Goal: Information Seeking & Learning: Check status

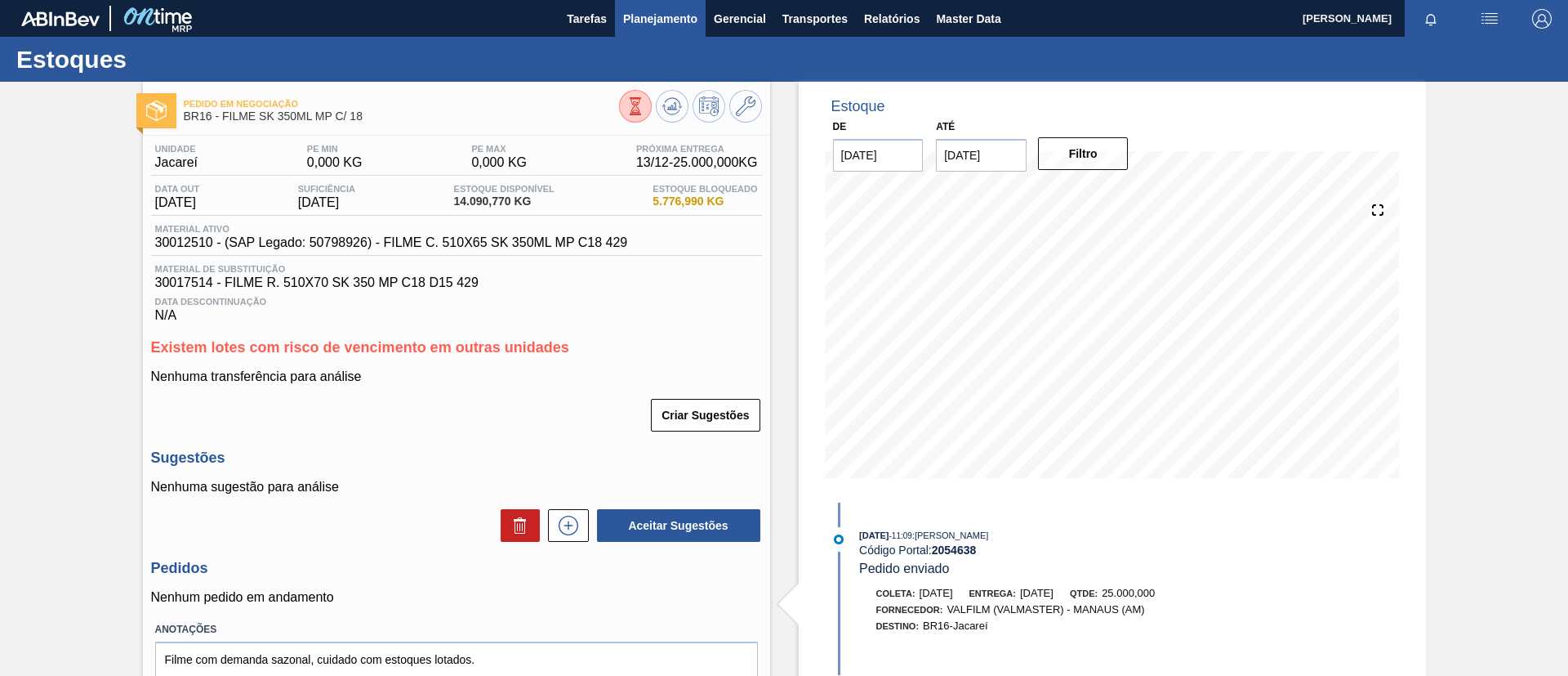
click at [630, 11] on span "Planejamento" at bounding box center [660, 18] width 74 height 20
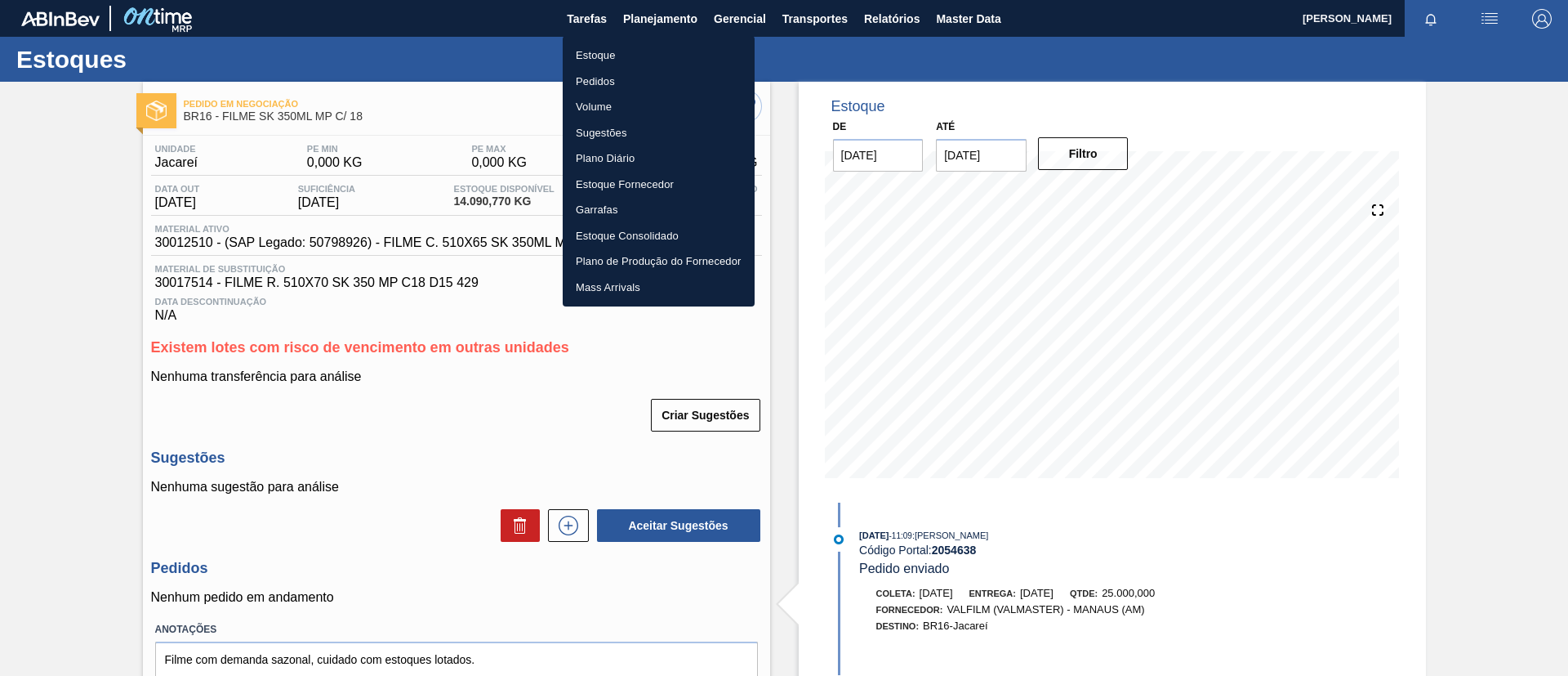
click at [0, 214] on div at bounding box center [784, 338] width 1568 height 676
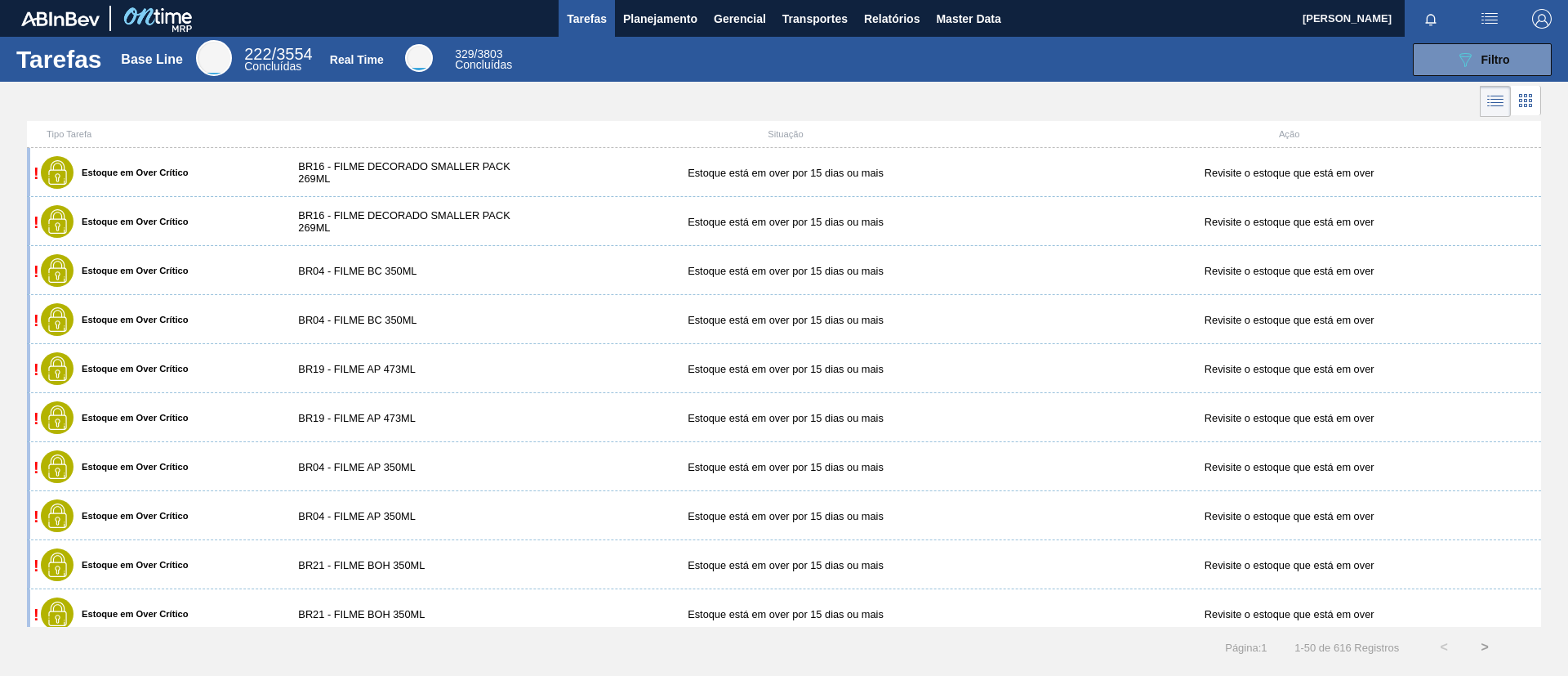
click at [675, 43] on div "089F7B8B-B2A5-4AFE-B5C0-19BA573D28AC Filtro" at bounding box center [1042, 60] width 1036 height 33
click at [675, 37] on div "Tarefas Base Line 222 / 3554 Concluídas Real Time 329 / 3803 Concluídas 089F7B8…" at bounding box center [784, 60] width 1568 height 45
click at [676, 30] on button "Planejamento" at bounding box center [660, 18] width 91 height 37
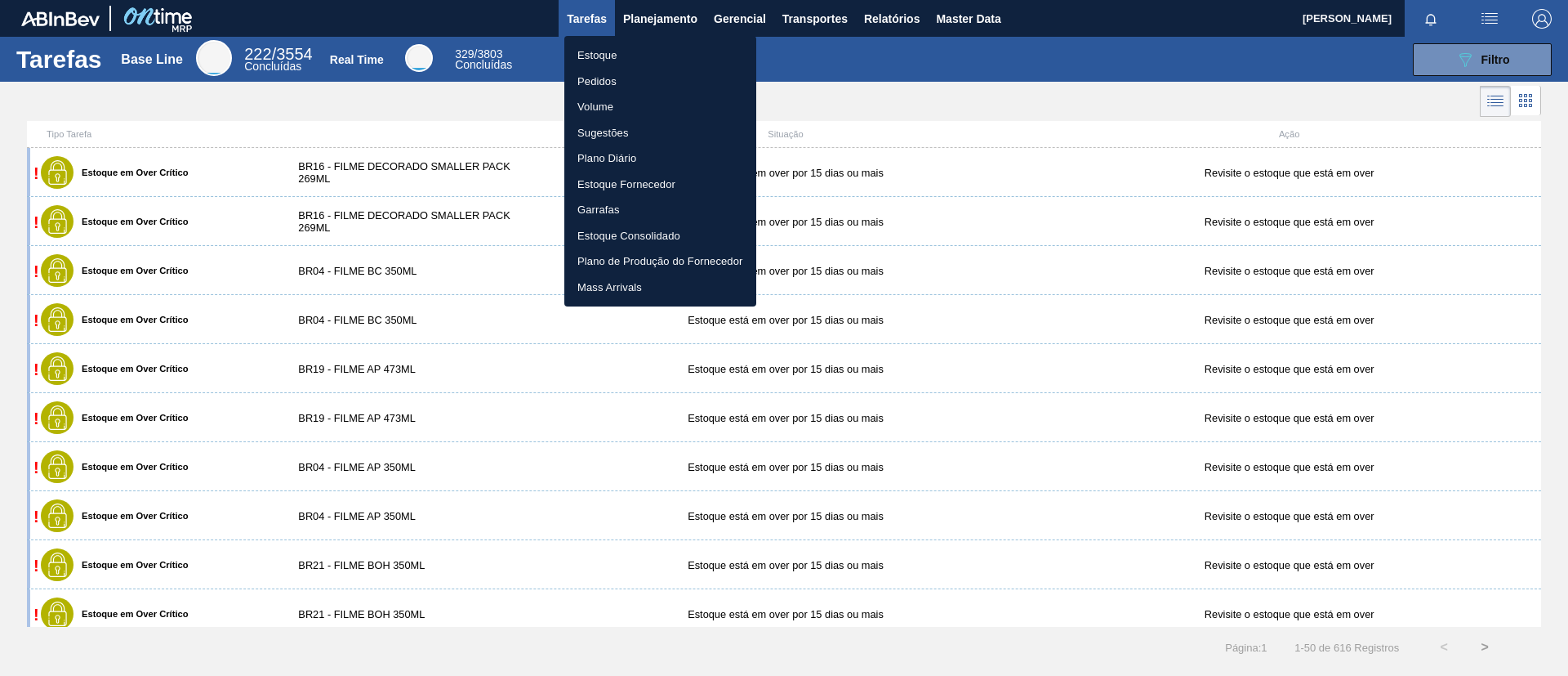
click at [690, 42] on li "Estoque" at bounding box center [660, 55] width 192 height 26
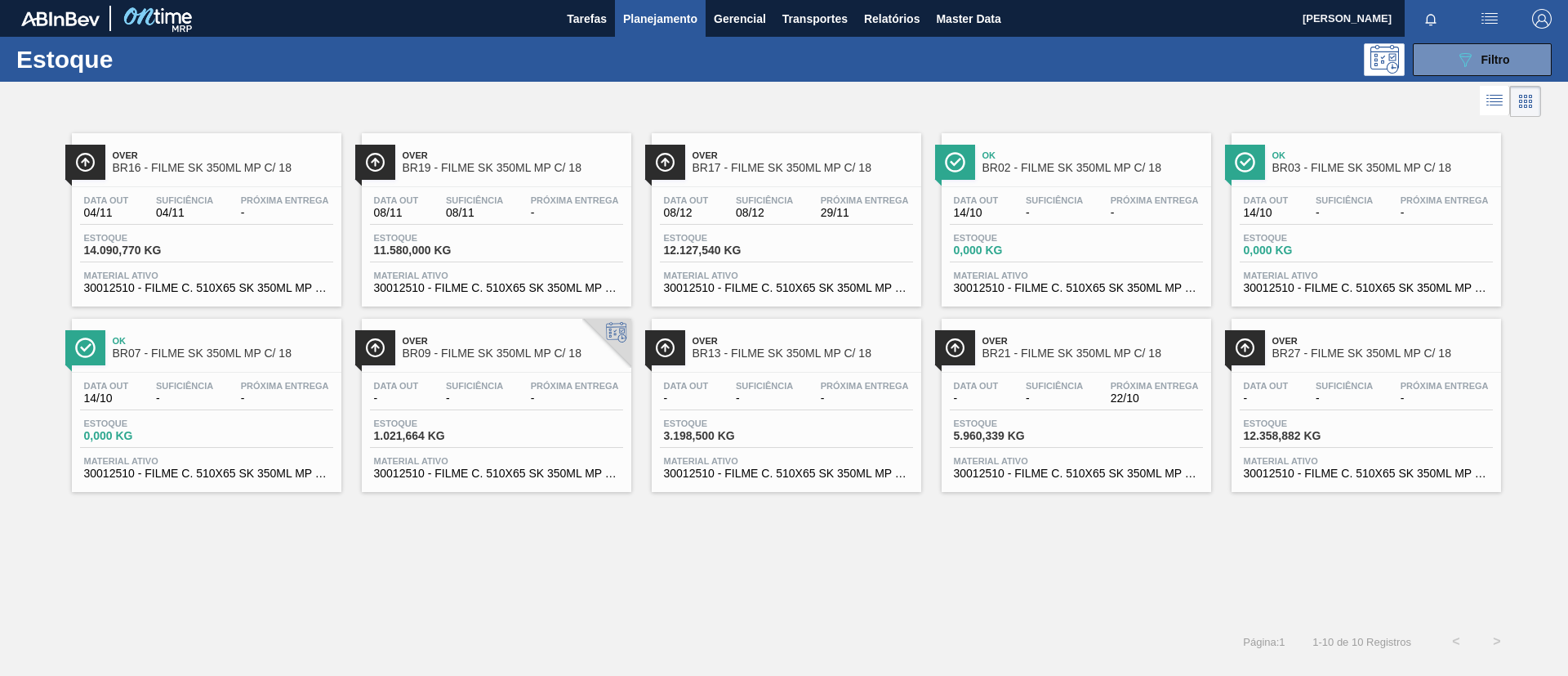
click at [656, 29] on button "Planejamento" at bounding box center [660, 18] width 91 height 37
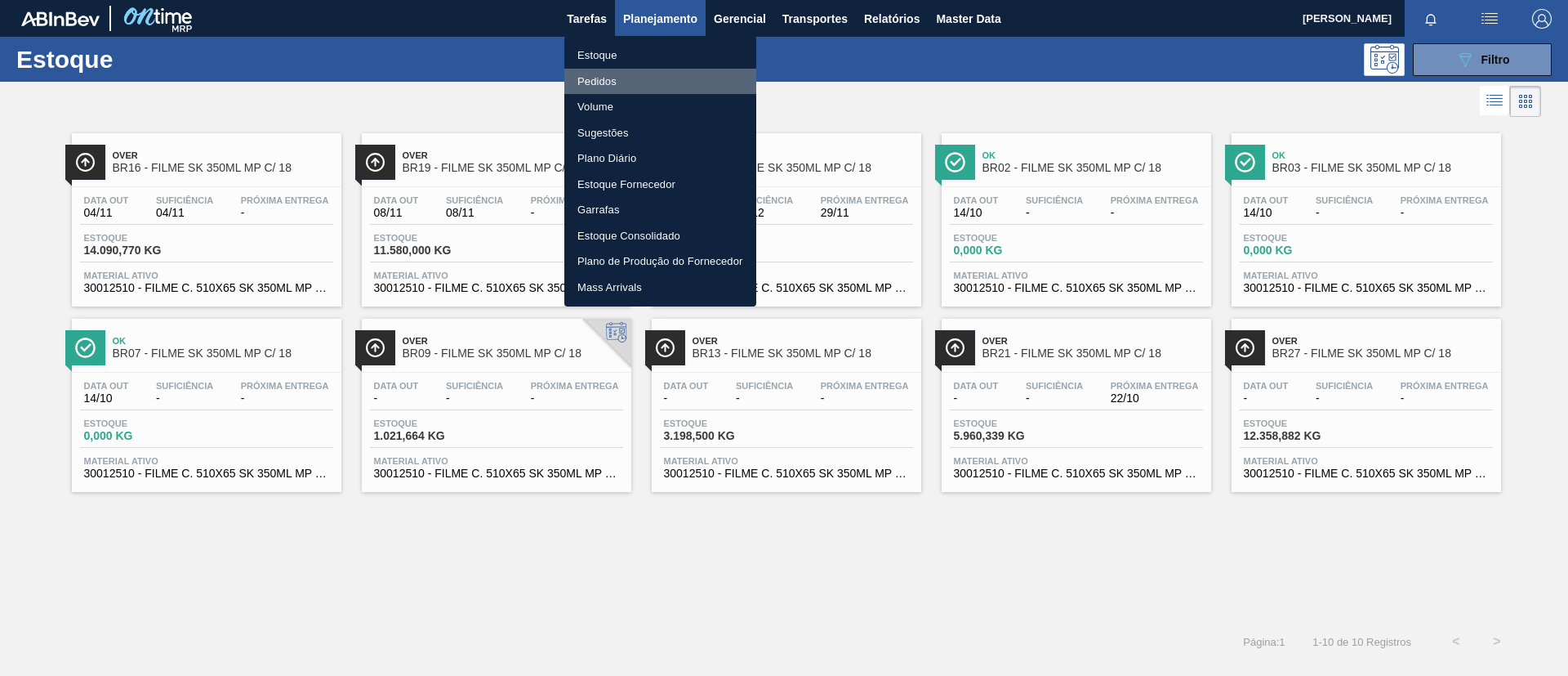
click at [646, 73] on li "Pedidos" at bounding box center [660, 81] width 192 height 26
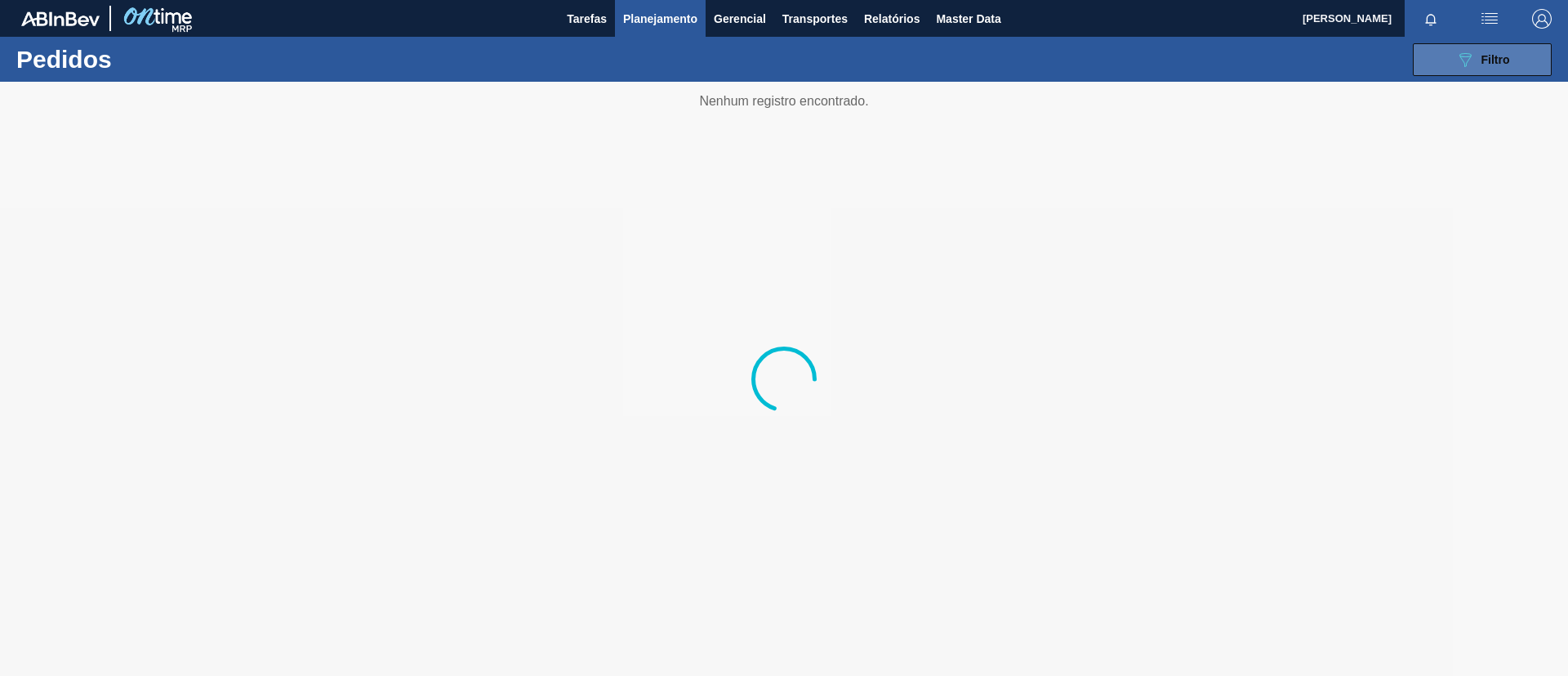
click at [1524, 49] on button "089F7B8B-B2A5-4AFE-B5C0-19BA573D28AC Filtro" at bounding box center [1482, 60] width 139 height 33
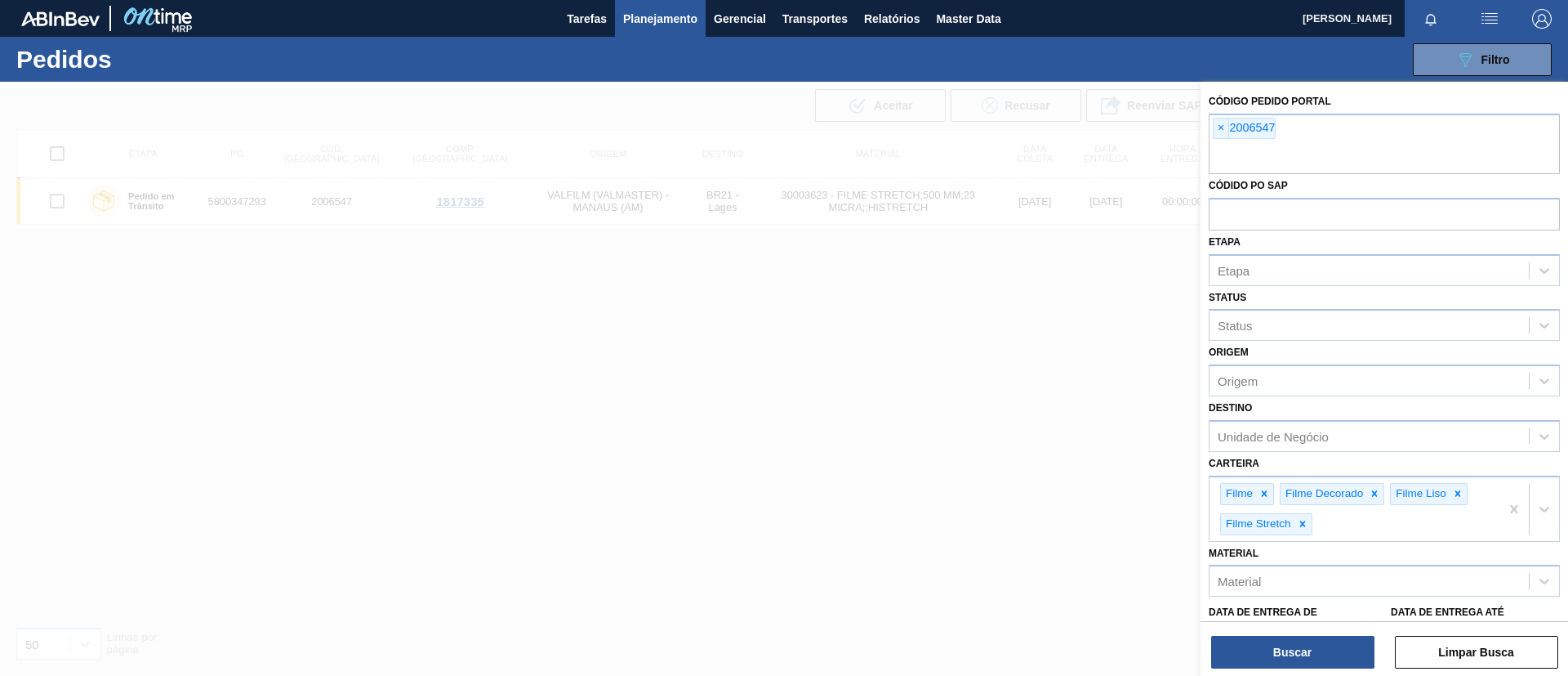
click at [1223, 126] on span "×" at bounding box center [1221, 128] width 16 height 20
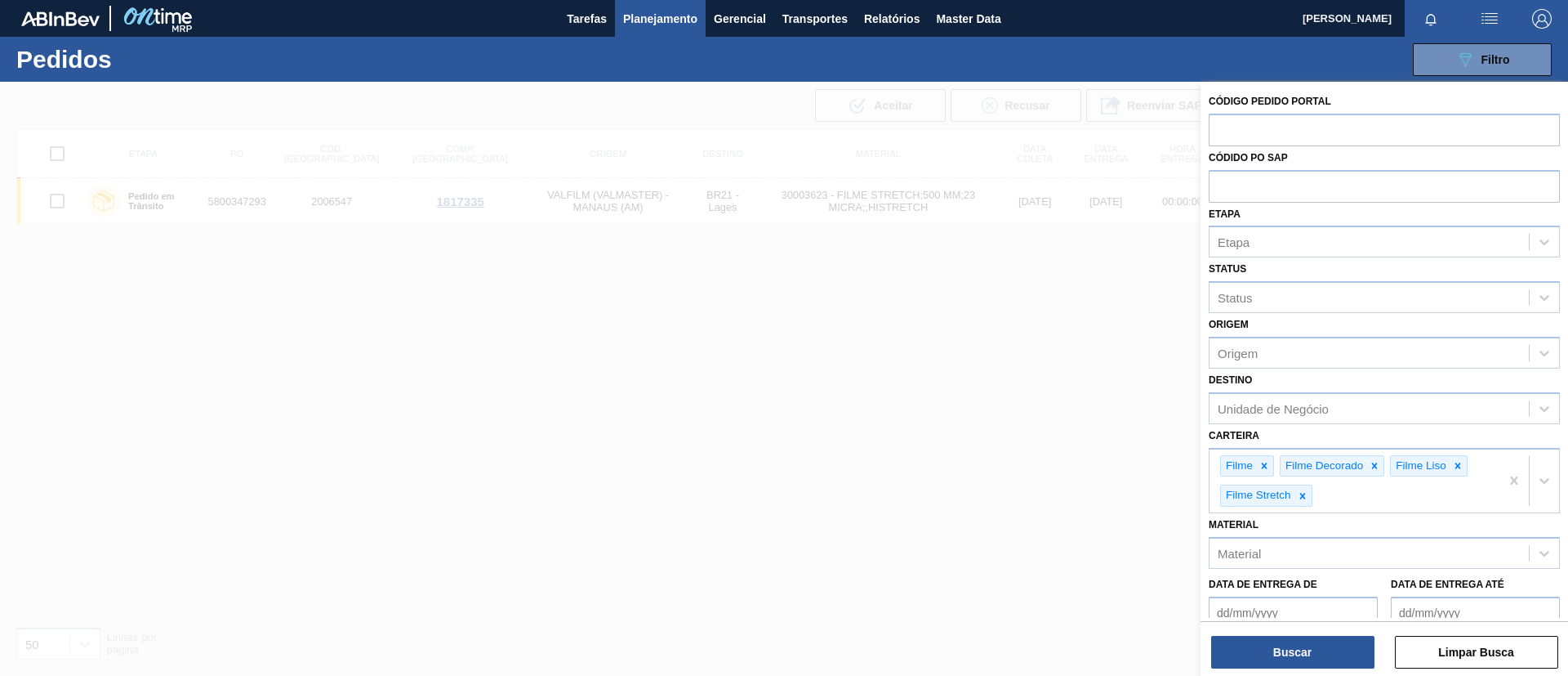
paste input "2017667"
type input "2017667"
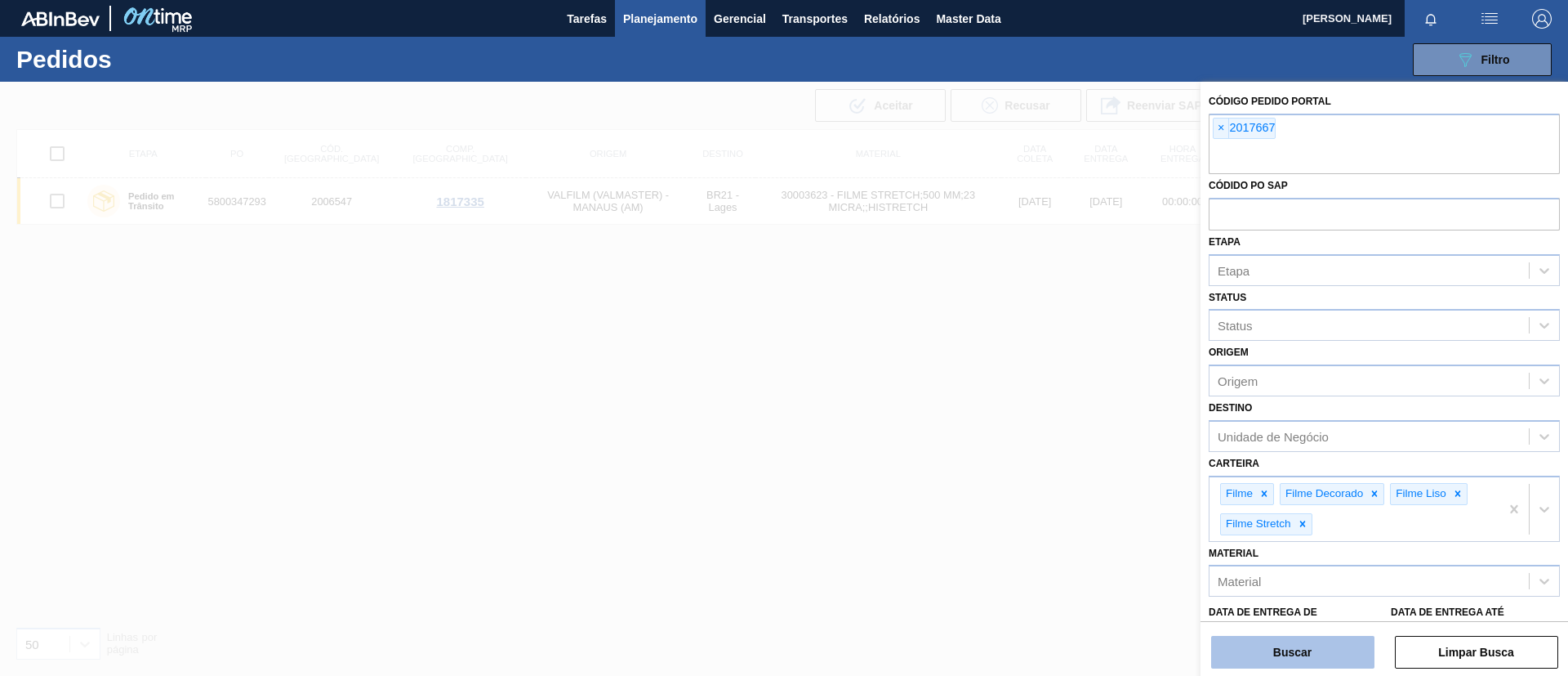
click at [1334, 652] on button "Buscar" at bounding box center [1292, 652] width 163 height 33
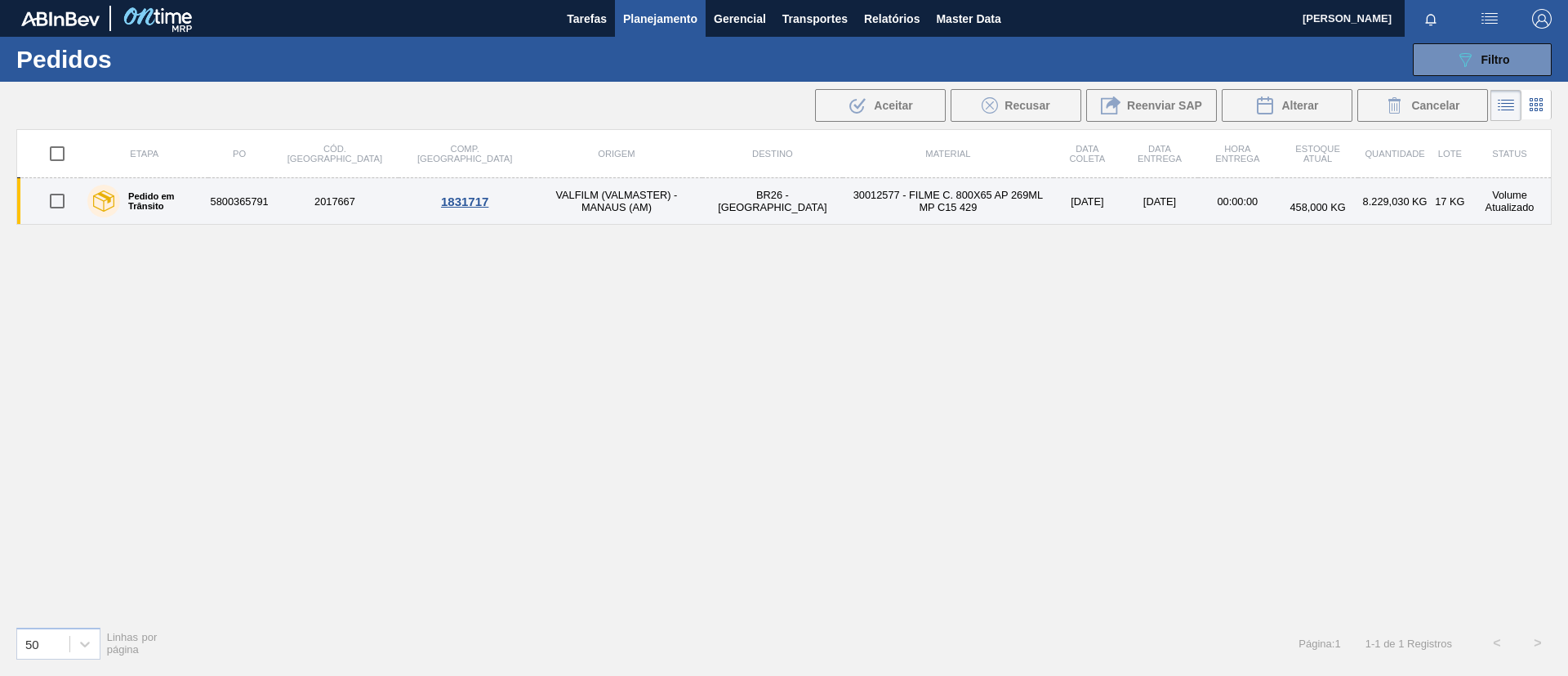
click at [186, 200] on label "Pedido em Trânsito" at bounding box center [161, 201] width 82 height 20
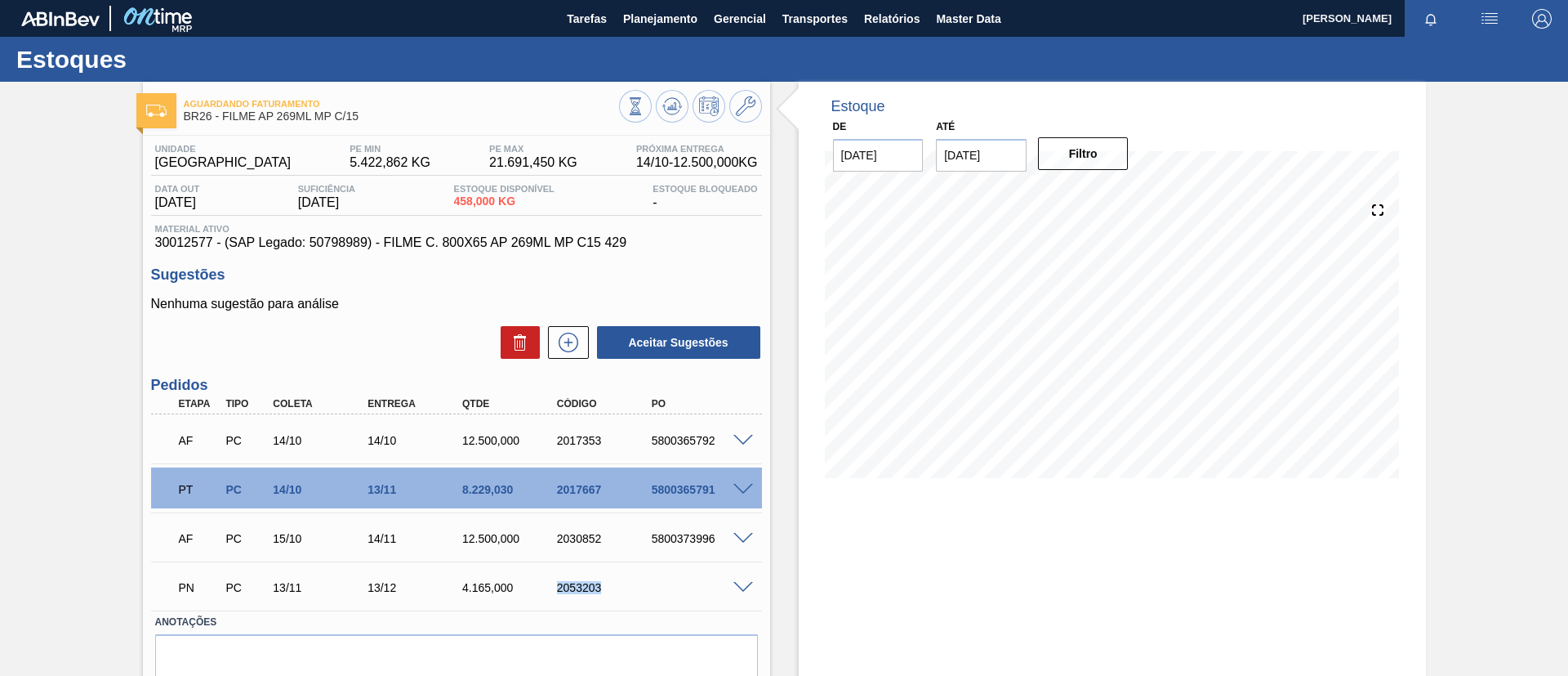
drag, startPoint x: 590, startPoint y: 598, endPoint x: 634, endPoint y: 600, distance: 44.0
click at [634, 600] on div "PN PC 13/11 13/12 4.165,000 2053203" at bounding box center [452, 586] width 568 height 33
copy div "2053203"
click at [738, 488] on span at bounding box center [743, 489] width 20 height 12
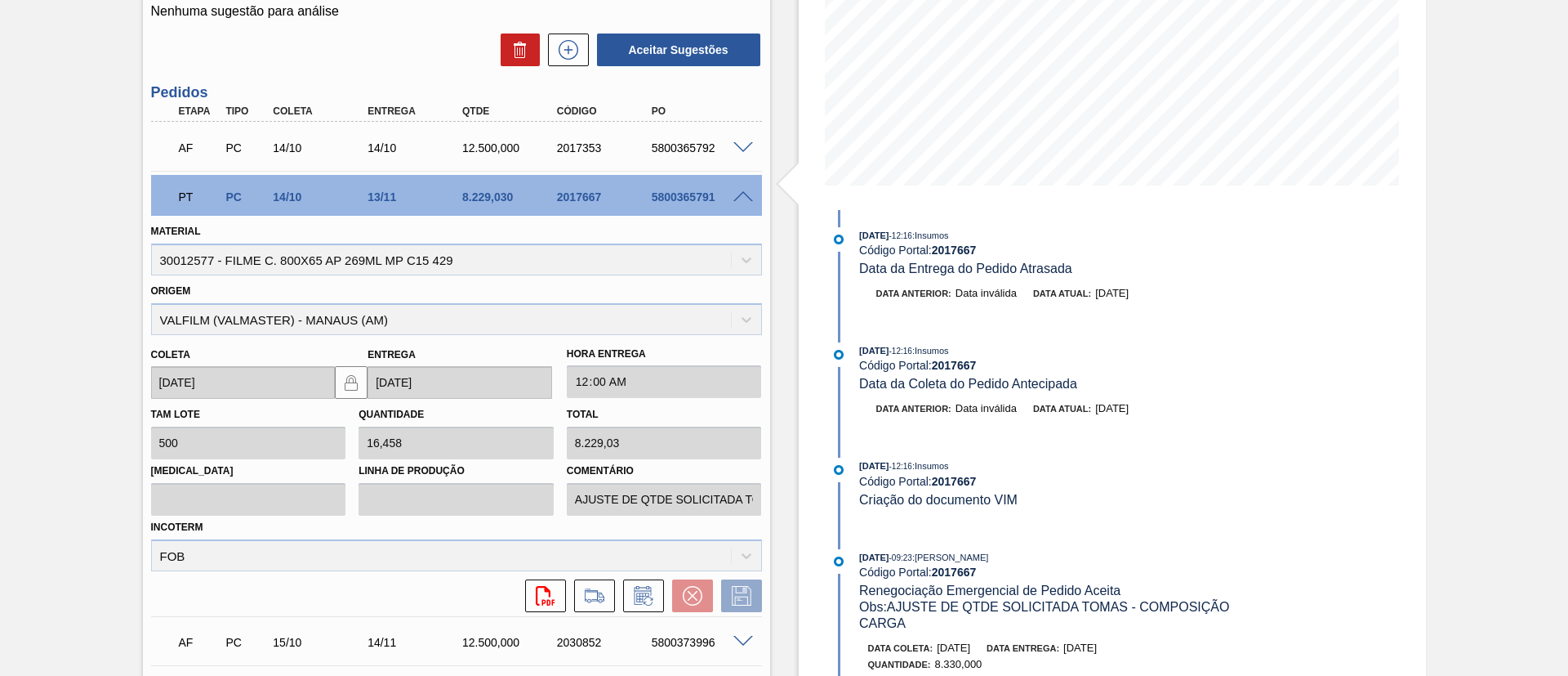
scroll to position [97, 0]
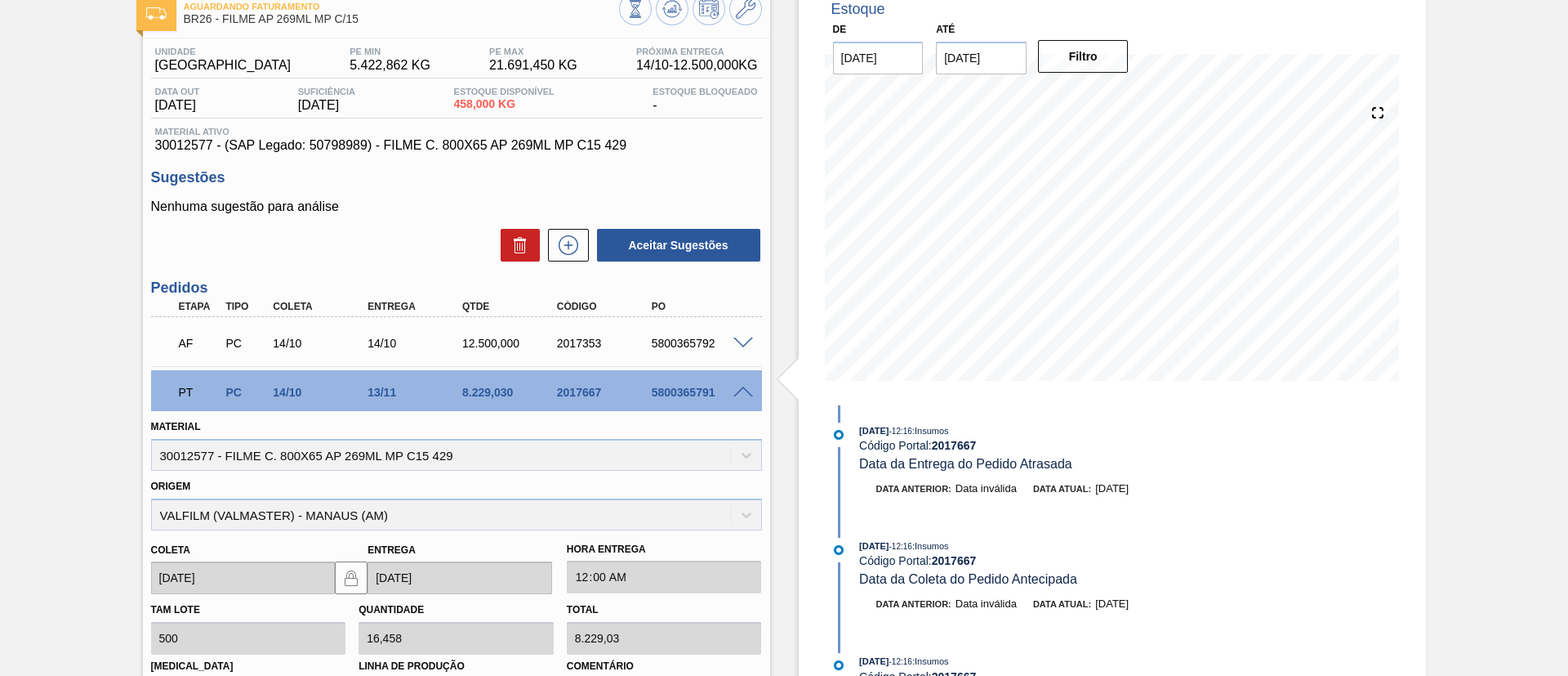
click at [2, 331] on div "Aguardando Faturamento BR26 - FILME AP 269ML MP C/15 Unidade Uberlândia PE MIN …" at bounding box center [784, 513] width 1568 height 1059
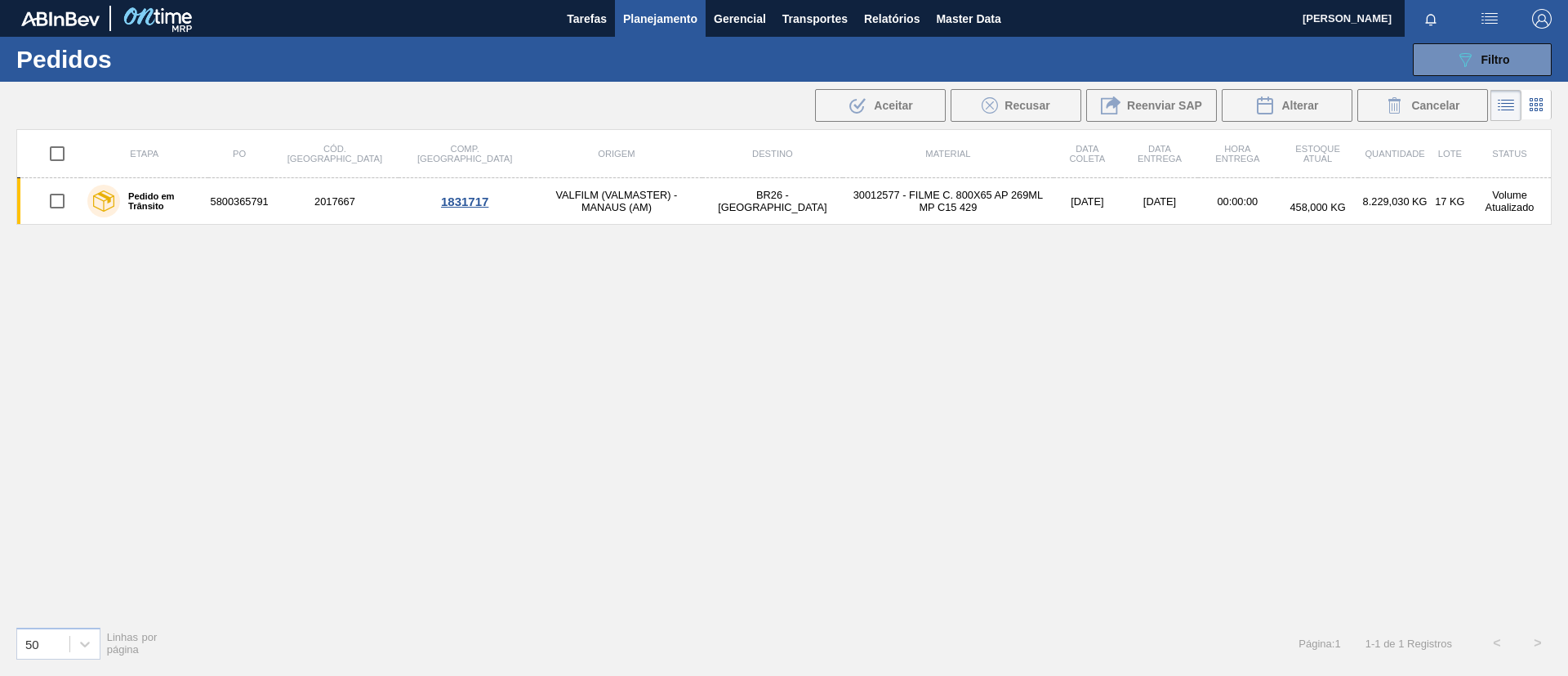
click at [666, 36] on button "Planejamento" at bounding box center [660, 18] width 91 height 37
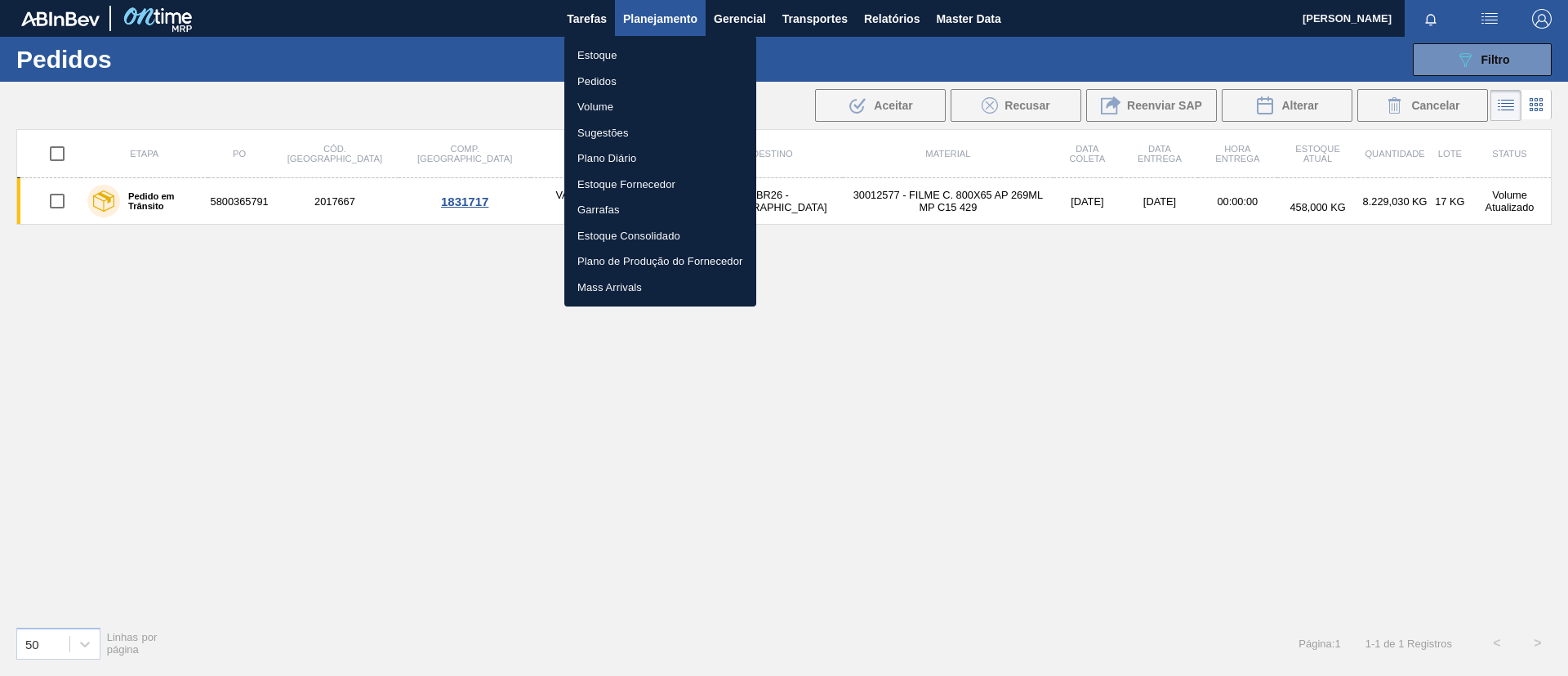
click at [652, 61] on li "Estoque" at bounding box center [660, 55] width 192 height 26
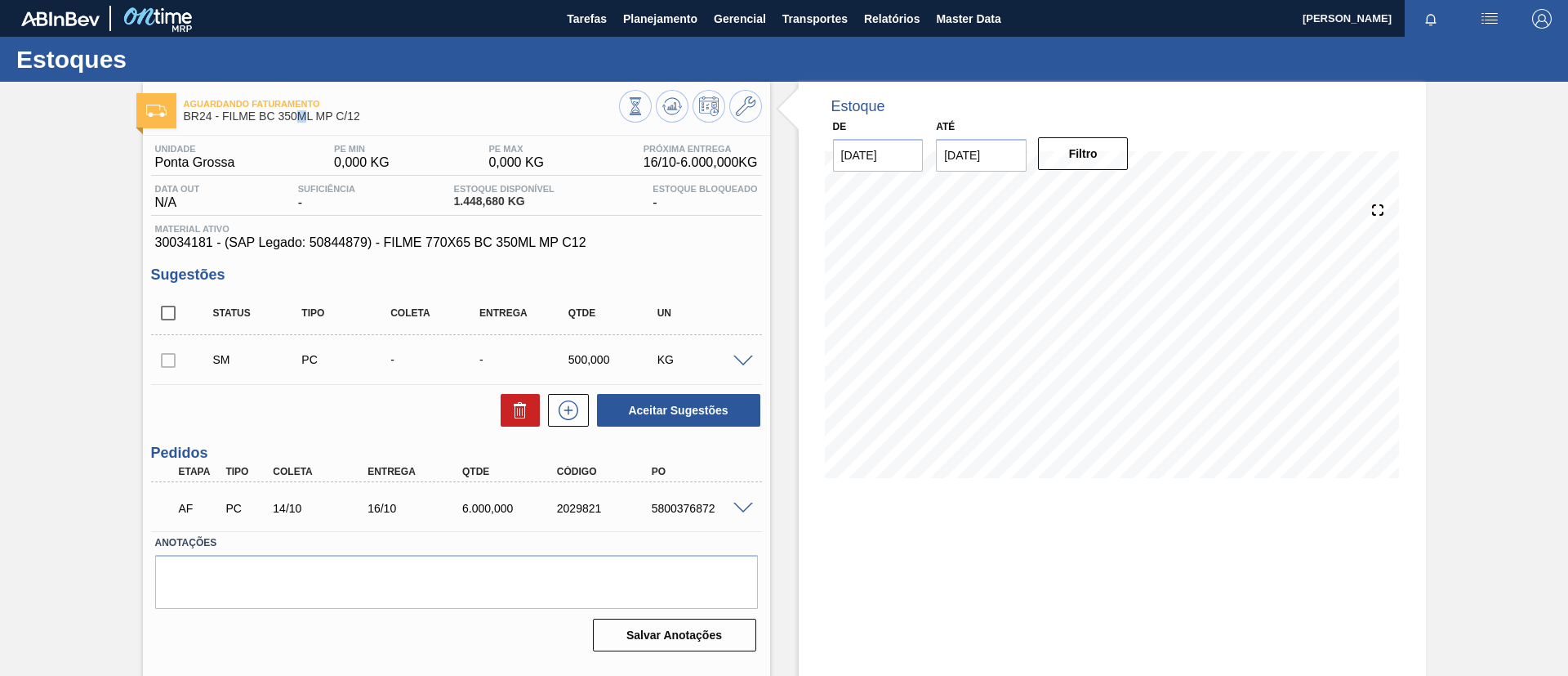
click at [302, 118] on span "BR24 - FILME BC 350ML MP C/12" at bounding box center [402, 117] width 436 height 12
click at [344, 109] on div "Aguardando Faturamento BR24 - FILME BC 350ML MP C/12" at bounding box center [402, 111] width 436 height 37
drag, startPoint x: 360, startPoint y: 118, endPoint x: 221, endPoint y: 123, distance: 139.1
click at [221, 123] on div "Aguardando Faturamento BR24 - FILME BC 350ML MP C/12" at bounding box center [402, 111] width 436 height 37
copy span "FILME BC 350ML MP C/12"
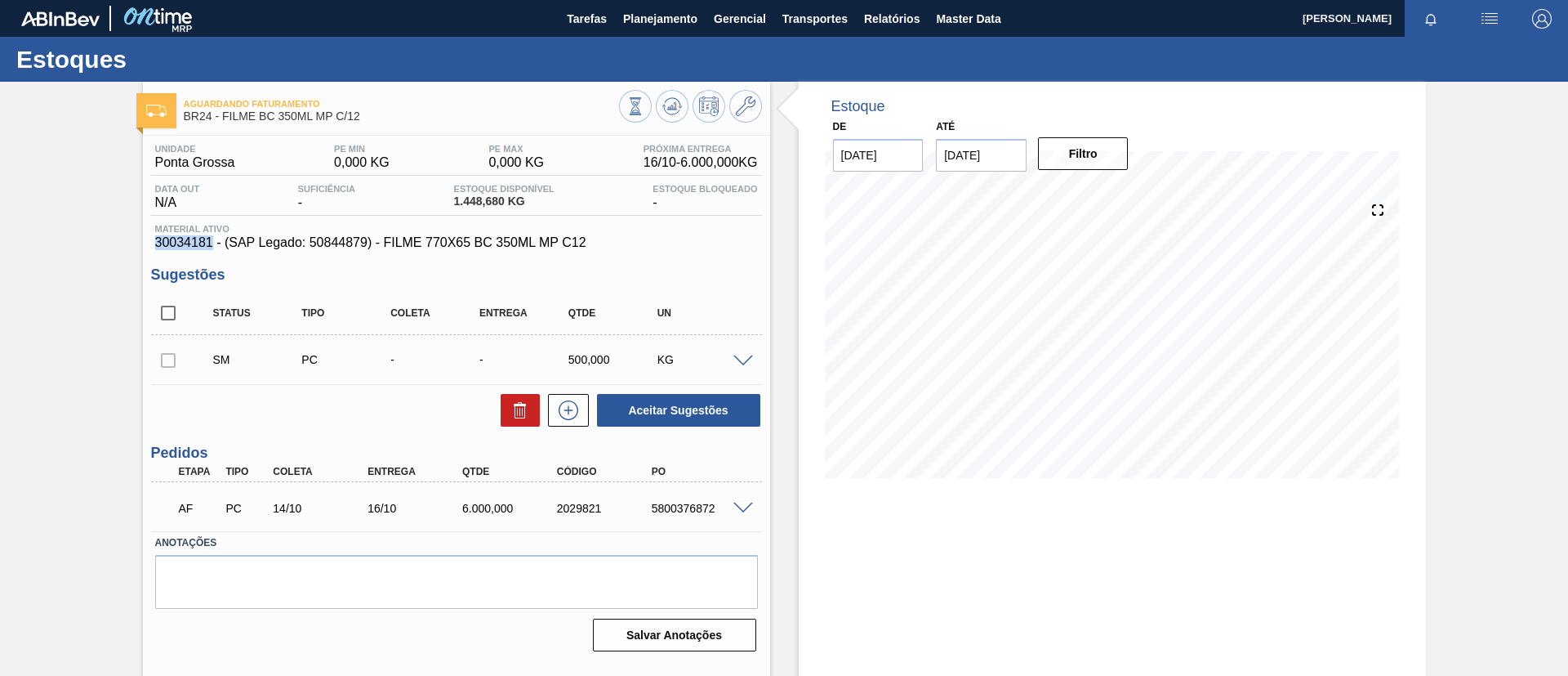
drag, startPoint x: 156, startPoint y: 246, endPoint x: 213, endPoint y: 246, distance: 57.0
click at [213, 246] on span "30034181 - (SAP Legado: 50844879) - FILME 770X65 BC 350ML MP C12" at bounding box center [456, 242] width 602 height 15
copy span "30034181"
drag, startPoint x: 309, startPoint y: 245, endPoint x: 367, endPoint y: 246, distance: 58.0
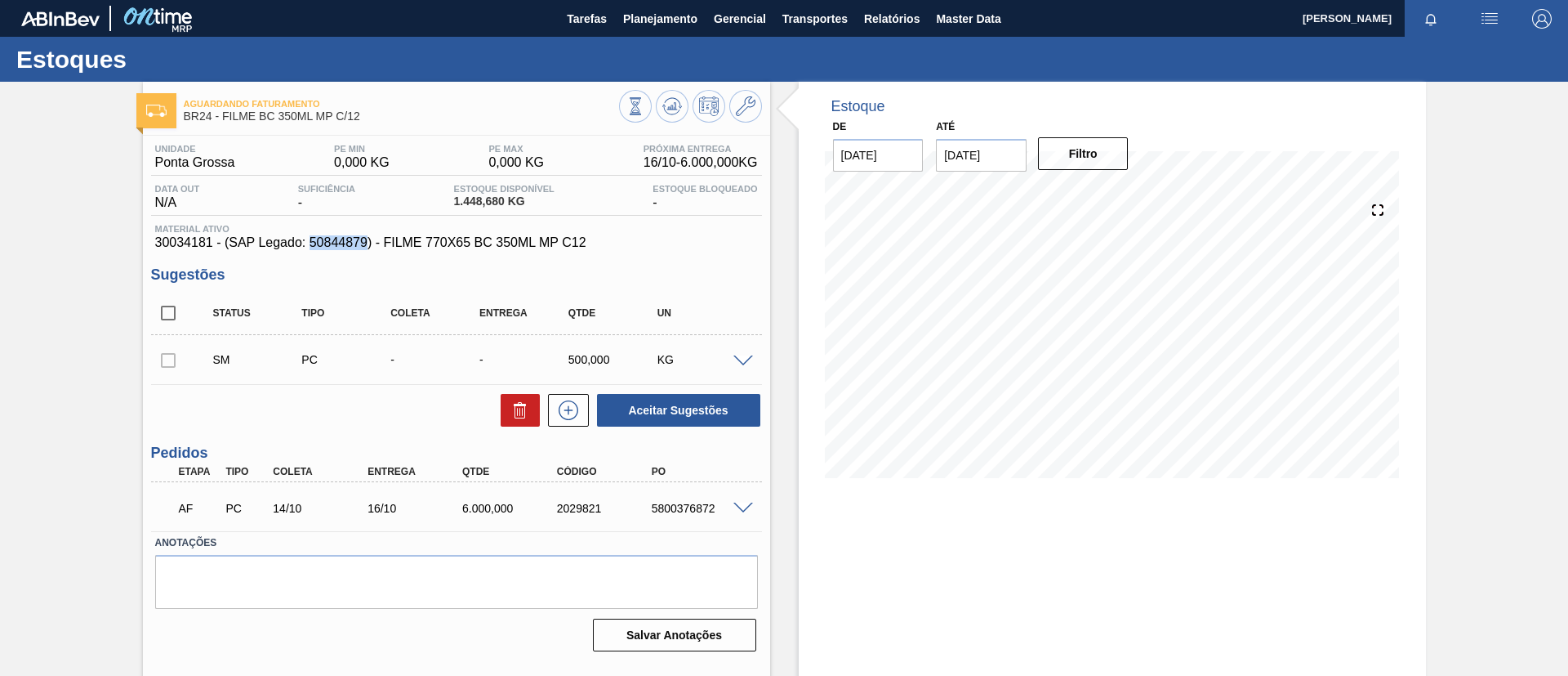
click at [367, 246] on span "30034181 - (SAP Legado: 50844879) - FILME 770X65 BC 350ML MP C12" at bounding box center [456, 242] width 602 height 15
copy span "50844879"
click at [381, 241] on span "30034181 - (SAP Legado: 50844879) - FILME 770X65 BC 350ML MP C12" at bounding box center [456, 242] width 602 height 15
drag, startPoint x: 382, startPoint y: 241, endPoint x: 587, endPoint y: 244, distance: 205.0
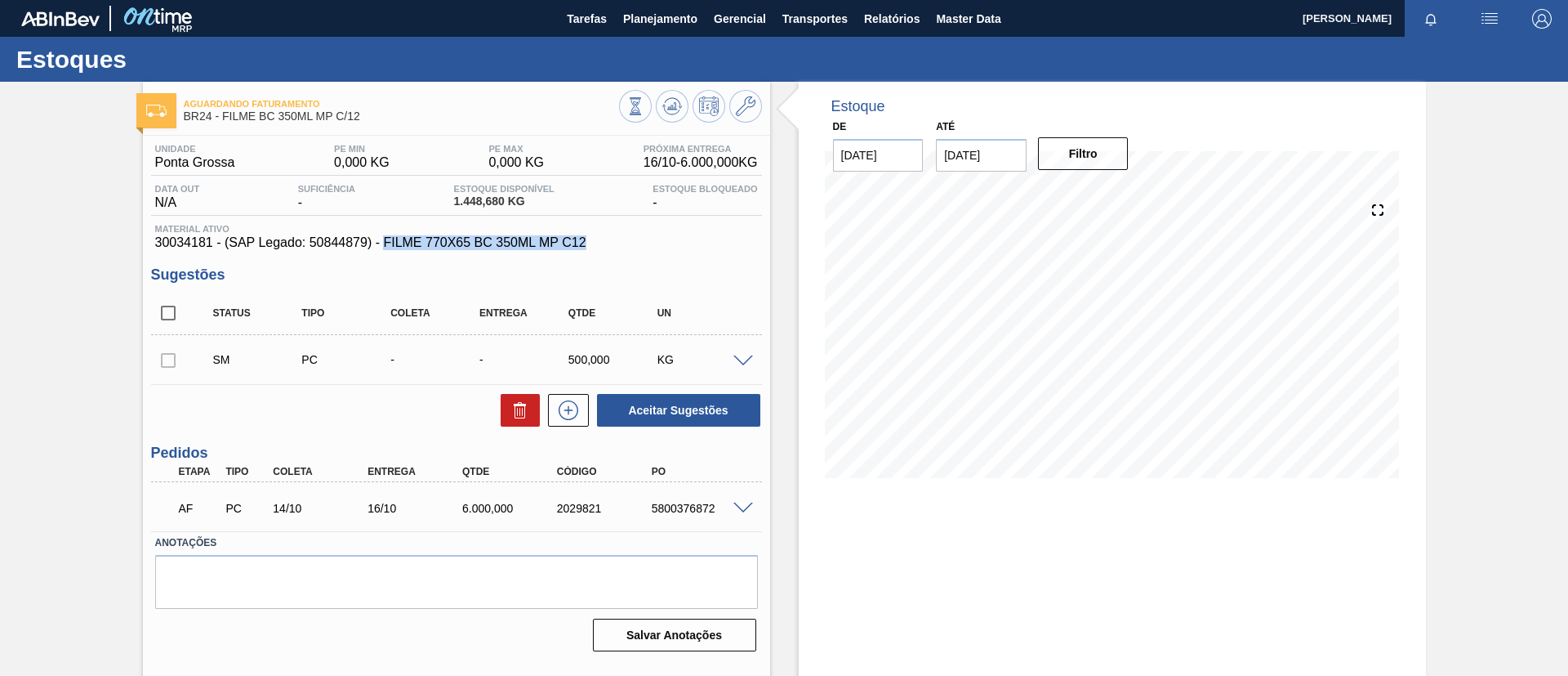
click at [587, 244] on span "30034181 - (SAP Legado: 50844879) - FILME 770X65 BC 350ML MP C12" at bounding box center [456, 242] width 602 height 15
copy span "FILME 770X65 BC 350ML MP C12"
drag, startPoint x: 0, startPoint y: 319, endPoint x: 120, endPoint y: 215, distance: 158.8
click at [3, 319] on div "Aguardando Faturamento BR24 - FILME BC 350ML MP C/12 Unidade Ponta Grossa PE MI…" at bounding box center [784, 392] width 1568 height 621
drag, startPoint x: 324, startPoint y: 249, endPoint x: 358, endPoint y: 245, distance: 34.2
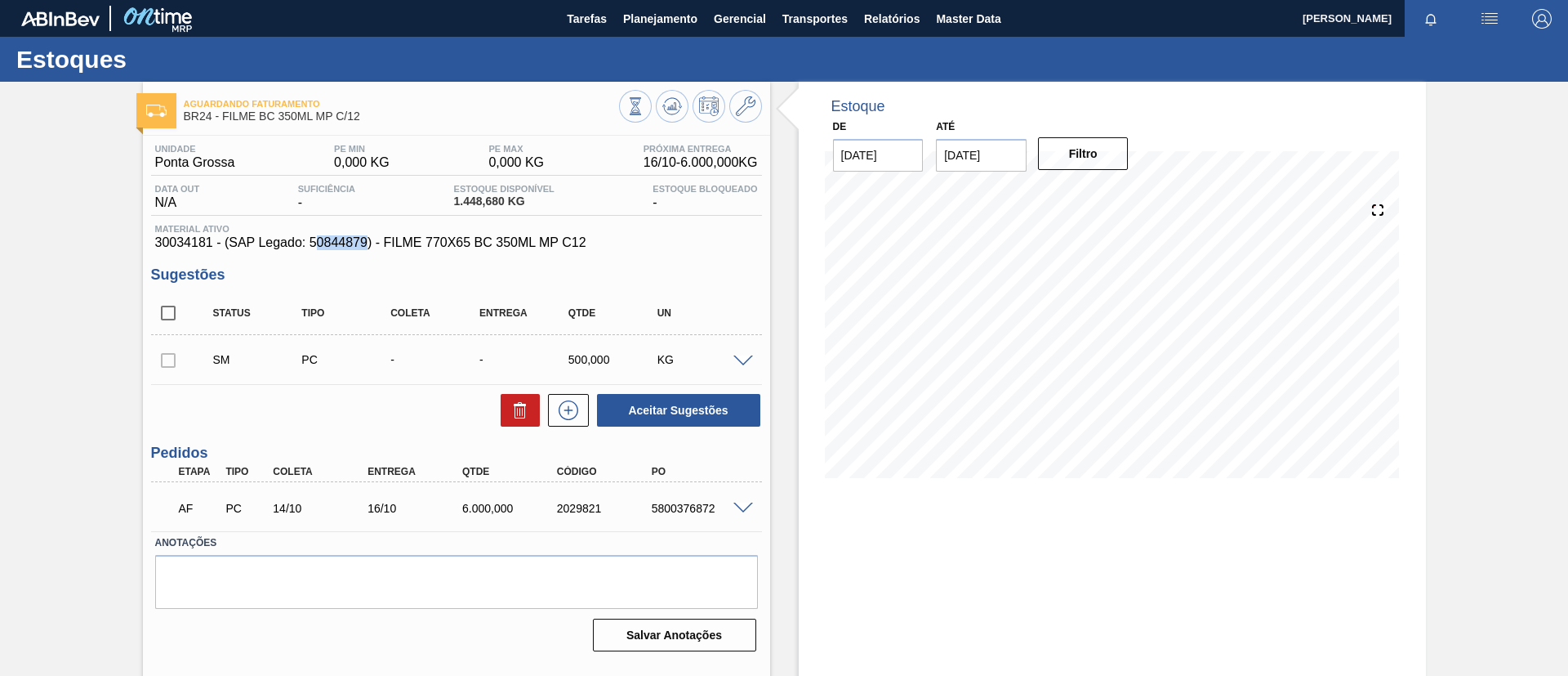
click at [360, 245] on span "30034181 - (SAP Legado: 50844879) - FILME 770X65 BC 350ML MP C12" at bounding box center [456, 242] width 602 height 15
click at [310, 257] on div "Unidade Ponta Grossa PE MIN 0,000 KG PE MAX 0,000 KG Próxima Entrega 16/10 - 6.…" at bounding box center [456, 396] width 628 height 521
drag, startPoint x: 306, startPoint y: 247, endPoint x: 342, endPoint y: 246, distance: 36.0
click at [342, 246] on span "30034181 - (SAP Legado: 50844879) - FILME 770X65 BC 350ML MP C12" at bounding box center [456, 242] width 602 height 15
click at [337, 246] on span "30034181 - (SAP Legado: 50844879) - FILME 770X65 BC 350ML MP C12" at bounding box center [456, 242] width 602 height 15
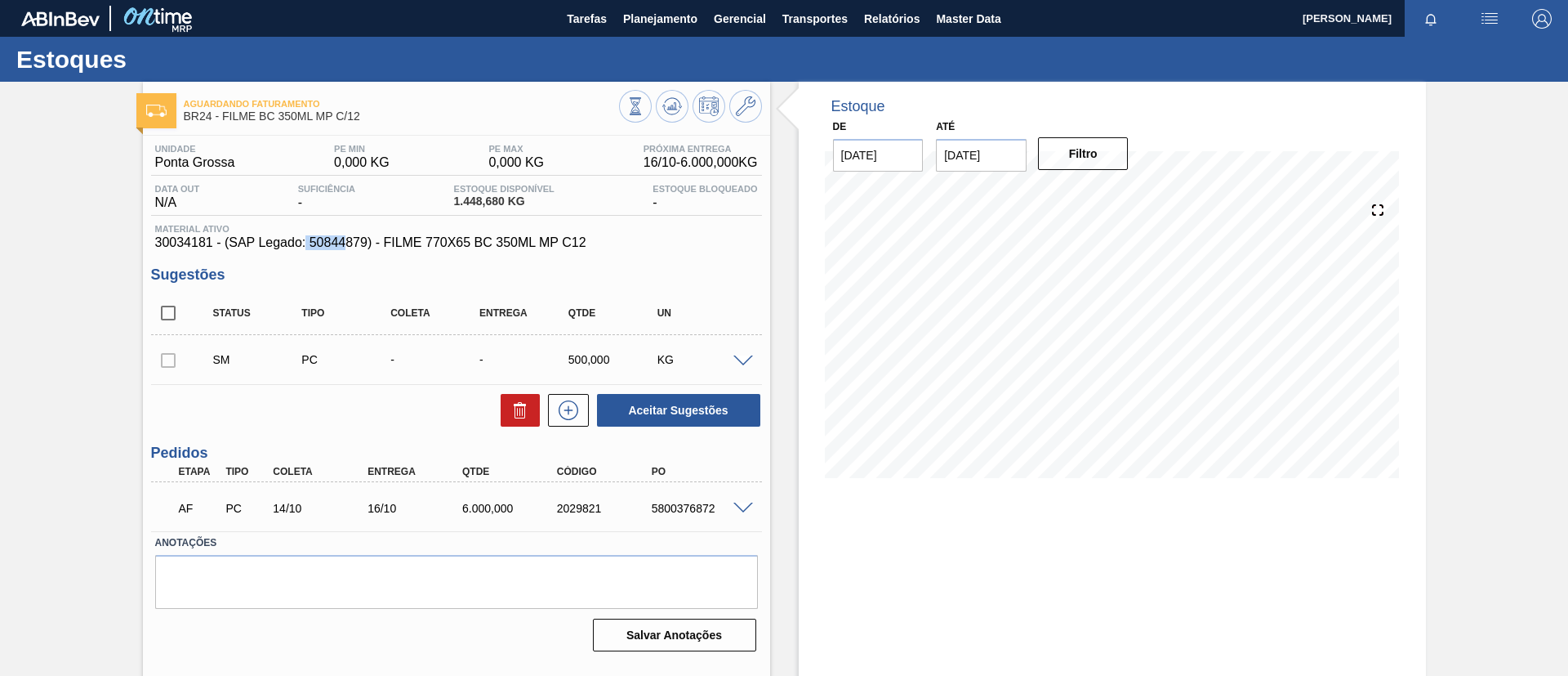
click at [322, 241] on span "30034181 - (SAP Legado: 50844879) - FILME 770X65 BC 350ML MP C12" at bounding box center [456, 242] width 602 height 15
drag, startPoint x: 309, startPoint y: 241, endPoint x: 365, endPoint y: 247, distance: 56.3
click at [365, 247] on span "30034181 - (SAP Legado: 50844879) - FILME 770X65 BC 350ML MP C12" at bounding box center [456, 242] width 602 height 15
copy span "50844879"
drag, startPoint x: 618, startPoint y: 238, endPoint x: 386, endPoint y: 243, distance: 232.1
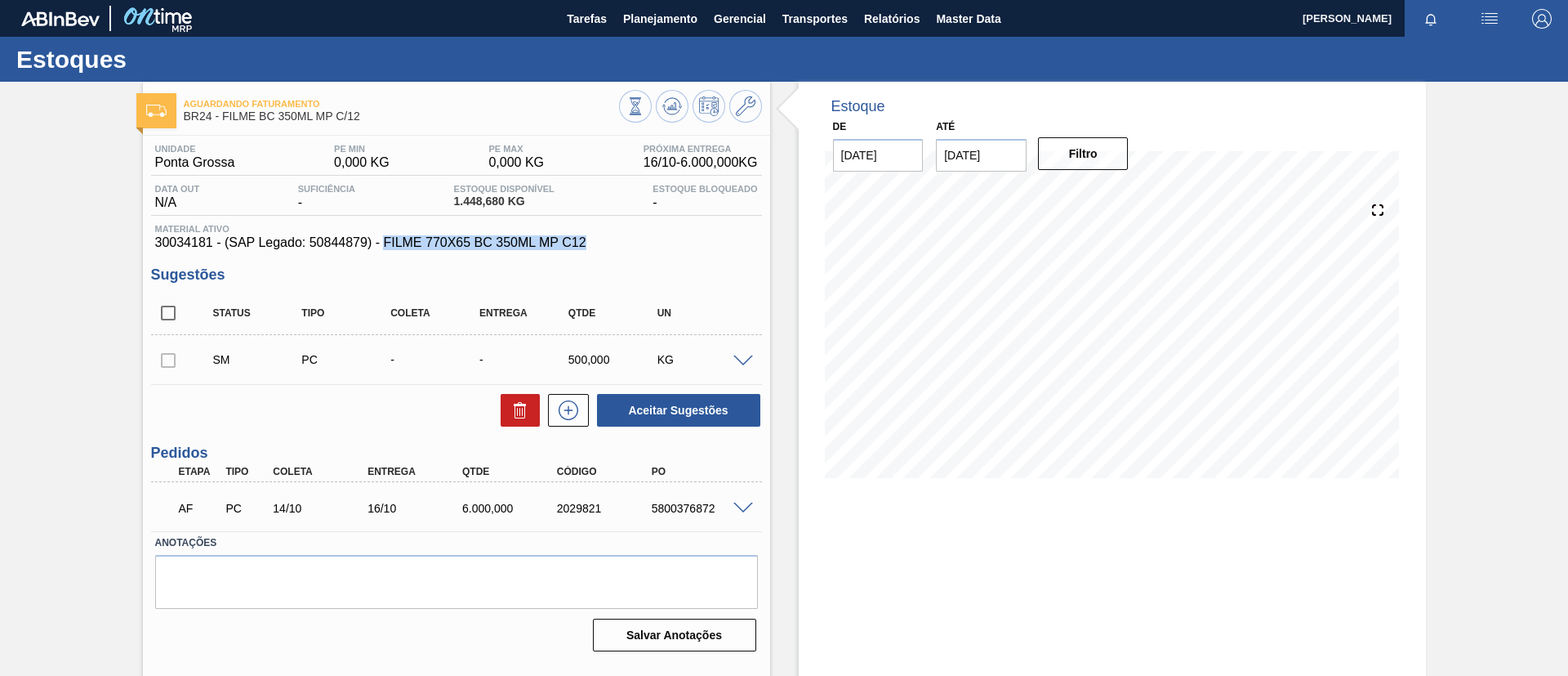
click at [386, 243] on span "30034181 - (SAP Legado: 50844879) - FILME 770X65 BC 350ML MP C12" at bounding box center [456, 242] width 602 height 15
copy span "FILME 770X65 BC 350ML MP C12"
drag, startPoint x: 151, startPoint y: 242, endPoint x: 211, endPoint y: 246, distance: 60.1
click at [211, 246] on div "Material ativo 30034181 - (SAP Legado: 50844879) - FILME 770X65 BC 350ML MP C12" at bounding box center [456, 237] width 611 height 26
copy span "30034181"
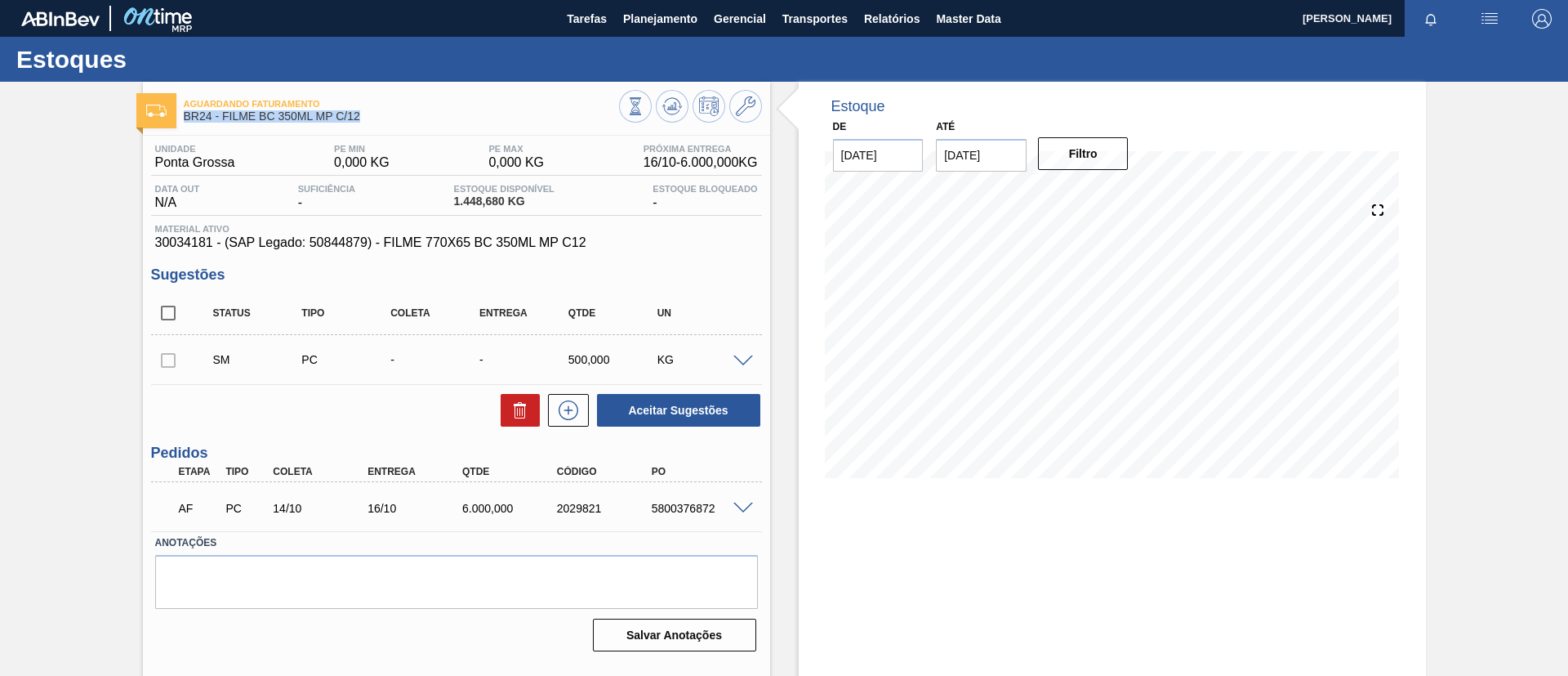
drag, startPoint x: 375, startPoint y: 120, endPoint x: 182, endPoint y: 123, distance: 193.0
click at [182, 123] on div "Aguardando Faturamento BR24 - FILME BC 350ML MP C/12" at bounding box center [456, 108] width 628 height 37
copy span "BR24 - FILME BC 350ML MP C/12"
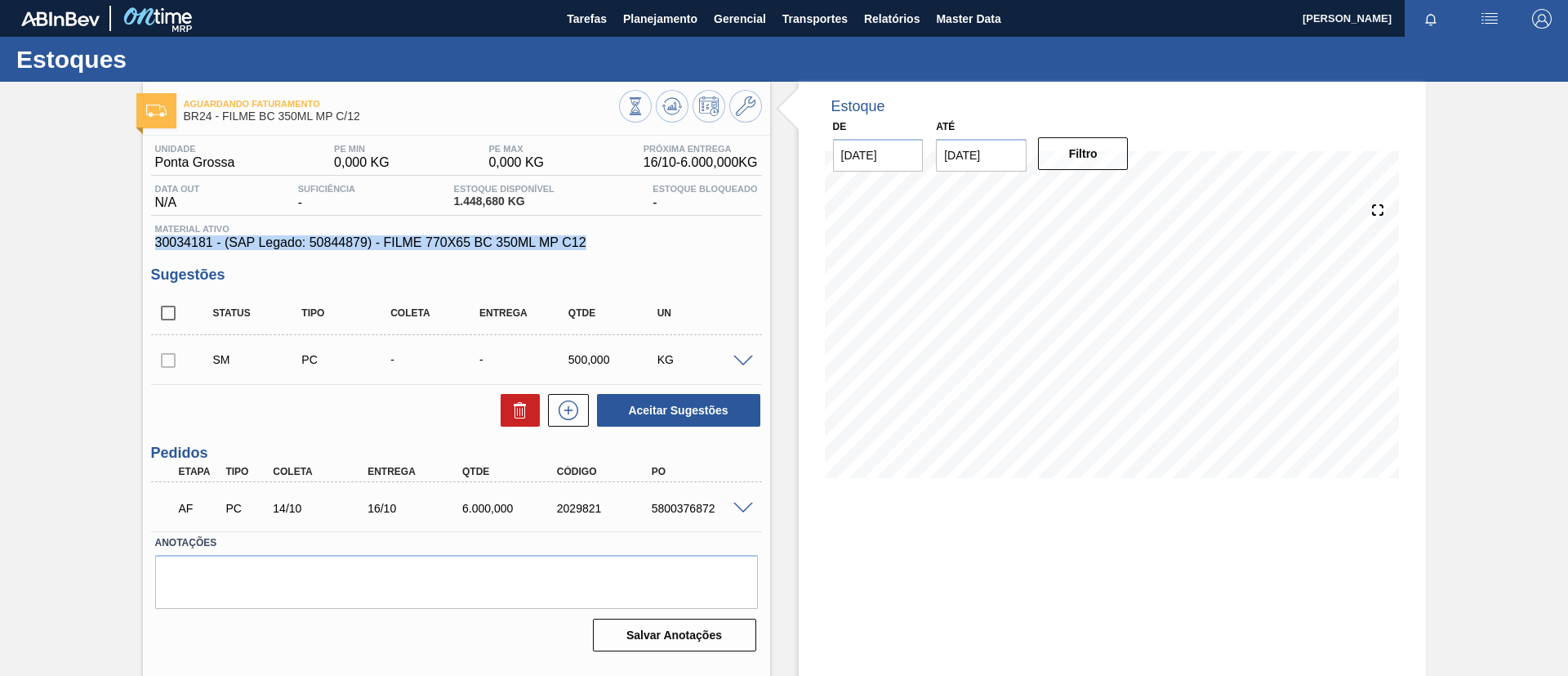
drag, startPoint x: 157, startPoint y: 240, endPoint x: 612, endPoint y: 246, distance: 455.0
click at [612, 246] on span "30034181 - (SAP Legado: 50844879) - FILME 770X65 BC 350ML MP C12" at bounding box center [456, 242] width 602 height 15
copy span "30034181 - (SAP Legado: 50844879) - FILME 770X65 BC 350ML MP C12"
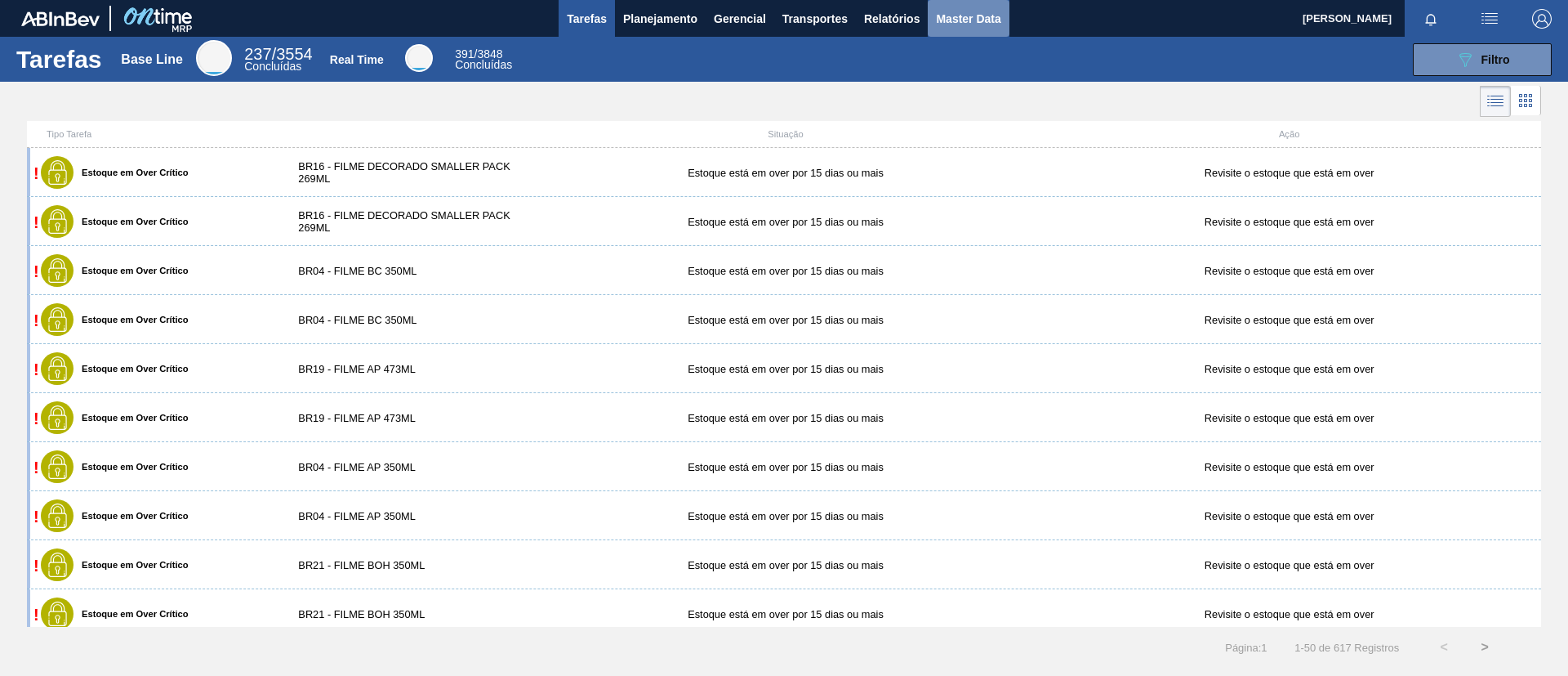
click at [935, 20] on button "Master Data" at bounding box center [969, 18] width 81 height 37
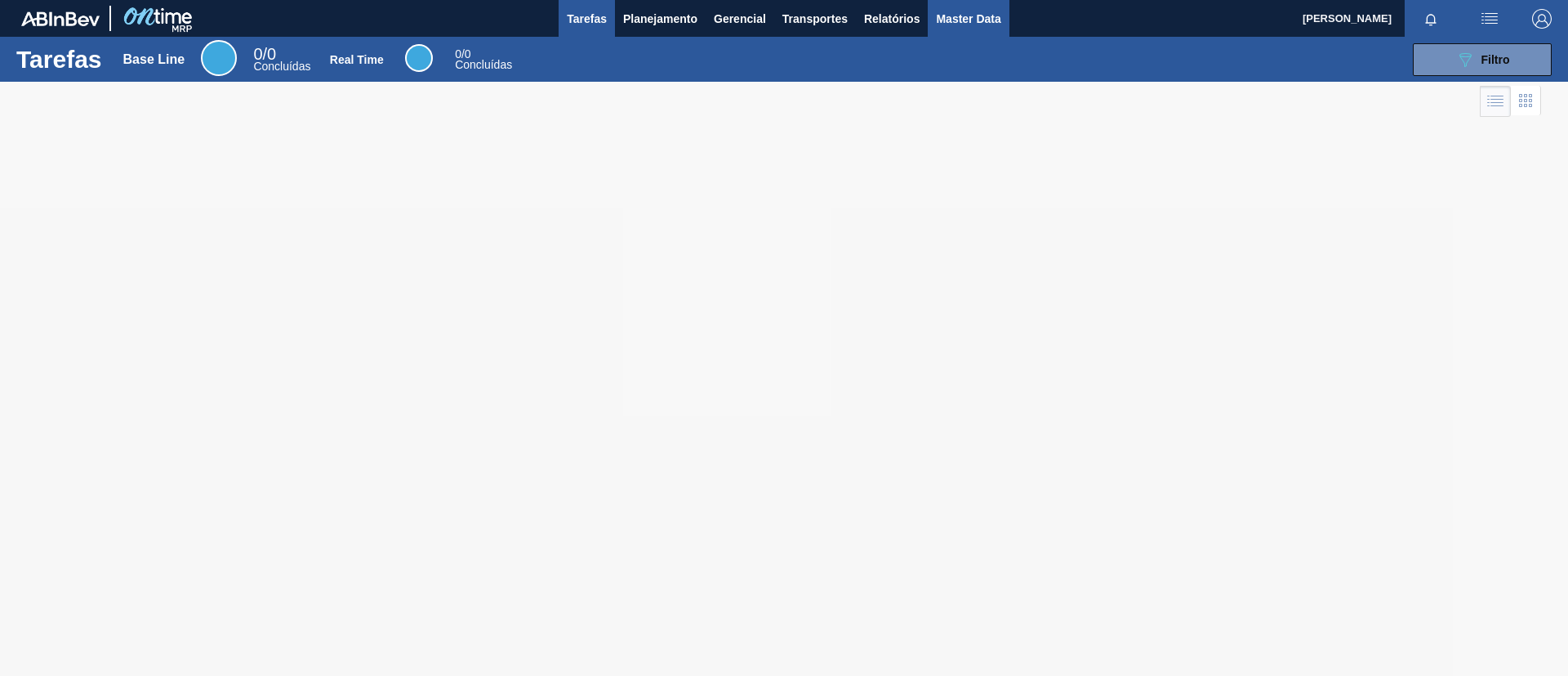
click at [945, 19] on span "Master Data" at bounding box center [968, 18] width 65 height 20
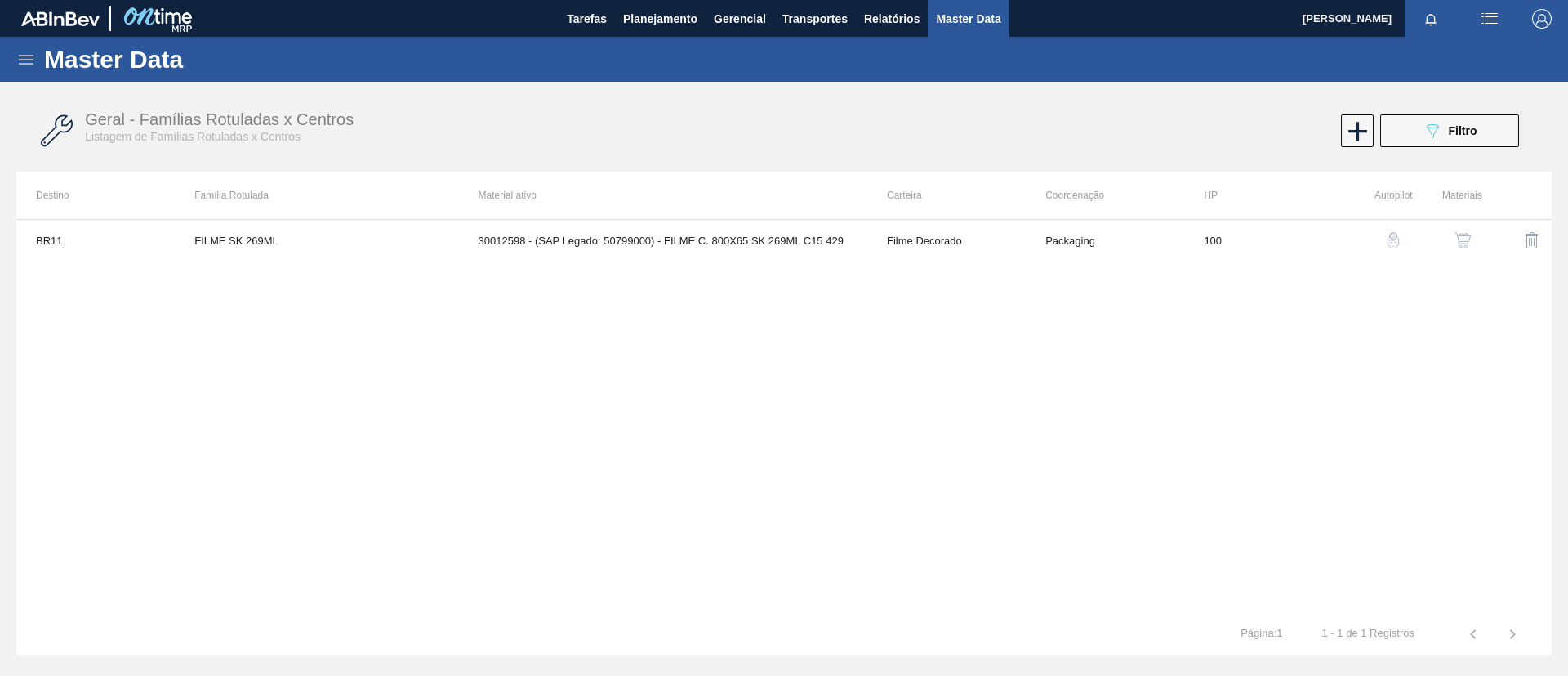
click at [8, 56] on div "Master Data" at bounding box center [784, 60] width 1568 height 45
click at [19, 60] on icon at bounding box center [26, 59] width 15 height 10
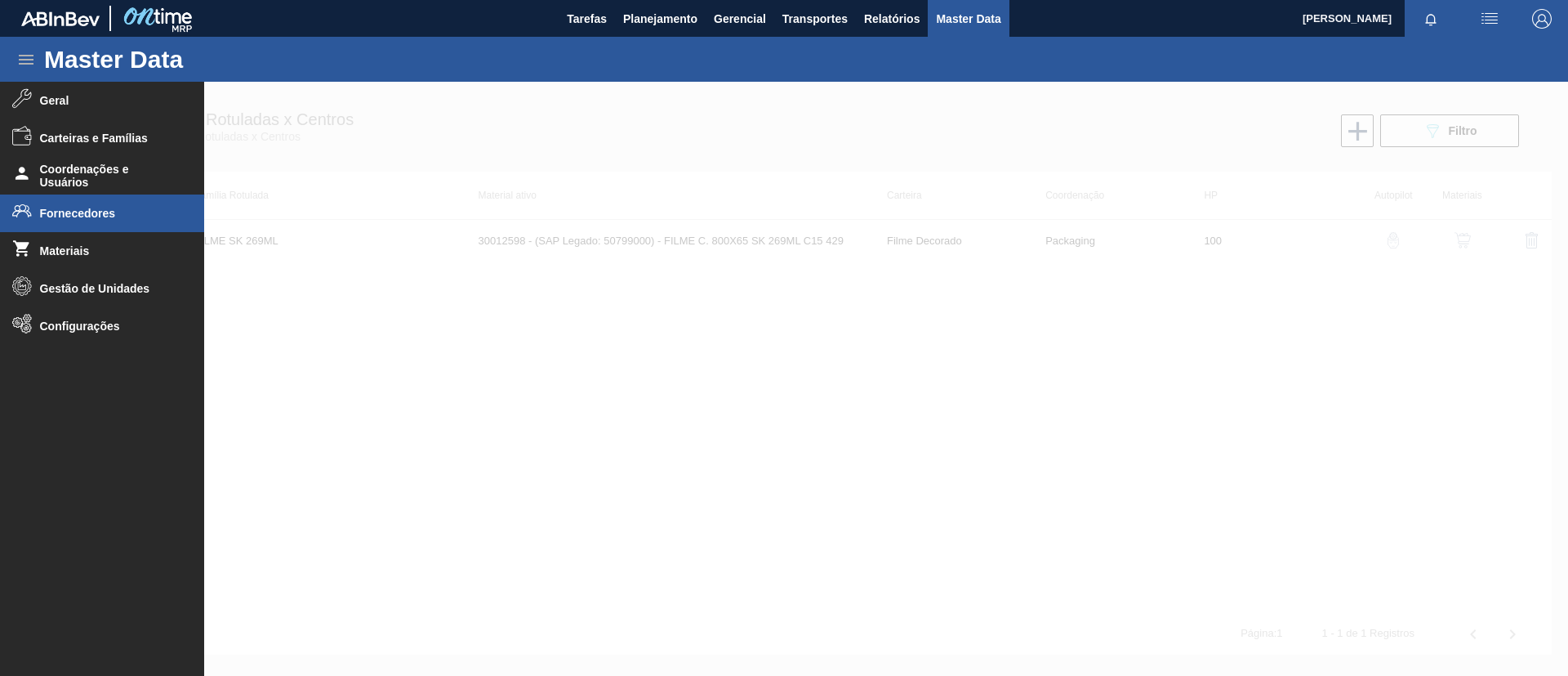
click at [124, 201] on li "Fornecedores" at bounding box center [102, 213] width 204 height 37
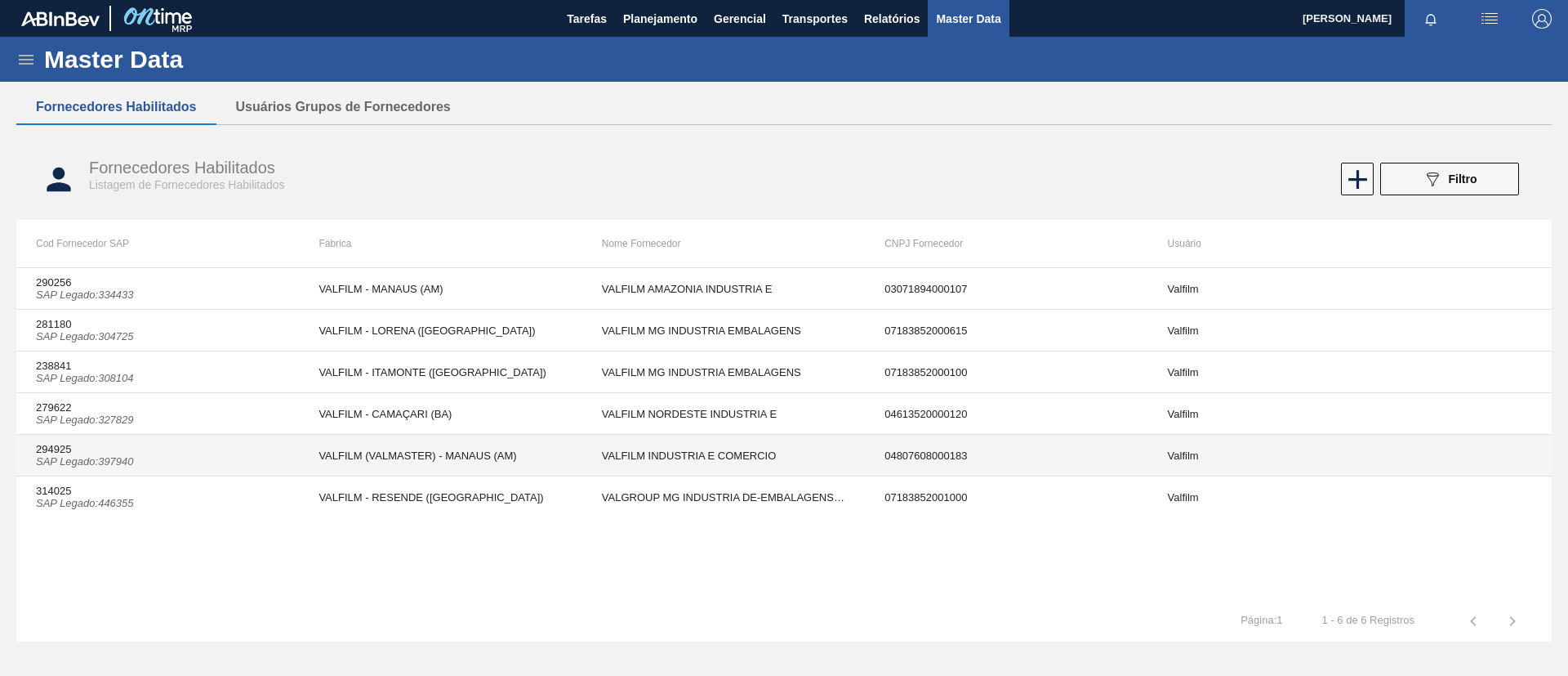
click at [252, 463] on td "294925 SAP Legado : 397940" at bounding box center [157, 456] width 283 height 41
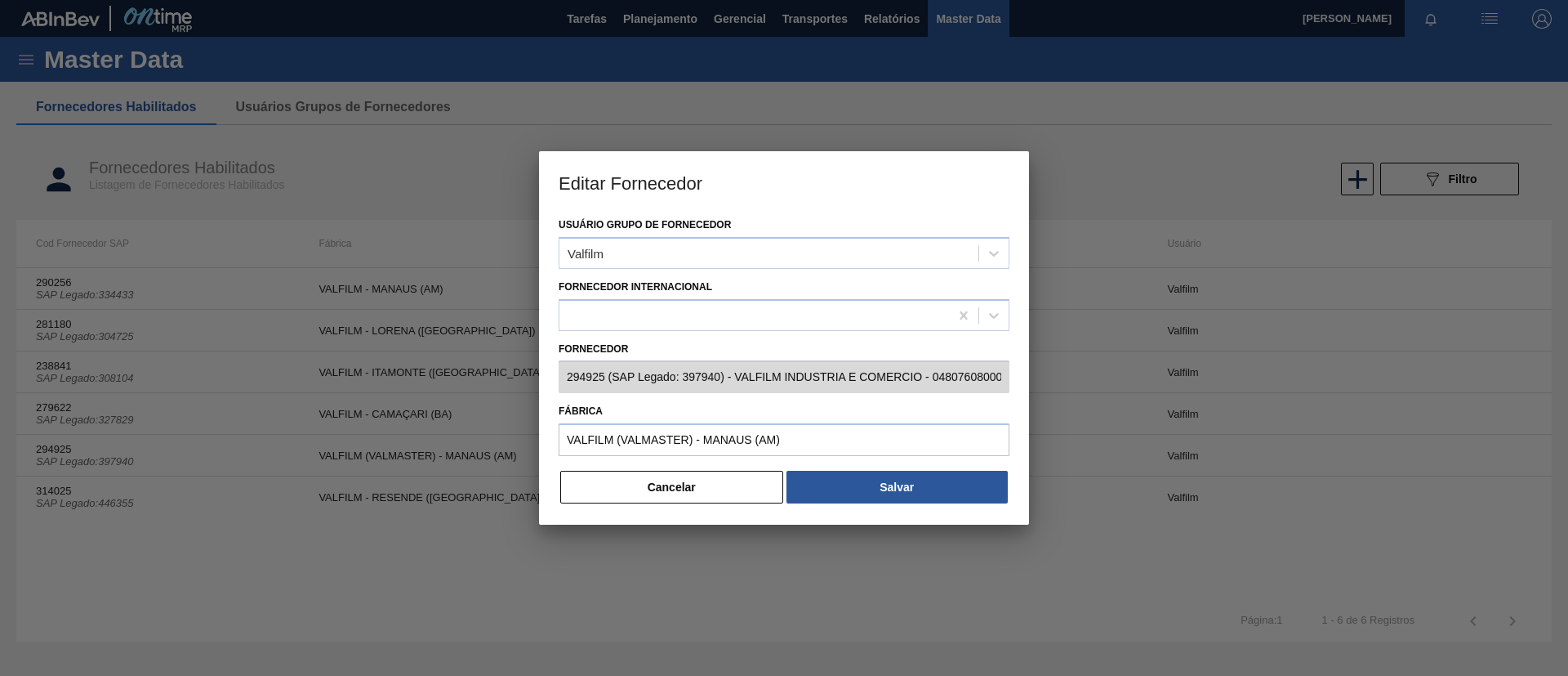
click at [604, 497] on button "Cancelar" at bounding box center [672, 487] width 223 height 33
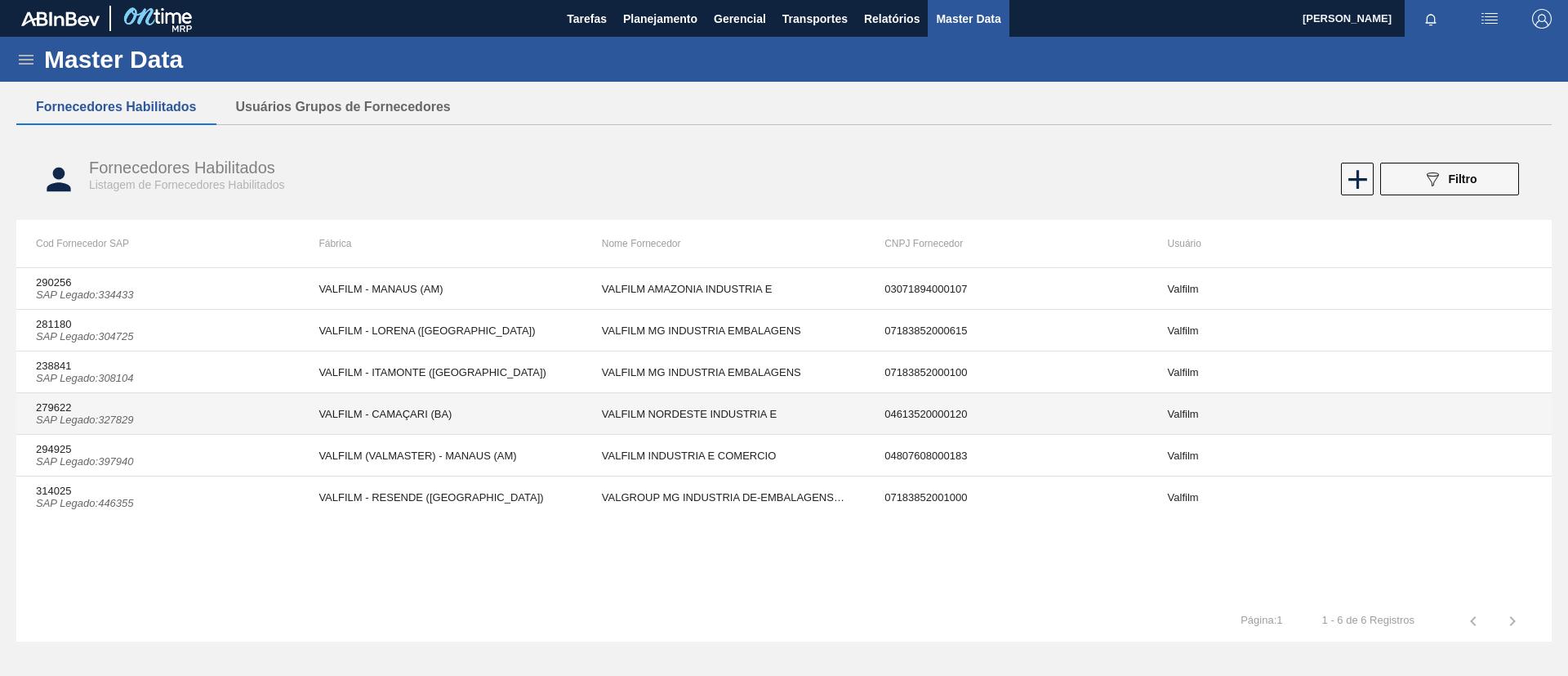
click at [157, 403] on td "279622 SAP Legado : 327829" at bounding box center [157, 414] width 283 height 41
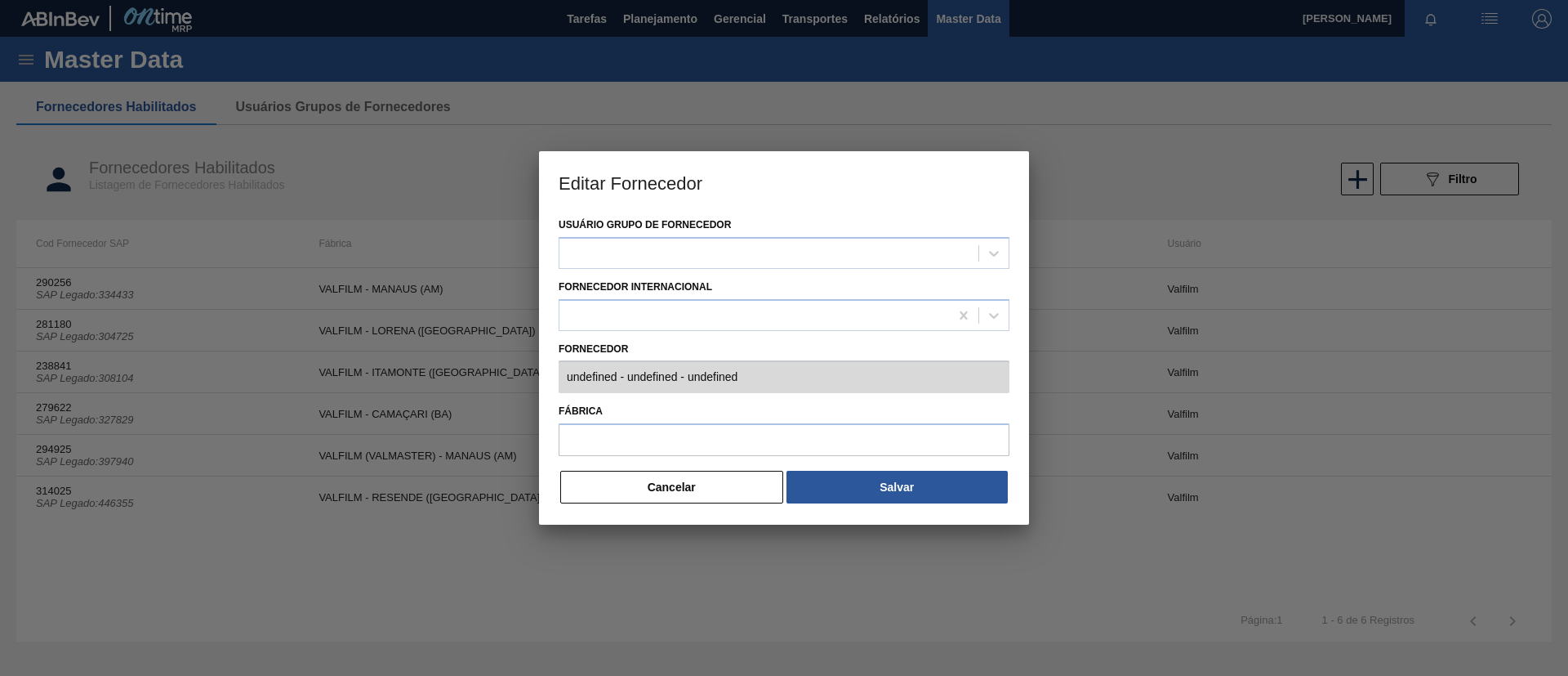
type input "279622 (SAP Legado: 327829) - VALFILM NORDESTE INDUSTRIA E - 04613520000120"
type input "VALFILM - CAMAÇARI (BA)"
drag, startPoint x: 641, startPoint y: 498, endPoint x: 606, endPoint y: 51, distance: 448.4
click at [641, 498] on button "Cancelar" at bounding box center [672, 487] width 223 height 33
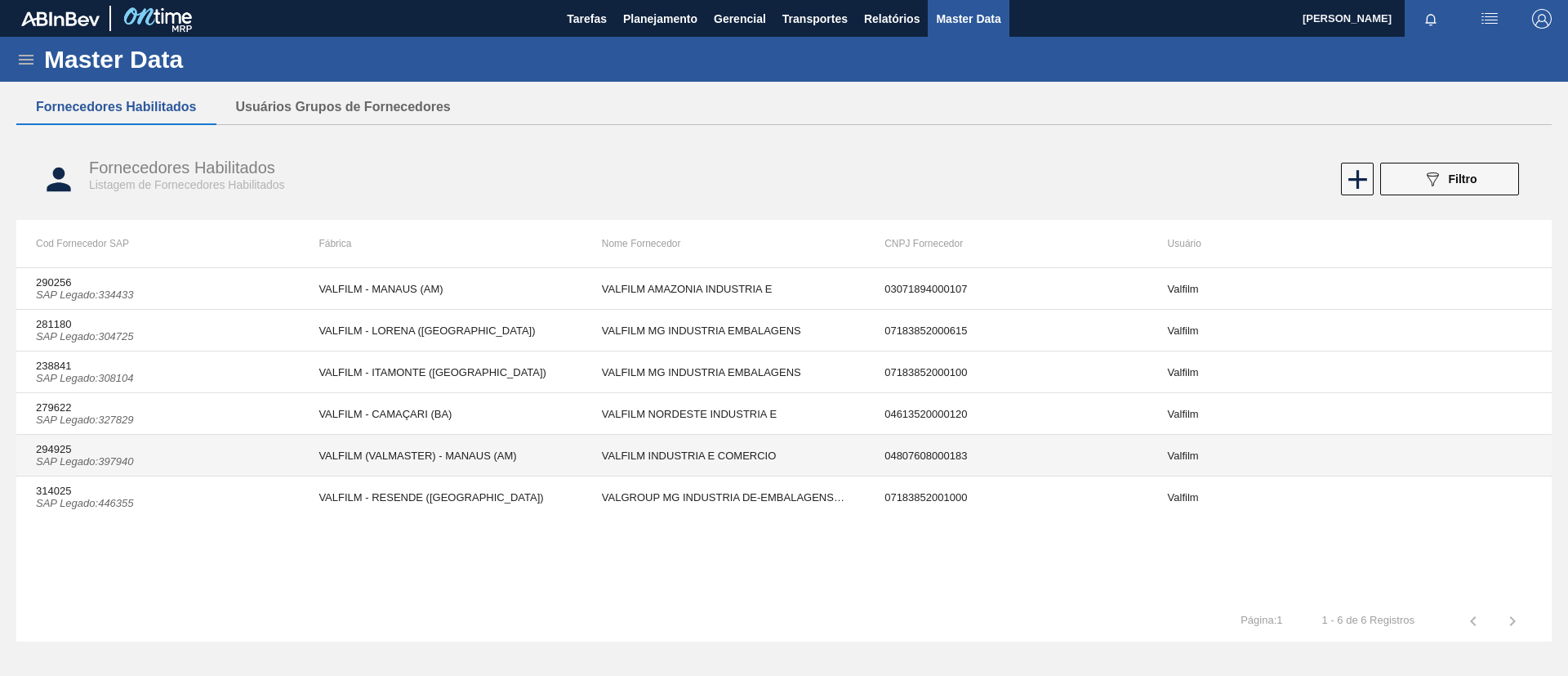
click at [459, 447] on td "VALFILM (VALMASTER) - MANAUS (AM)" at bounding box center [440, 456] width 283 height 41
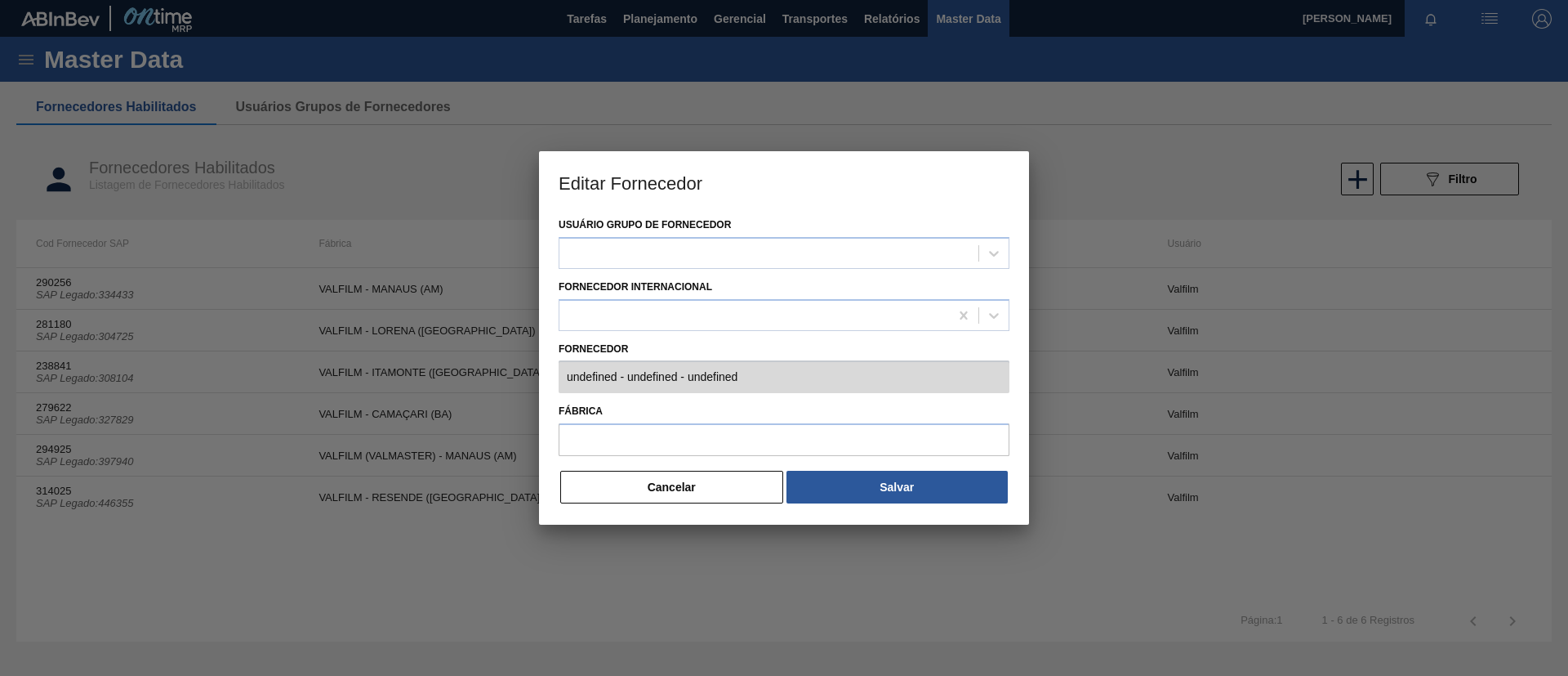
type input "294925 (SAP Legado: 397940) - VALFILM INDUSTRIA E COMERCIO - 04807608000183"
type input "VALFILM (VALMASTER) - MANAUS (AM)"
click at [707, 505] on div "Usuário Grupo de Fornecedor Valfilm Fornecedor Internacional Fornecedor 294925 …" at bounding box center [784, 369] width 490 height 311
click at [704, 495] on button "Cancelar" at bounding box center [672, 487] width 223 height 33
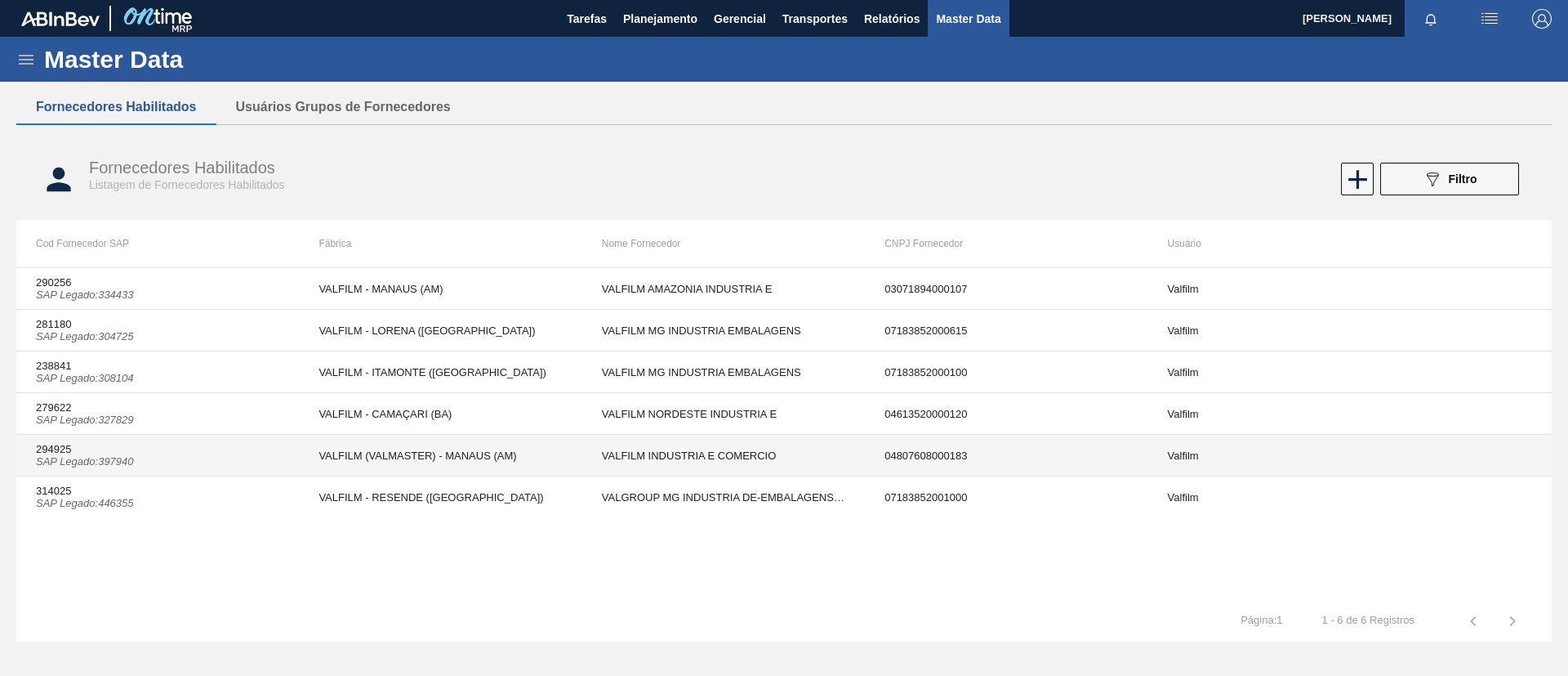
click at [404, 456] on td "VALFILM (VALMASTER) - MANAUS (AM)" at bounding box center [440, 456] width 283 height 41
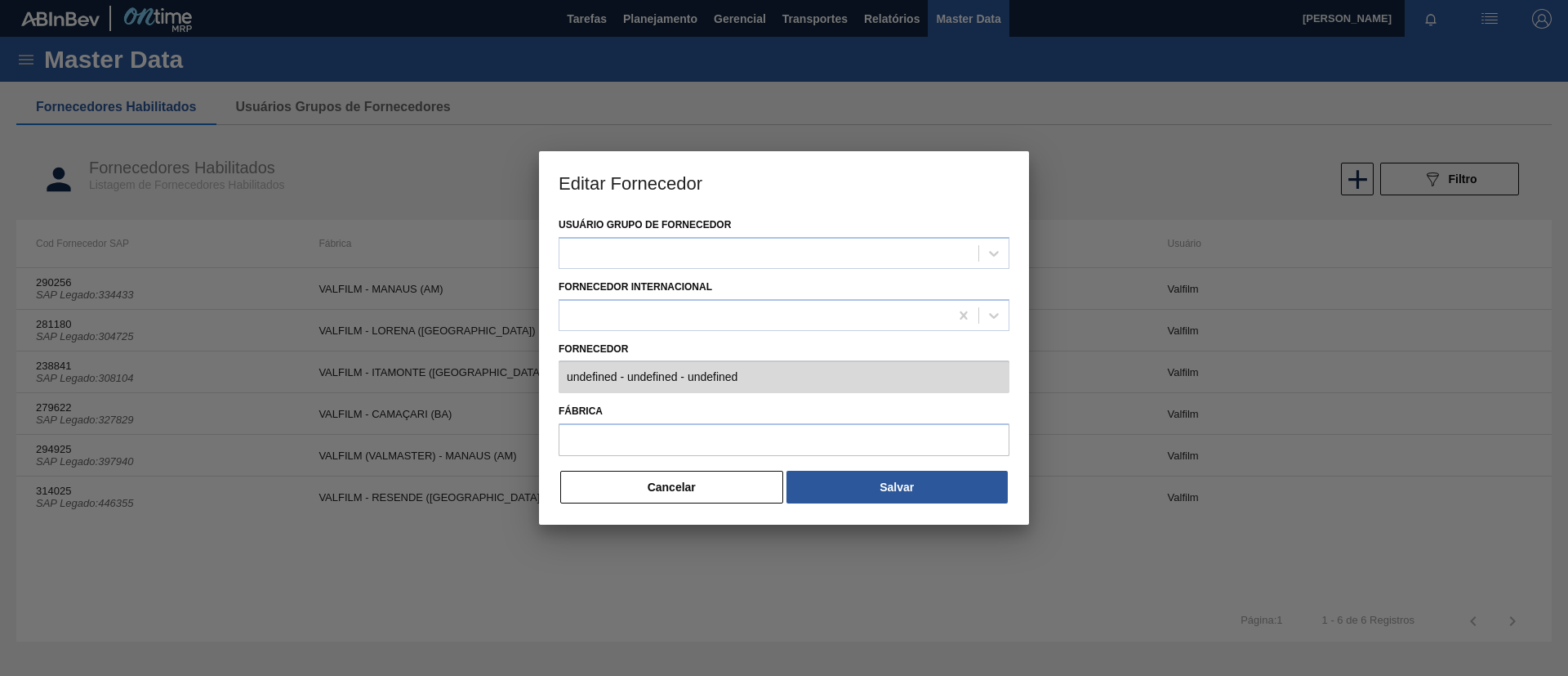
type input "294925 (SAP Legado: 397940) - VALFILM INDUSTRIA E COMERCIO - 04807608000183"
type input "VALFILM (VALMASTER) - MANAUS (AM)"
drag, startPoint x: 721, startPoint y: 471, endPoint x: 721, endPoint y: 420, distance: 51.0
click at [721, 472] on button "Cancelar" at bounding box center [672, 487] width 223 height 33
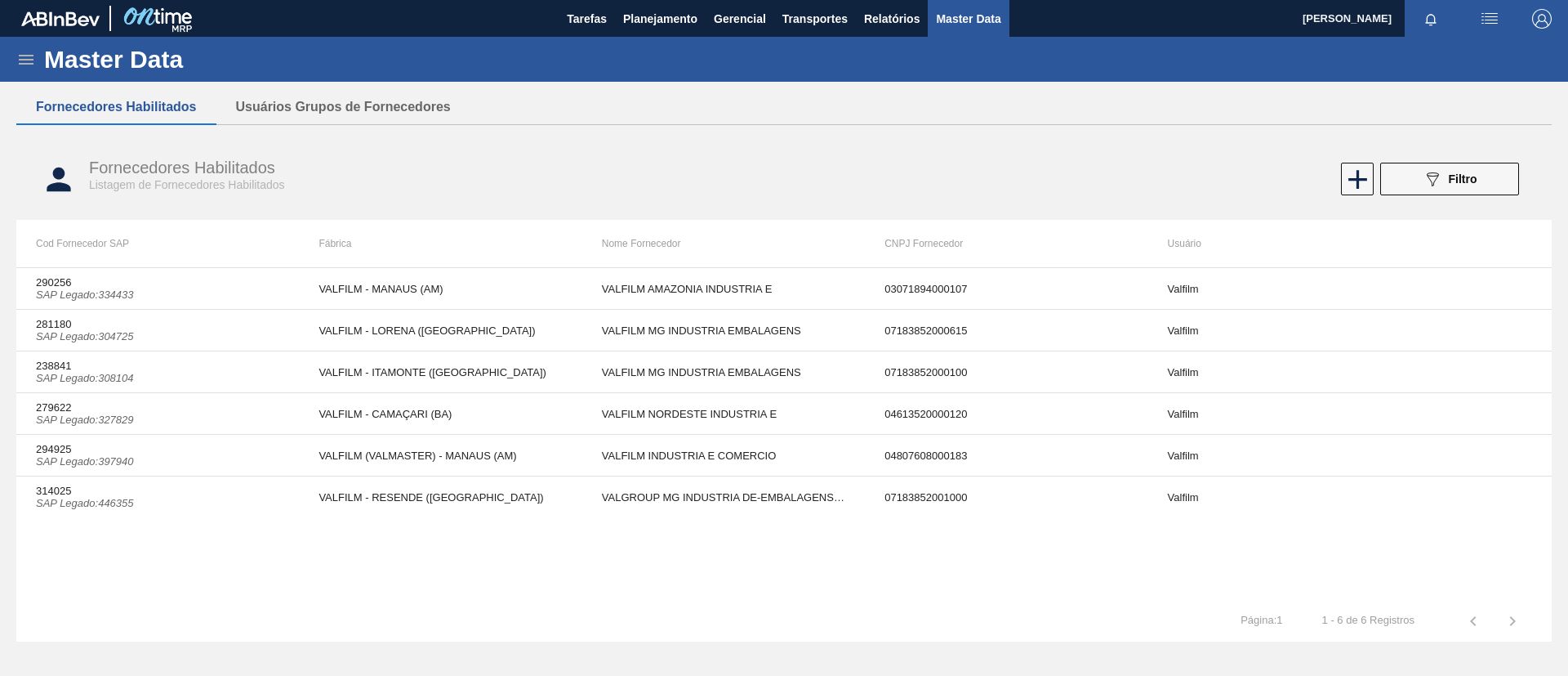
click at [660, 44] on div "Master Data" at bounding box center [784, 60] width 1568 height 45
click at [660, 39] on div "Master Data" at bounding box center [784, 60] width 1568 height 45
click at [661, 31] on button "Planejamento" at bounding box center [660, 18] width 91 height 37
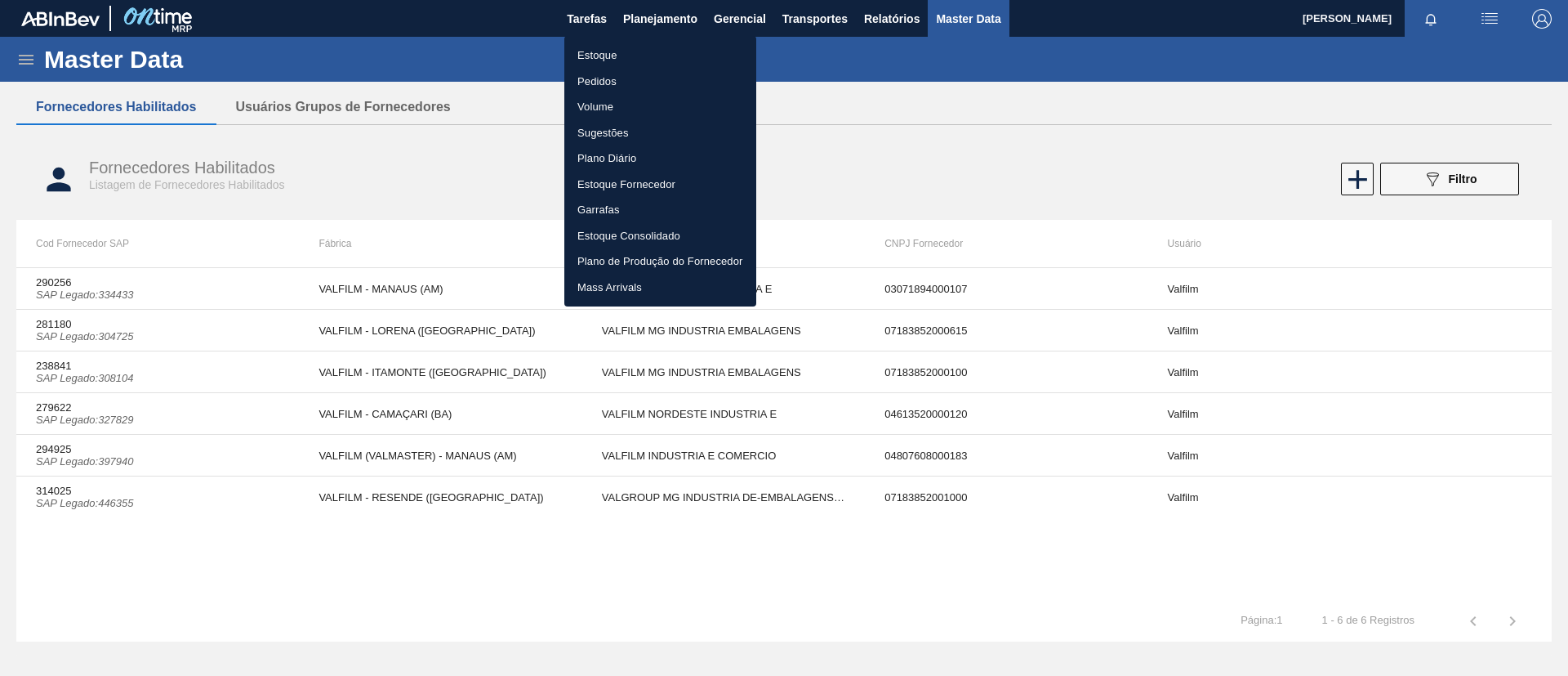
drag, startPoint x: 663, startPoint y: 48, endPoint x: 661, endPoint y: 62, distance: 14.1
click at [663, 48] on li "Estoque" at bounding box center [660, 55] width 192 height 26
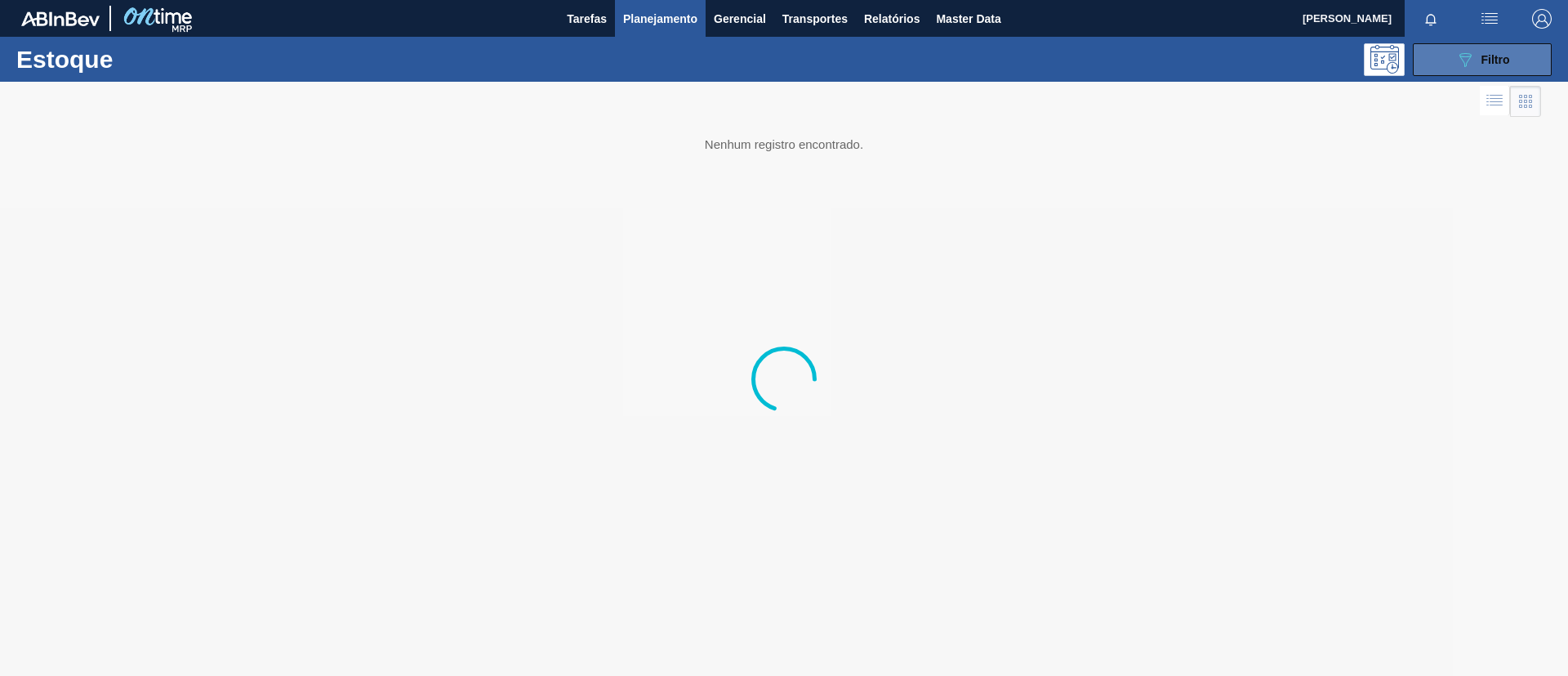
click at [1448, 48] on button "089F7B8B-B2A5-4AFE-B5C0-19BA573D28AC Filtro" at bounding box center [1482, 60] width 139 height 33
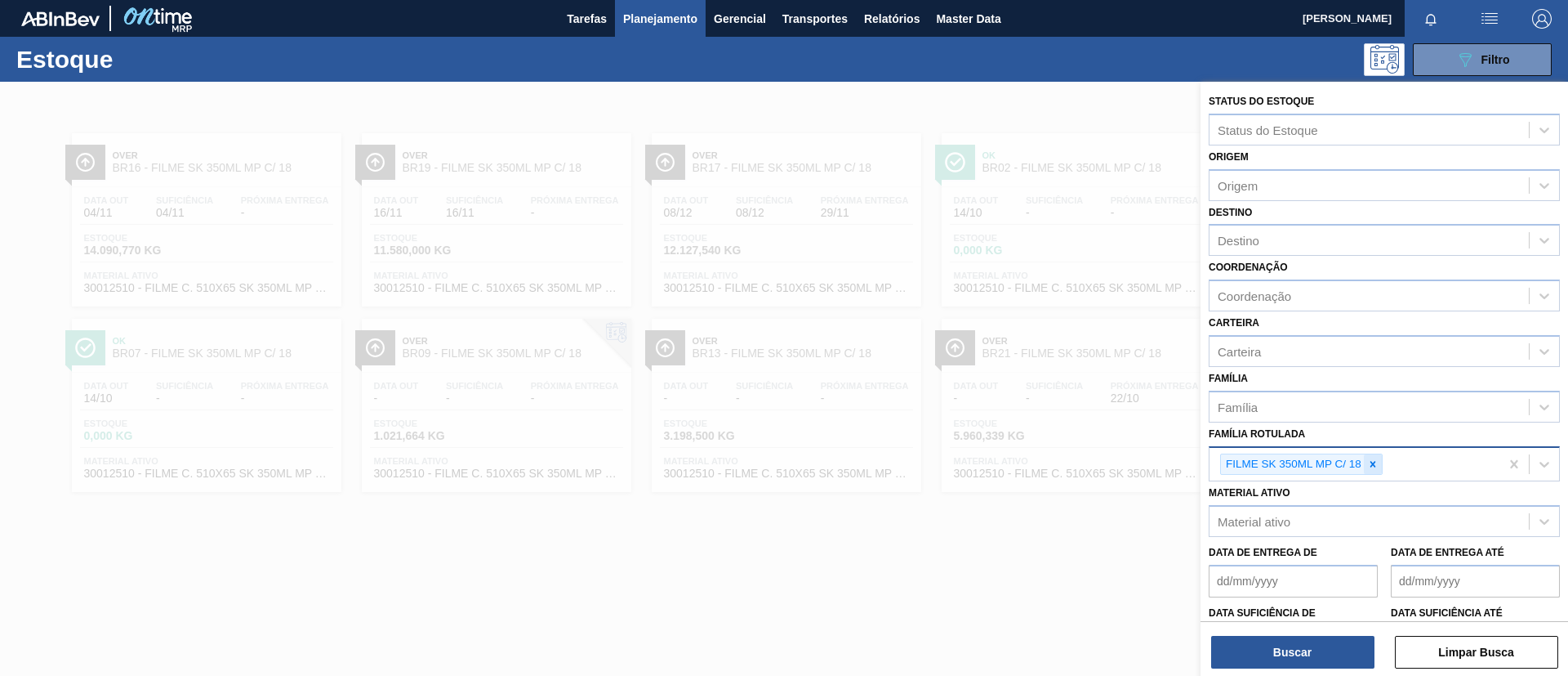
click at [1366, 467] on div at bounding box center [1373, 464] width 18 height 21
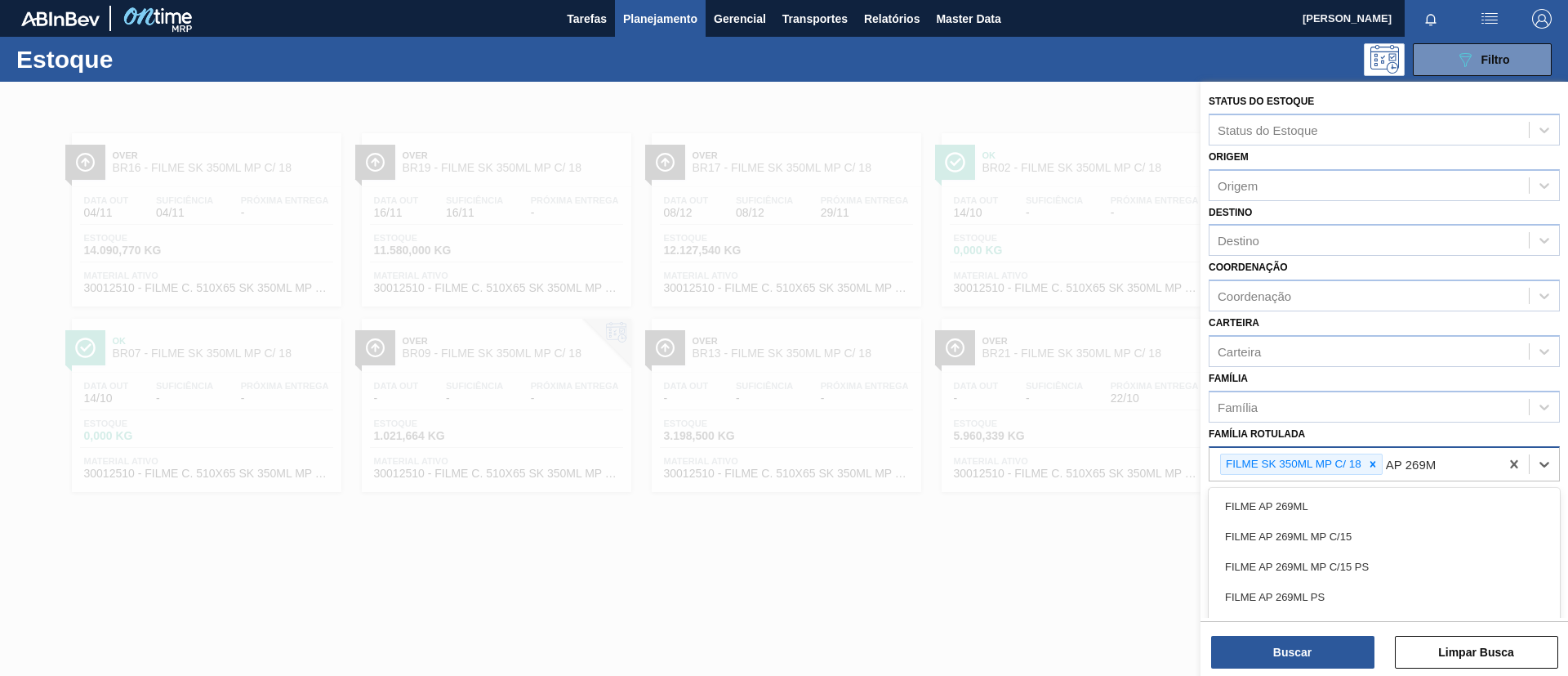
type Rotulada "AP 269ML"
click at [1363, 488] on div "FILME AP 269ML FILME AP 269ML MP C/15 FILME AP 269ML MP C/15 PS FILME AP 269ML …" at bounding box center [1385, 578] width 351 height 182
drag, startPoint x: 1370, startPoint y: 496, endPoint x: 1373, endPoint y: 478, distance: 18.2
click at [1371, 496] on div "FILME AP 269ML" at bounding box center [1385, 506] width 351 height 30
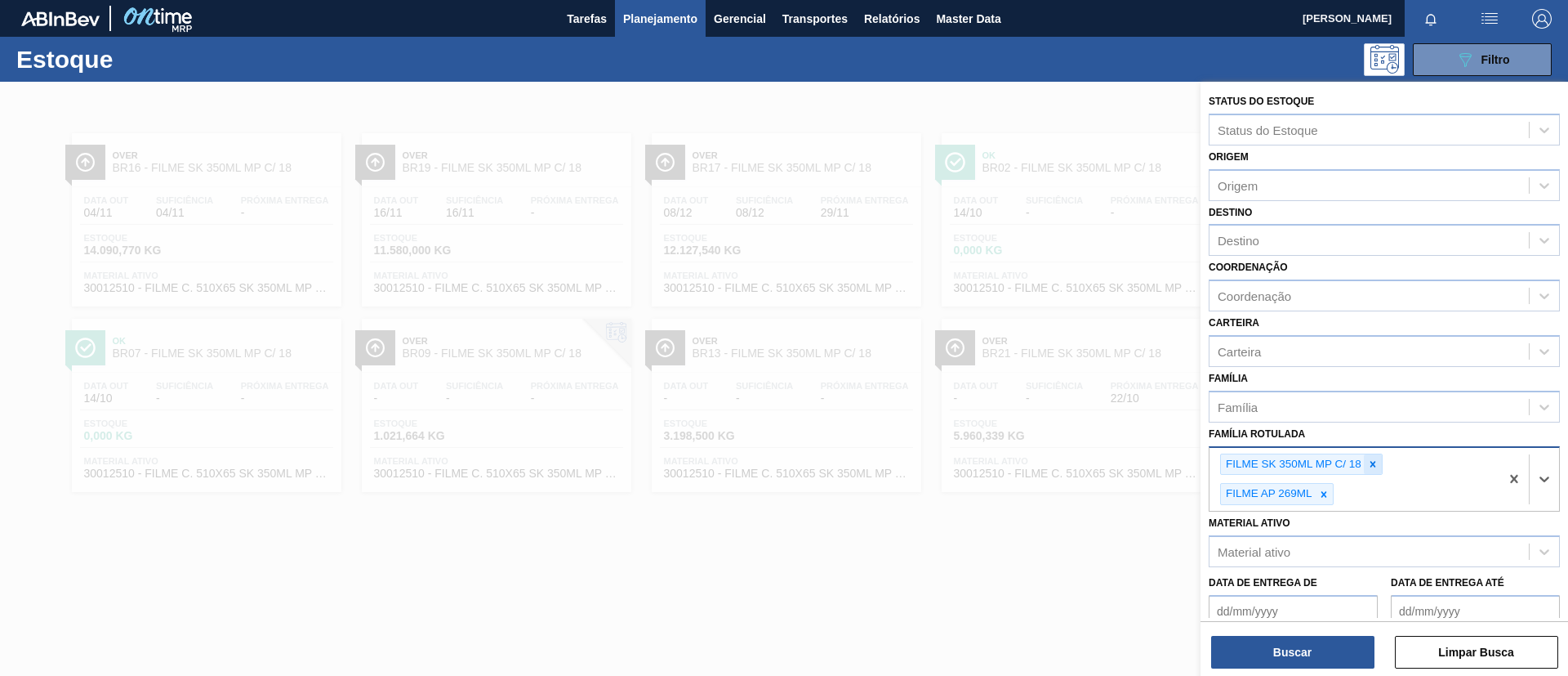
click at [1373, 462] on icon at bounding box center [1374, 463] width 6 height 6
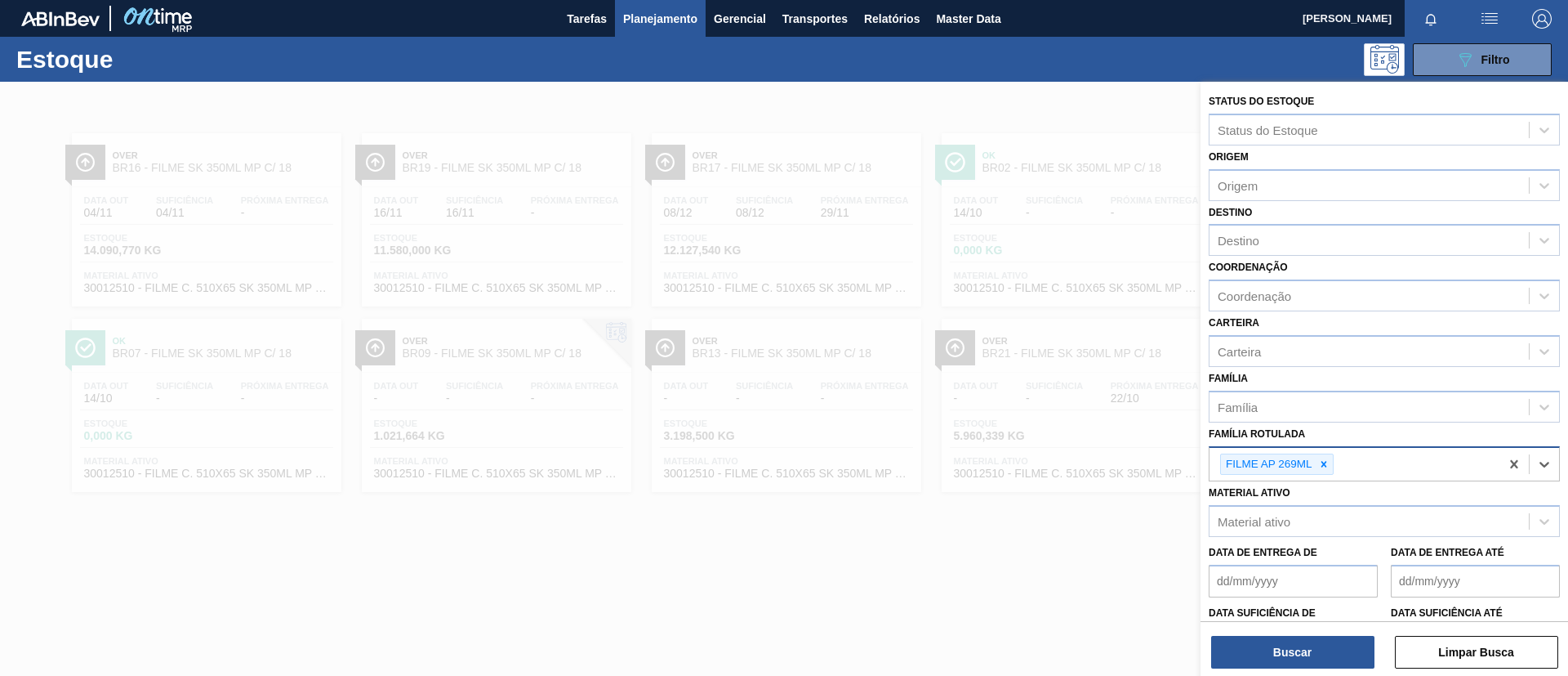
click at [1290, 628] on div "Buscar Limpar Busca" at bounding box center [1384, 643] width 367 height 46
click at [1295, 641] on button "Buscar" at bounding box center [1292, 652] width 163 height 33
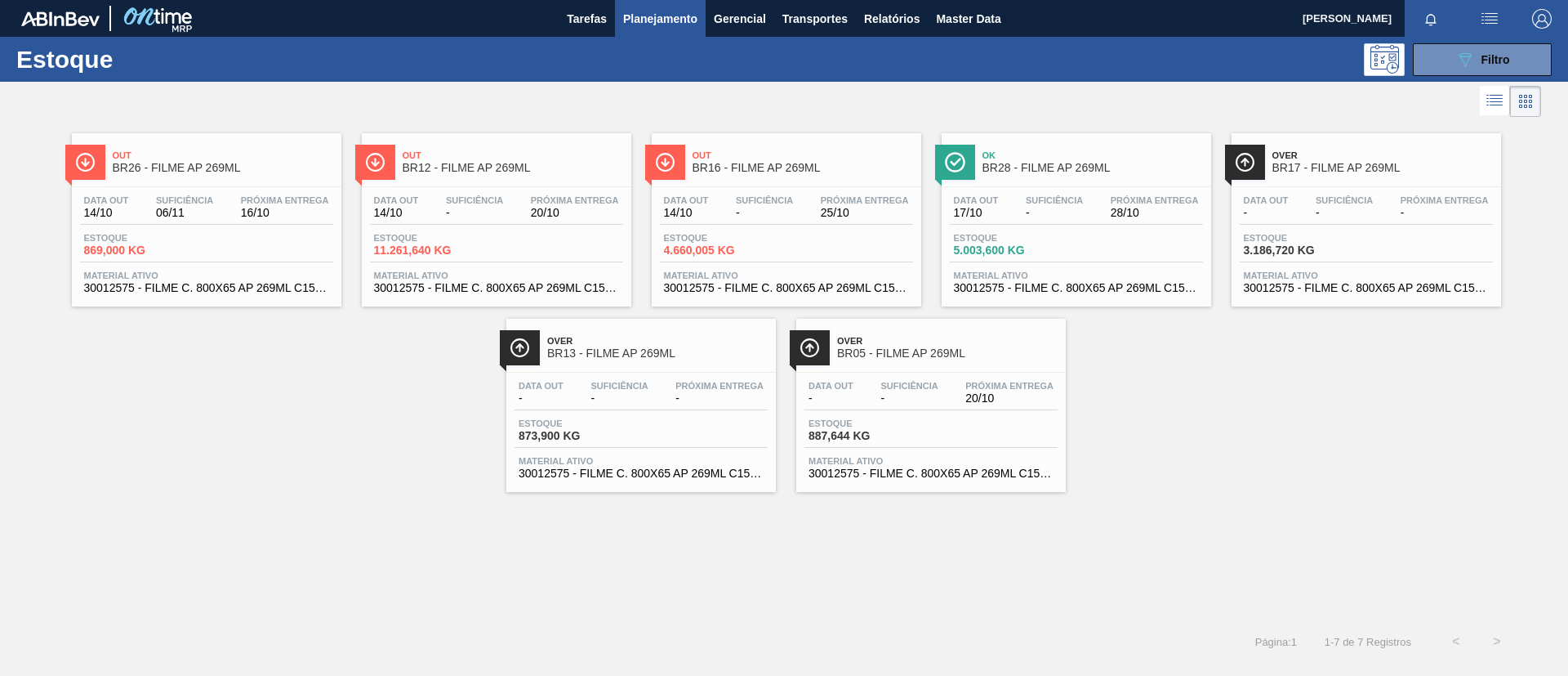
click at [976, 362] on div "Over BR05 - FILME AP 269ML" at bounding box center [947, 348] width 220 height 37
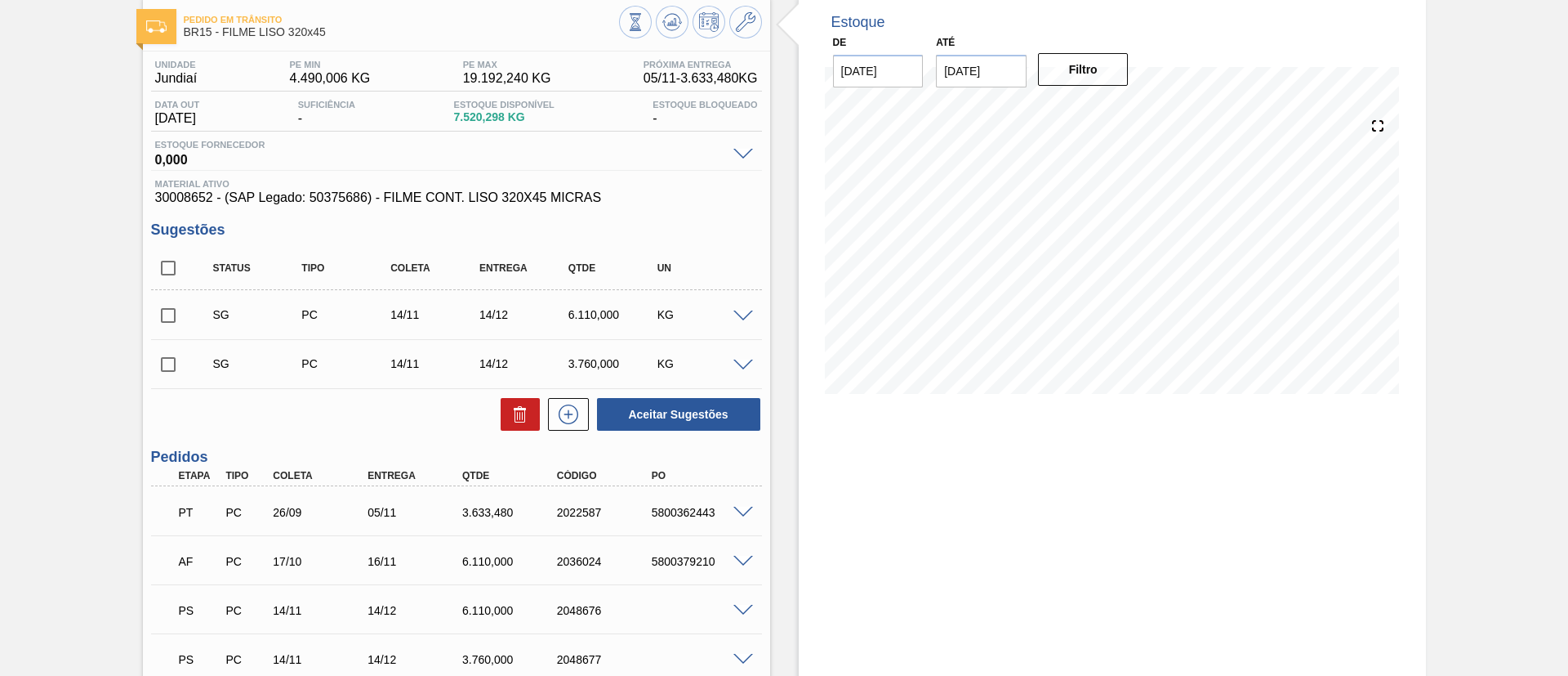
scroll to position [123, 0]
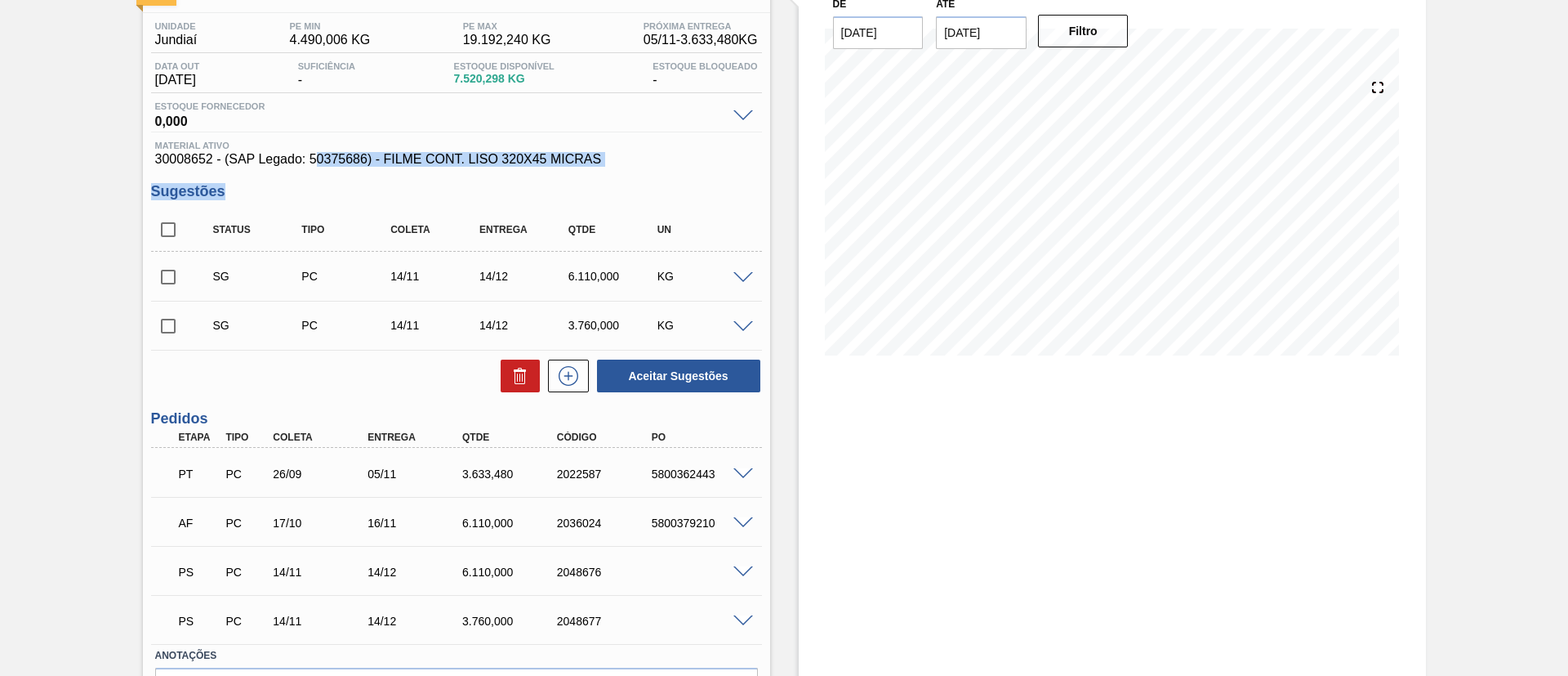
drag, startPoint x: 315, startPoint y: 163, endPoint x: 360, endPoint y: 169, distance: 45.4
click at [360, 169] on div "Unidade Jundiaí PE MIN 4.490,006 KG PE MAX 19.192,240 KG Próxima Entrega 05/11 …" at bounding box center [456, 391] width 628 height 756
click at [336, 164] on span "30008652 - (SAP Legado: 50375686) - FILME CONT. LISO 320X45 MICRAS" at bounding box center [456, 159] width 602 height 15
drag, startPoint x: 312, startPoint y: 156, endPoint x: 365, endPoint y: 160, distance: 53.2
click at [365, 160] on span "30008652 - (SAP Legado: 50375686) - FILME CONT. LISO 320X45 MICRAS" at bounding box center [456, 159] width 602 height 15
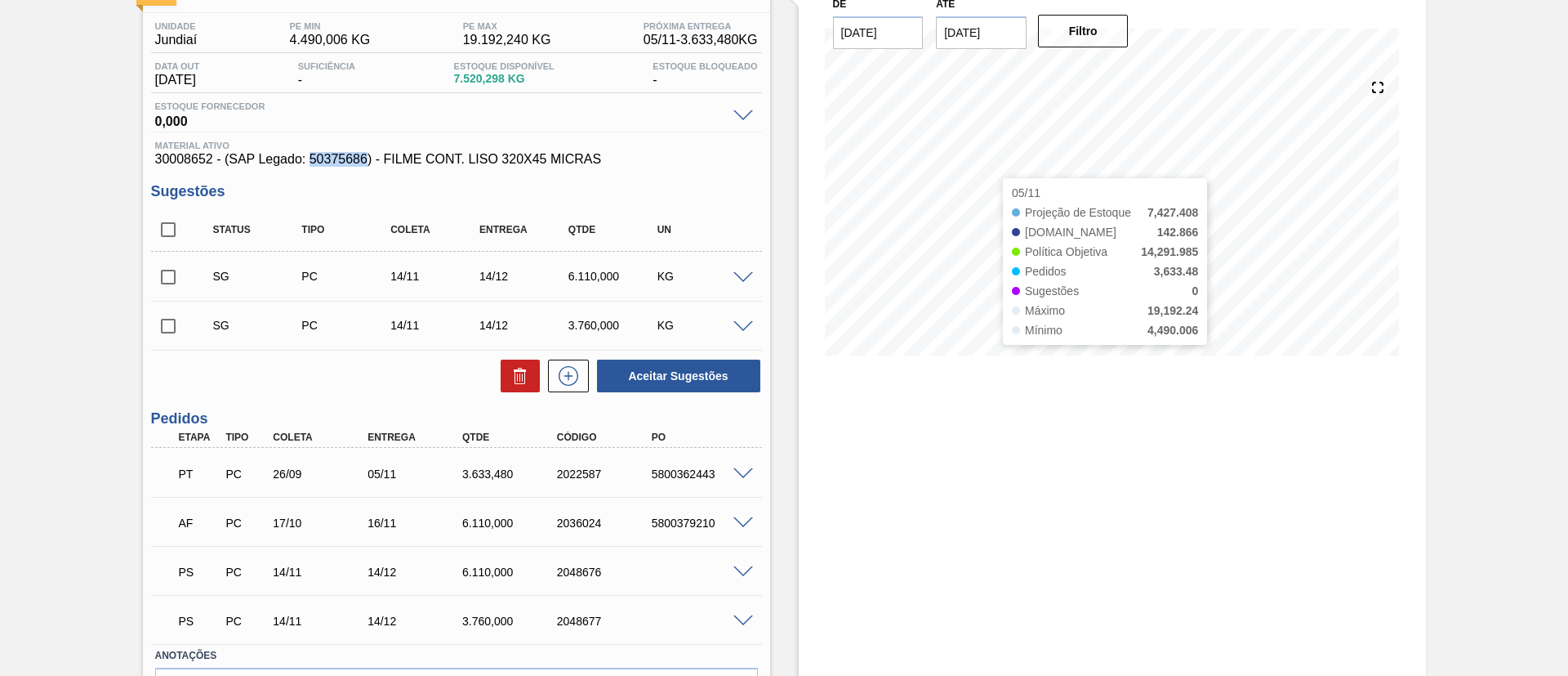
copy span "50375686"
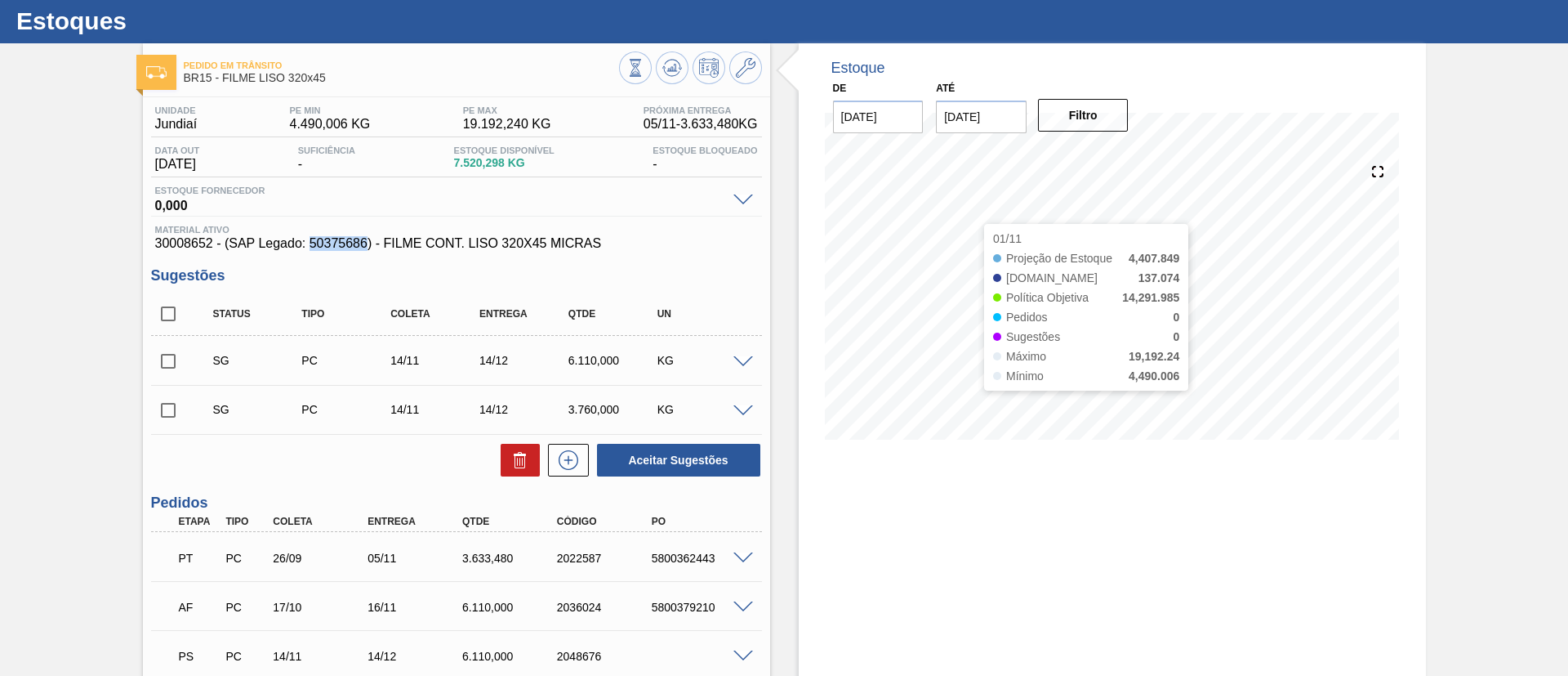
scroll to position [0, 0]
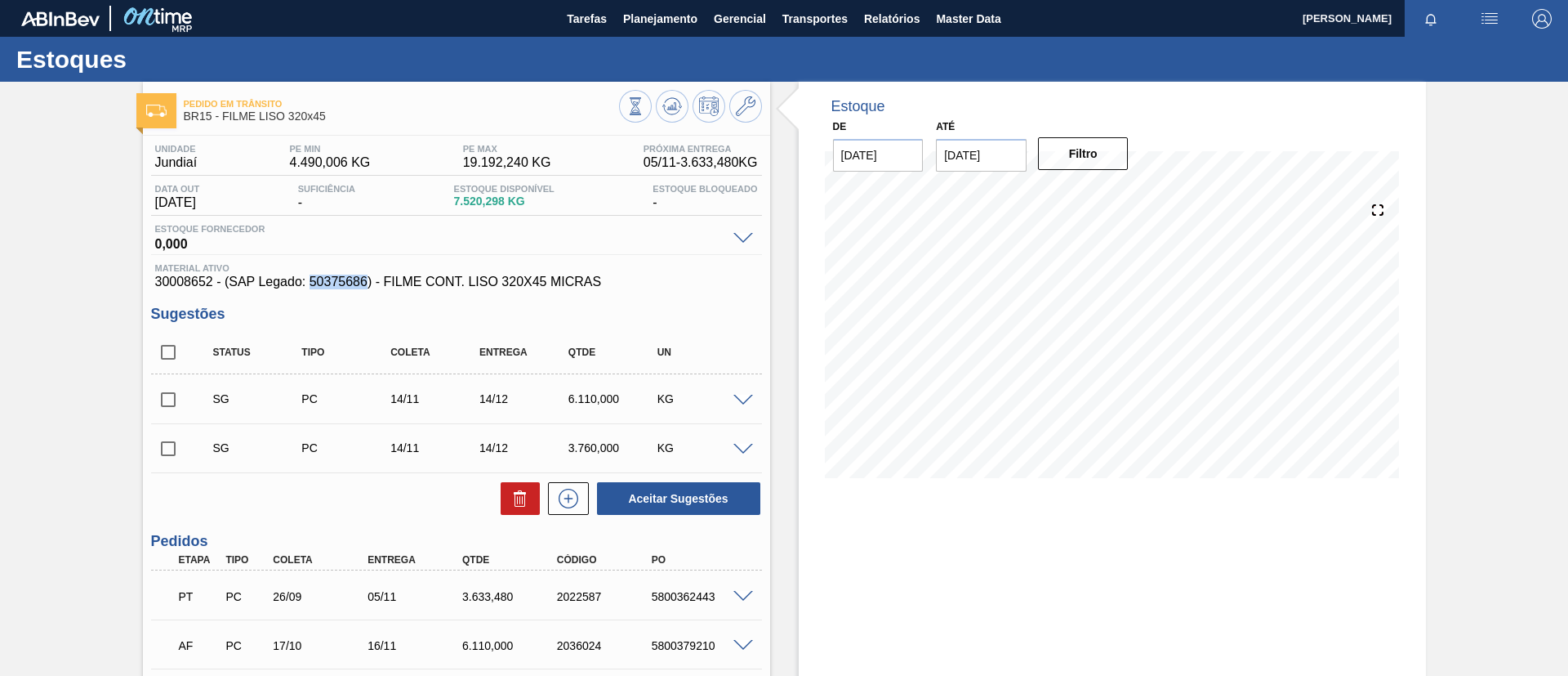
copy span "50375686"
click at [0, 241] on div "Pedido em Trânsito BR15 - FILME LISO 320x45 Unidade Jundiaí PE MIN 4.490,006 KG…" at bounding box center [784, 491] width 1568 height 819
drag, startPoint x: 146, startPoint y: 296, endPoint x: 213, endPoint y: 290, distance: 67.3
click at [213, 290] on div "Unidade Jundiaí PE MIN 4.490,006 KG PE MAX 19.192,240 KG Próxima Entrega 05/11 …" at bounding box center [456, 513] width 628 height 756
drag, startPoint x: 150, startPoint y: 287, endPoint x: 209, endPoint y: 284, distance: 59.1
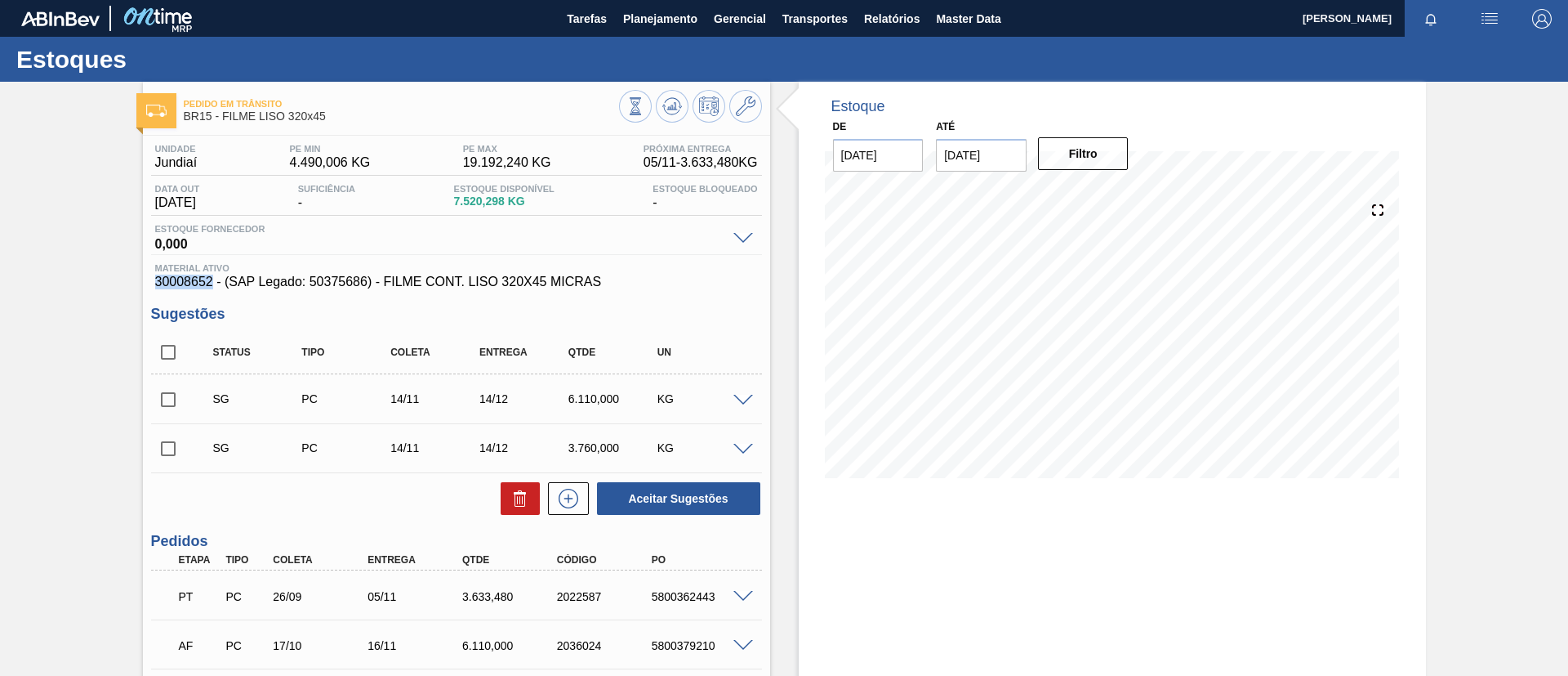
click at [209, 284] on div "Material ativo 30008652 - (SAP Legado: 50375686) - FILME CONT. LISO 320X45 MICR…" at bounding box center [456, 276] width 611 height 26
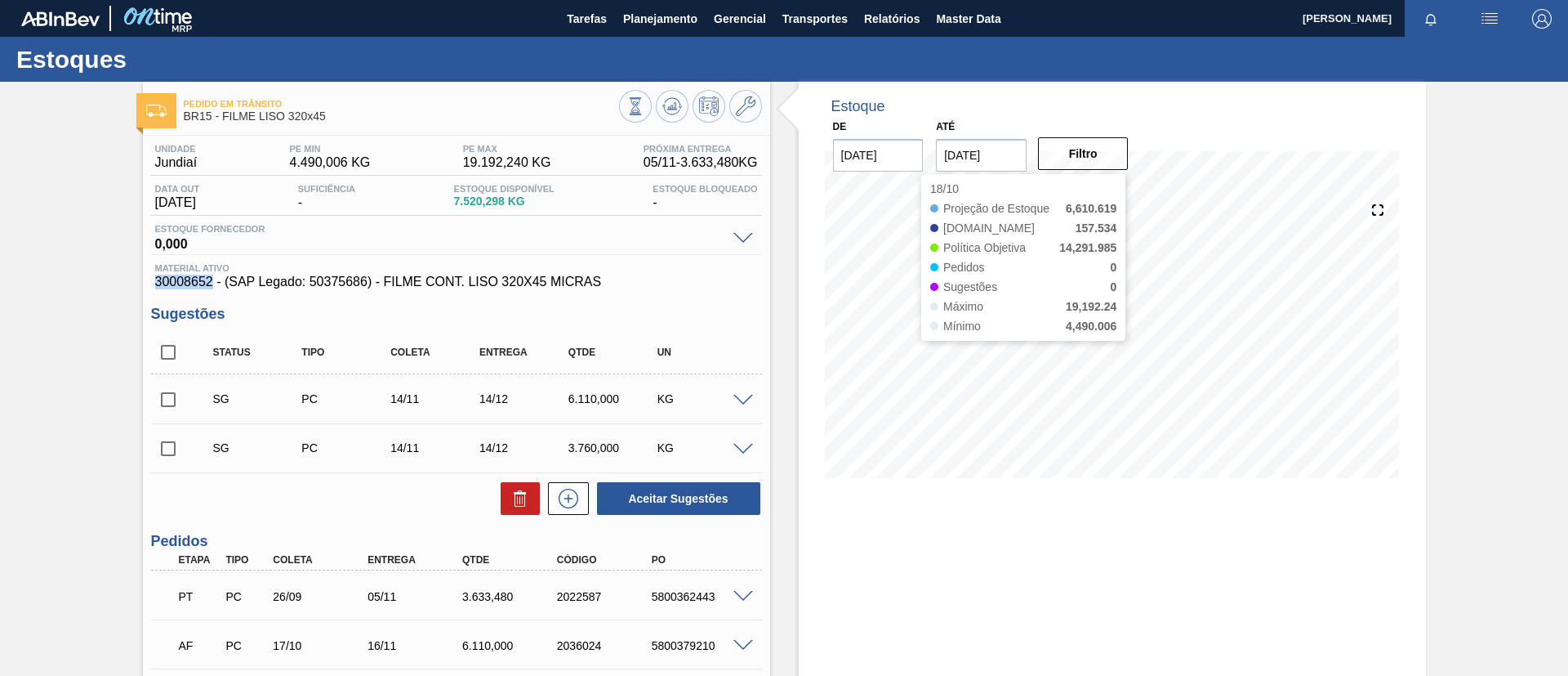
copy span "30008652"
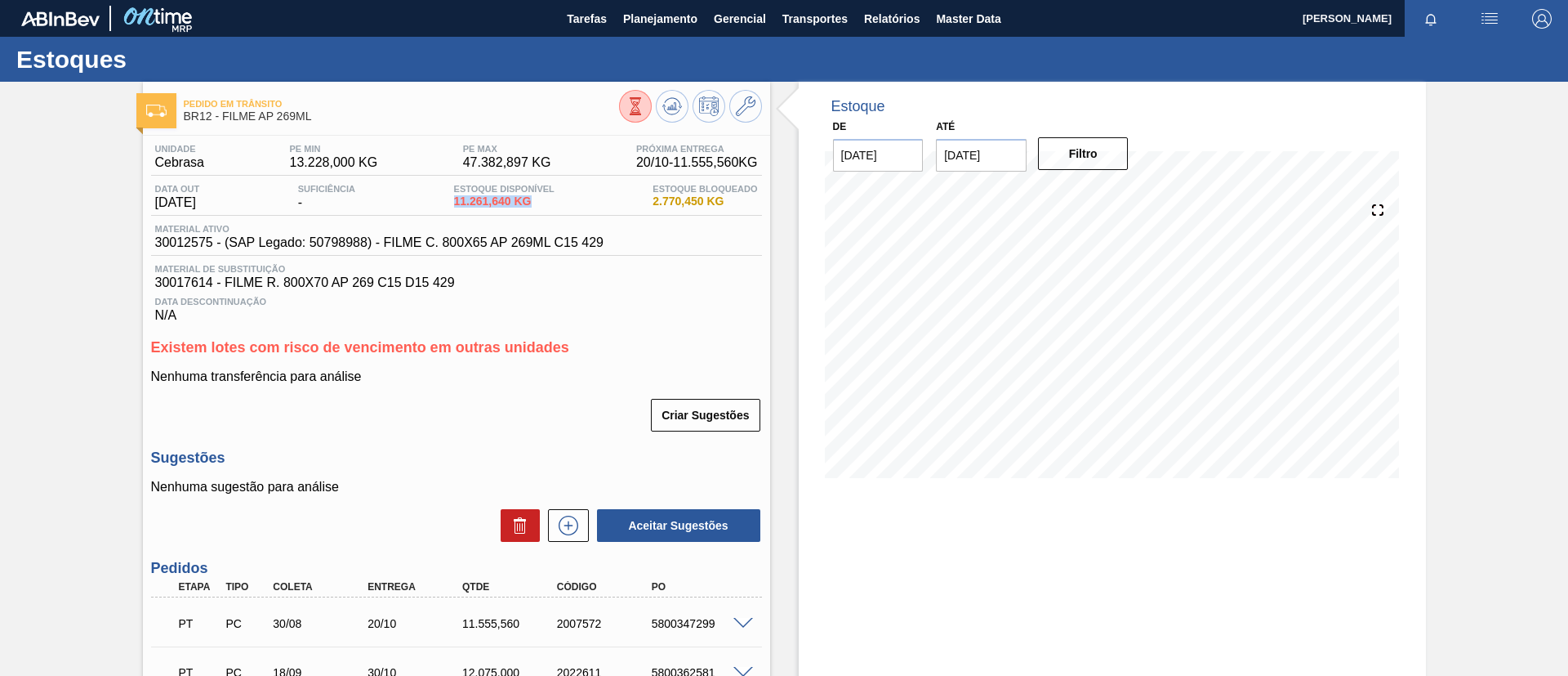
drag, startPoint x: 455, startPoint y: 201, endPoint x: 539, endPoint y: 208, distance: 84.3
click at [539, 208] on div "Estoque Disponível 11.261,640 KG" at bounding box center [505, 197] width 109 height 26
copy span "11.261,640 KG"
click at [746, 97] on icon at bounding box center [745, 106] width 20 height 20
click at [631, 99] on icon at bounding box center [635, 105] width 18 height 18
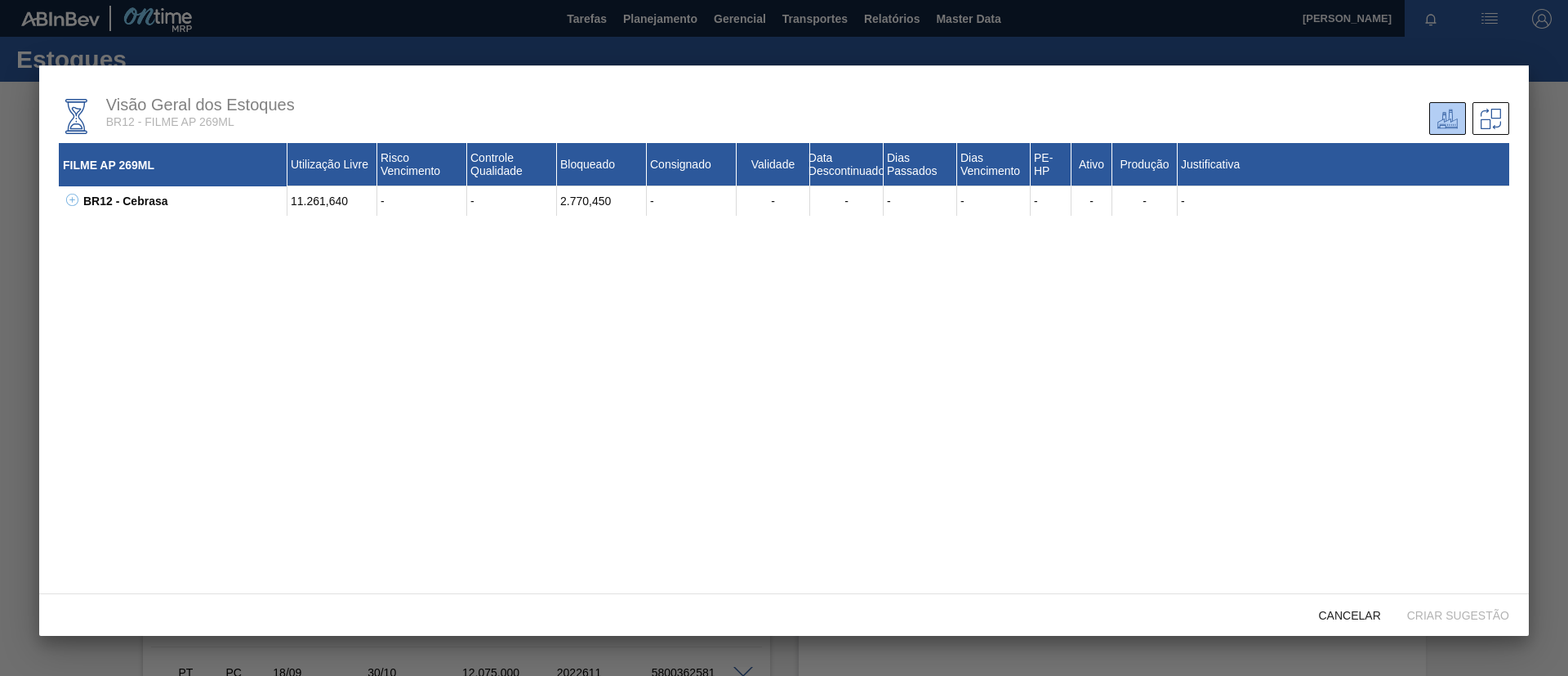
click at [71, 201] on icon at bounding box center [73, 200] width 12 height 12
click at [1360, 610] on span "Cancelar" at bounding box center [1350, 615] width 88 height 13
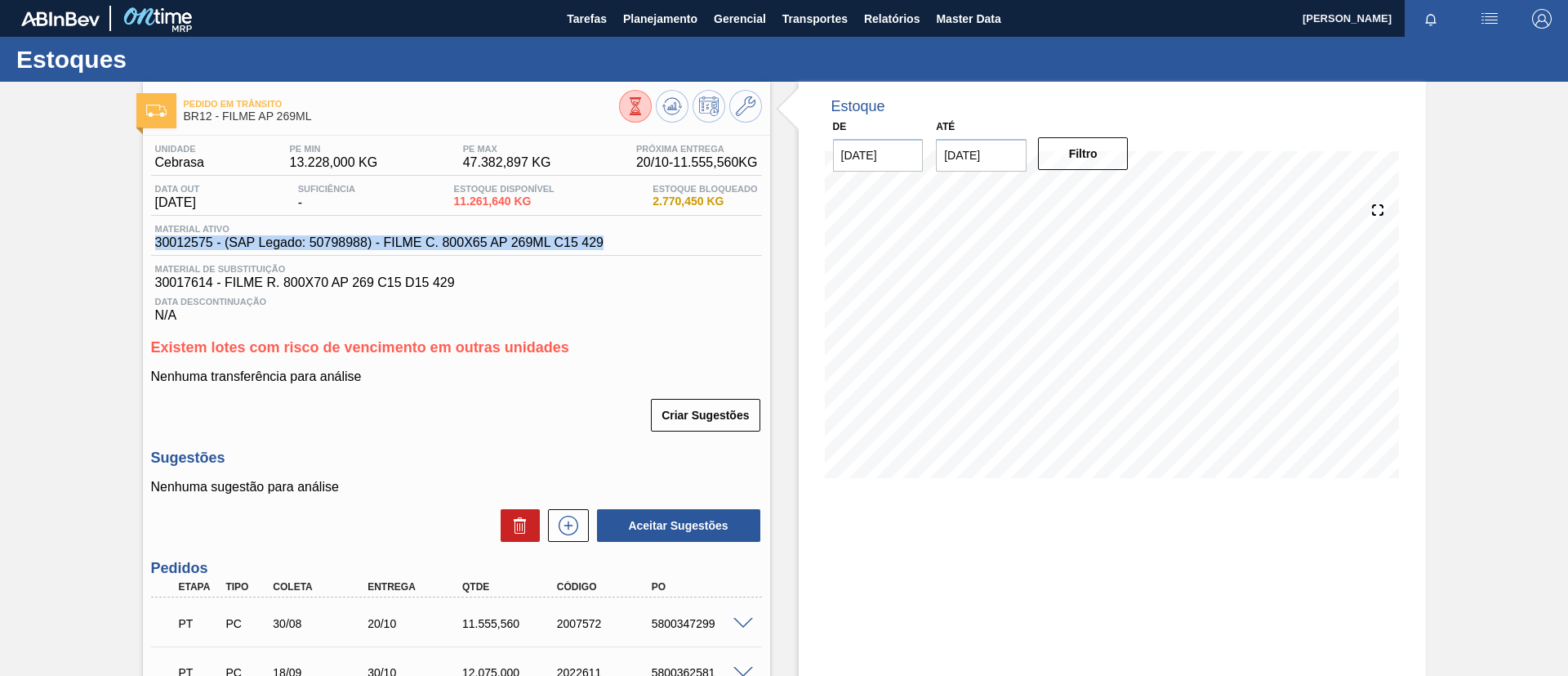
drag, startPoint x: 624, startPoint y: 240, endPoint x: 45, endPoint y: 245, distance: 579.0
click at [45, 245] on div "Pedido em Trânsito BR12 - FILME AP 269ML Unidade Cebrasa PE MIN 13.228,000 KG P…" at bounding box center [784, 505] width 1568 height 845
copy span "30012575 - (SAP Legado: 50798988) - FILME C. 800X65 AP 269ML C15 429"
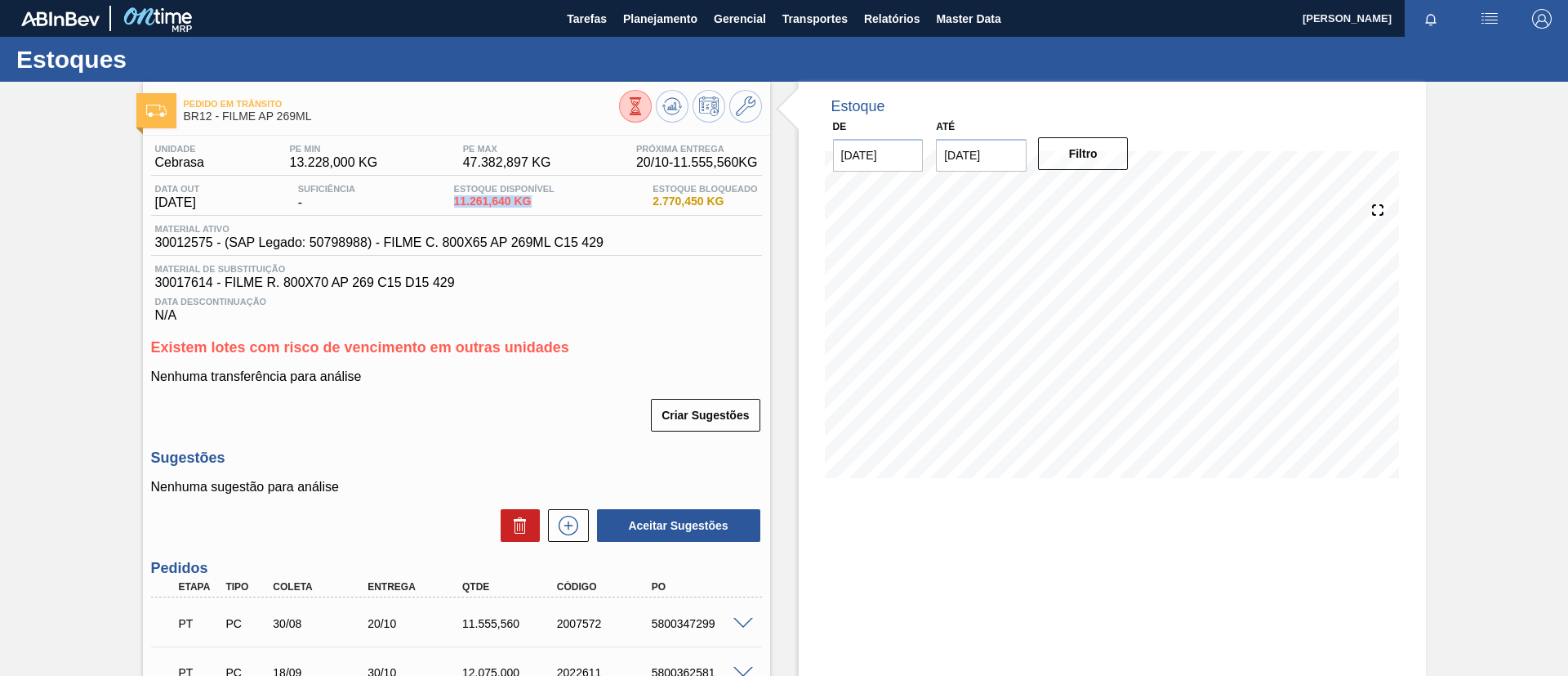
drag, startPoint x: 460, startPoint y: 202, endPoint x: 566, endPoint y: 208, distance: 106.2
click at [566, 208] on div "Data out 14/10/2025 Suficiência - Estoque Disponível 11.261,640 KG Estoque Bloq…" at bounding box center [456, 200] width 611 height 32
copy span "11.261,640 KG"
drag, startPoint x: 295, startPoint y: 122, endPoint x: 285, endPoint y: 120, distance: 10.2
click at [285, 120] on span "BR12 - FILME AP 269ML" at bounding box center [402, 117] width 436 height 12
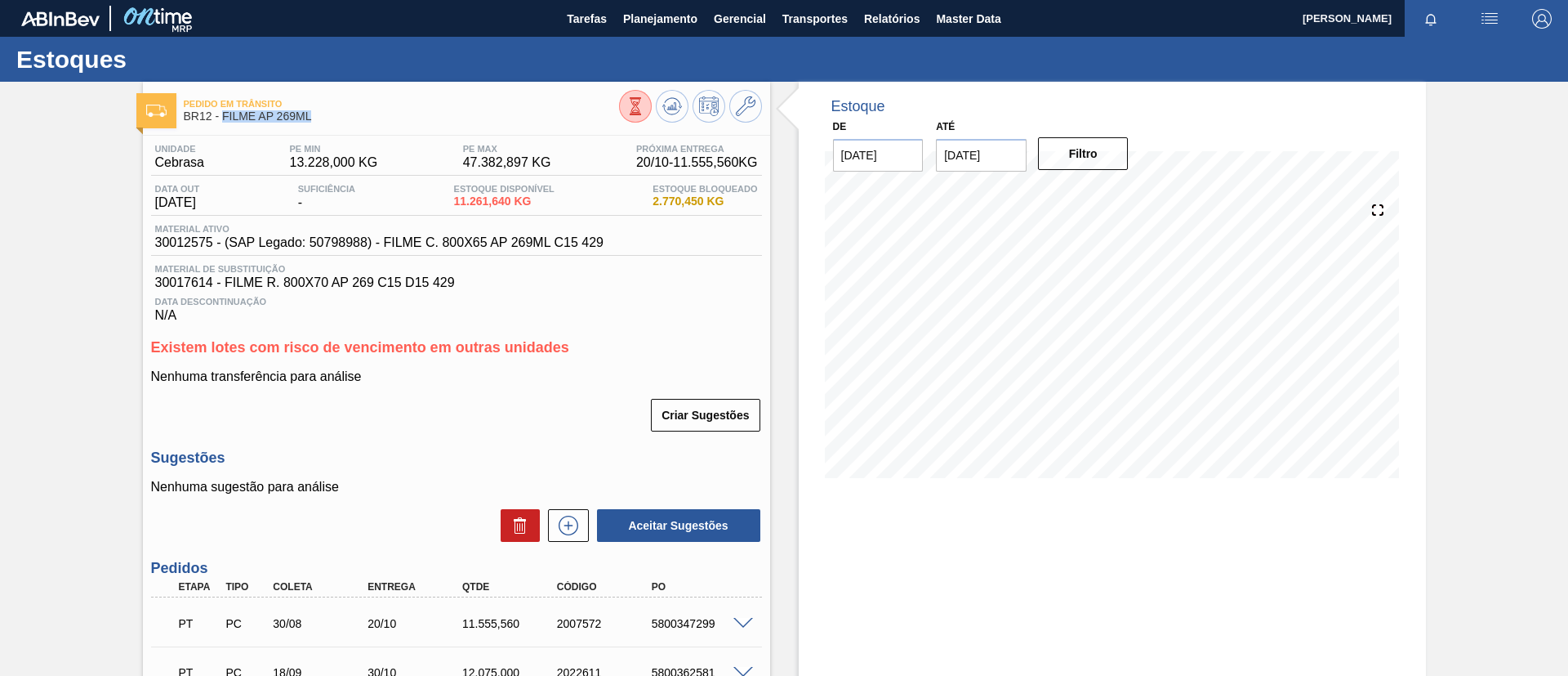
drag, startPoint x: 313, startPoint y: 117, endPoint x: 221, endPoint y: 118, distance: 92.0
click at [221, 118] on span "BR12 - FILME AP 269ML" at bounding box center [402, 117] width 436 height 12
copy span "FILME AP 269ML"
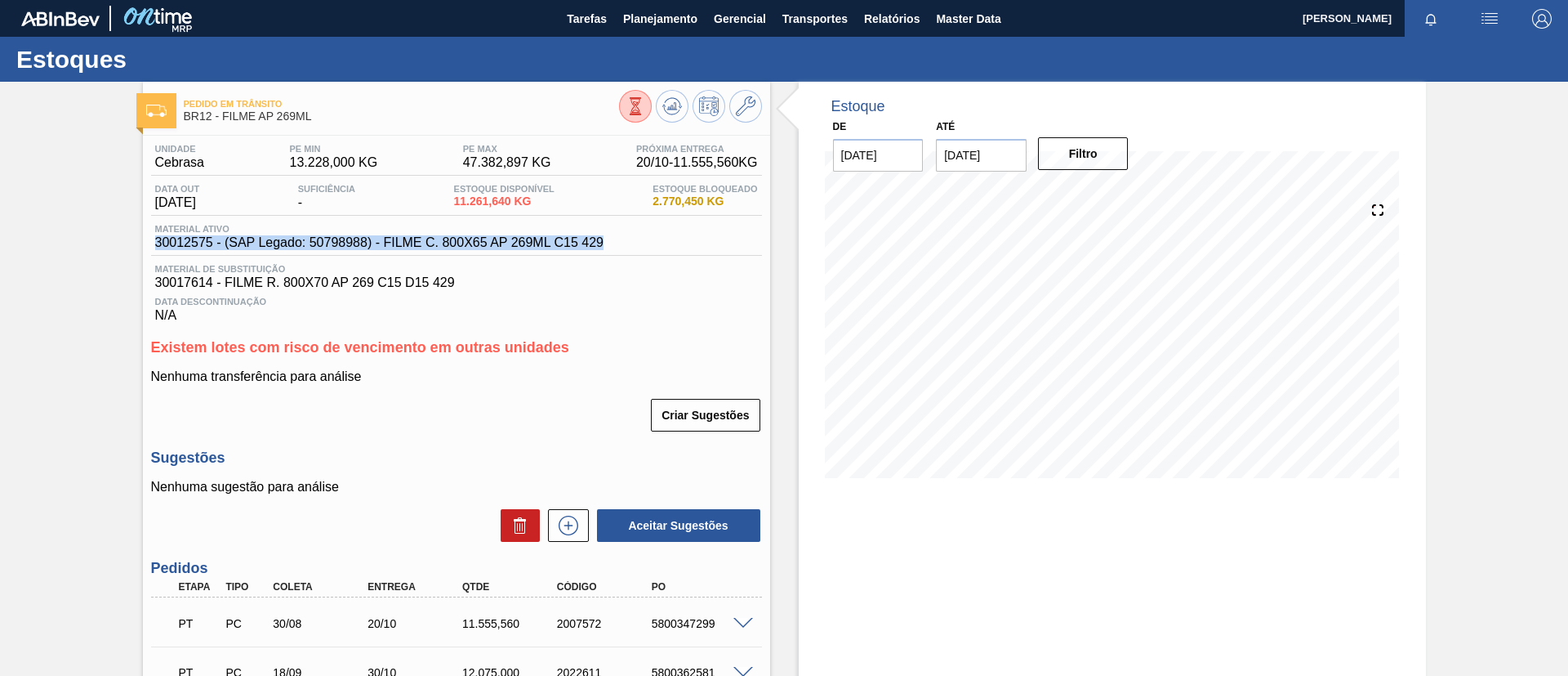
drag, startPoint x: 589, startPoint y: 247, endPoint x: 156, endPoint y: 252, distance: 433.0
click at [156, 252] on div "Material ativo 30012575 - (SAP Legado: 50798988) - FILME C. 800X65 AP 269ML C15…" at bounding box center [456, 239] width 611 height 32
copy span "30012575 - (SAP Legado: 50798988) - FILME C. 800X65 AP 269ML C15 429"
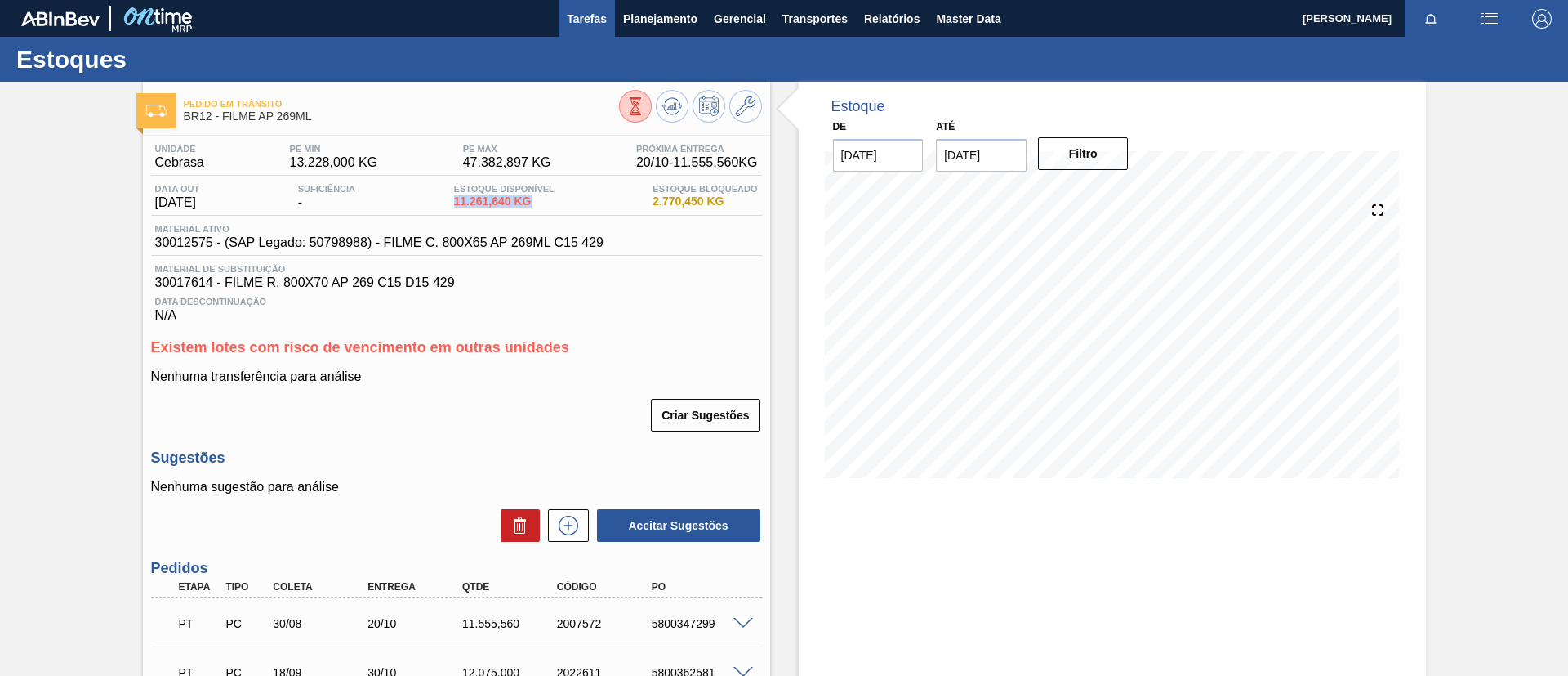
drag, startPoint x: 444, startPoint y: 199, endPoint x: 580, endPoint y: 18, distance: 226.4
click at [536, 210] on div "Data out 14/10/2025 Suficiência - Estoque Disponível 11.261,640 KG Estoque Bloq…" at bounding box center [456, 200] width 611 height 32
copy span "11.261,640 KG"
drag, startPoint x: 292, startPoint y: 117, endPoint x: 224, endPoint y: 123, distance: 68.3
click at [224, 123] on div "Pedido em Trânsito BR12 - FILME AP 269ML" at bounding box center [402, 111] width 436 height 37
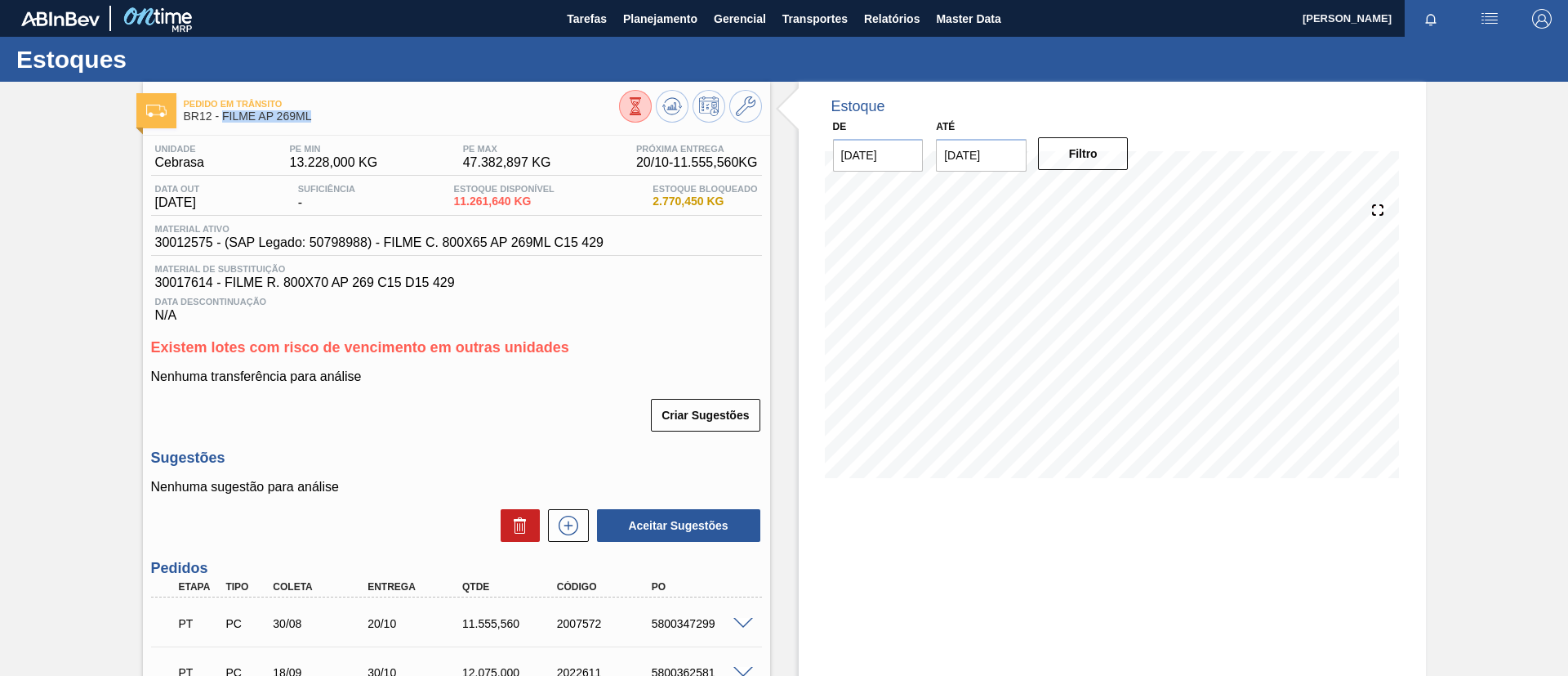
copy span "FILME AP 269ML"
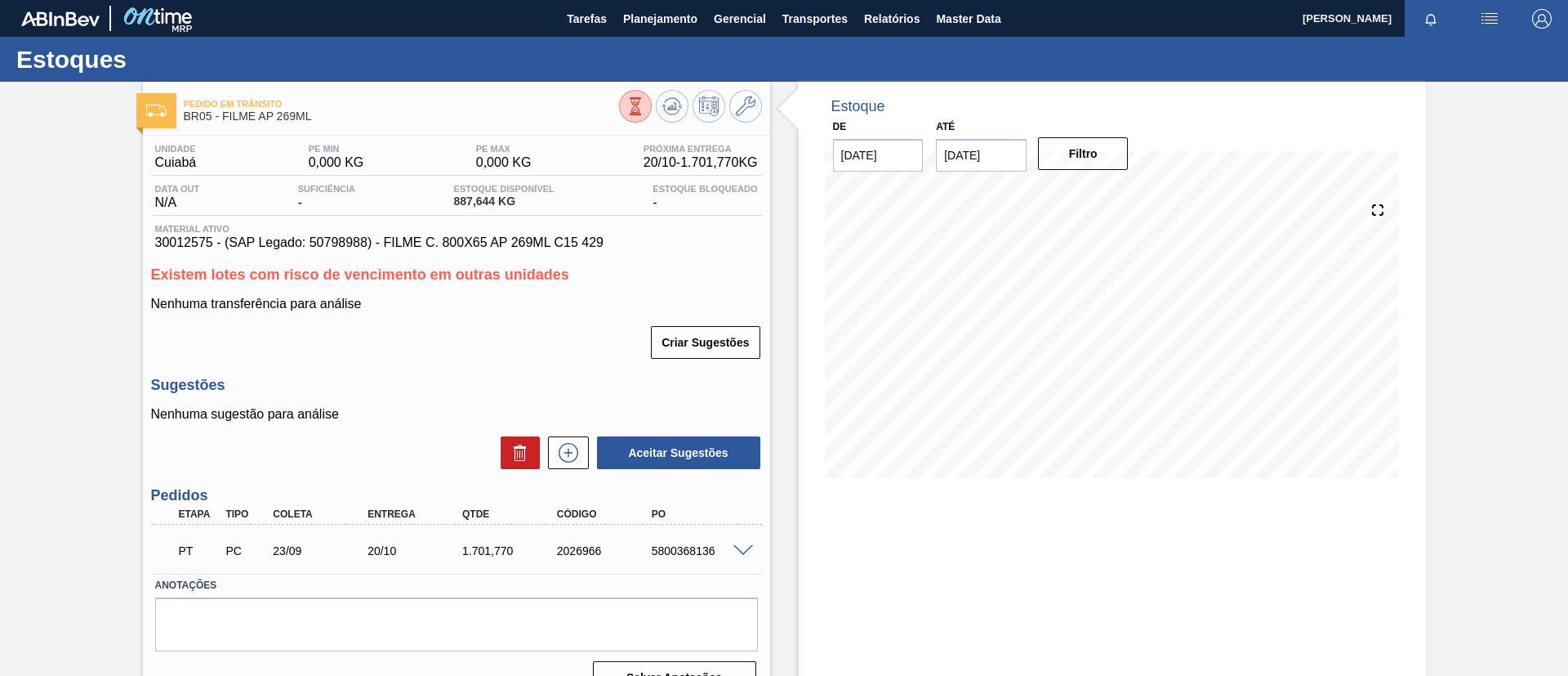
click at [639, 109] on icon at bounding box center [635, 105] width 18 height 18
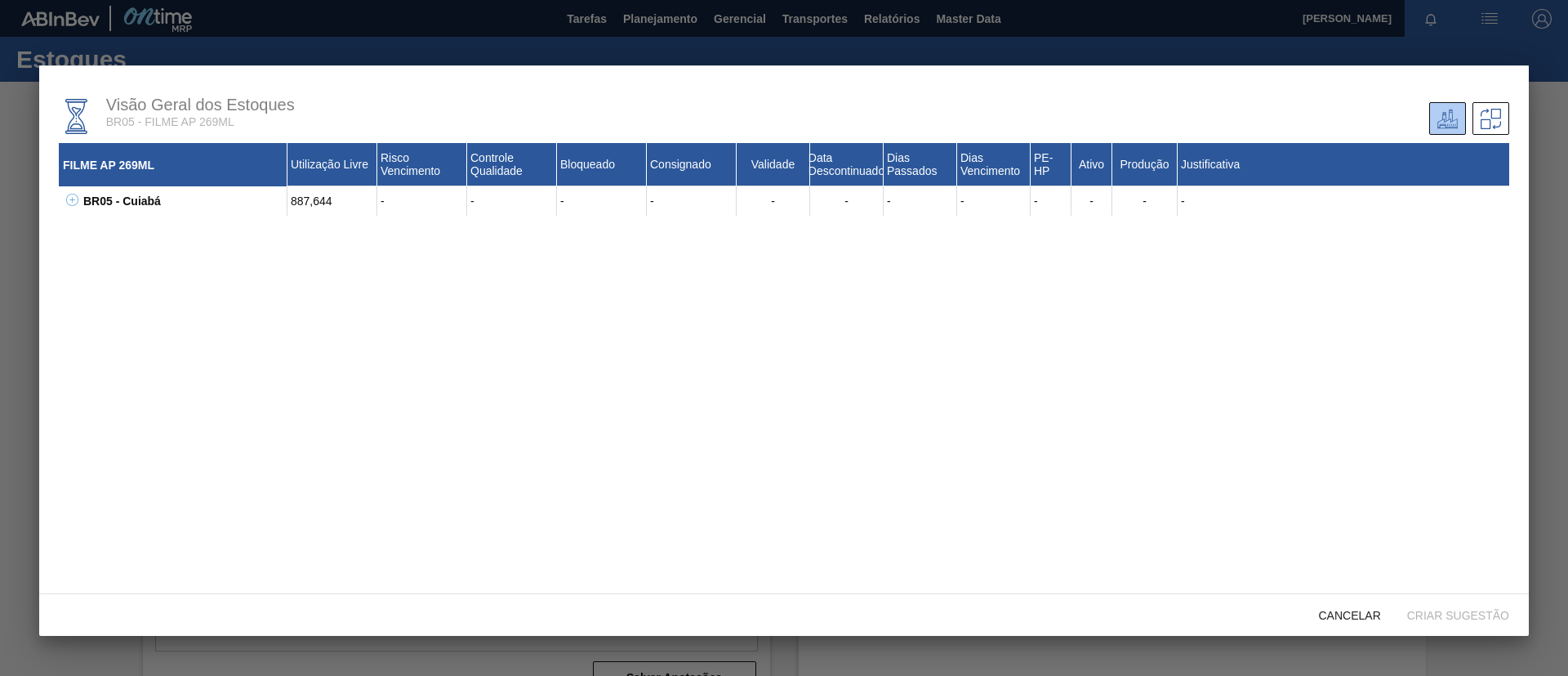
click at [73, 196] on icon at bounding box center [73, 200] width 12 height 12
click at [0, 225] on div at bounding box center [784, 338] width 1568 height 676
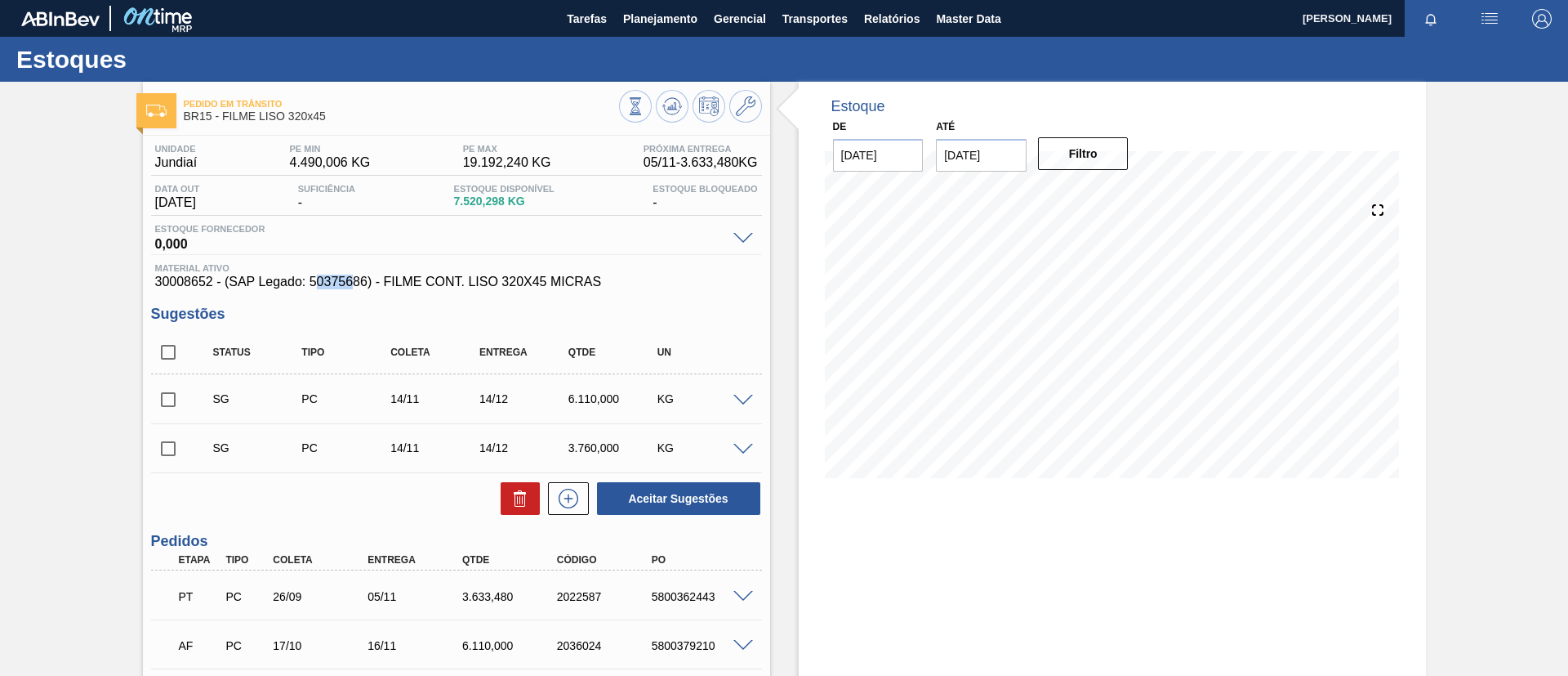
drag, startPoint x: 314, startPoint y: 282, endPoint x: 354, endPoint y: 284, distance: 40.0
click at [354, 284] on span "30008652 - (SAP Legado: 50375686) - FILME CONT. LISO 320X45 MICRAS" at bounding box center [456, 282] width 602 height 15
click at [315, 284] on span "30008652 - (SAP Legado: 50375686) - FILME CONT. LISO 320X45 MICRAS" at bounding box center [456, 282] width 602 height 15
drag, startPoint x: 311, startPoint y: 281, endPoint x: 364, endPoint y: 284, distance: 53.1
click at [364, 284] on span "30008652 - (SAP Legado: 50375686) - FILME CONT. LISO 320X45 MICRAS" at bounding box center [456, 282] width 602 height 15
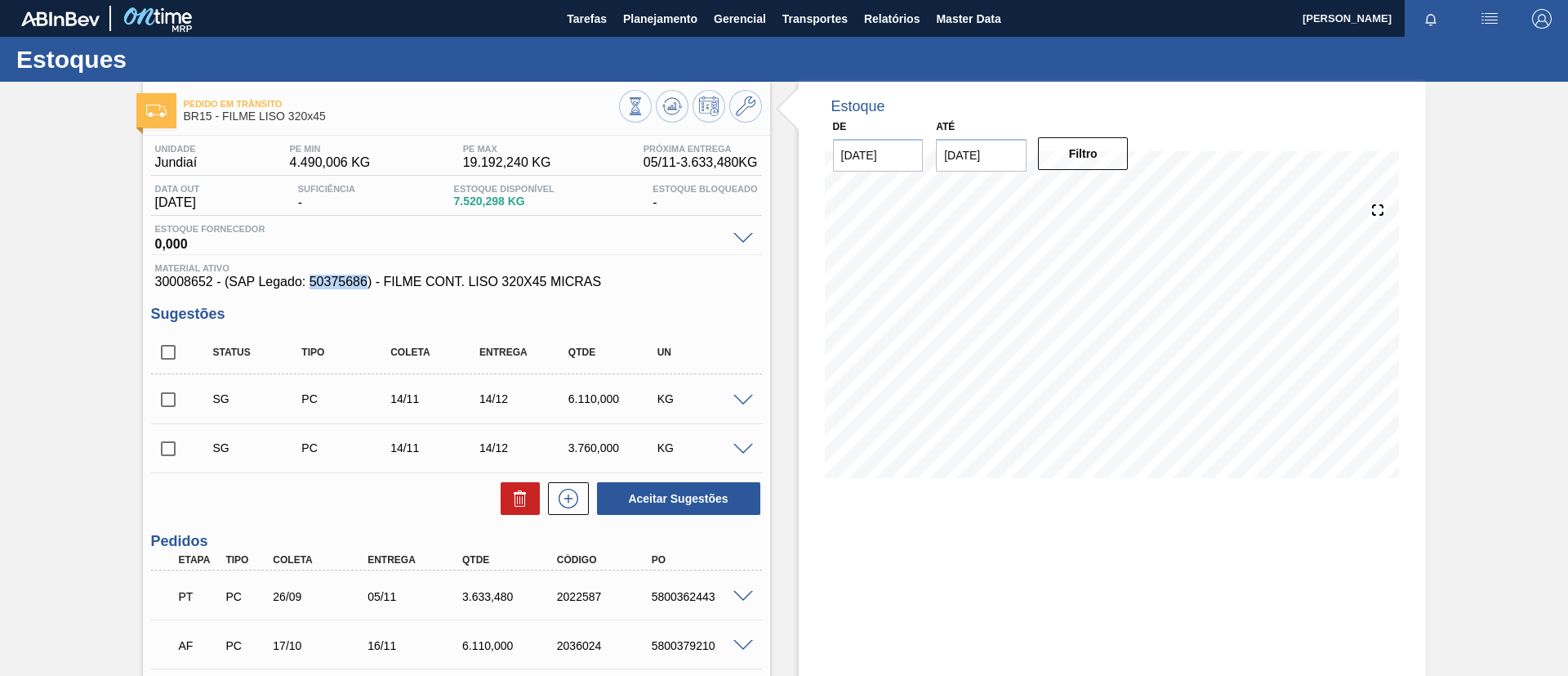
copy span "50375686"
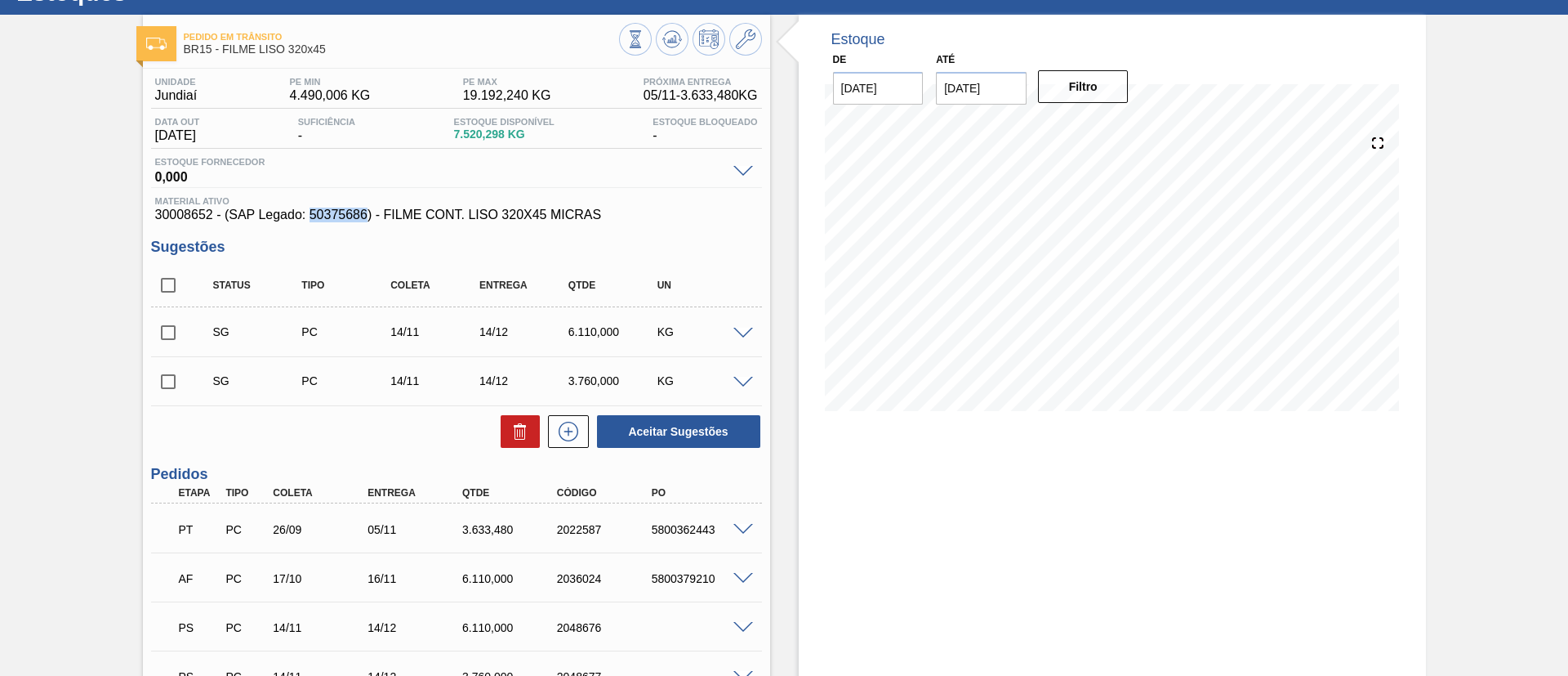
scroll to position [225, 0]
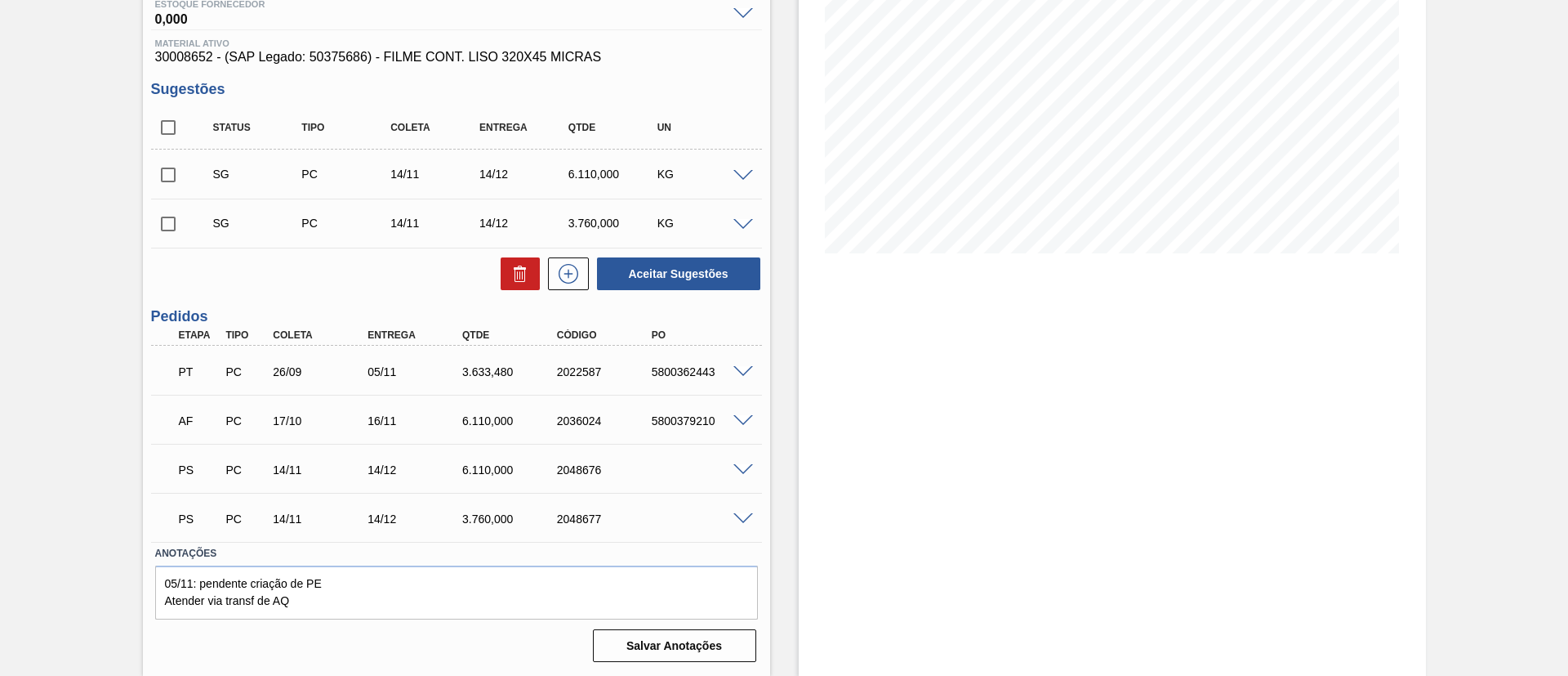
click at [734, 467] on span at bounding box center [743, 470] width 20 height 12
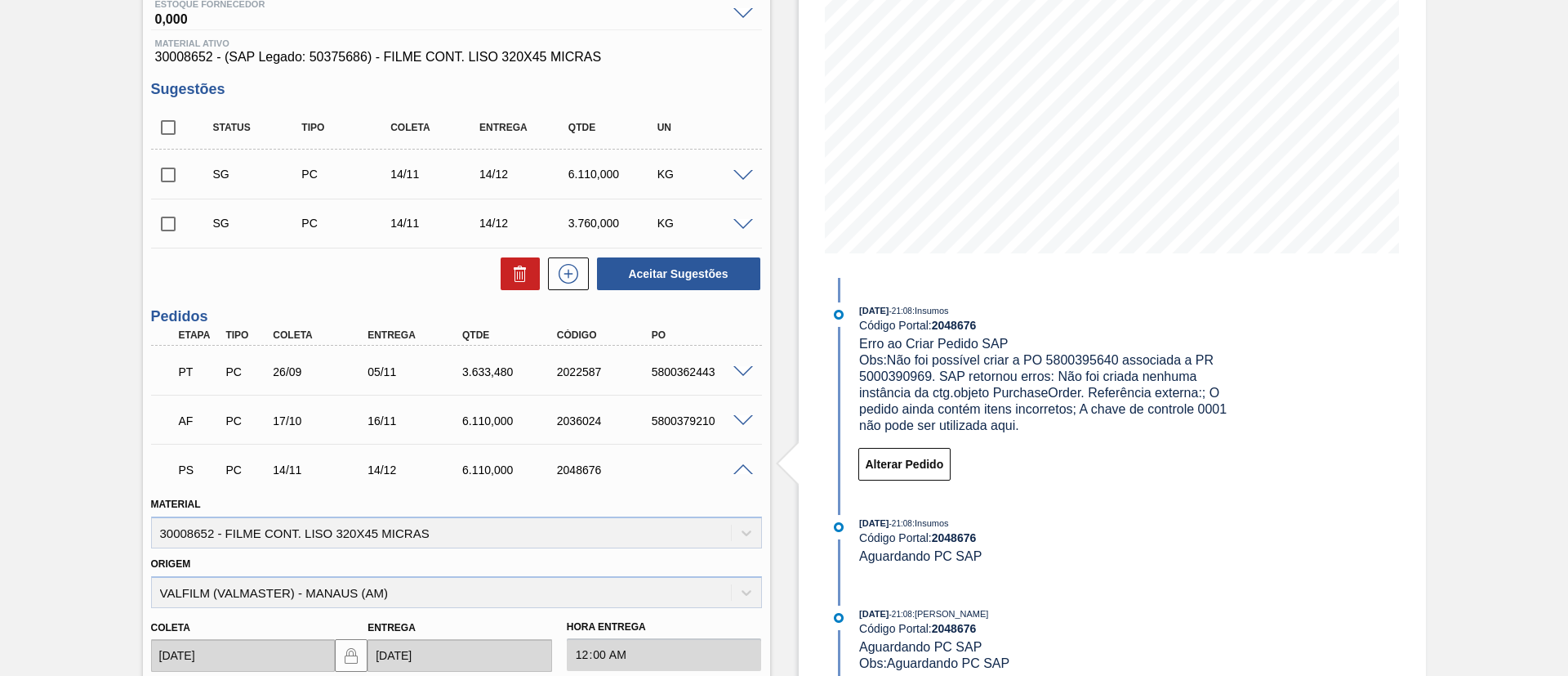
click at [1562, 238] on div "Pedido em Trânsito BR15 - FILME LISO 320x45 Unidade Jundiaí PE MIN 4.490,006 KG…" at bounding box center [784, 464] width 1568 height 1215
click at [1496, 82] on div "Pedido em Trânsito BR15 - FILME LISO 320x45 Unidade Jundiaí PE MIN 4.490,006 KG…" at bounding box center [784, 464] width 1568 height 1215
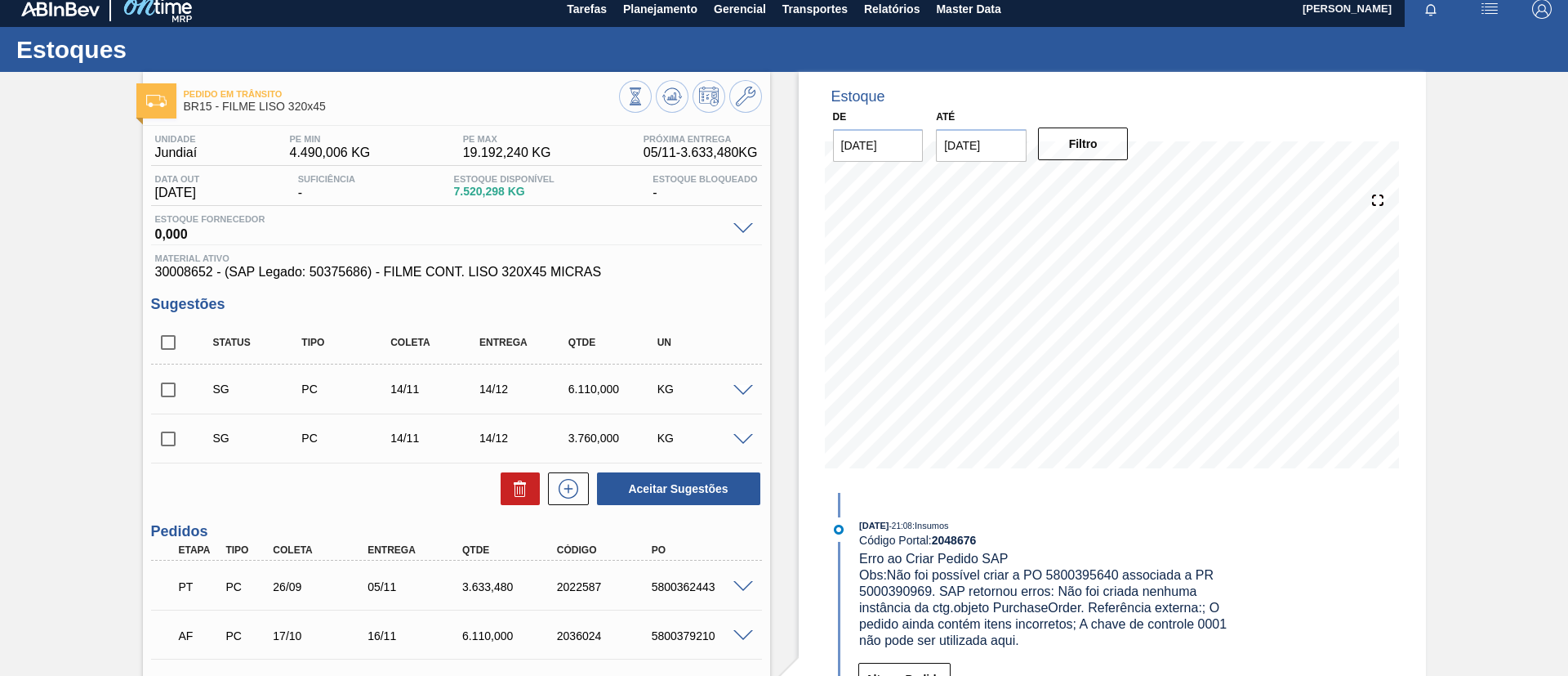
scroll to position [0, 0]
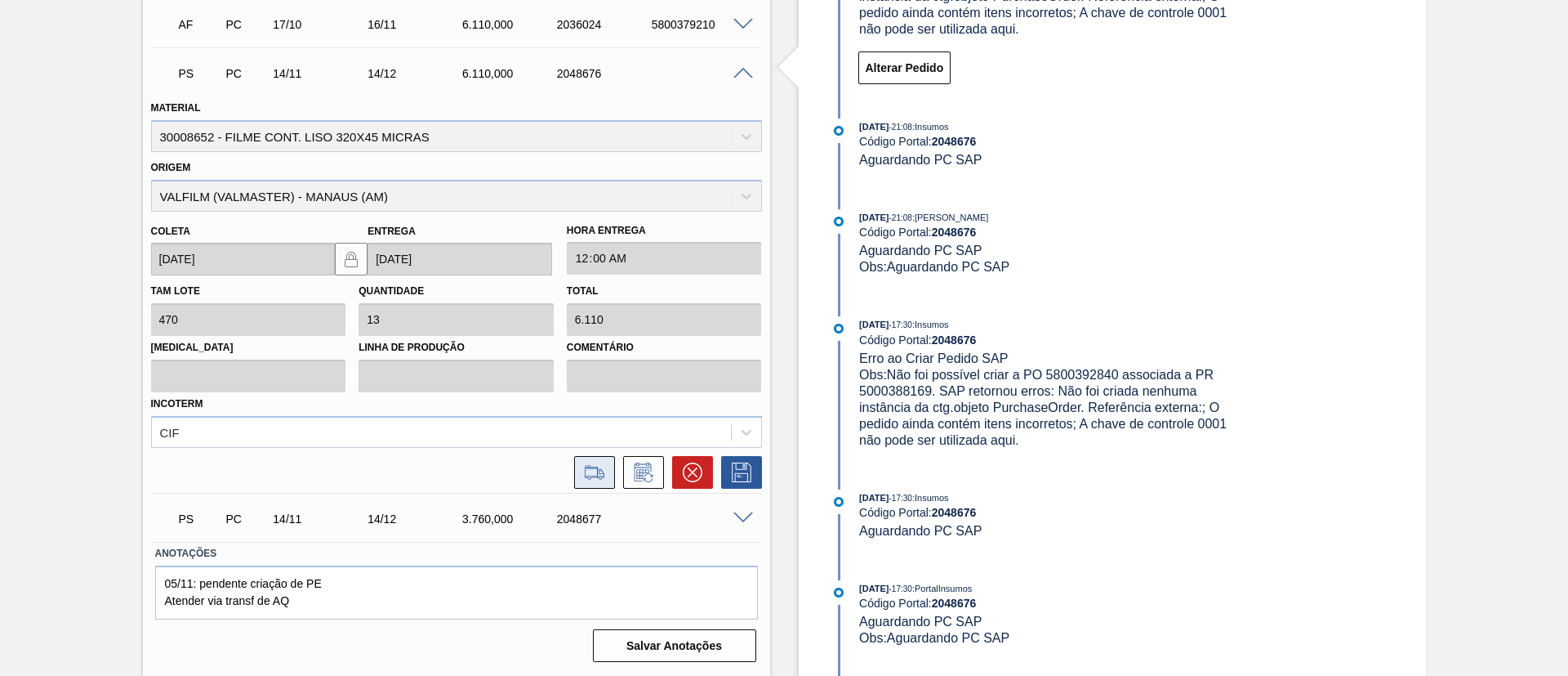
click at [607, 462] on button at bounding box center [594, 472] width 41 height 33
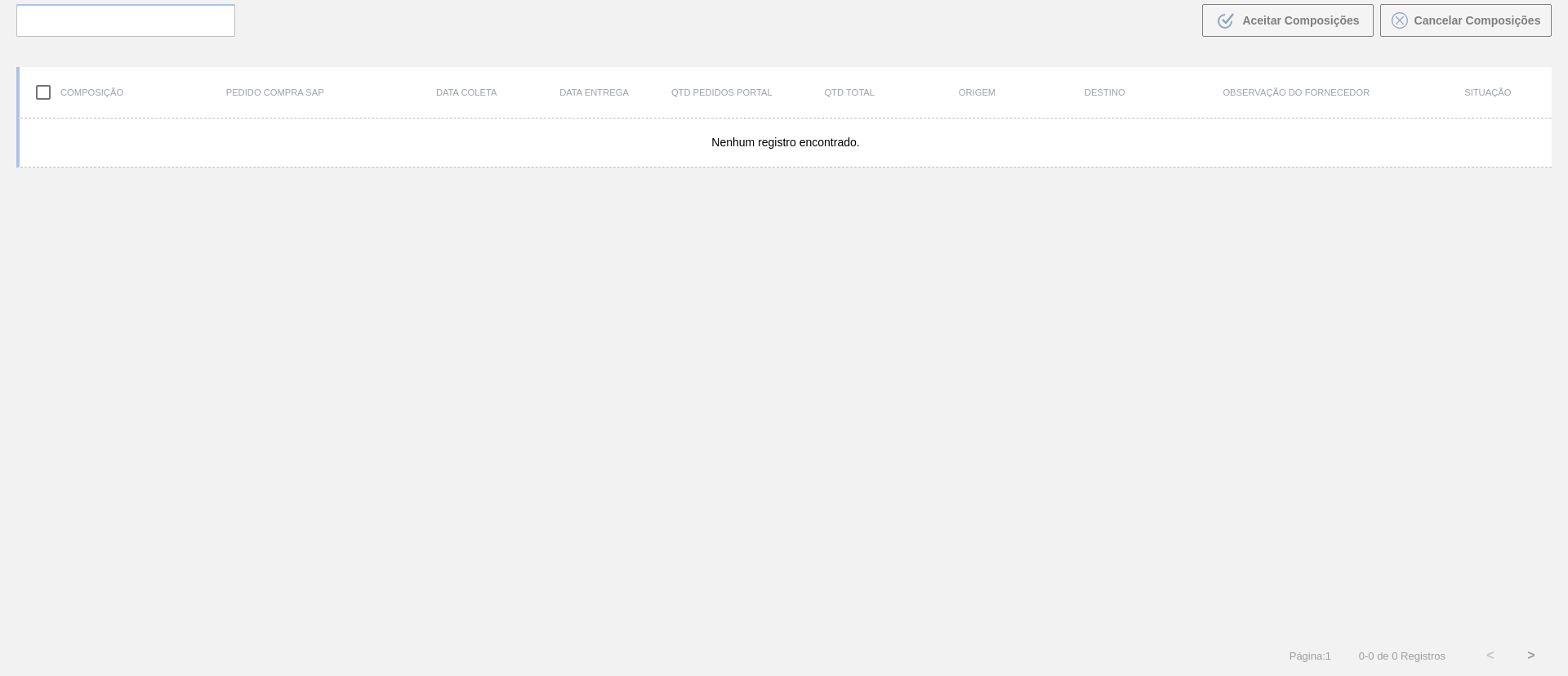
scroll to position [118, 0]
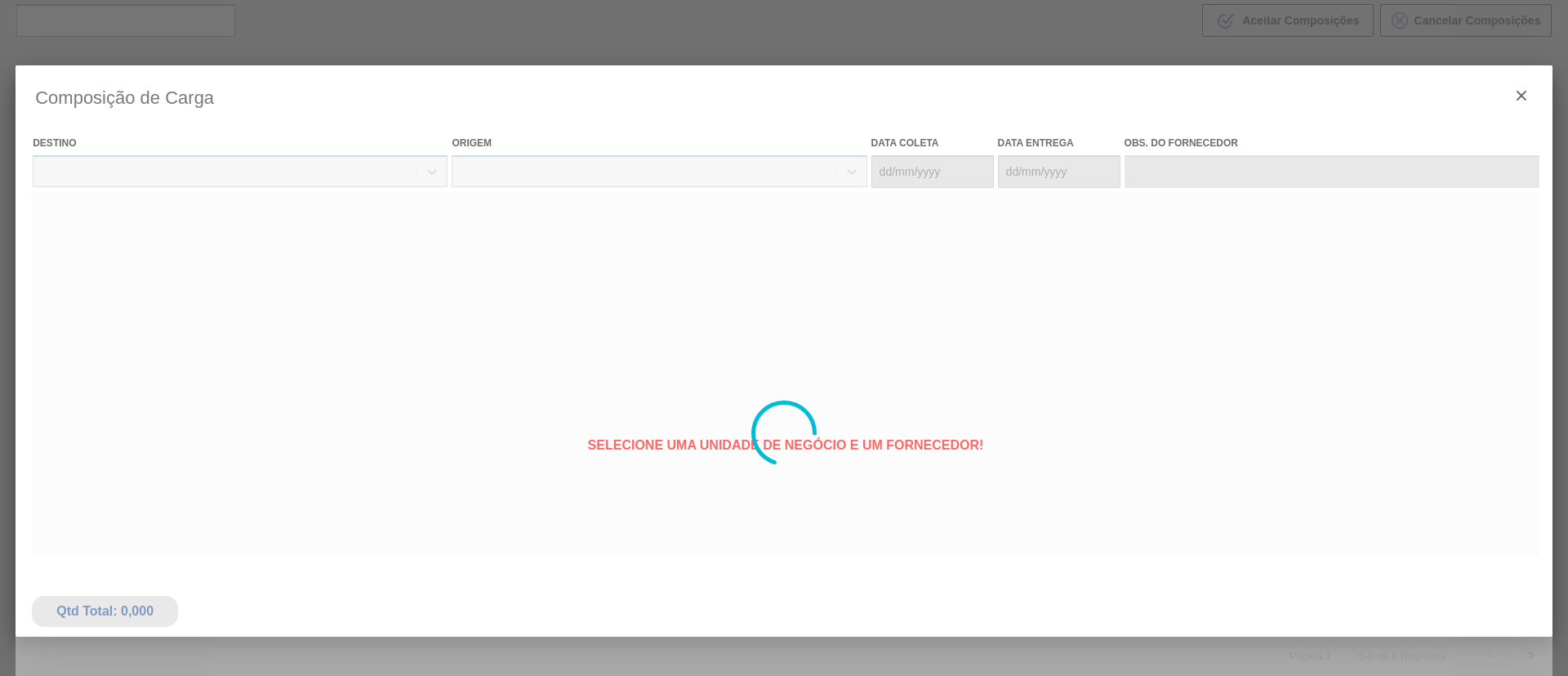
type coleta "14/11/2025"
type Entrega "14/12/2025"
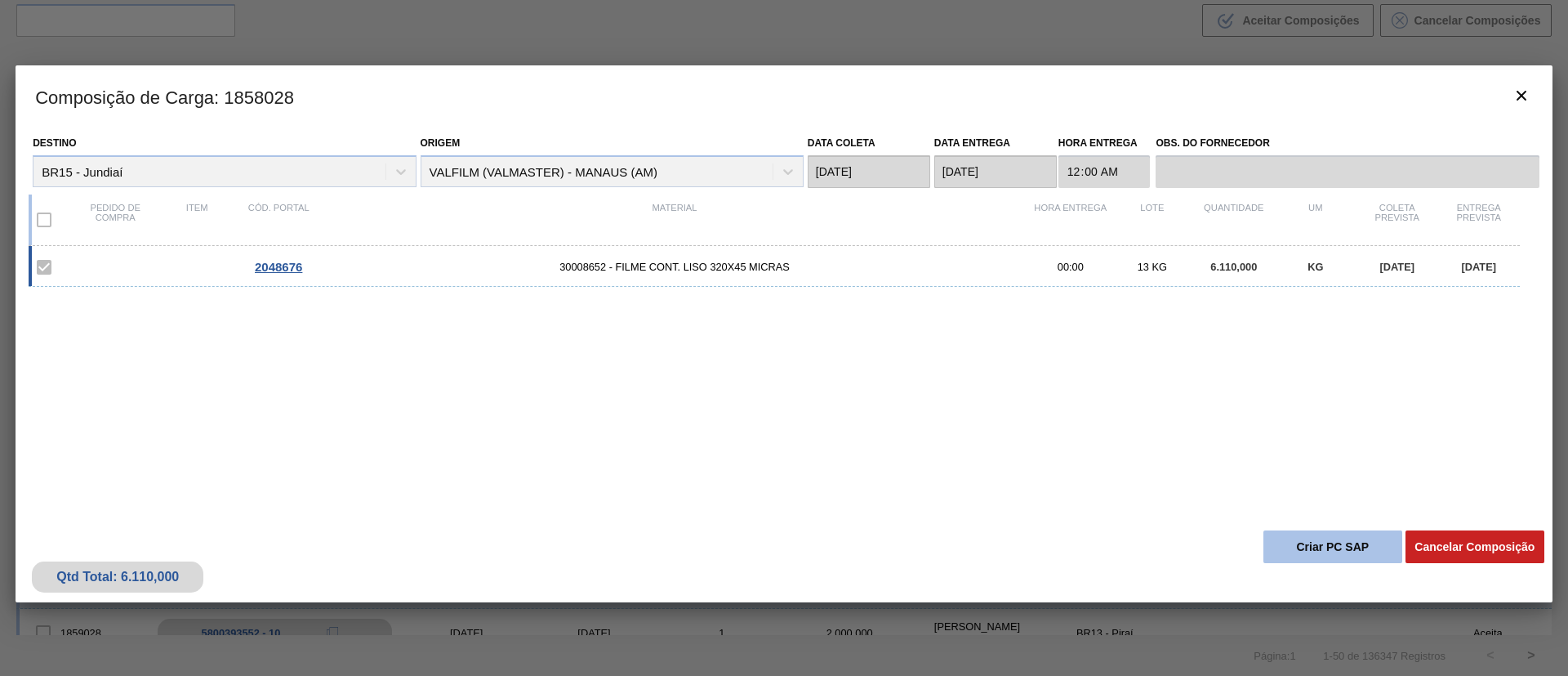
click at [1284, 551] on button "Criar PC SAP" at bounding box center [1333, 546] width 139 height 33
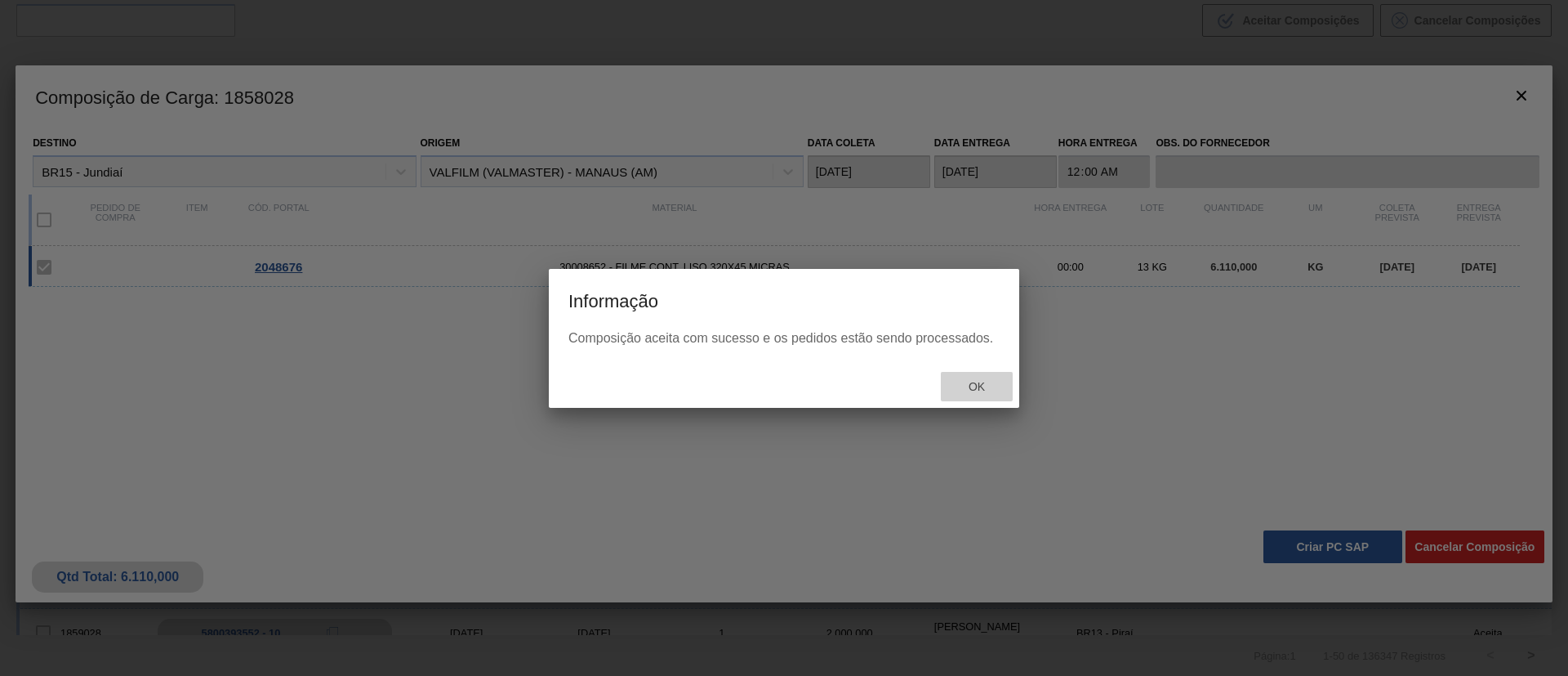
click at [974, 373] on div "Ok" at bounding box center [977, 386] width 72 height 30
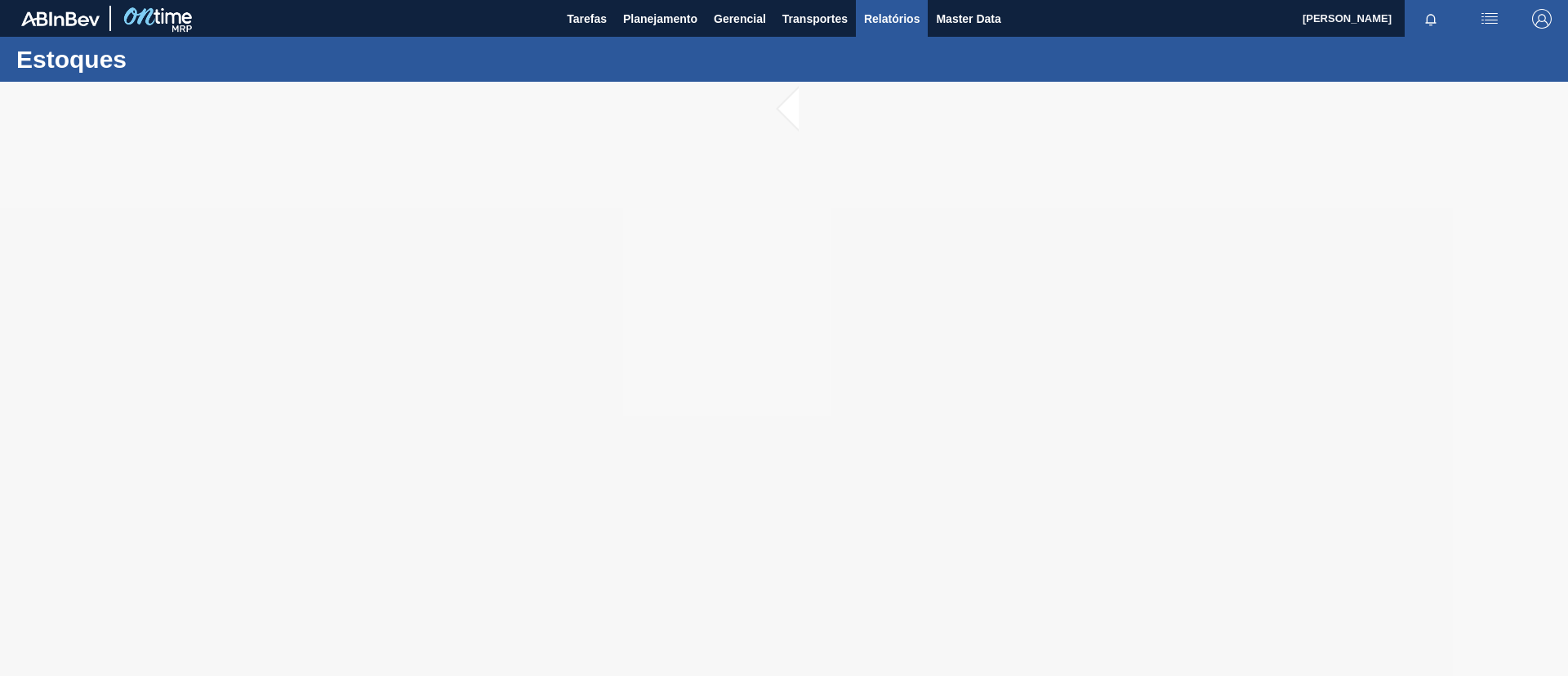
click at [902, 29] on button "Relatórios" at bounding box center [891, 18] width 72 height 37
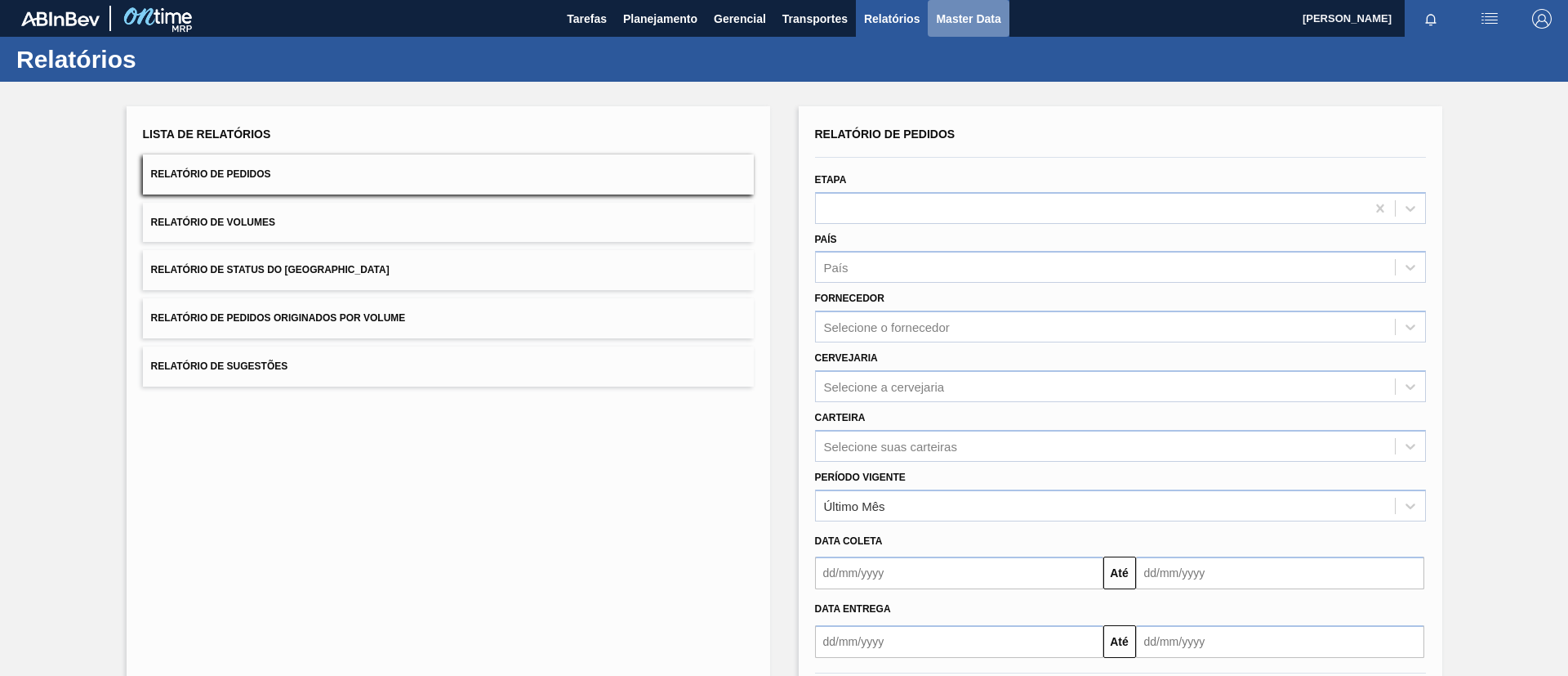
click at [1008, 20] on button "Master Data" at bounding box center [969, 18] width 81 height 37
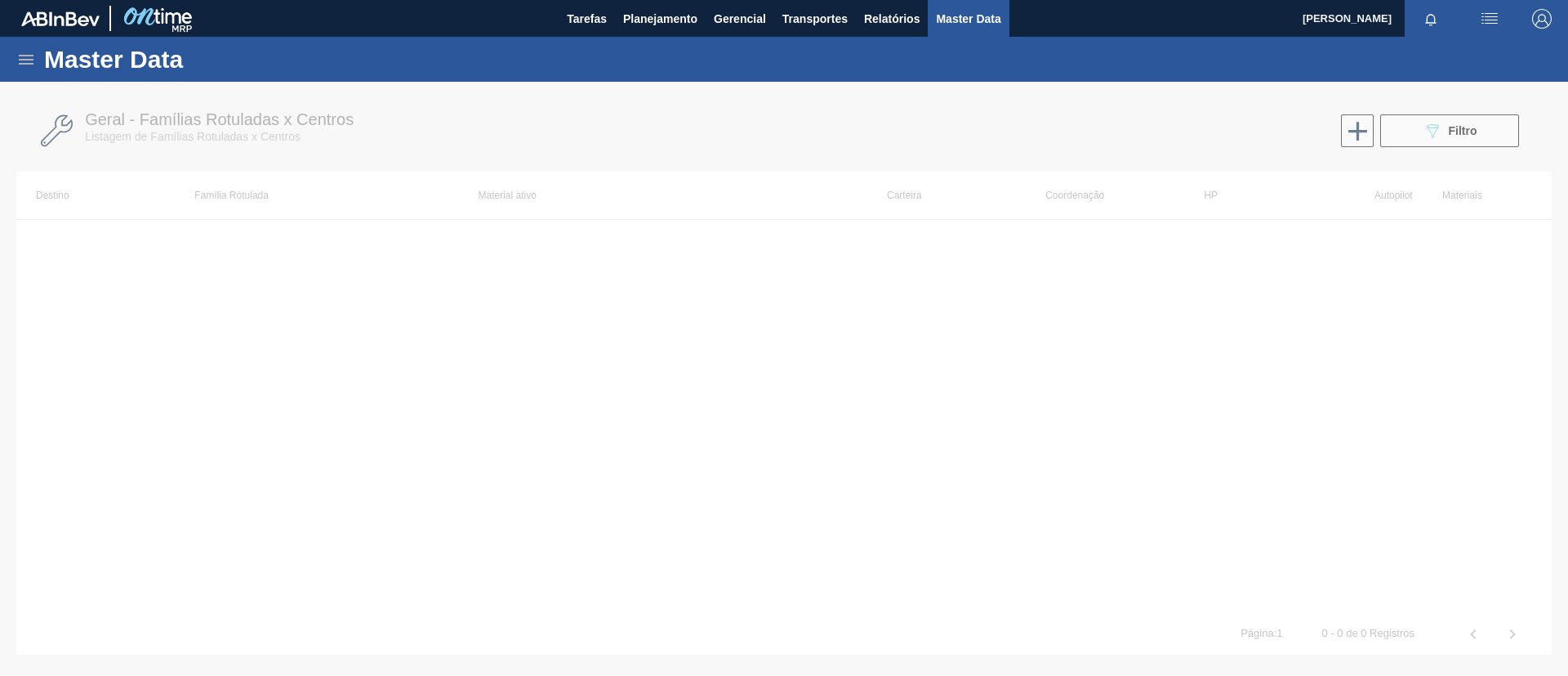
click at [23, 61] on icon at bounding box center [26, 60] width 20 height 20
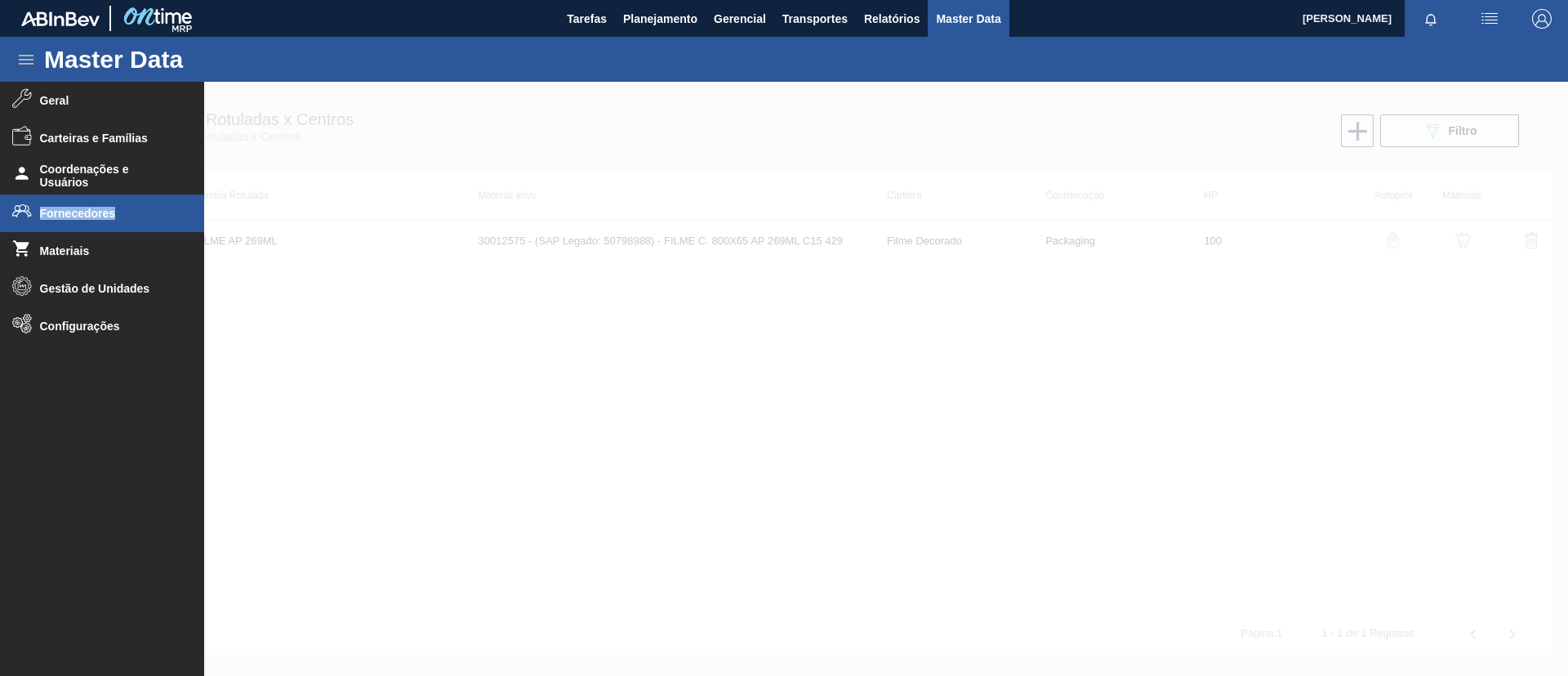
click at [97, 211] on span "Fornecedores" at bounding box center [107, 213] width 135 height 13
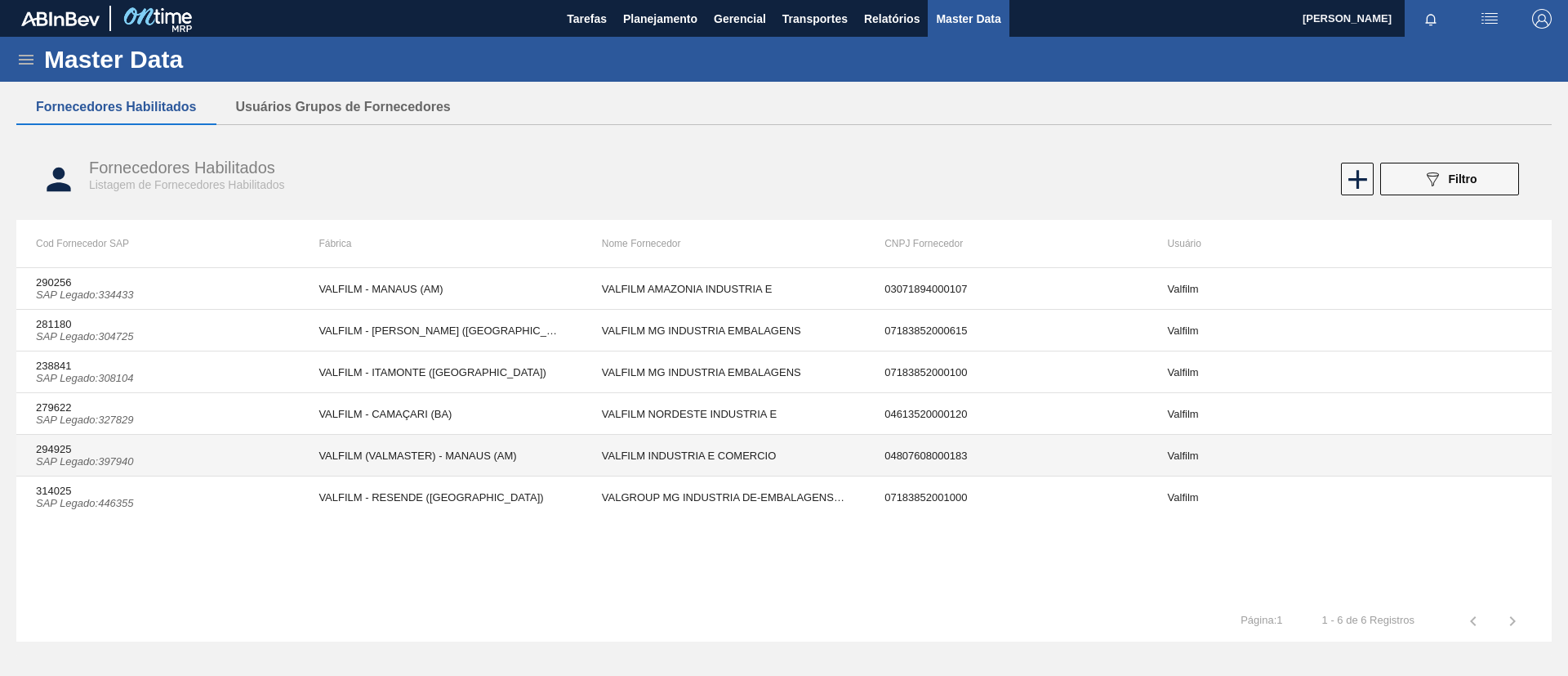
click at [247, 466] on td "294925 SAP Legado : 397940" at bounding box center [157, 456] width 283 height 41
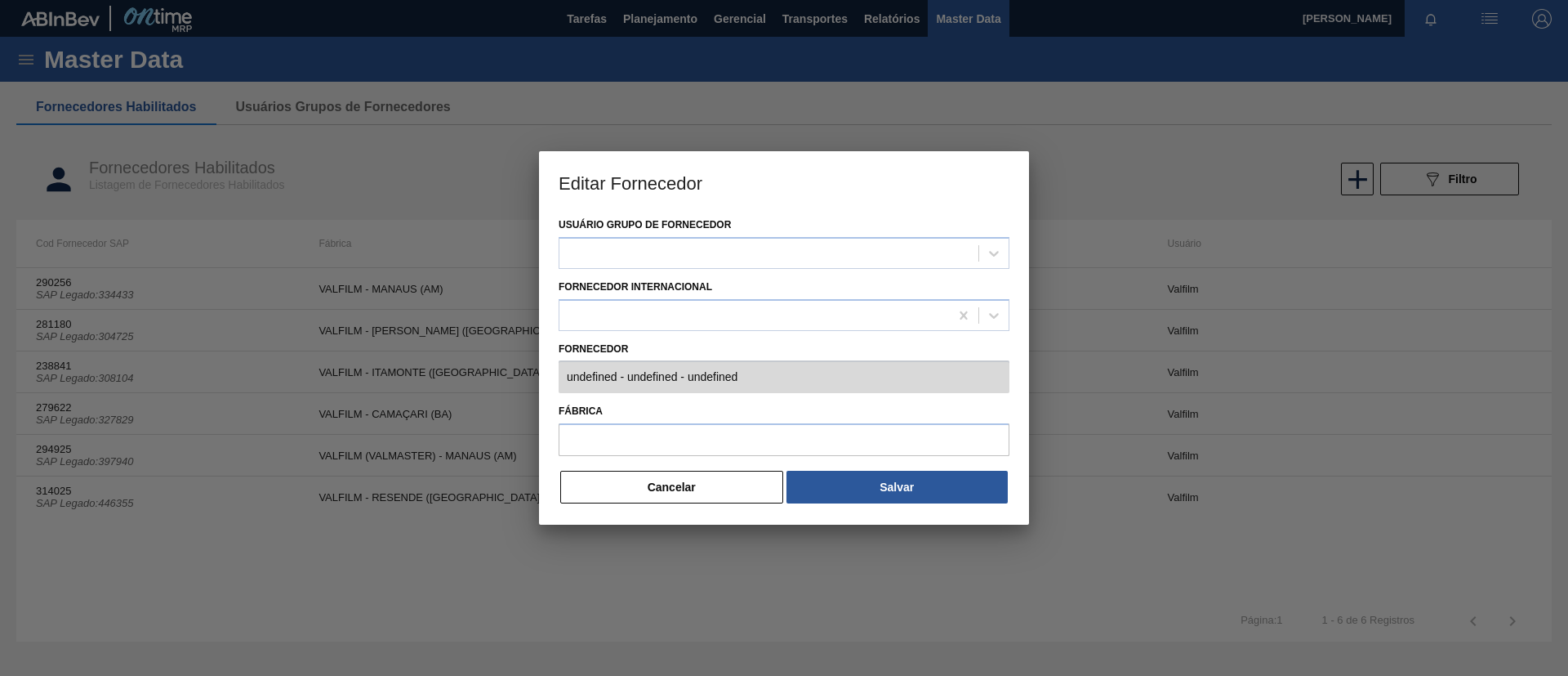
type input "294925 (SAP Legado: 397940) - VALFILM INDUSTRIA E COMERCIO - 04807608000183"
type input "VALFILM (VALMASTER) - MANAUS (AM)"
click at [713, 488] on button "Cancelar" at bounding box center [672, 487] width 223 height 33
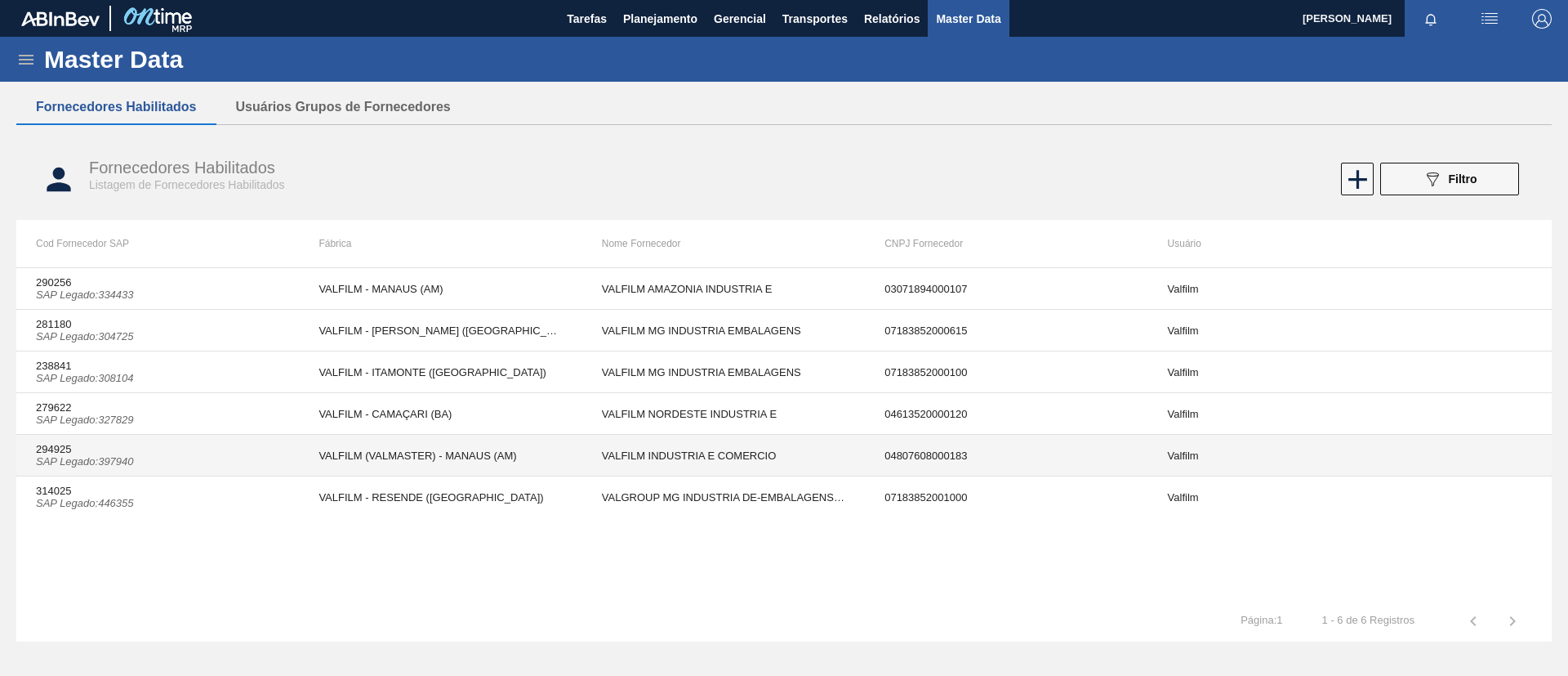
click at [470, 444] on td "VALFILM (VALMASTER) - MANAUS (AM)" at bounding box center [440, 456] width 283 height 41
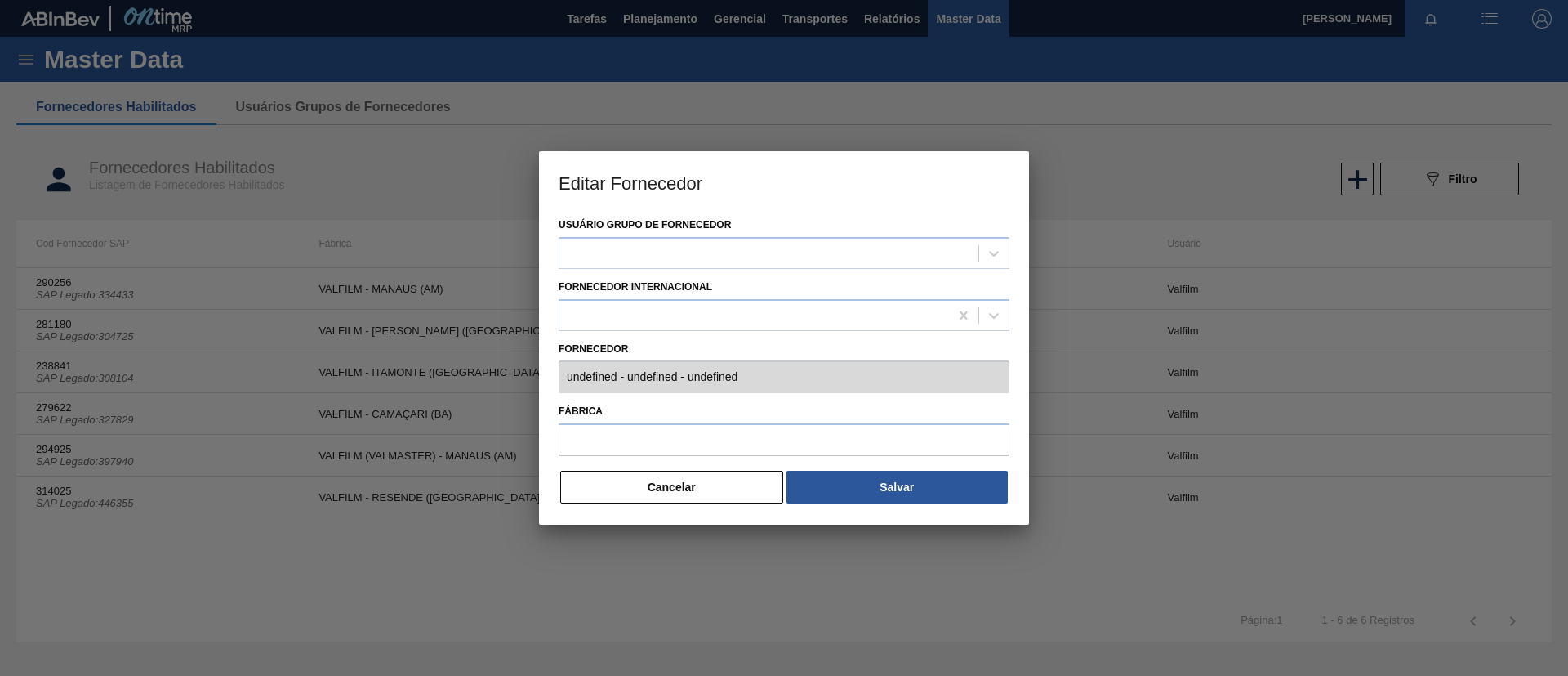
type input "294925 (SAP Legado: 397940) - VALFILM INDUSTRIA E COMERCIO - 04807608000183"
type input "VALFILM (VALMASTER) - MANAUS (AM)"
click at [664, 500] on button "Cancelar" at bounding box center [672, 487] width 223 height 33
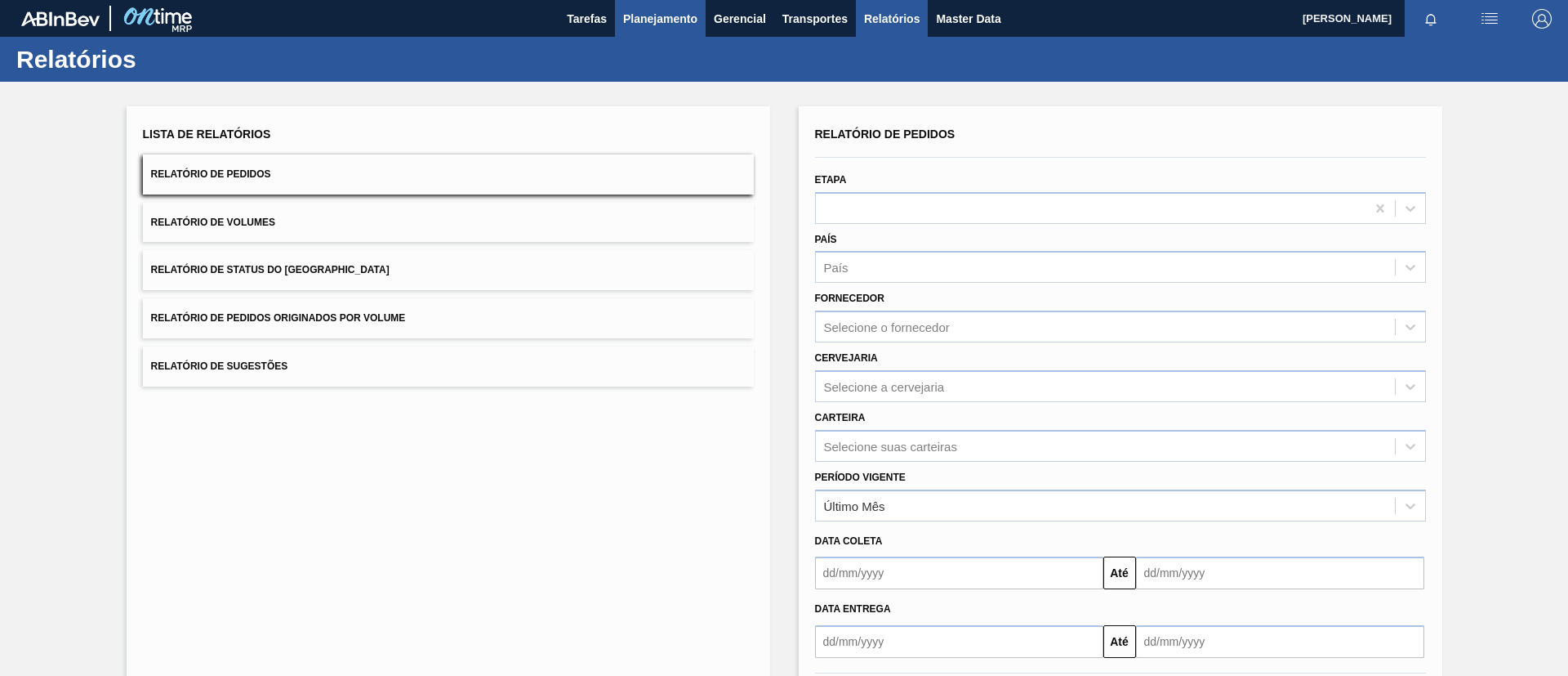
click at [660, 10] on span "Planejamento" at bounding box center [660, 18] width 74 height 20
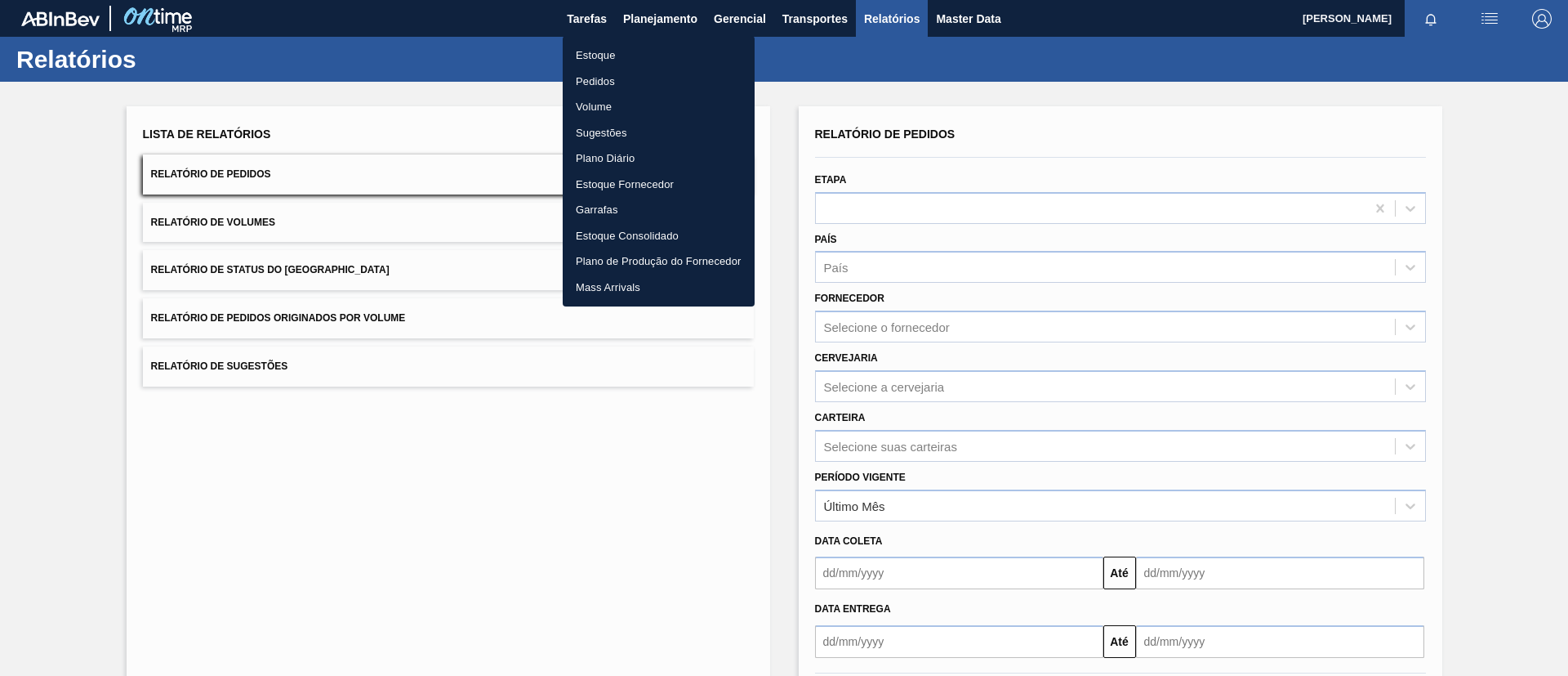
click at [666, 56] on li "Estoque" at bounding box center [659, 55] width 192 height 26
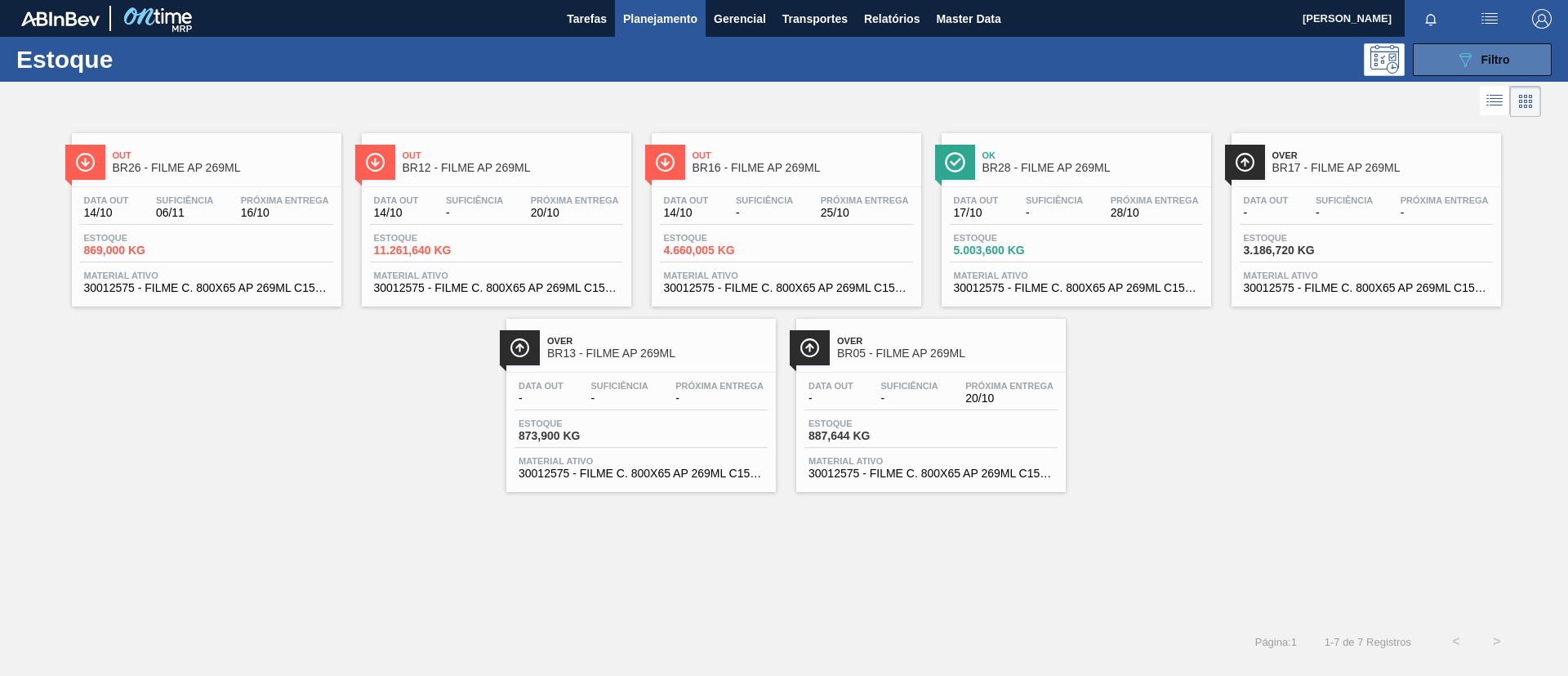
click at [1463, 58] on icon "089F7B8B-B2A5-4AFE-B5C0-19BA573D28AC" at bounding box center [1465, 60] width 20 height 20
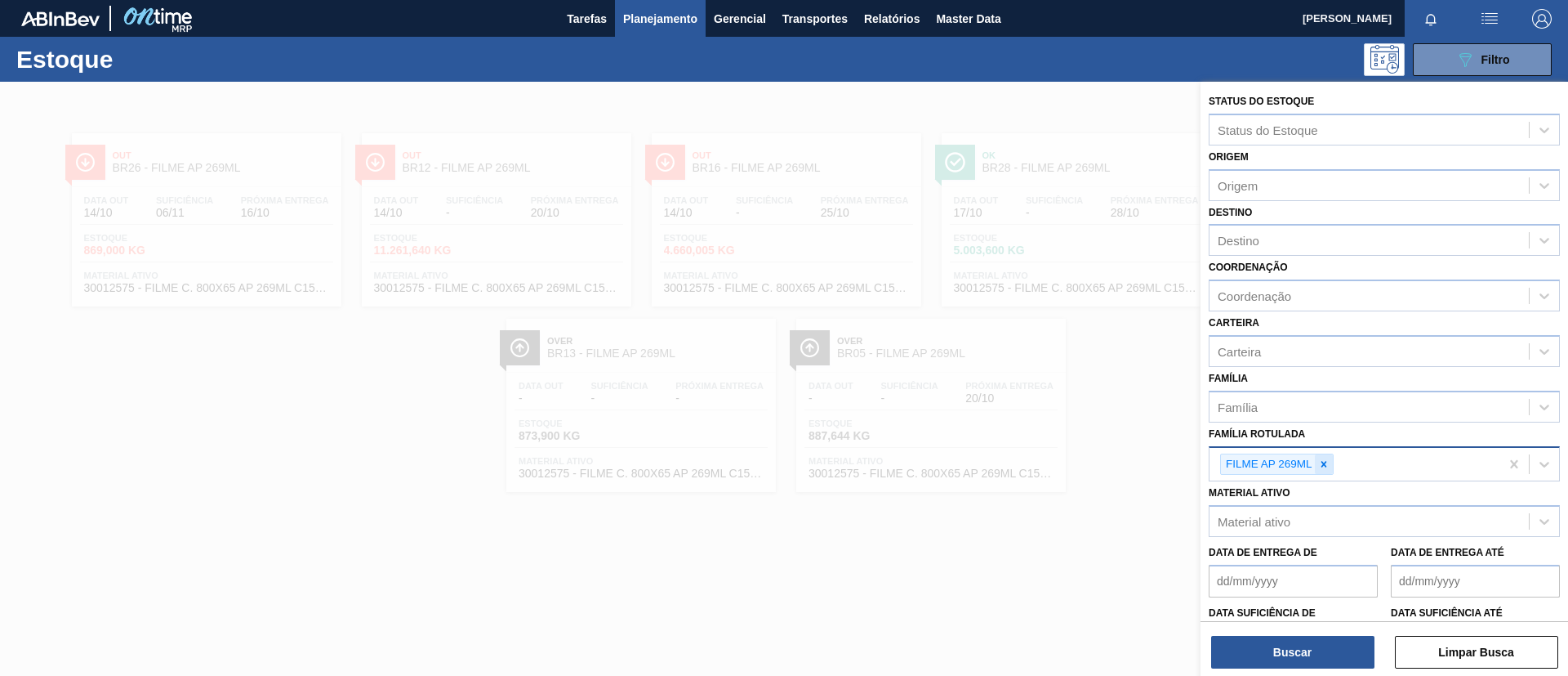
click at [1329, 459] on icon at bounding box center [1323, 463] width 11 height 11
paste Rotulada "FILME BC 350ML"
type Rotulada "FILME BC 350ML"
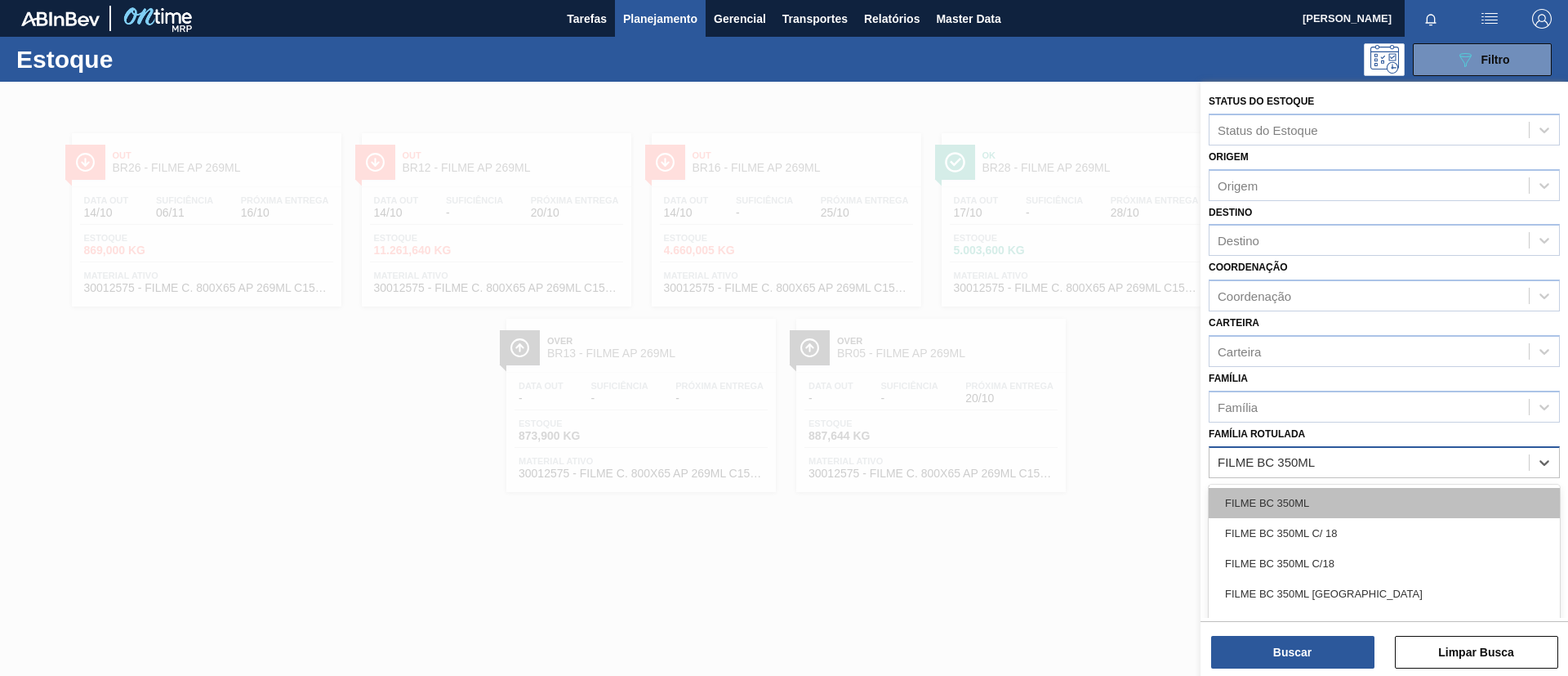
click at [1327, 500] on div "FILME BC 350ML" at bounding box center [1385, 502] width 351 height 30
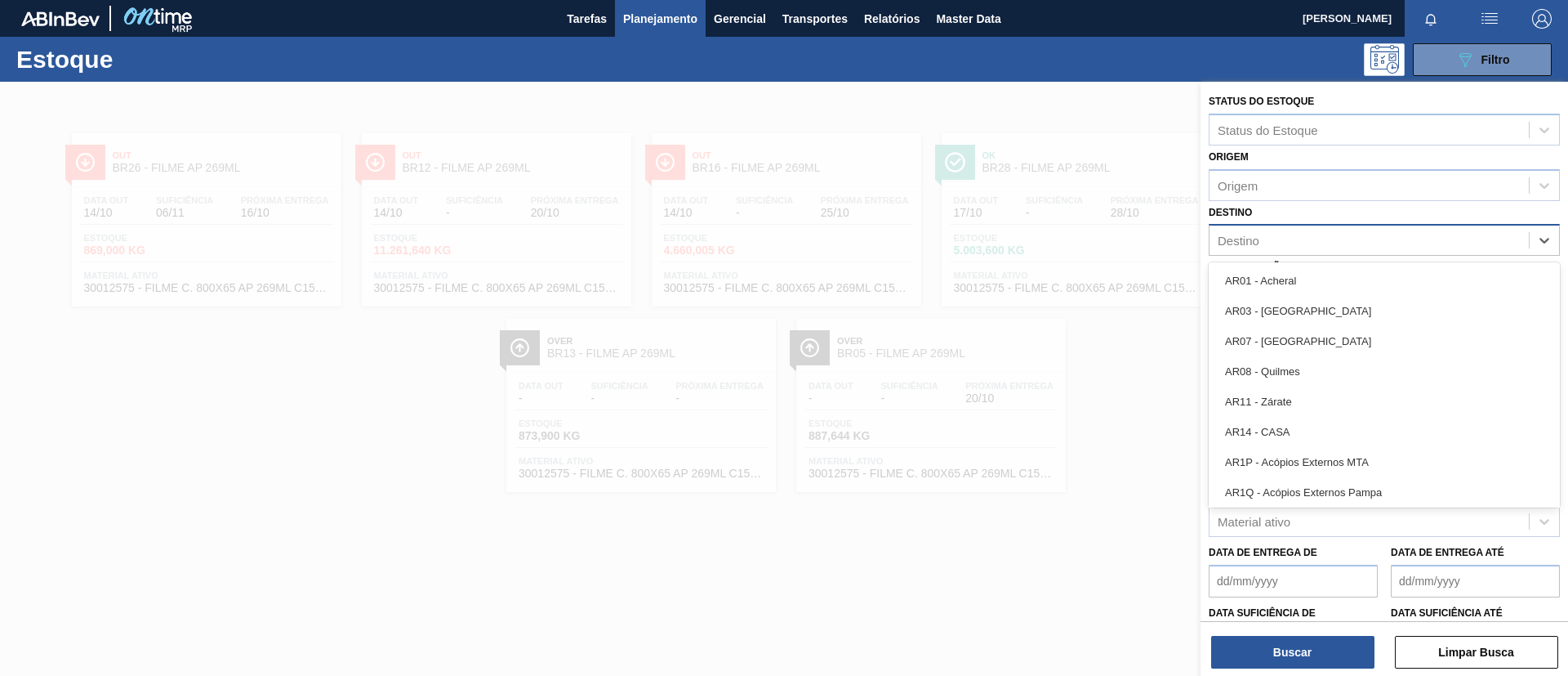
click at [1277, 229] on div "Destino" at bounding box center [1369, 240] width 319 height 23
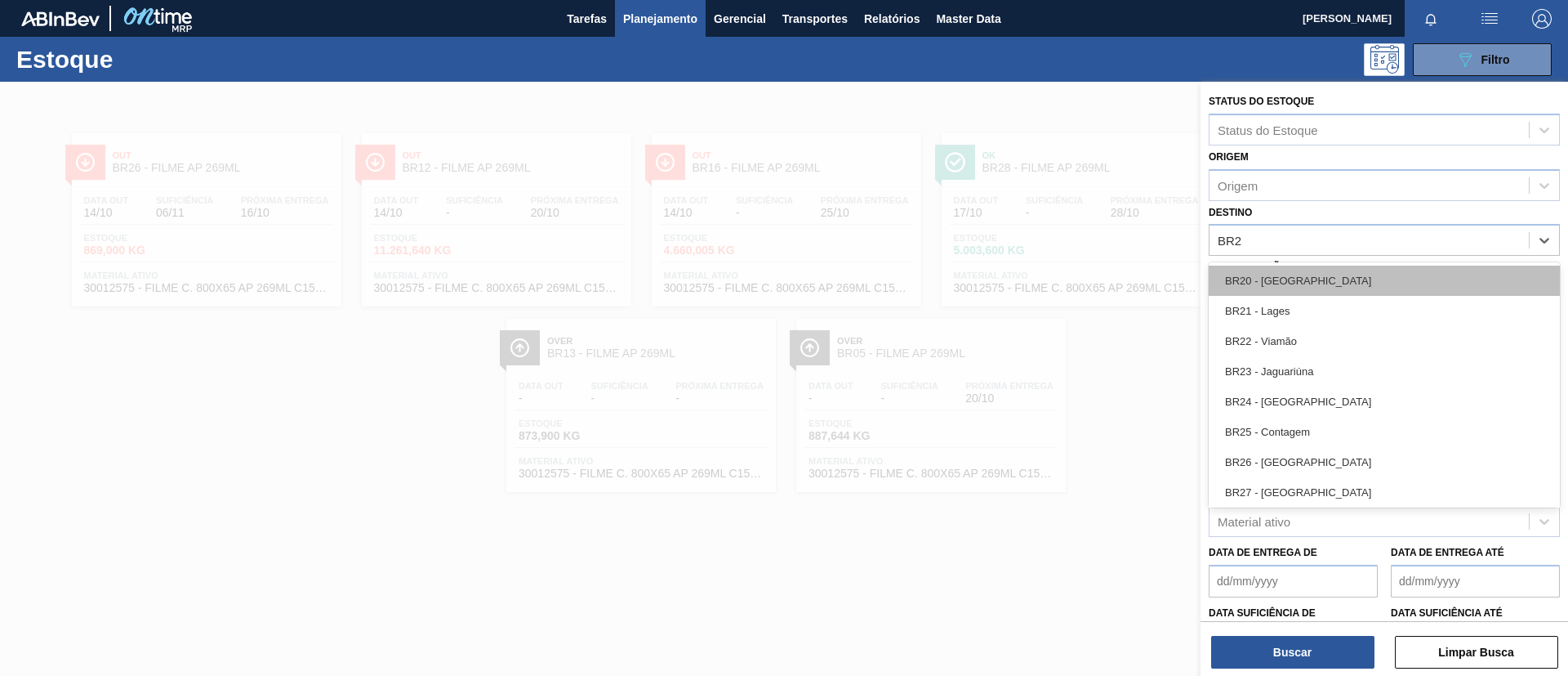
type input "BR21"
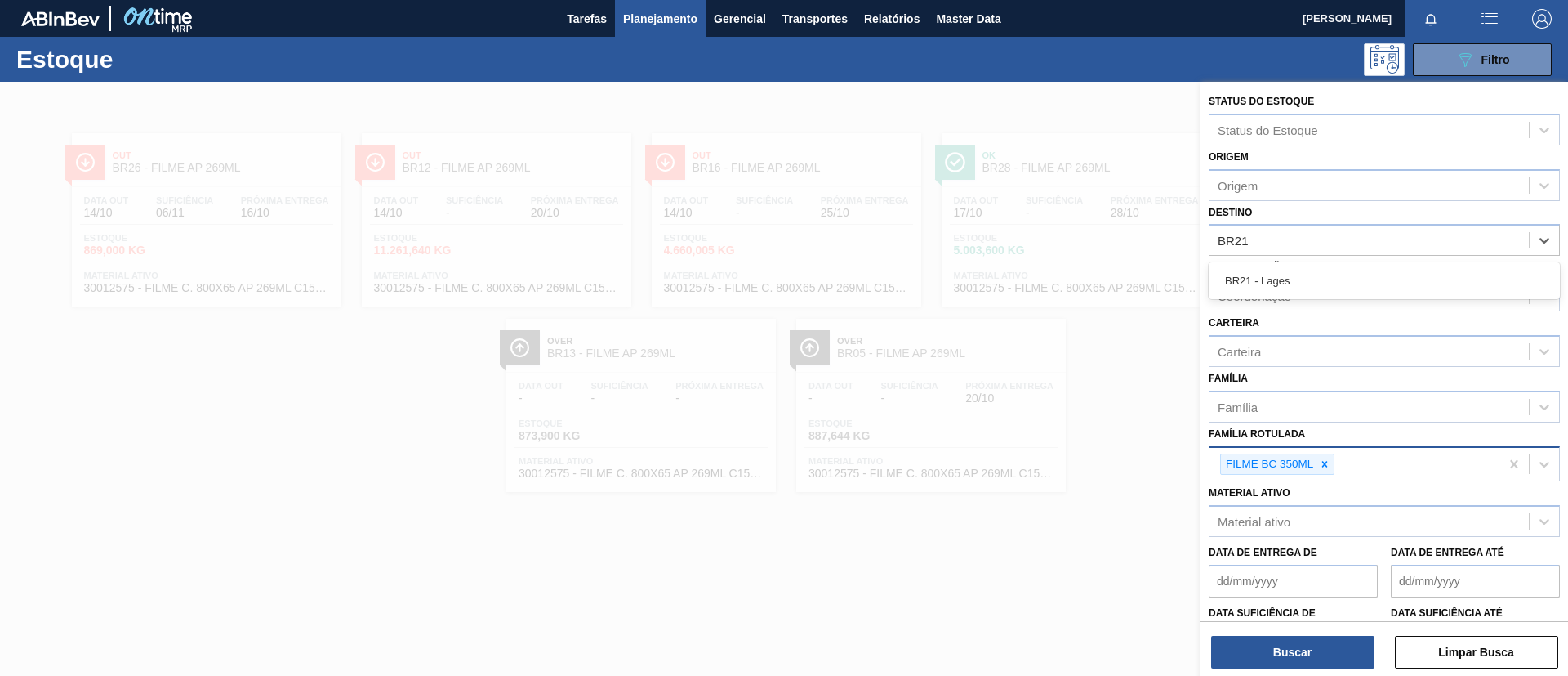
drag, startPoint x: 1291, startPoint y: 283, endPoint x: 1277, endPoint y: 391, distance: 108.9
click at [1291, 284] on div "BR21 - Lages" at bounding box center [1385, 280] width 351 height 30
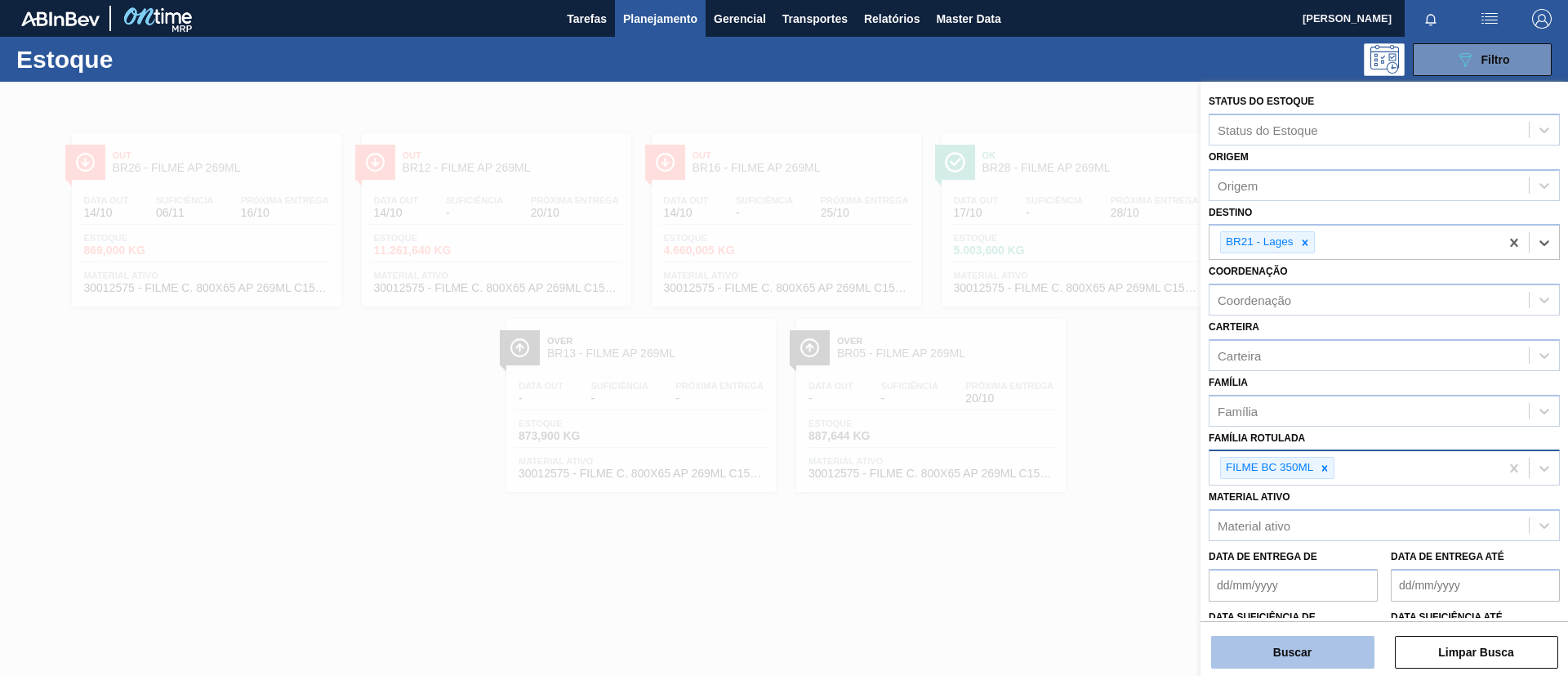
click at [1265, 660] on button "Buscar" at bounding box center [1292, 652] width 163 height 33
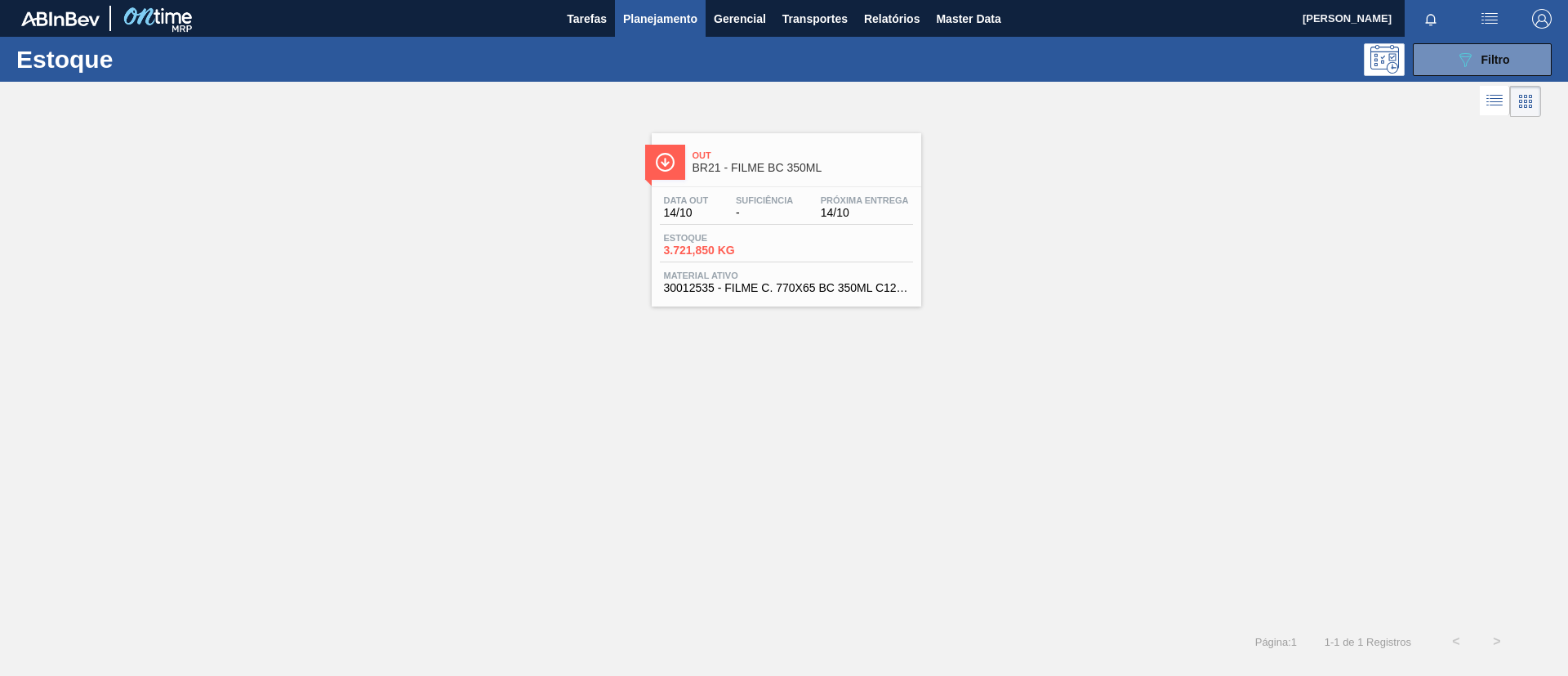
click at [726, 166] on span "BR21 - FILME BC 350ML" at bounding box center [802, 168] width 220 height 12
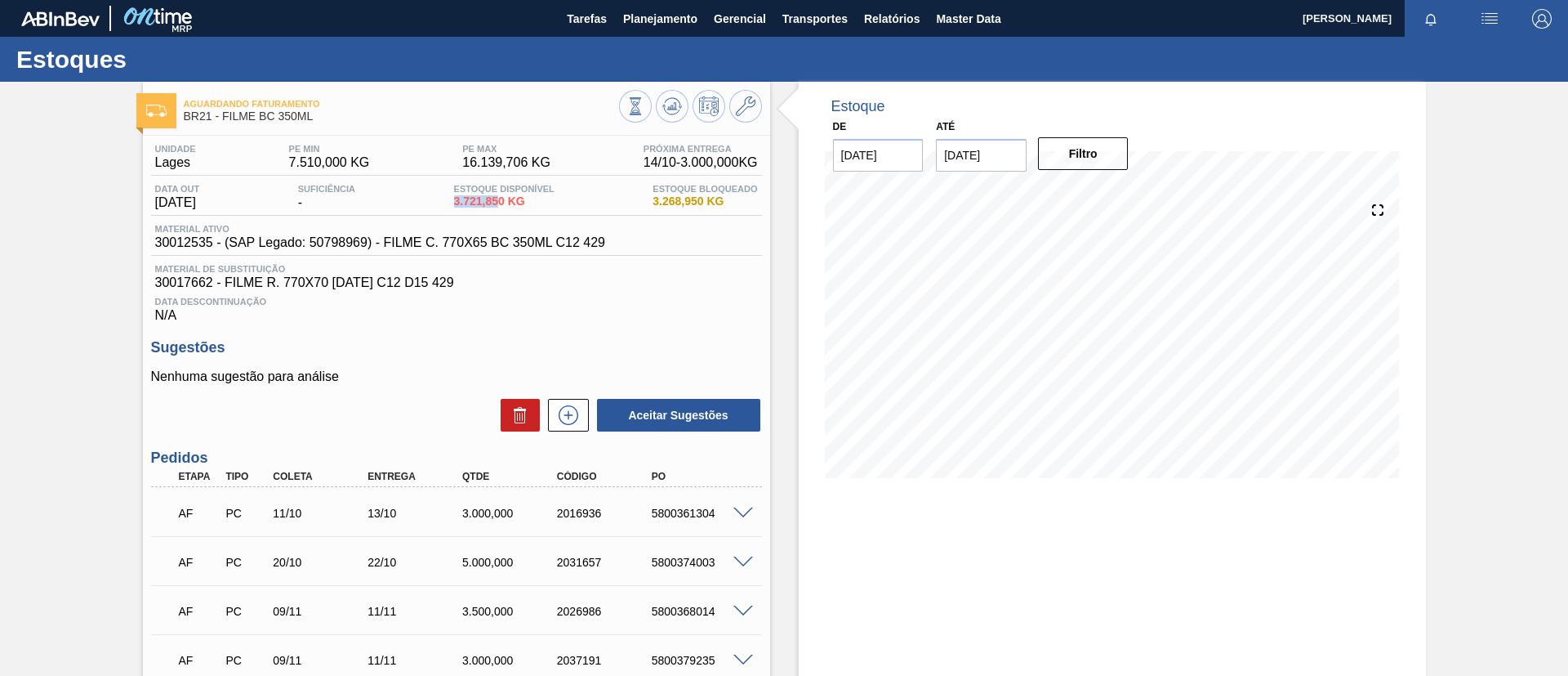
drag, startPoint x: 448, startPoint y: 204, endPoint x: 503, endPoint y: 207, distance: 55.1
click at [503, 207] on div "Data out 14/10/2025 Suficiência - Estoque Disponível 3.721,850 KG Estoque Bloqu…" at bounding box center [456, 200] width 611 height 32
copy span "3.721,85"
click at [737, 509] on span at bounding box center [743, 513] width 20 height 12
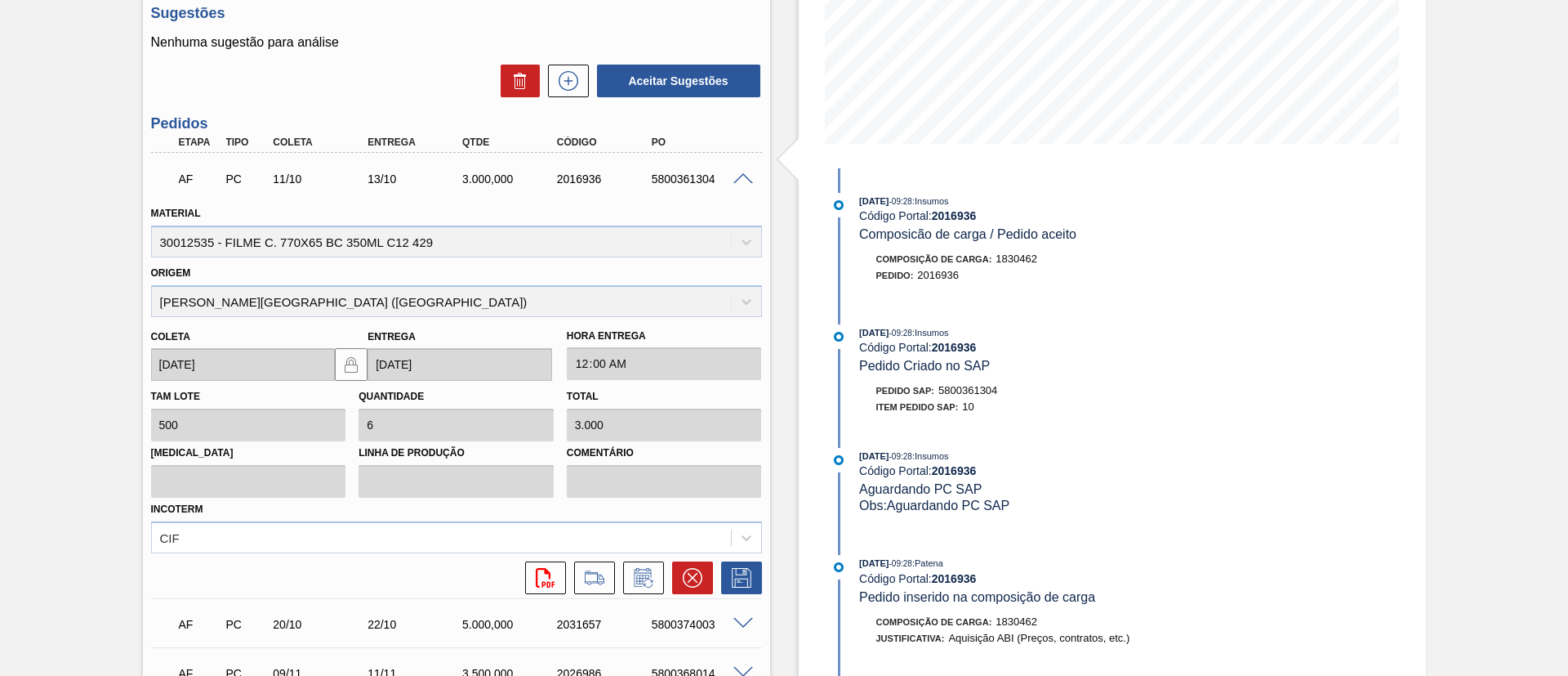
scroll to position [246, 0]
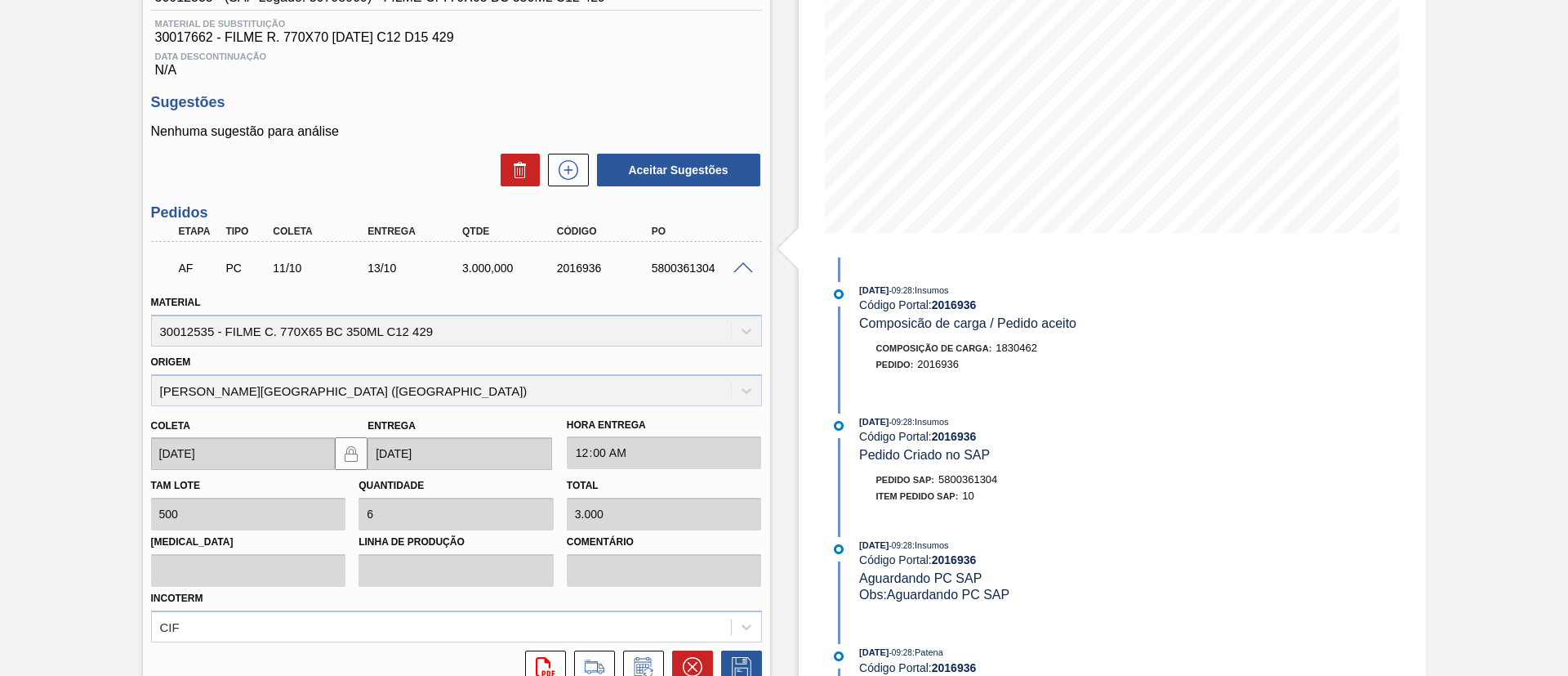
click at [740, 265] on span at bounding box center [743, 268] width 20 height 12
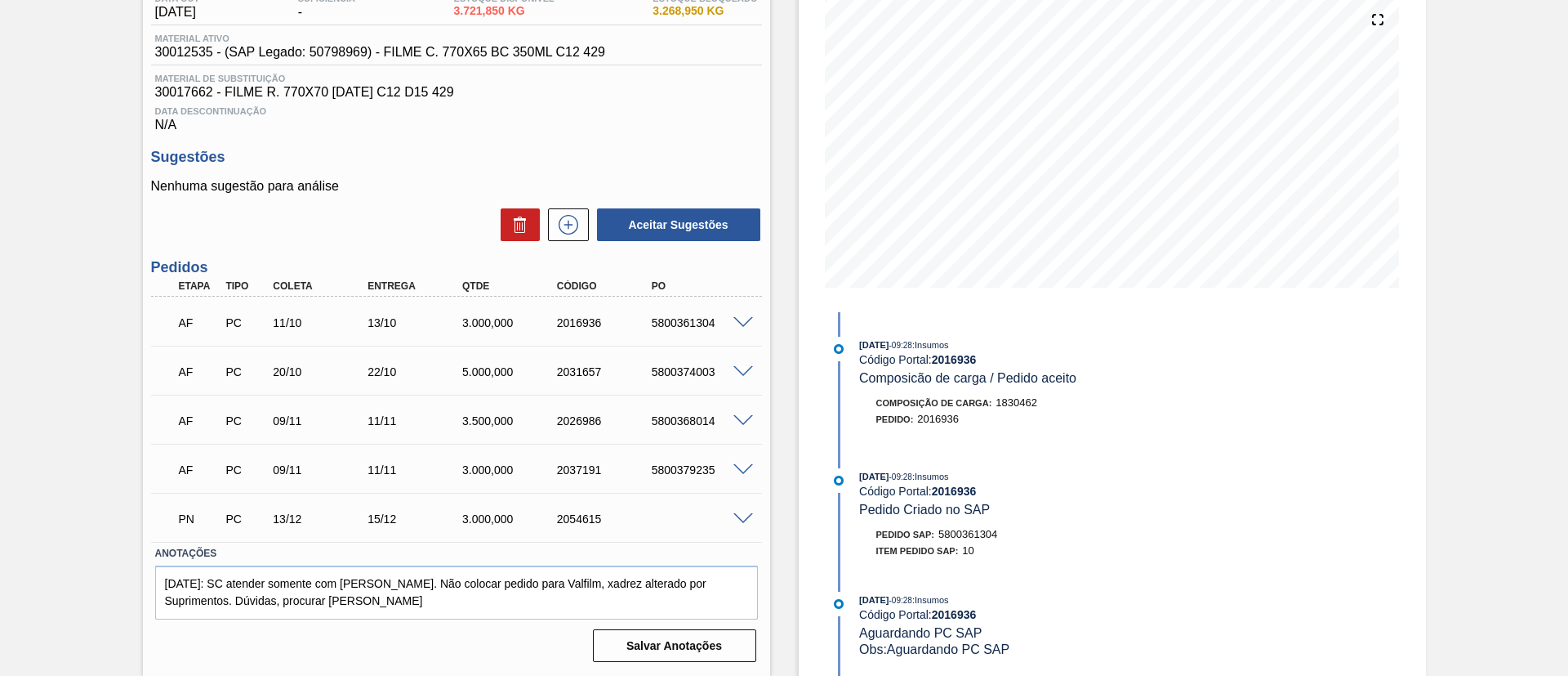
scroll to position [190, 0]
click at [740, 369] on span at bounding box center [743, 372] width 20 height 12
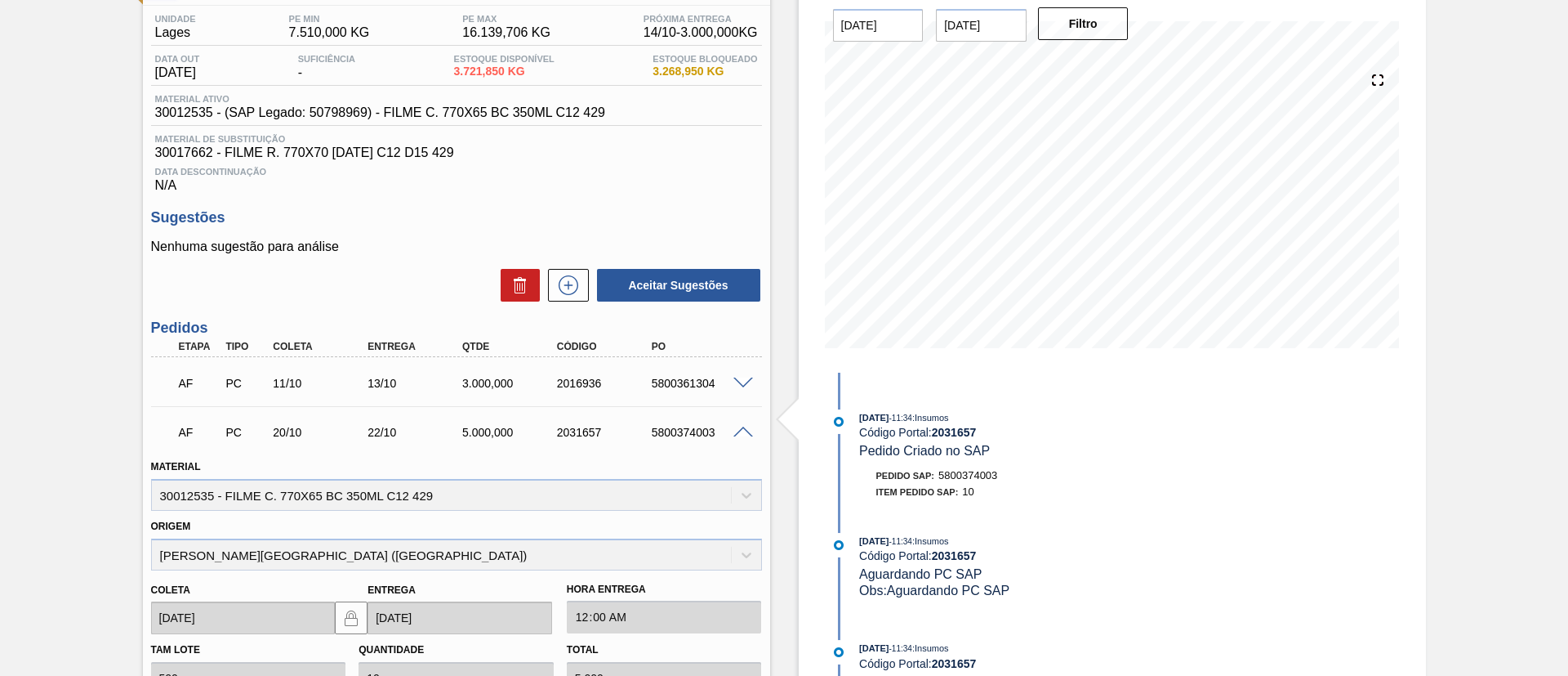
scroll to position [97, 0]
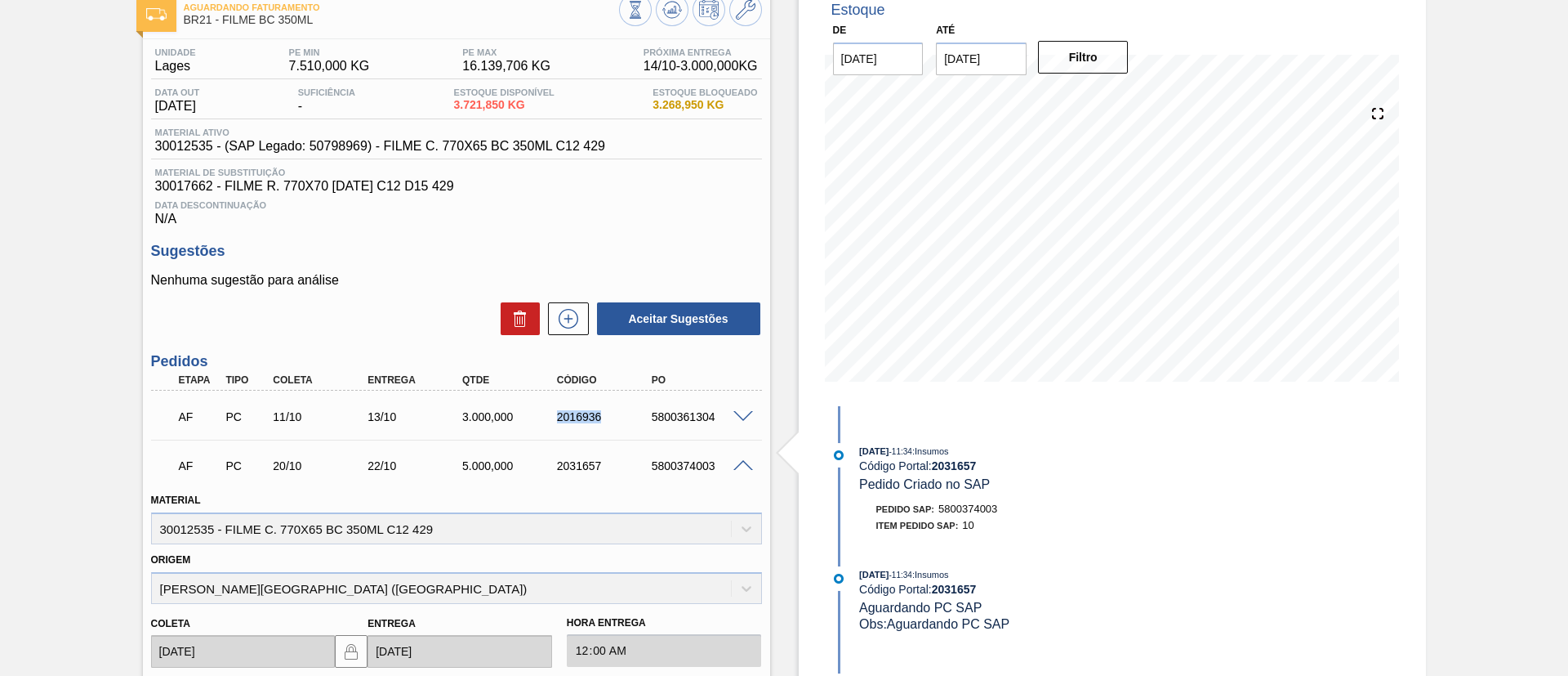
drag, startPoint x: 545, startPoint y: 408, endPoint x: 609, endPoint y: 415, distance: 64.4
click at [609, 415] on div "AF PC 11/10 13/10 3.000,000 2016936 5800361304" at bounding box center [452, 415] width 568 height 33
copy div "2016936"
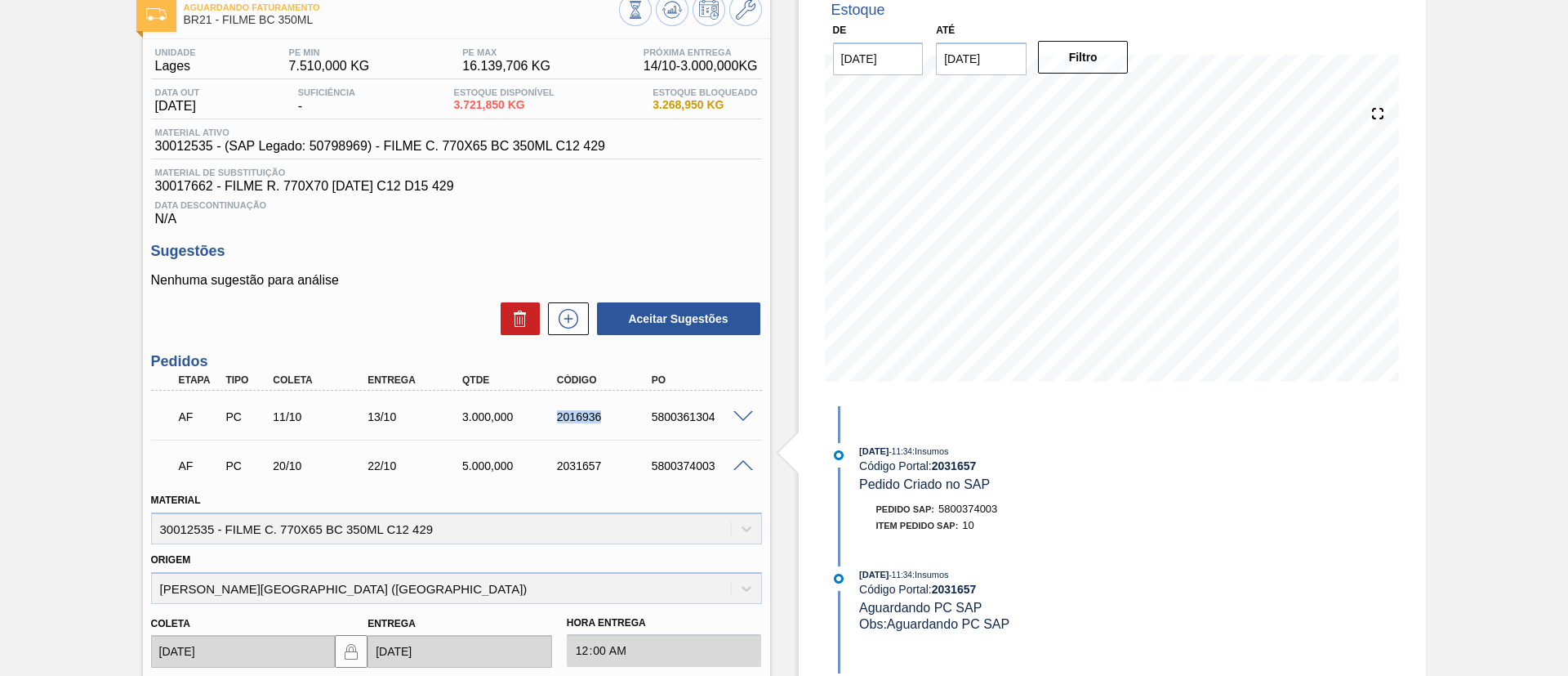
click at [573, 427] on div "AF PC 11/10 13/10 3.000,000 2016936 5800361304" at bounding box center [452, 415] width 568 height 33
click at [573, 380] on div "Código" at bounding box center [606, 379] width 106 height 11
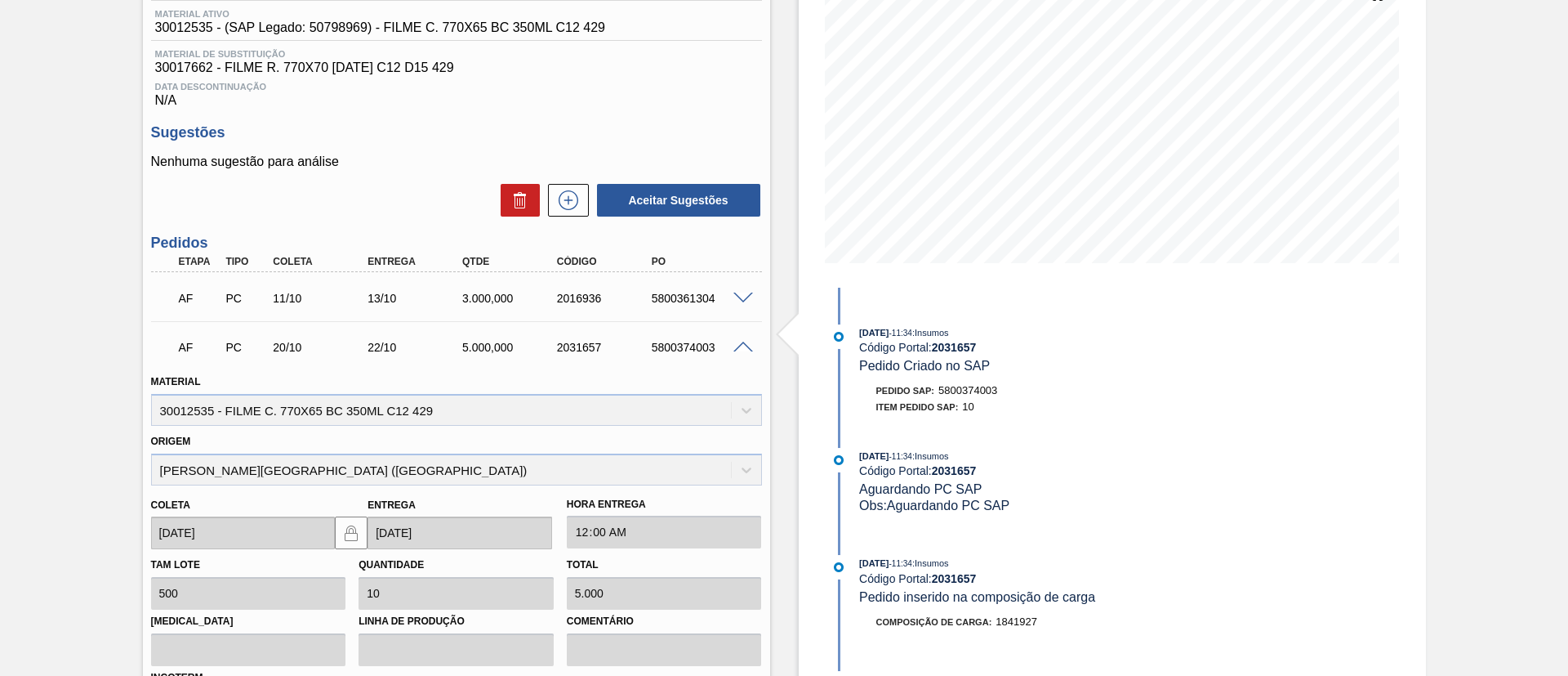
click at [736, 343] on span at bounding box center [743, 348] width 20 height 12
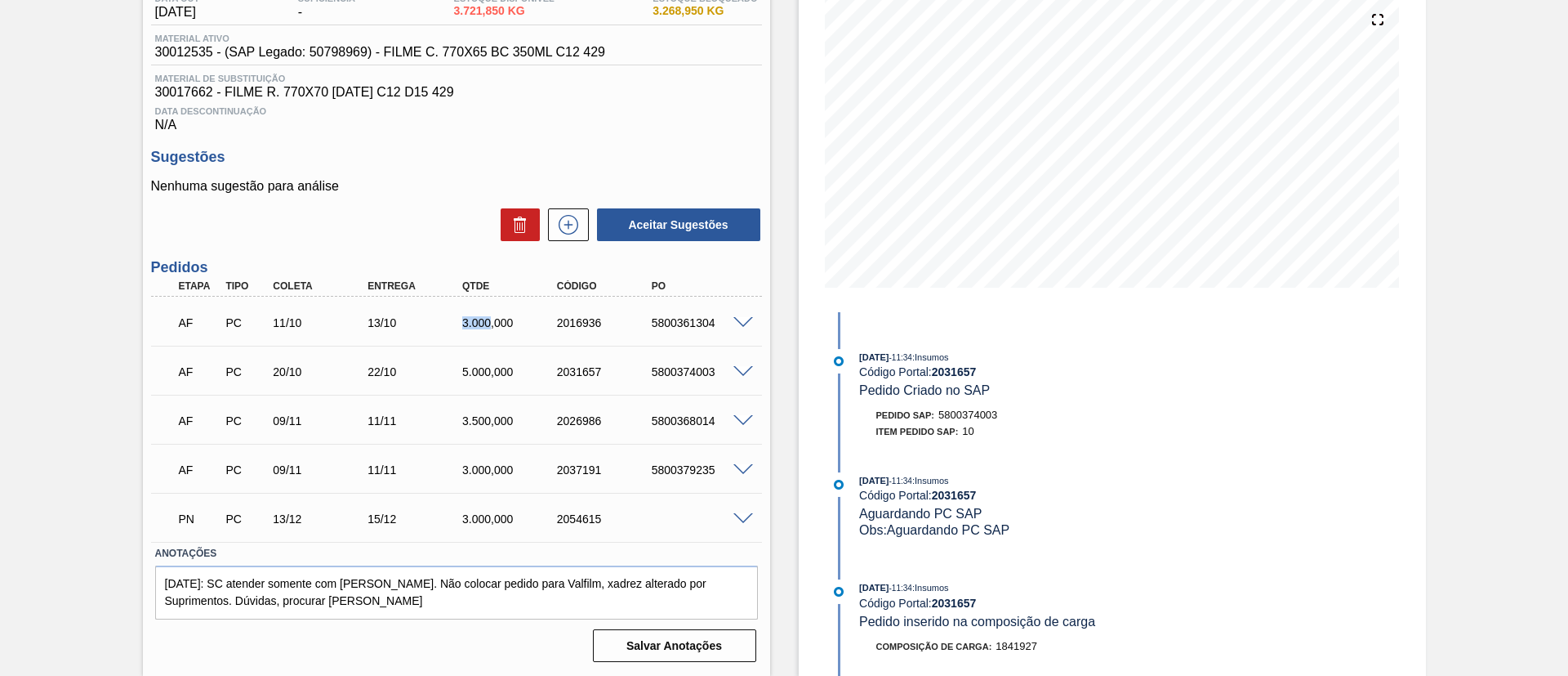
drag, startPoint x: 462, startPoint y: 316, endPoint x: 488, endPoint y: 319, distance: 26.2
click at [488, 319] on div "3.000,000" at bounding box center [511, 322] width 106 height 13
copy div "3.000"
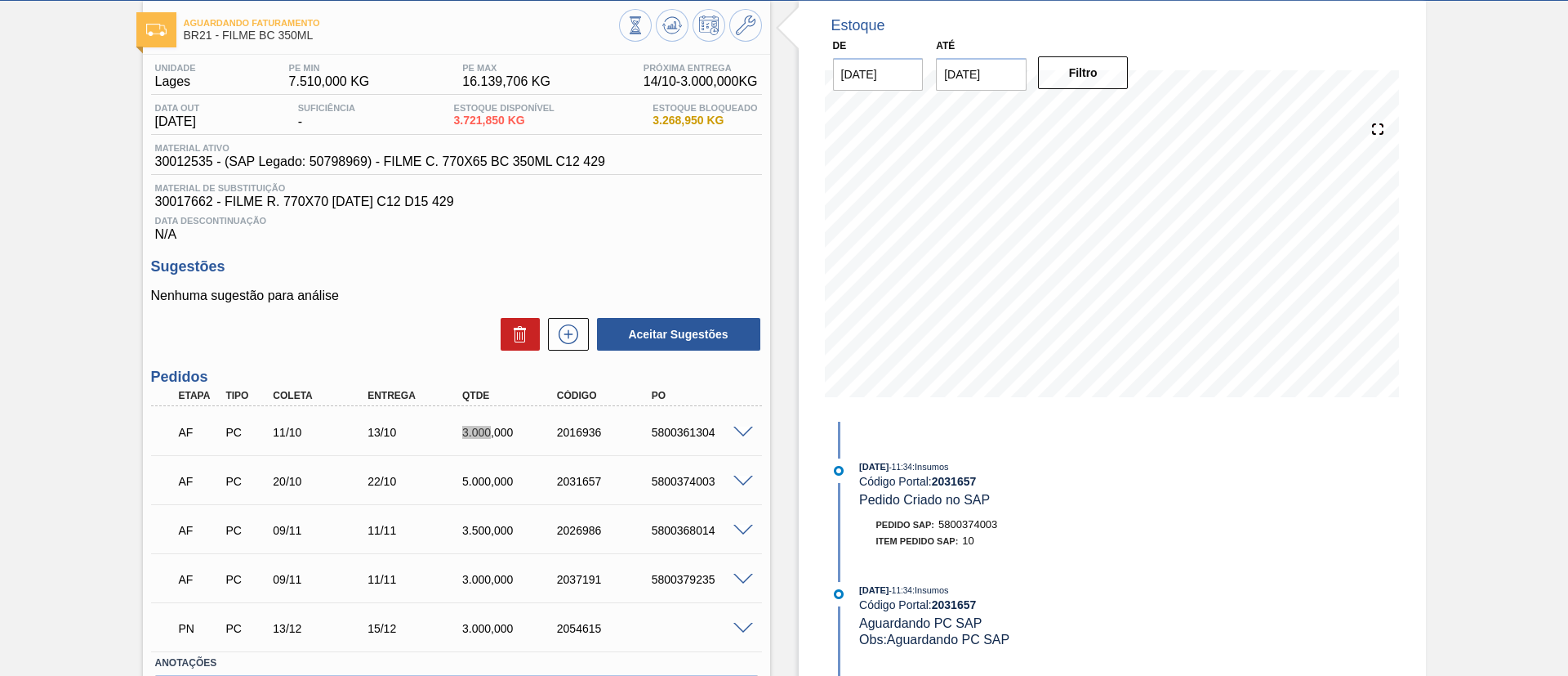
scroll to position [0, 0]
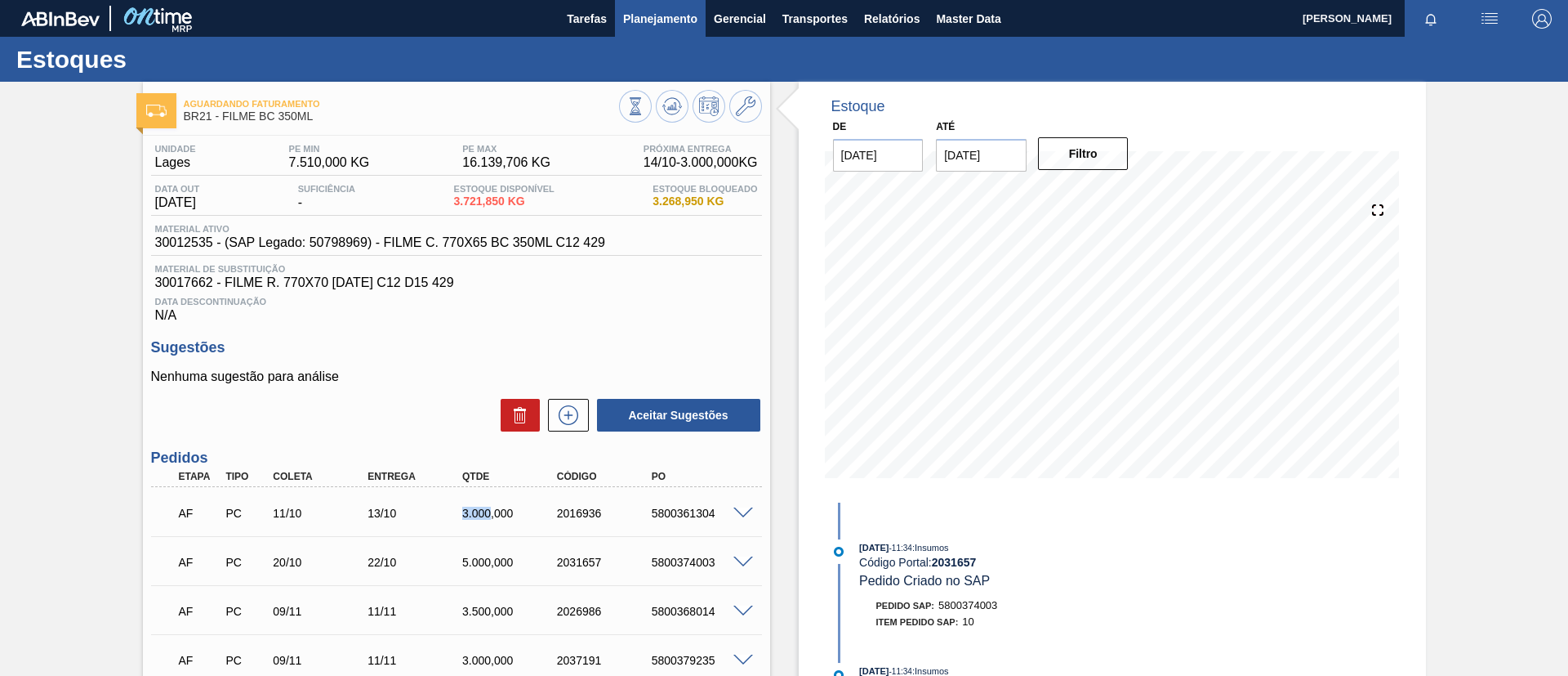
click at [662, 18] on span "Planejamento" at bounding box center [660, 18] width 74 height 20
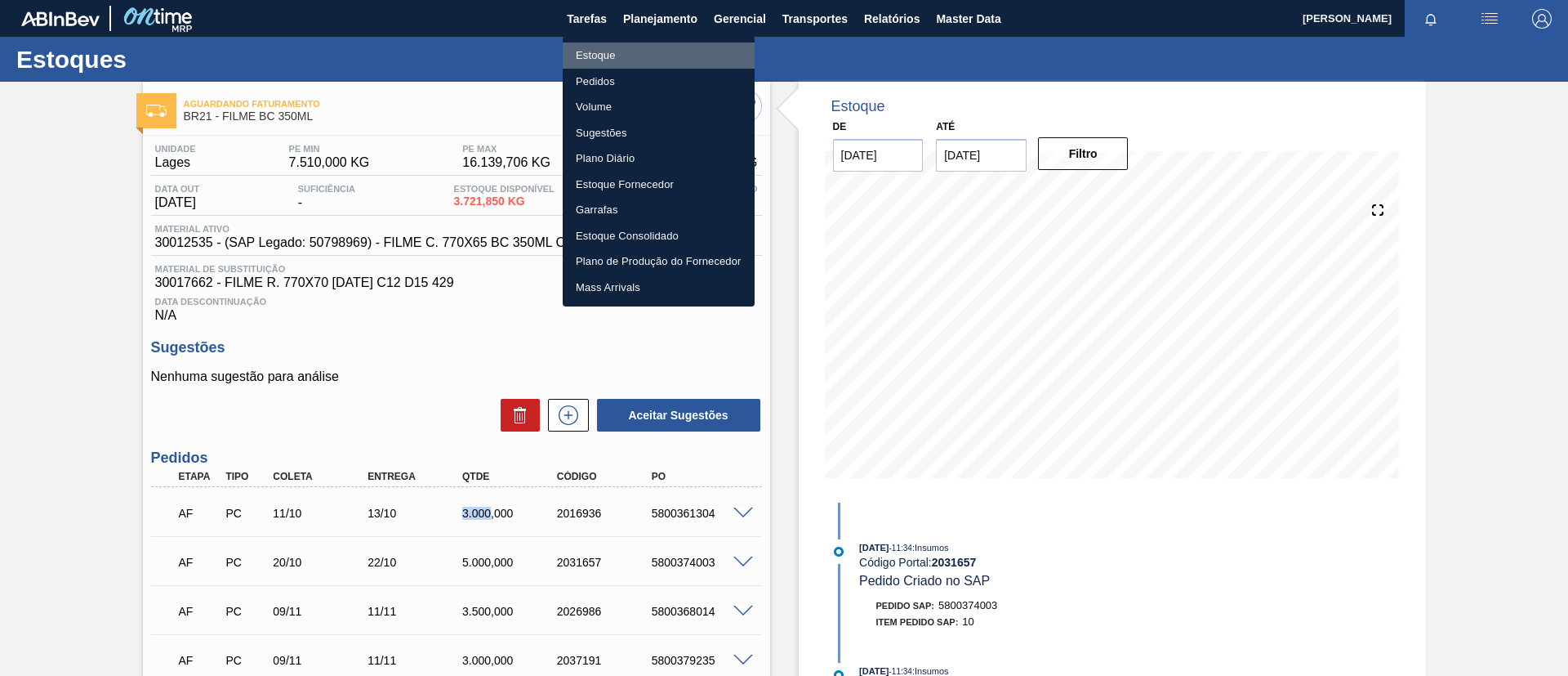
drag, startPoint x: 658, startPoint y: 42, endPoint x: 674, endPoint y: 43, distance: 16.0
click at [658, 43] on li "Estoque" at bounding box center [659, 55] width 192 height 26
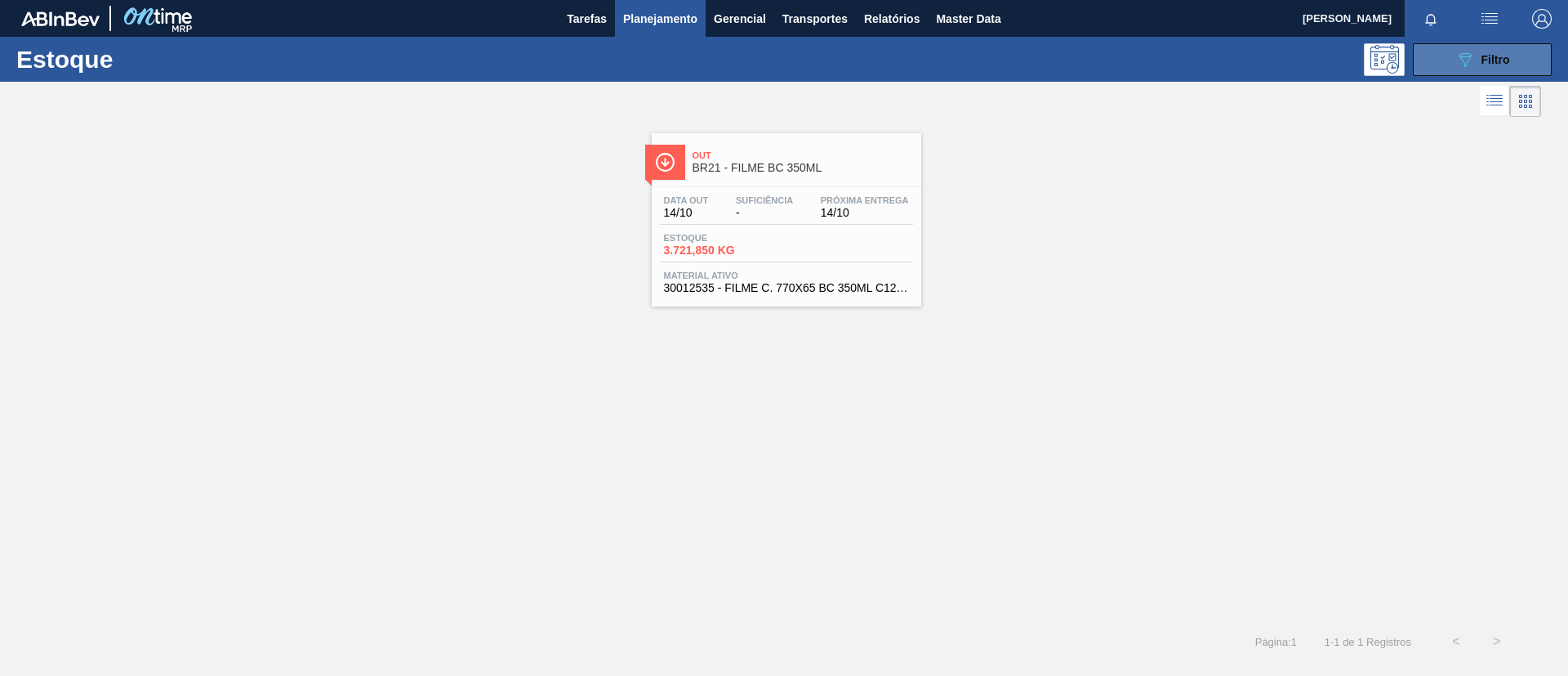
click at [1502, 45] on button "089F7B8B-B2A5-4AFE-B5C0-19BA573D28AC Filtro" at bounding box center [1482, 60] width 139 height 33
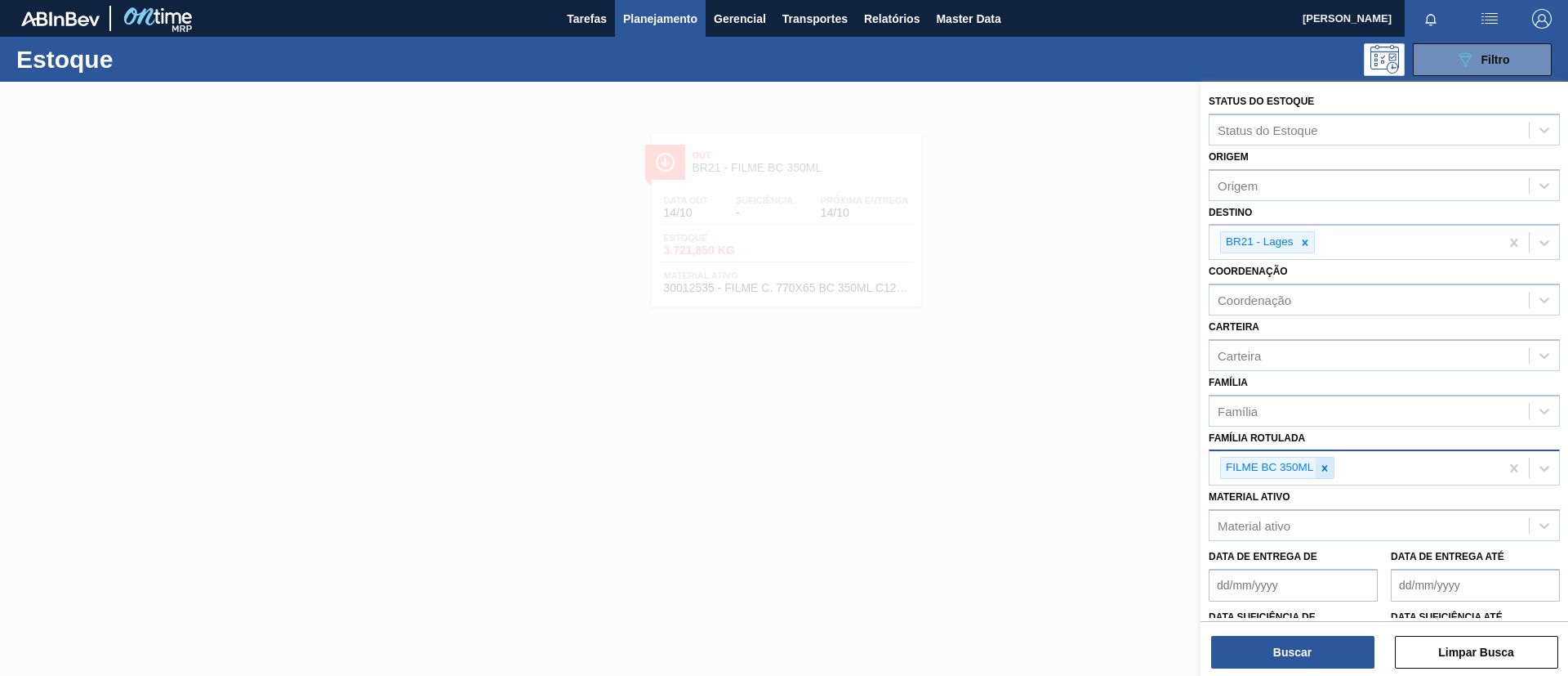
click at [1329, 469] on icon at bounding box center [1324, 468] width 11 height 11
paste Rotulada "FILME SK 350ML"
type Rotulada "FILME SK 350ML"
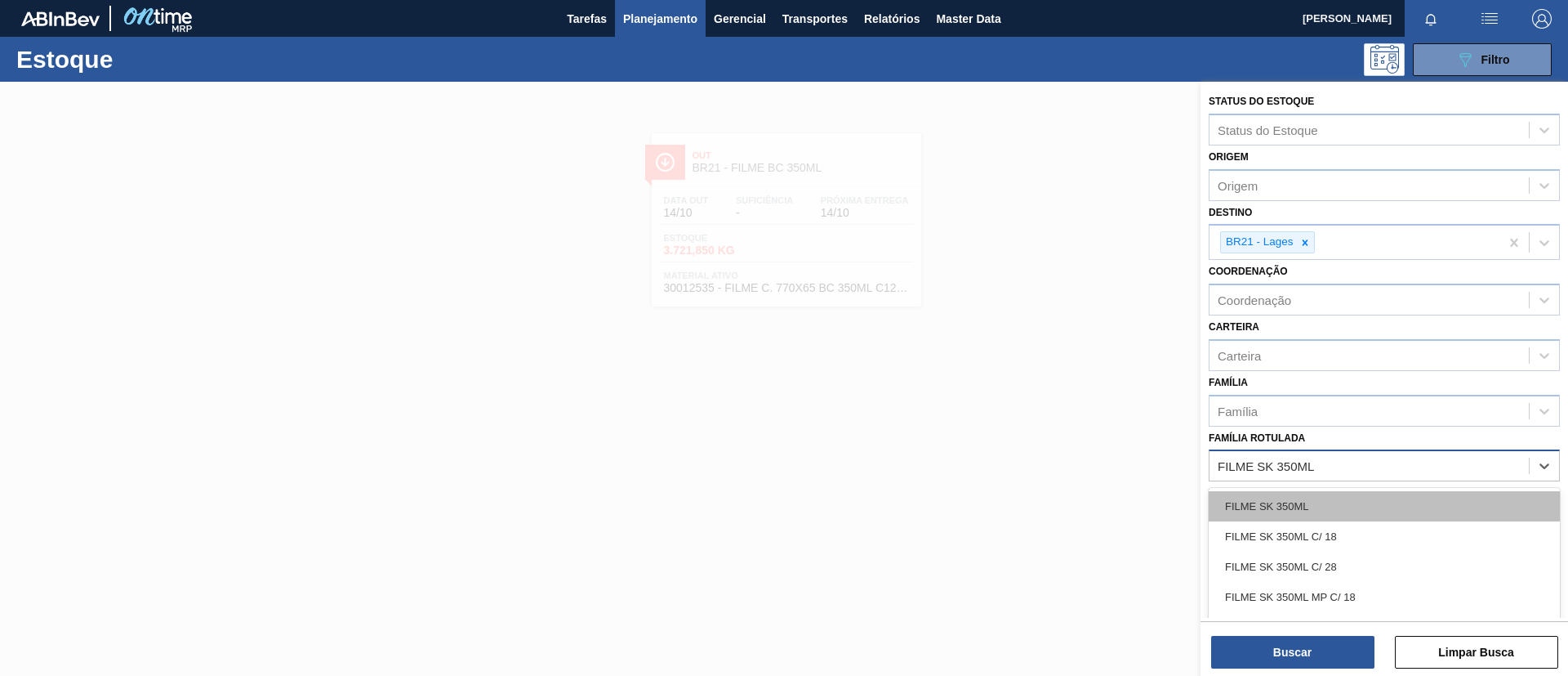
click at [1331, 494] on div "FILME SK 350ML" at bounding box center [1385, 506] width 351 height 30
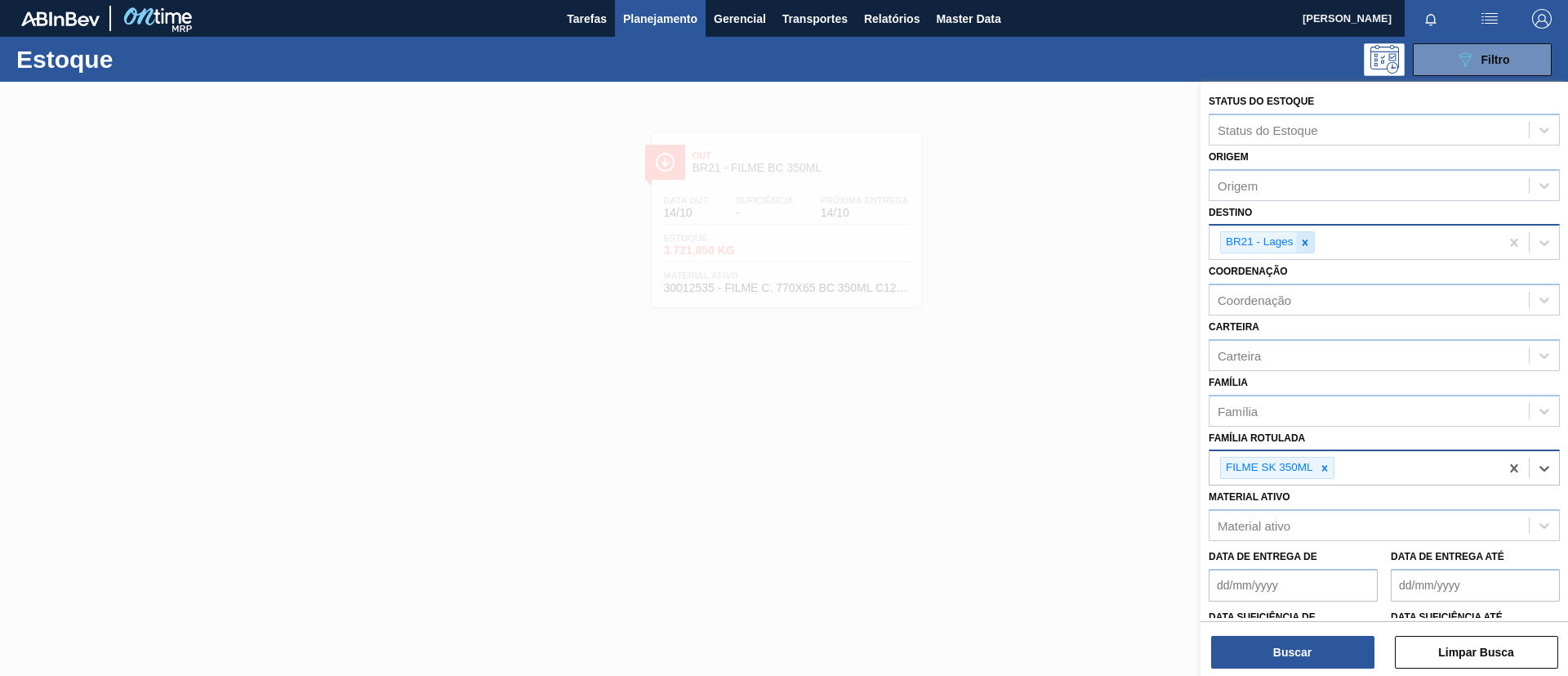
click at [1302, 246] on icon at bounding box center [1304, 242] width 11 height 11
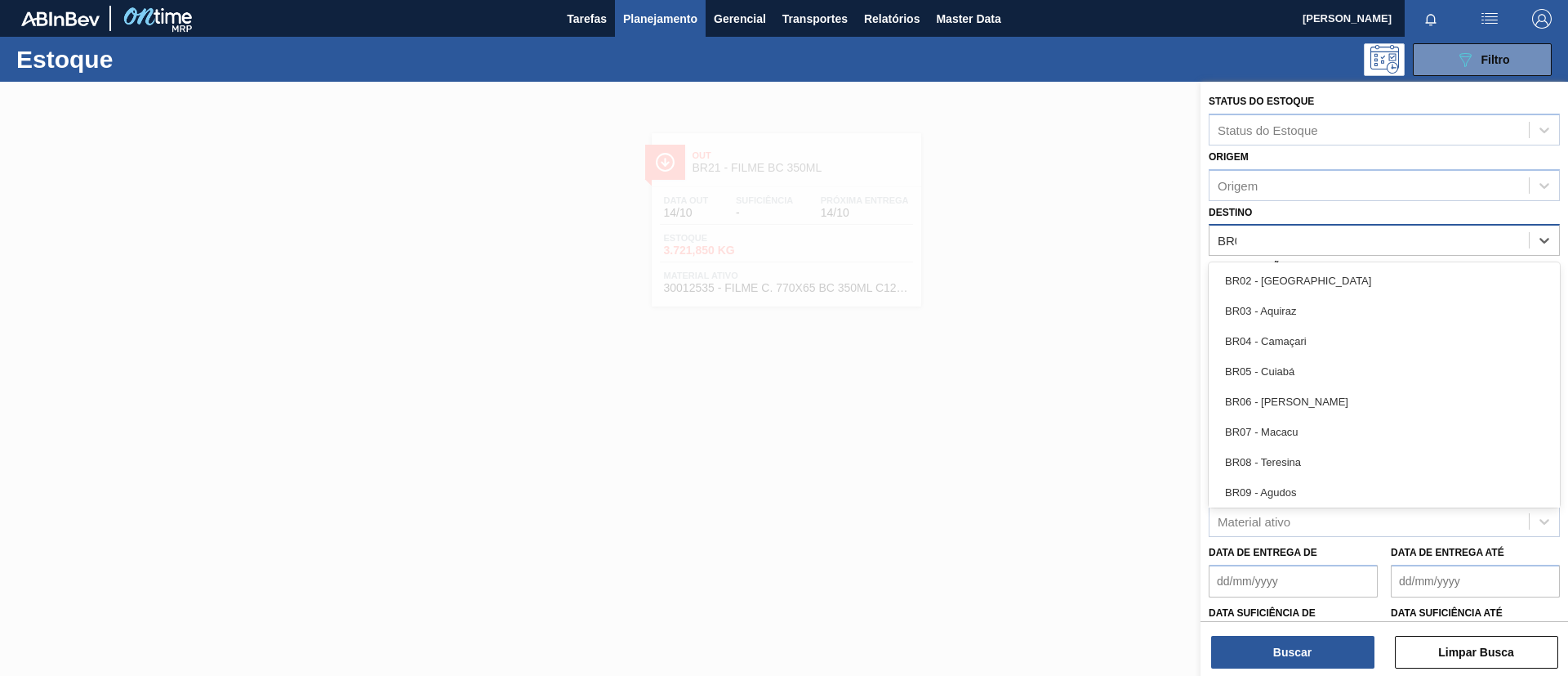
type input "BR09"
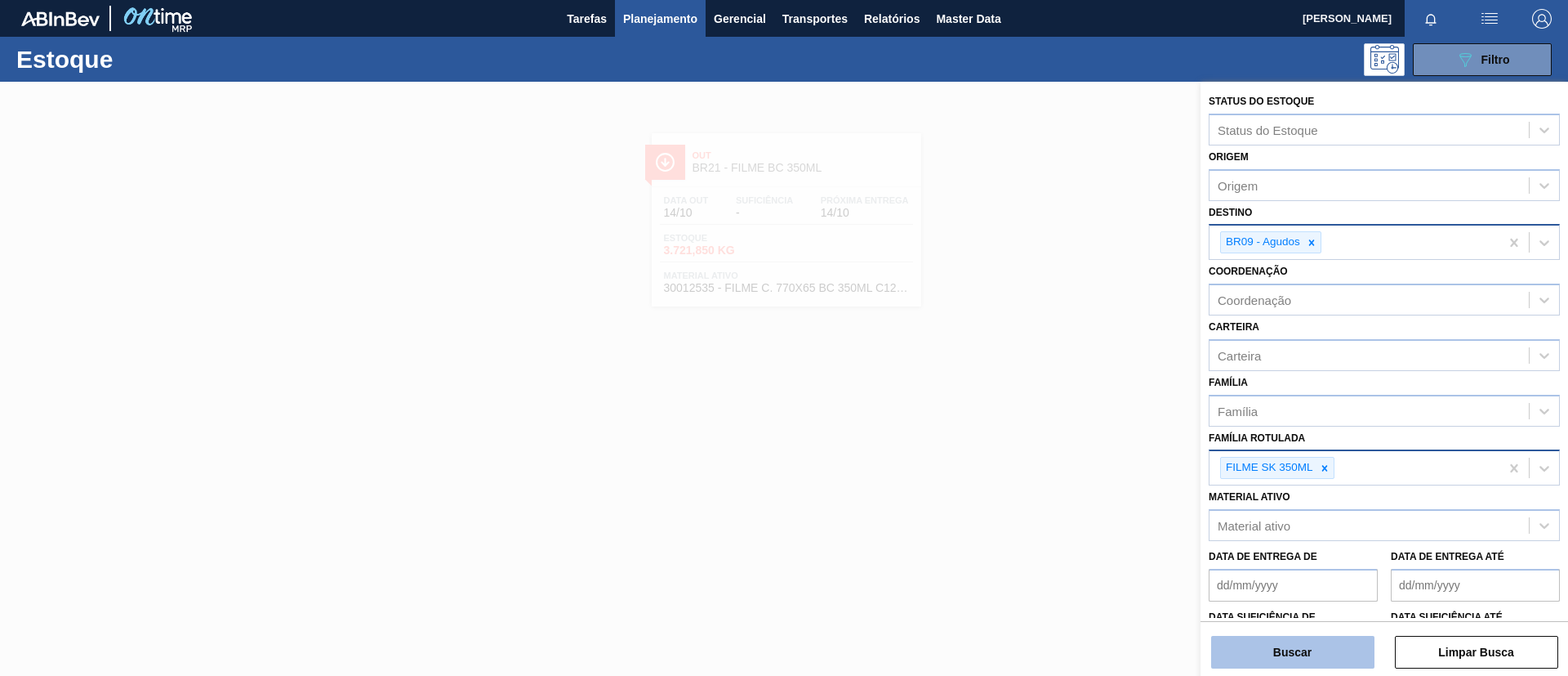
click at [1276, 647] on button "Buscar" at bounding box center [1292, 652] width 163 height 33
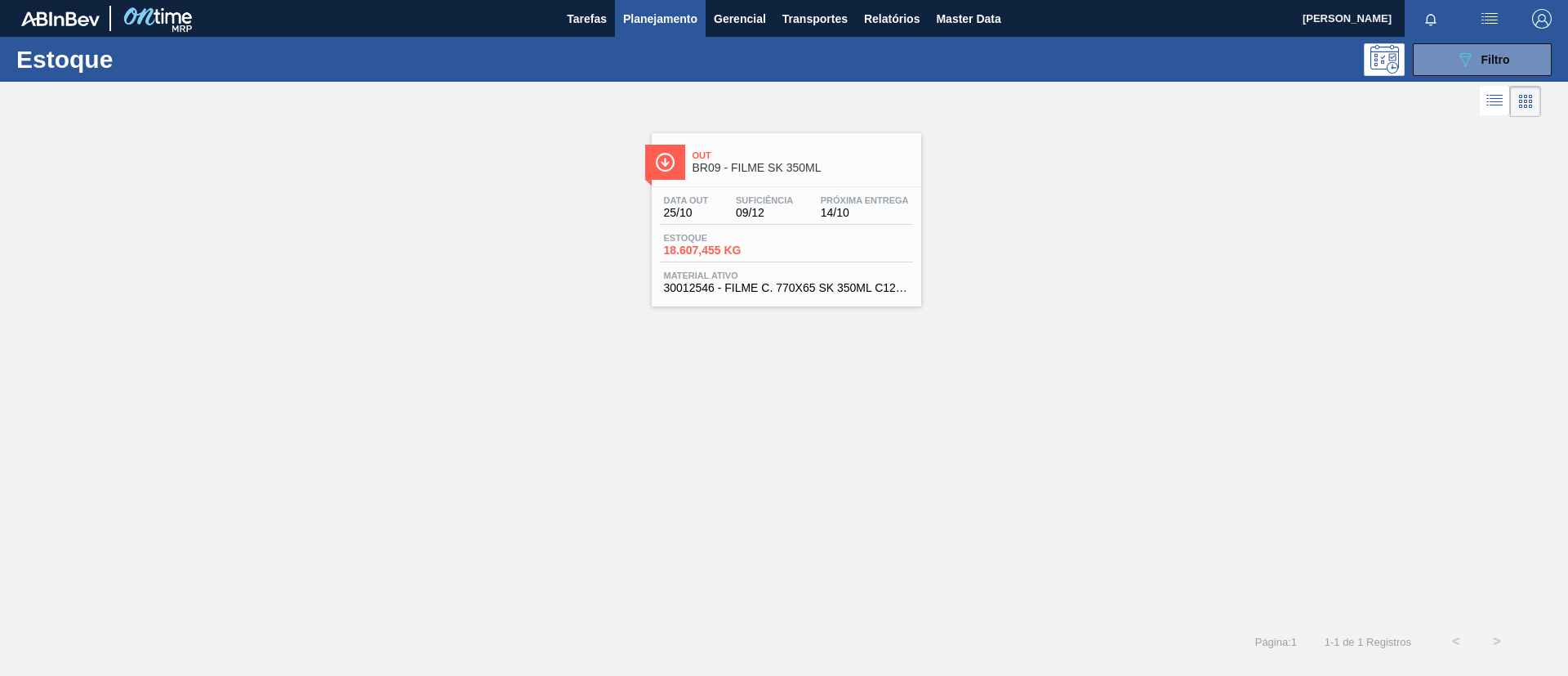
click at [809, 142] on div "Out BR09 - FILME SK 350ML" at bounding box center [787, 159] width 270 height 37
click at [1471, 52] on icon "089F7B8B-B2A5-4AFE-B5C0-19BA573D28AC" at bounding box center [1465, 60] width 20 height 20
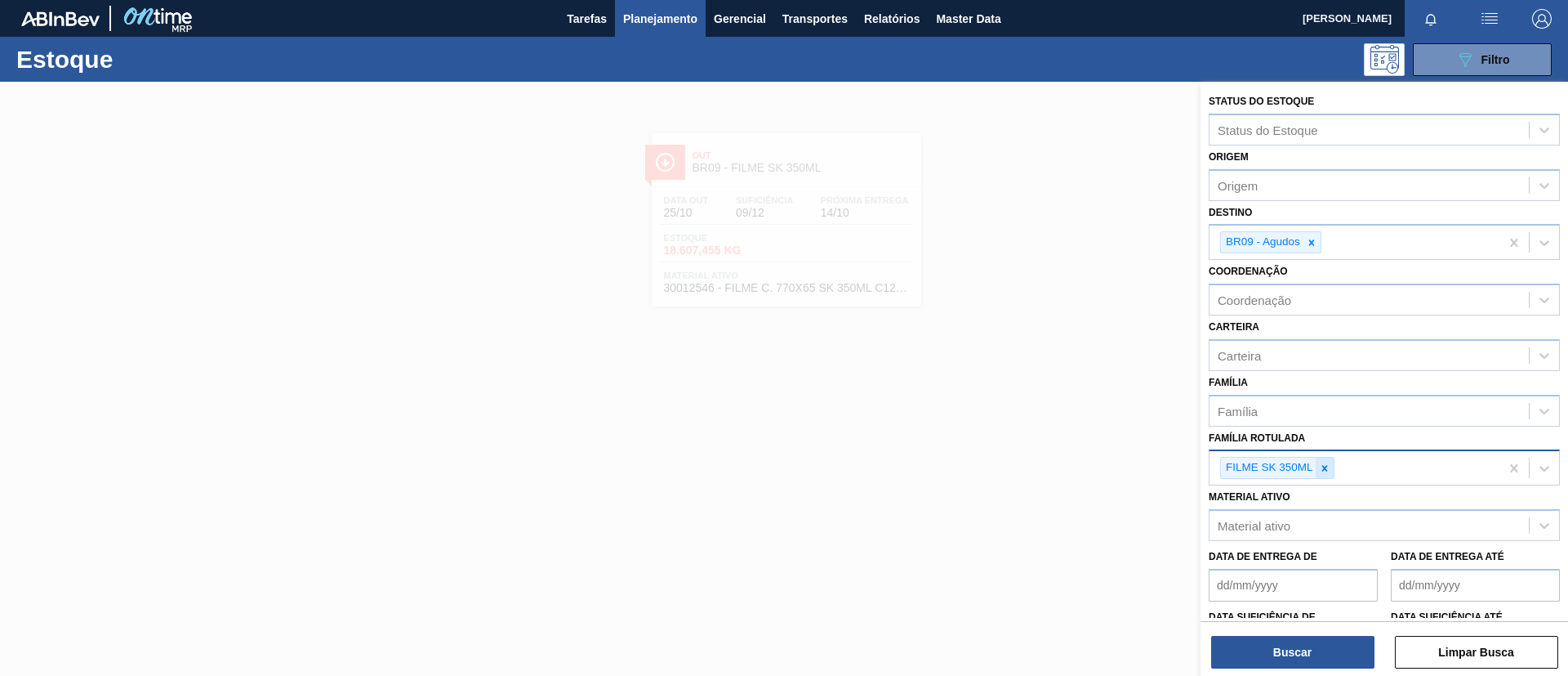
click at [1327, 465] on icon at bounding box center [1324, 468] width 6 height 6
paste Rotulada "FILME BC 350ML"
type Rotulada "FILME BC 350ML"
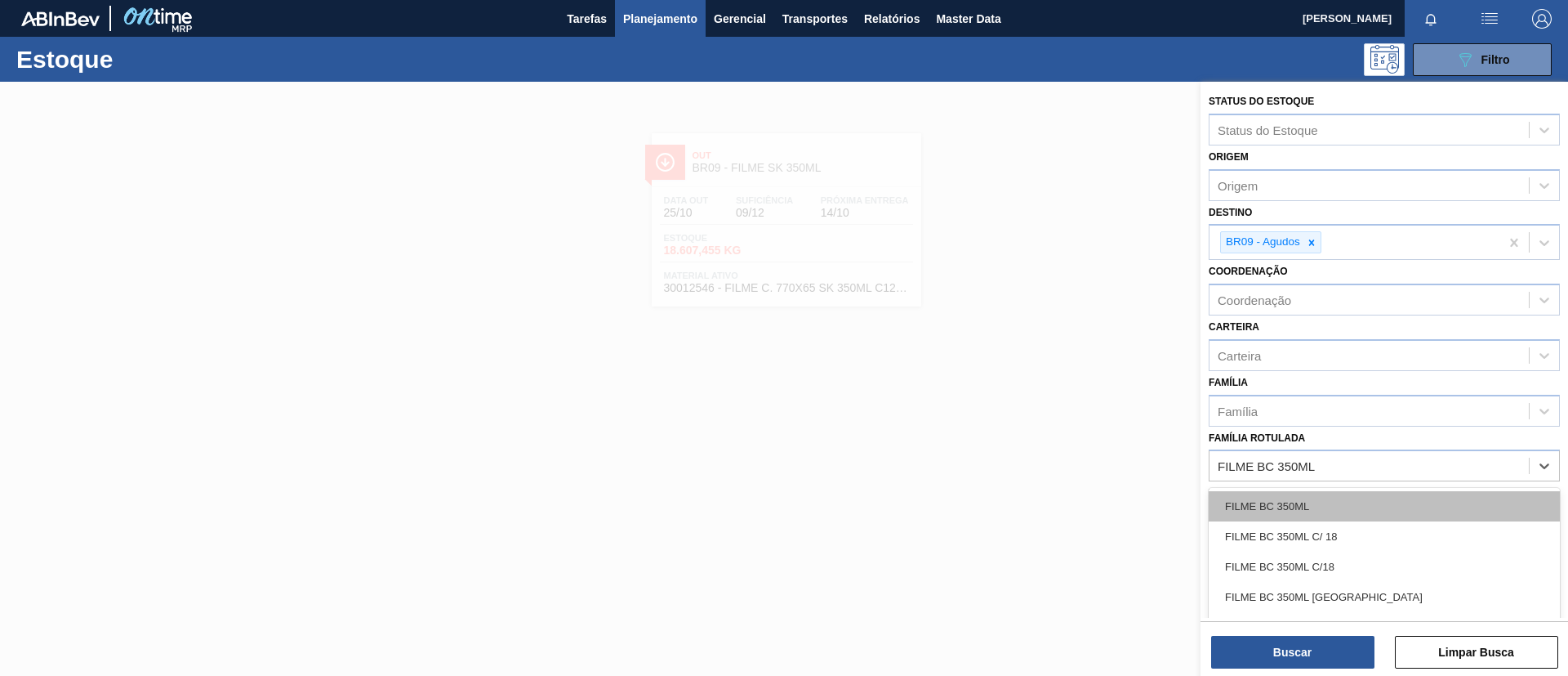
click at [1325, 492] on div "FILME BC 350ML" at bounding box center [1385, 506] width 351 height 30
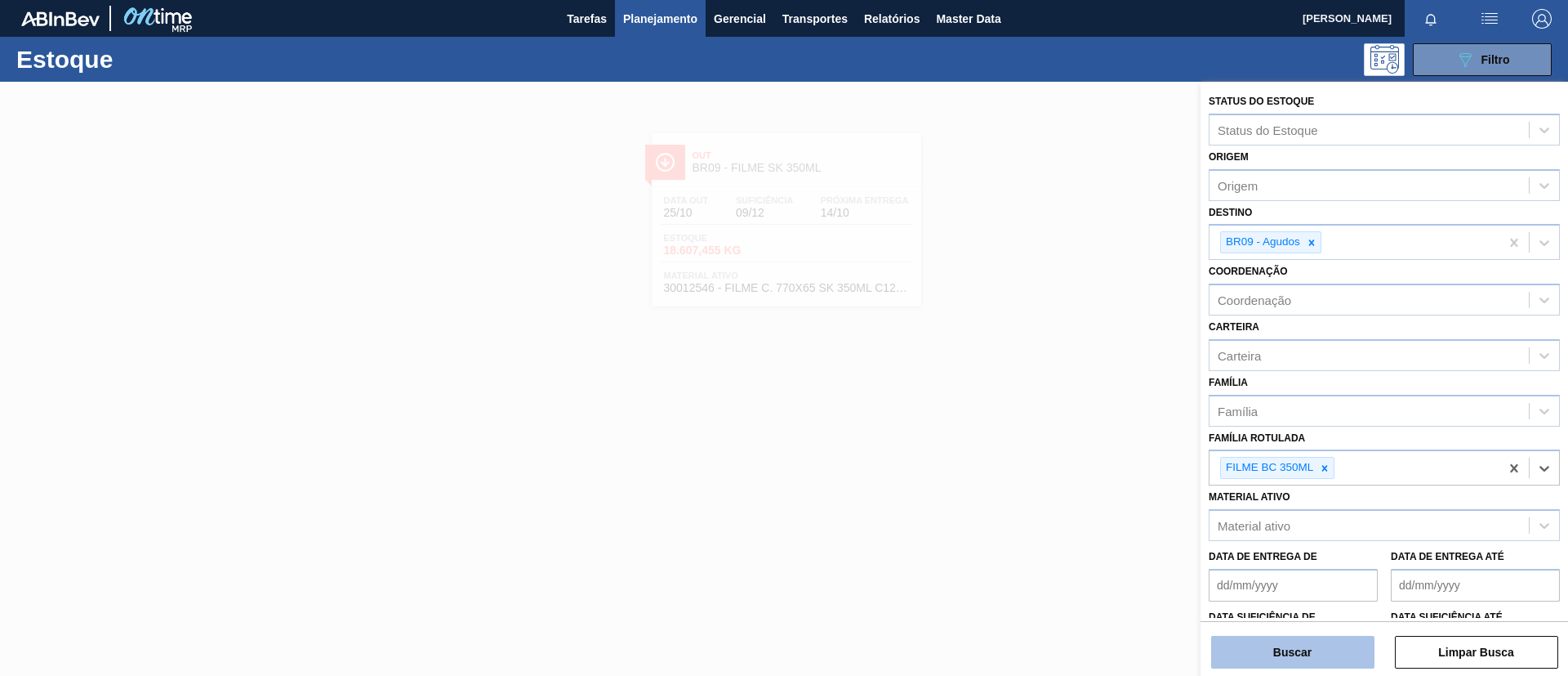
click at [1306, 647] on button "Buscar" at bounding box center [1292, 652] width 163 height 33
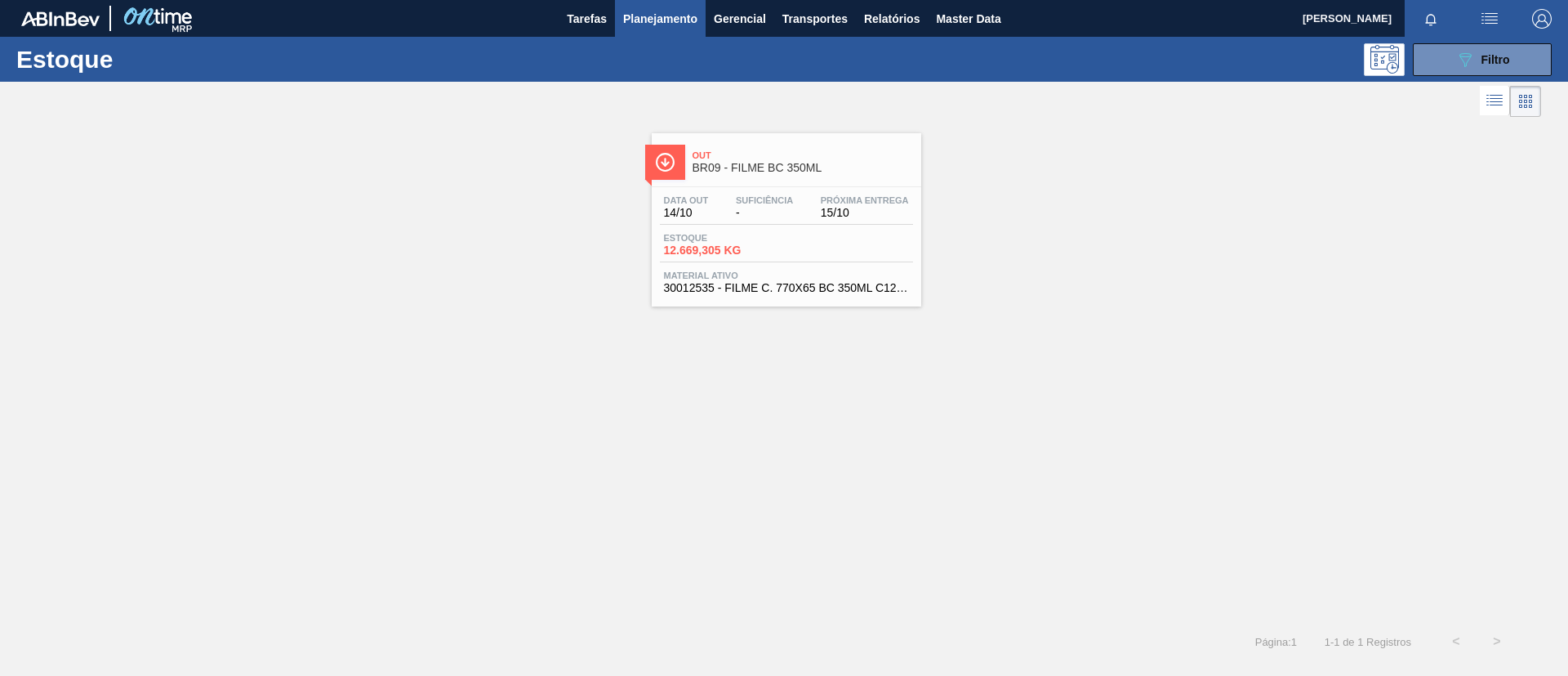
click at [750, 137] on div "Out BR09 - FILME BC 350ML" at bounding box center [787, 156] width 270 height 45
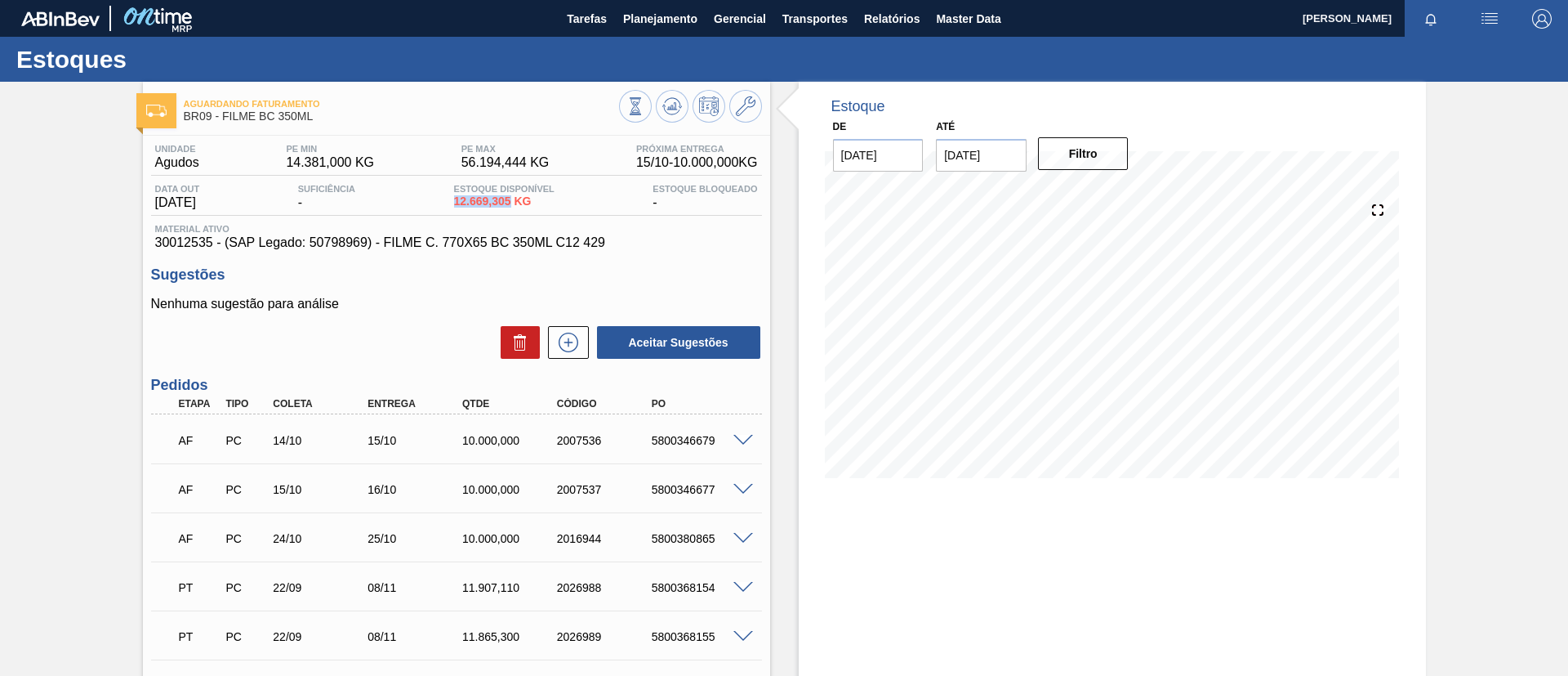
drag, startPoint x: 453, startPoint y: 207, endPoint x: 516, endPoint y: 207, distance: 63.0
click at [516, 207] on div "Data out 14/10/2025 Suficiência - Estoque Disponível 12.669,305 KG Estoque Bloq…" at bounding box center [456, 200] width 611 height 32
copy span "12.669,305"
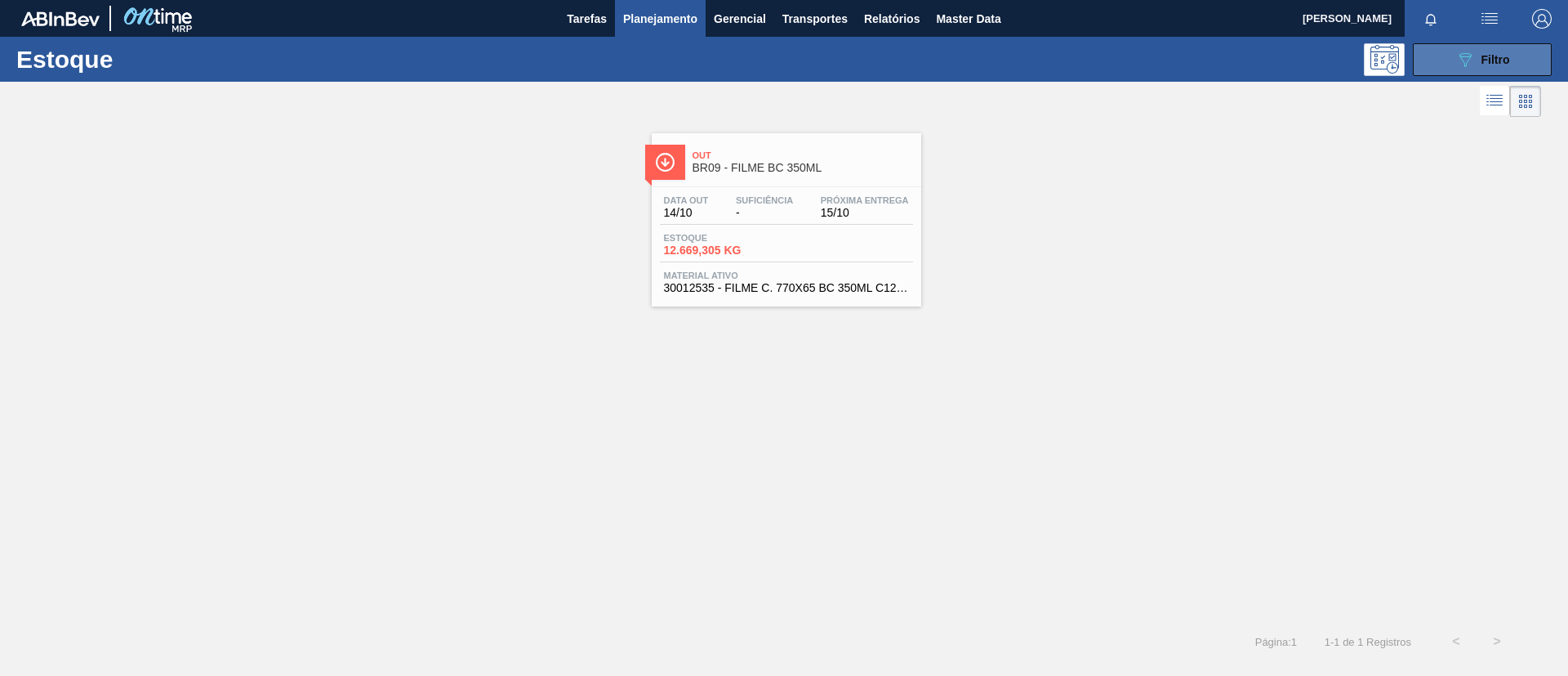
click at [1523, 61] on button "089F7B8B-B2A5-4AFE-B5C0-19BA573D28AC Filtro" at bounding box center [1482, 60] width 139 height 33
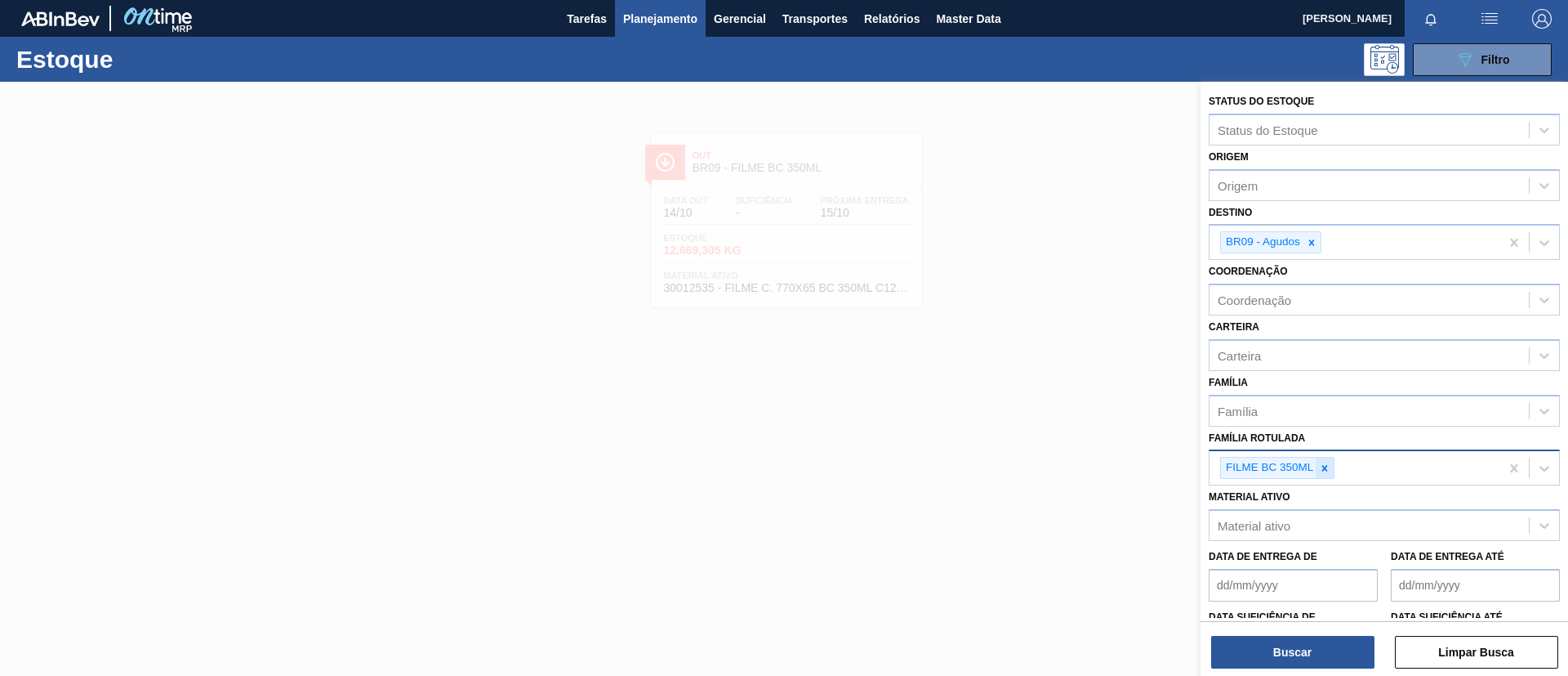
click at [1329, 460] on div at bounding box center [1324, 468] width 18 height 21
paste Rotulada "FILME AP 269ML"
type Rotulada "FILME AP 269ML"
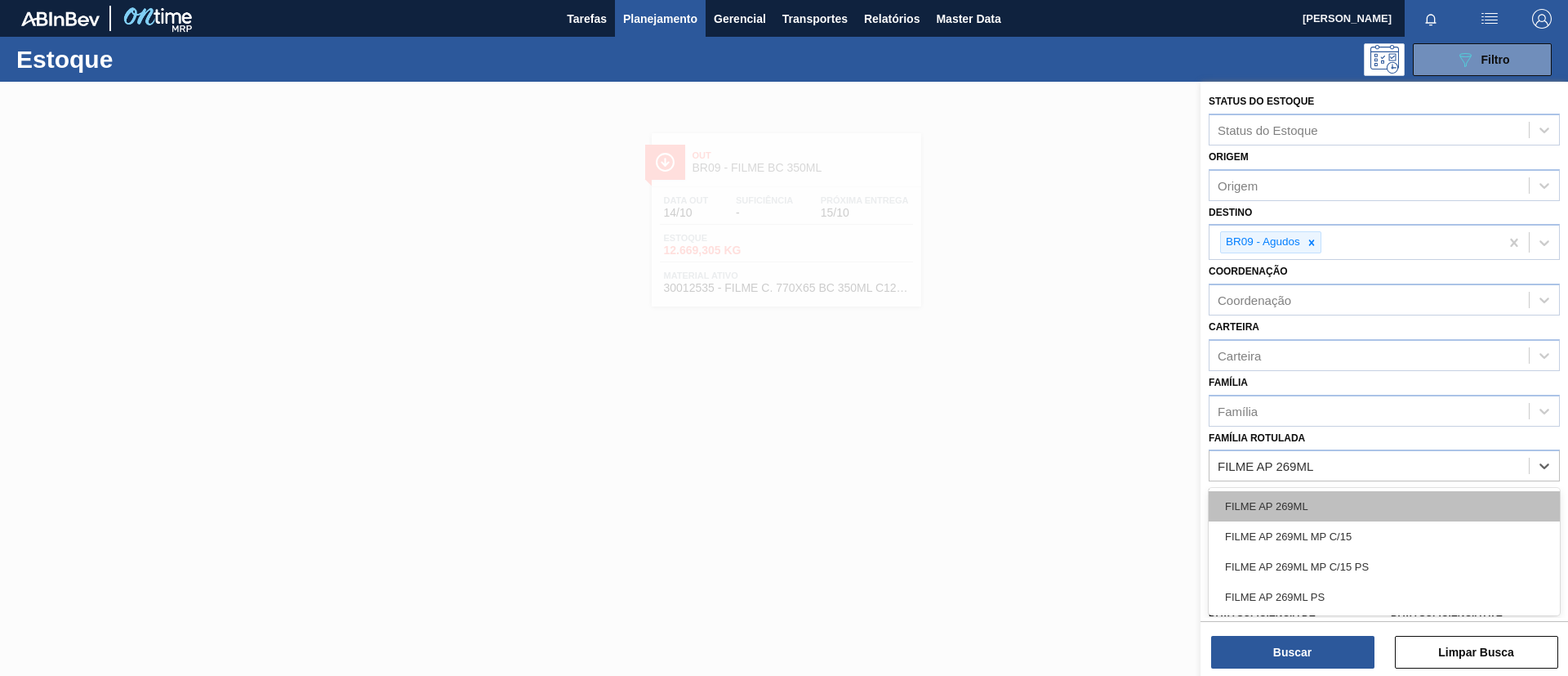
click at [1343, 492] on div "FILME AP 269ML" at bounding box center [1385, 506] width 351 height 30
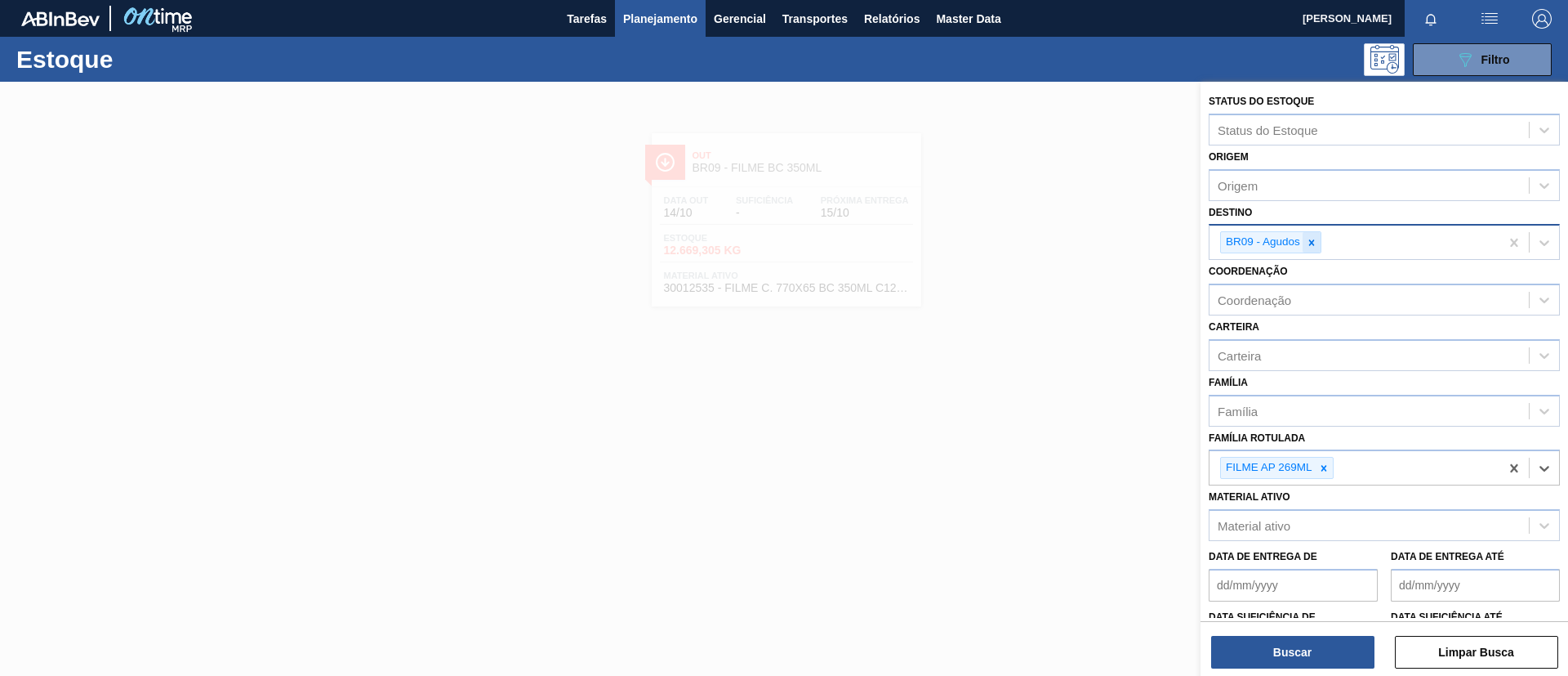
click at [1318, 240] on div at bounding box center [1311, 242] width 18 height 21
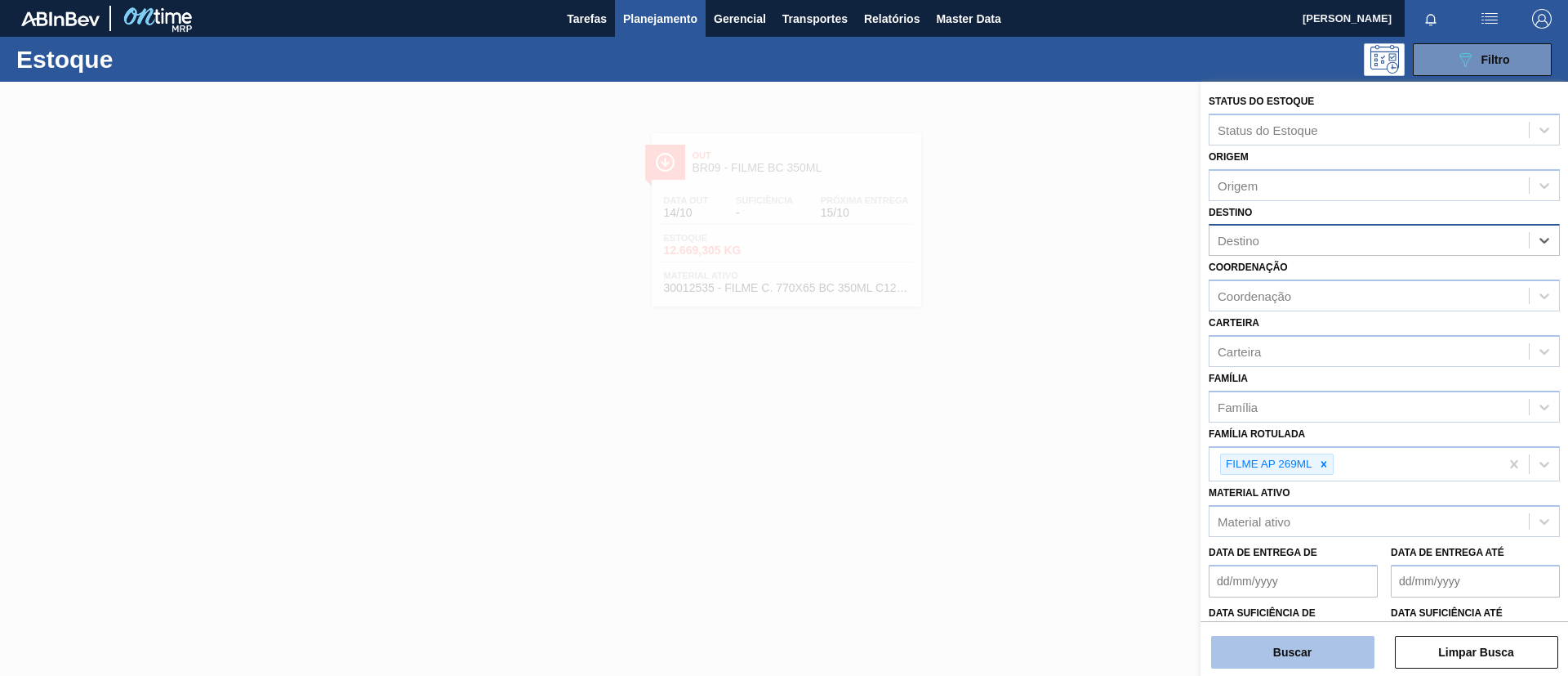
click at [1315, 637] on button "Buscar" at bounding box center [1292, 652] width 163 height 33
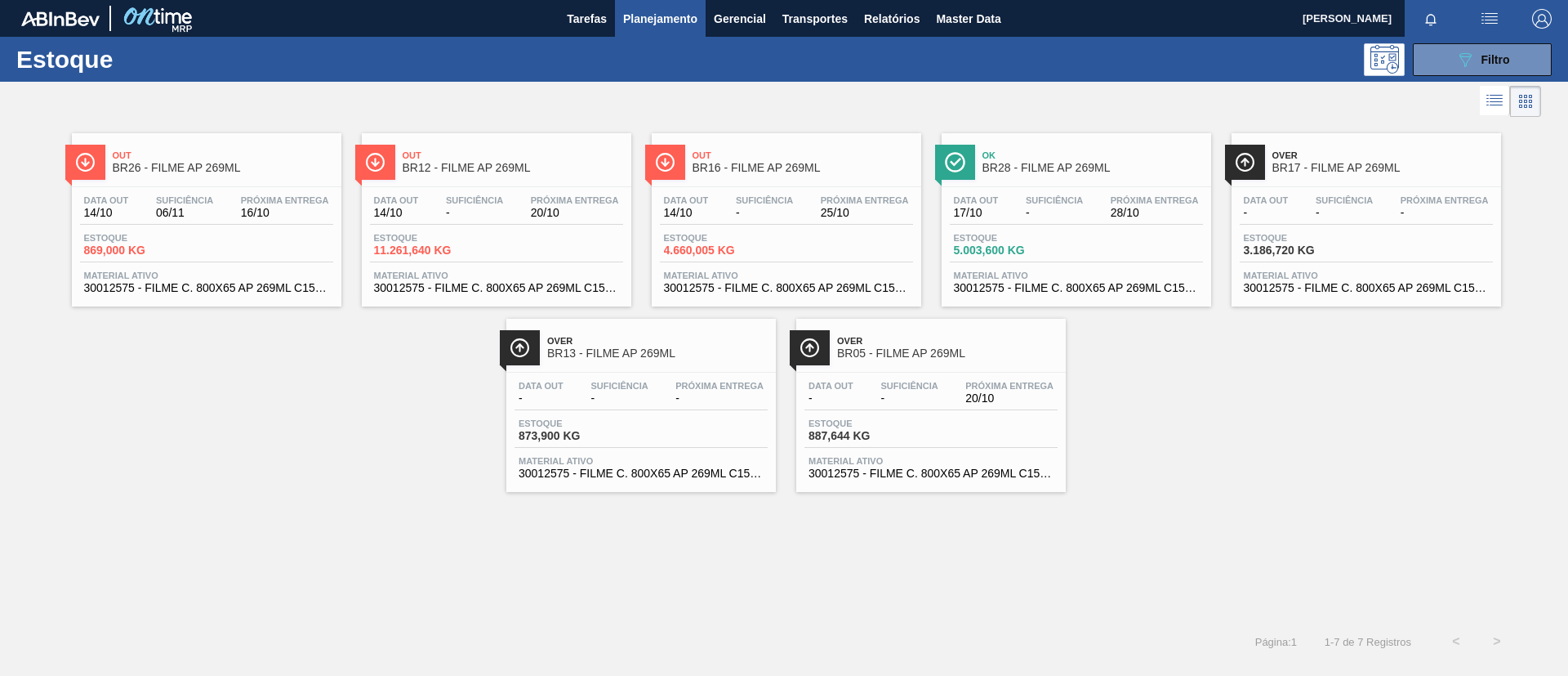
click at [947, 364] on div "Over BR05 - FILME AP 269ML" at bounding box center [947, 348] width 220 height 37
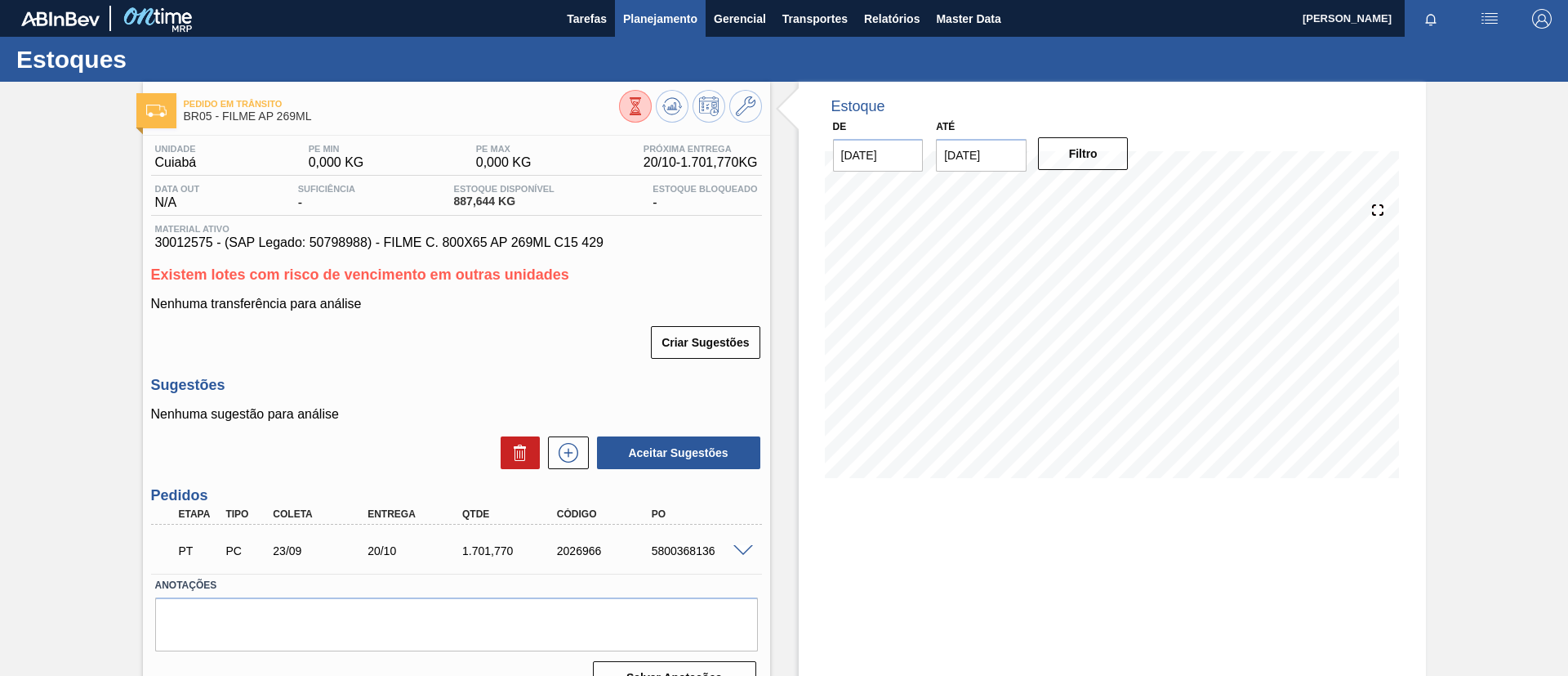
click at [623, 34] on button "Planejamento" at bounding box center [660, 18] width 91 height 37
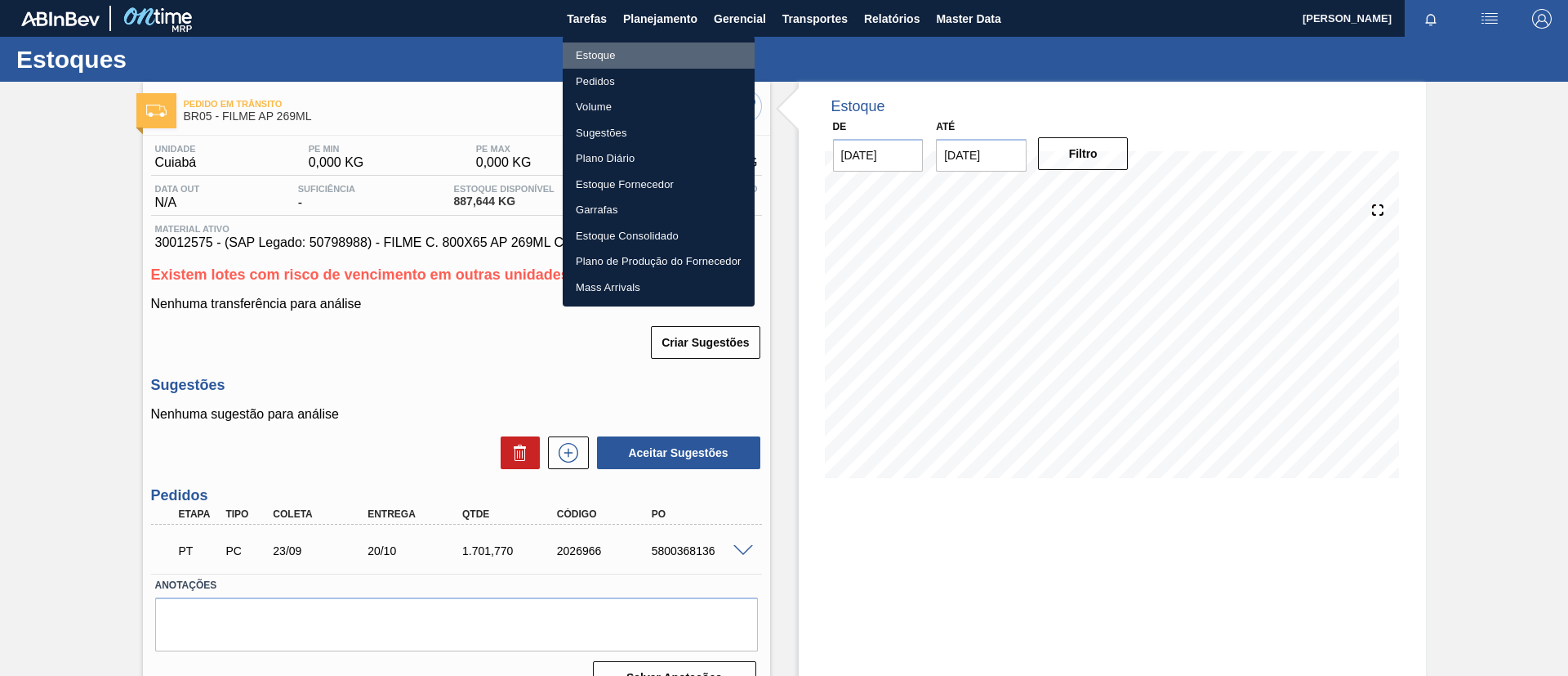
click at [634, 51] on li "Estoque" at bounding box center [659, 55] width 192 height 26
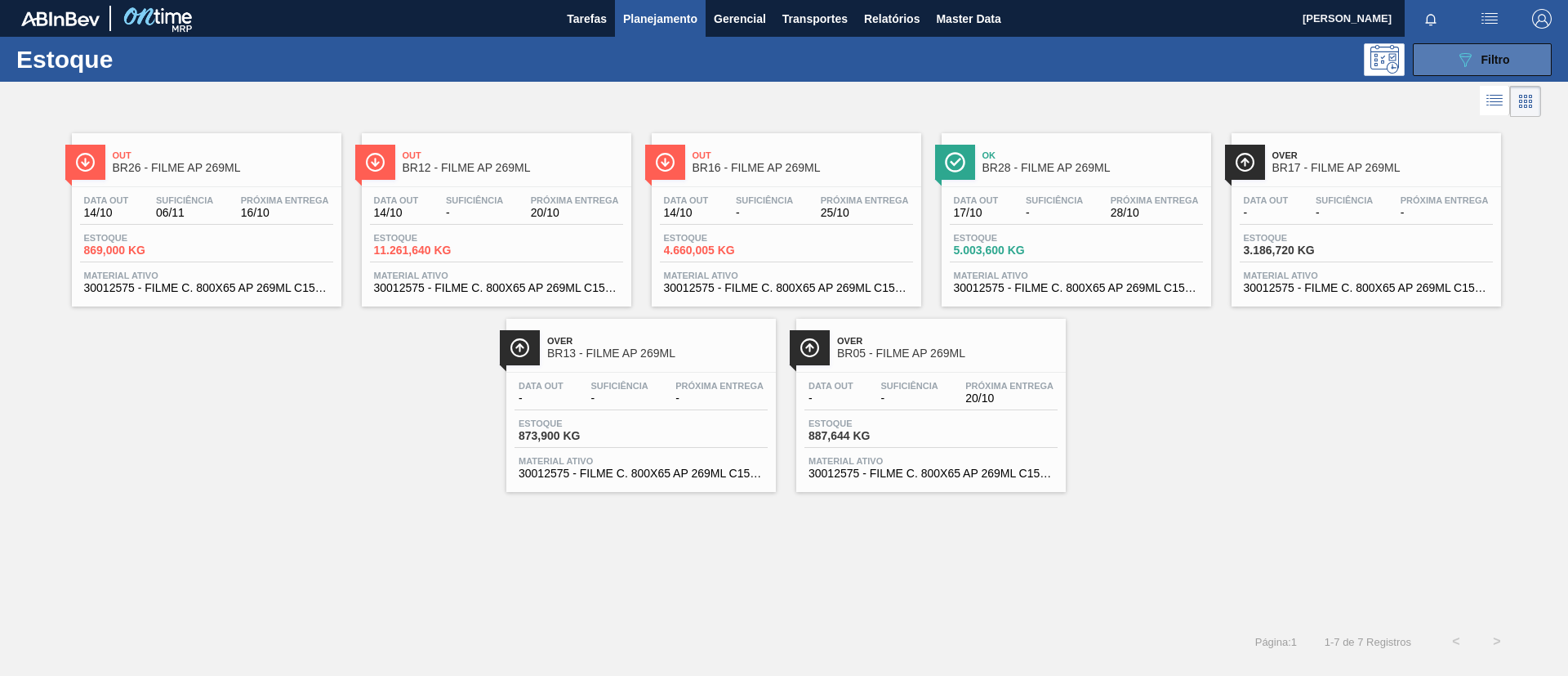
click at [1514, 66] on button "089F7B8B-B2A5-4AFE-B5C0-19BA573D28AC Filtro" at bounding box center [1482, 60] width 139 height 33
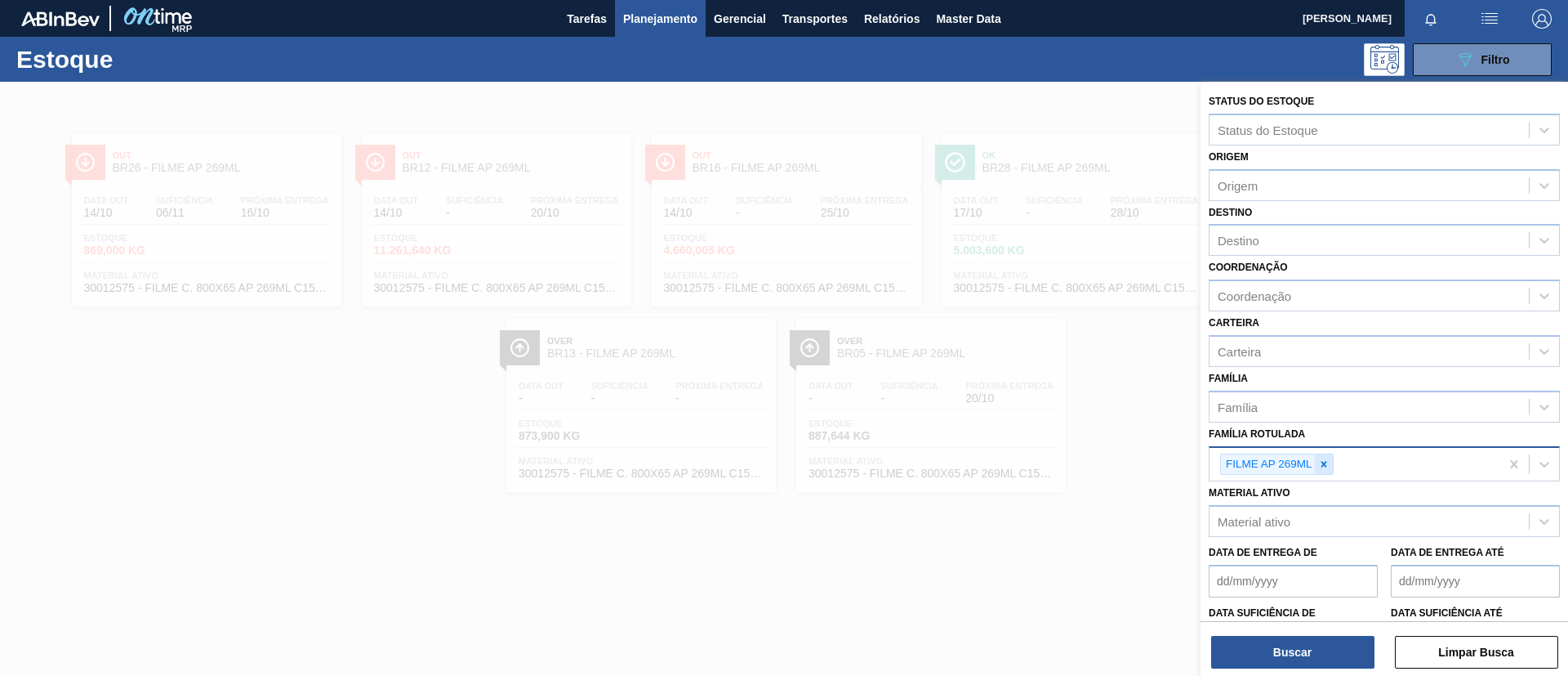
click at [1328, 463] on icon at bounding box center [1323, 463] width 11 height 11
paste Rotulada "FILME ORIGINAL 350ML MP"
type Rotulada "FILME ORIGINAL 350ML MP"
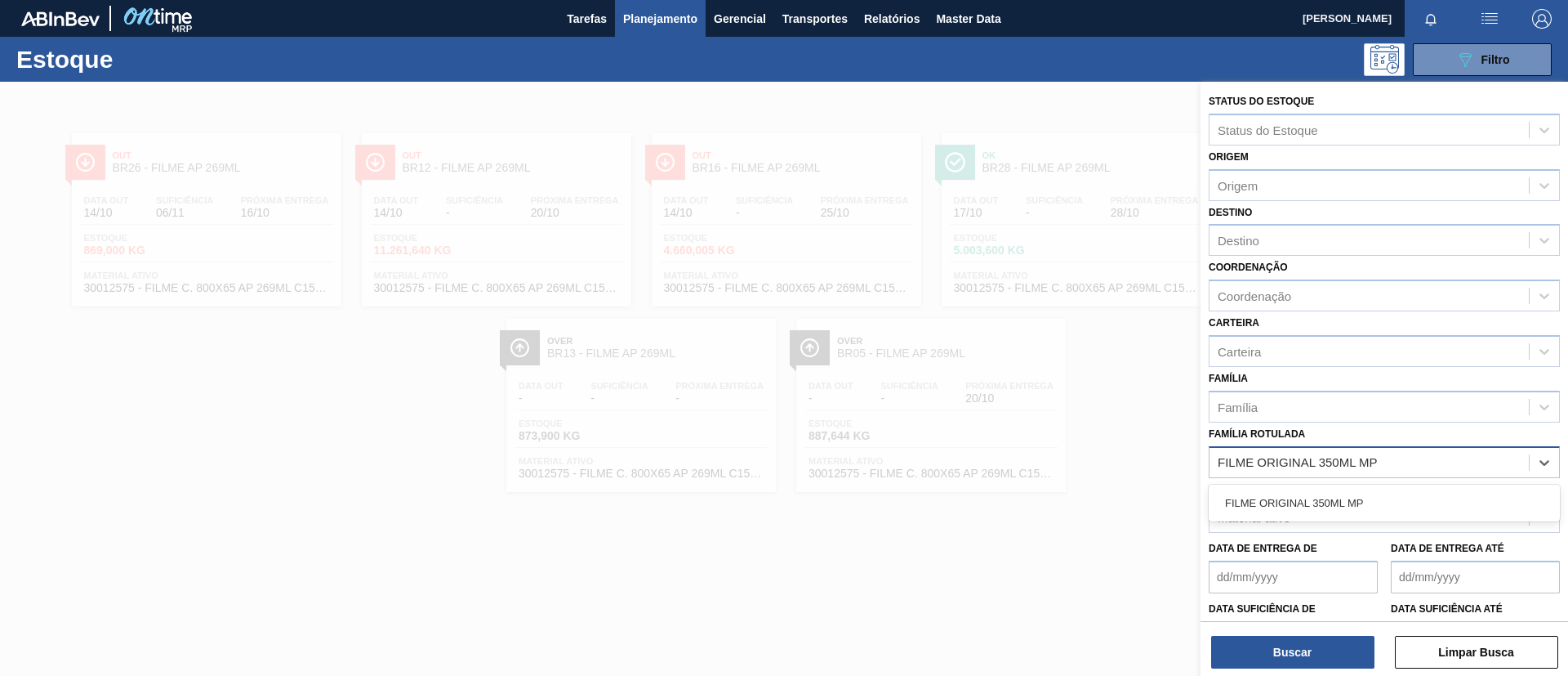
click at [1343, 500] on div "FILME ORIGINAL 350ML MP" at bounding box center [1385, 502] width 351 height 30
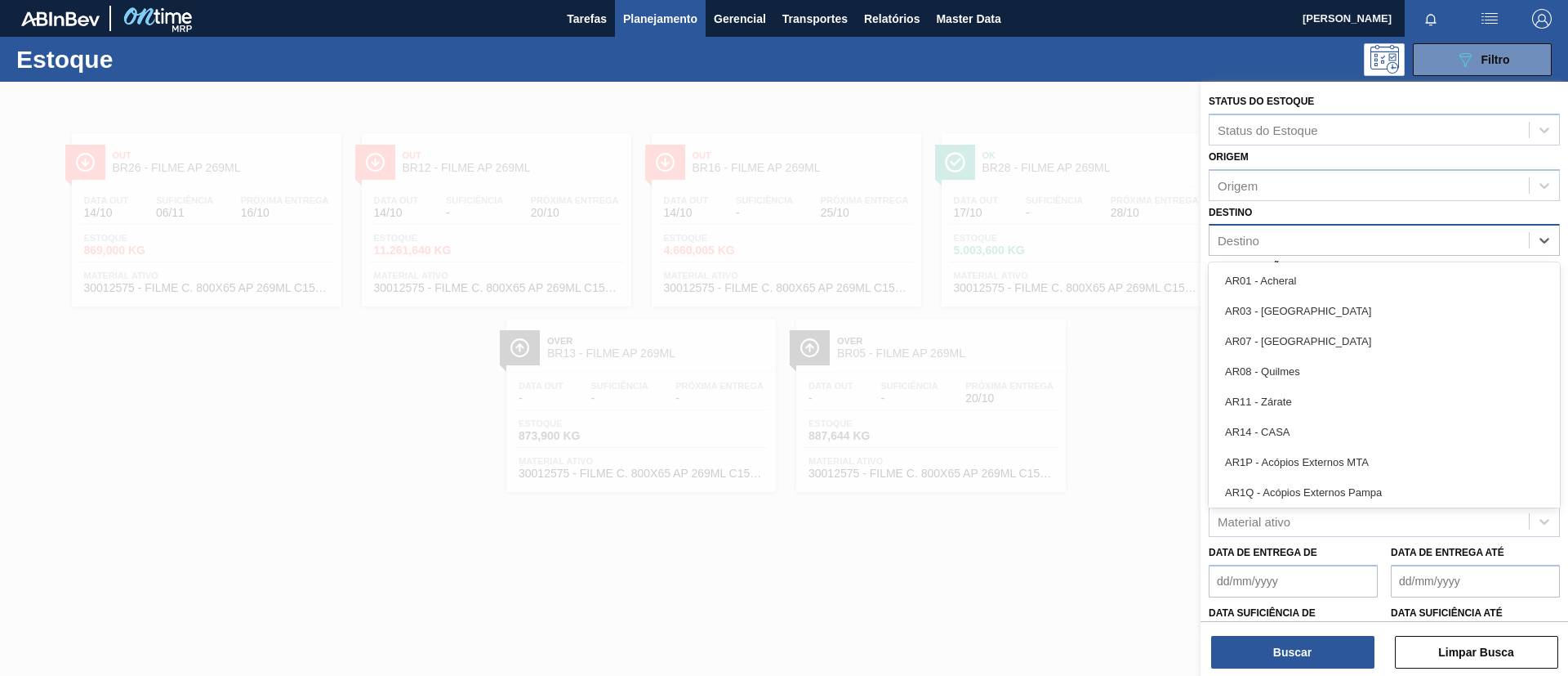
click at [1265, 246] on div "Destino" at bounding box center [1369, 240] width 319 height 23
type input "BR17"
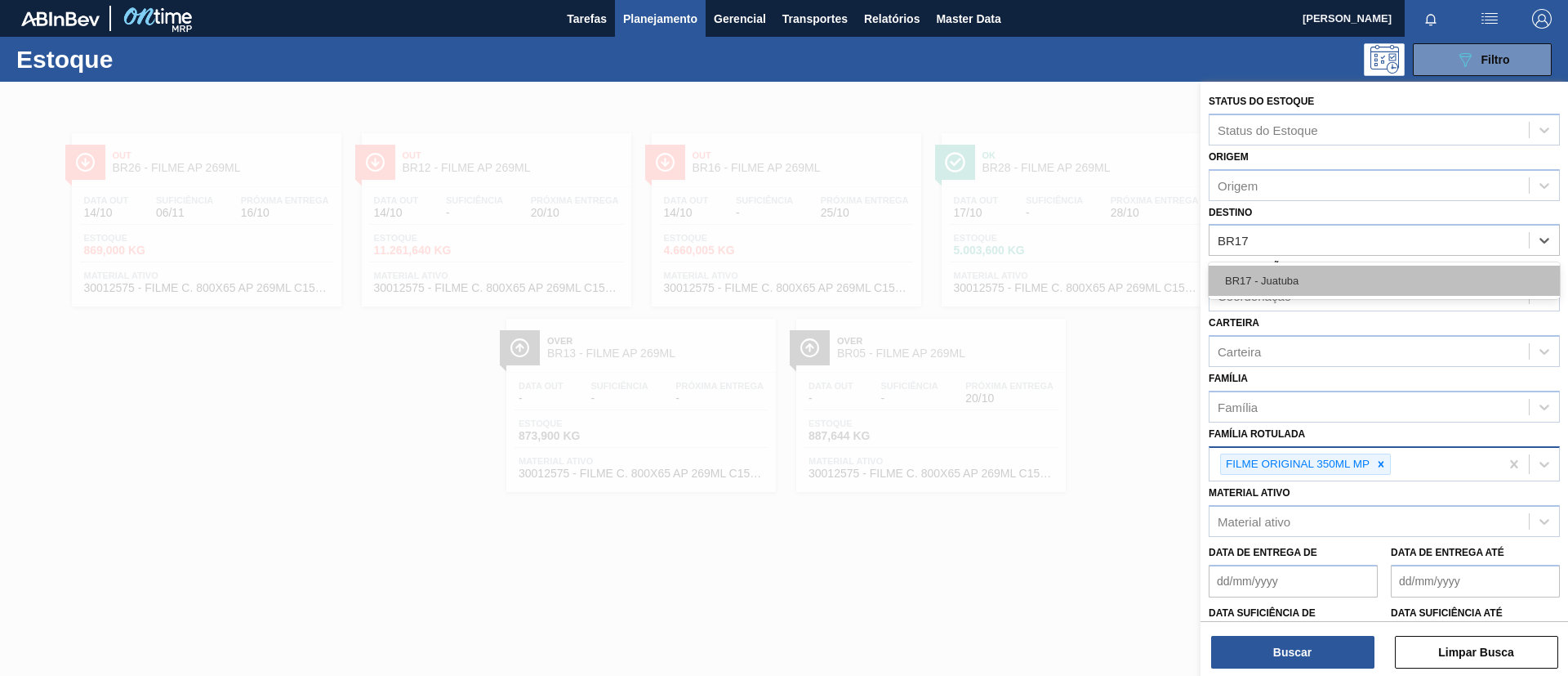
click at [1269, 273] on div "BR17 - Juatuba" at bounding box center [1385, 280] width 351 height 30
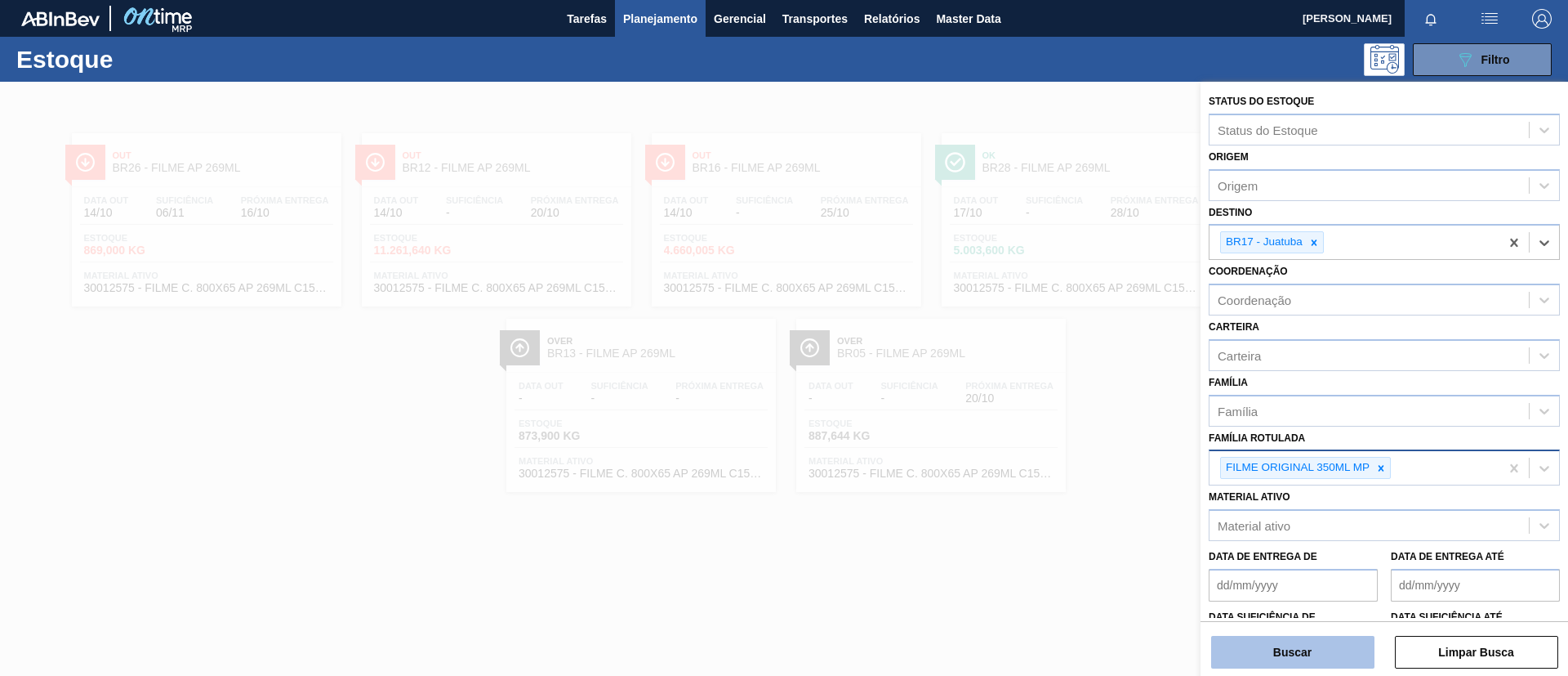
click at [1278, 660] on button "Buscar" at bounding box center [1292, 652] width 163 height 33
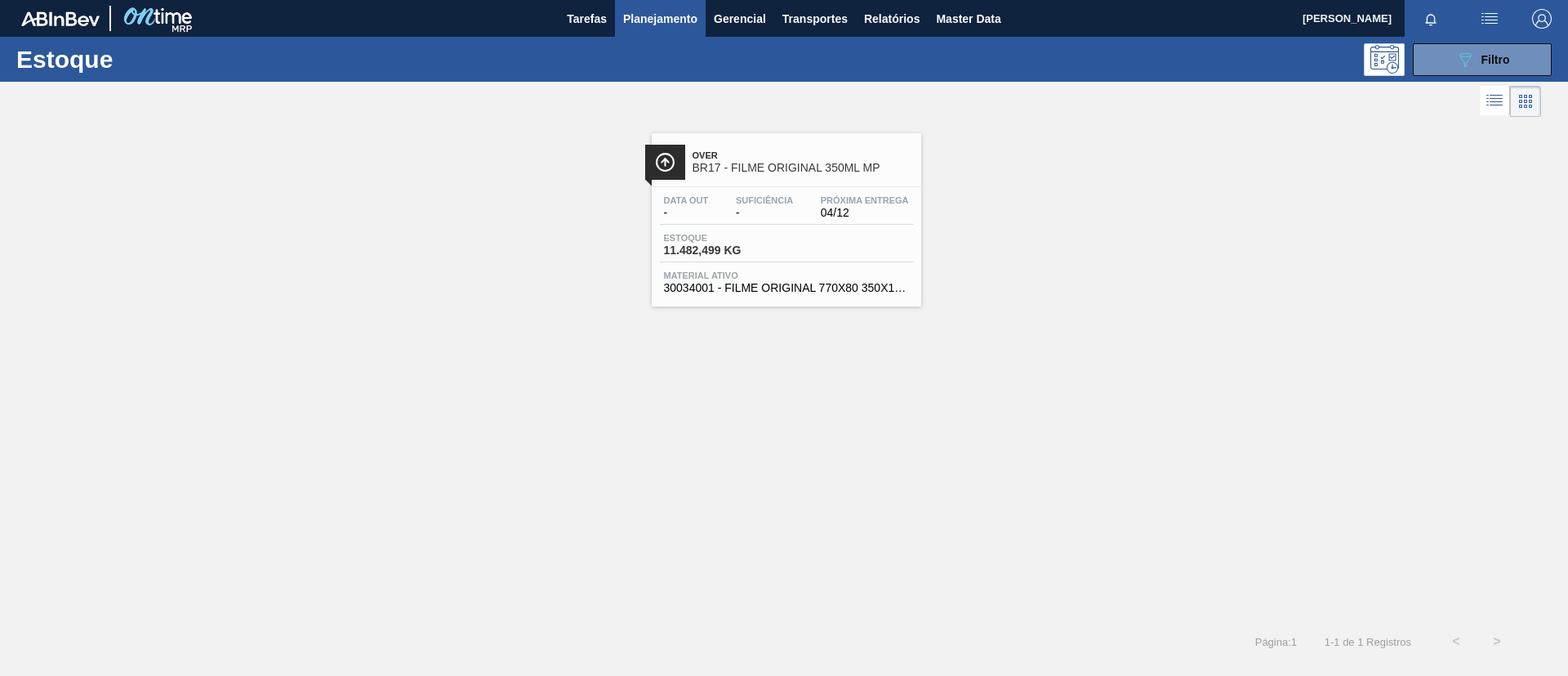
click at [647, 199] on link "Over BR17 - FILME ORIGINAL 350ML MP Data out - Suficiência - Próxima Entrega 04…" at bounding box center [784, 214] width 290 height 186
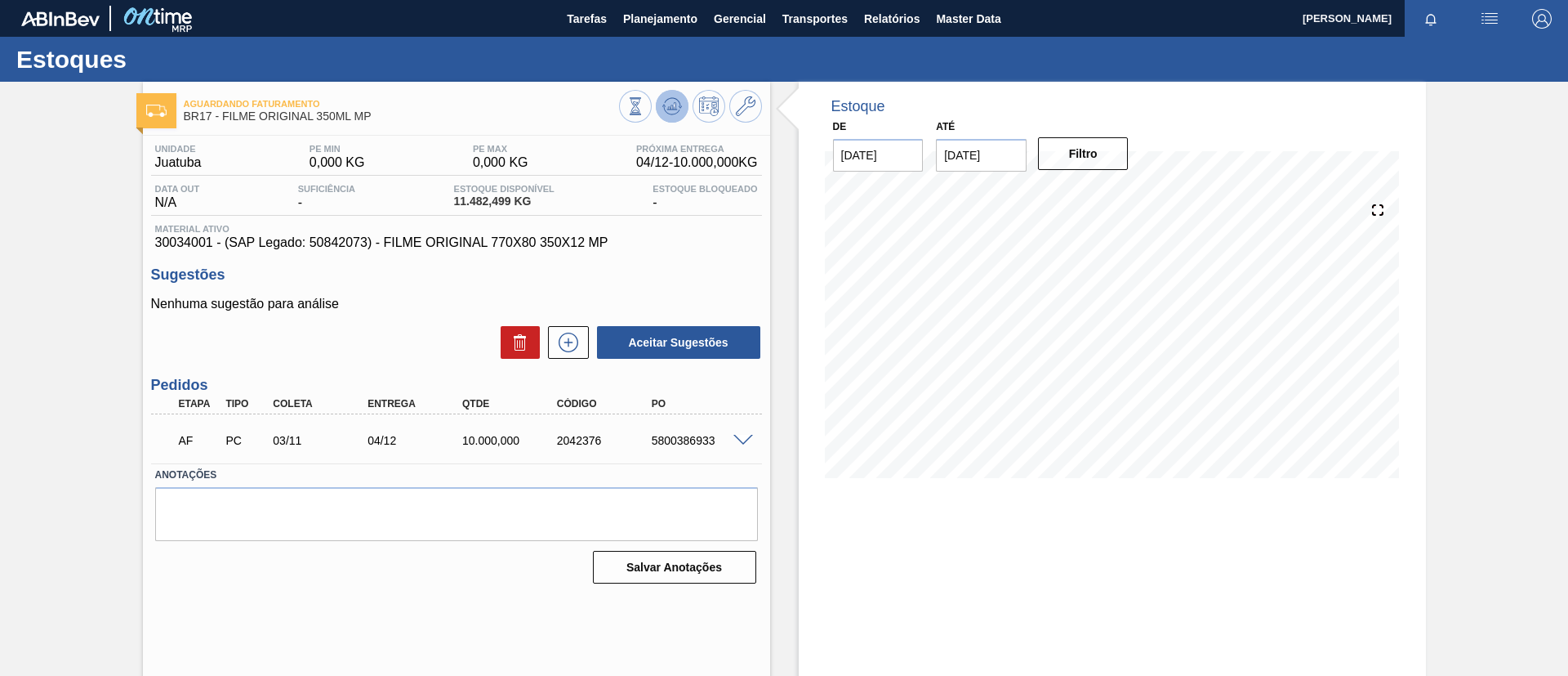
click at [662, 97] on icon at bounding box center [672, 106] width 20 height 20
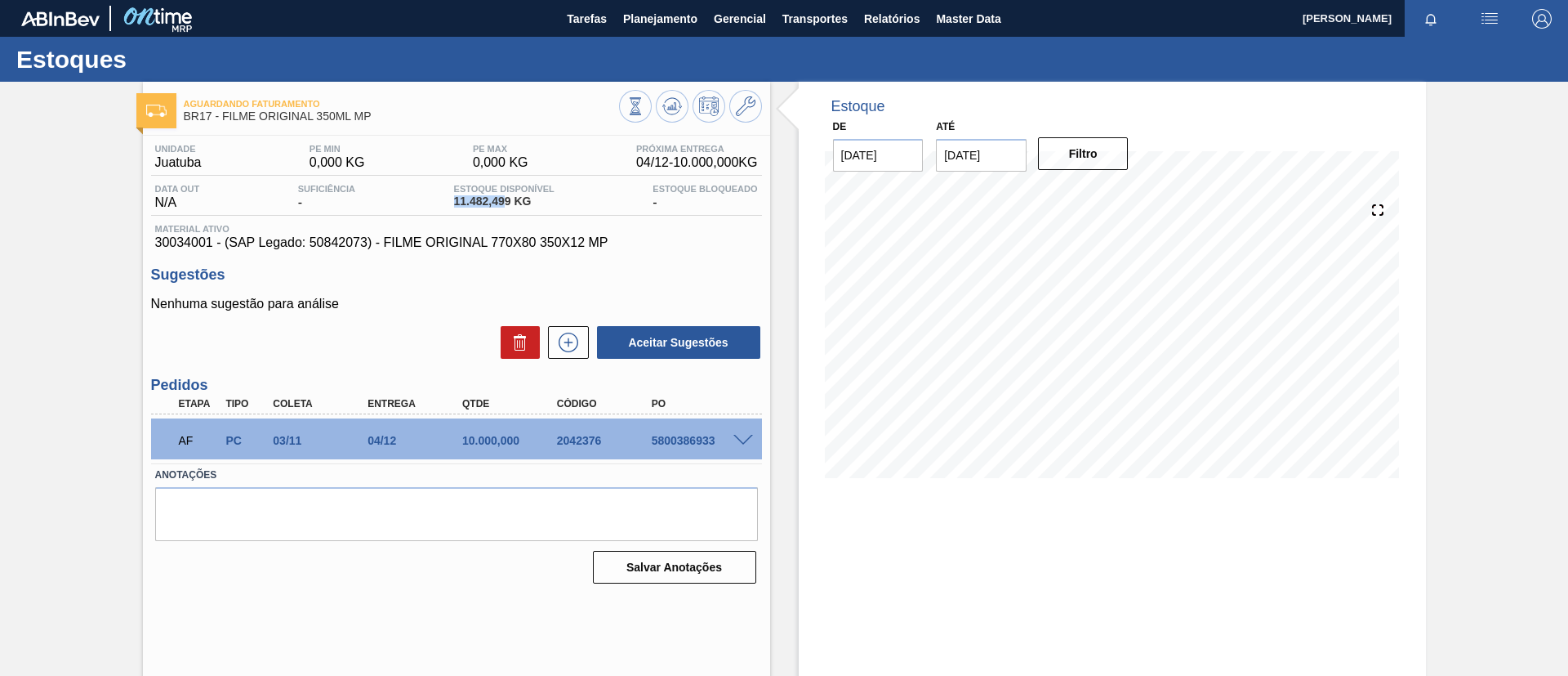
drag, startPoint x: 452, startPoint y: 195, endPoint x: 506, endPoint y: 201, distance: 54.3
click at [506, 201] on div "Estoque Disponível 11.482,499 KG" at bounding box center [505, 197] width 109 height 26
copy span "11.482,49"
drag, startPoint x: 685, startPoint y: 11, endPoint x: 638, endPoint y: 44, distance: 57.4
click at [685, 10] on span "Planejamento" at bounding box center [660, 18] width 74 height 20
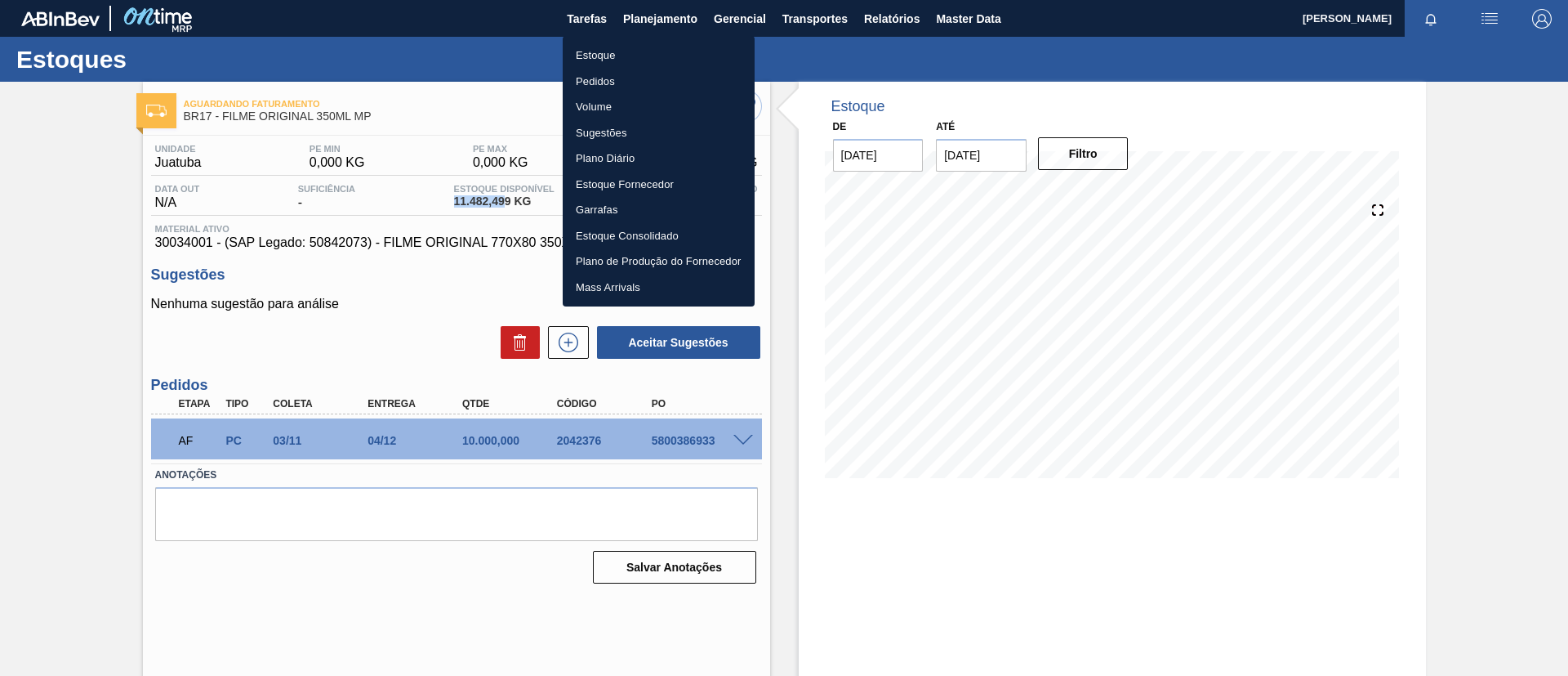
drag, startPoint x: 638, startPoint y: 44, endPoint x: 604, endPoint y: 8, distance: 49.5
click at [638, 44] on li "Estoque" at bounding box center [659, 55] width 192 height 26
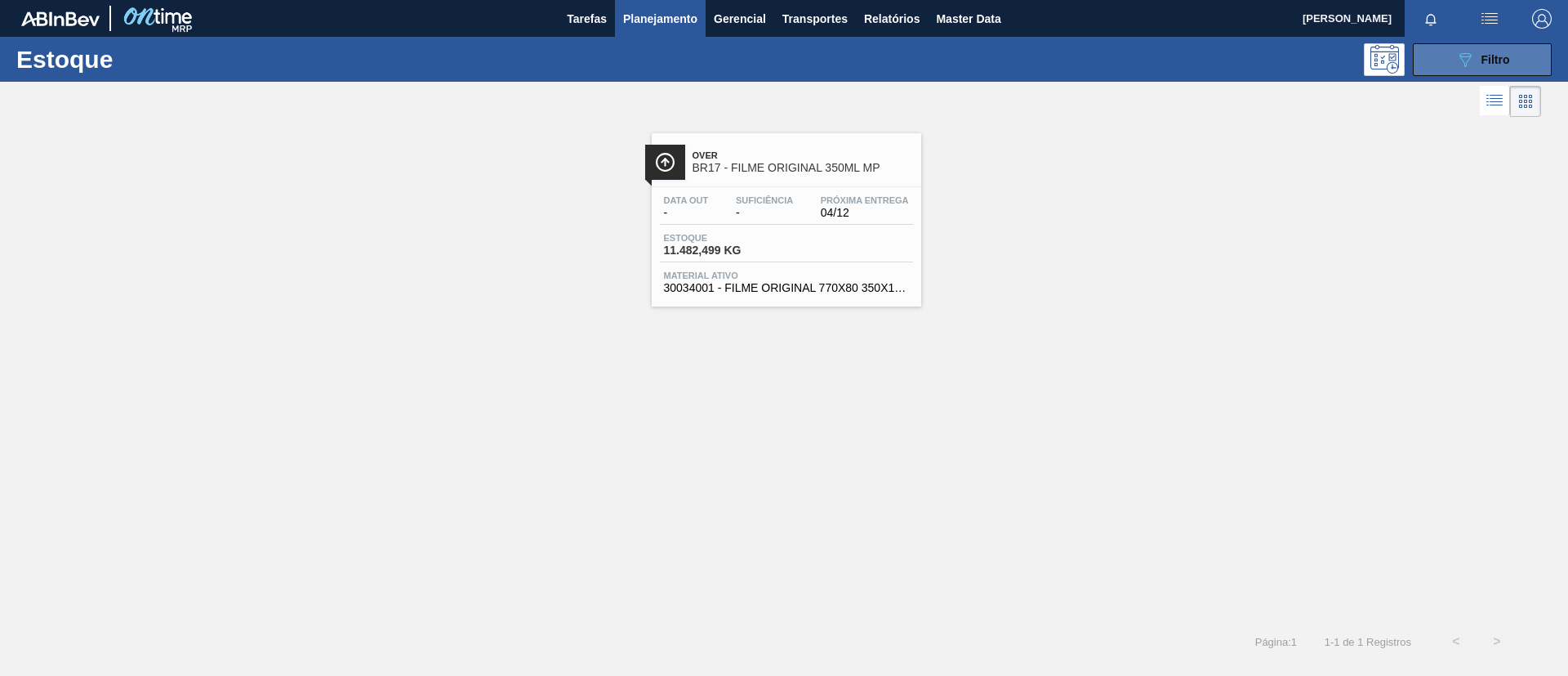
click at [1540, 56] on button "089F7B8B-B2A5-4AFE-B5C0-19BA573D28AC Filtro" at bounding box center [1482, 60] width 139 height 33
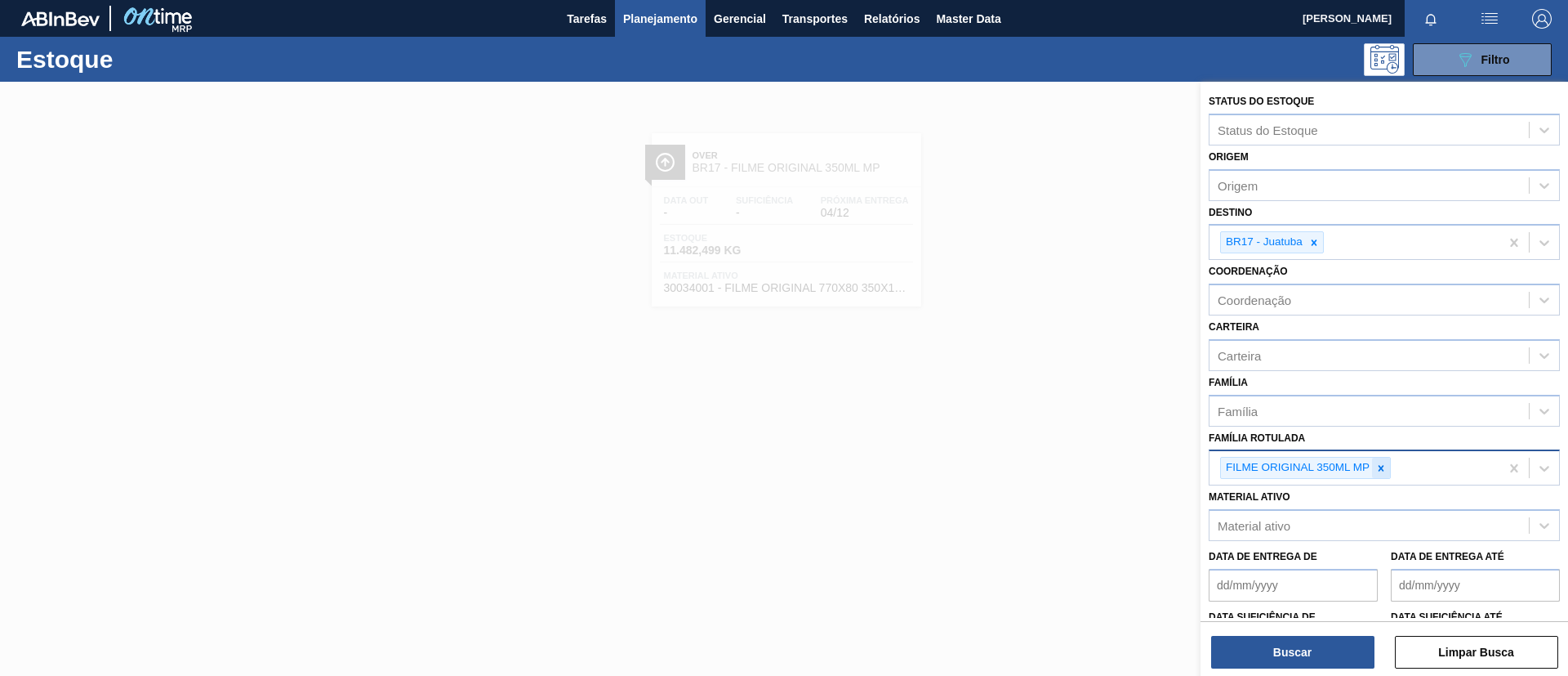
click at [1377, 470] on icon at bounding box center [1380, 468] width 11 height 11
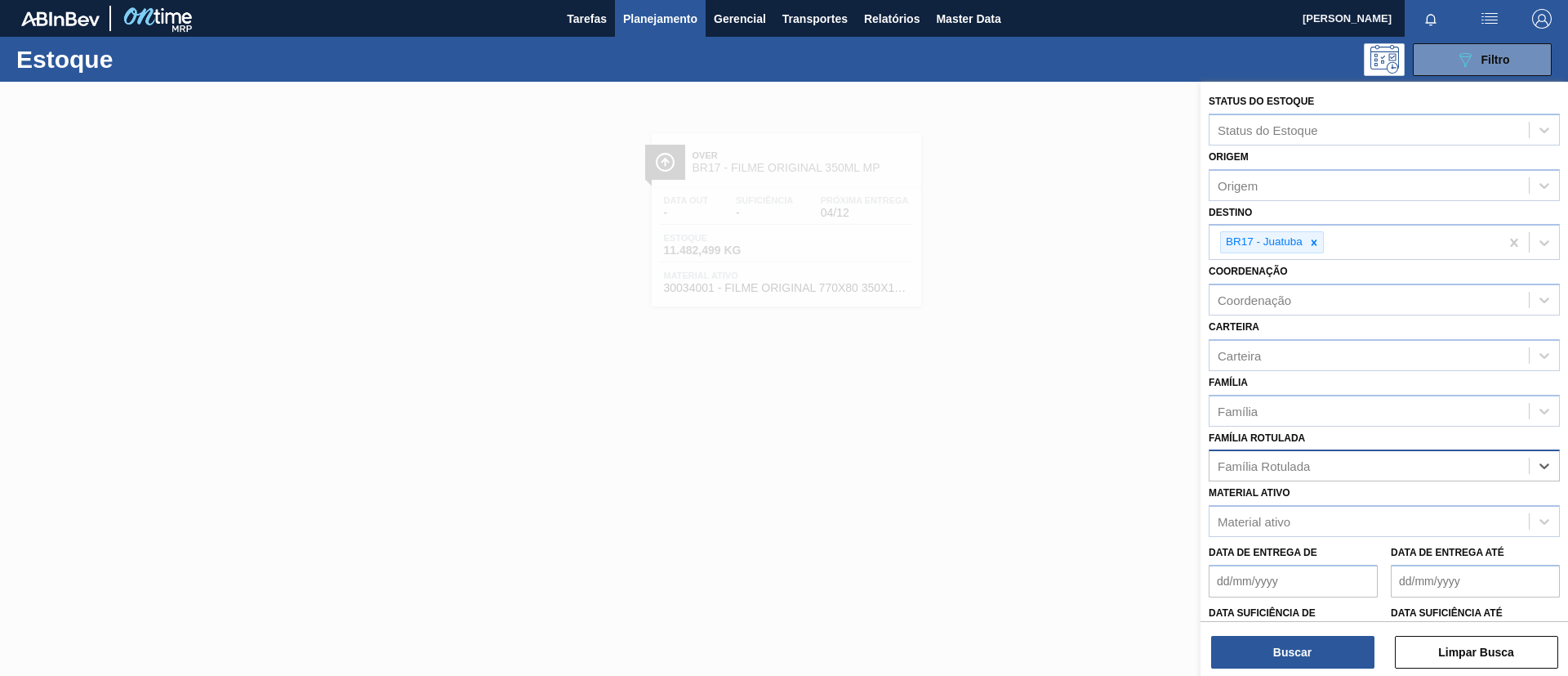
paste Rotulada "FILME AP 269ML MP C/15"
type Rotulada "FILME AP 269ML MP C/15"
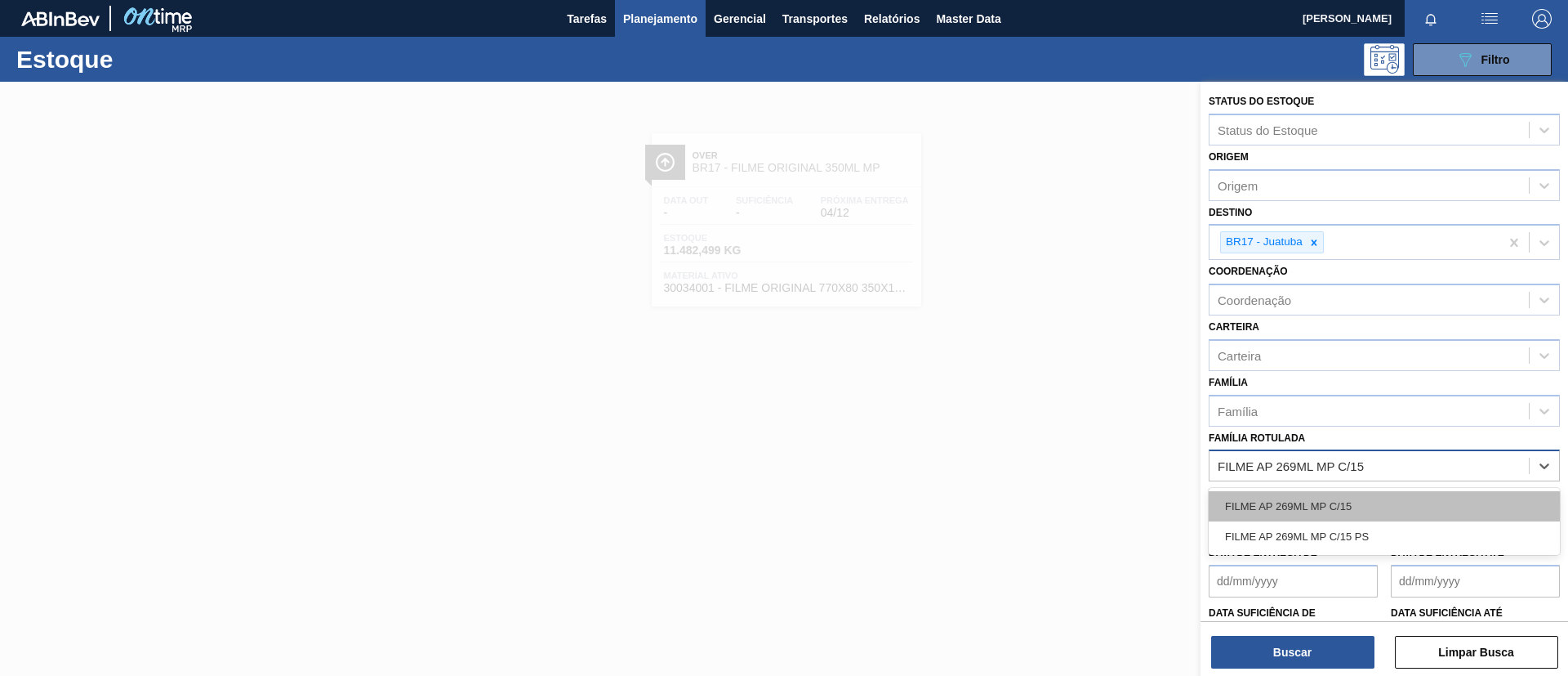
click at [1366, 514] on div "FILME AP 269ML MP C/15" at bounding box center [1385, 506] width 351 height 30
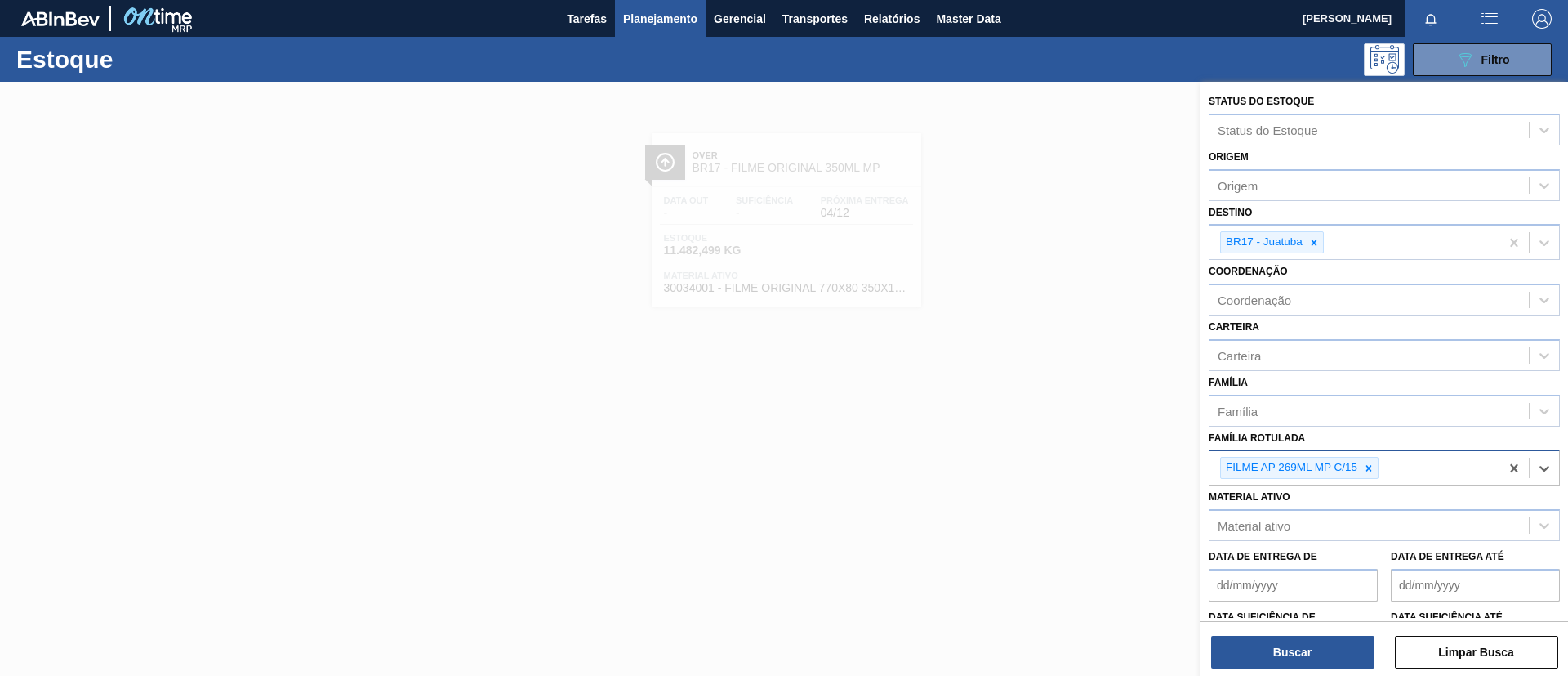
click at [1312, 263] on div "Coordenação Coordenação" at bounding box center [1385, 288] width 351 height 55
click at [1315, 250] on div at bounding box center [1314, 242] width 18 height 21
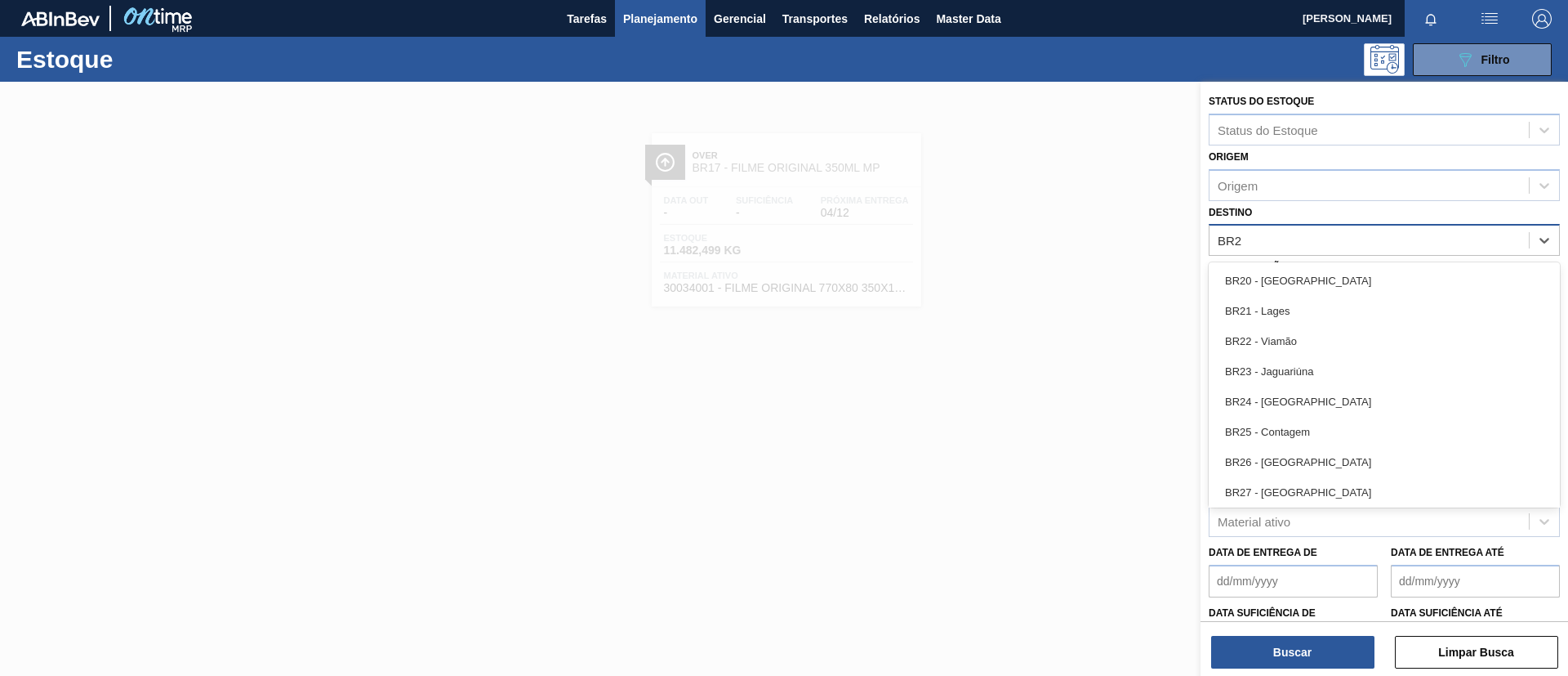
type input "BR26"
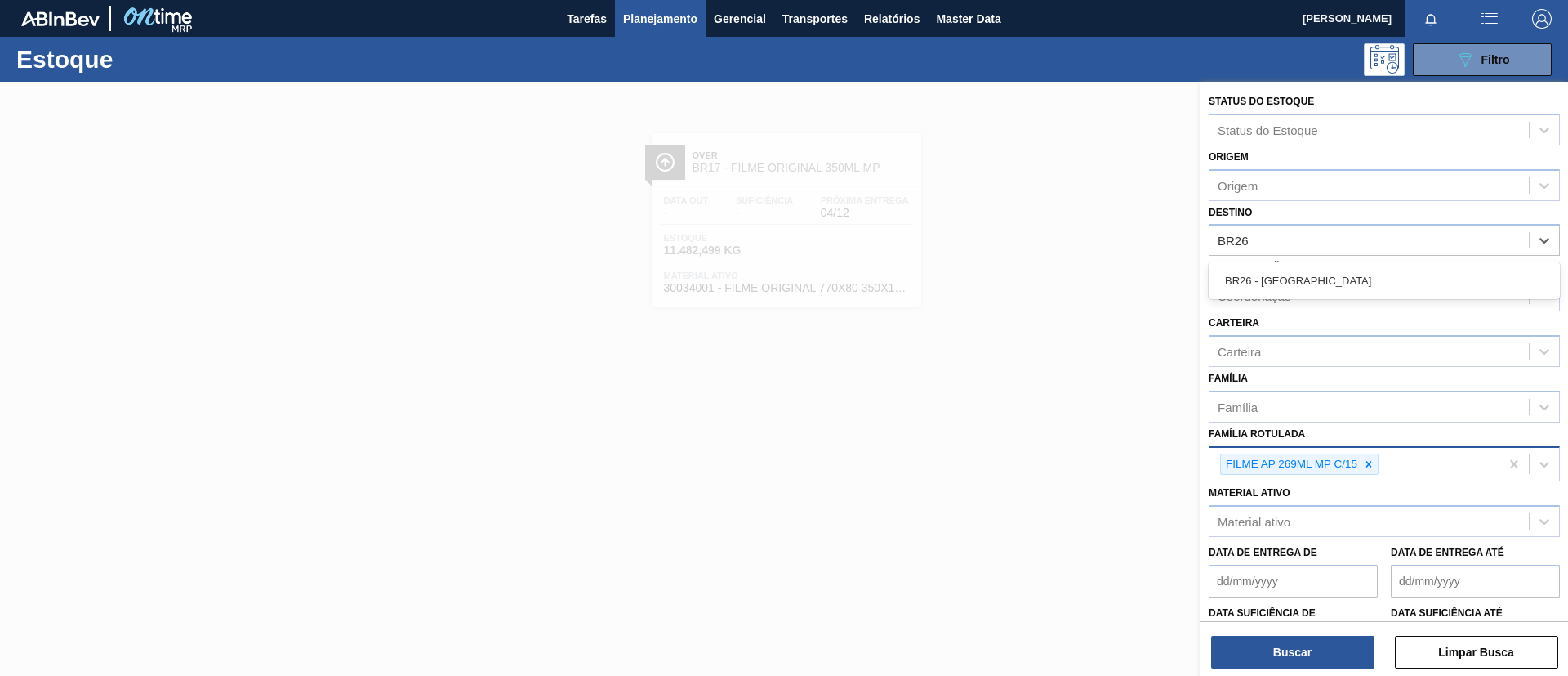
click at [1332, 264] on div "BR26 - Uberlândia" at bounding box center [1385, 280] width 351 height 37
click at [1341, 277] on div "BR26 - Uberlândia" at bounding box center [1385, 280] width 351 height 30
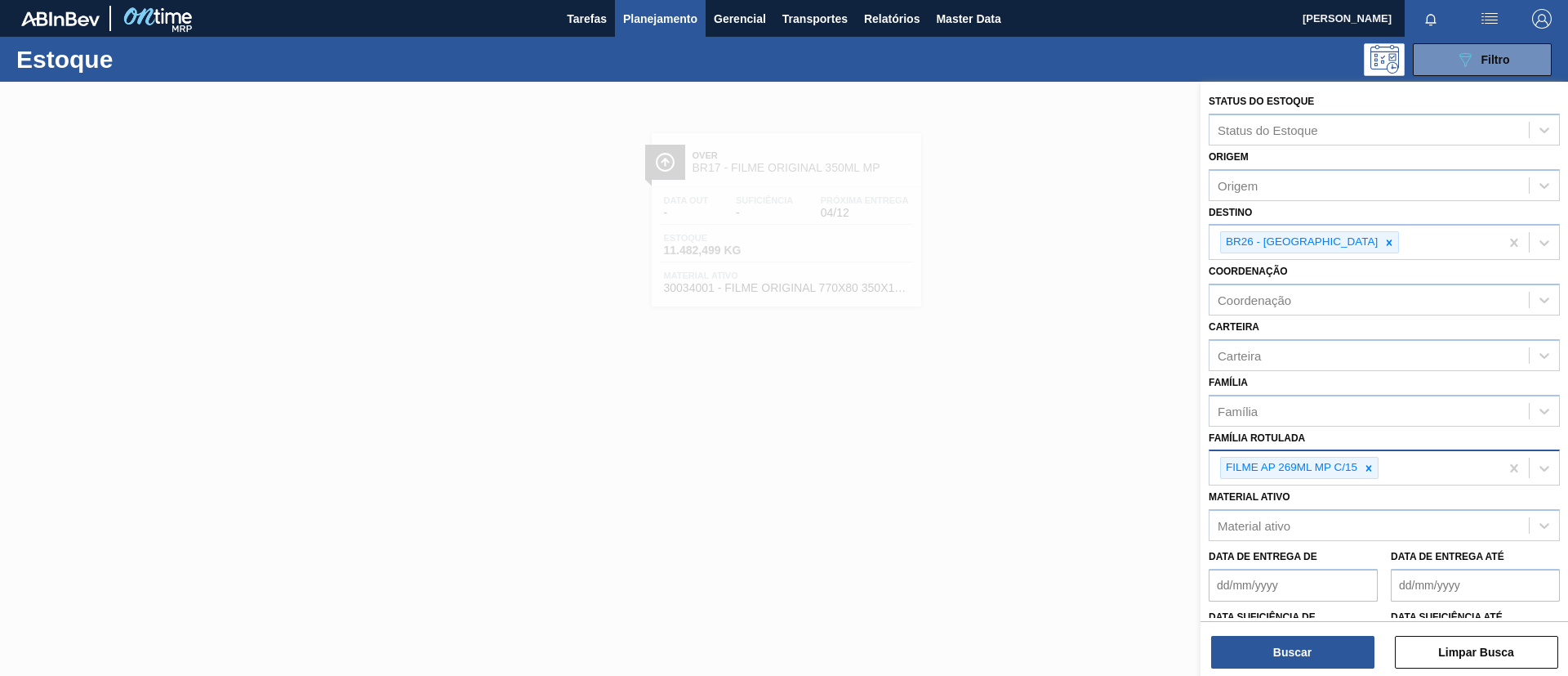
click at [1313, 631] on div "Buscar Limpar Busca" at bounding box center [1384, 643] width 367 height 46
click at [1316, 646] on button "Buscar" at bounding box center [1292, 652] width 163 height 33
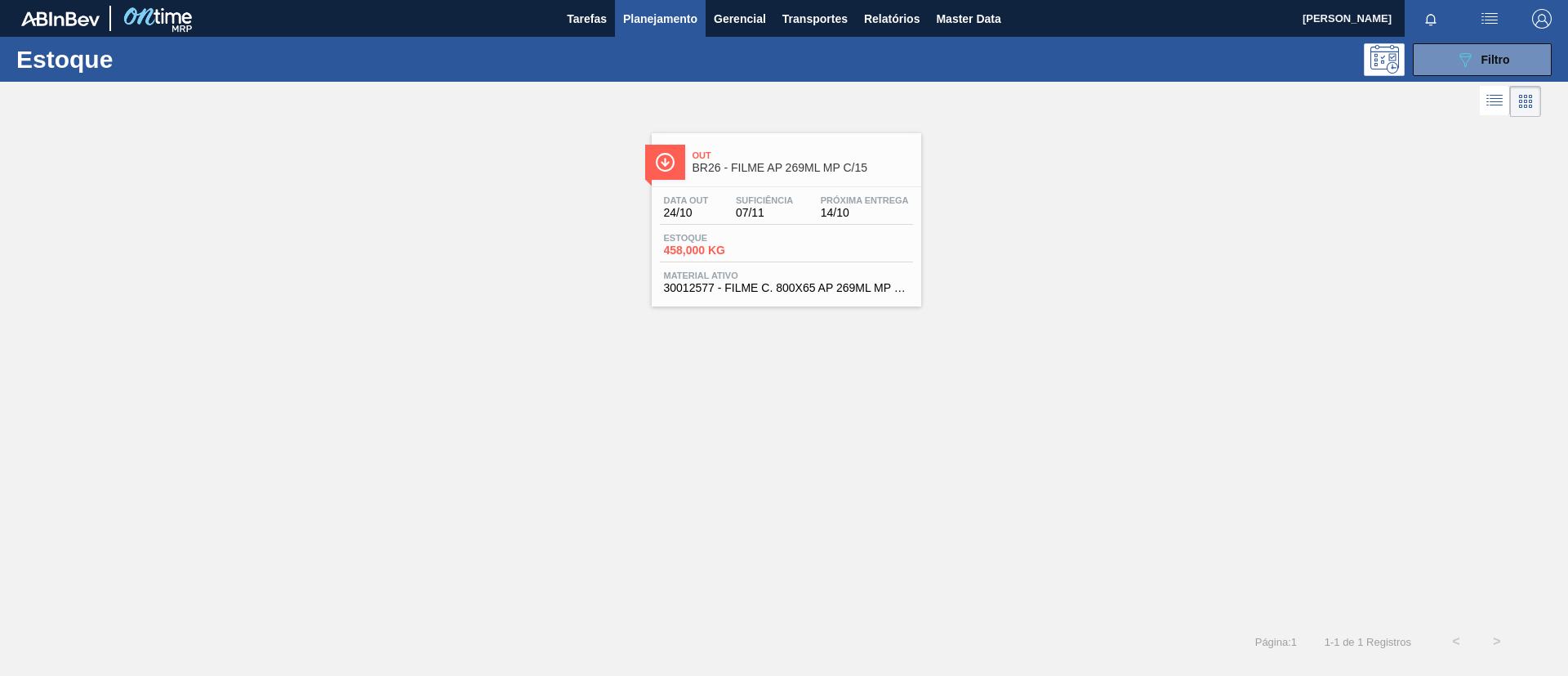
click at [762, 121] on link "Out BR26 - FILME AP 269ML MP C/15 Data out 24/10 Suficiência 07/11 Próxima Entr…" at bounding box center [784, 214] width 290 height 186
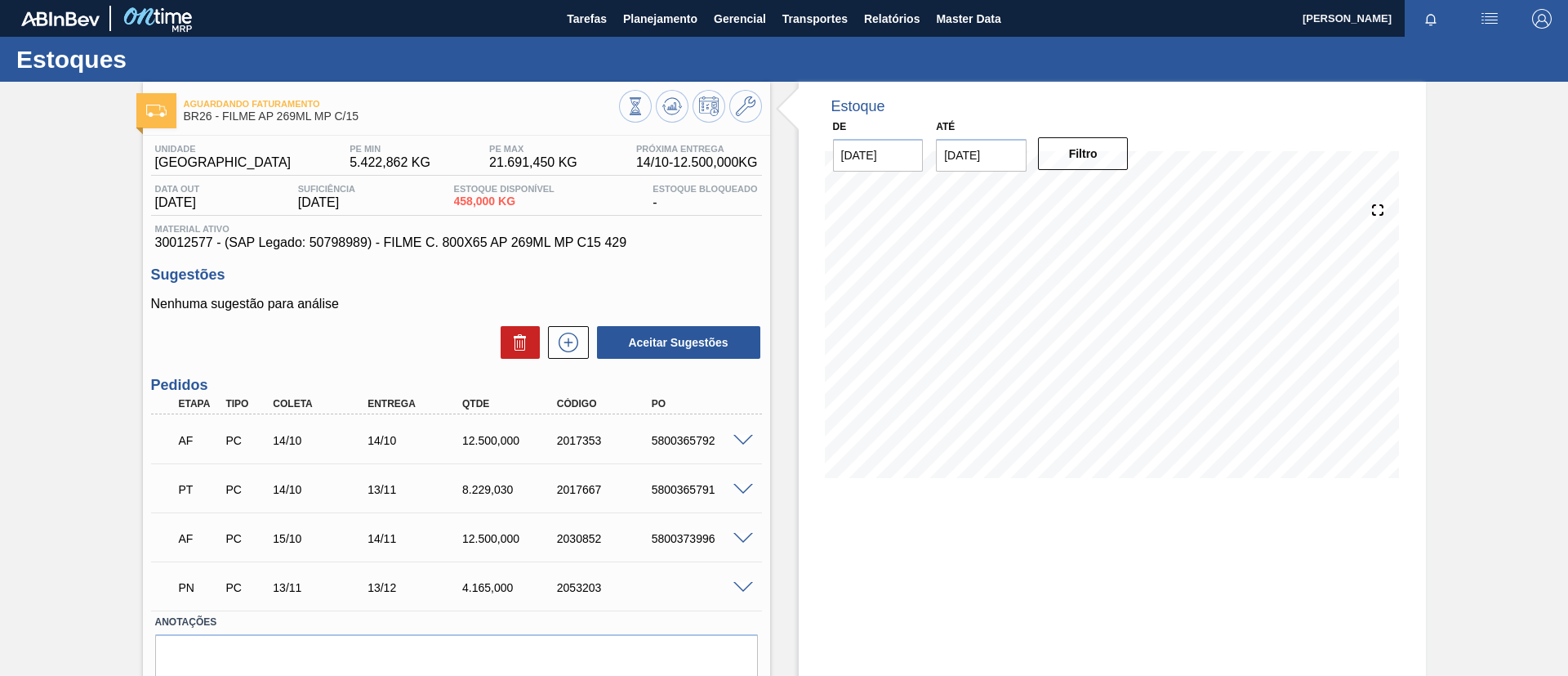
click at [745, 443] on span at bounding box center [743, 441] width 20 height 12
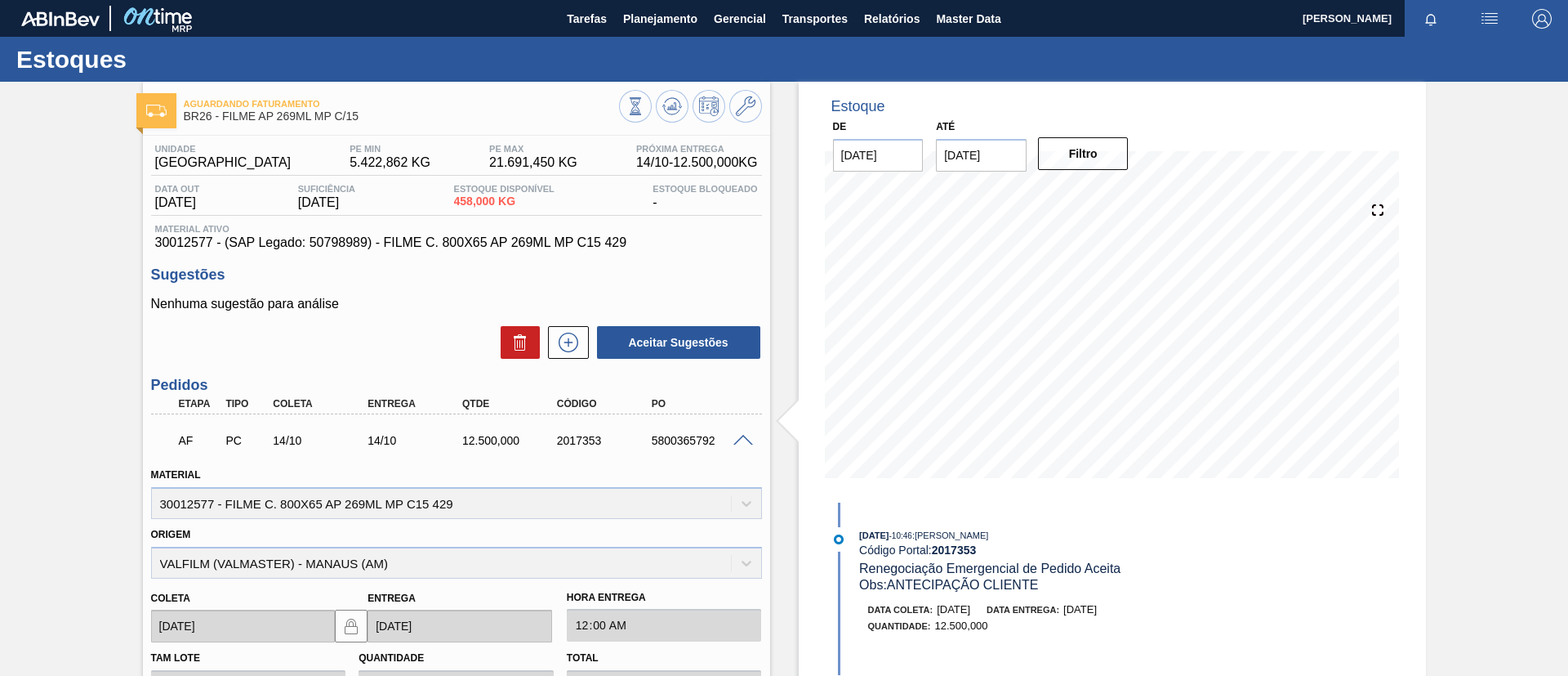
click at [745, 443] on span at bounding box center [743, 441] width 20 height 12
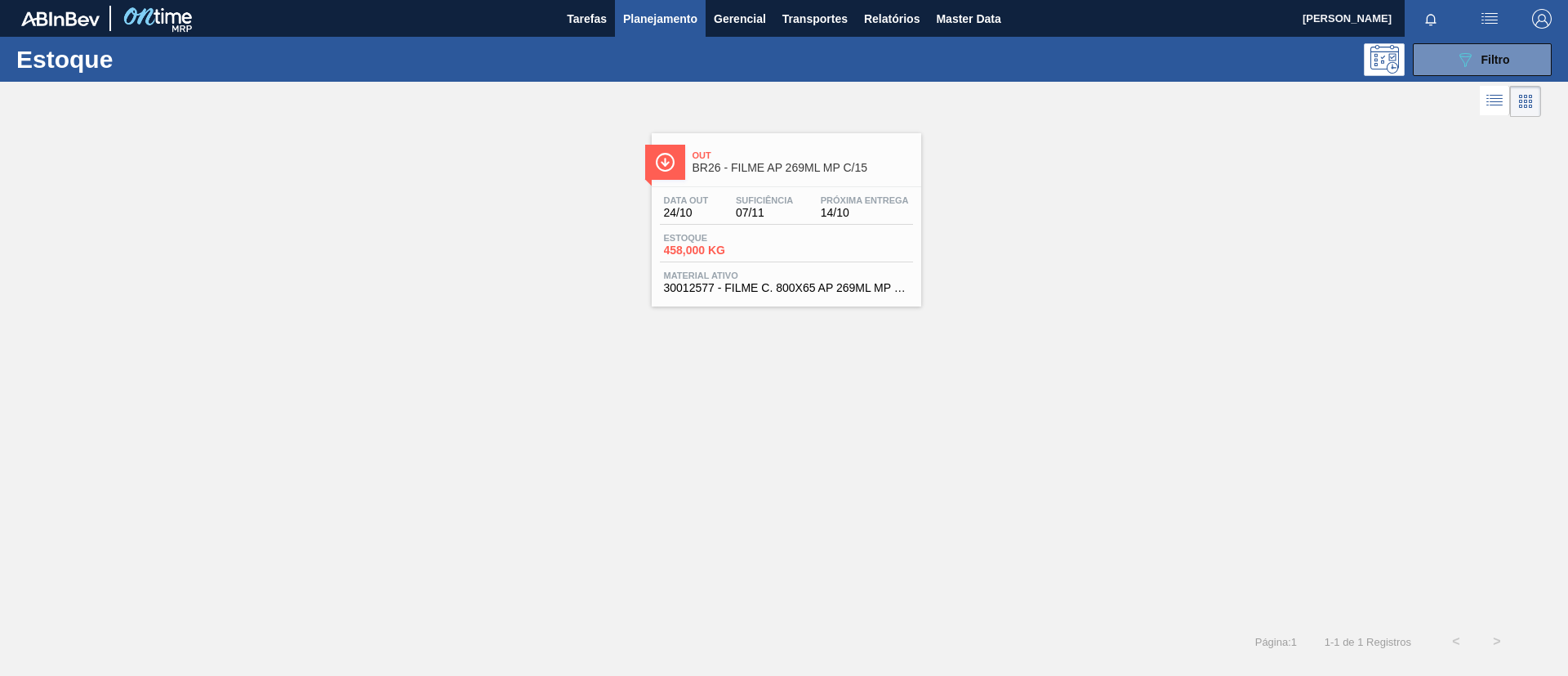
drag, startPoint x: 1519, startPoint y: 49, endPoint x: 1495, endPoint y: 93, distance: 50.1
click at [1519, 50] on button "089F7B8B-B2A5-4AFE-B5C0-19BA573D28AC Filtro" at bounding box center [1482, 60] width 139 height 33
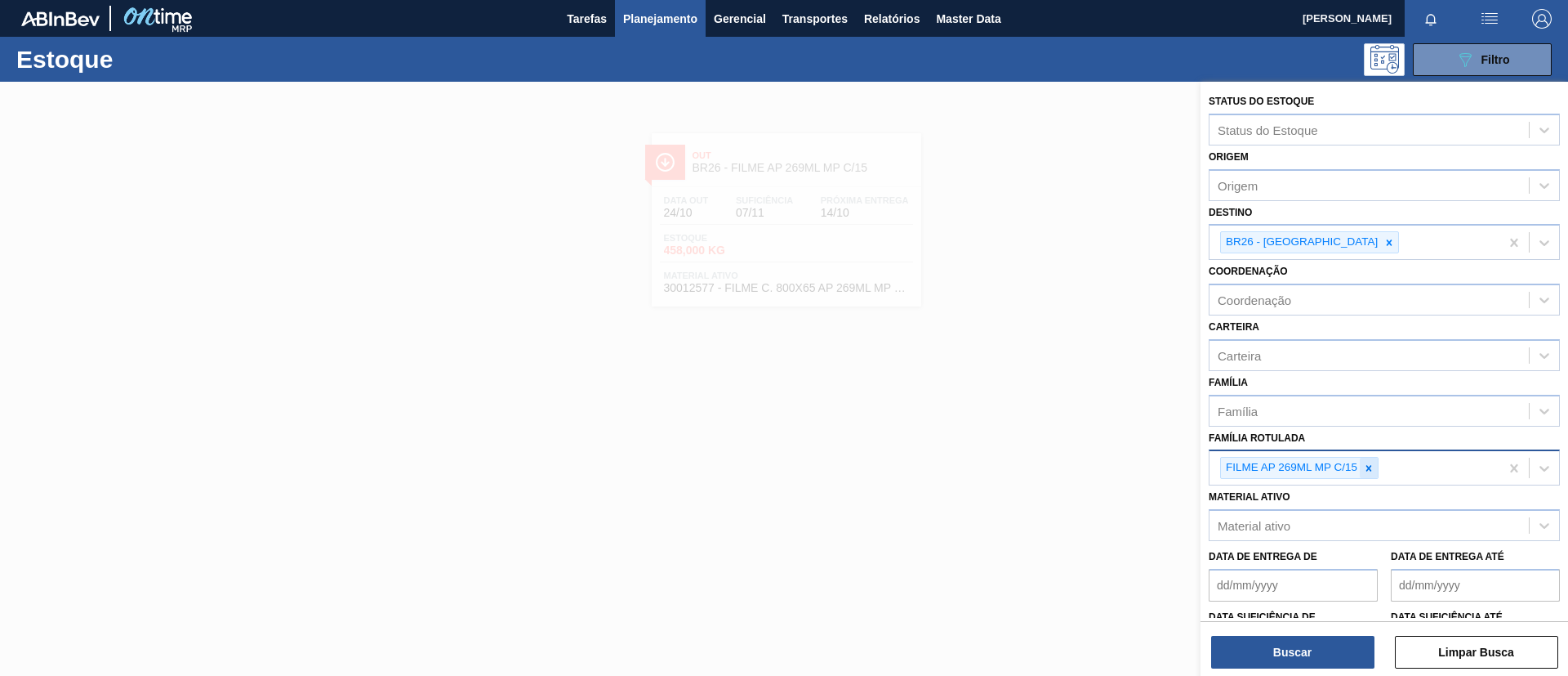
drag, startPoint x: 1387, startPoint y: 475, endPoint x: 1377, endPoint y: 472, distance: 10.4
click at [1386, 474] on div "FILME AP 269ML MP C/15" at bounding box center [1354, 468] width 290 height 34
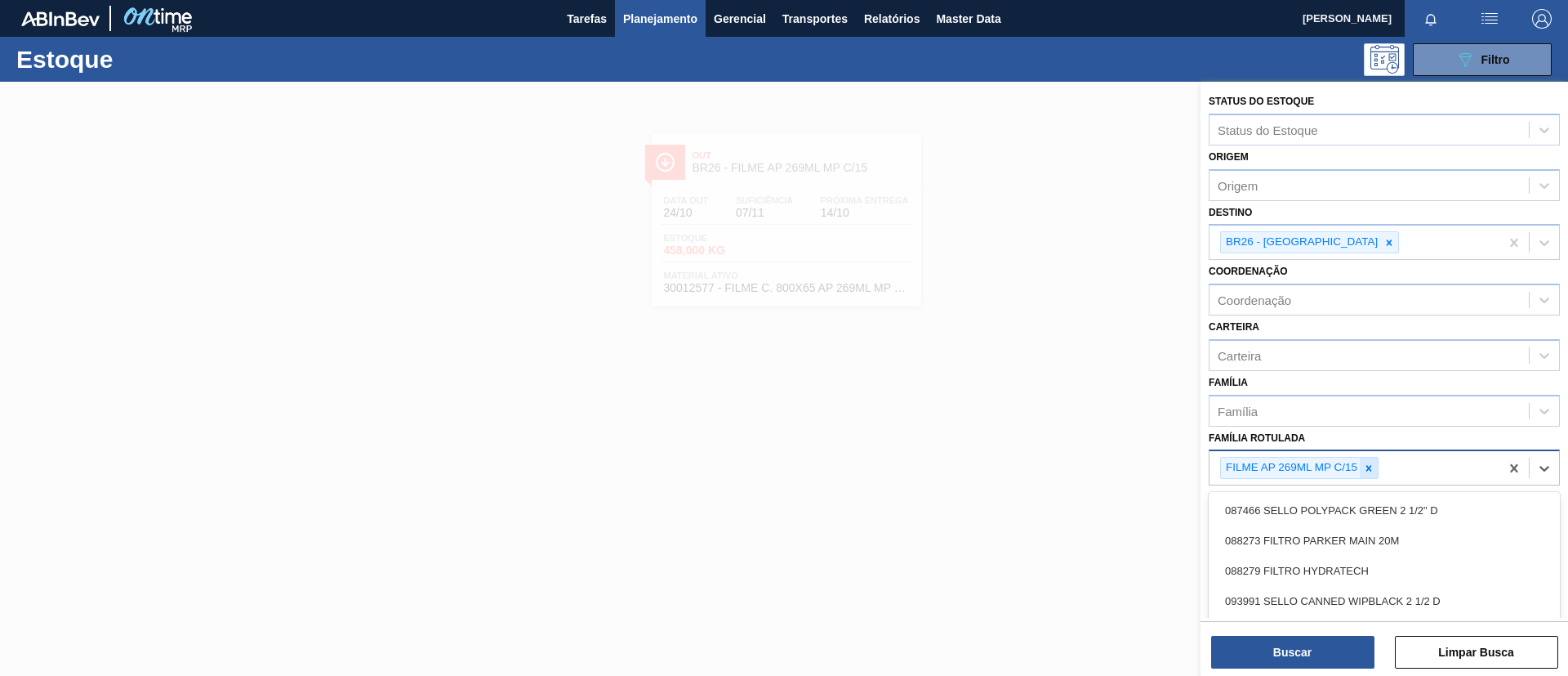
click at [1376, 472] on div at bounding box center [1368, 468] width 18 height 21
paste Rotulada "FILME AP 269ML"
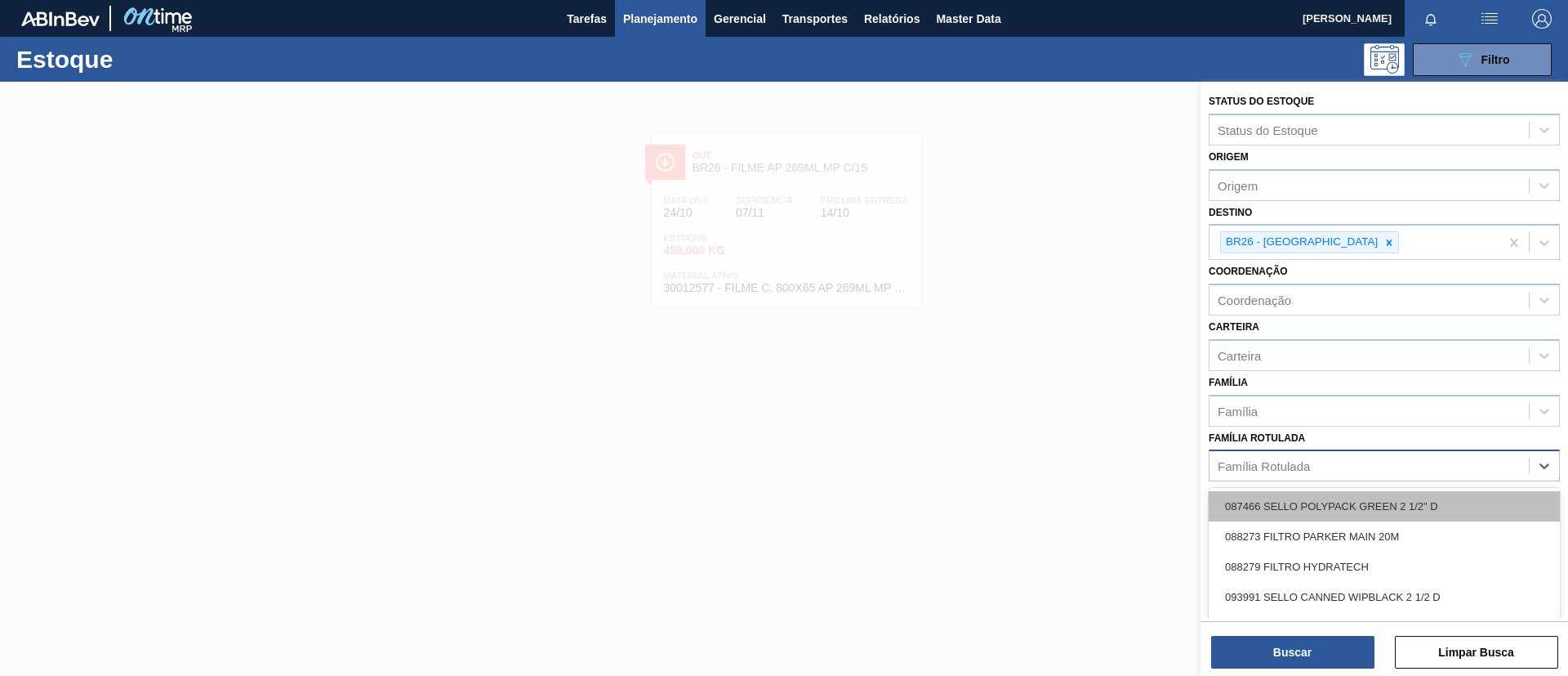
type Rotulada "FILME AP 269ML"
click at [1371, 496] on div "FILME AP 269ML" at bounding box center [1385, 506] width 351 height 30
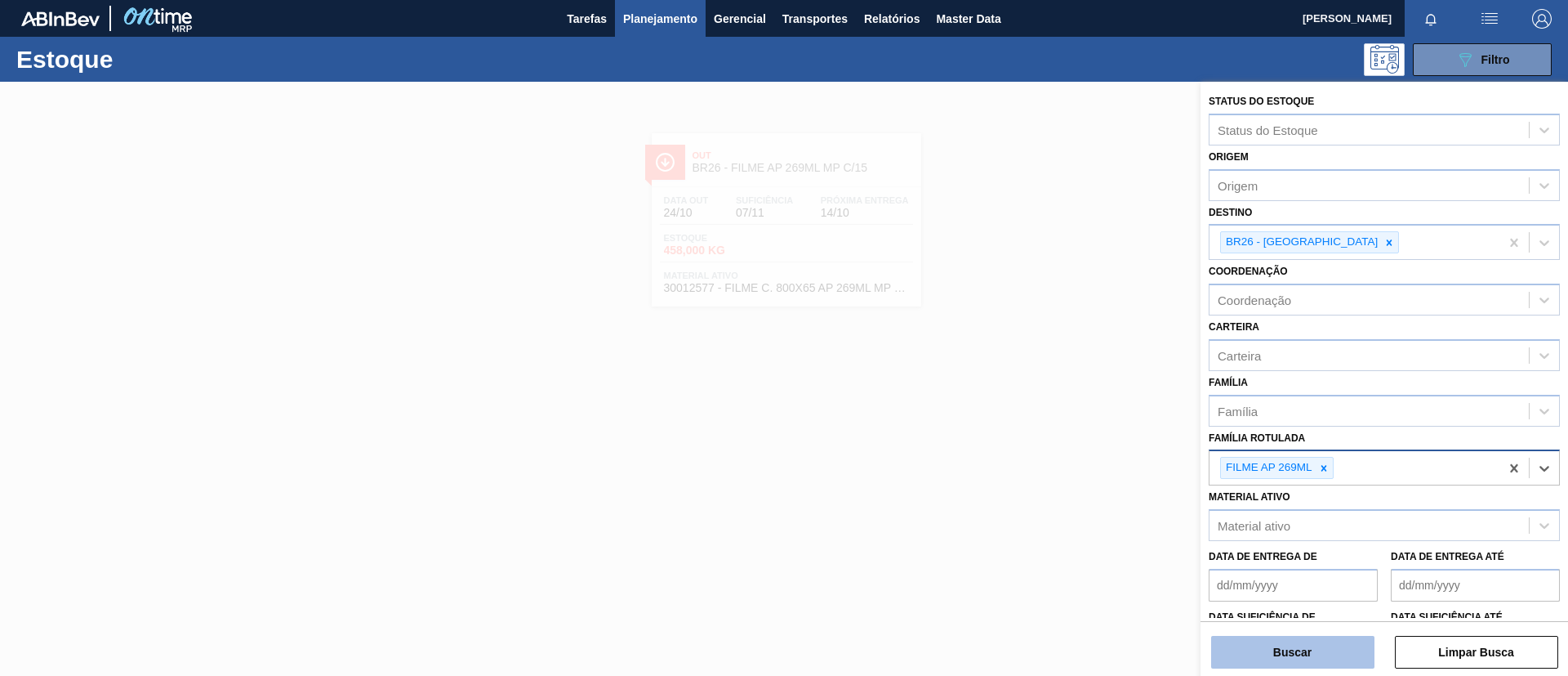
click at [1316, 644] on button "Buscar" at bounding box center [1292, 652] width 163 height 33
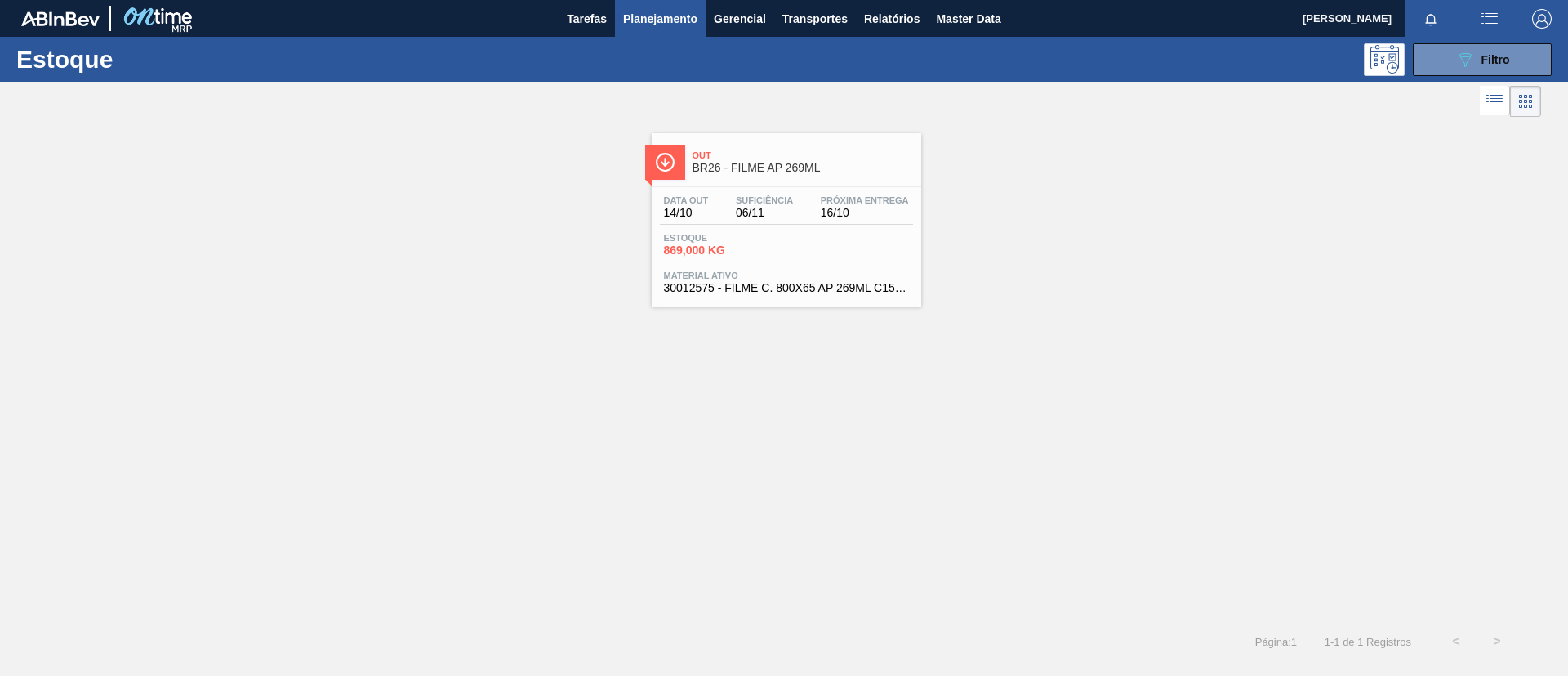
click at [736, 167] on span "BR26 - FILME AP 269ML" at bounding box center [802, 168] width 220 height 12
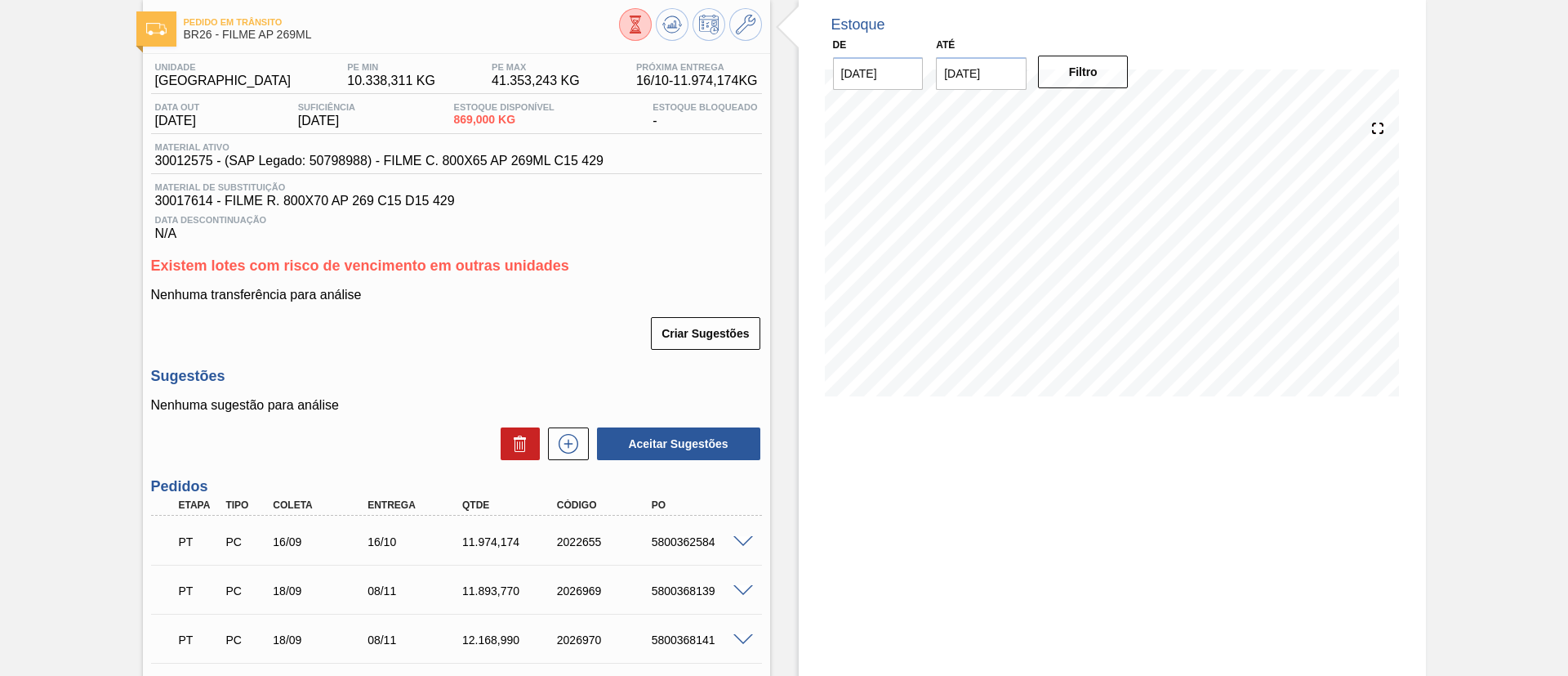
scroll to position [55, 0]
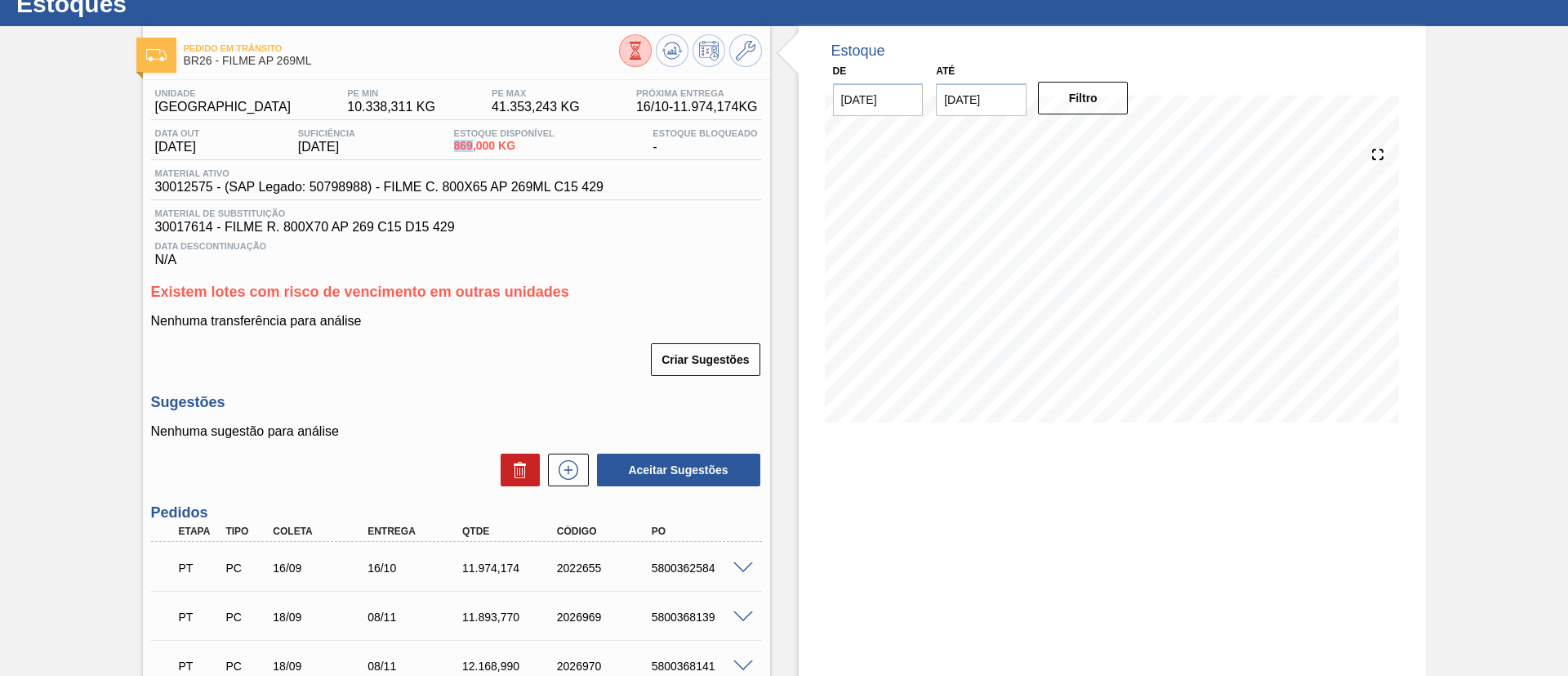
drag, startPoint x: 460, startPoint y: 146, endPoint x: 480, endPoint y: 145, distance: 20.0
click at [480, 145] on div "Estoque Disponível 869,000 KG" at bounding box center [505, 141] width 109 height 26
copy span "869"
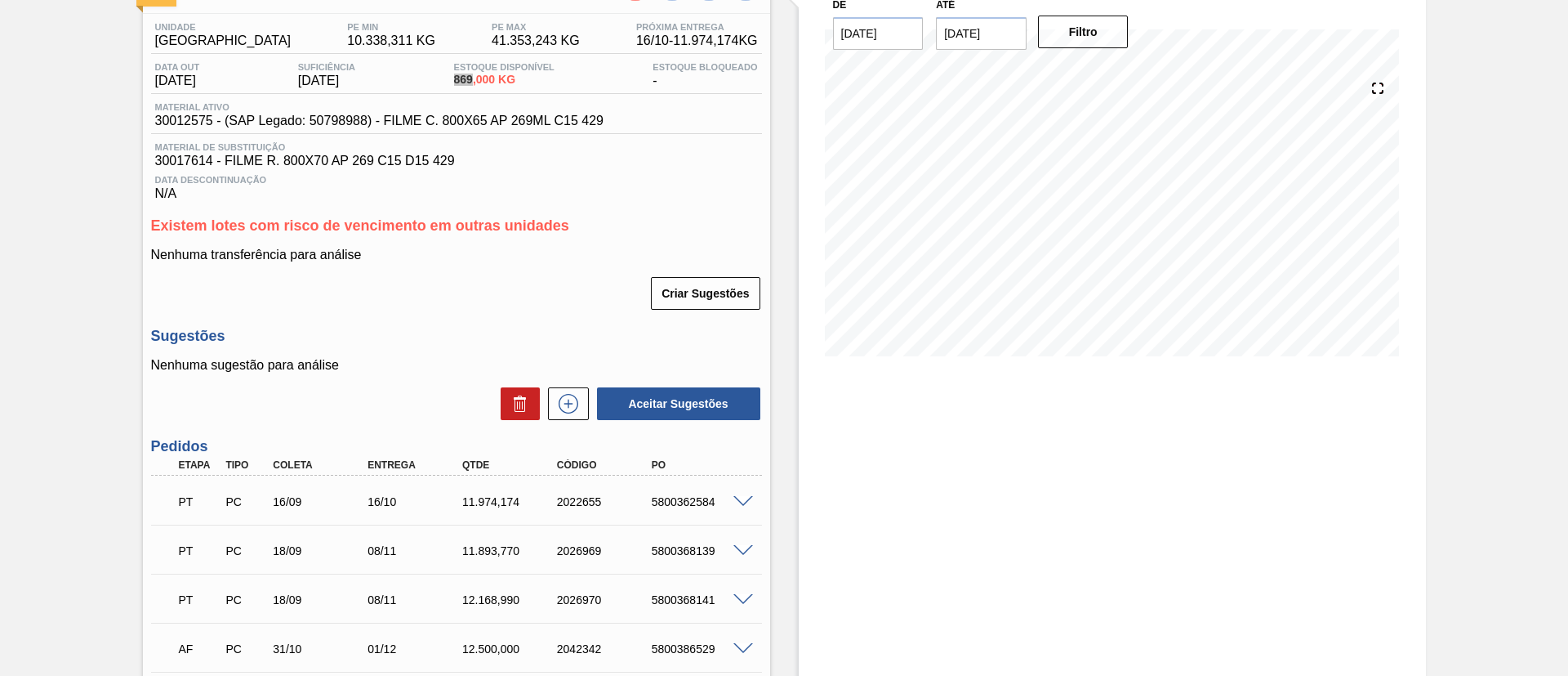
scroll to position [178, 0]
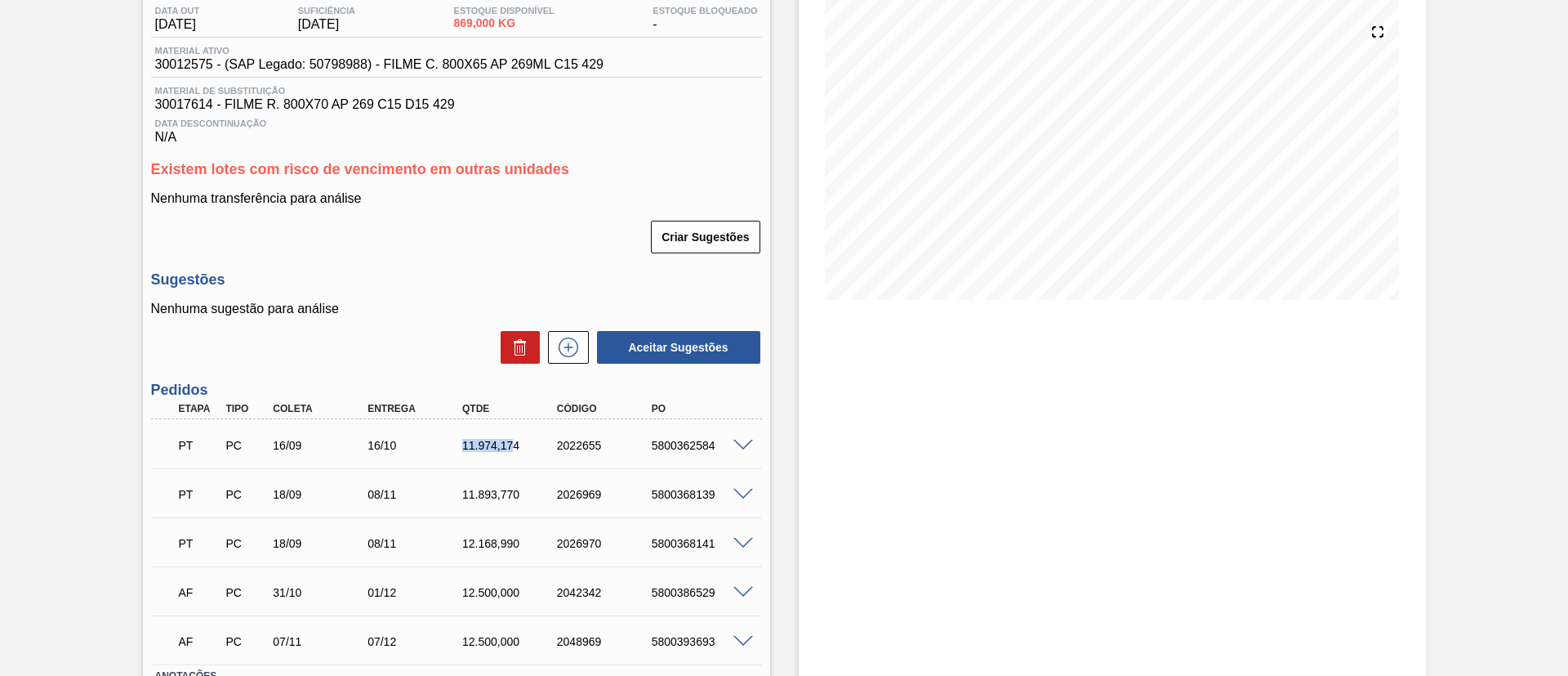
drag, startPoint x: 456, startPoint y: 449, endPoint x: 513, endPoint y: 451, distance: 57.0
click at [513, 451] on div "11.974,174" at bounding box center [500, 444] width 95 height 13
copy div "11.974,17"
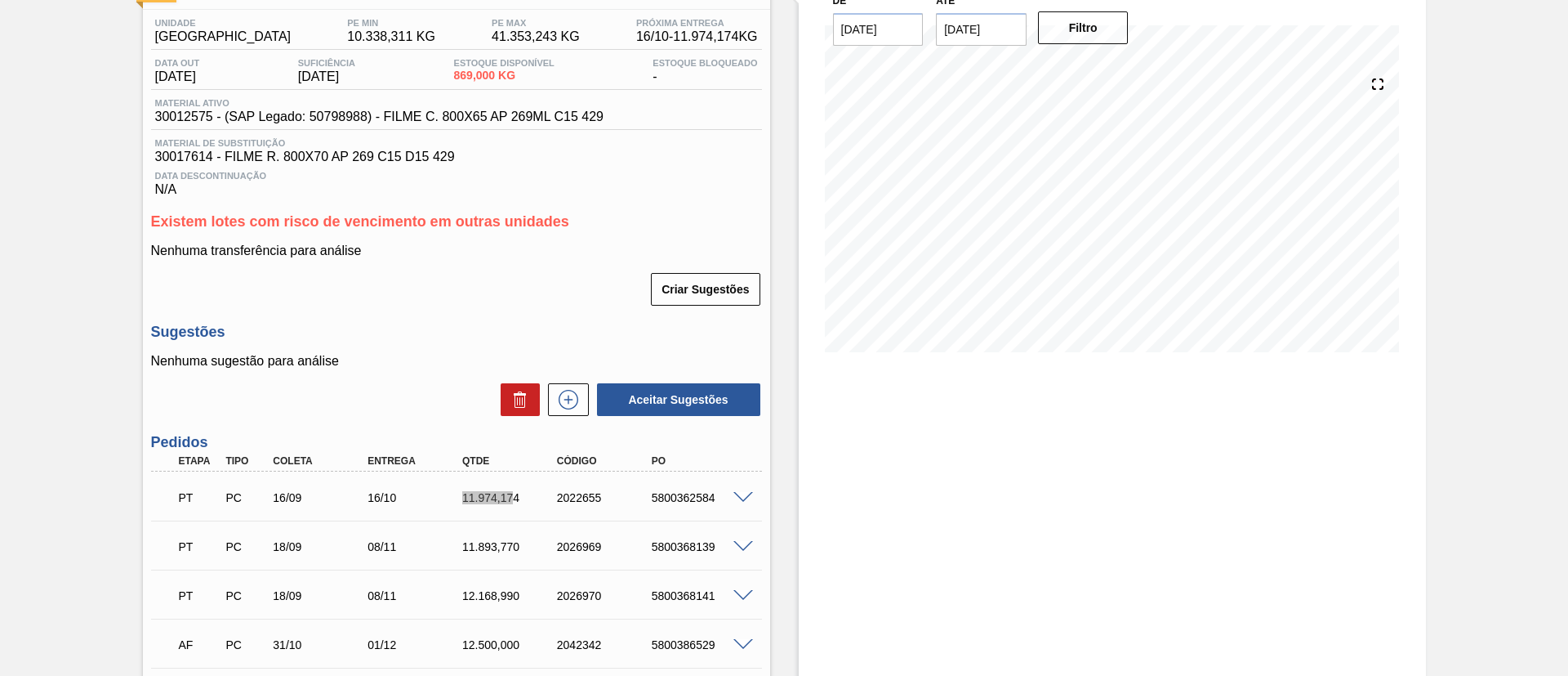
scroll to position [0, 0]
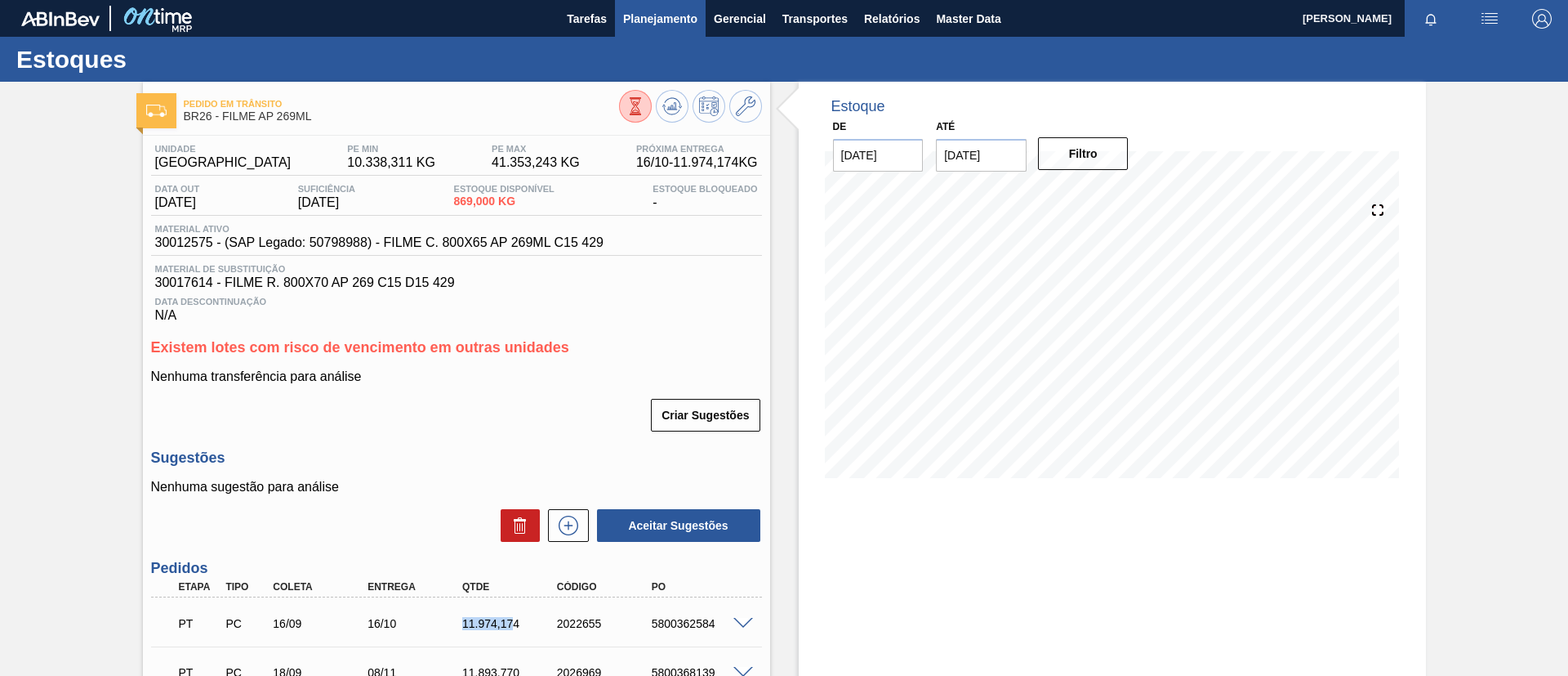
click at [666, 35] on button "Planejamento" at bounding box center [660, 18] width 91 height 37
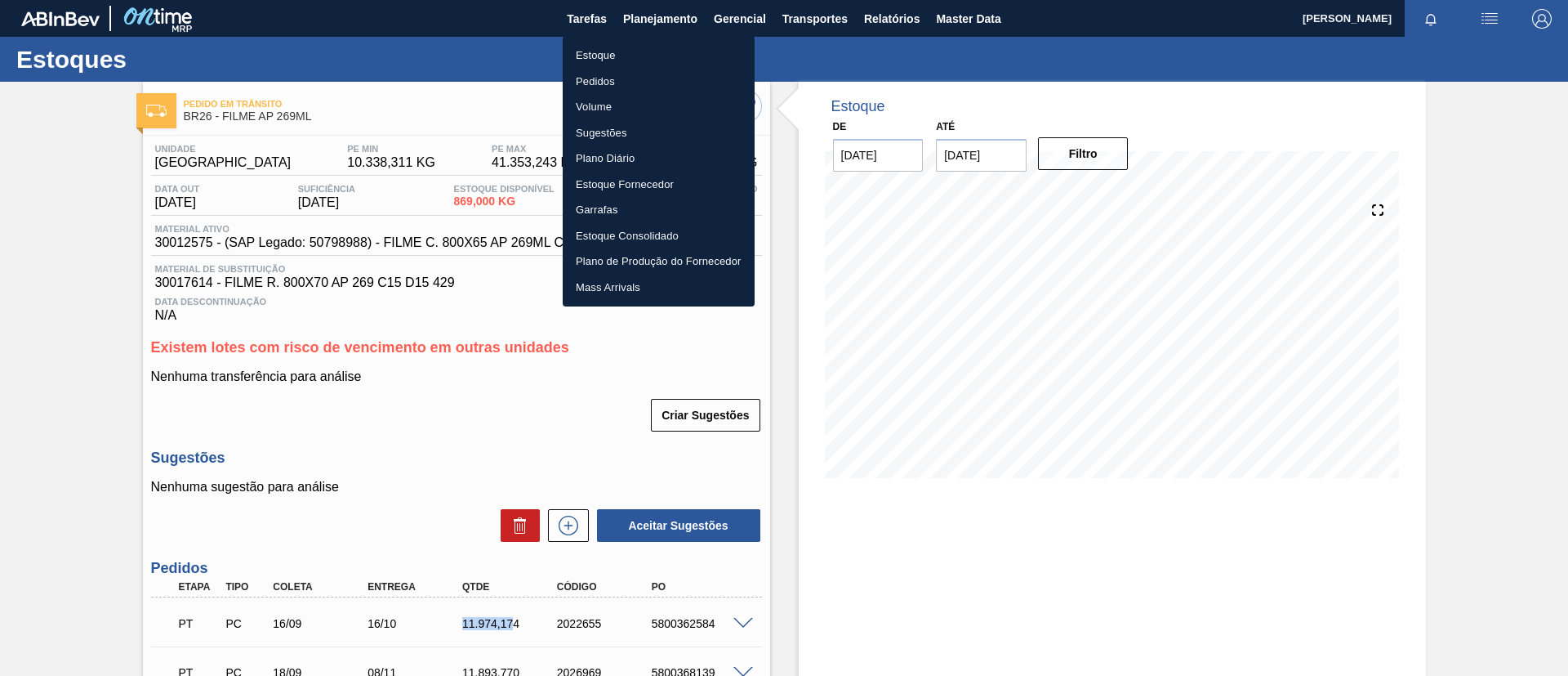
click at [657, 49] on li "Estoque" at bounding box center [659, 55] width 192 height 26
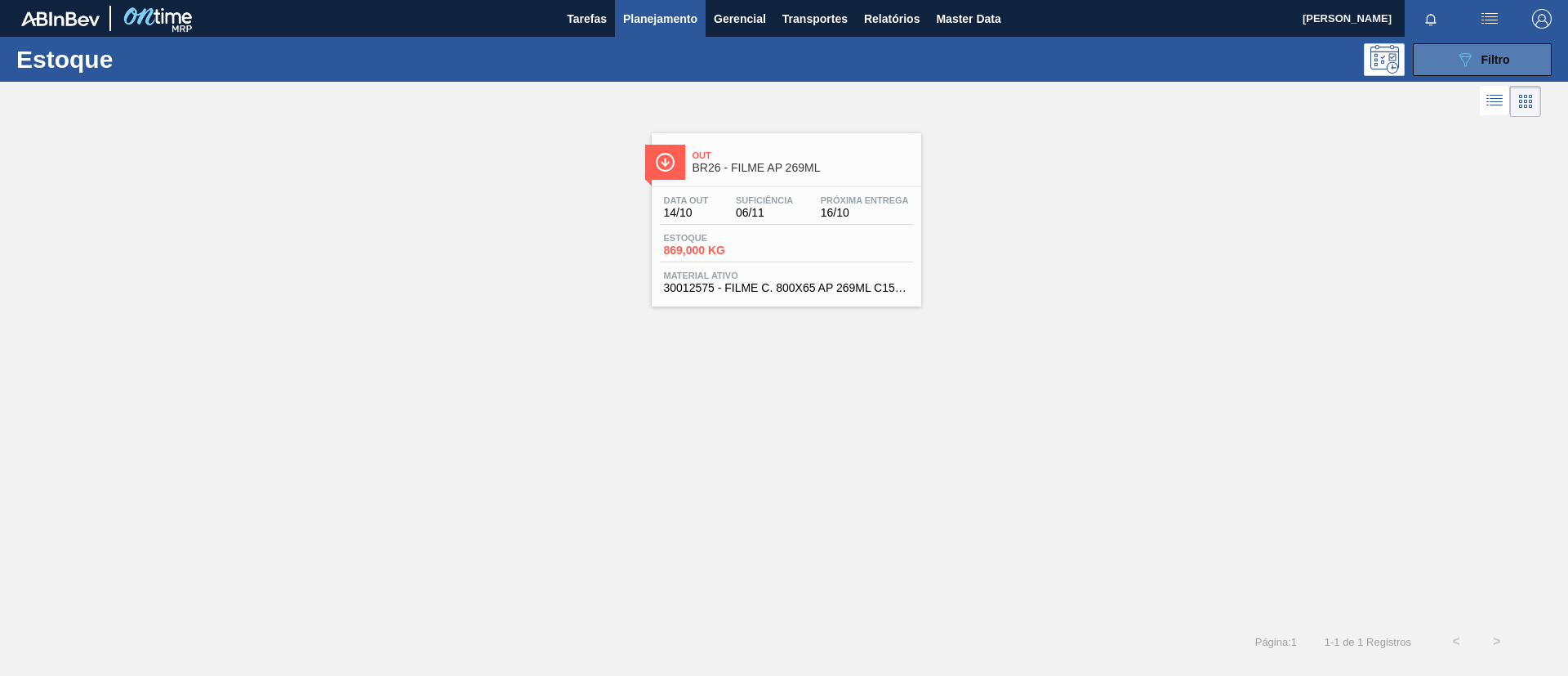
click at [1493, 54] on span "Filtro" at bounding box center [1495, 59] width 29 height 13
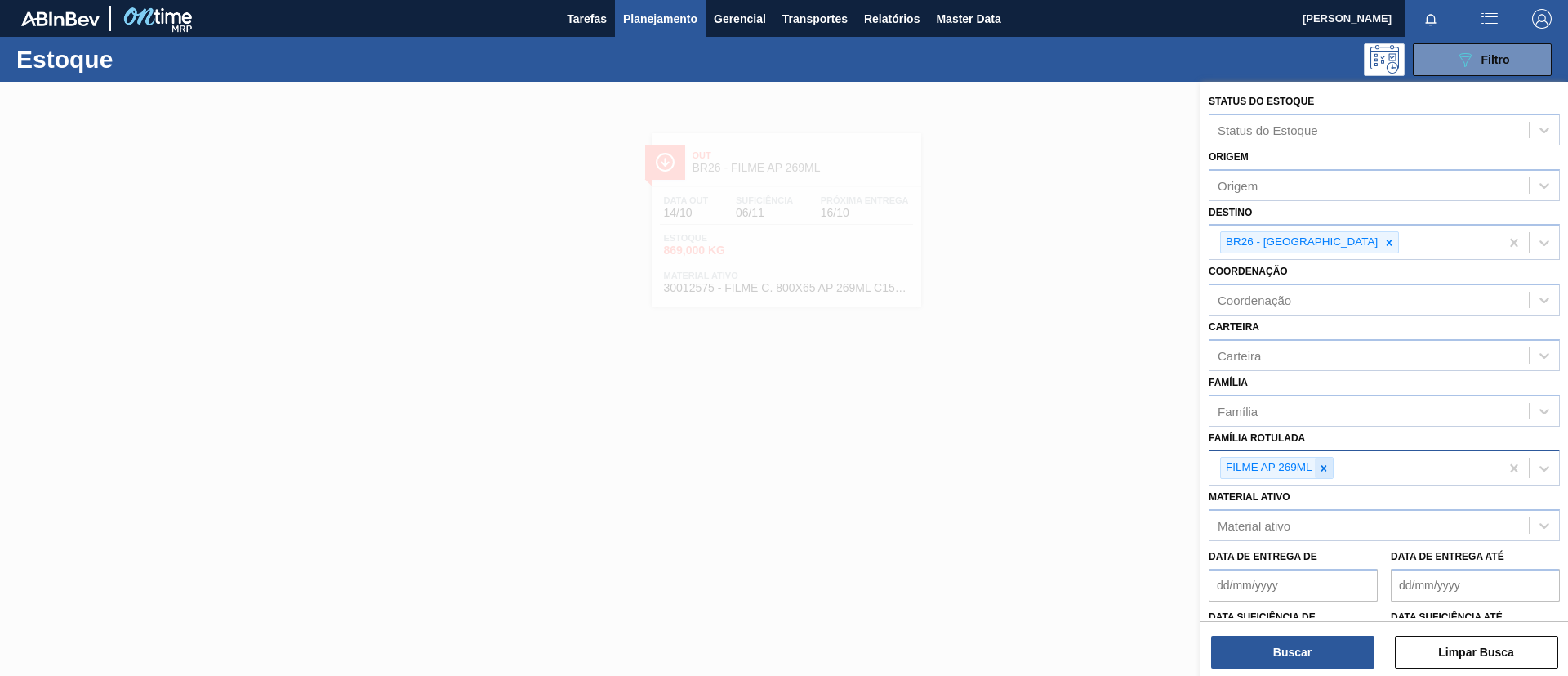
click at [1327, 461] on div at bounding box center [1323, 468] width 18 height 21
paste Rotulada "FILME SK 269ML"
type Rotulada "FILME SK 269ML"
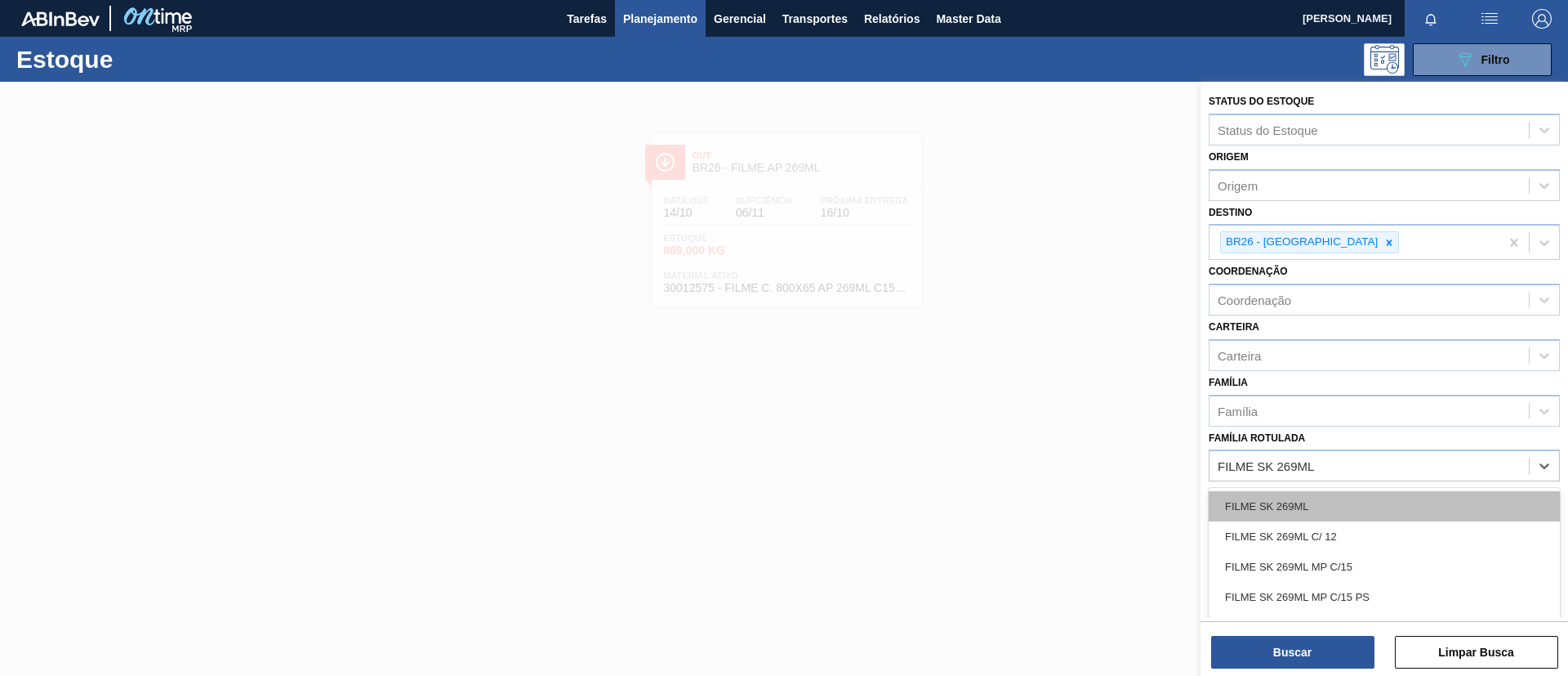
click at [1348, 492] on div "FILME SK 269ML" at bounding box center [1385, 506] width 351 height 30
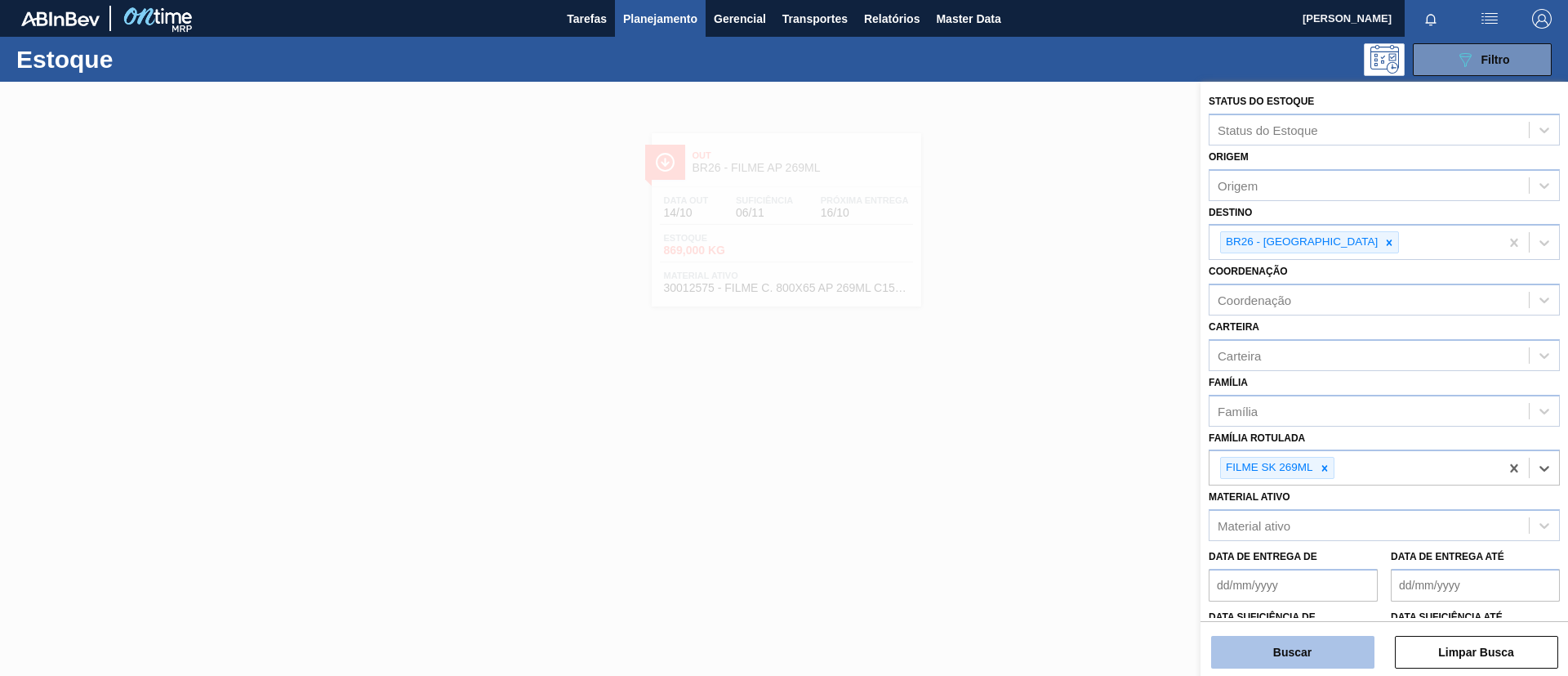
click at [1318, 646] on button "Buscar" at bounding box center [1292, 652] width 163 height 33
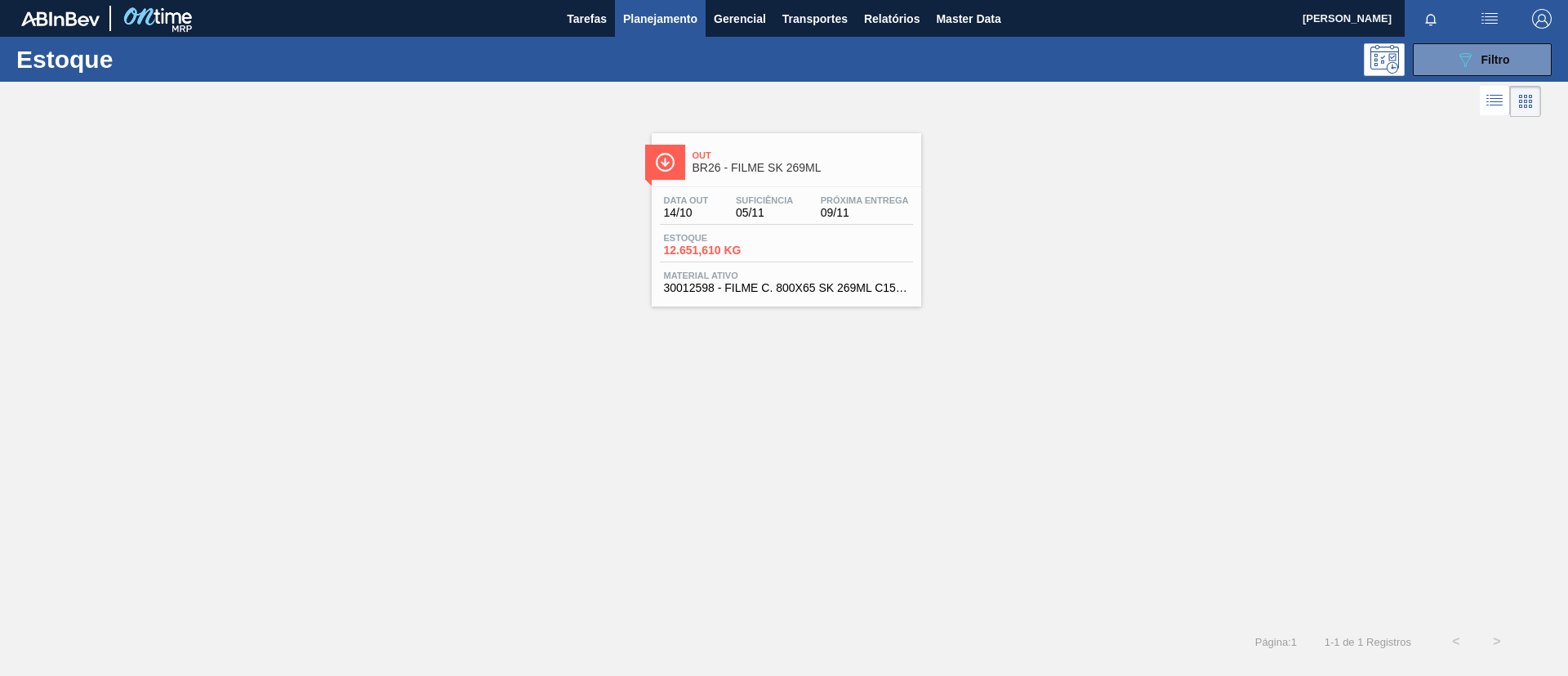
click at [783, 130] on link "Out BR26 - FILME SK 269ML Data out 14/10 Suficiência 05/11 Próxima Entrega 09/1…" at bounding box center [784, 214] width 290 height 186
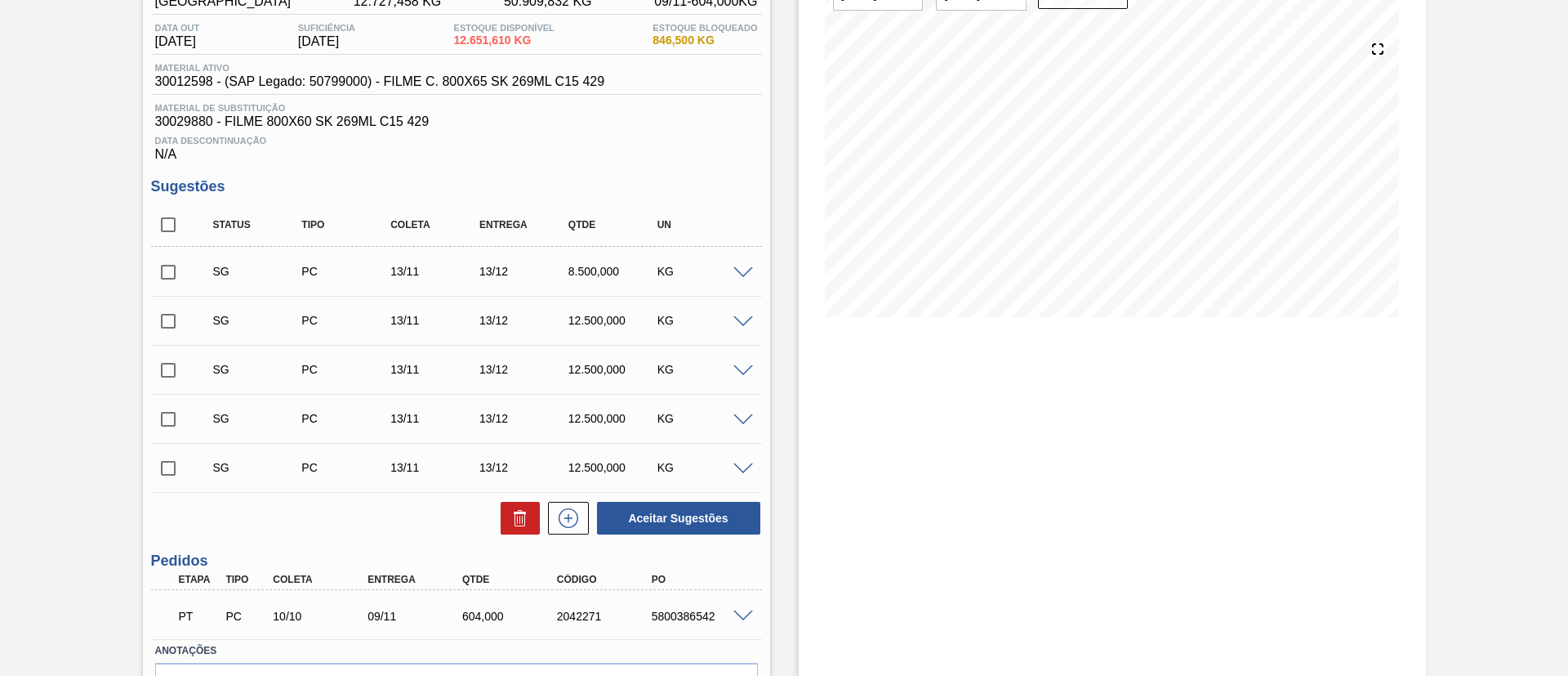
scroll to position [258, 0]
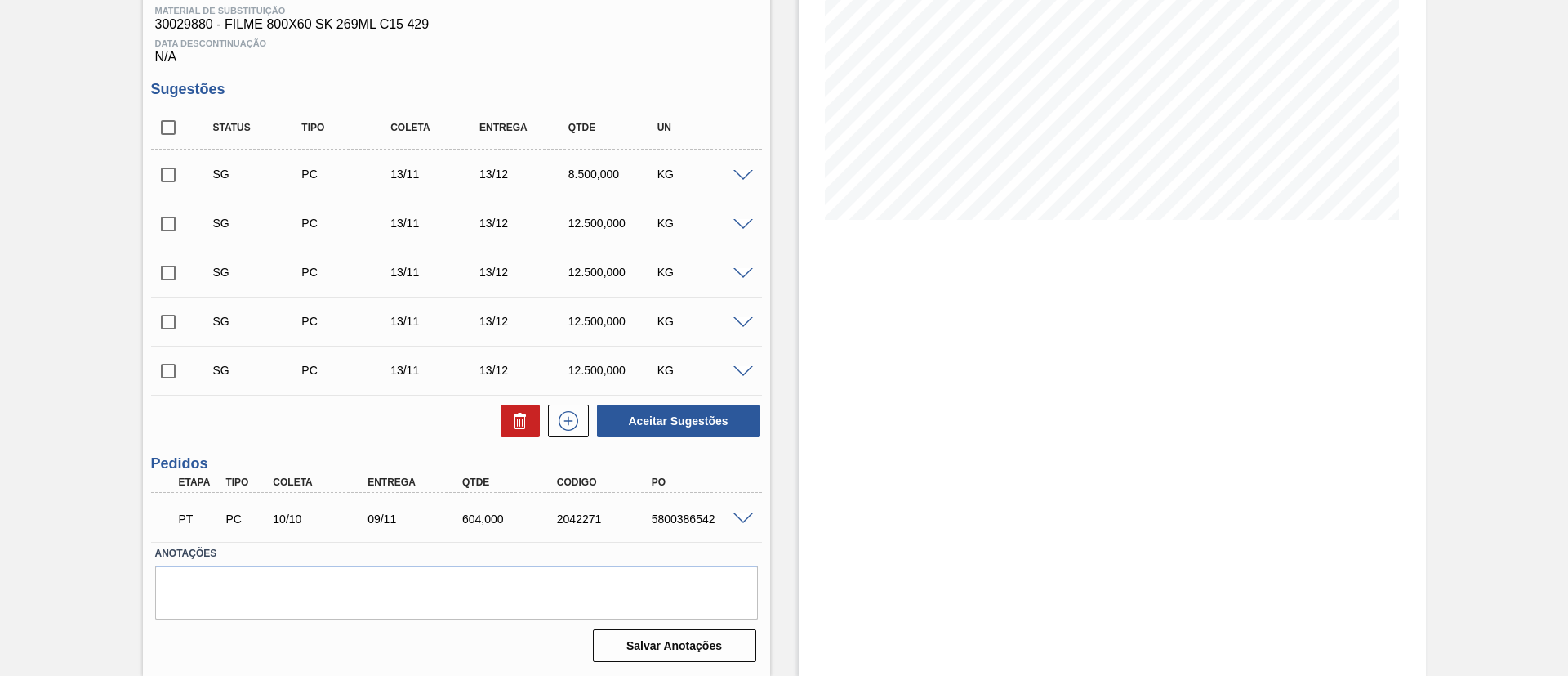
click at [736, 513] on span at bounding box center [743, 519] width 20 height 12
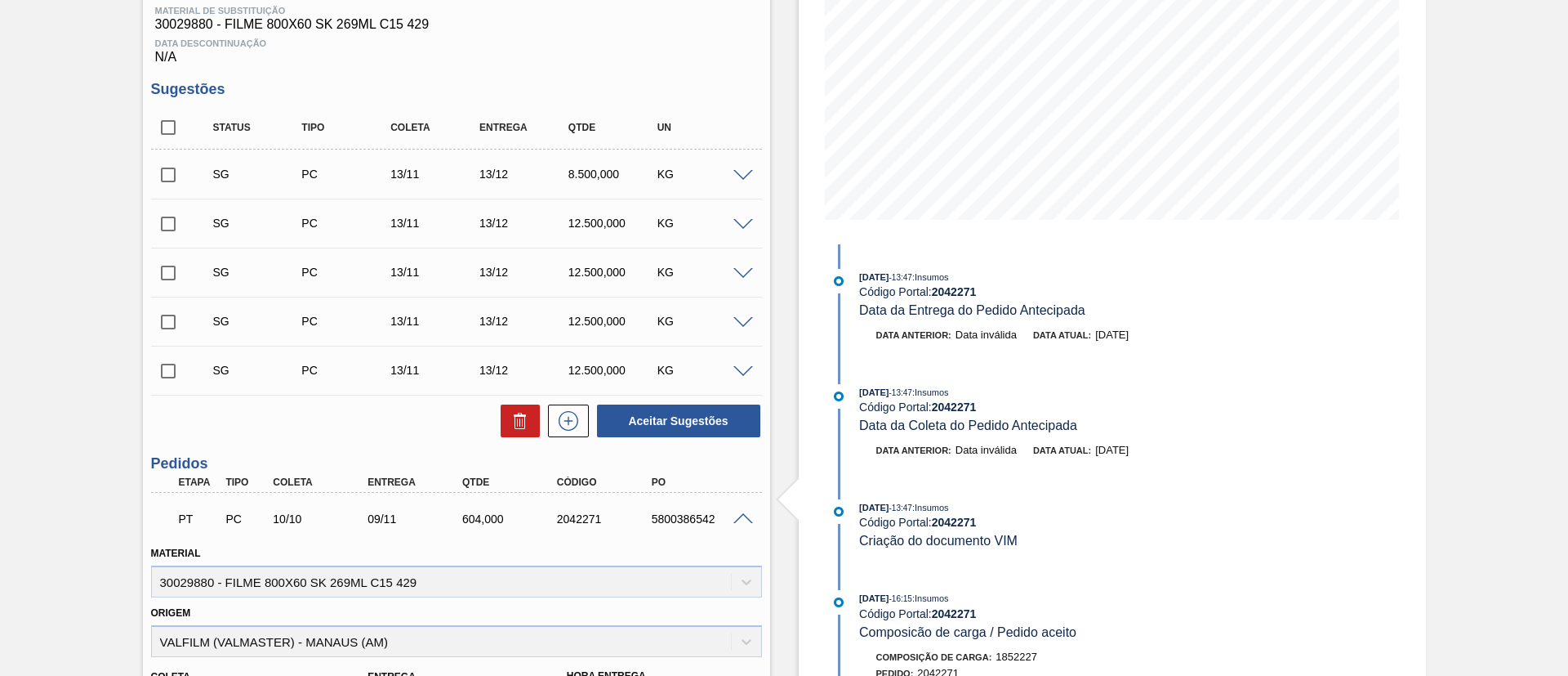
click at [736, 513] on span at bounding box center [743, 519] width 20 height 12
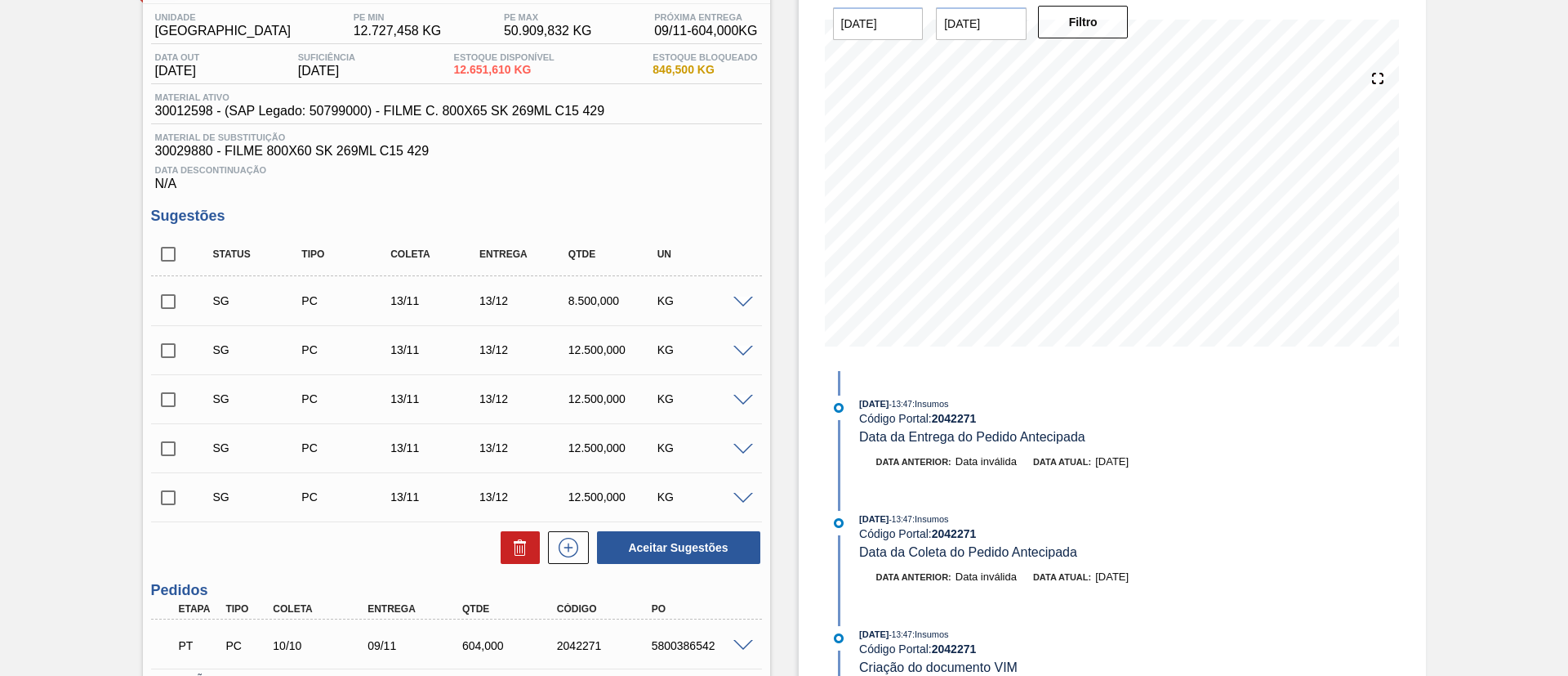
scroll to position [13, 0]
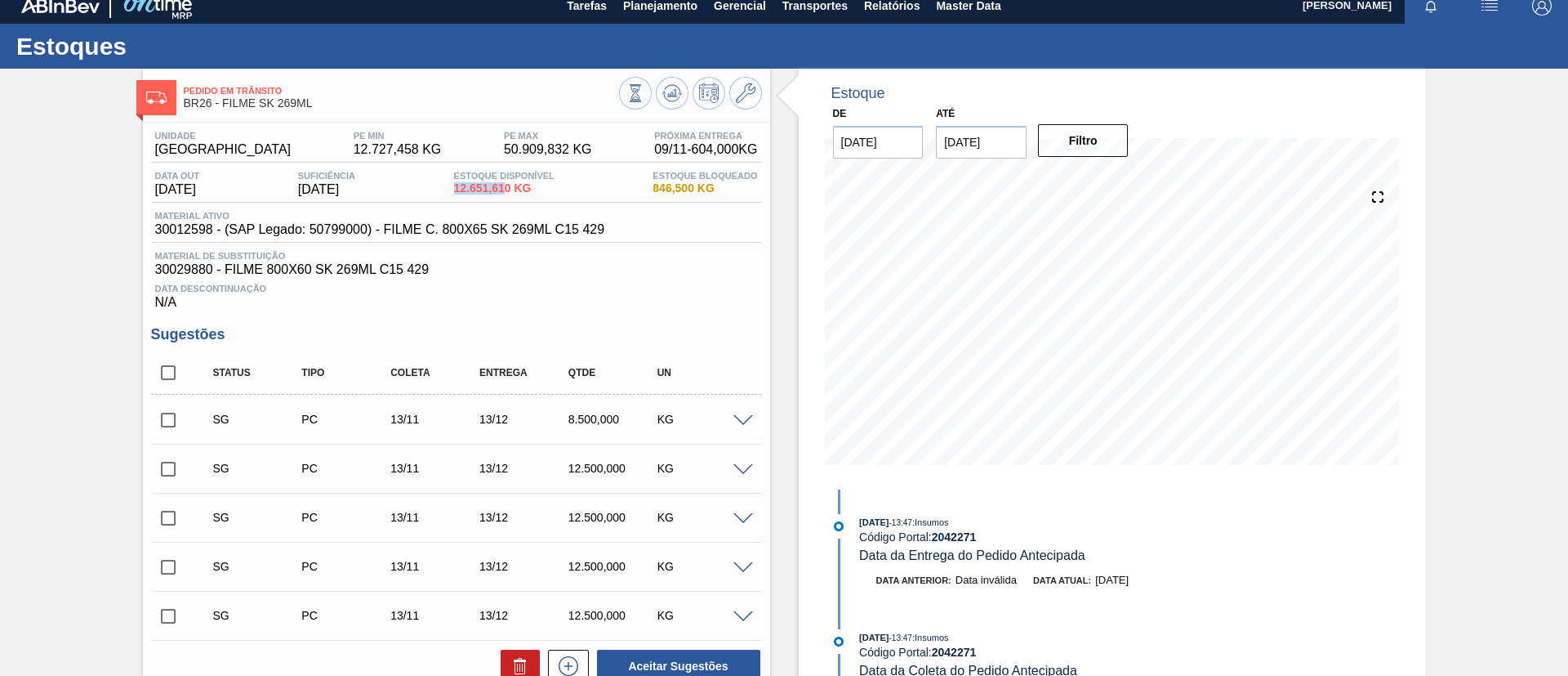
drag, startPoint x: 459, startPoint y: 184, endPoint x: 513, endPoint y: 194, distance: 54.9
click at [513, 194] on div "Estoque Disponível 12.651,610 KG" at bounding box center [505, 184] width 109 height 26
copy span "12.651,61"
drag, startPoint x: 14, startPoint y: 316, endPoint x: 419, endPoint y: 335, distance: 405.4
click at [44, 319] on div "Pedido em Trânsito BR26 - FILME SK 269ML Unidade Uberlândia PE MIN 12.727,458 K…" at bounding box center [784, 494] width 1568 height 852
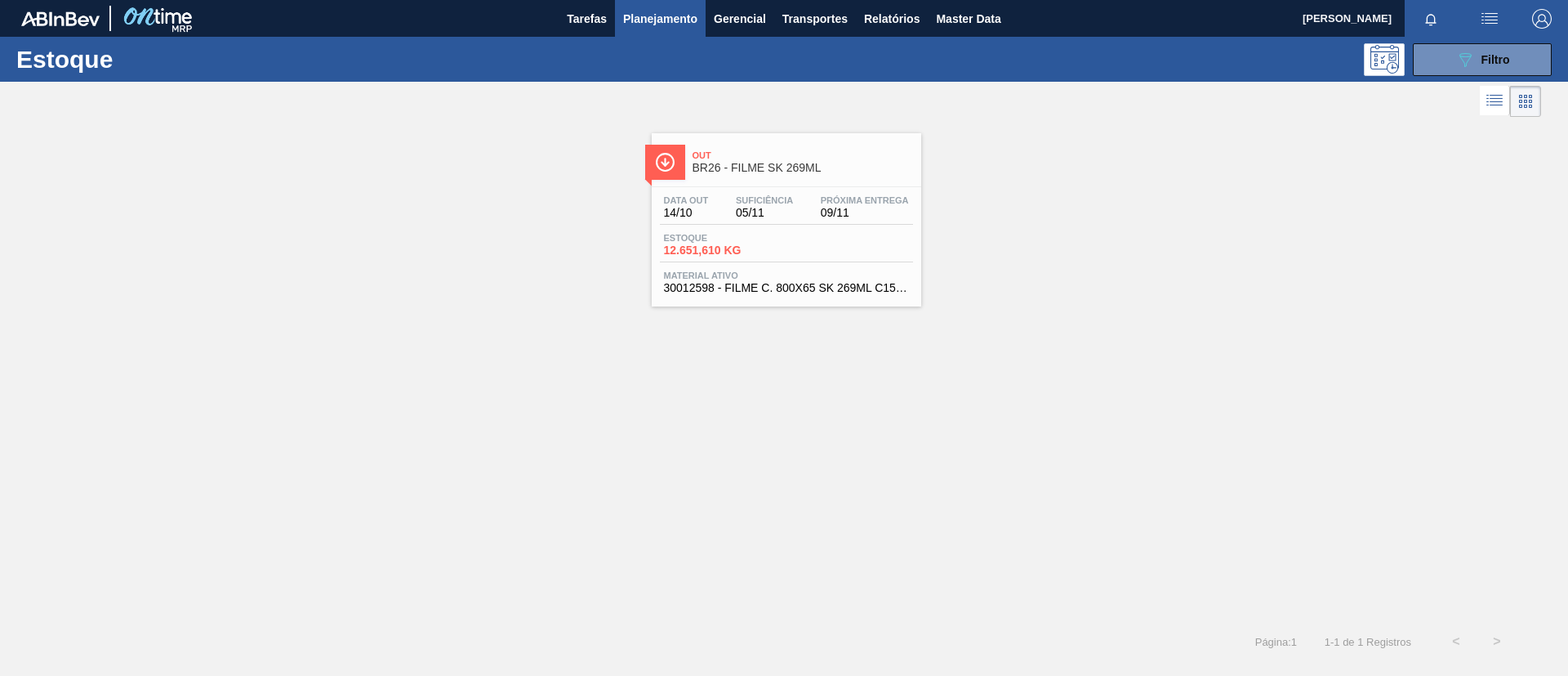
click at [1526, 74] on button "089F7B8B-B2A5-4AFE-B5C0-19BA573D28AC Filtro" at bounding box center [1482, 60] width 139 height 33
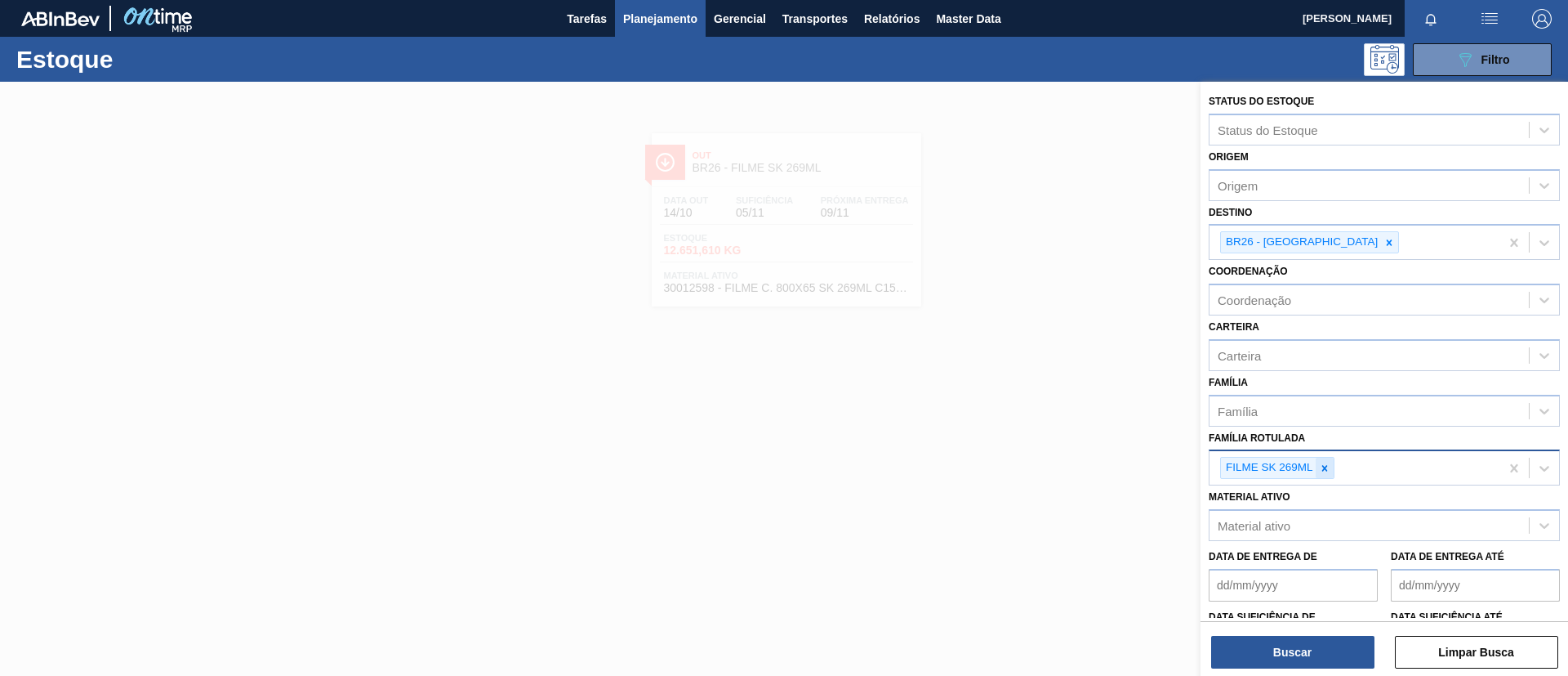
click at [1324, 469] on icon at bounding box center [1324, 468] width 11 height 11
paste Rotulada "FILME STRETCH 750MMX25MICRA"
type Rotulada "FILME STRETCH 750MMX25MICRA"
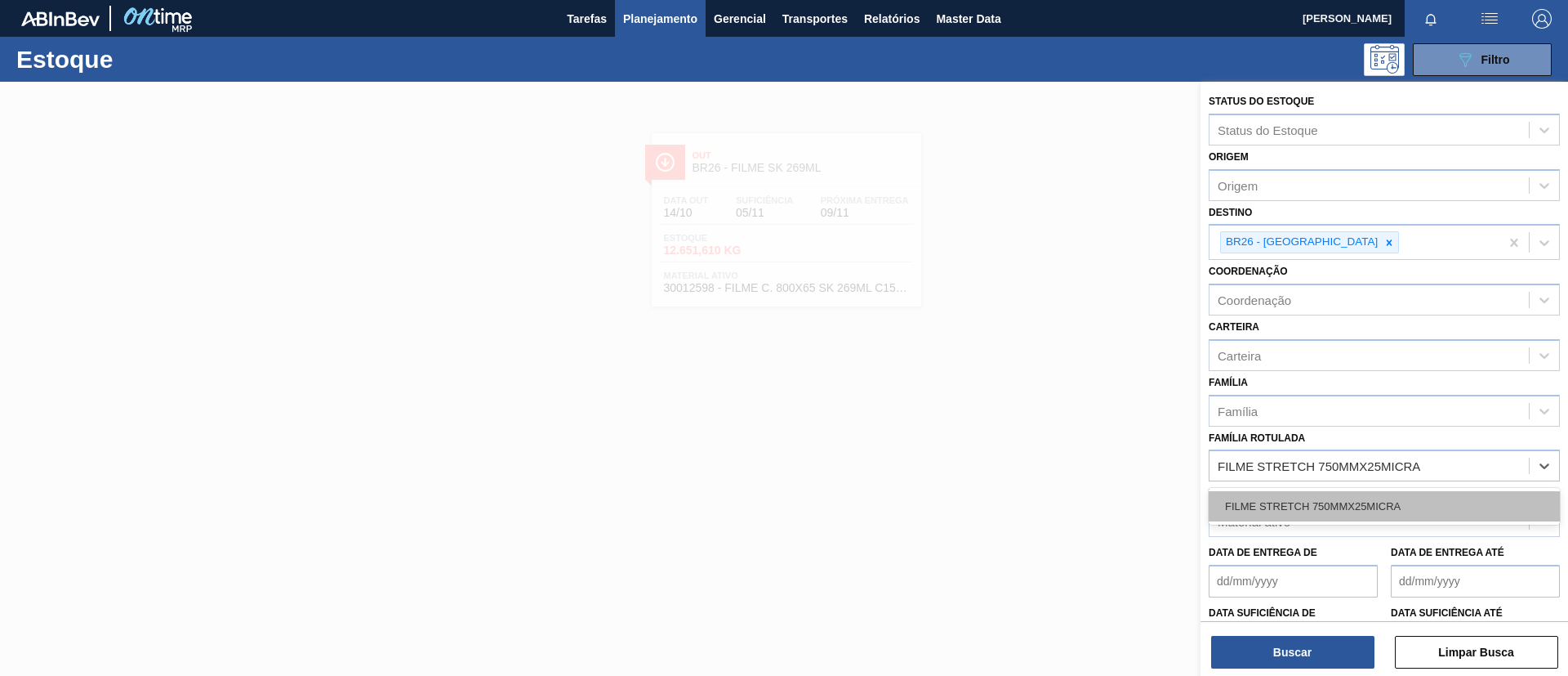
click at [1327, 495] on div "FILME STRETCH 750MMX25MICRA" at bounding box center [1385, 506] width 351 height 30
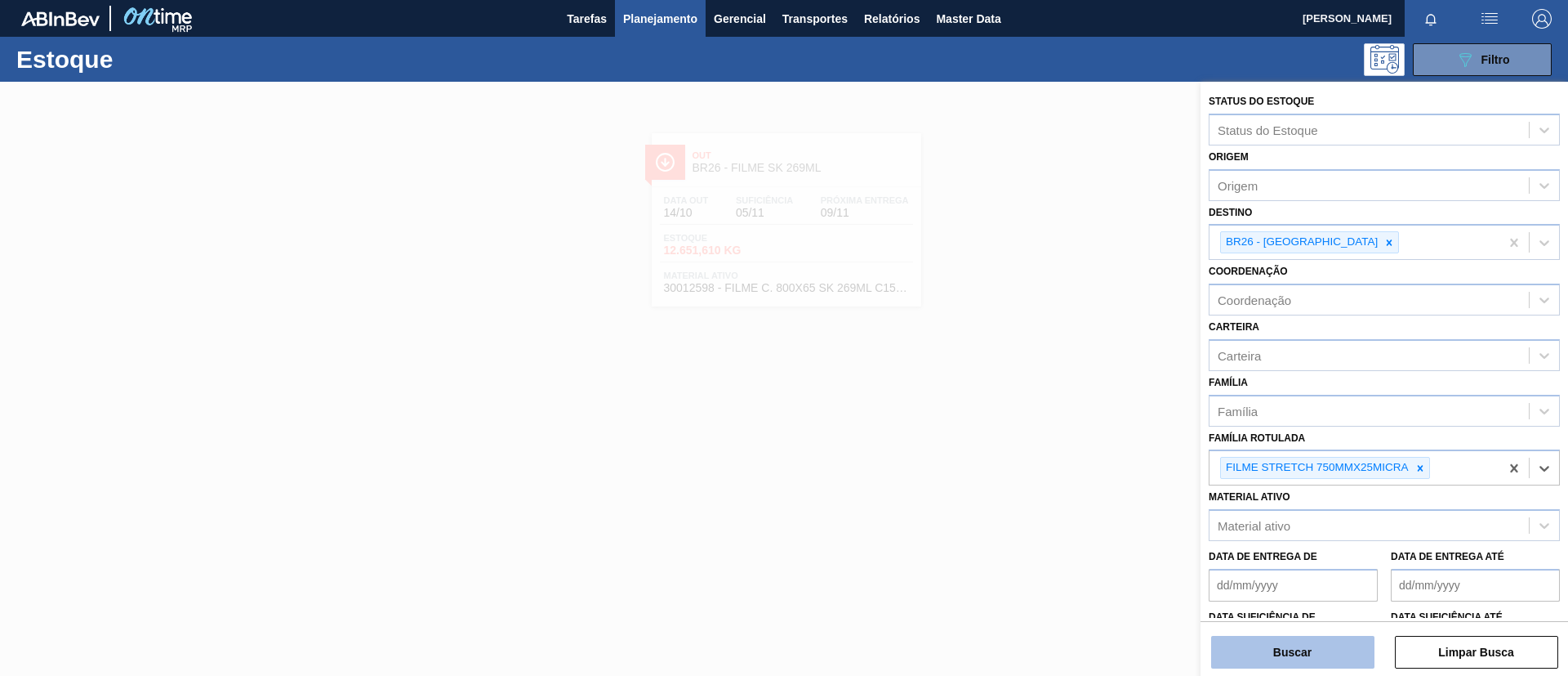
click at [1322, 652] on button "Buscar" at bounding box center [1292, 652] width 163 height 33
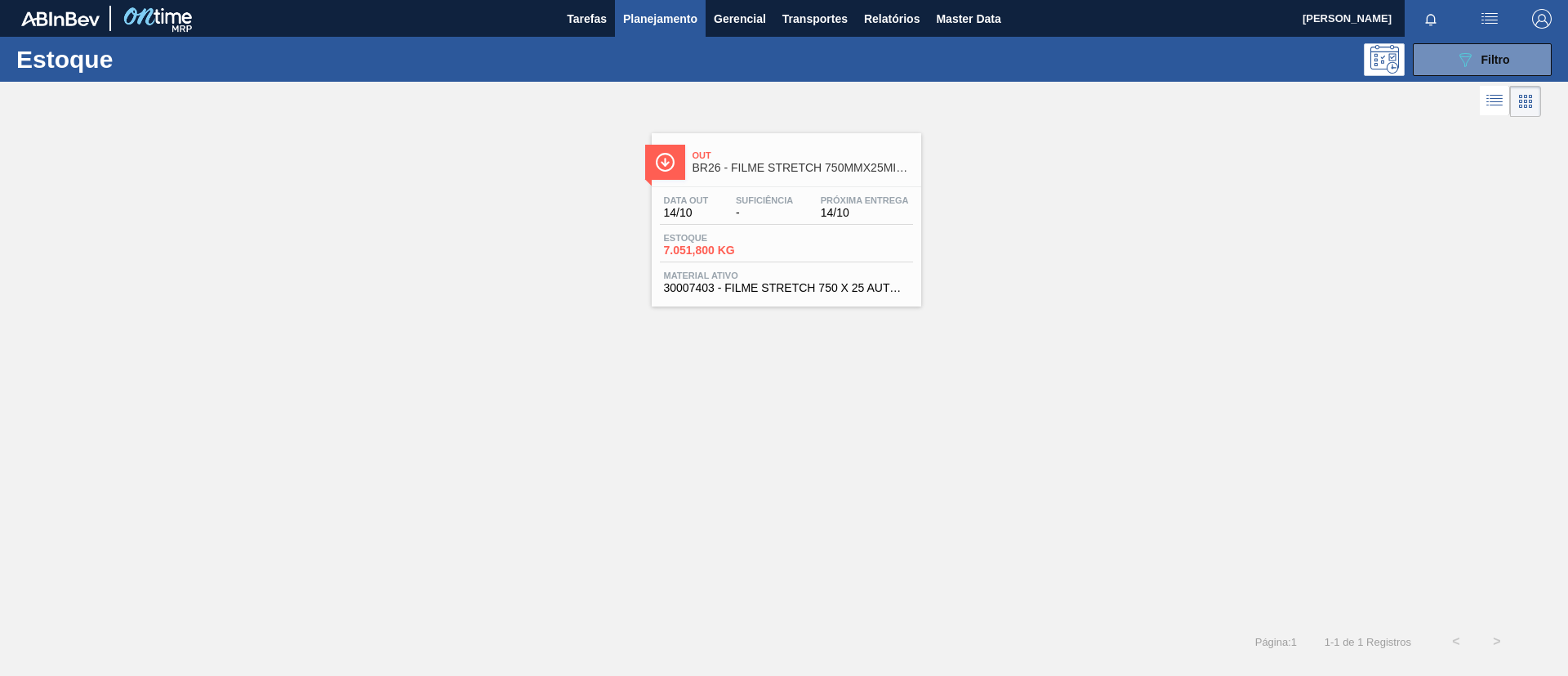
click at [715, 155] on span "Out" at bounding box center [802, 155] width 220 height 10
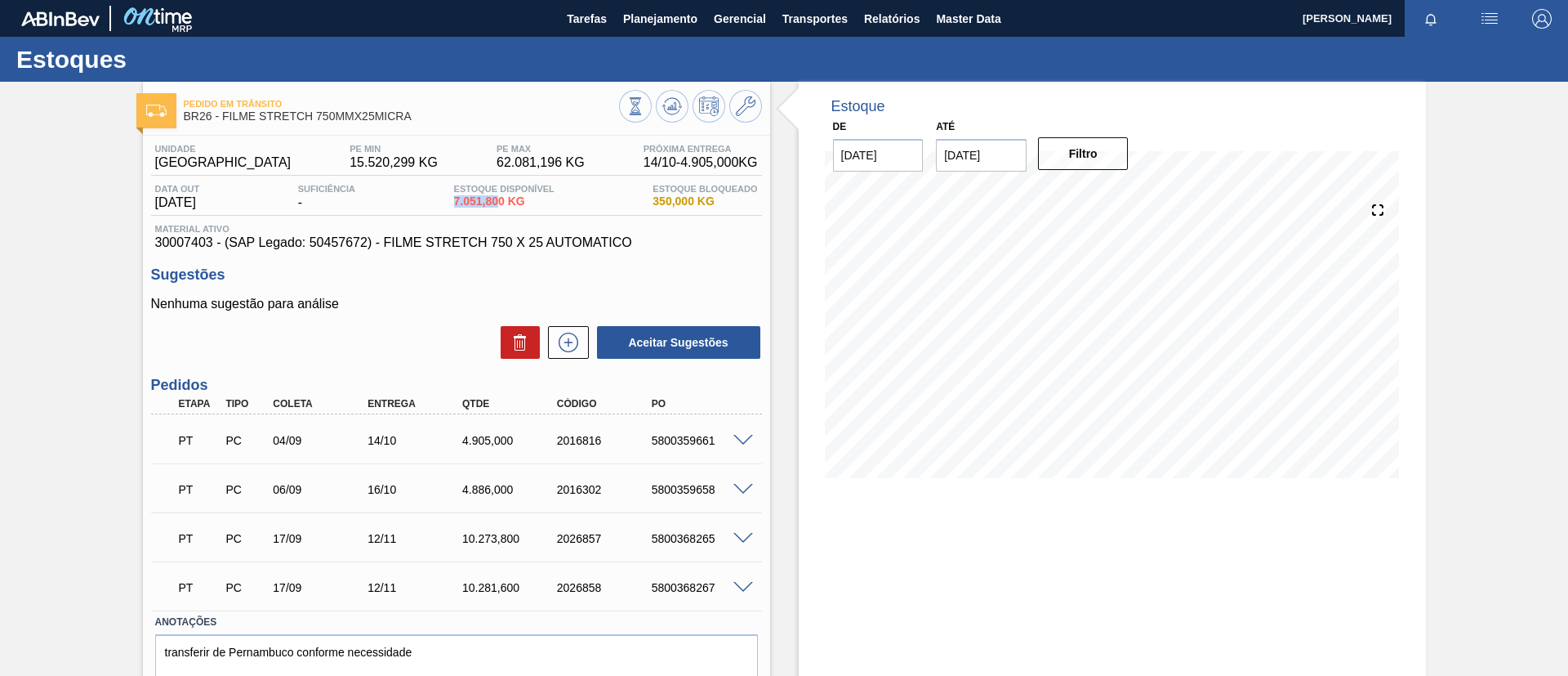
drag, startPoint x: 496, startPoint y: 206, endPoint x: 505, endPoint y: 201, distance: 10.3
click at [505, 201] on div "Data out 14/10/2025 Suficiência - Estoque Disponível 7.051,800 KG Estoque Bloqu…" at bounding box center [456, 200] width 611 height 32
click at [0, 308] on div "Pedido em Trânsito BR26 - FILME STRETCH 750MMX25MICRA Unidade Uberlândia PE MIN…" at bounding box center [784, 413] width 1568 height 662
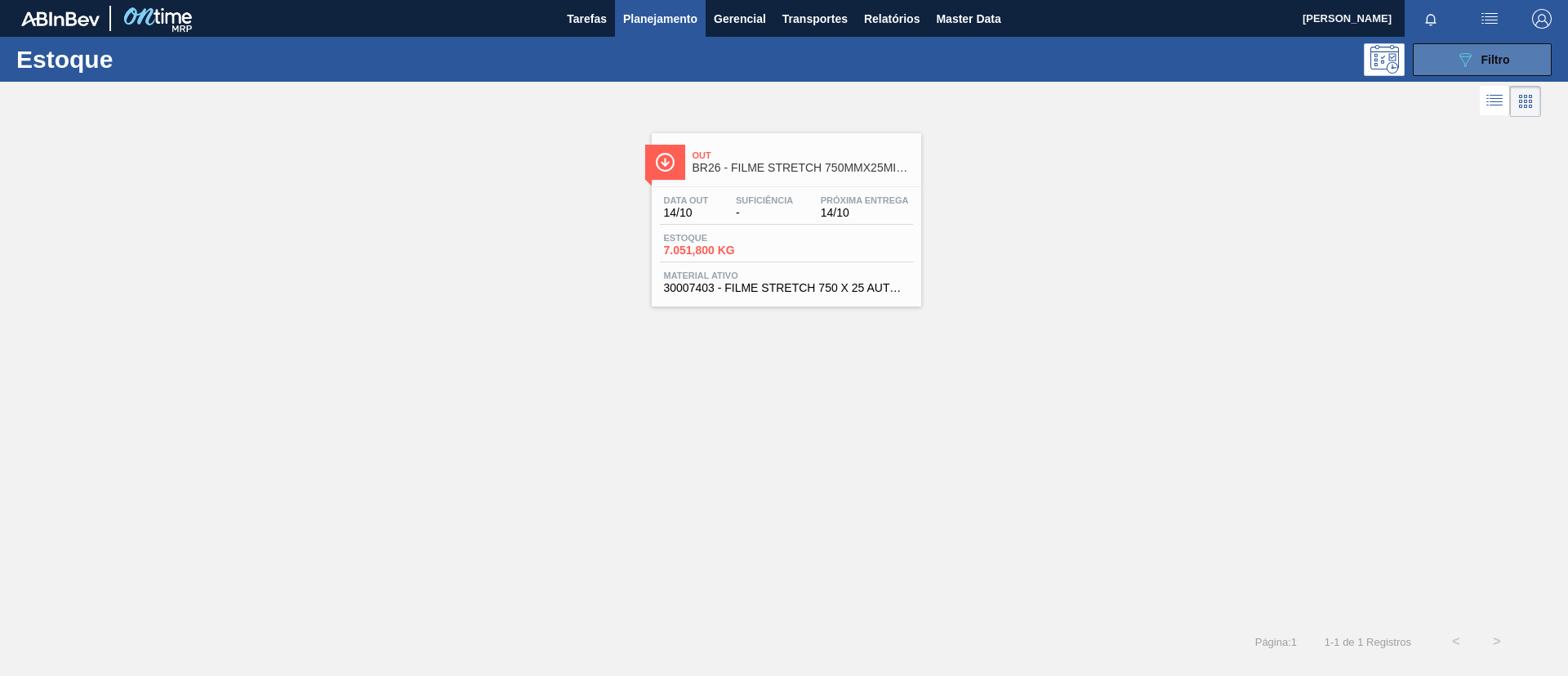
click at [1462, 45] on button "089F7B8B-B2A5-4AFE-B5C0-19BA573D28AC Filtro" at bounding box center [1482, 60] width 139 height 33
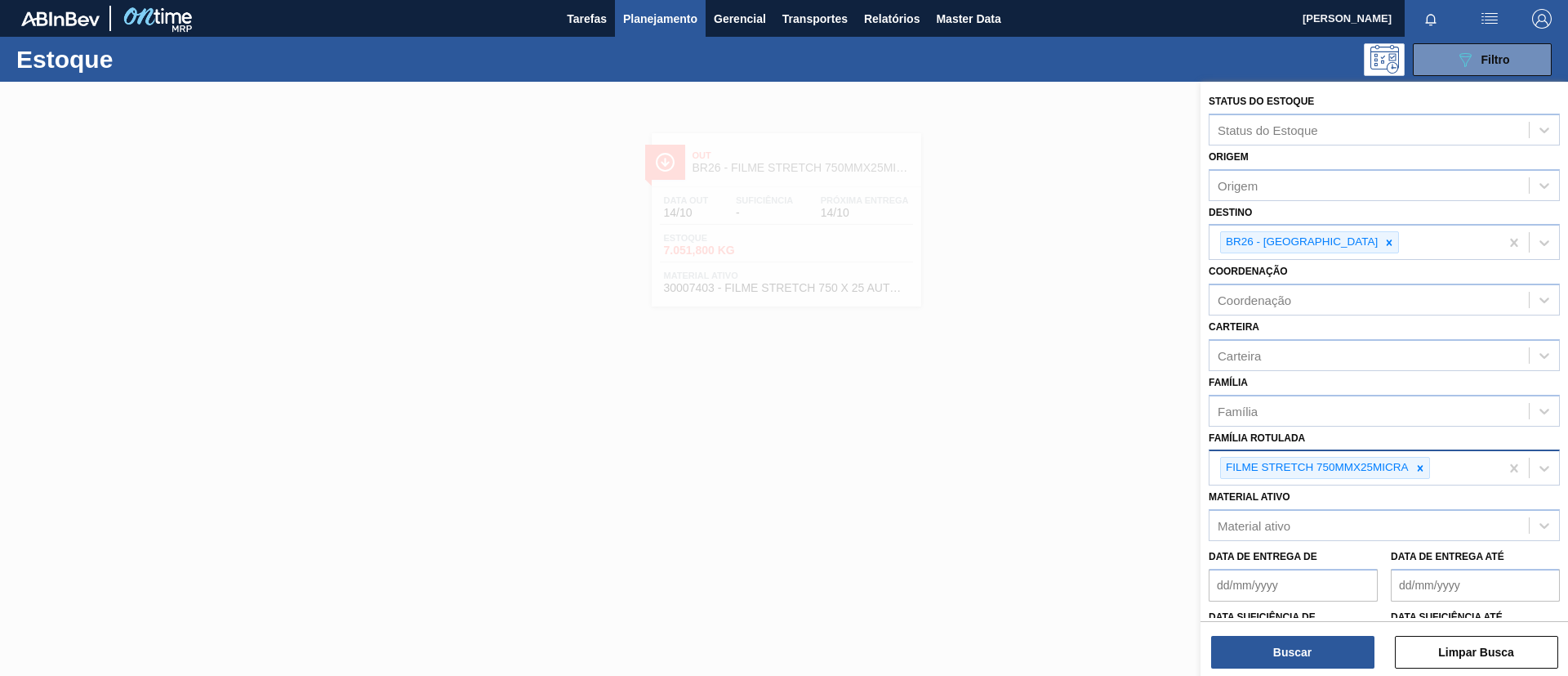
click at [1420, 456] on div "FILME STRETCH 750MMX25MICRA" at bounding box center [1325, 468] width 210 height 22
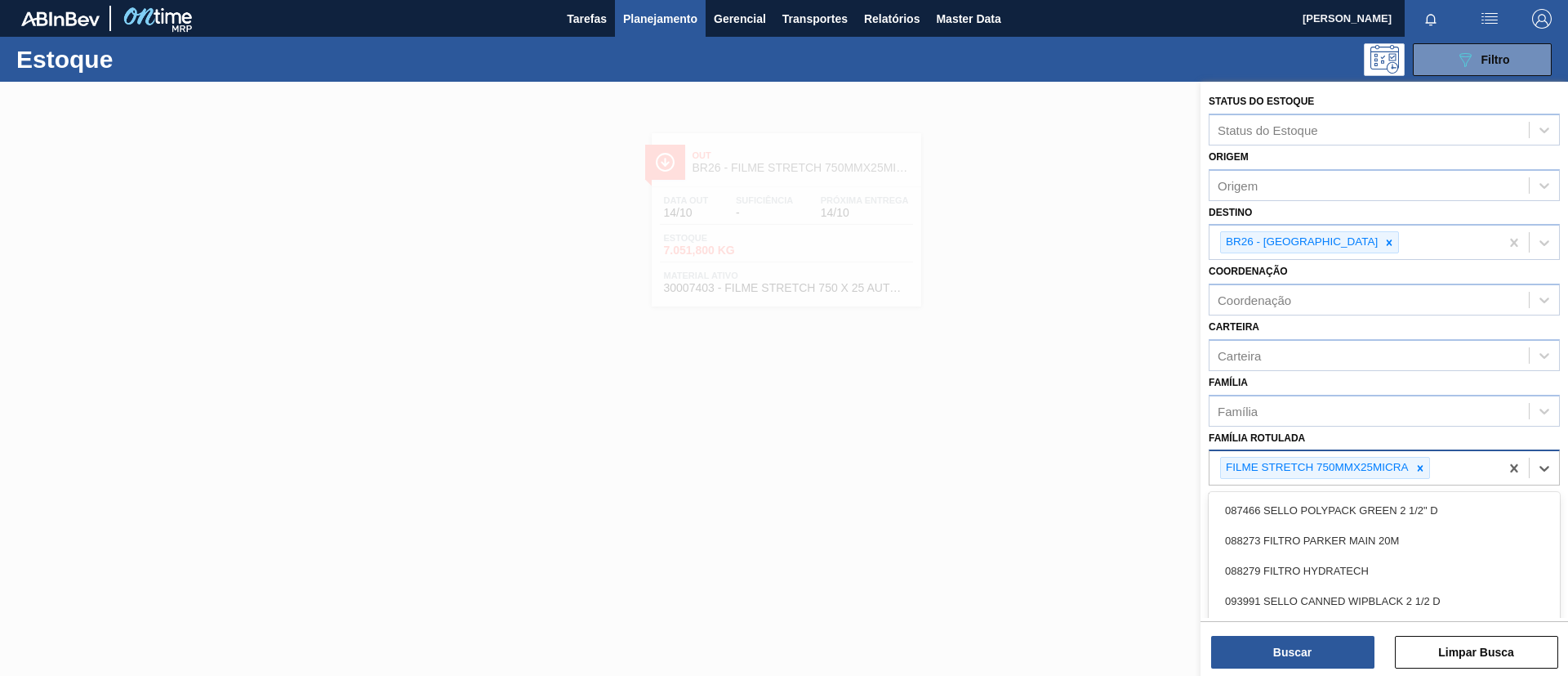
paste Rotulada "FILME BC 473 MP C12"
type Rotulada "FILME BC 473 MP C12"
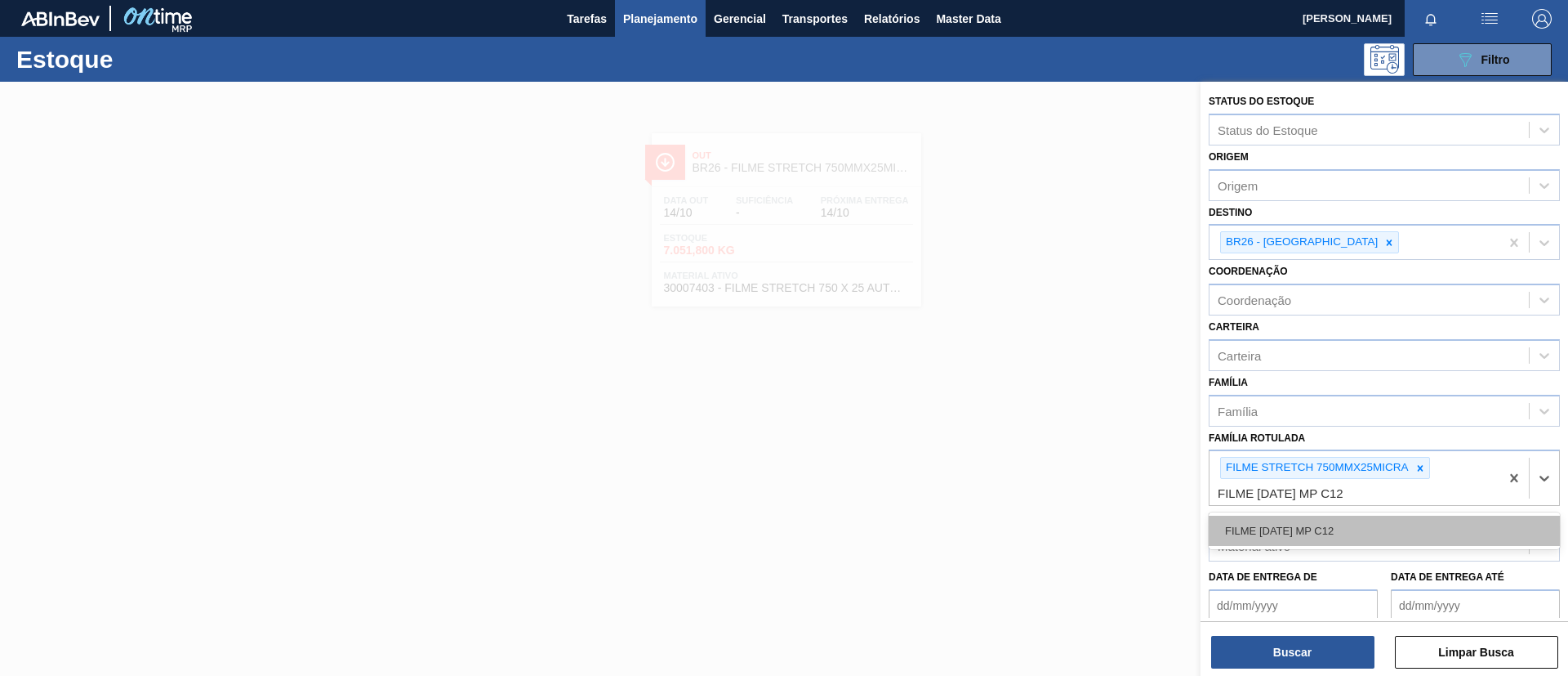
click at [1379, 531] on div "FILME BC 473 MP C12" at bounding box center [1385, 530] width 351 height 30
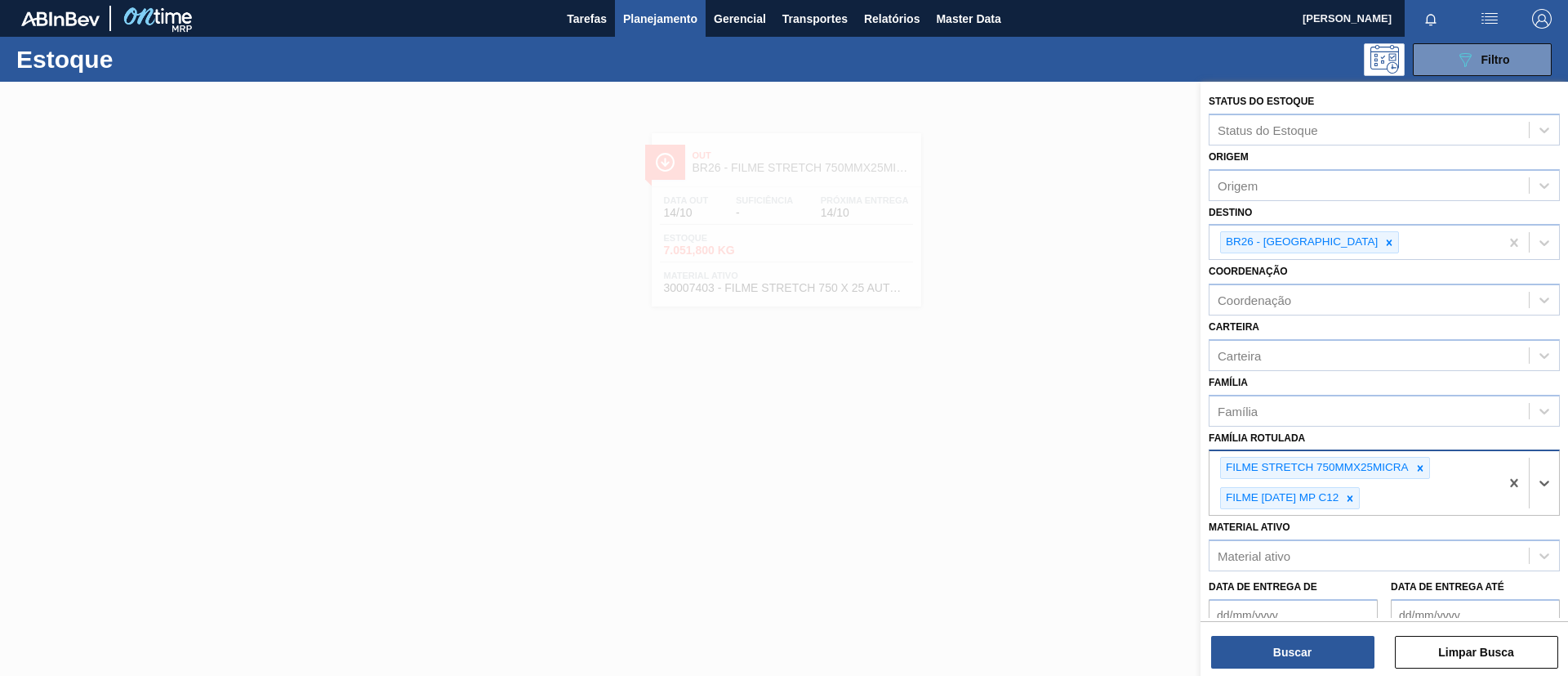
click at [1428, 470] on div at bounding box center [1420, 468] width 18 height 21
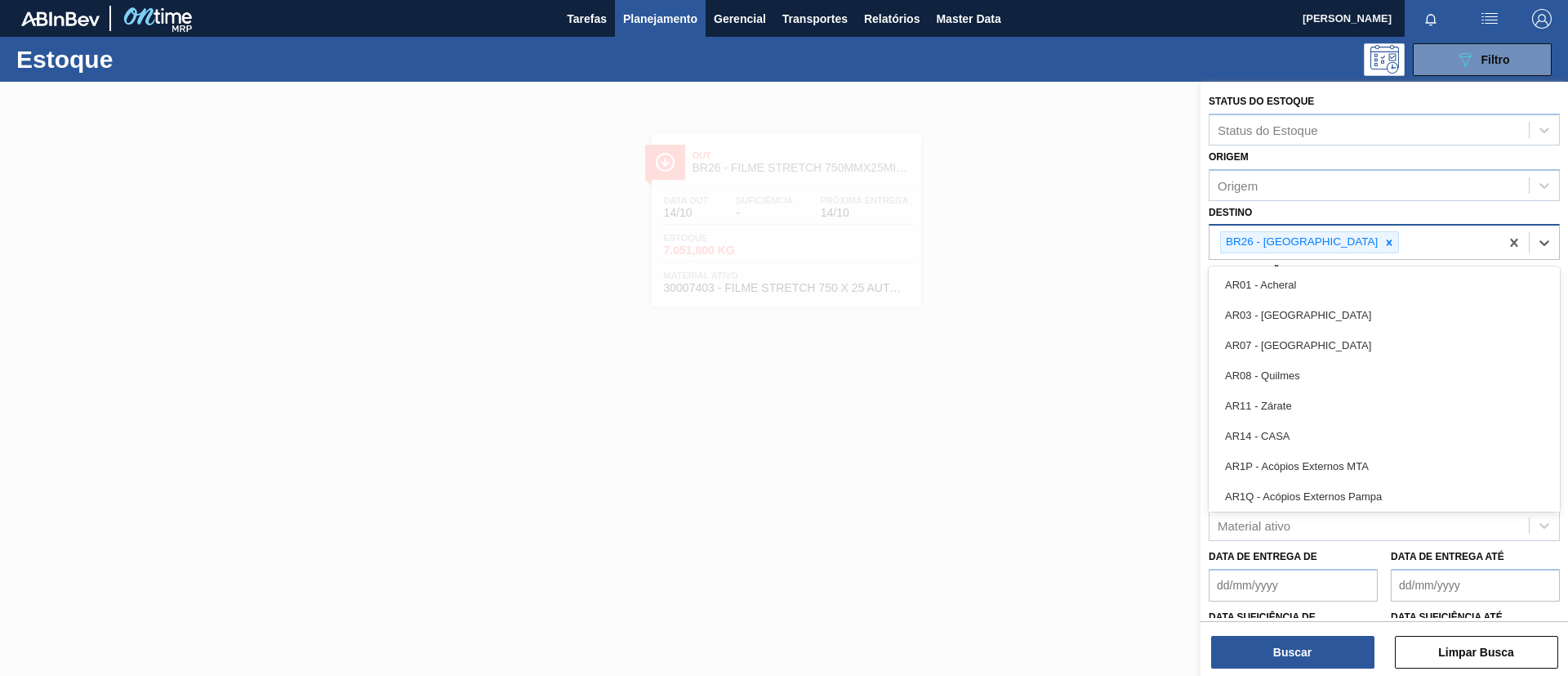
click at [1338, 248] on div "BR26 - Uberlândia" at bounding box center [1310, 242] width 179 height 22
click at [1380, 247] on div at bounding box center [1389, 242] width 18 height 21
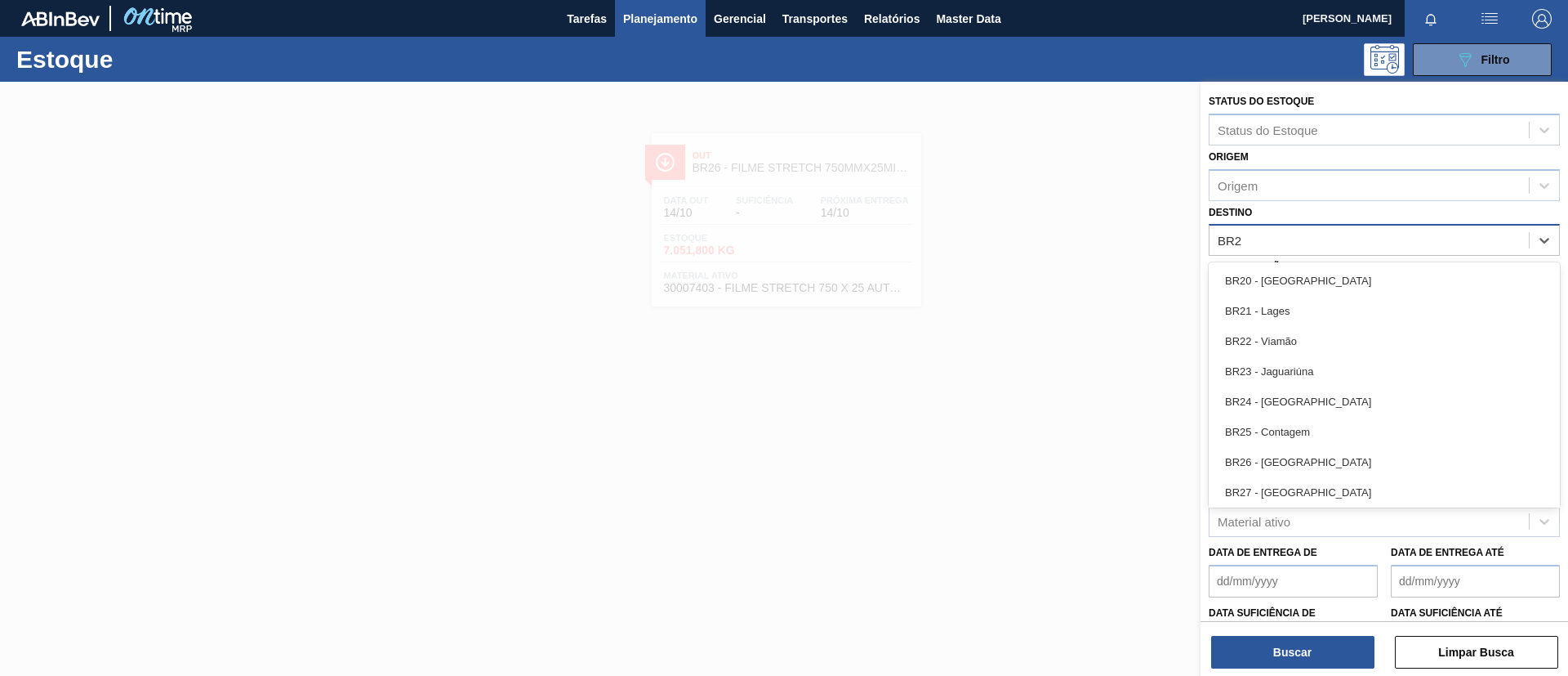
type input "BR27"
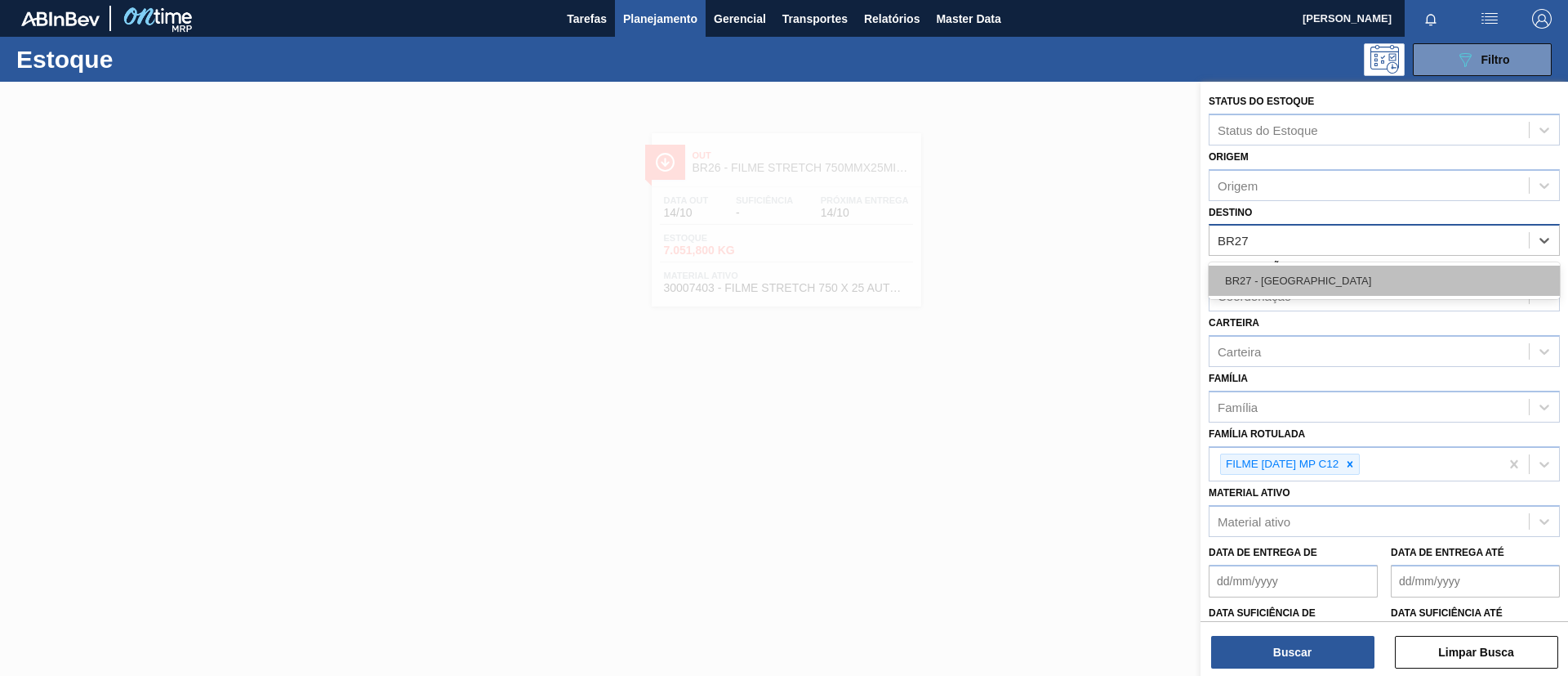
click at [1340, 284] on div "BR27 - Nova Minas" at bounding box center [1385, 280] width 351 height 30
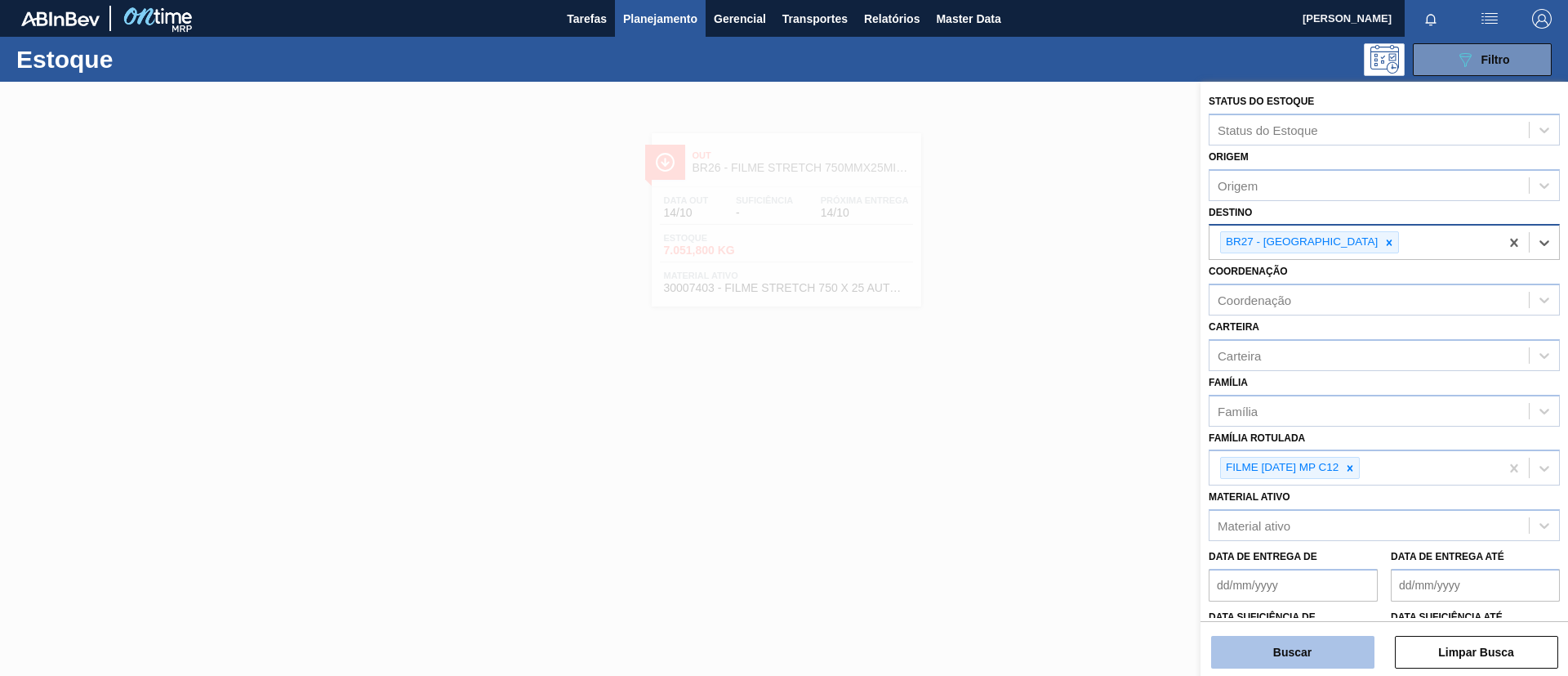
click at [1270, 647] on button "Buscar" at bounding box center [1292, 652] width 163 height 33
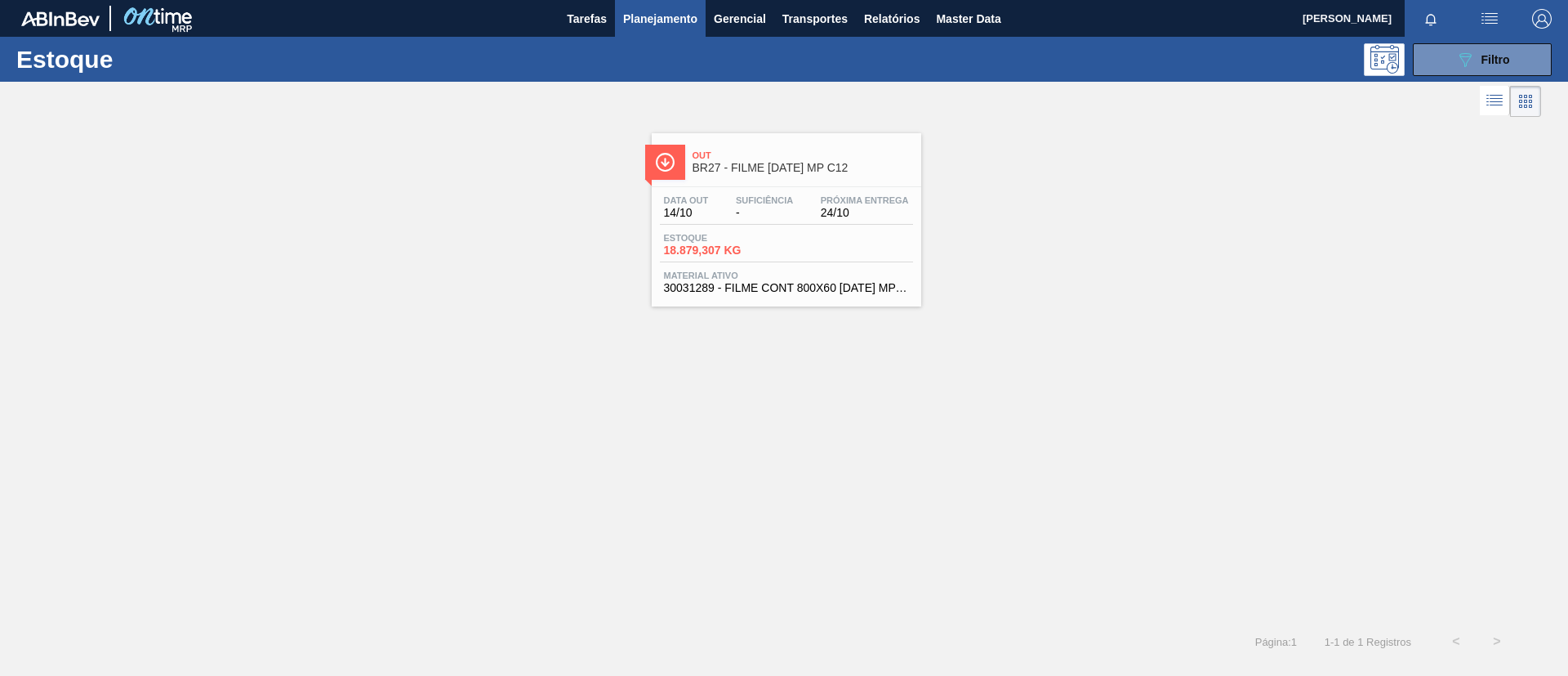
click at [907, 158] on span "Out" at bounding box center [802, 155] width 220 height 10
click at [907, 158] on main "Tarefas Planejamento Gerencial Transportes Relatórios Master Data TOMAS SIMOES …" at bounding box center [784, 338] width 1568 height 676
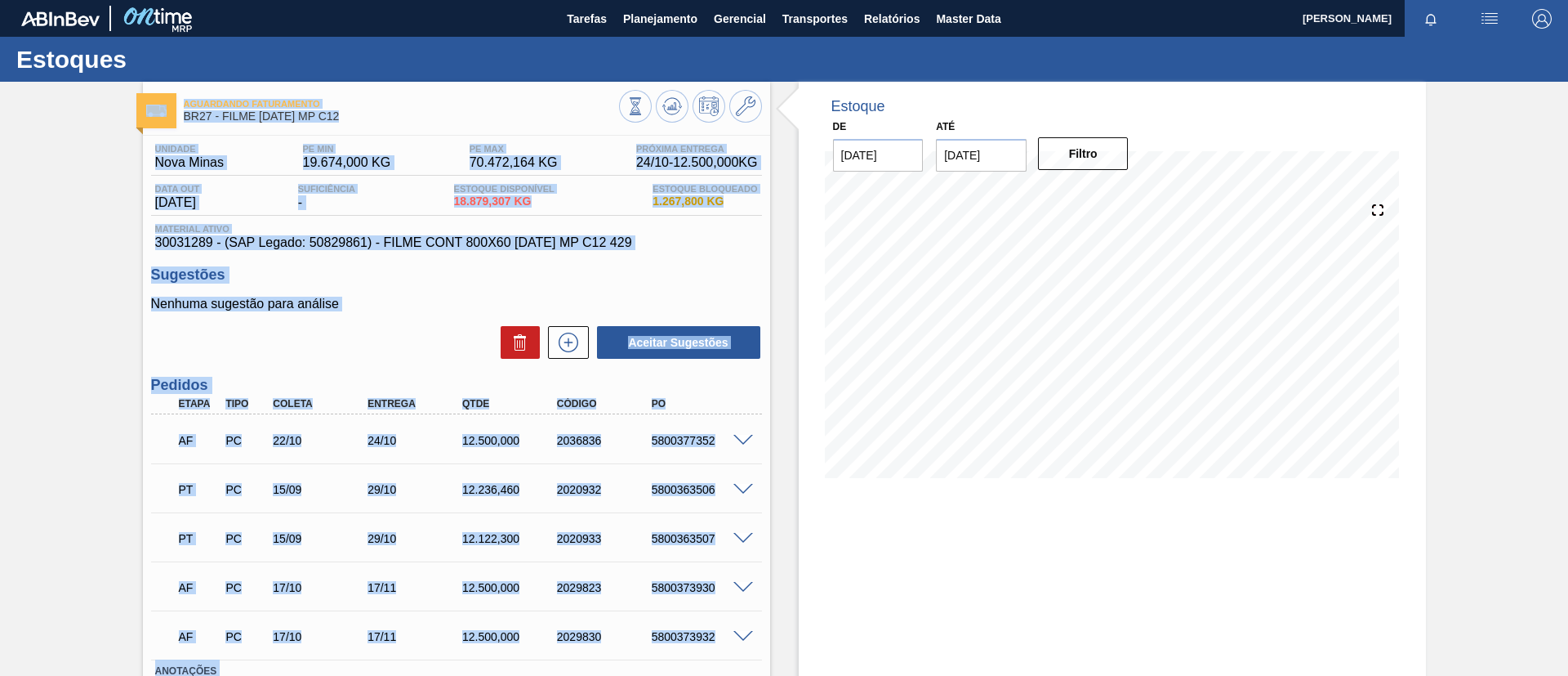
click at [254, 498] on div "PT PC 15/09 29/10 12.236,460 2020932 5800363506" at bounding box center [452, 488] width 568 height 33
click at [287, 452] on div "AF PC 22/10 24/10 12.500,000 2036836 5800377352" at bounding box center [452, 439] width 568 height 33
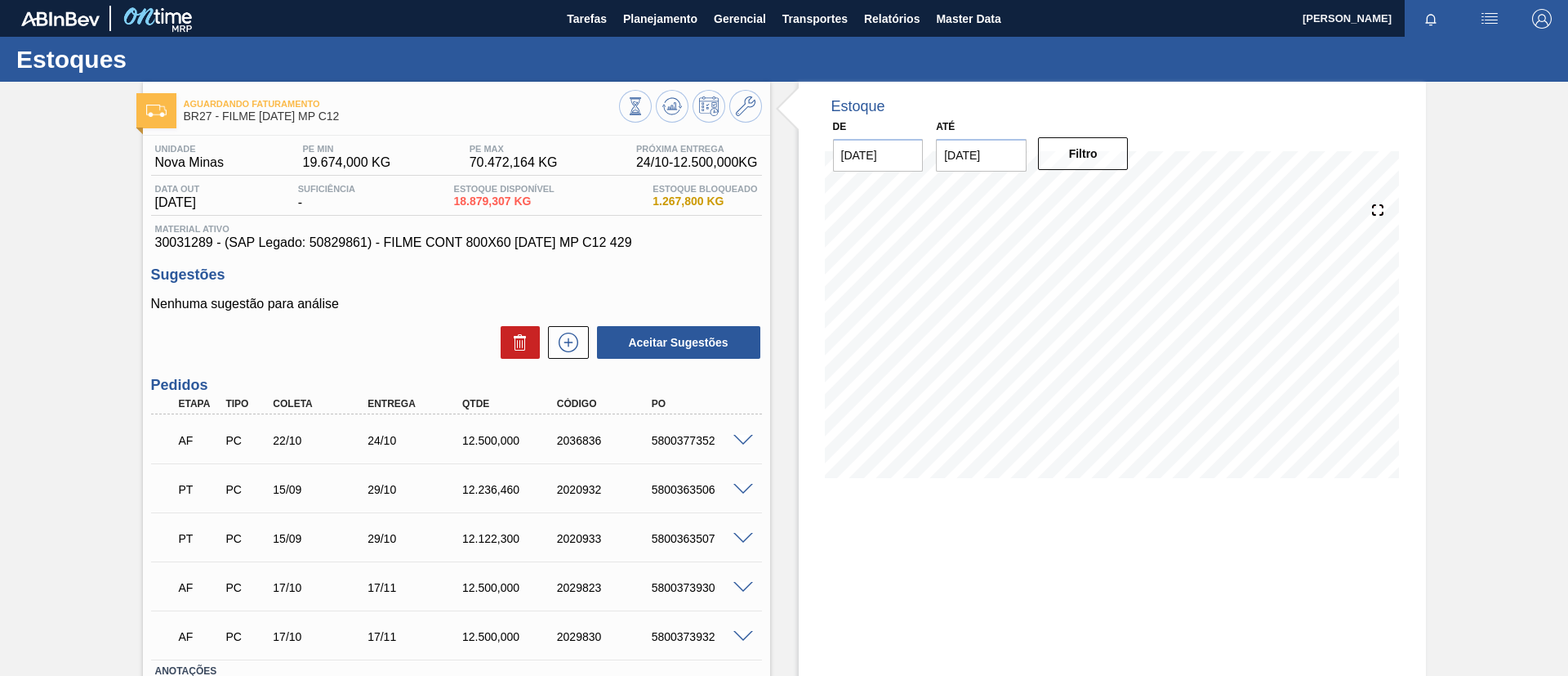
click at [739, 438] on span at bounding box center [743, 441] width 20 height 12
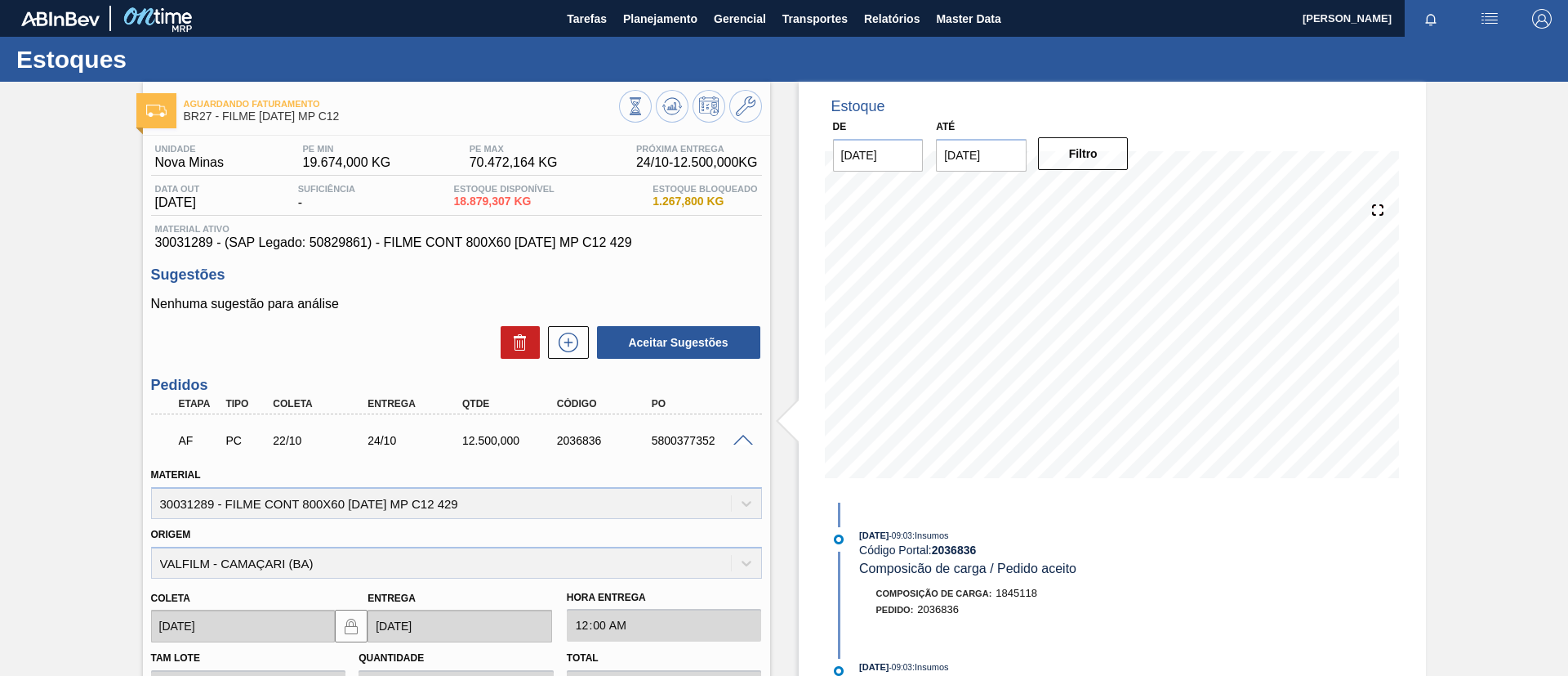
click at [741, 438] on span at bounding box center [743, 441] width 20 height 12
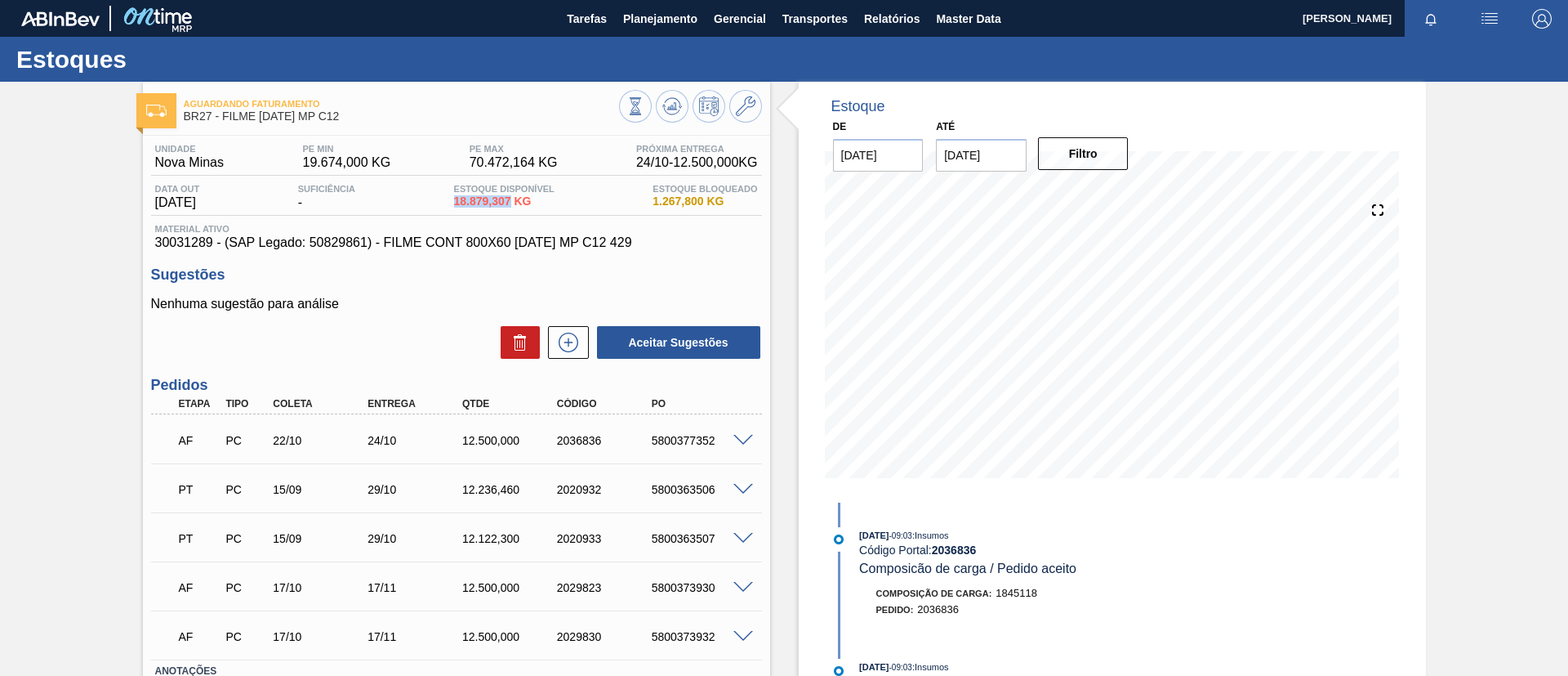
drag, startPoint x: 453, startPoint y: 205, endPoint x: 517, endPoint y: 206, distance: 64.0
click at [517, 206] on div "Data out 14/10/2025 Suficiência - Estoque Disponível 18.879,307 KG Estoque Bloq…" at bounding box center [456, 200] width 611 height 32
click at [507, 258] on div "Unidade Nova Minas PE MIN 19.674,000 KG PE MAX 70.472,164 KG Próxima Entrega 24…" at bounding box center [456, 460] width 628 height 649
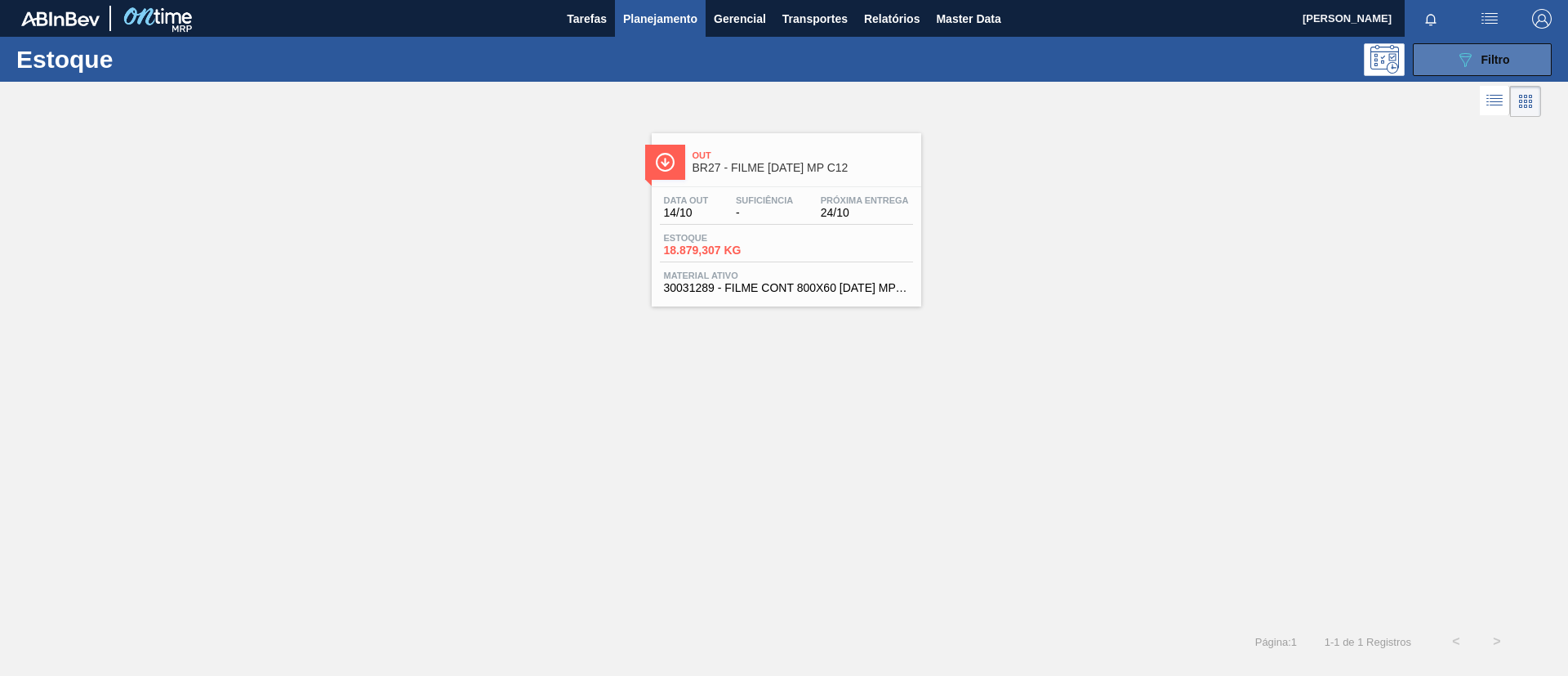
click at [1503, 67] on div "089F7B8B-B2A5-4AFE-B5C0-19BA573D28AC Filtro" at bounding box center [1482, 60] width 54 height 20
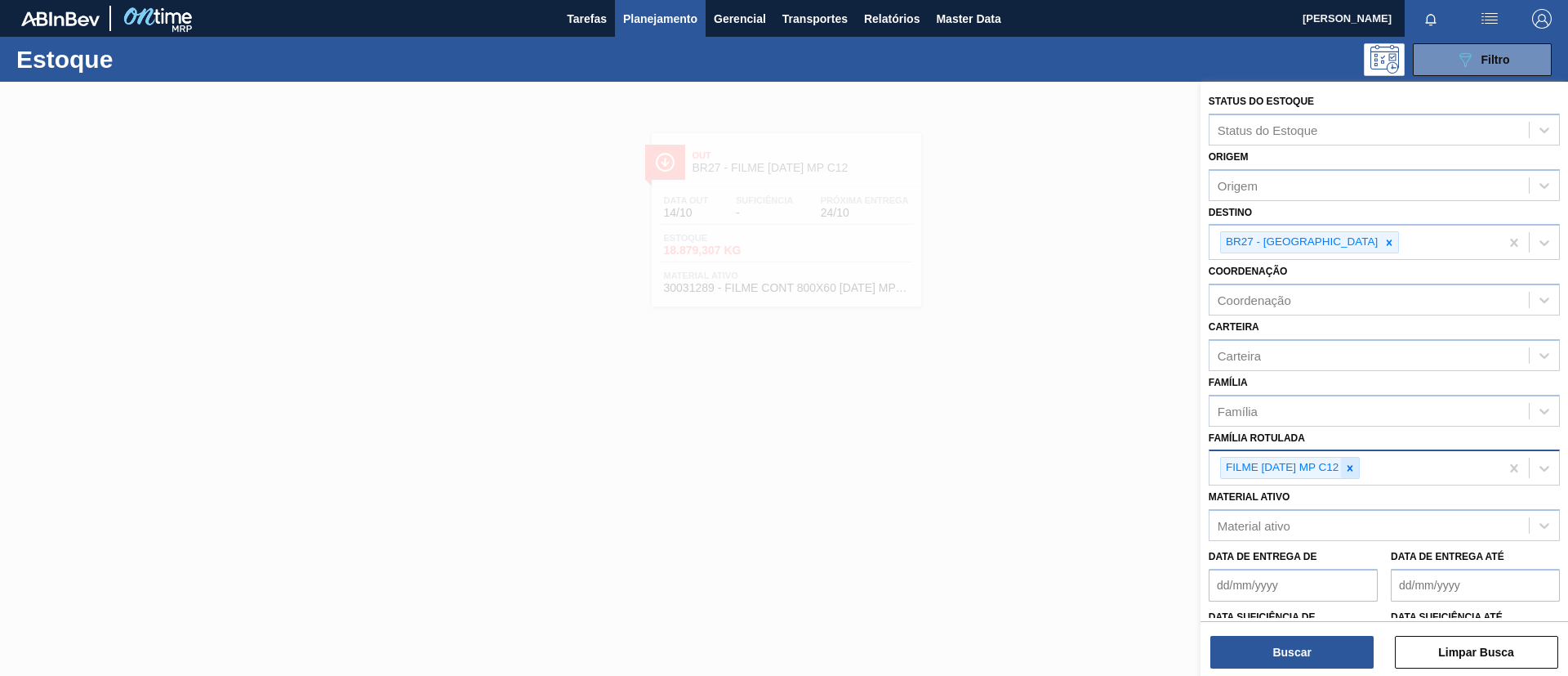
click at [1348, 464] on icon at bounding box center [1349, 468] width 11 height 11
paste Rotulada "FILME LISO 800x60"
type Rotulada "FILME LISO 800x60"
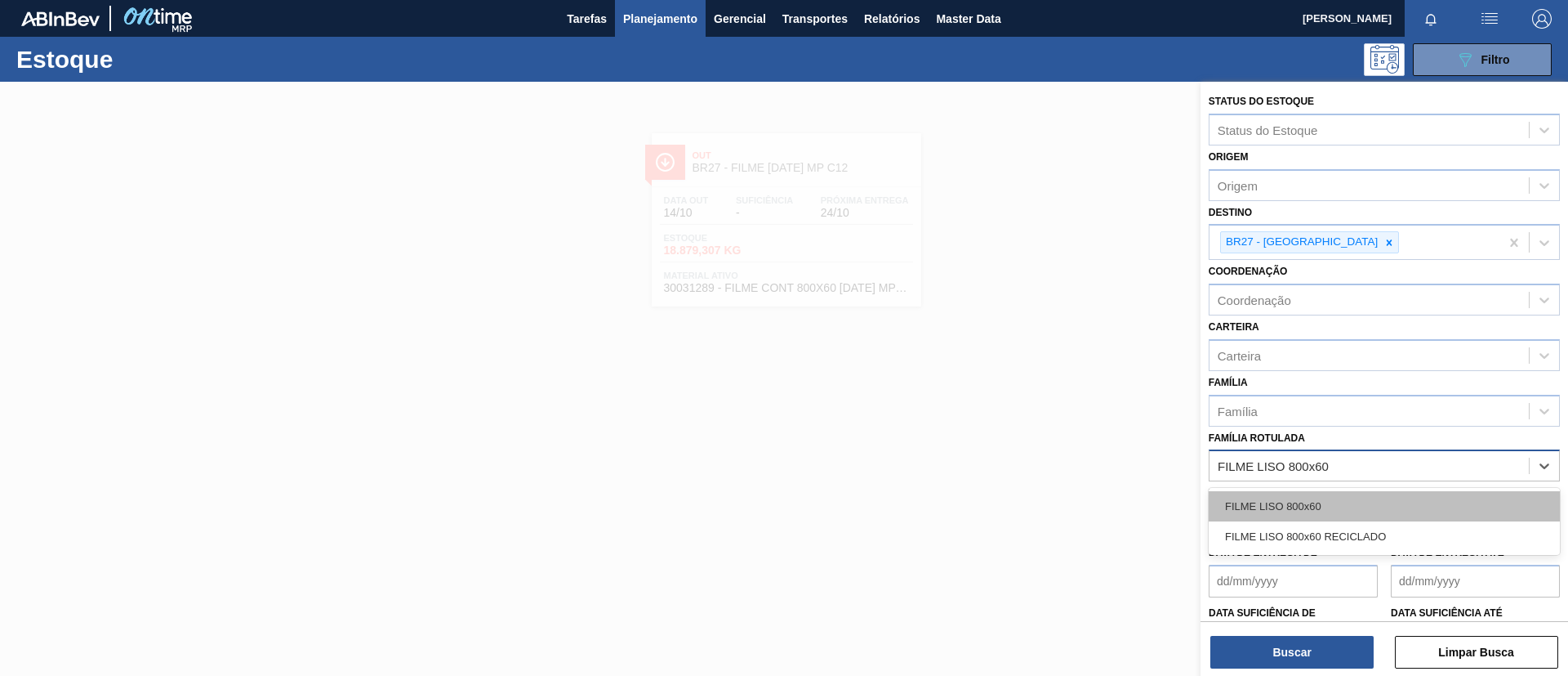
click at [1327, 500] on div "FILME LISO 800x60" at bounding box center [1385, 506] width 351 height 30
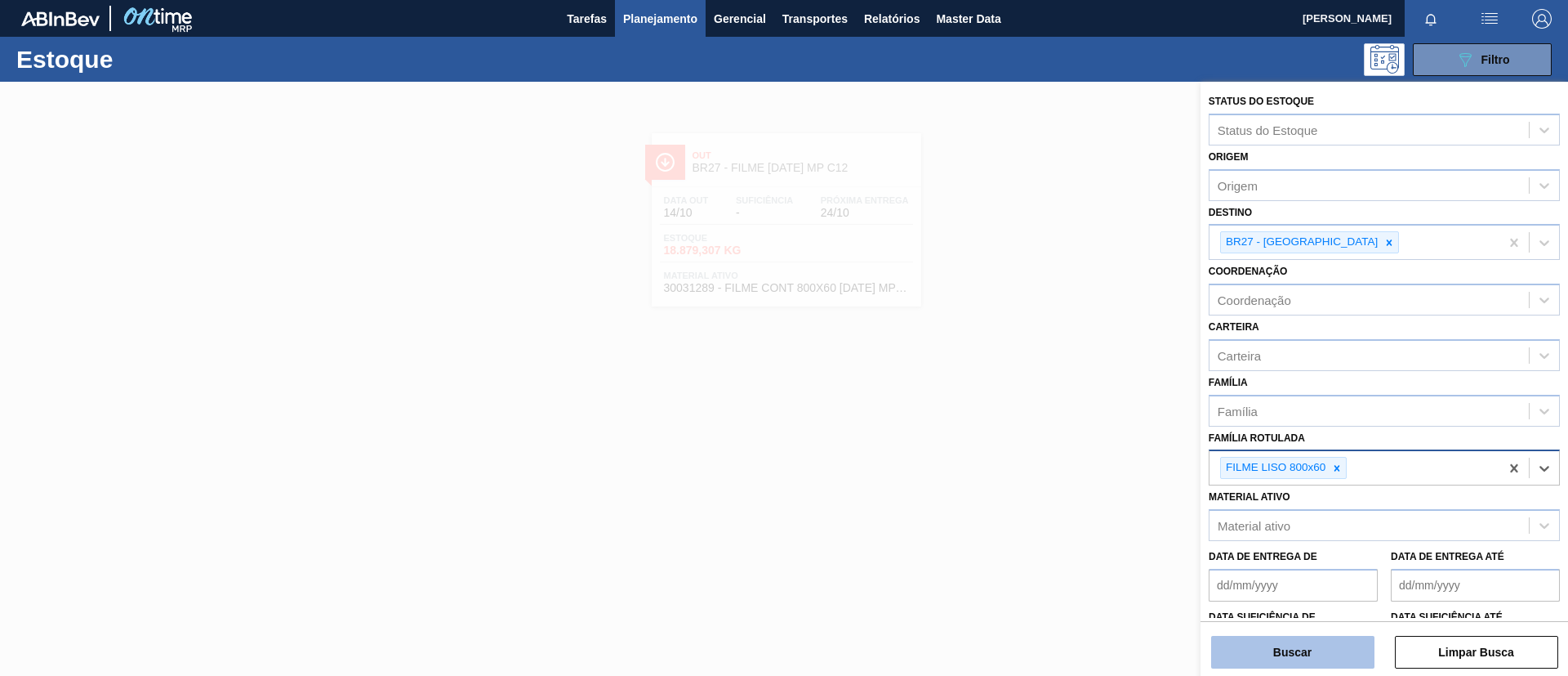
click at [1302, 642] on button "Buscar" at bounding box center [1292, 652] width 163 height 33
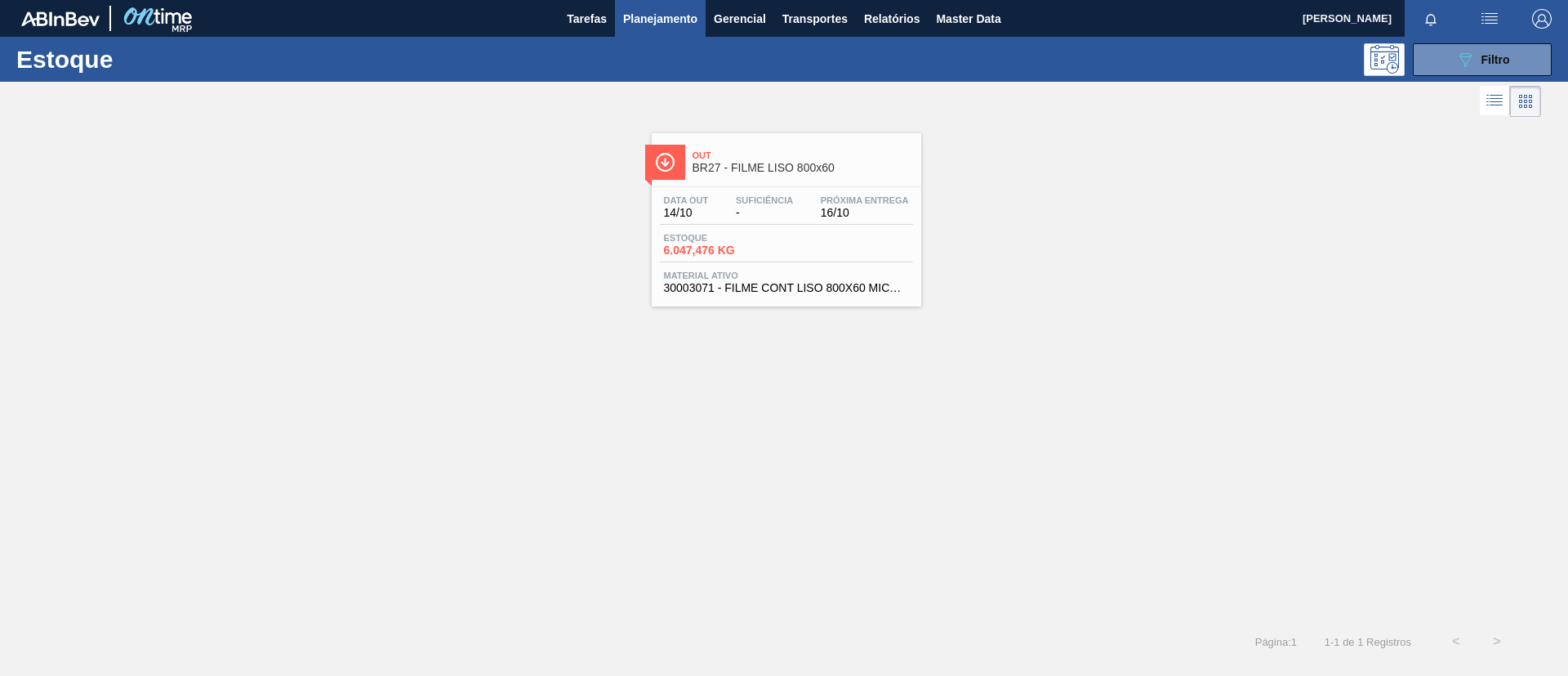
click at [797, 220] on div "Data out 14/10 Suficiência - Próxima Entrega 16/10" at bounding box center [787, 210] width 253 height 29
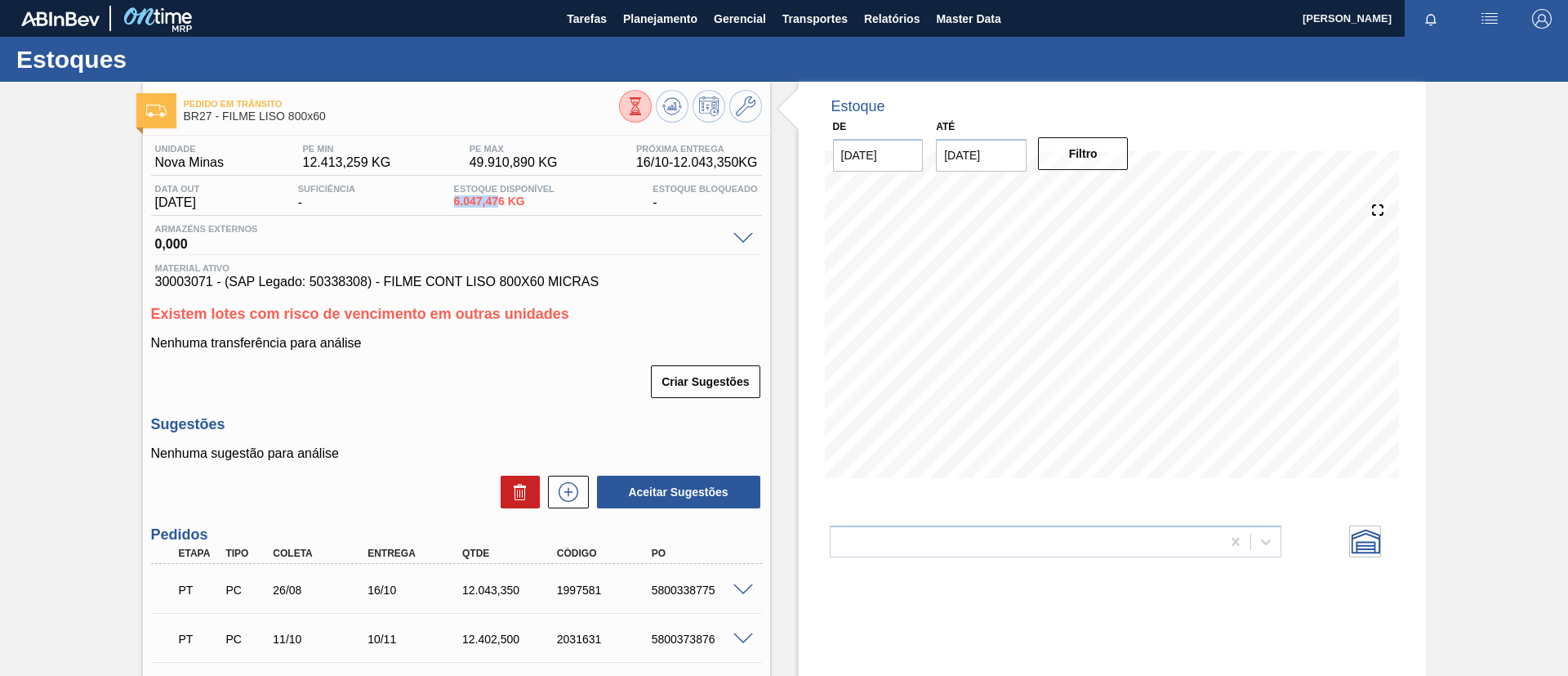
drag, startPoint x: 453, startPoint y: 205, endPoint x: 507, endPoint y: 202, distance: 54.1
click at [507, 202] on div "Data out 14/10/2025 Suficiência - Estoque Disponível 6.047,476 KG Estoque Bloqu…" at bounding box center [456, 200] width 611 height 32
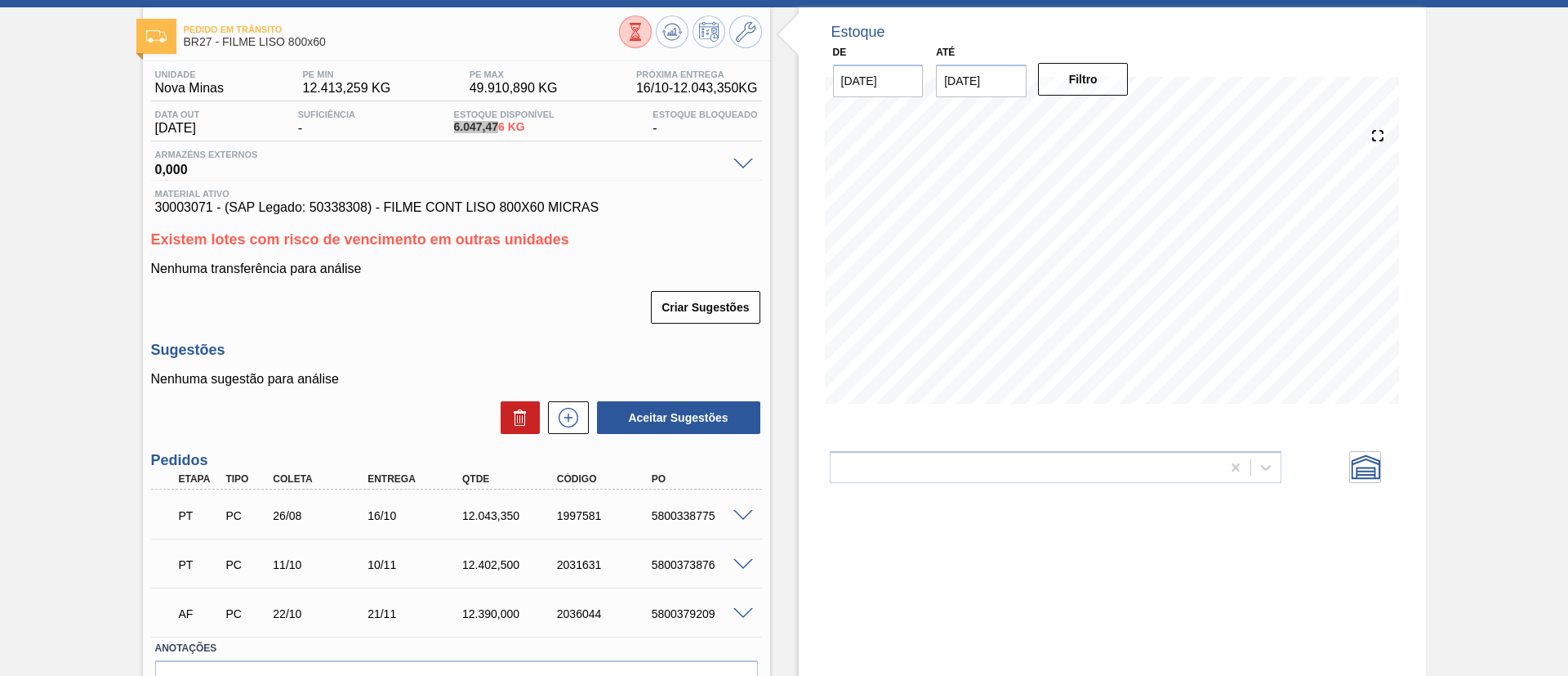
scroll to position [169, 0]
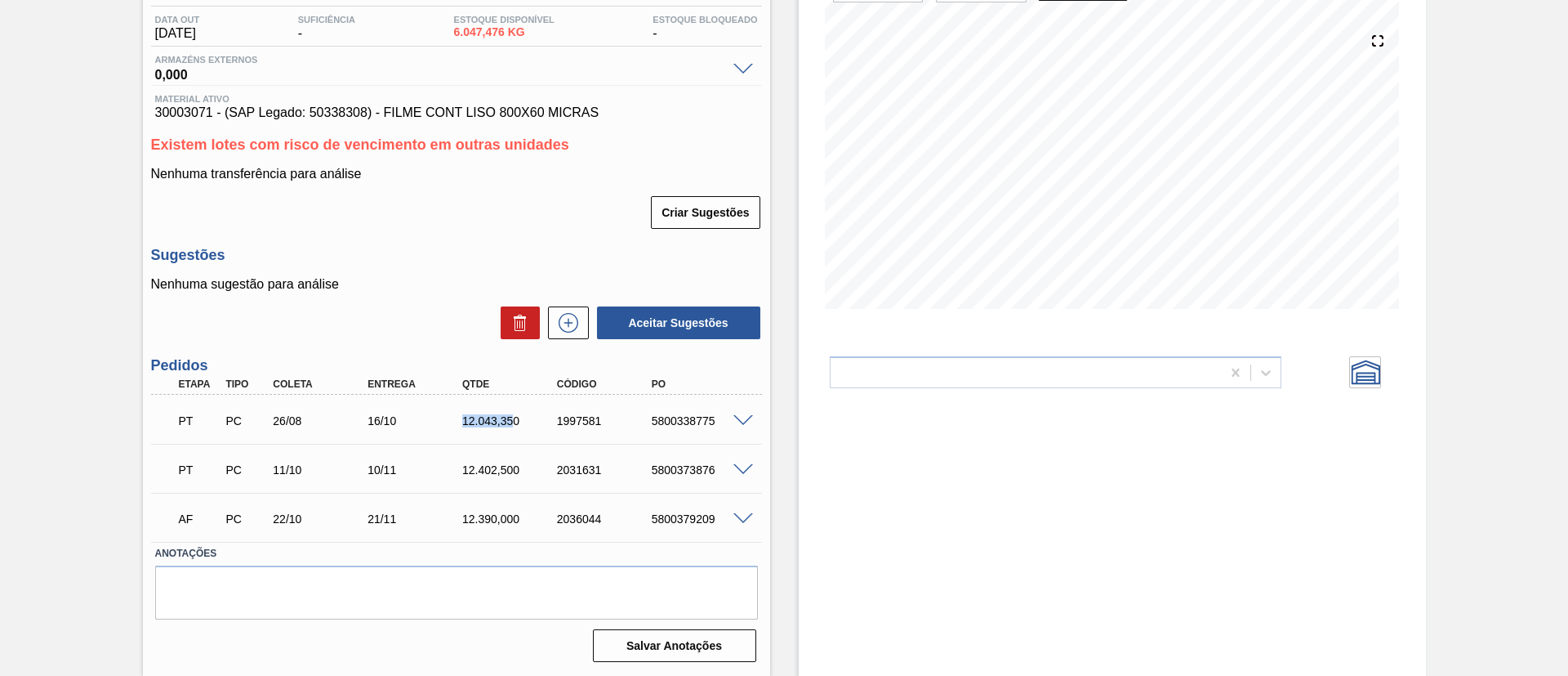
drag, startPoint x: 458, startPoint y: 426, endPoint x: 513, endPoint y: 426, distance: 55.0
click at [513, 426] on div "12.043,350" at bounding box center [511, 420] width 106 height 13
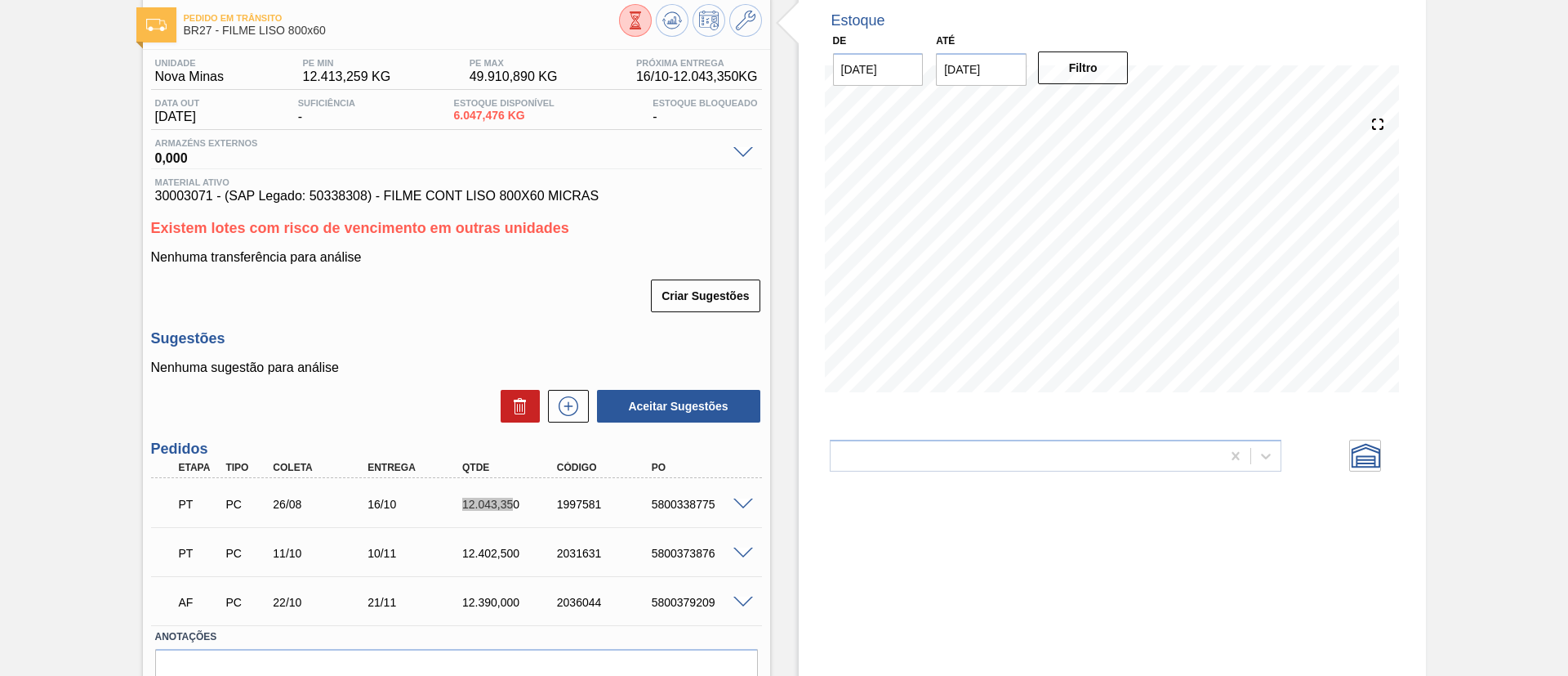
scroll to position [47, 0]
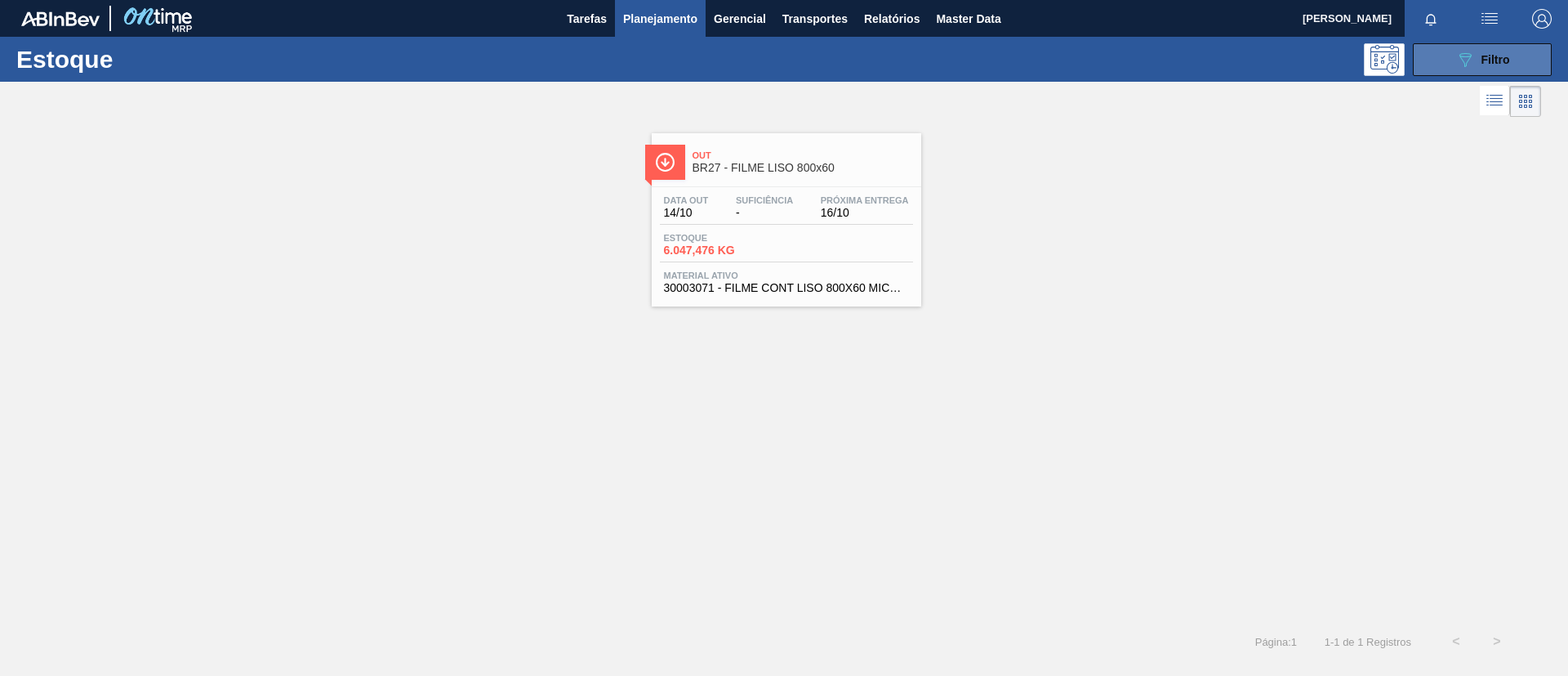
click at [1508, 63] on span "Filtro" at bounding box center [1495, 59] width 29 height 13
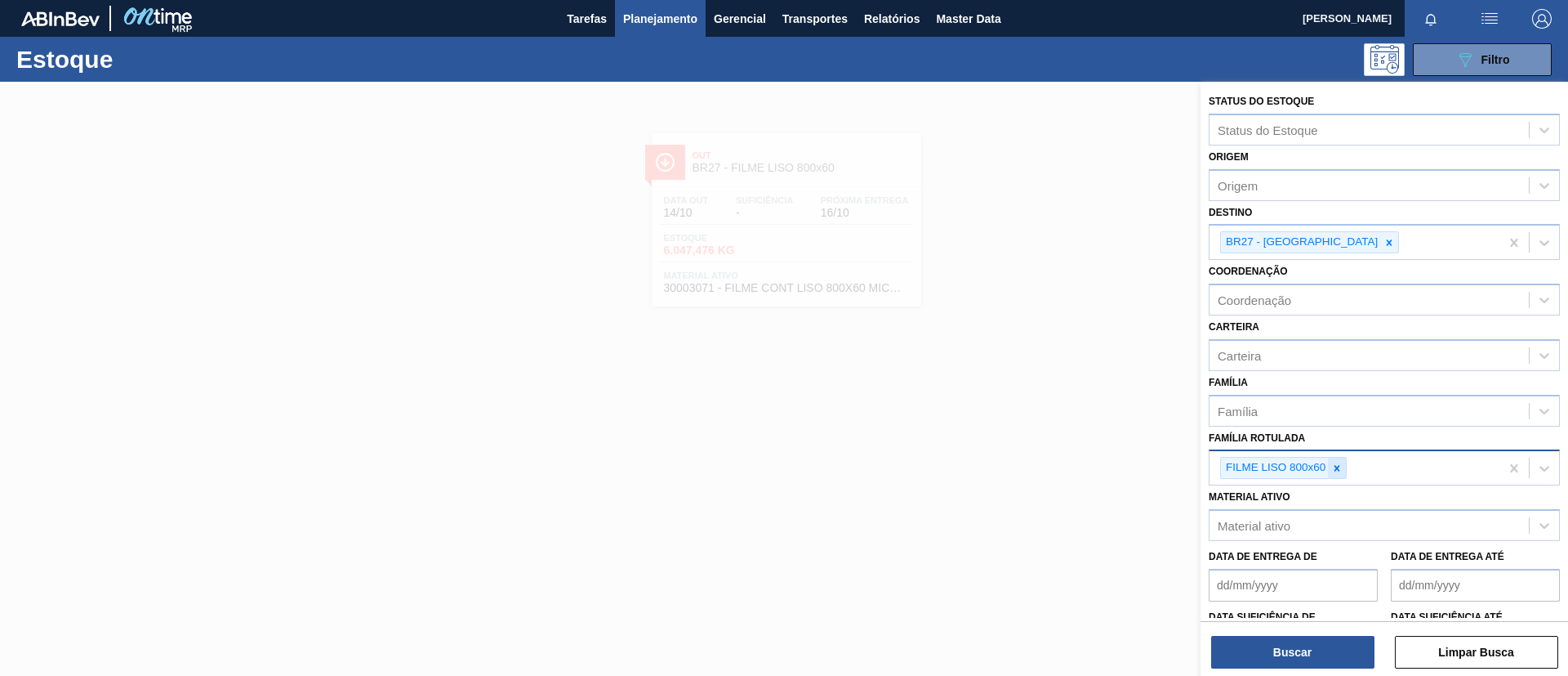
click at [1337, 468] on icon at bounding box center [1337, 468] width 6 height 6
paste Rotulada "FILME LISO 860X45"
type Rotulada "FILME LISO 860X45"
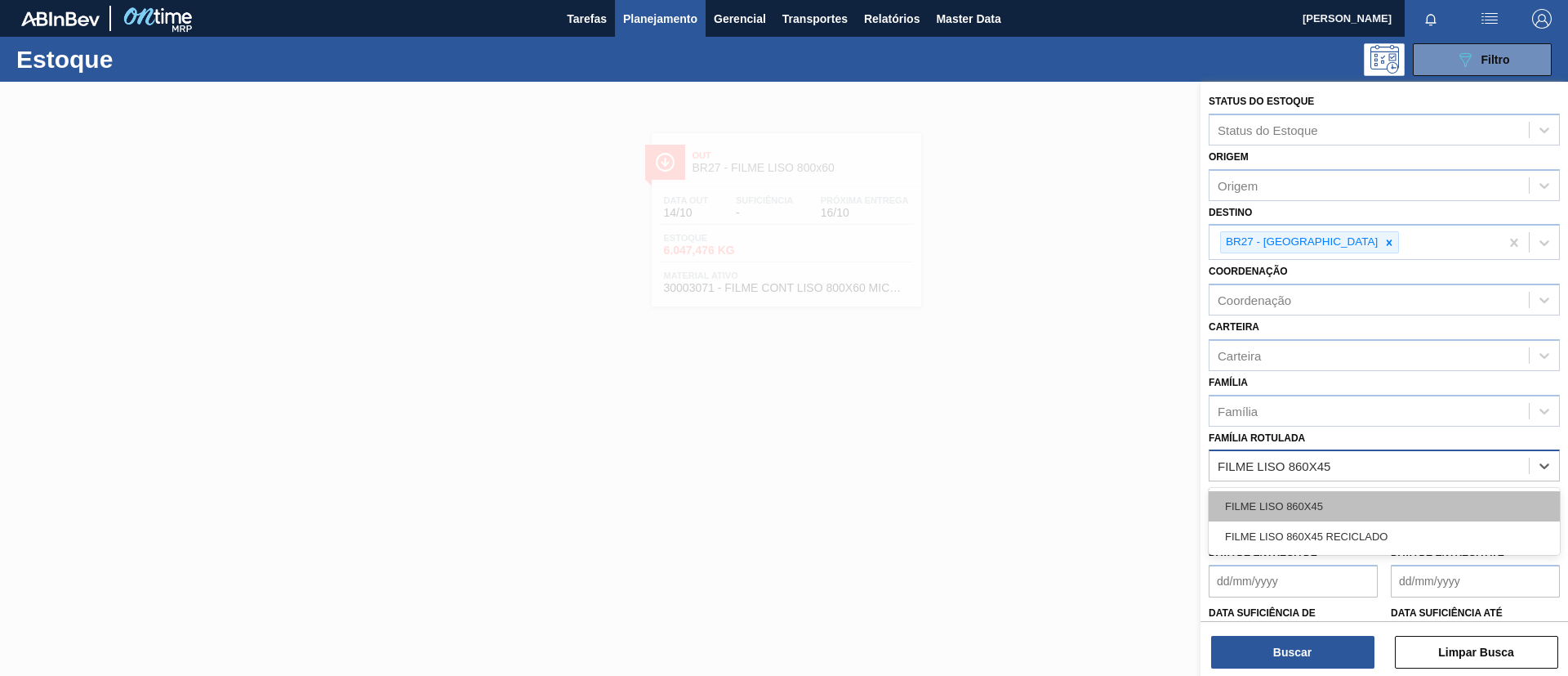
click at [1334, 518] on div "FILME LISO 860X45" at bounding box center [1385, 506] width 351 height 30
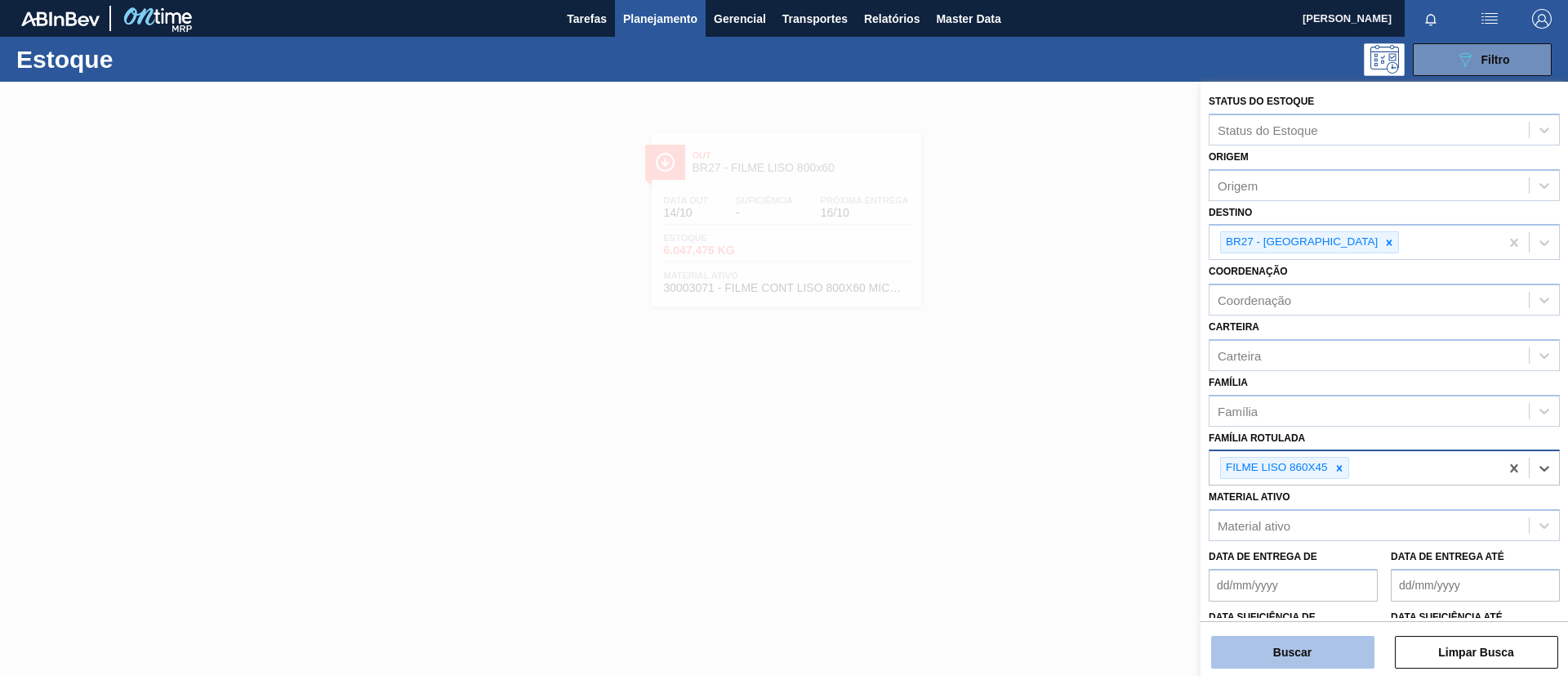
click at [1283, 668] on div "Status do Estoque Status do Estoque Origem Origem Destino BR27 - Nova Minas Coo…" at bounding box center [1384, 380] width 367 height 597
click at [1281, 661] on button "Buscar" at bounding box center [1292, 652] width 163 height 33
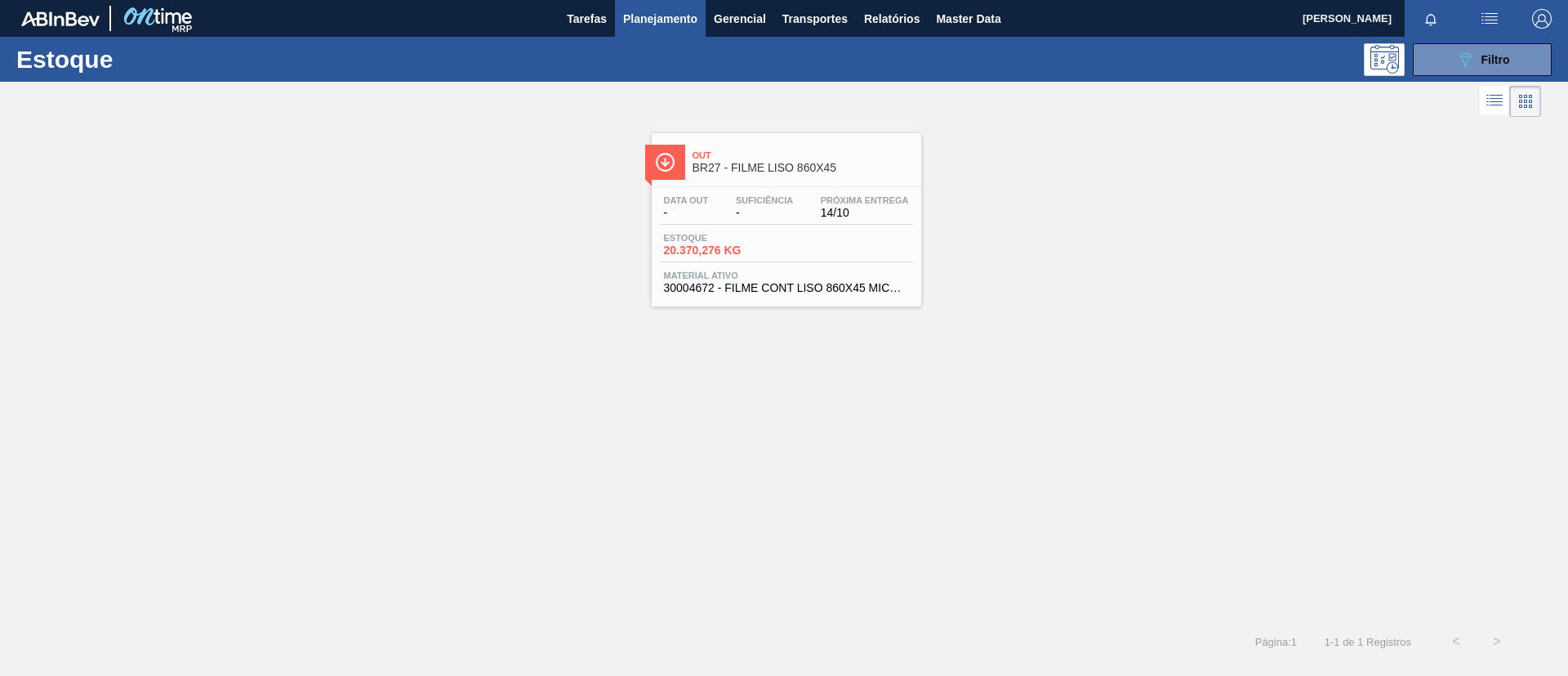
click at [846, 182] on div "Out BR27 - FILME LISO 860X45 Data out - Suficiência - Próxima Entrega 14/10 Est…" at bounding box center [787, 220] width 270 height 173
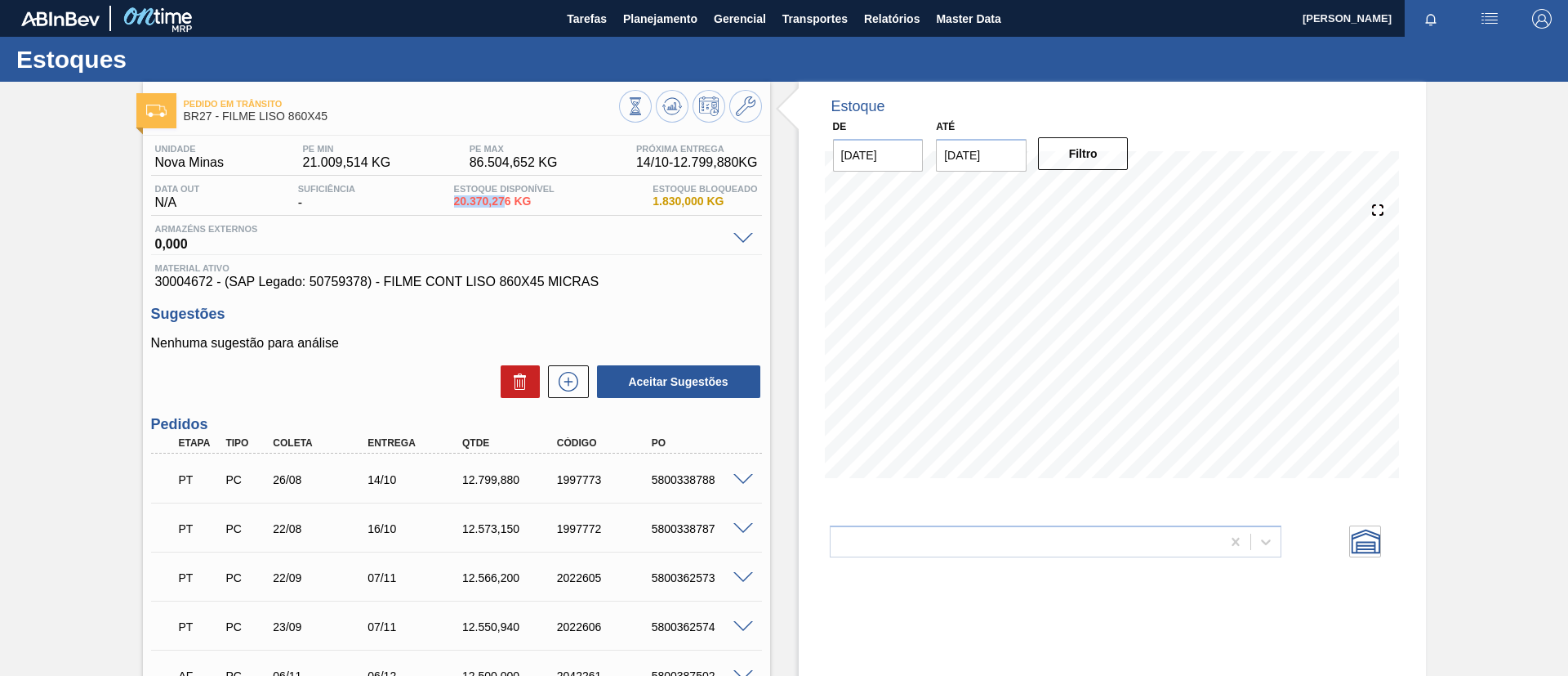
drag, startPoint x: 452, startPoint y: 201, endPoint x: 502, endPoint y: 205, distance: 50.2
click at [502, 205] on div "Estoque Disponível 20.370,276 KG" at bounding box center [505, 197] width 109 height 26
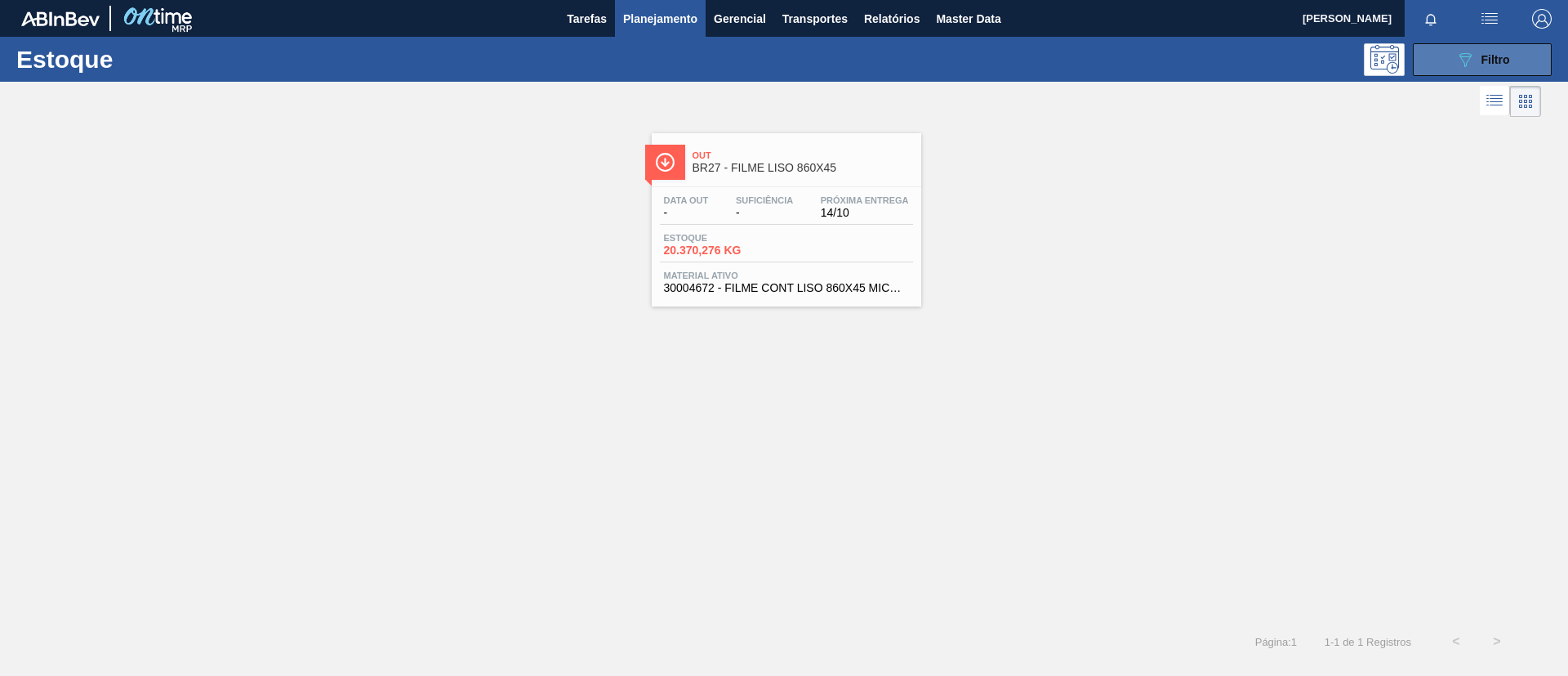
click at [1454, 68] on button "089F7B8B-B2A5-4AFE-B5C0-19BA573D28AC Filtro" at bounding box center [1482, 60] width 139 height 33
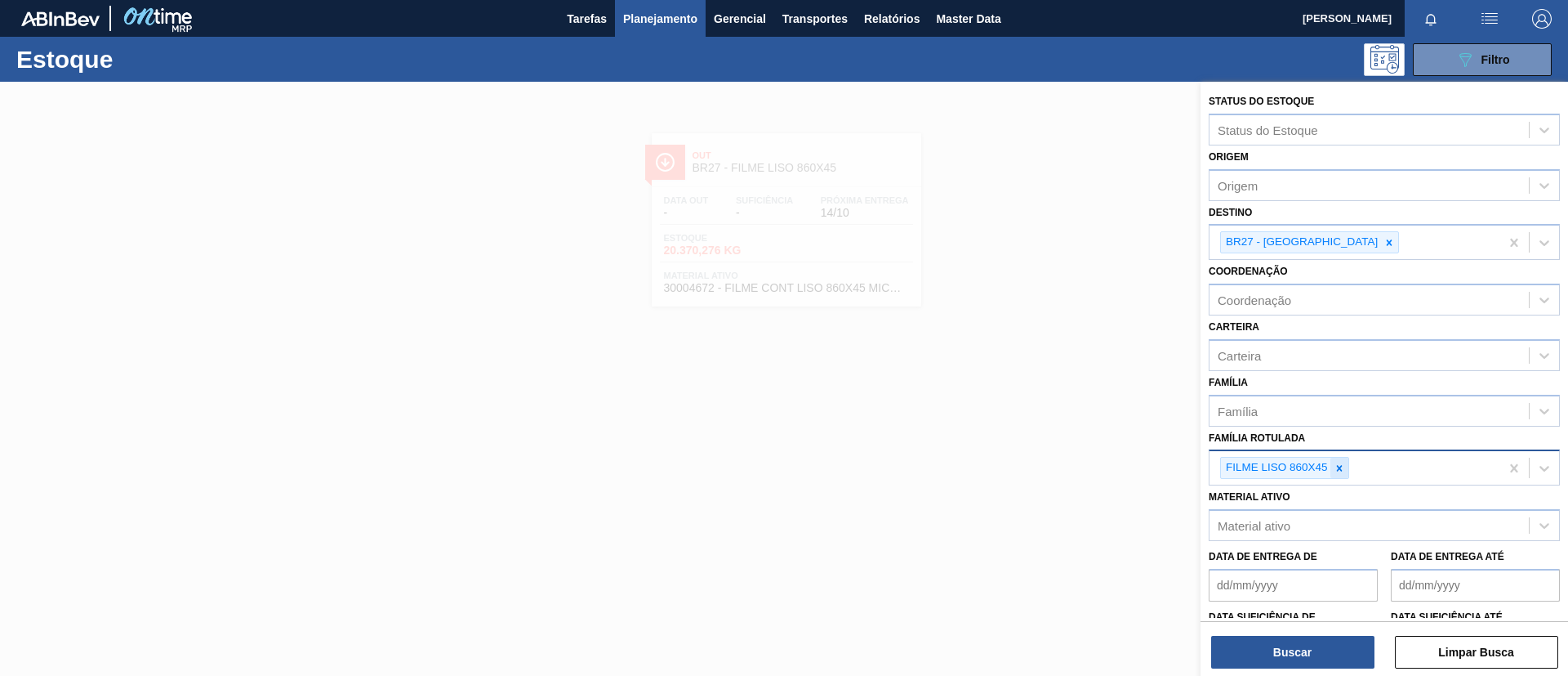
click at [1336, 465] on icon at bounding box center [1339, 468] width 11 height 11
paste Rotulada "FILME LISO 780MM"
type Rotulada "FILME LISO 780MM"
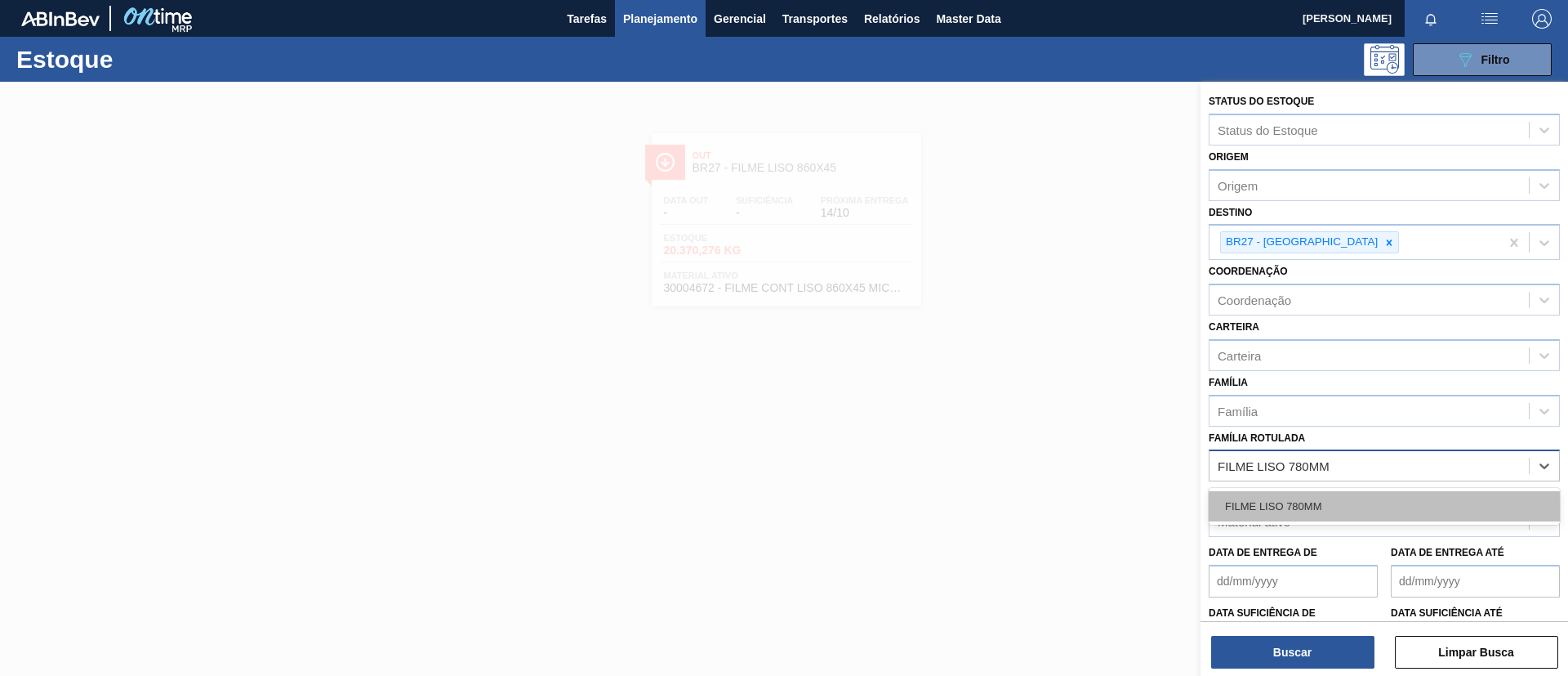
click at [1344, 502] on div "FILME LISO 780MM" at bounding box center [1385, 506] width 351 height 30
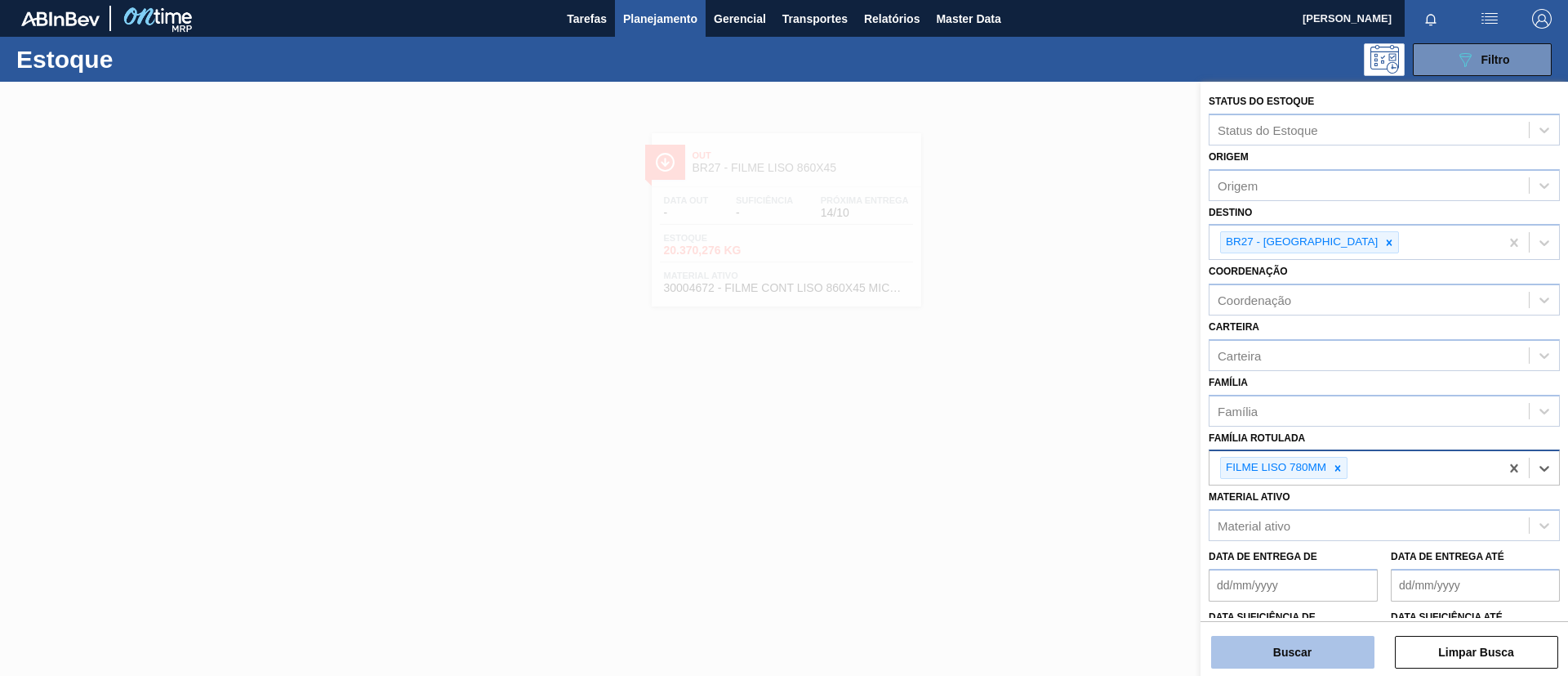
click at [1316, 638] on button "Buscar" at bounding box center [1292, 652] width 163 height 33
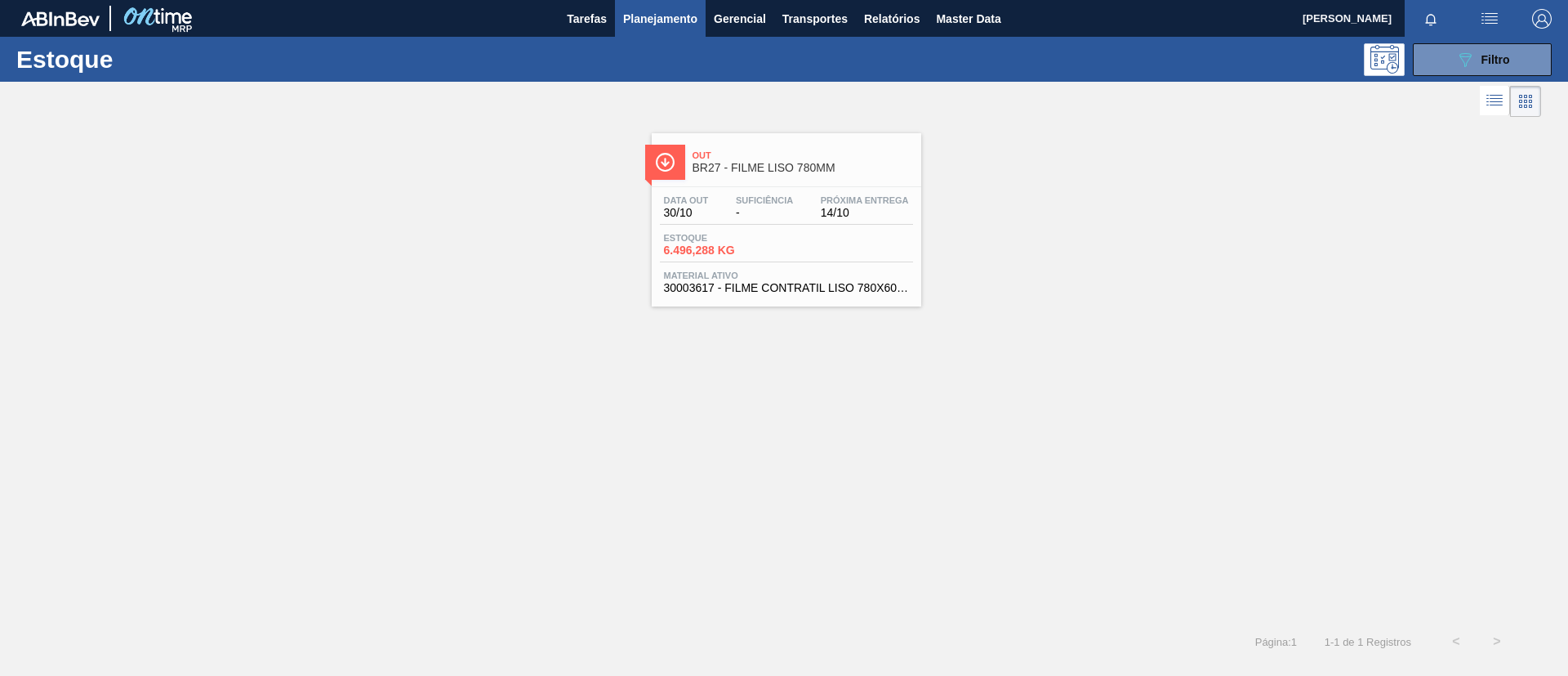
click at [884, 211] on span "14/10" at bounding box center [865, 213] width 88 height 12
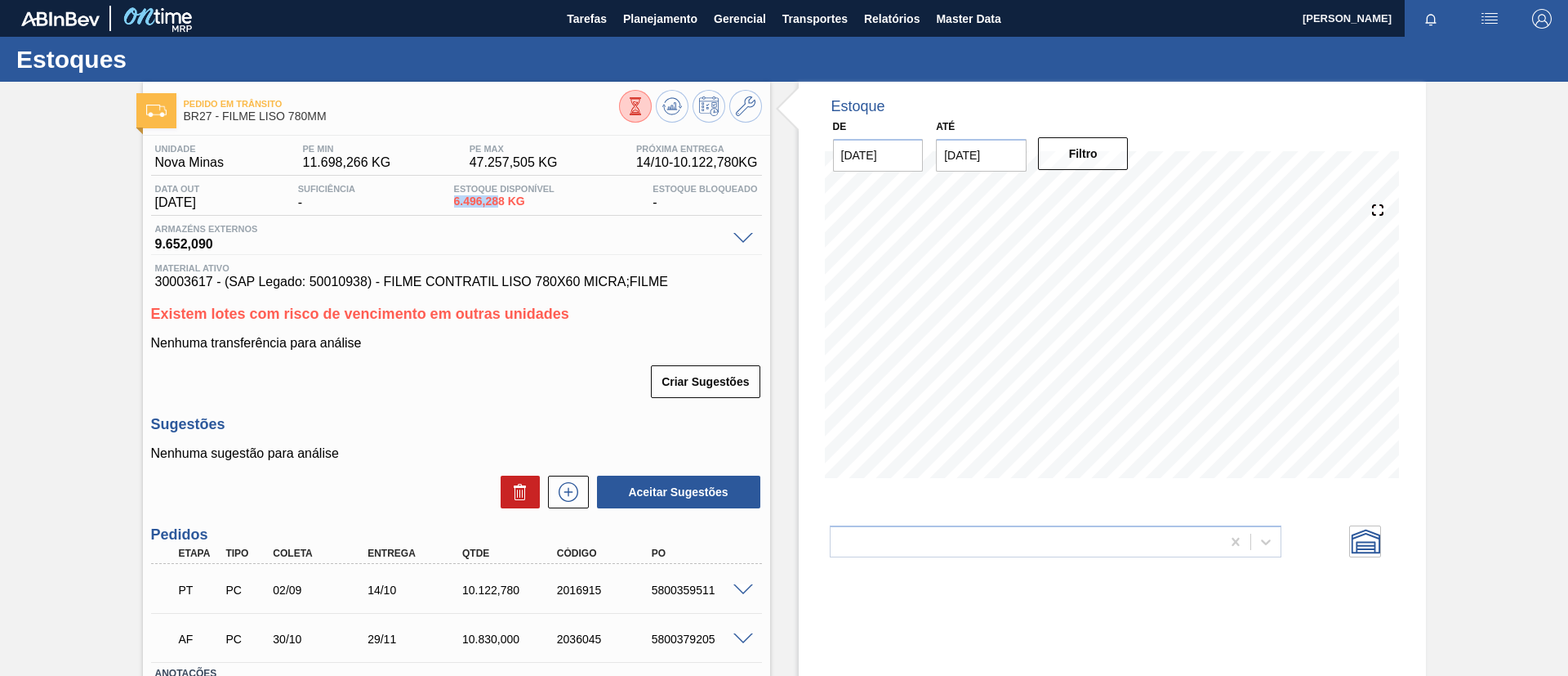
drag, startPoint x: 454, startPoint y: 201, endPoint x: 502, endPoint y: 202, distance: 48.0
click at [502, 202] on div "Data out 30/10/2025 Suficiência - Estoque Disponível 6.496,288 KG Estoque Bloqu…" at bounding box center [456, 200] width 611 height 32
click at [353, 268] on span "Material ativo" at bounding box center [456, 267] width 602 height 10
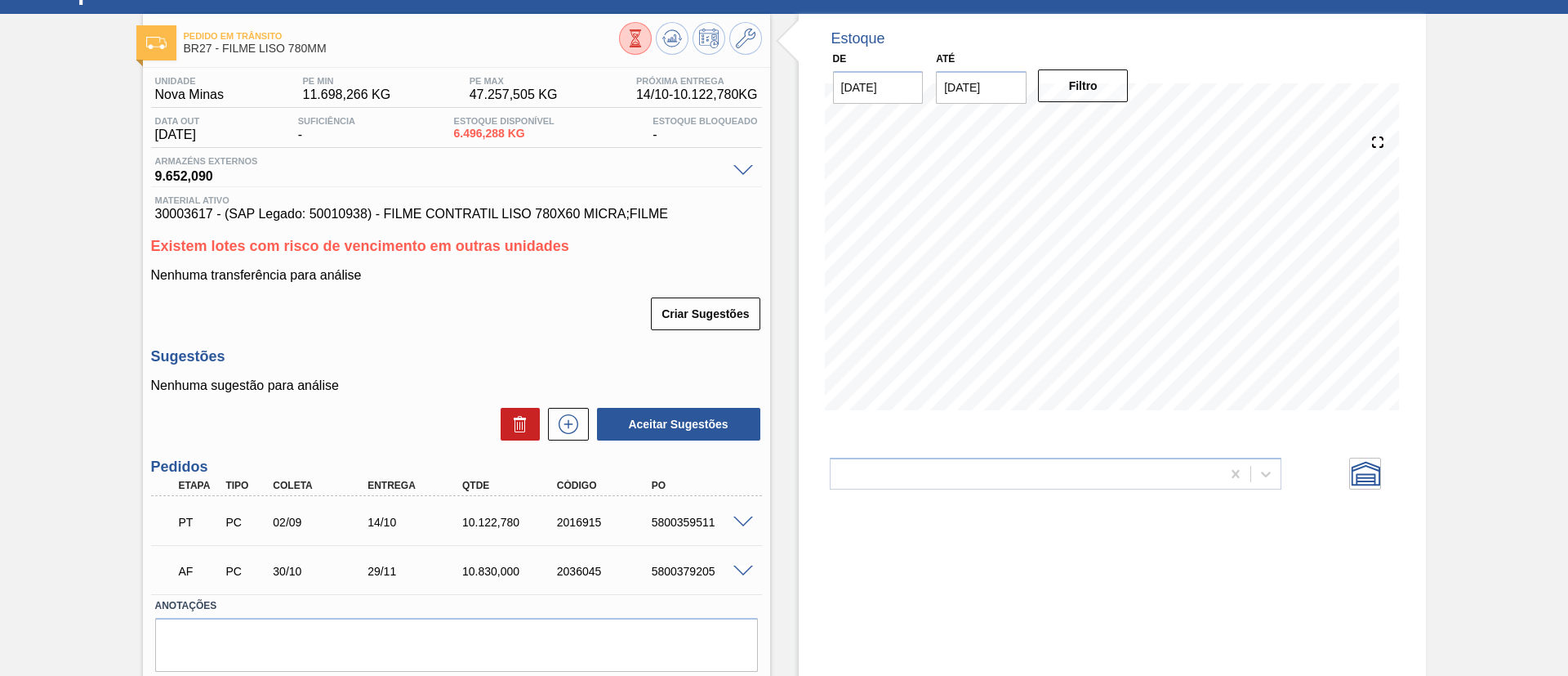
scroll to position [120, 0]
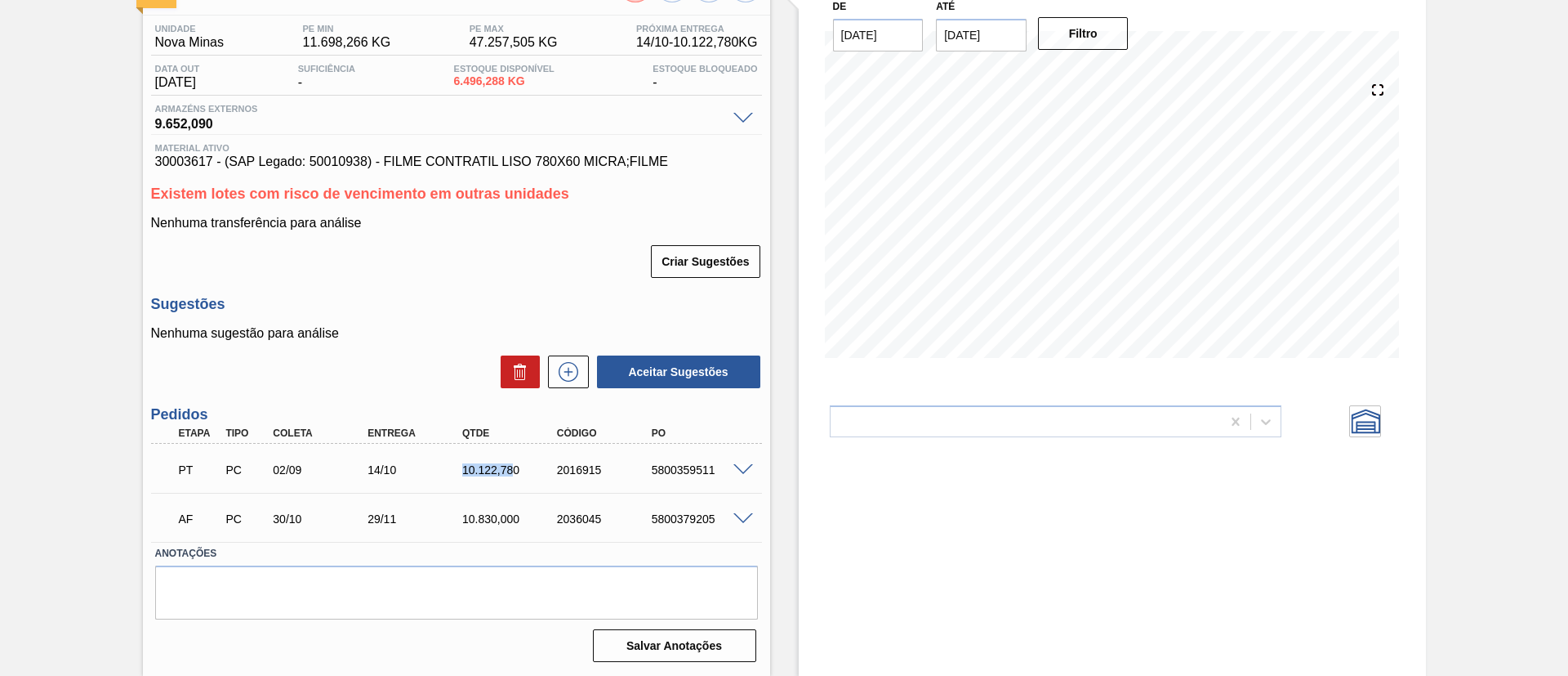
drag, startPoint x: 462, startPoint y: 469, endPoint x: 511, endPoint y: 469, distance: 49.0
click at [511, 469] on div "10.122,780" at bounding box center [511, 469] width 106 height 13
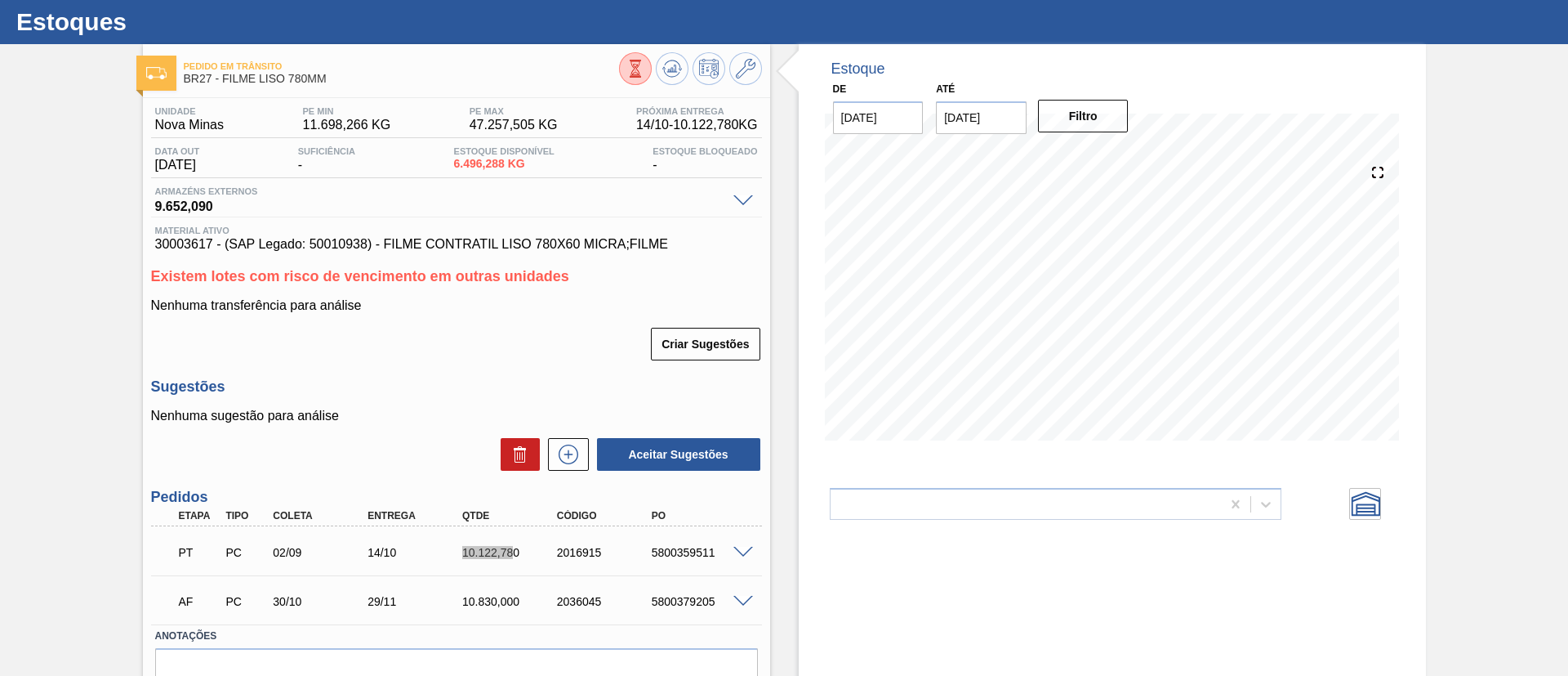
scroll to position [0, 0]
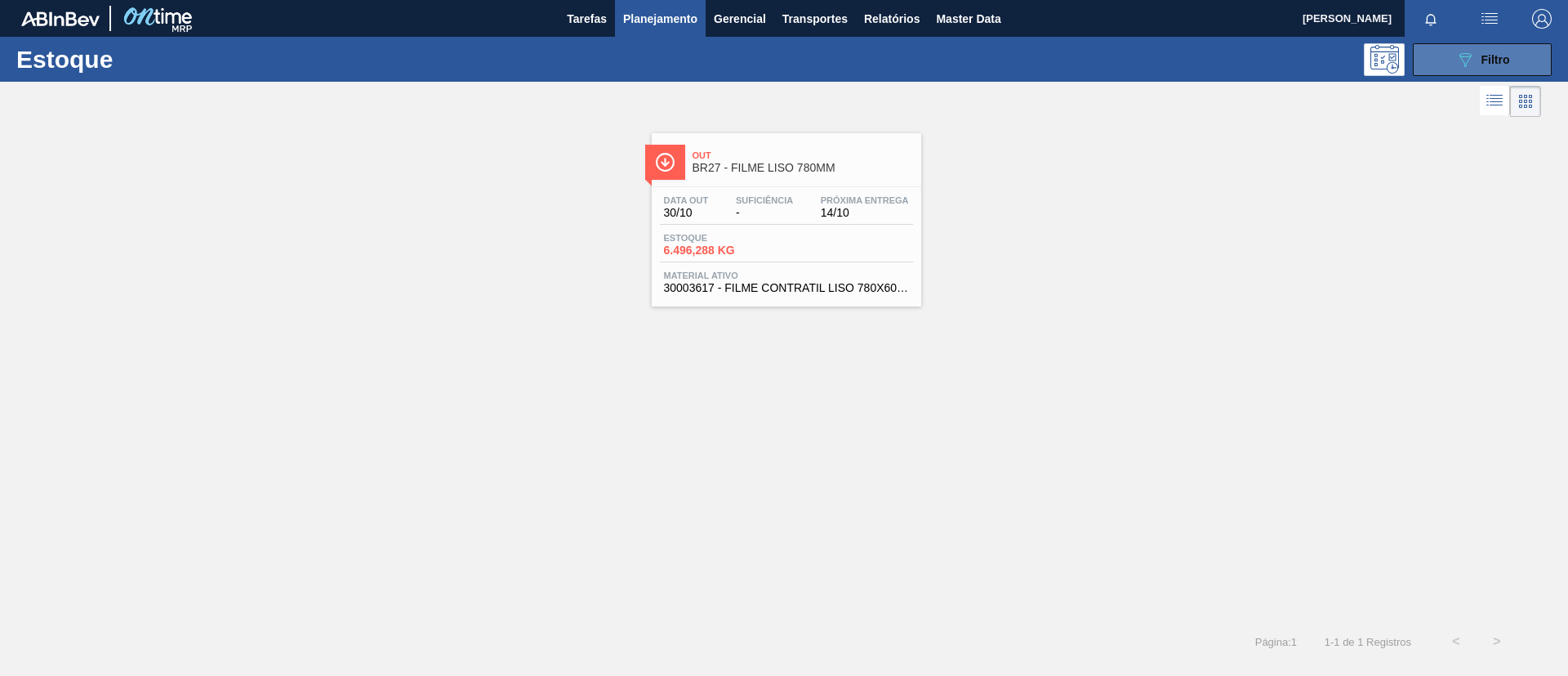
click at [1459, 50] on icon "089F7B8B-B2A5-4AFE-B5C0-19BA573D28AC" at bounding box center [1465, 60] width 20 height 20
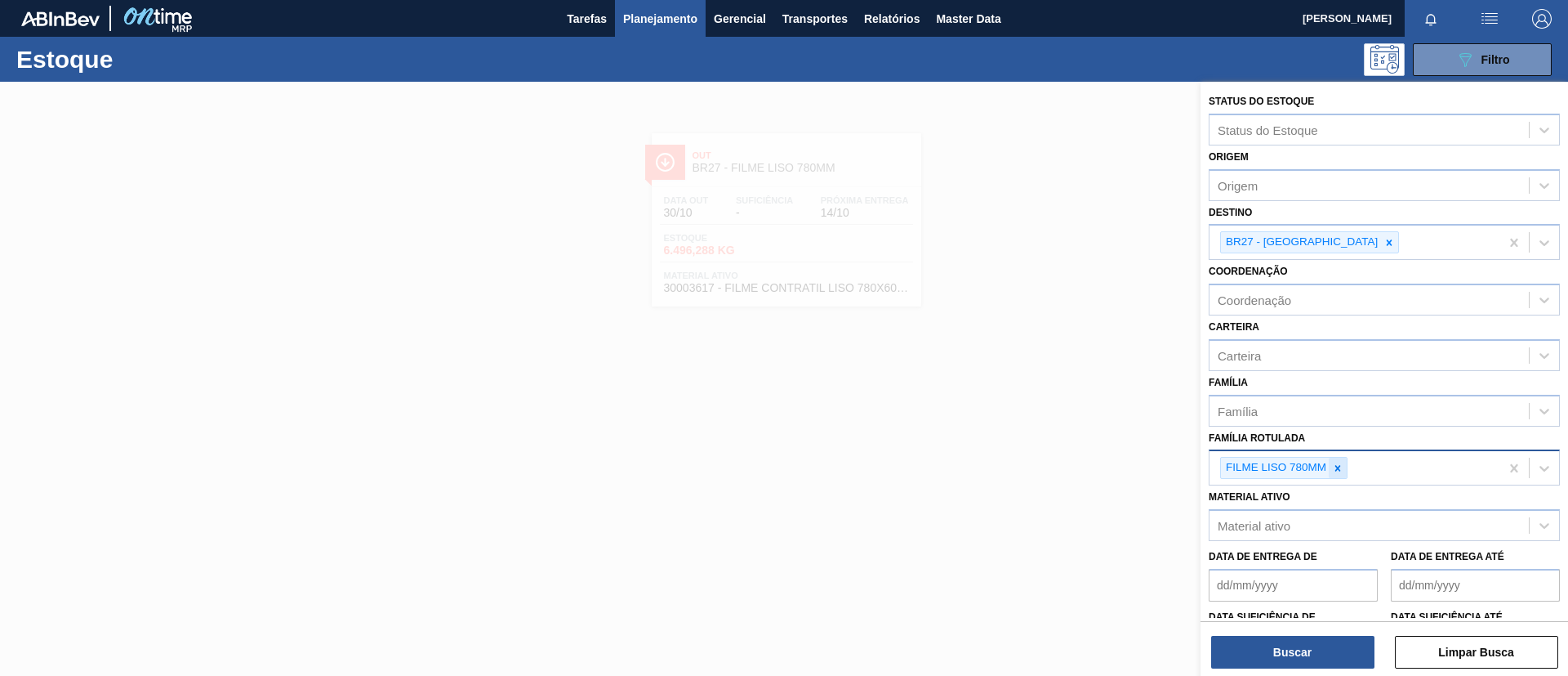
click at [1335, 469] on icon at bounding box center [1337, 468] width 11 height 11
paste Rotulada "FILME BC 473ML"
type Rotulada "FILME BC 473ML"
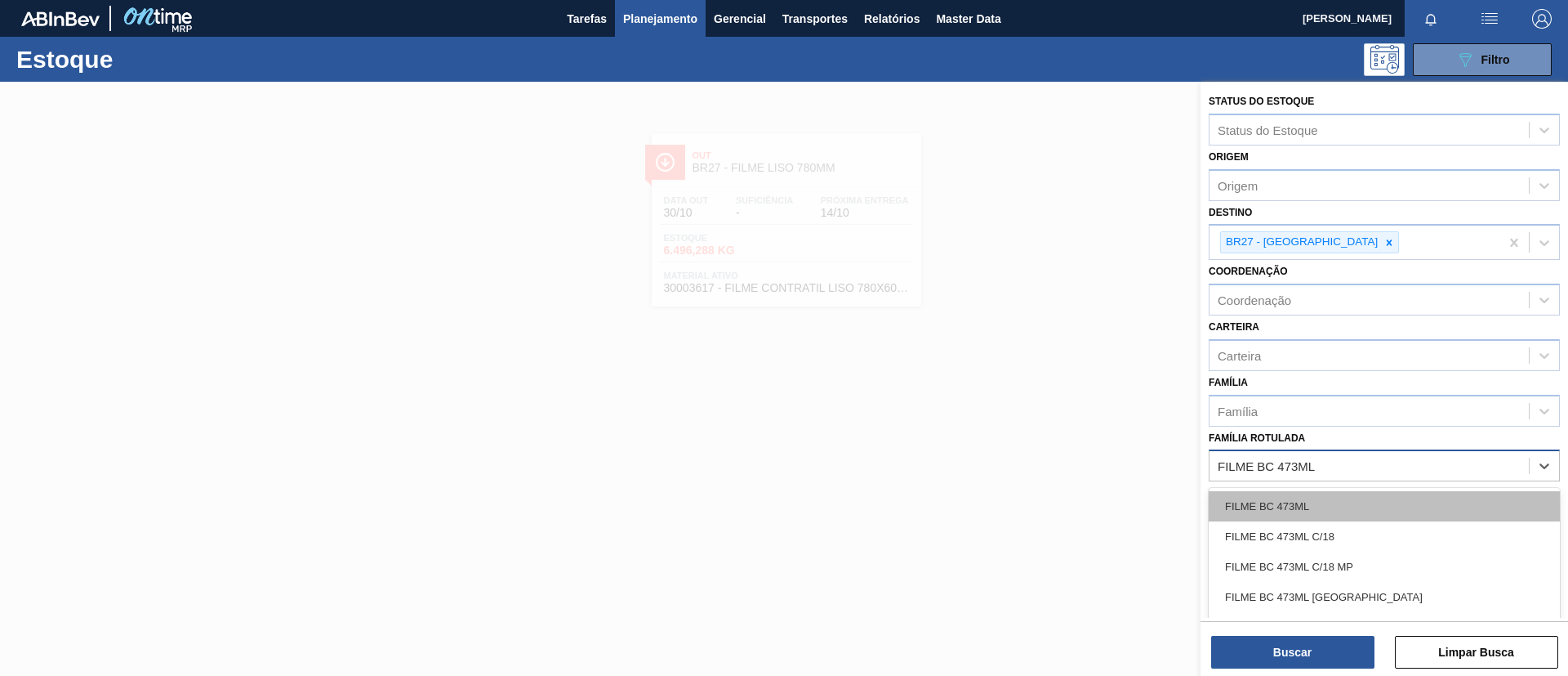
click at [1342, 507] on div "FILME BC 473ML" at bounding box center [1385, 506] width 351 height 30
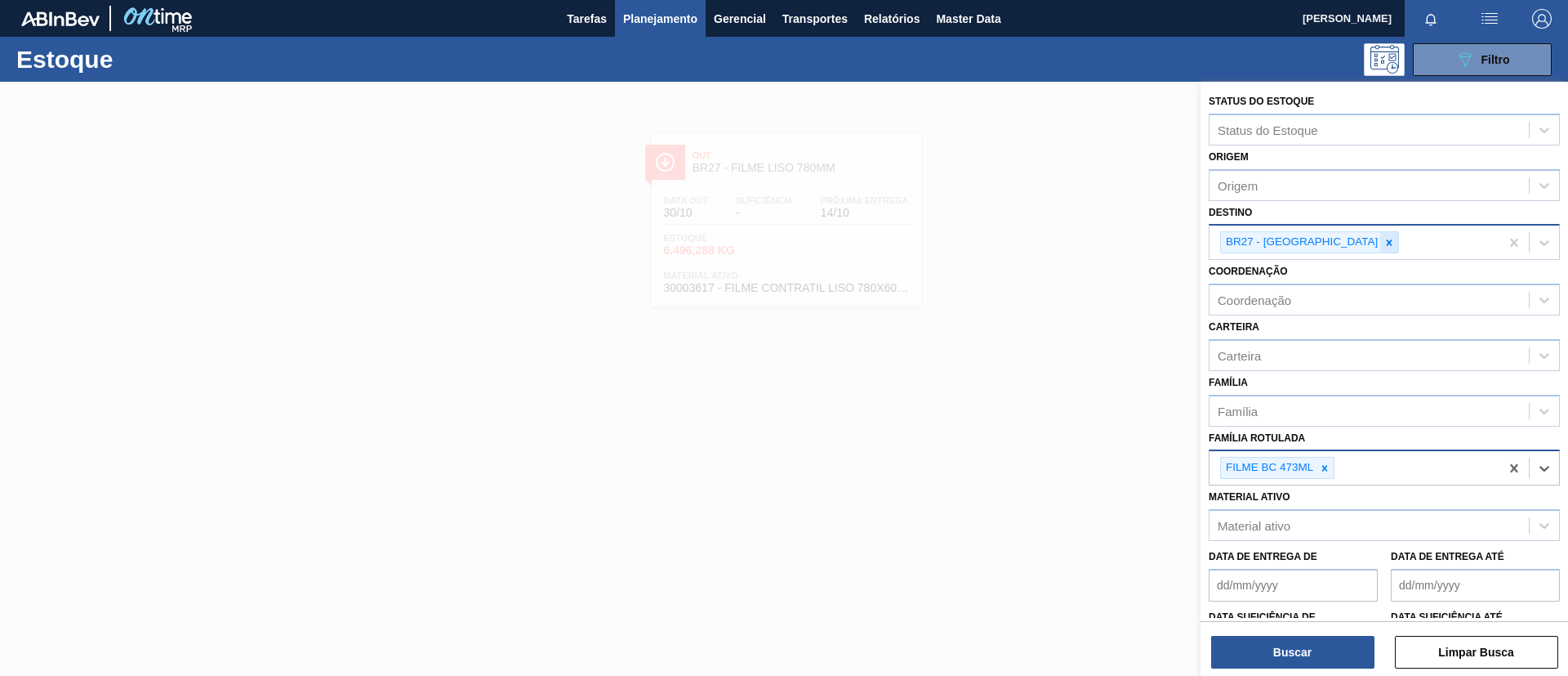
click at [1384, 246] on icon at bounding box center [1389, 242] width 11 height 11
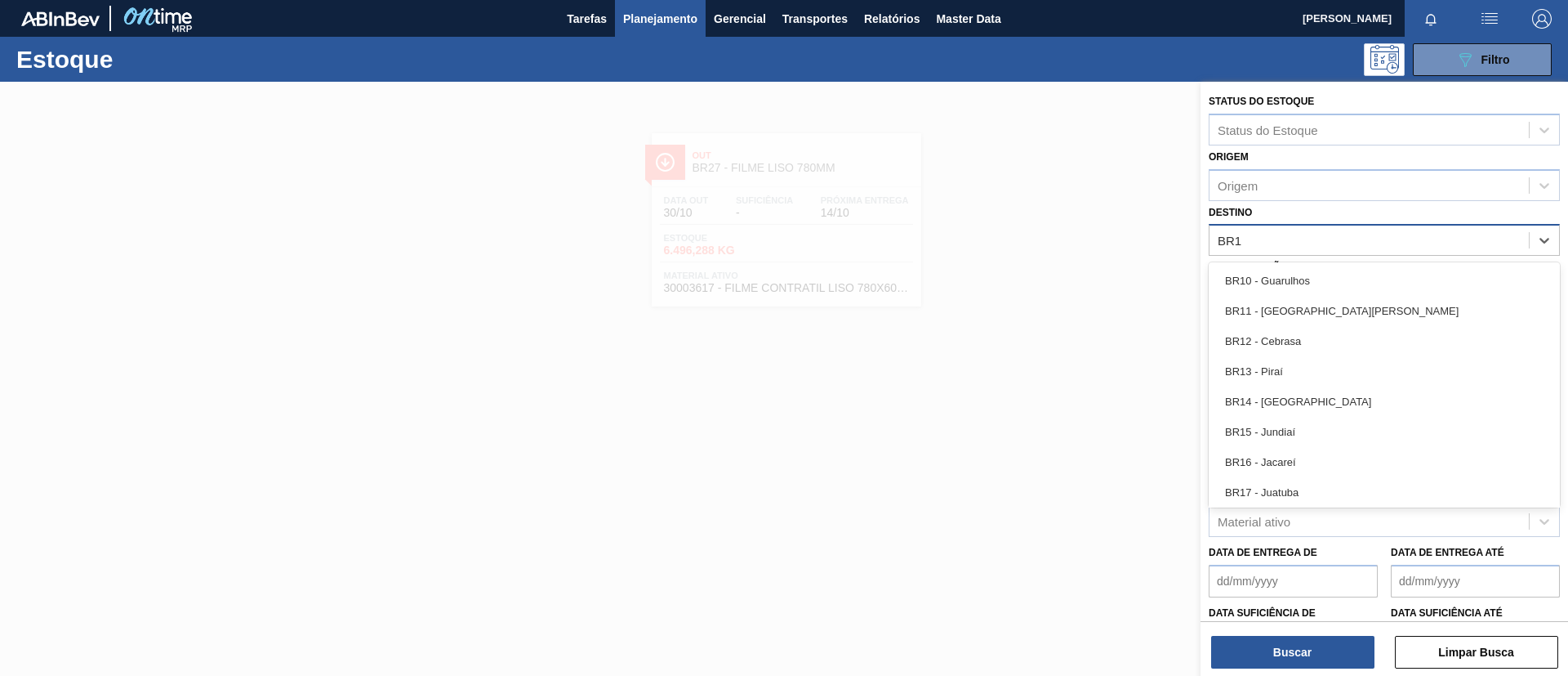
type input "BR18"
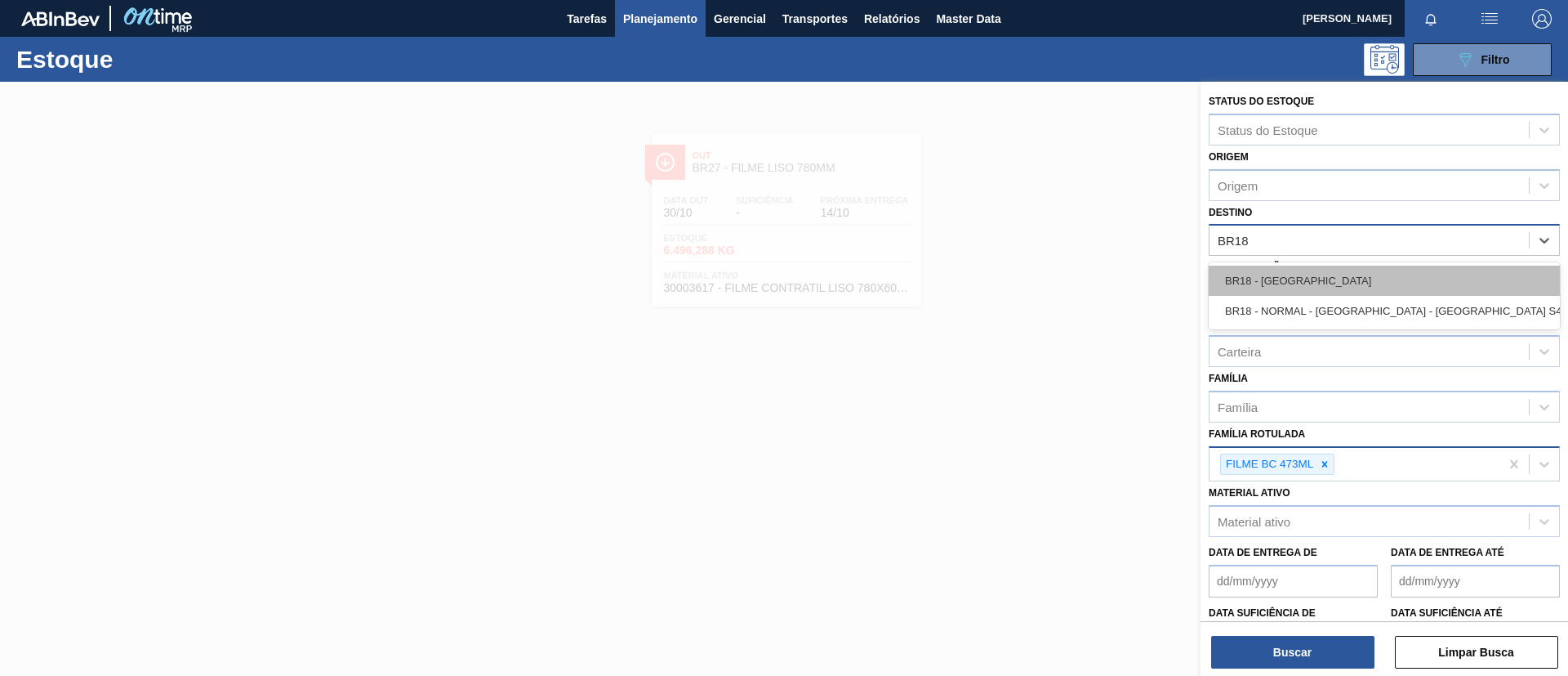
click at [1352, 275] on div "BR18 - Pernambuco" at bounding box center [1385, 280] width 351 height 30
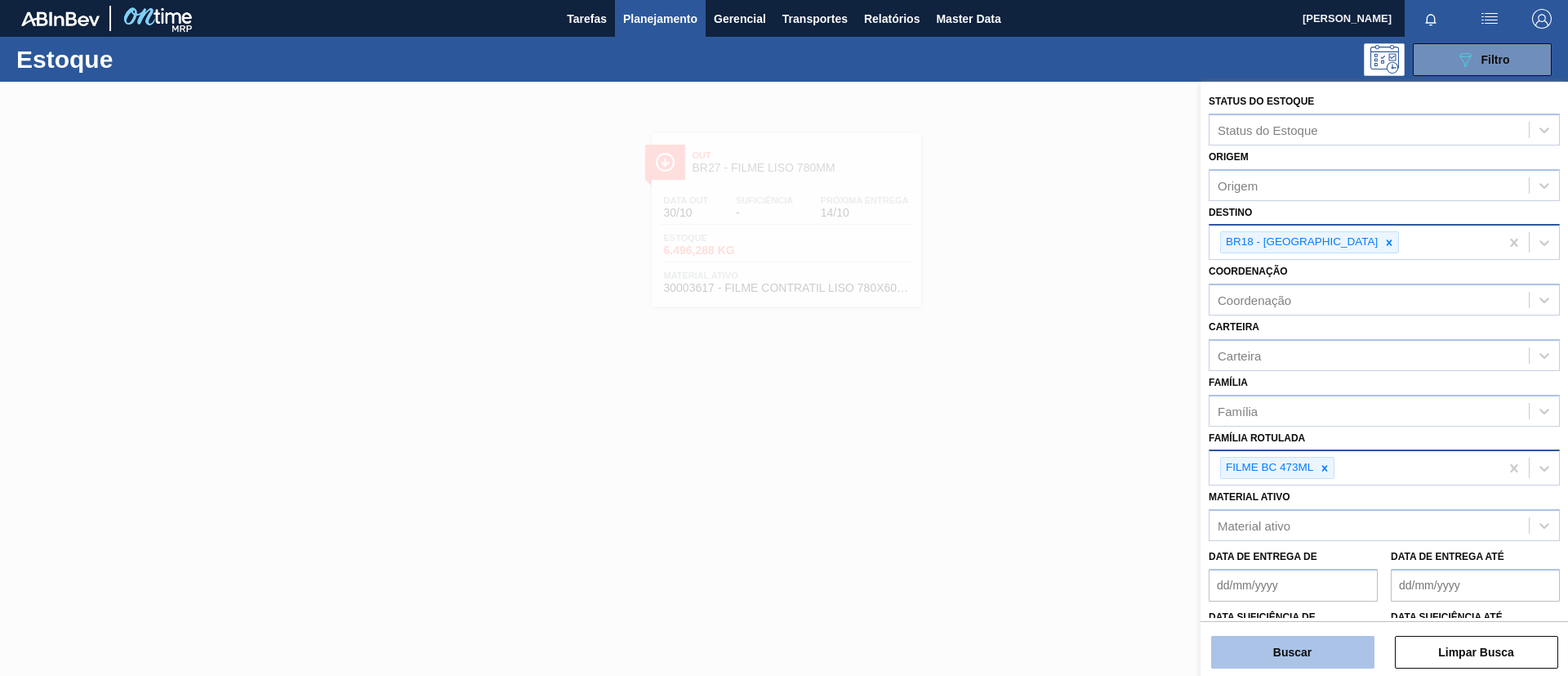
click at [1323, 637] on button "Buscar" at bounding box center [1292, 652] width 163 height 33
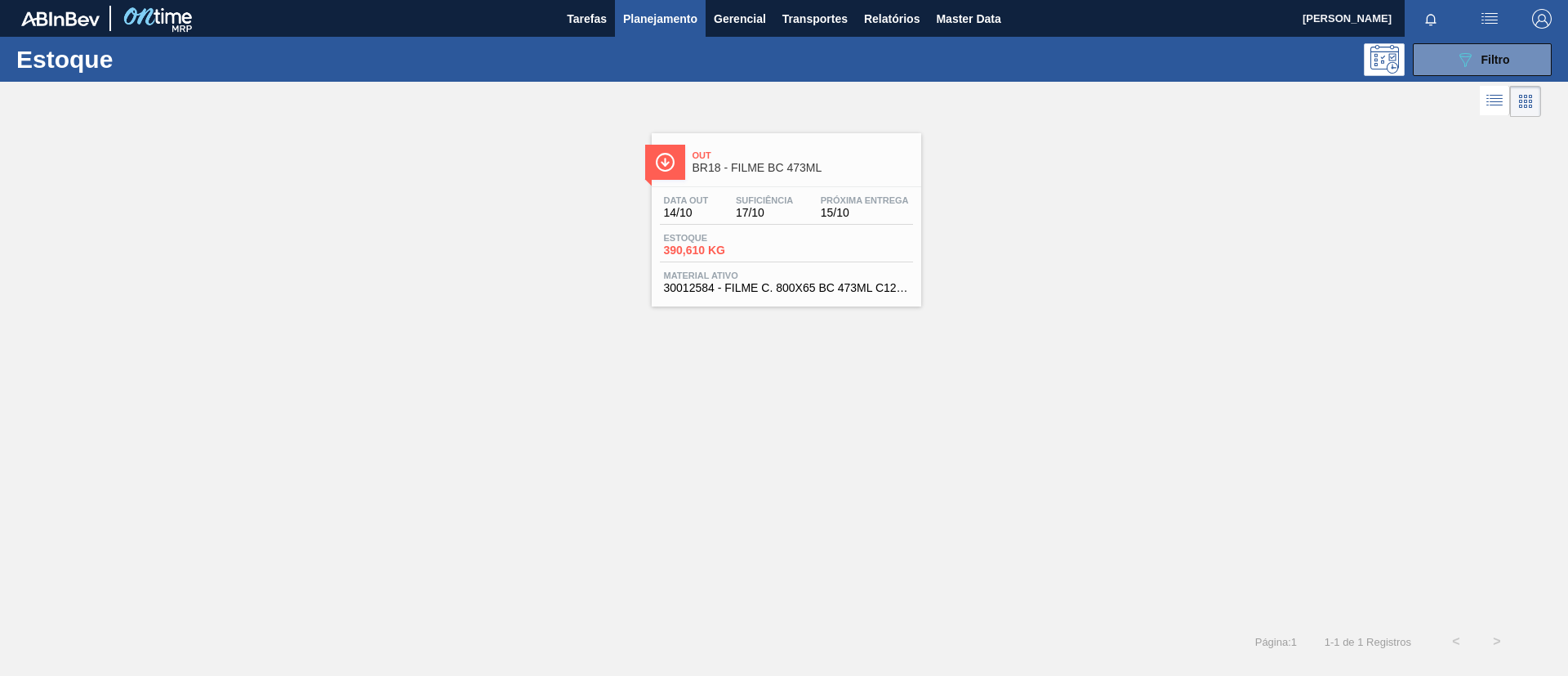
click at [717, 194] on div "Data out 14/10 Suficiência 17/10 Próxima Entrega 15/10 Estoque 390,610 KG Mater…" at bounding box center [787, 242] width 270 height 112
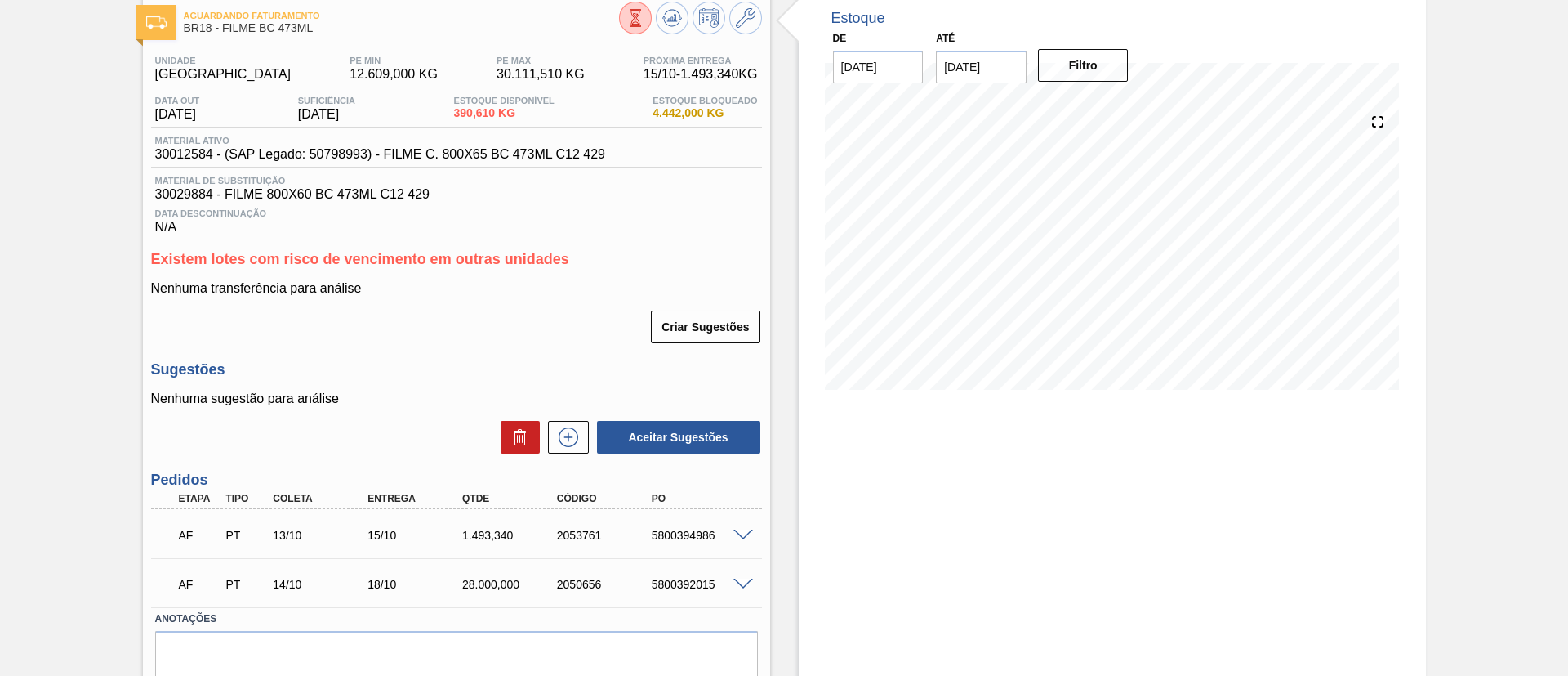
scroll to position [123, 0]
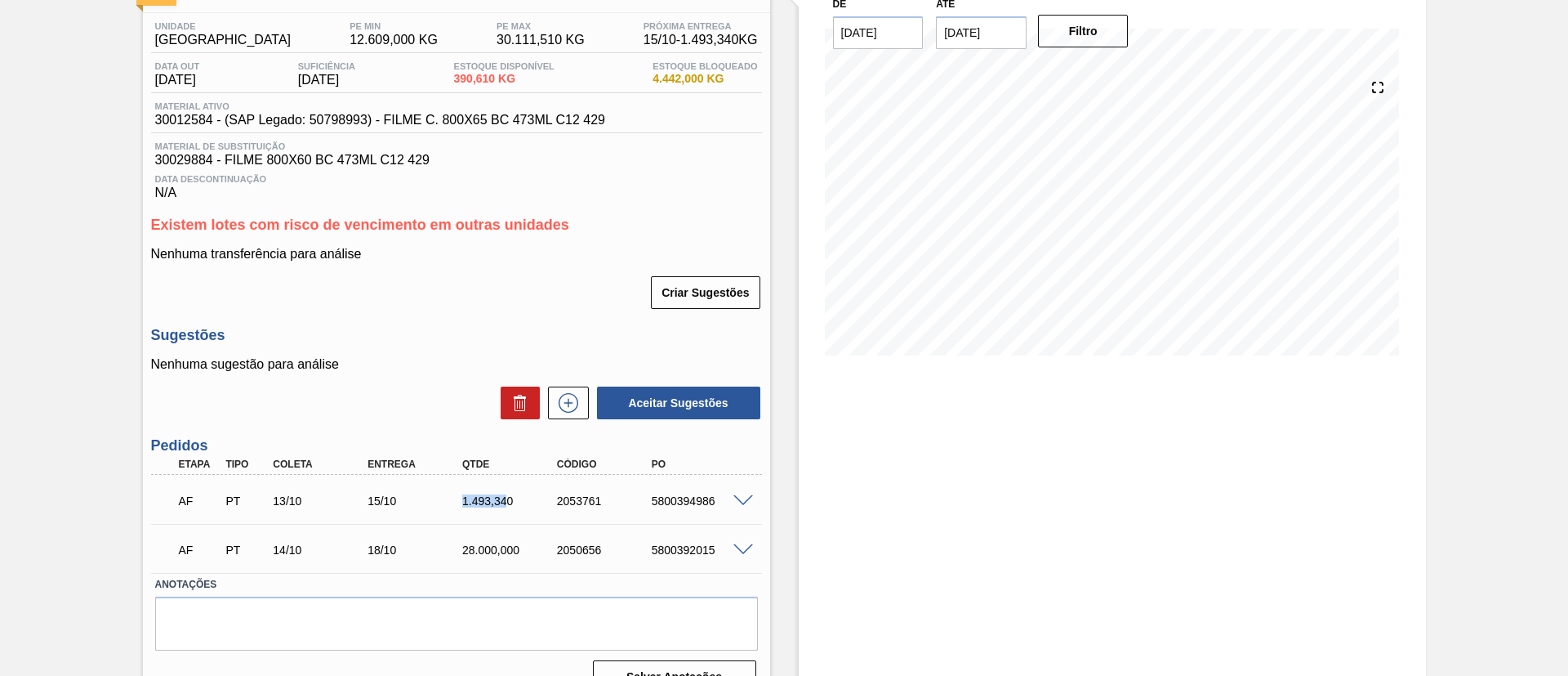
drag, startPoint x: 455, startPoint y: 509, endPoint x: 505, endPoint y: 509, distance: 50.0
click at [505, 509] on div "AF PT 13/10 15/10 1.493,340 2053761 5800394986" at bounding box center [452, 499] width 568 height 33
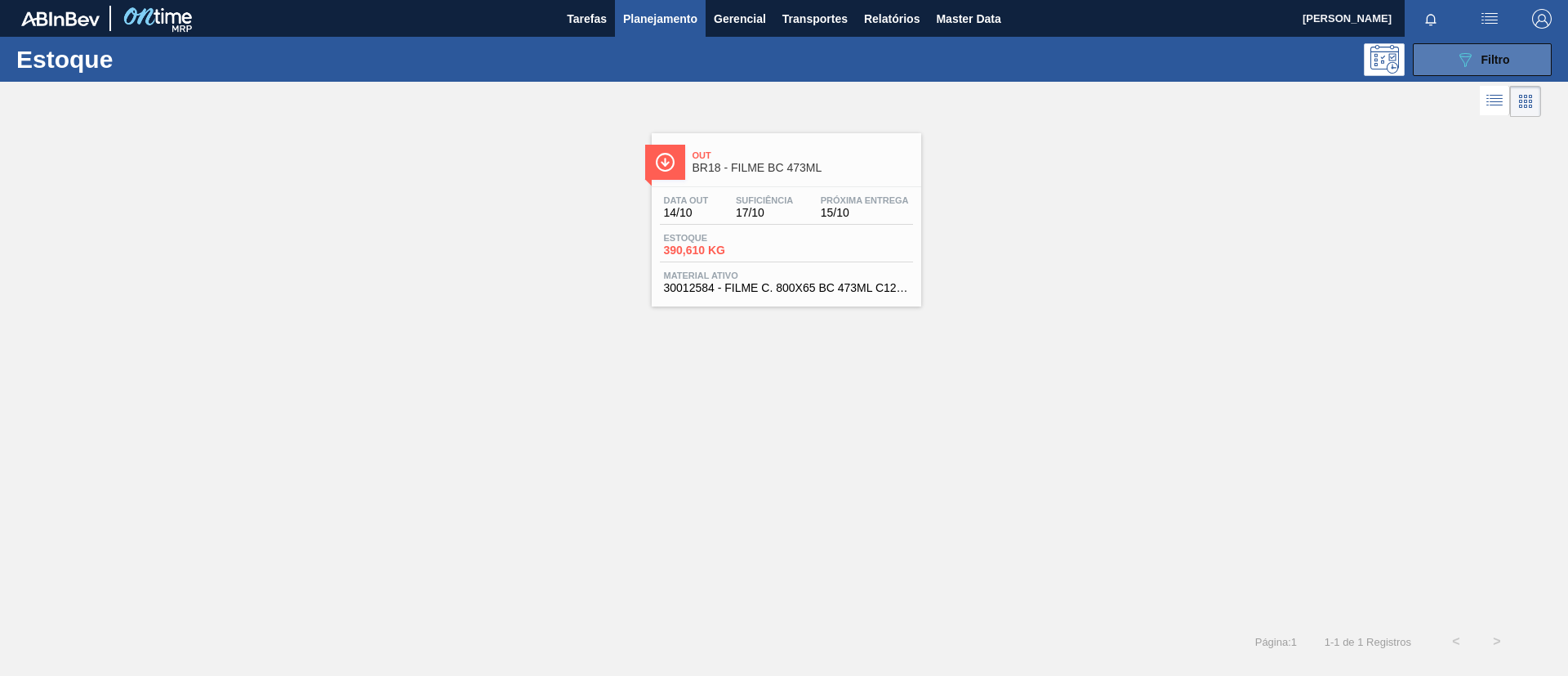
click at [1478, 73] on button "089F7B8B-B2A5-4AFE-B5C0-19BA573D28AC Filtro" at bounding box center [1482, 60] width 139 height 33
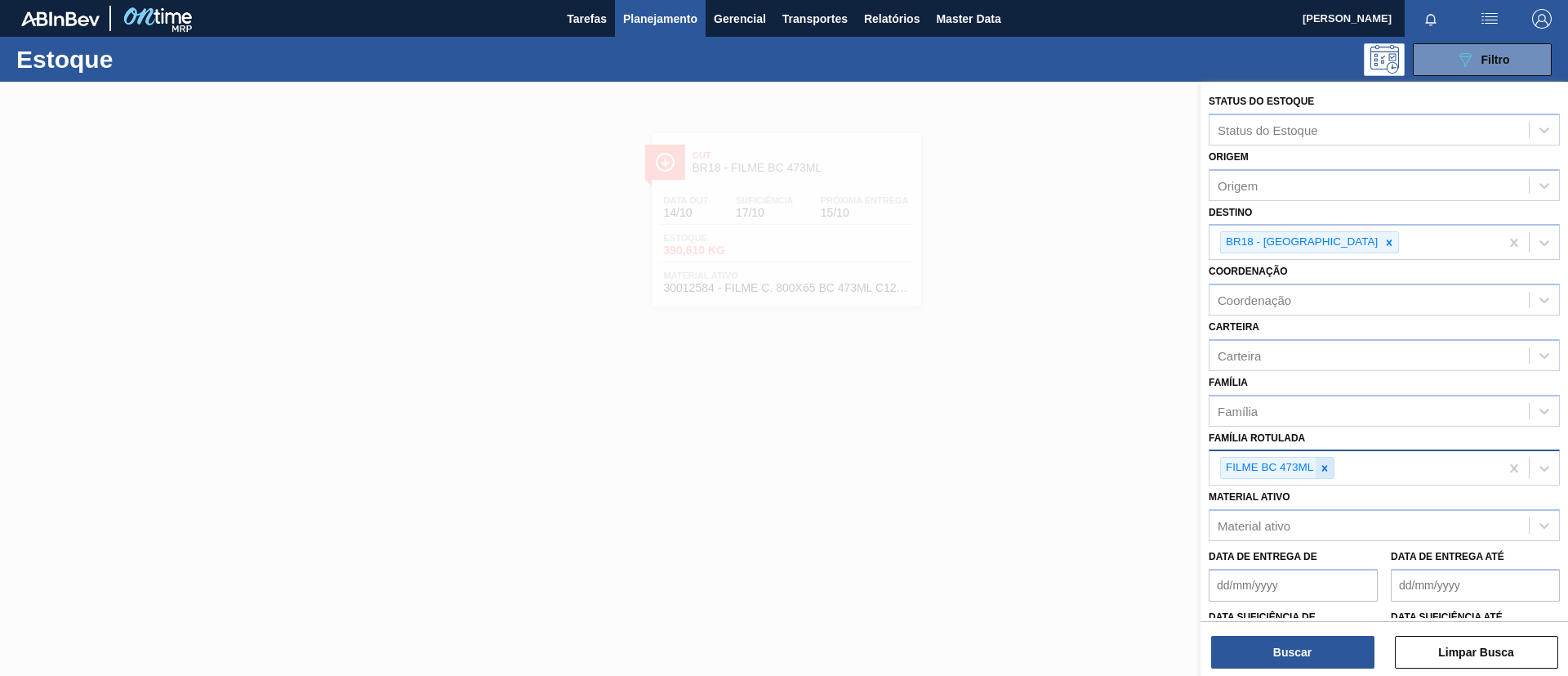
click at [1329, 466] on icon at bounding box center [1324, 468] width 11 height 11
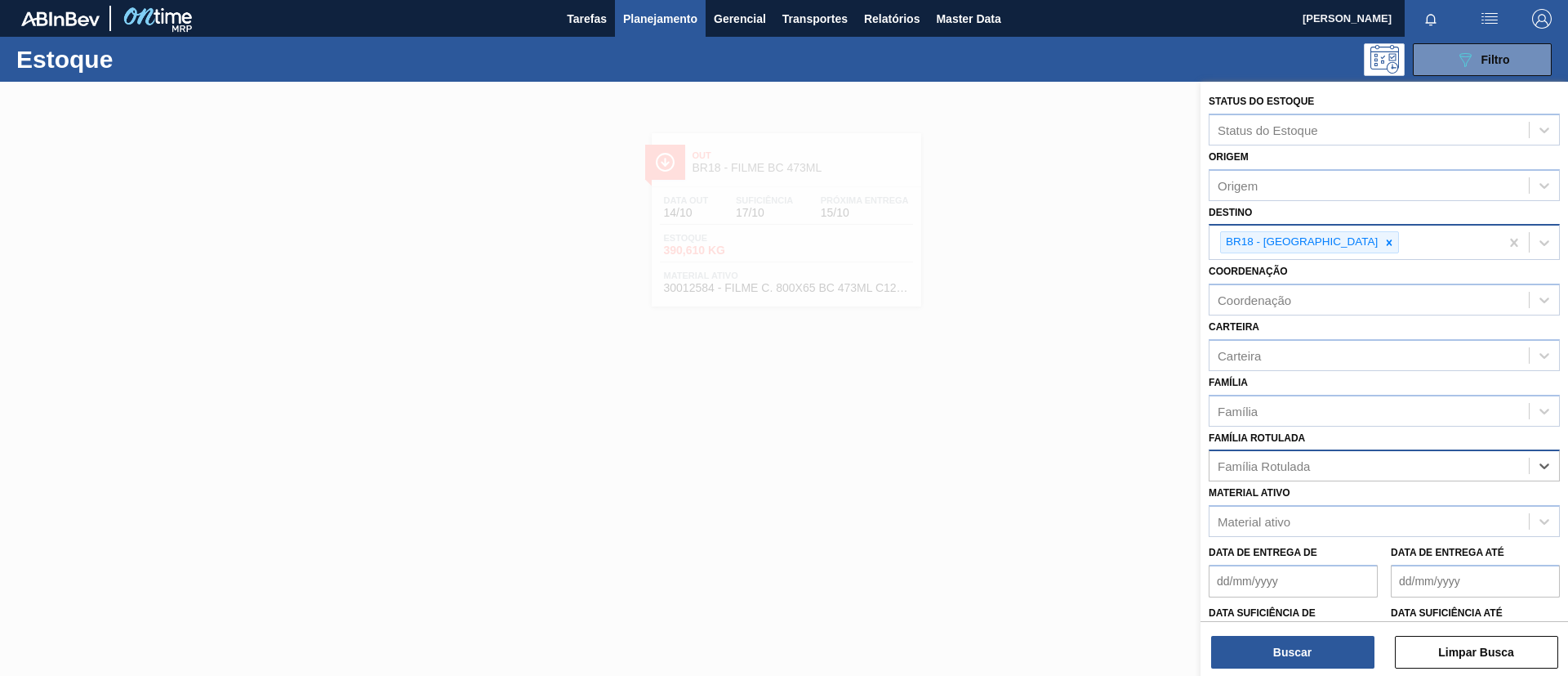
paste Rotulada "FILME SODA 350ML"
type Rotulada "FILME SODA 350ML"
click at [1299, 488] on div "FILME SODA 350ML FILME SODA 350ML PS" at bounding box center [1385, 520] width 351 height 67
drag, startPoint x: 1303, startPoint y: 500, endPoint x: 1303, endPoint y: 492, distance: 8.0
click at [1303, 498] on div "FILME SODA 350ML" at bounding box center [1385, 506] width 351 height 30
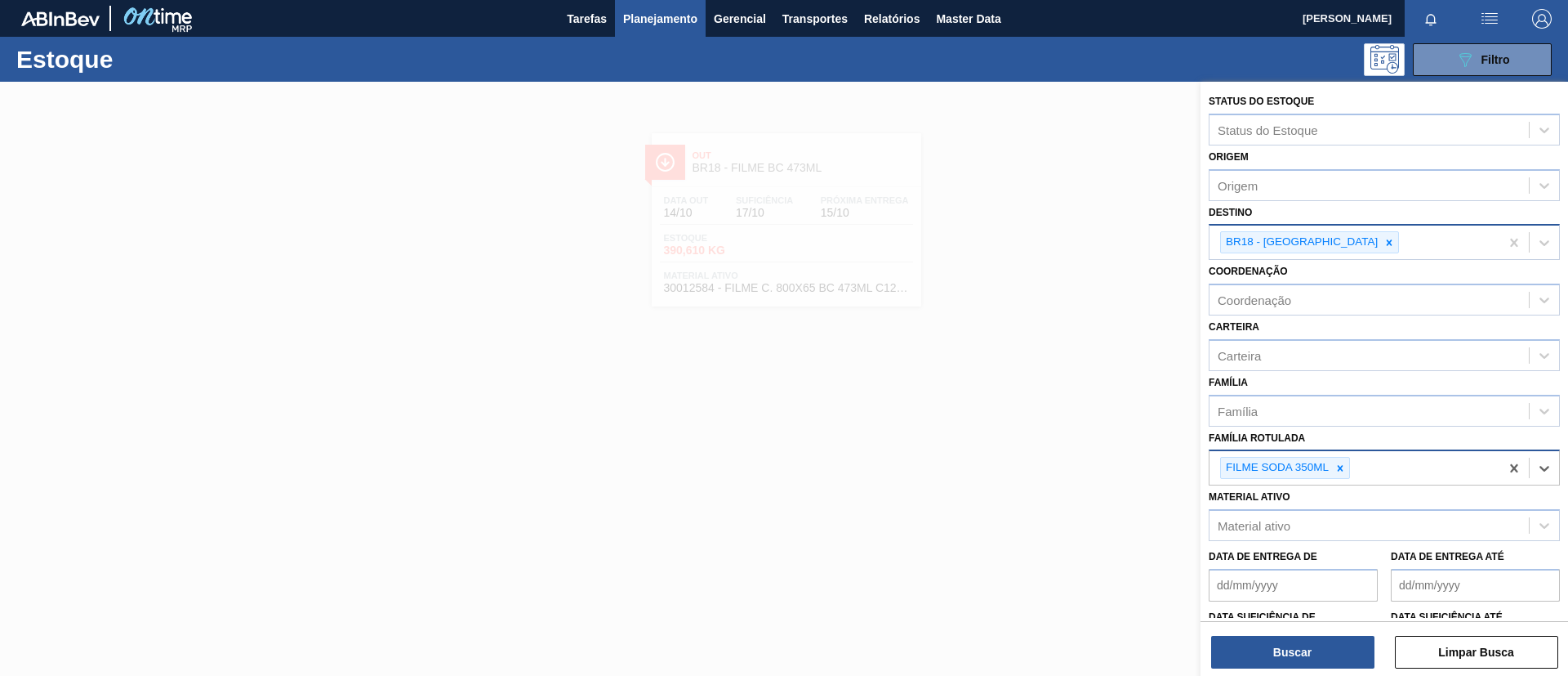
click at [1380, 240] on div at bounding box center [1389, 242] width 18 height 21
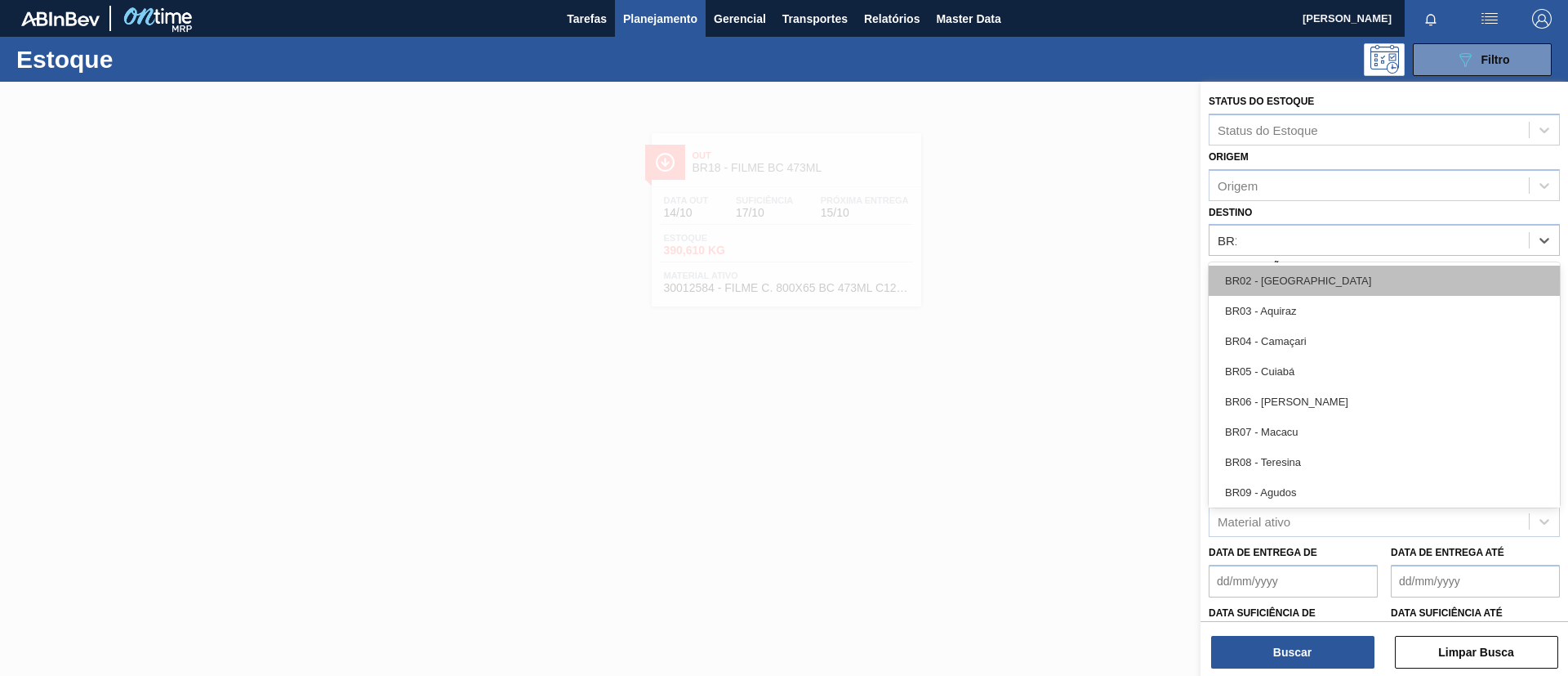
type input "BR15"
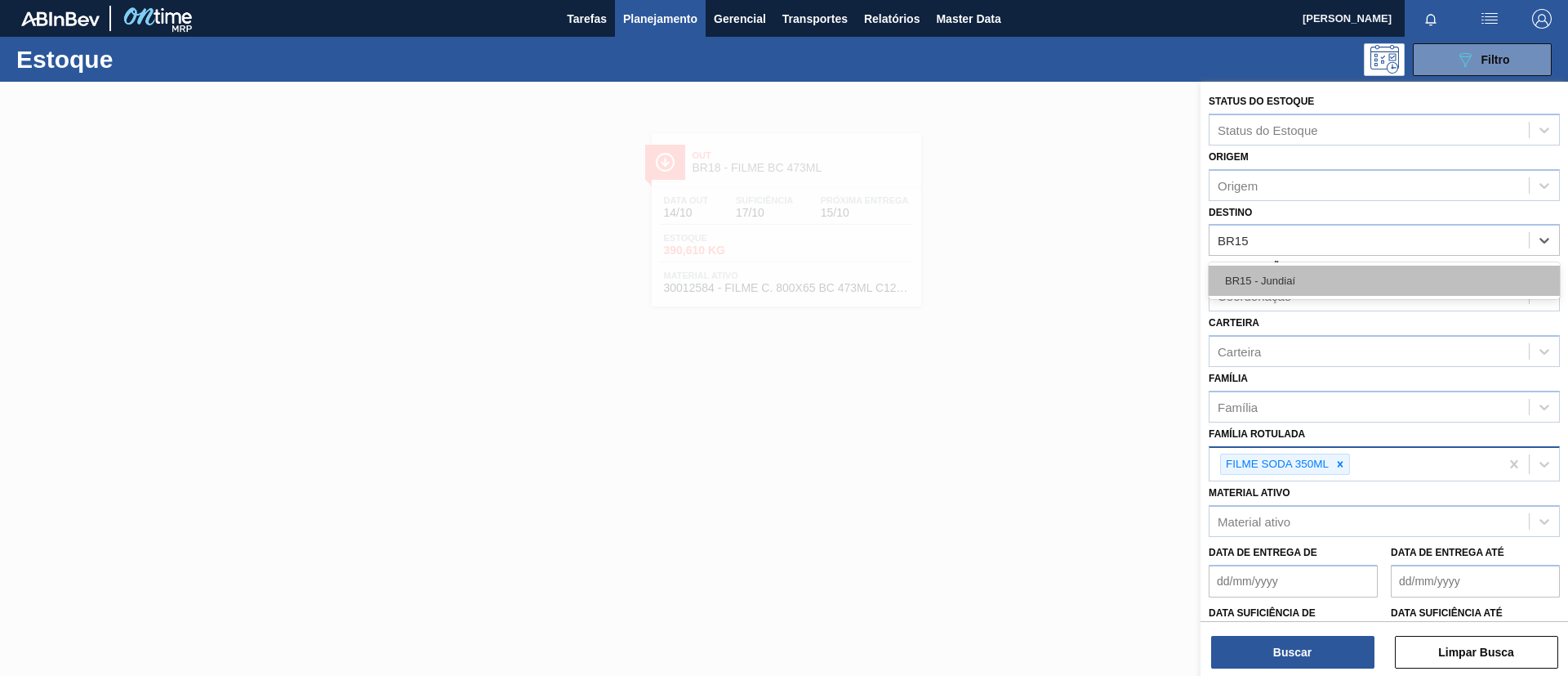
click at [1332, 288] on div "BR15 - Jundiaí" at bounding box center [1385, 280] width 351 height 30
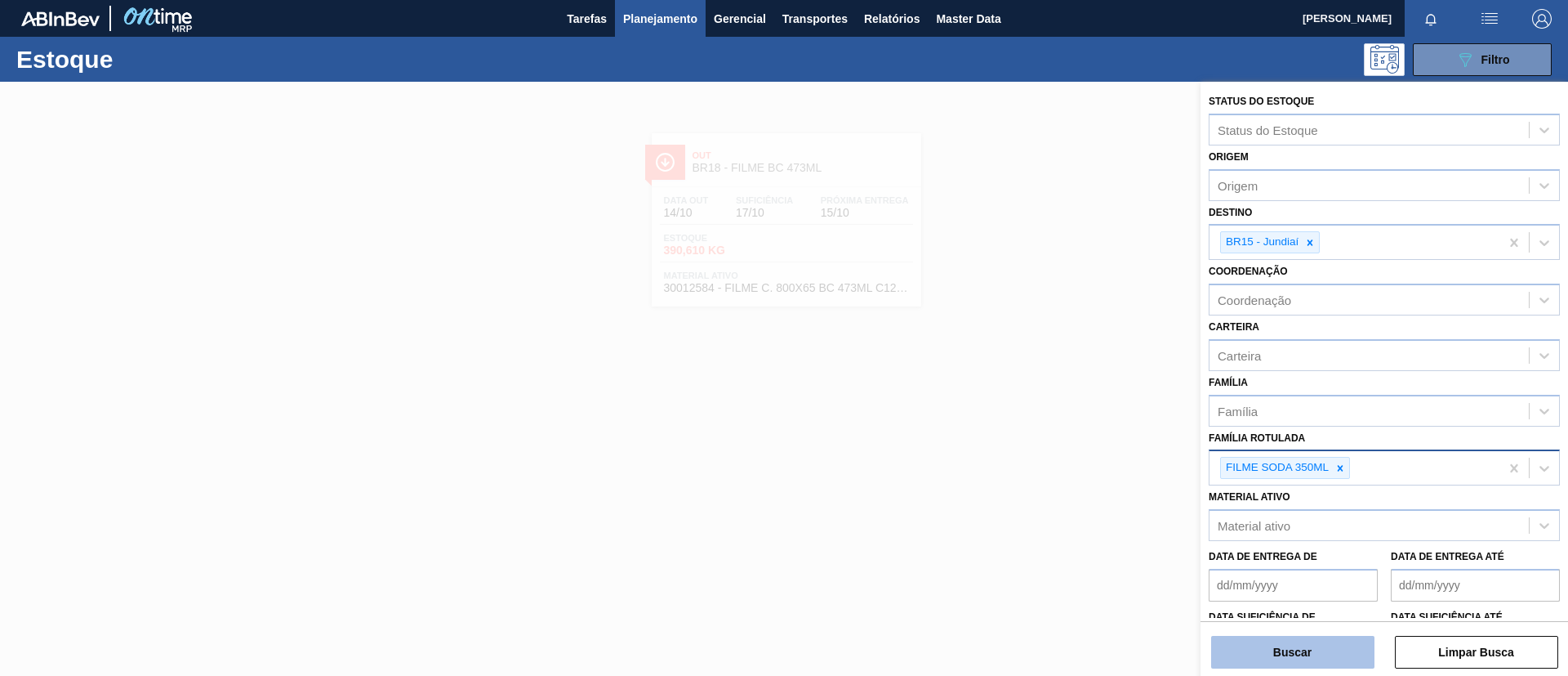
click at [1284, 657] on button "Buscar" at bounding box center [1292, 652] width 163 height 33
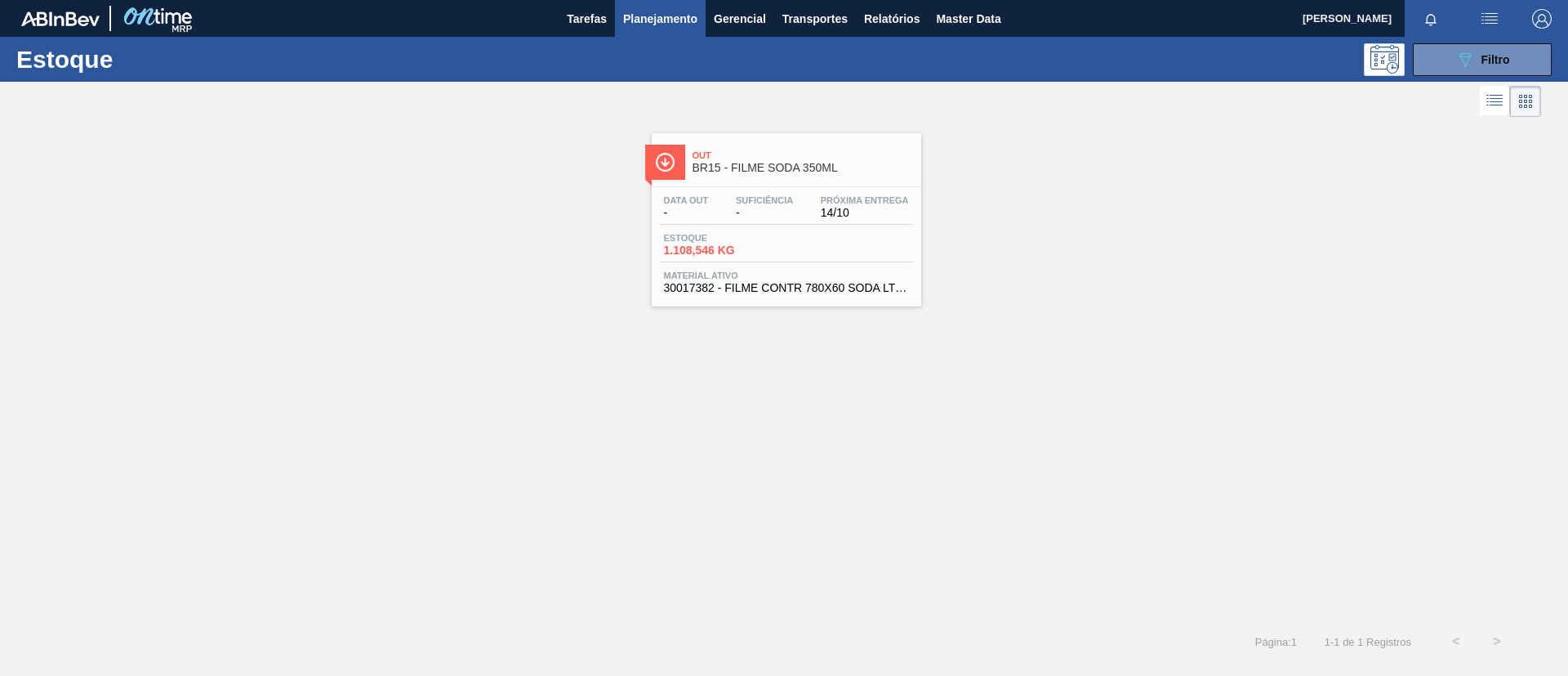
click at [773, 156] on span "Out" at bounding box center [802, 155] width 220 height 10
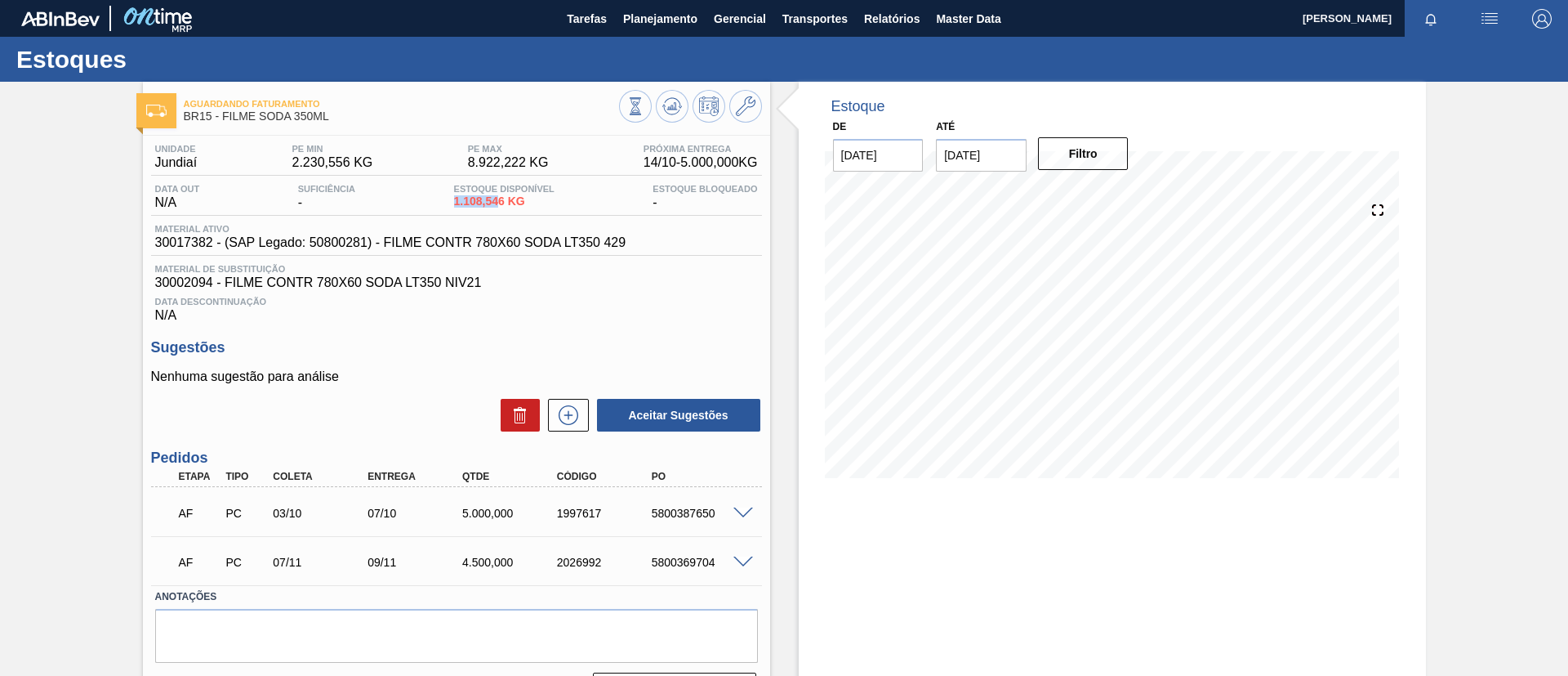
drag, startPoint x: 450, startPoint y: 204, endPoint x: 497, endPoint y: 207, distance: 47.1
click at [497, 207] on div "Estoque Disponível 1.108,546 KG" at bounding box center [505, 197] width 109 height 26
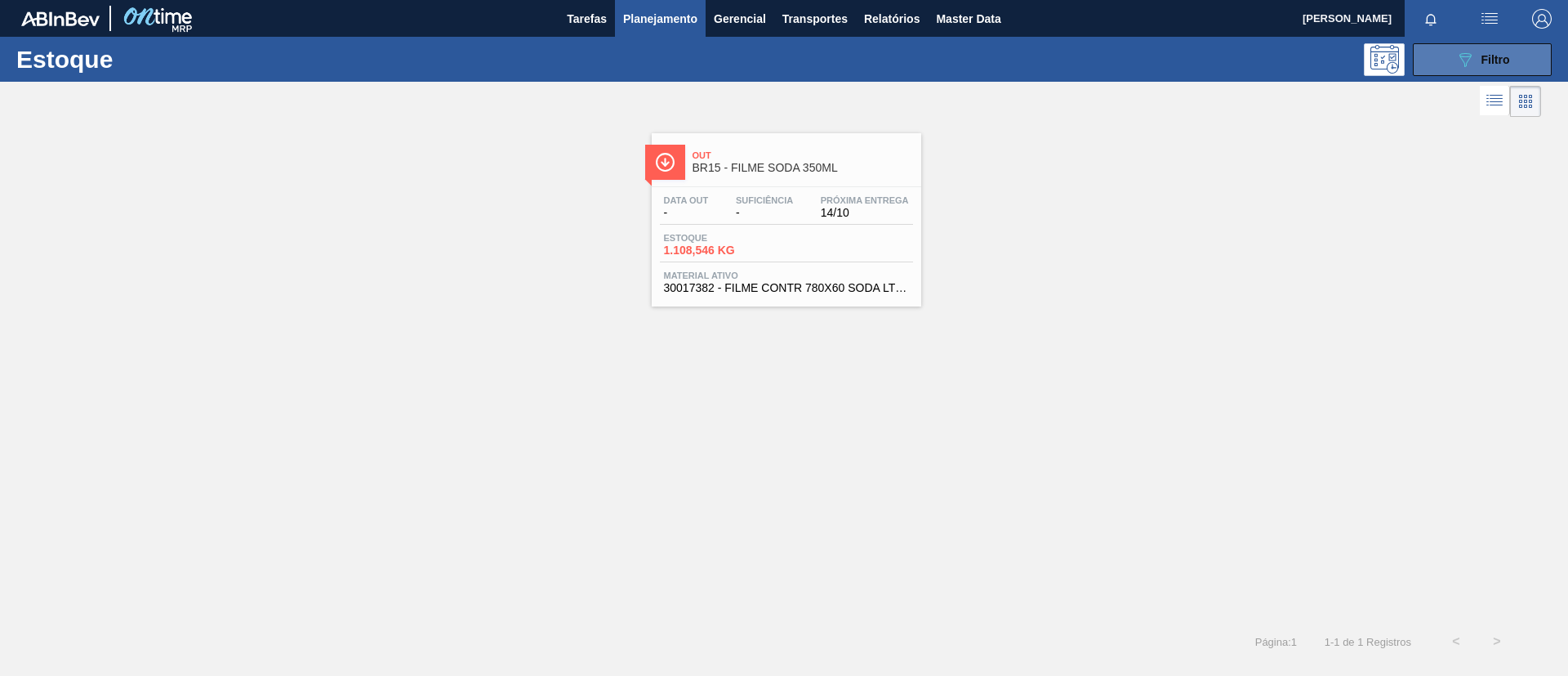
click at [1508, 70] on button "089F7B8B-B2A5-4AFE-B5C0-19BA573D28AC Filtro" at bounding box center [1482, 60] width 139 height 33
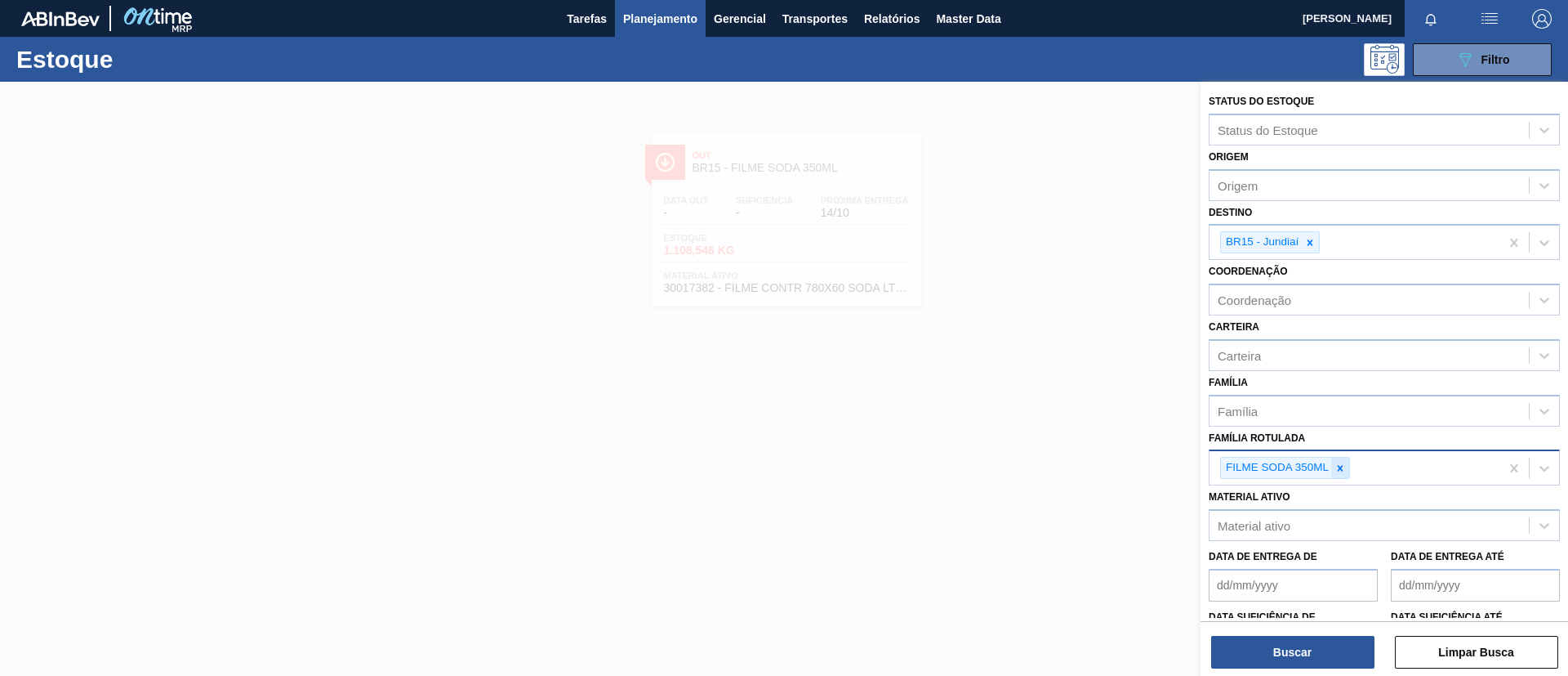
click at [1348, 465] on div at bounding box center [1340, 468] width 18 height 21
paste Rotulada "FILME ORIGINAL 269ML MP"
type Rotulada "FILME ORIGINAL 269ML MP"
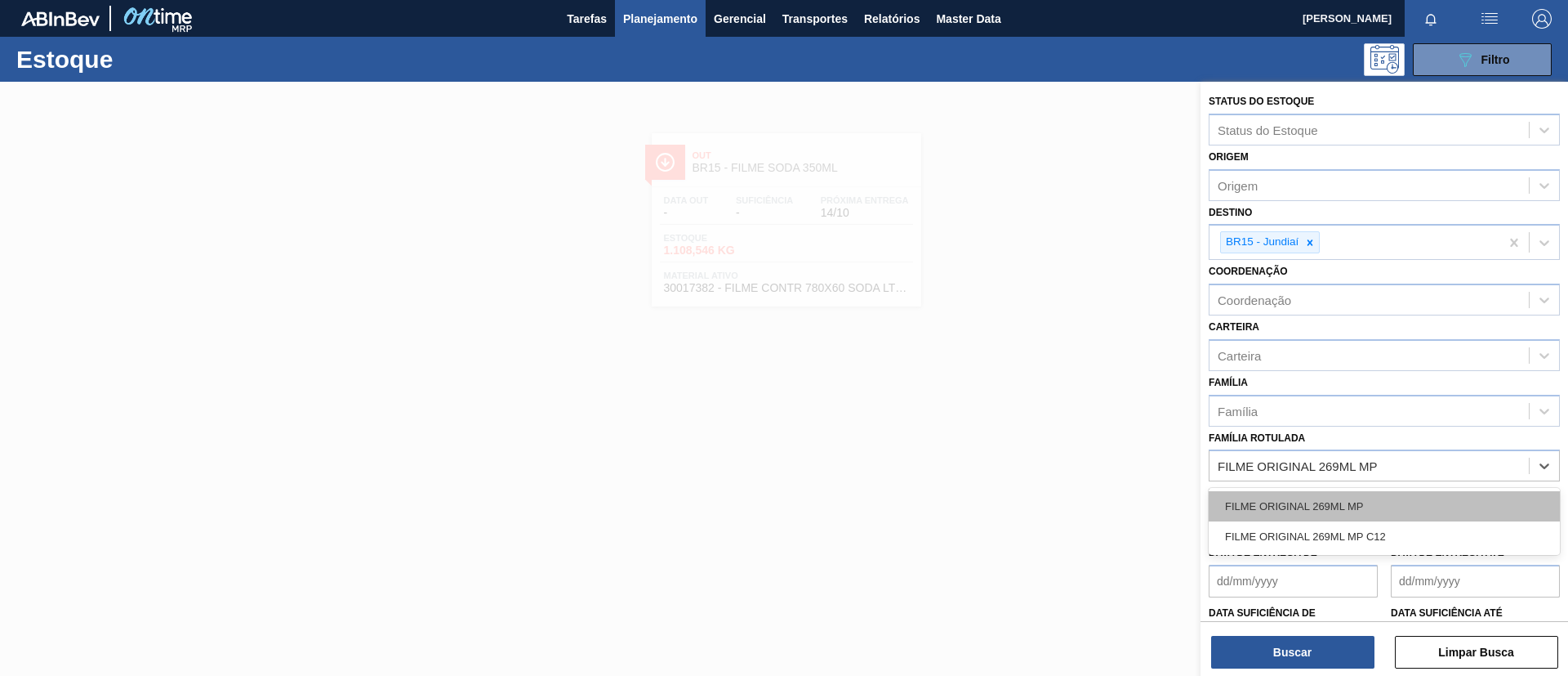
click at [1360, 496] on div "FILME ORIGINAL 269ML MP" at bounding box center [1385, 506] width 351 height 30
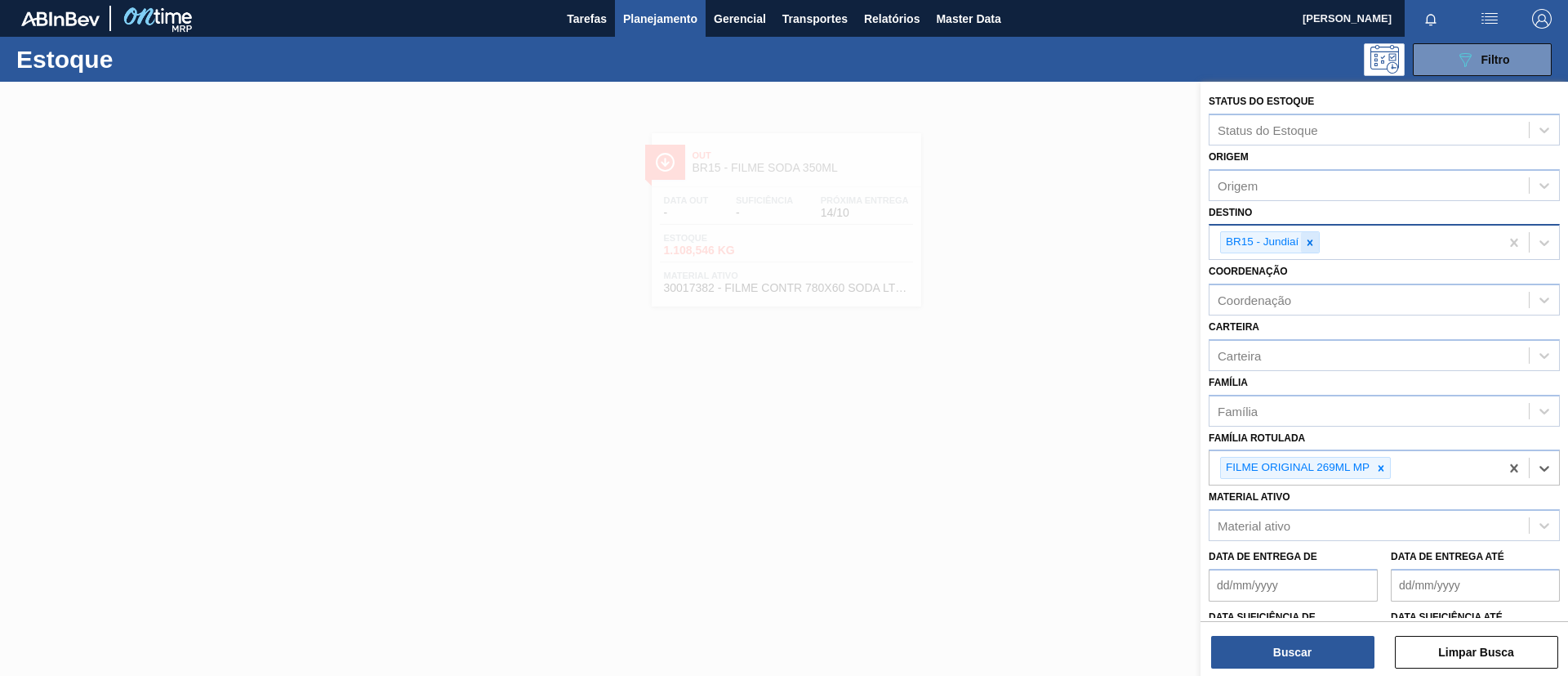
click at [1305, 237] on icon at bounding box center [1310, 242] width 11 height 11
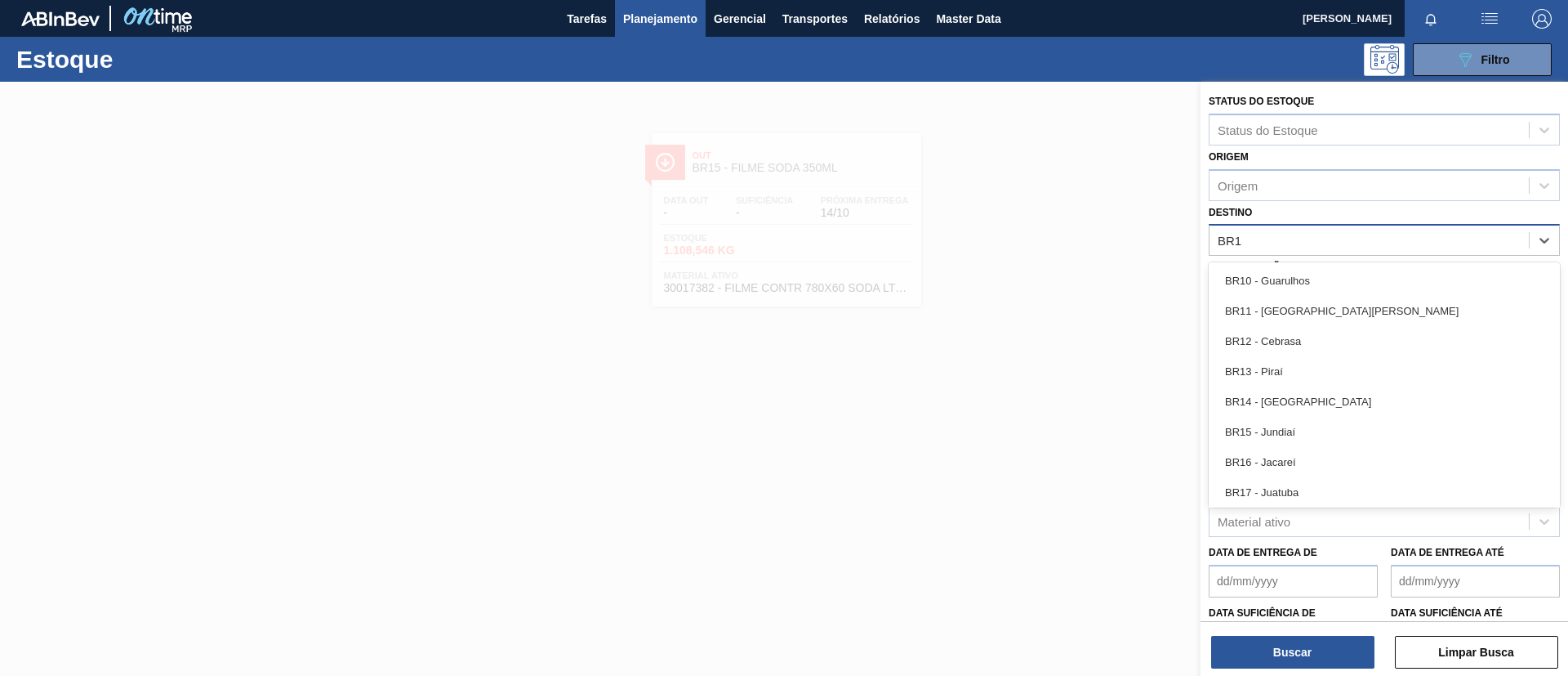
type input "BR16"
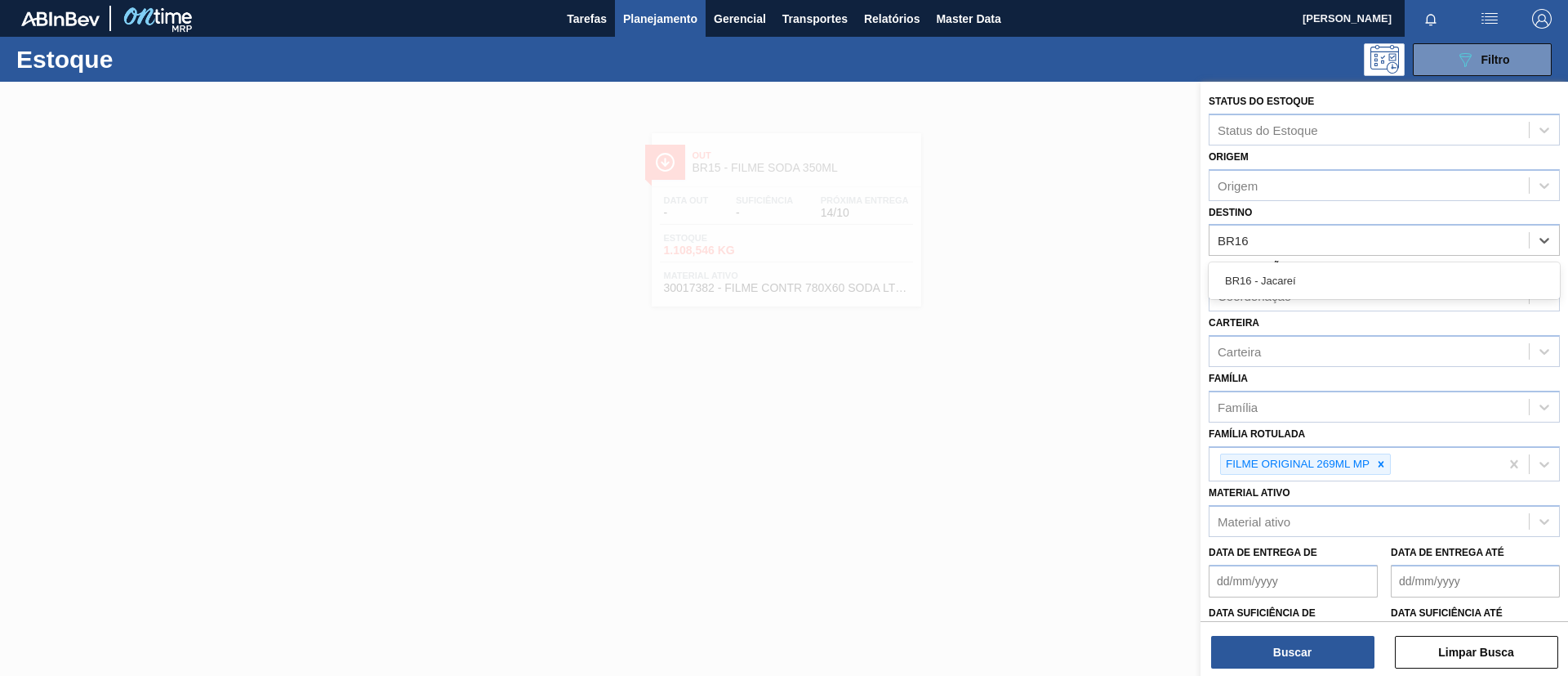
click at [1324, 264] on div "BR16 - Jacareí" at bounding box center [1385, 280] width 351 height 37
click at [1328, 269] on div "BR16 - Jacareí" at bounding box center [1385, 280] width 351 height 30
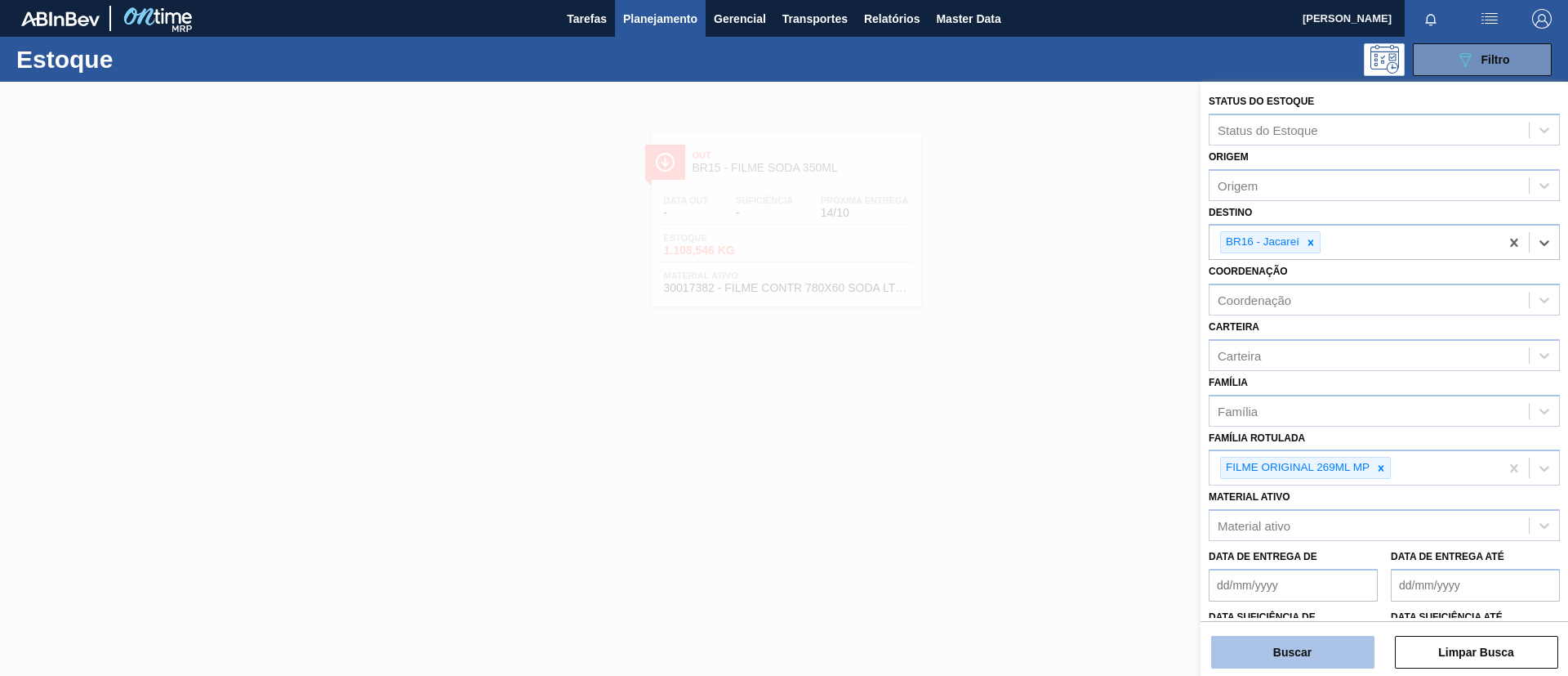
click at [1297, 659] on button "Buscar" at bounding box center [1292, 652] width 163 height 33
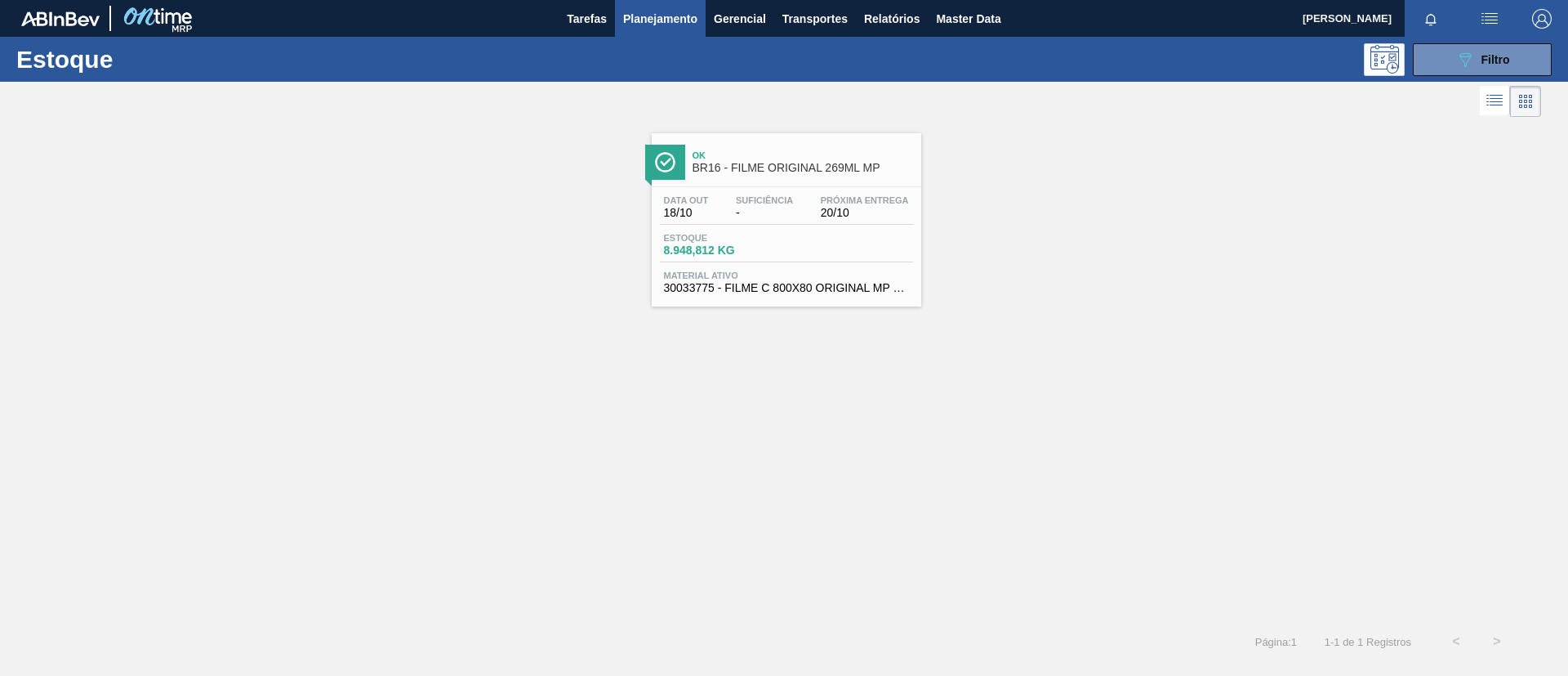
click at [756, 158] on span "Ok" at bounding box center [802, 155] width 220 height 10
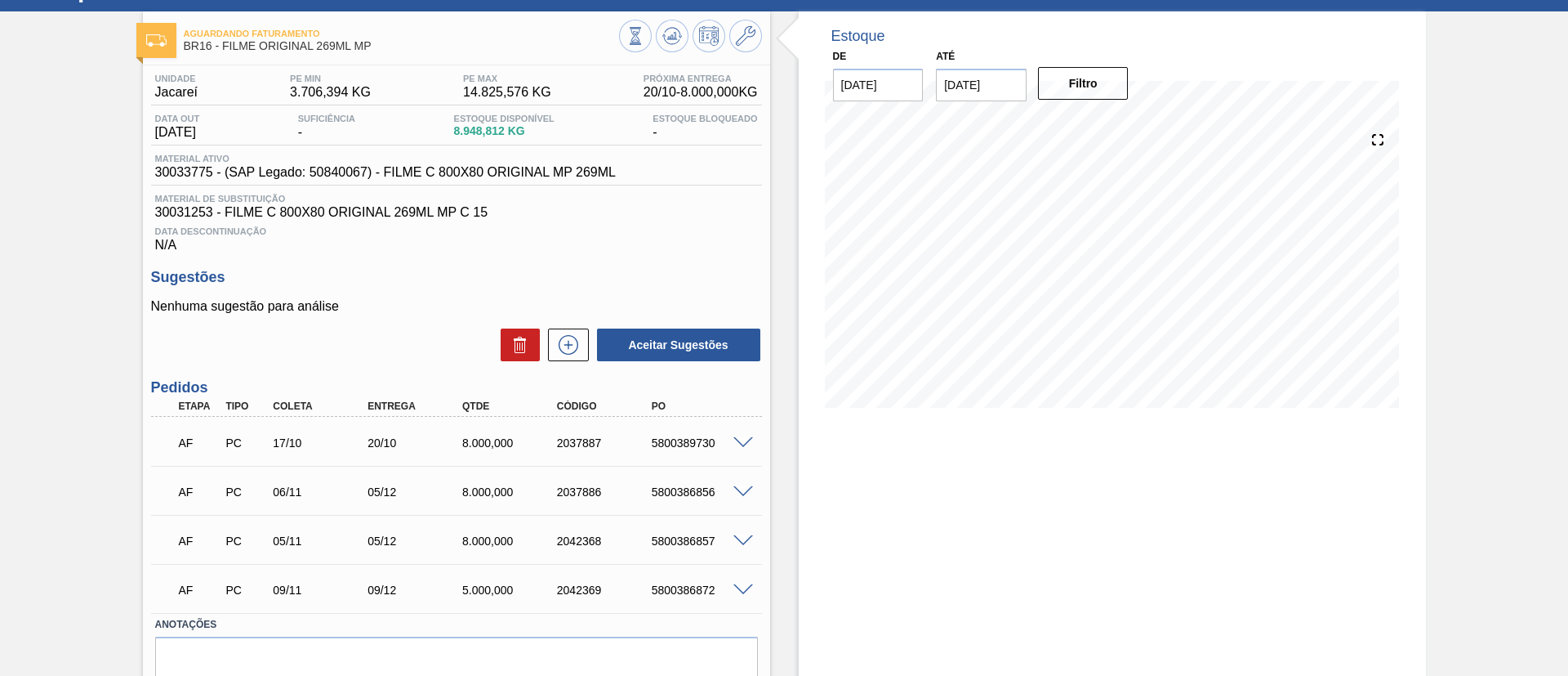
scroll to position [123, 0]
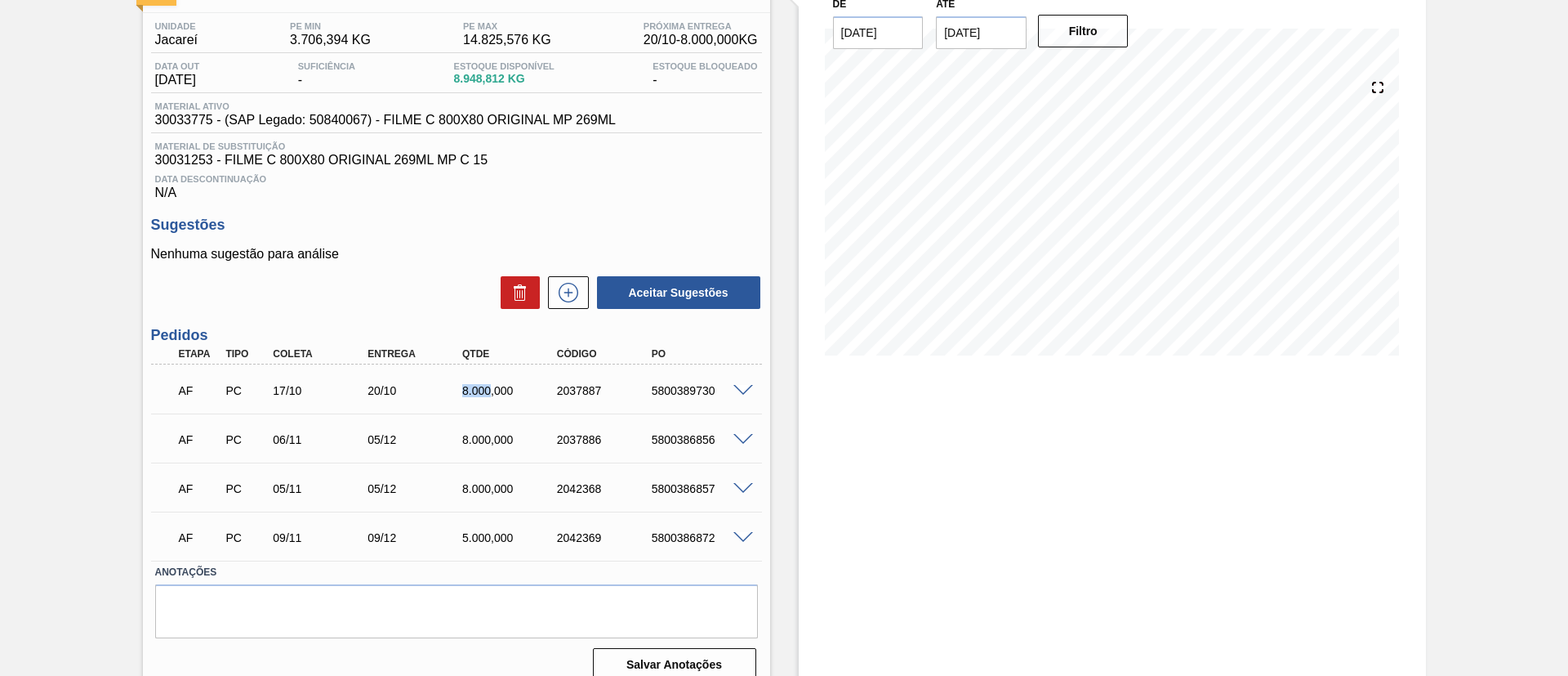
drag, startPoint x: 452, startPoint y: 399, endPoint x: 492, endPoint y: 393, distance: 40.4
click at [492, 393] on div "AF PC 17/10 20/10 8.000,000 2037887 5800389730" at bounding box center [452, 389] width 568 height 33
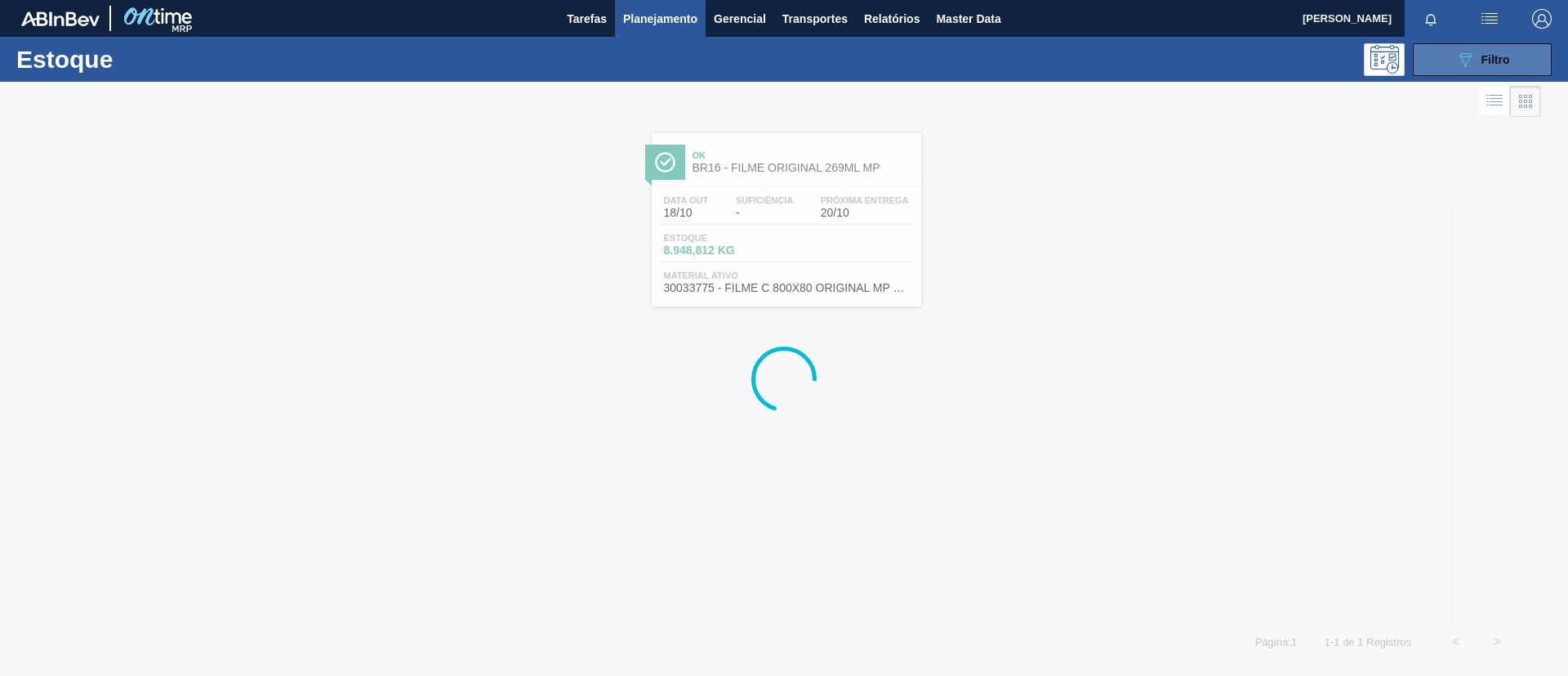
click at [1468, 57] on icon "089F7B8B-B2A5-4AFE-B5C0-19BA573D28AC" at bounding box center [1465, 60] width 20 height 20
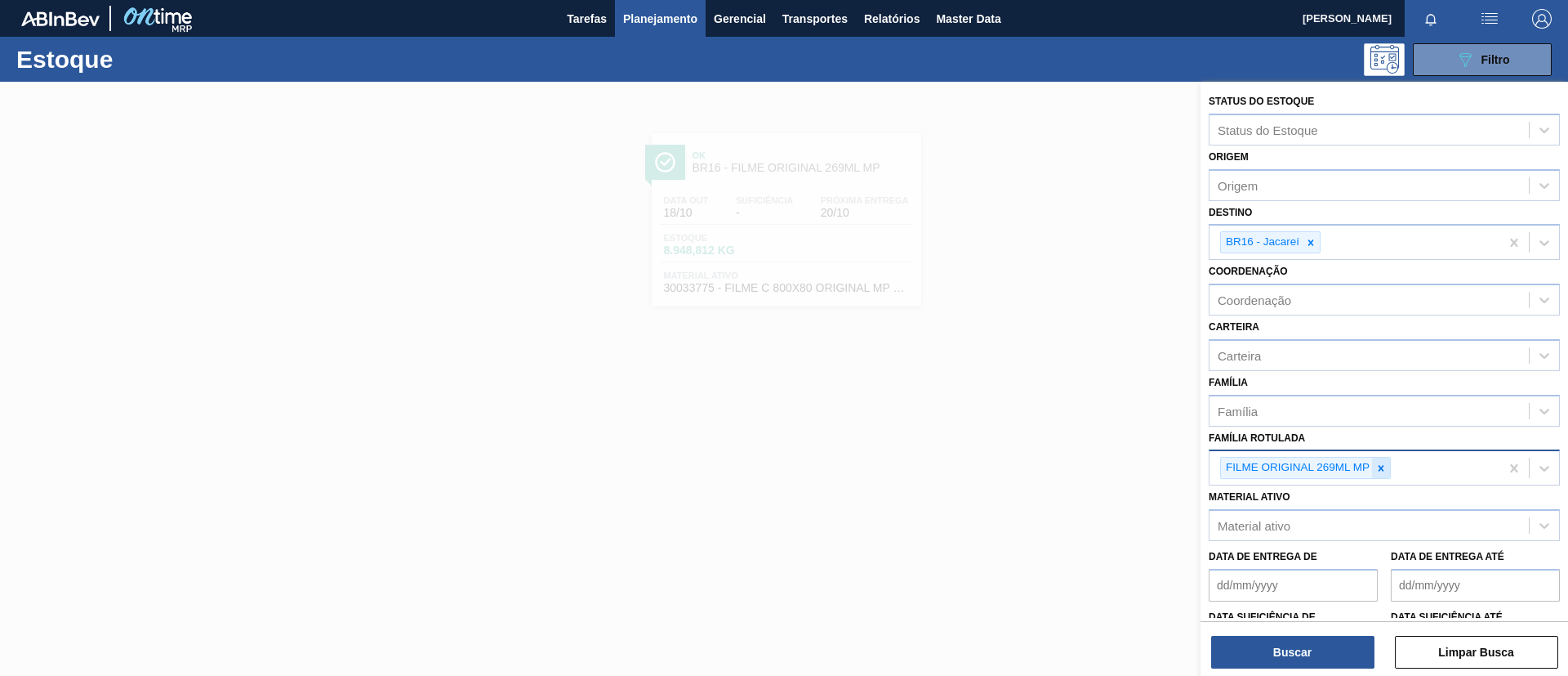
click at [1384, 475] on div at bounding box center [1381, 468] width 18 height 21
paste Rotulada "FILME LISO 480MM"
type Rotulada "FILME LISO 480MM"
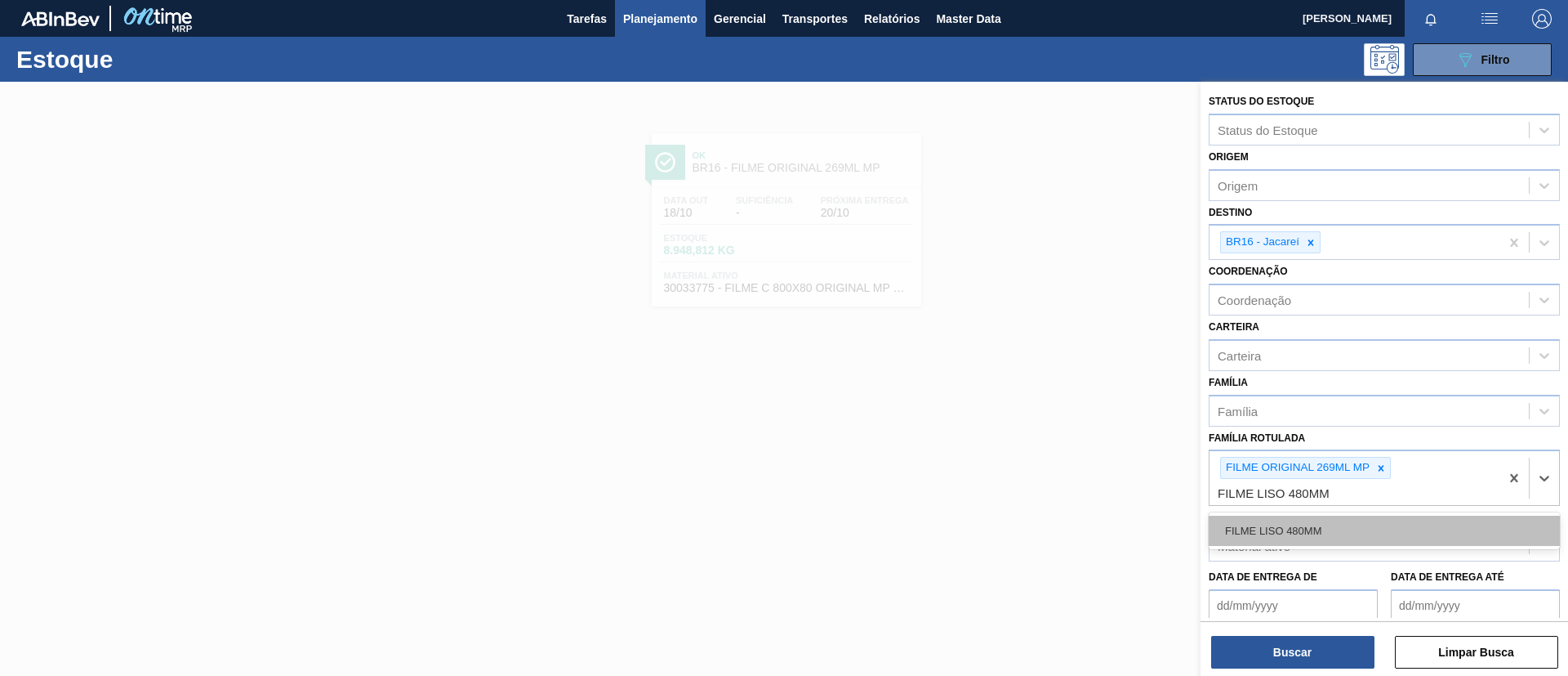
click at [1343, 528] on div "FILME LISO 480MM" at bounding box center [1385, 530] width 351 height 30
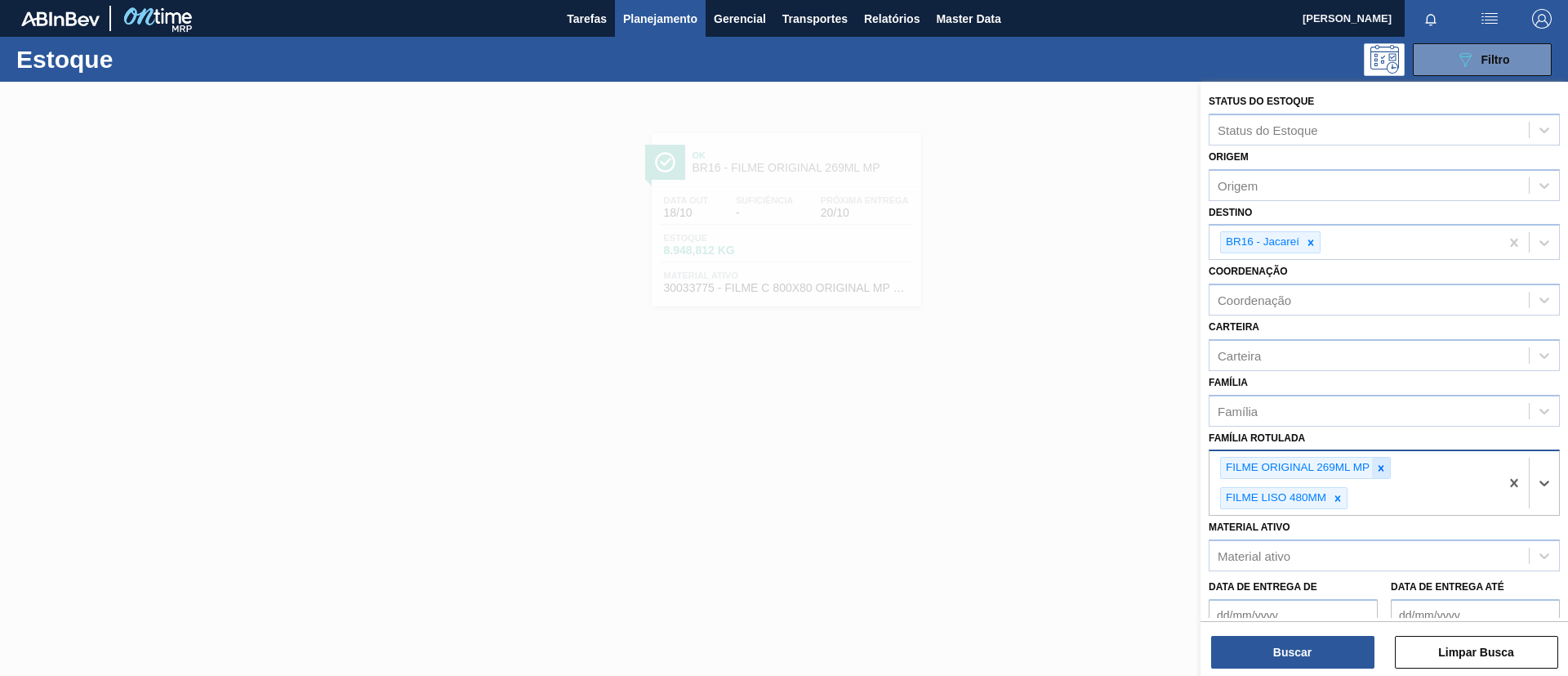
click at [1383, 473] on icon at bounding box center [1380, 468] width 11 height 11
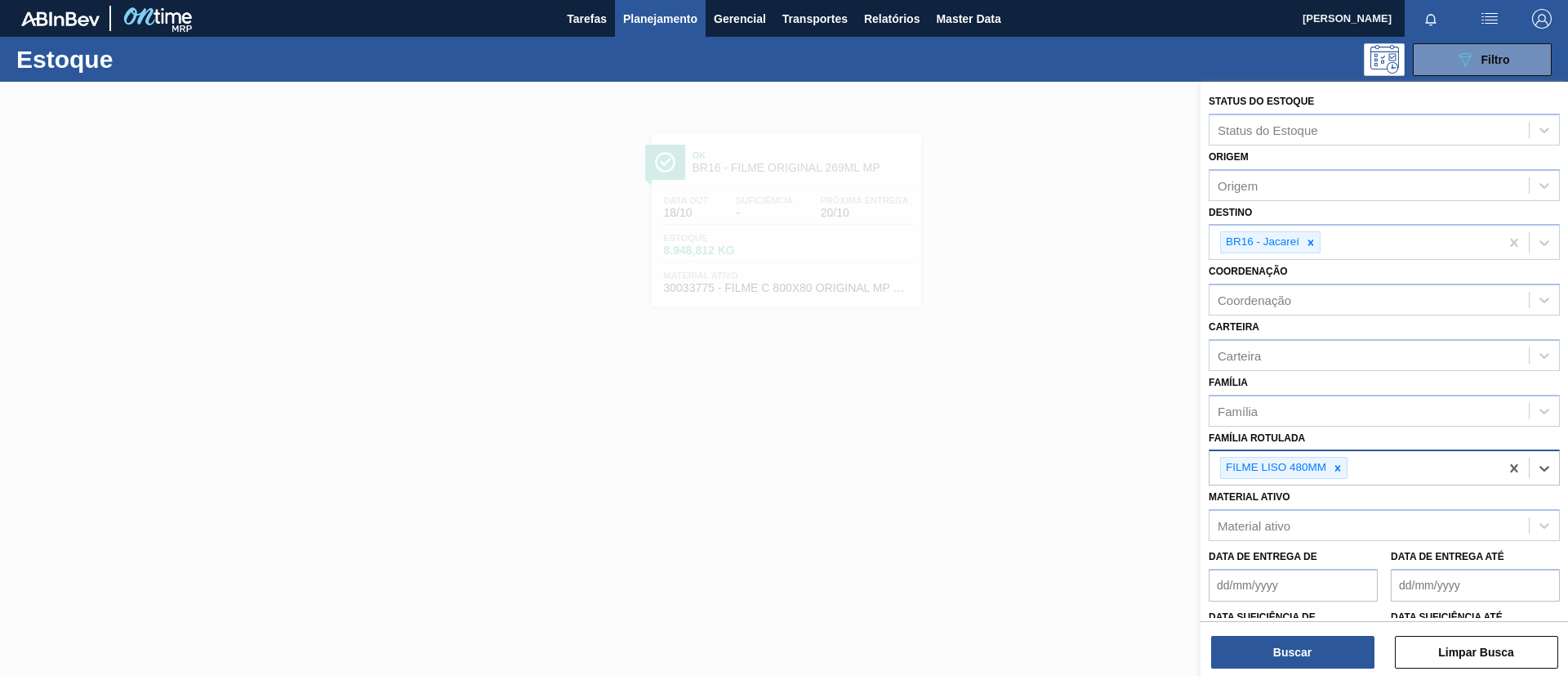
click at [1317, 632] on div "Buscar Limpar Busca" at bounding box center [1384, 643] width 367 height 46
click at [1325, 647] on button "Buscar" at bounding box center [1292, 652] width 163 height 33
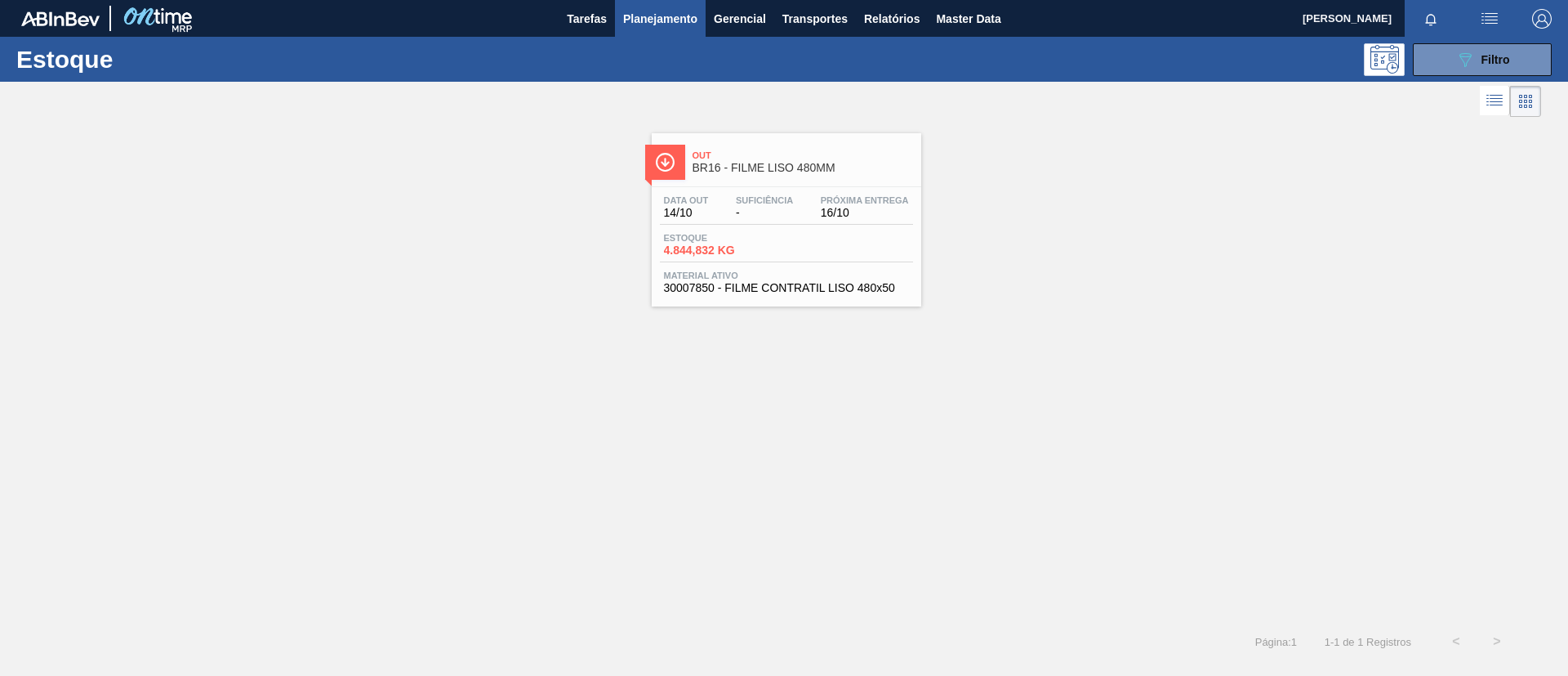
click at [749, 188] on div "Data out 14/10 Suficiência - Próxima Entrega 16/10 Estoque 4.844,832 KG Materia…" at bounding box center [787, 242] width 270 height 112
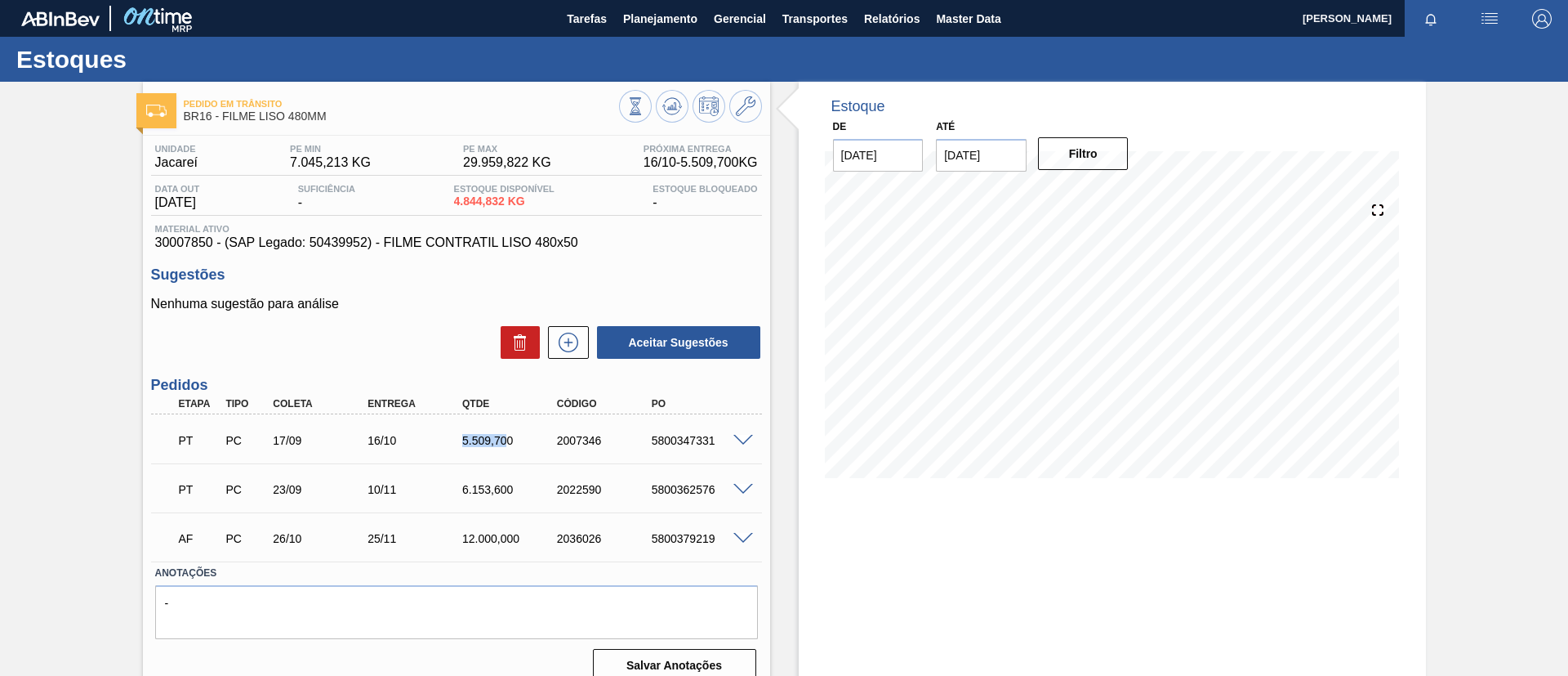
drag, startPoint x: 458, startPoint y: 448, endPoint x: 508, endPoint y: 444, distance: 50.2
click at [508, 444] on div "PT PC 17/09 16/10 5.509,700 2007346 5800347331" at bounding box center [452, 439] width 568 height 33
click at [457, 473] on div "PT PC 23/09 10/11 6.153,600 2022590 5800362576" at bounding box center [452, 488] width 568 height 33
click at [739, 438] on span at bounding box center [743, 441] width 20 height 12
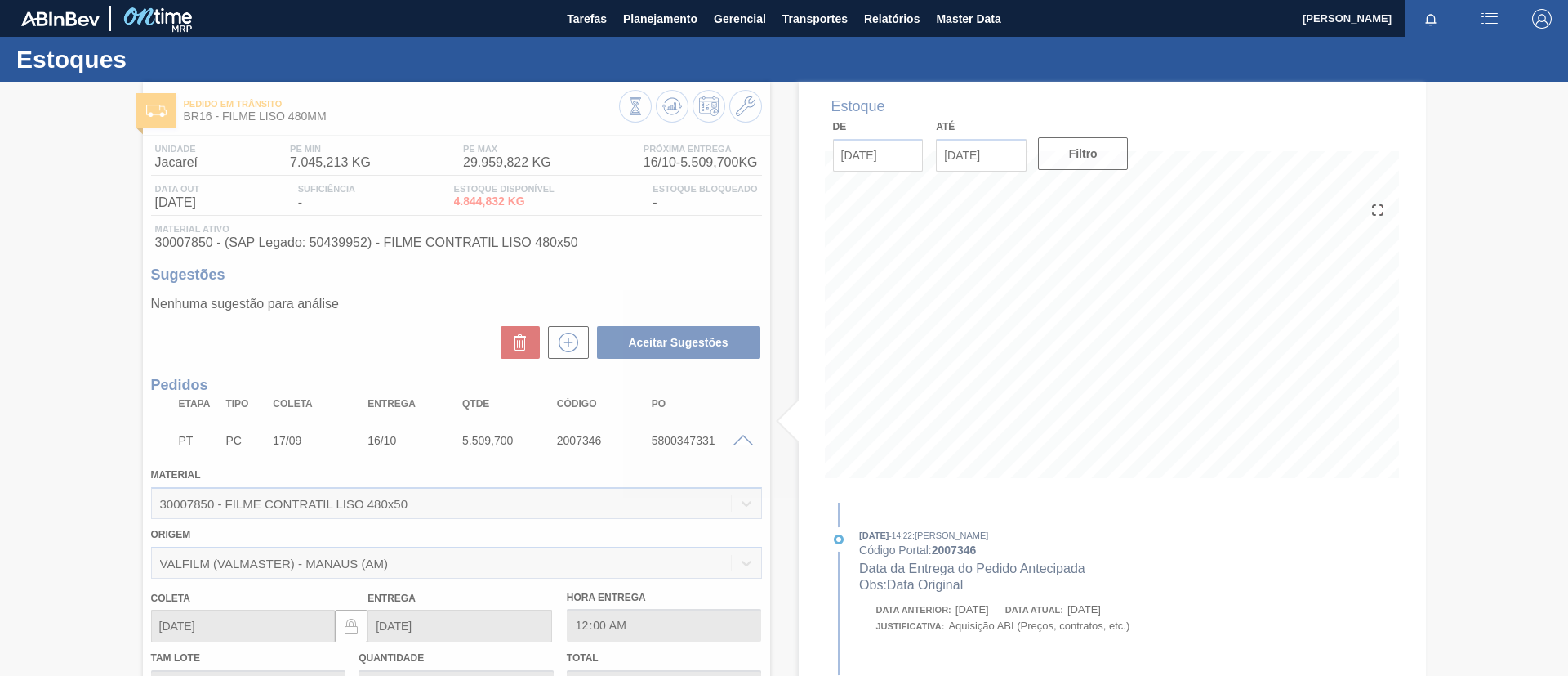
click at [607, 438] on div at bounding box center [784, 379] width 1568 height 594
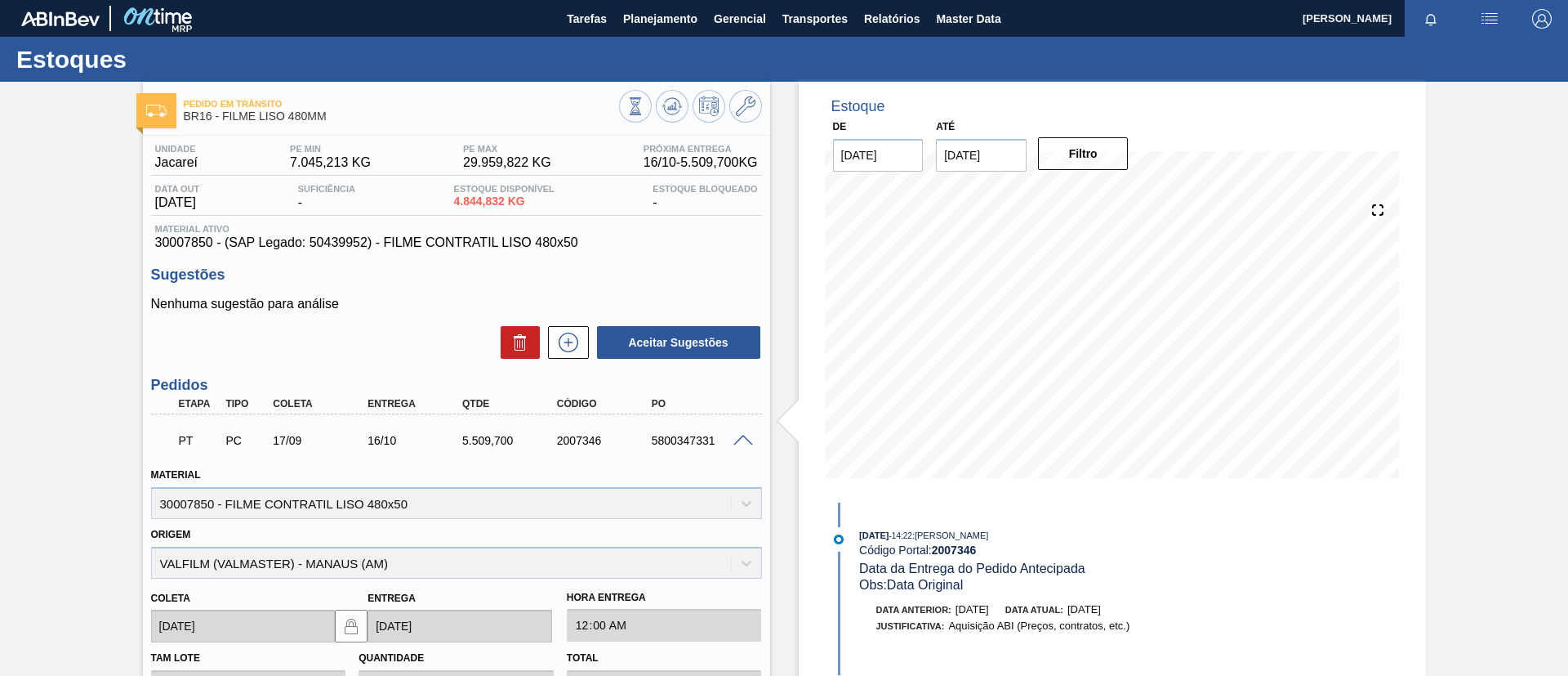
click at [743, 430] on div "PT PC 17/09 16/10 5.509,700 2007346 5800347331" at bounding box center [456, 438] width 611 height 41
click at [737, 437] on span at bounding box center [743, 441] width 20 height 12
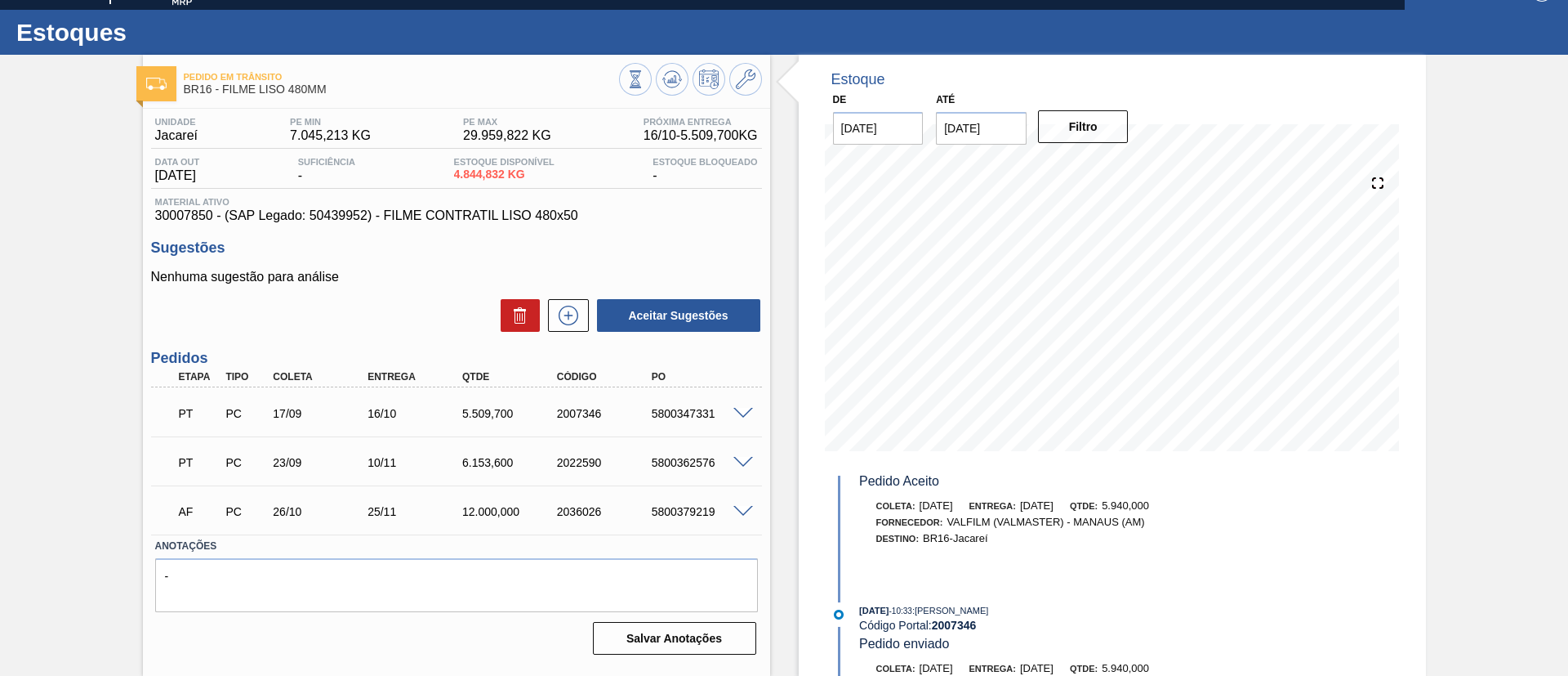
scroll to position [1264, 0]
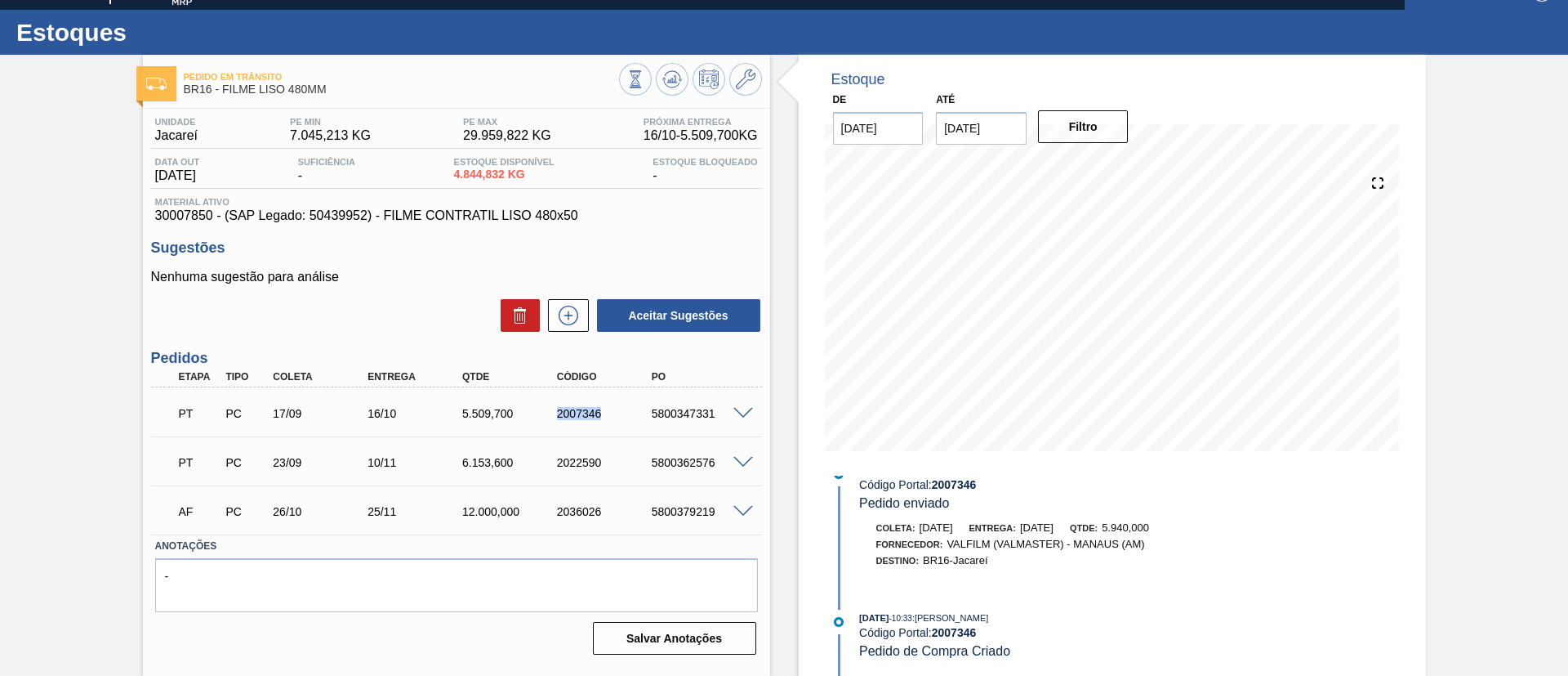
drag, startPoint x: 547, startPoint y: 408, endPoint x: 613, endPoint y: 410, distance: 66.0
click at [613, 410] on div "2007346" at bounding box center [594, 413] width 95 height 13
click at [622, 405] on div "PT PC 17/09 16/10 5.509,700 2007346 5800347331" at bounding box center [452, 411] width 568 height 33
drag, startPoint x: 493, startPoint y: 411, endPoint x: 503, endPoint y: 408, distance: 10.4
click at [503, 408] on div "5.509,700" at bounding box center [500, 413] width 95 height 13
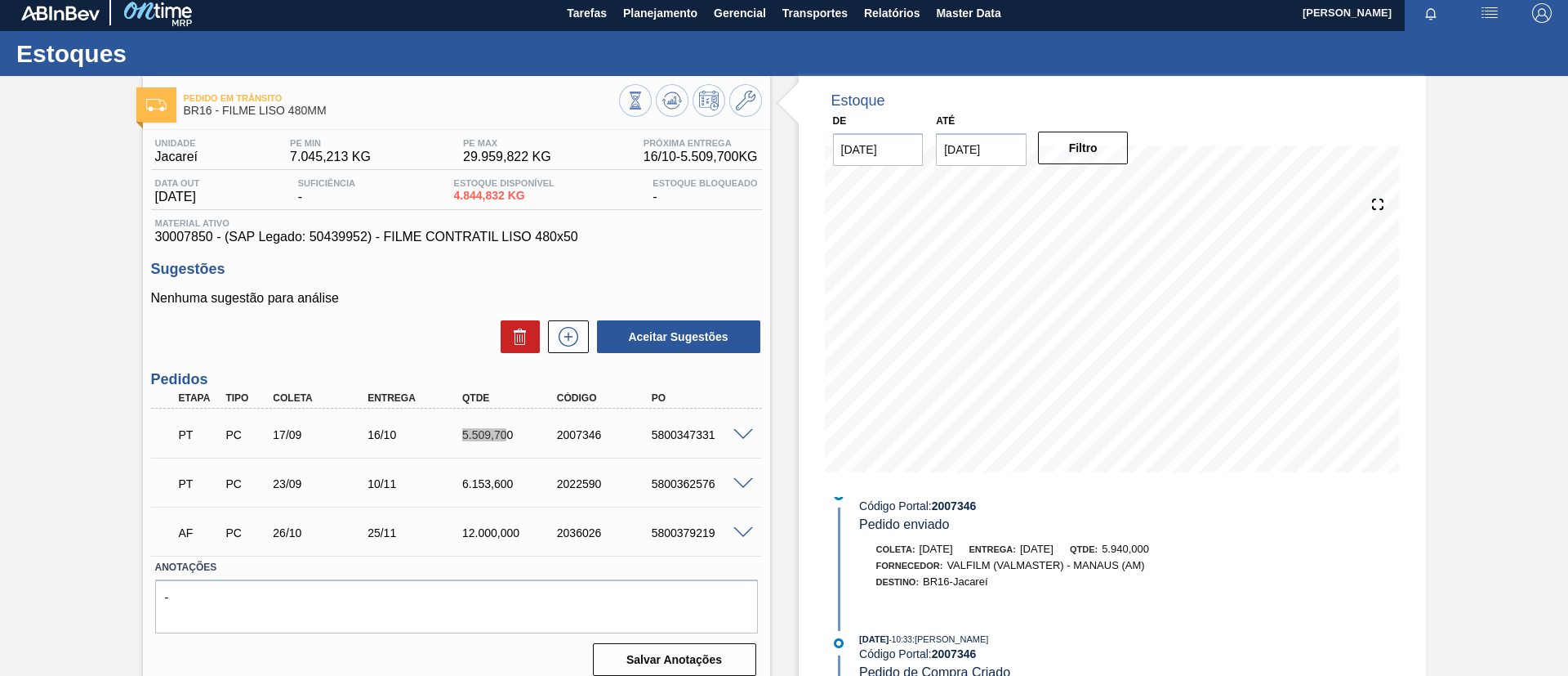
scroll to position [0, 0]
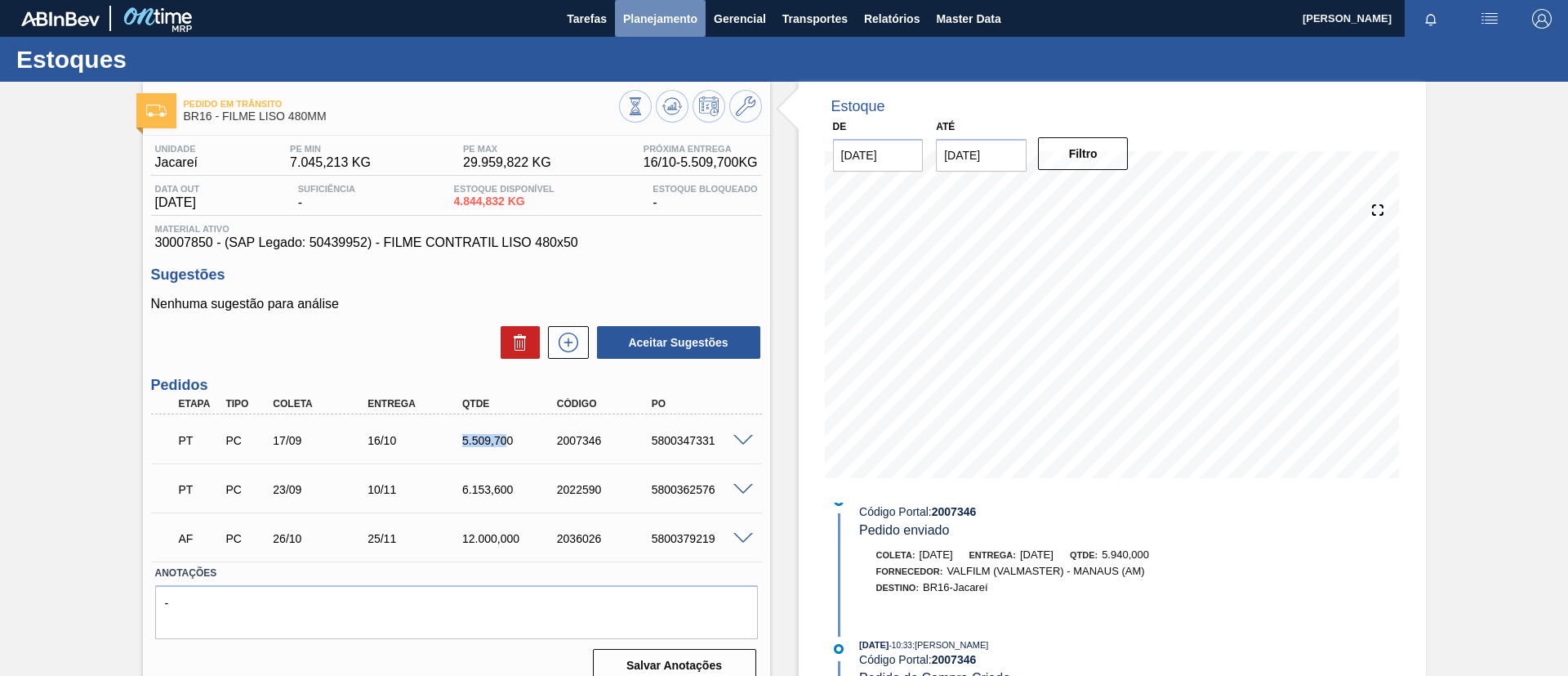
click at [622, 29] on button "Planejamento" at bounding box center [660, 18] width 91 height 37
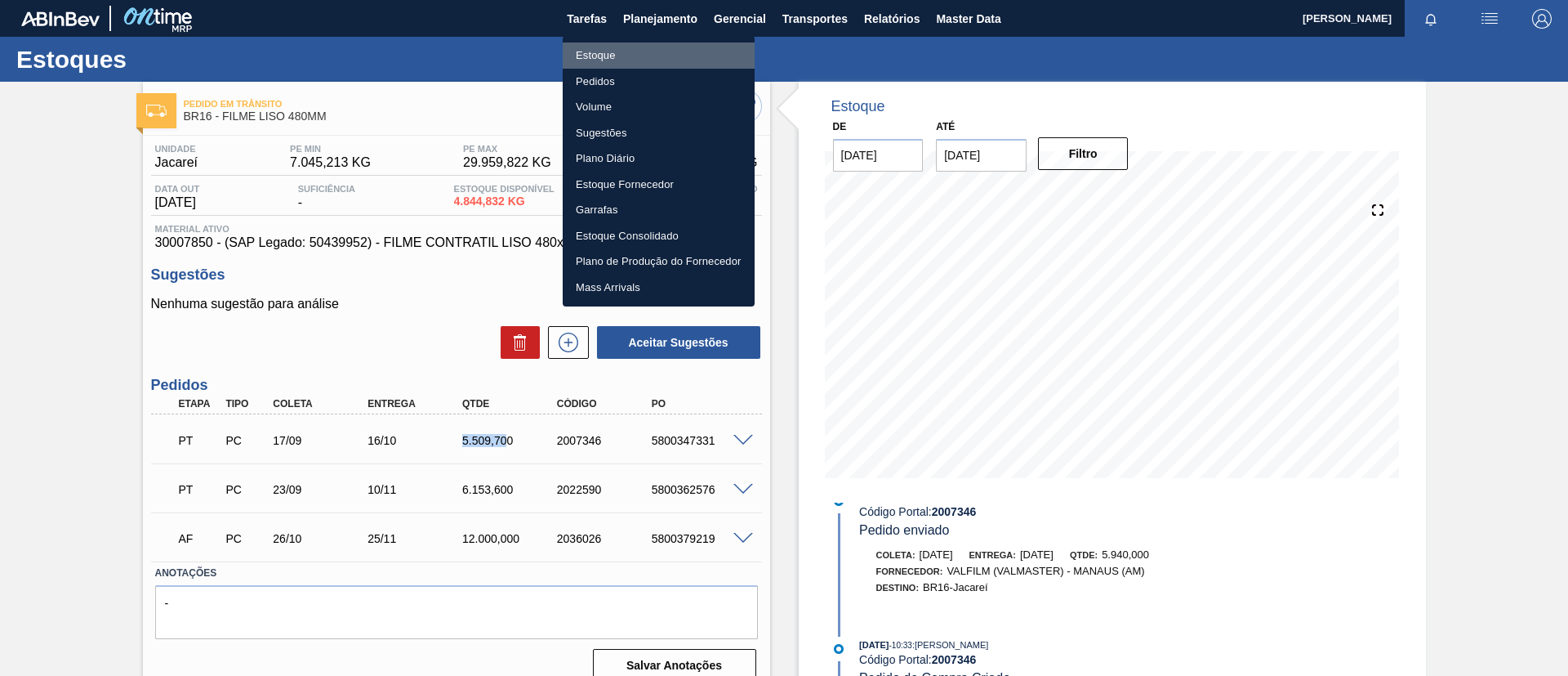
click at [596, 54] on li "Estoque" at bounding box center [659, 55] width 192 height 26
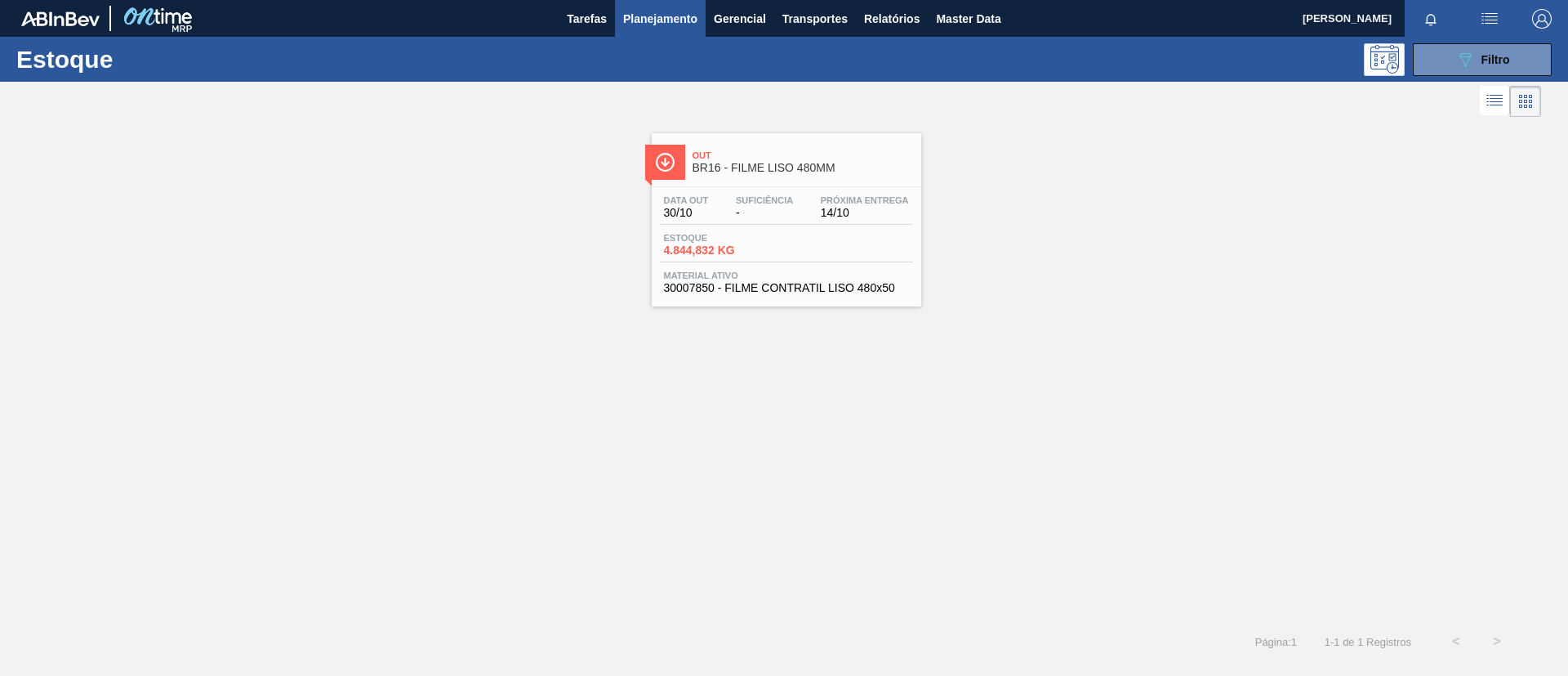
click at [1426, 80] on div "Estoque 089F7B8B-B2A5-4AFE-B5C0-19BA573D28AC Filtro" at bounding box center [784, 60] width 1568 height 45
click at [1445, 62] on button "089F7B8B-B2A5-4AFE-B5C0-19BA573D28AC Filtro" at bounding box center [1482, 60] width 139 height 33
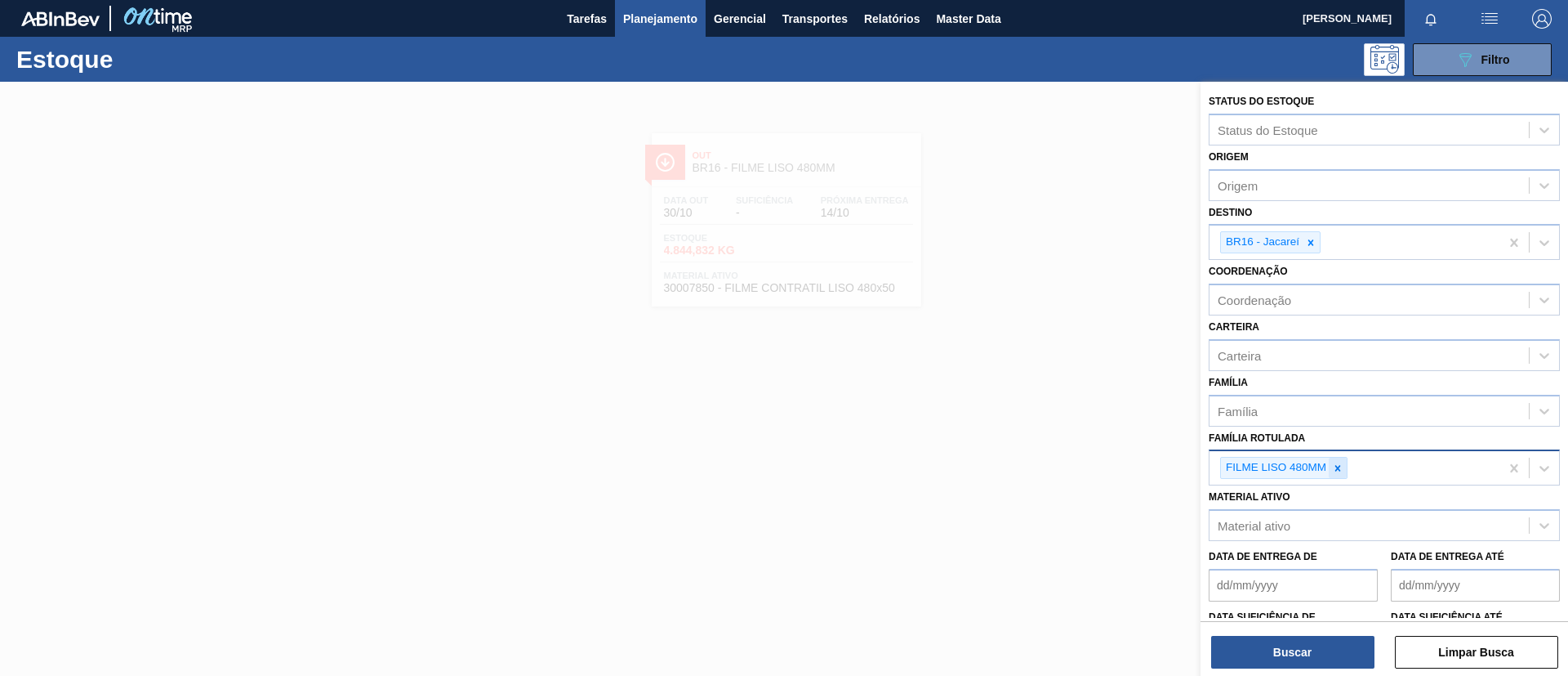
click at [1338, 459] on div at bounding box center [1338, 468] width 18 height 21
paste Rotulada "FILME SK 350ML MP C/12"
type Rotulada "FILME SK 350ML MP C/12"
click at [1330, 508] on div "FILME SK 350ML MP C/12" at bounding box center [1385, 506] width 351 height 30
click at [1310, 242] on icon at bounding box center [1310, 242] width 11 height 11
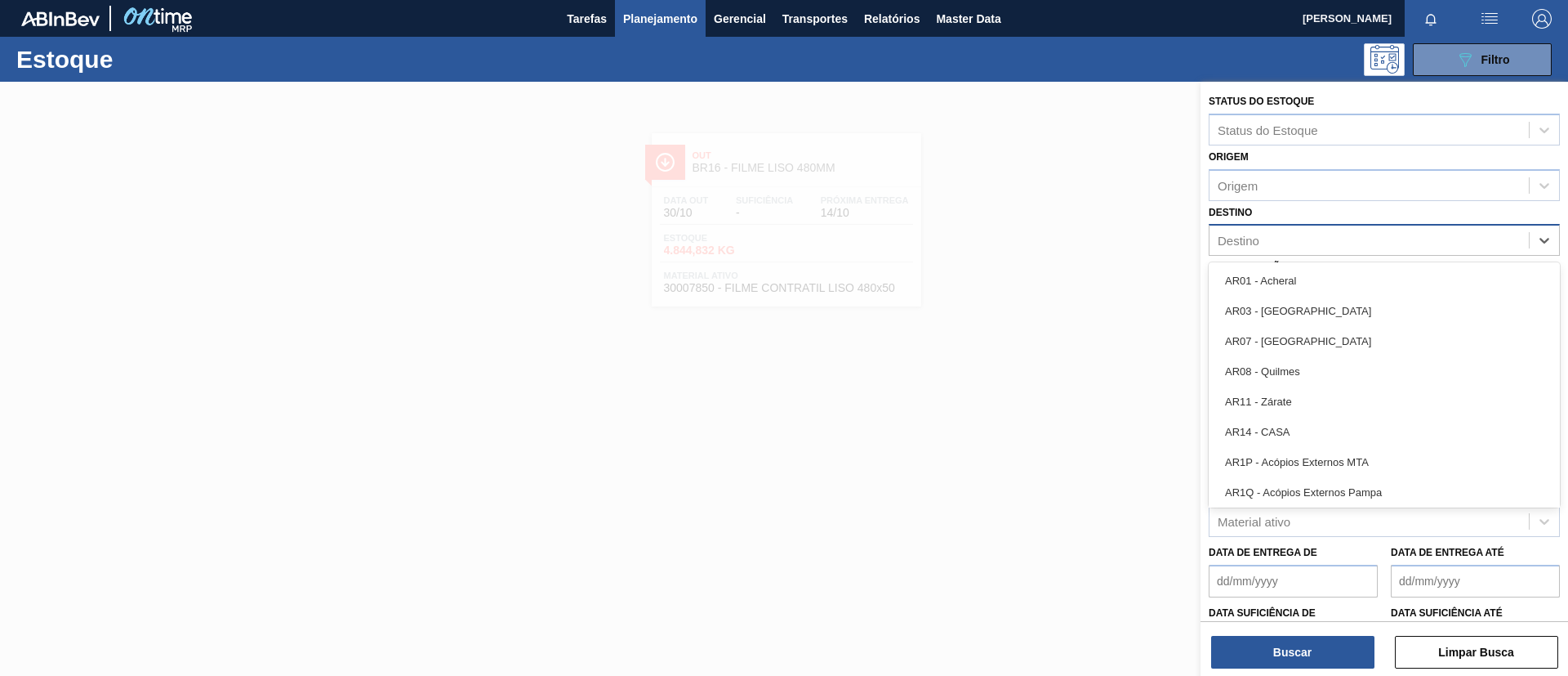
click at [1246, 241] on div "Destino" at bounding box center [1239, 240] width 41 height 14
type input "BR16"
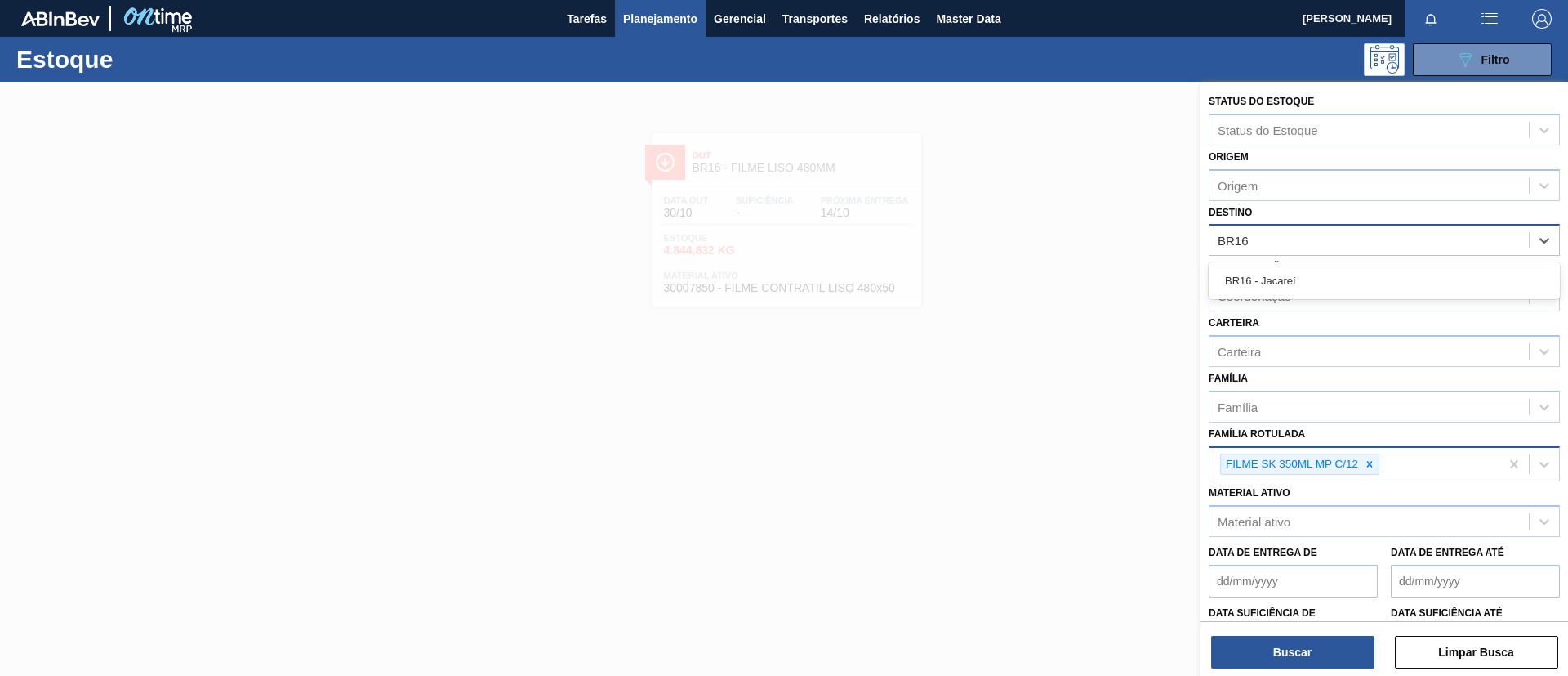
drag, startPoint x: 1267, startPoint y: 271, endPoint x: 1271, endPoint y: 292, distance: 21.4
click at [1267, 271] on div "BR16 - Jacareí" at bounding box center [1385, 280] width 351 height 30
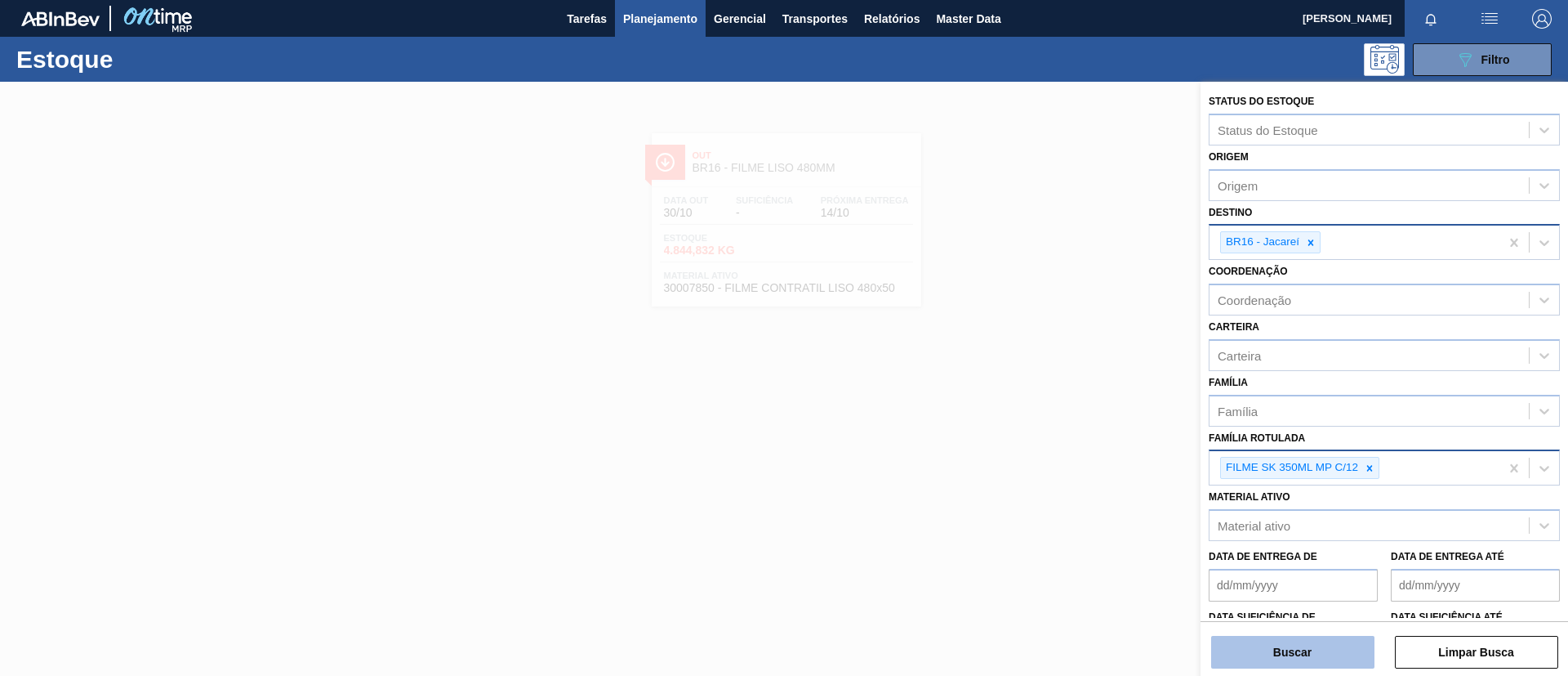
click at [1291, 660] on button "Buscar" at bounding box center [1292, 652] width 163 height 33
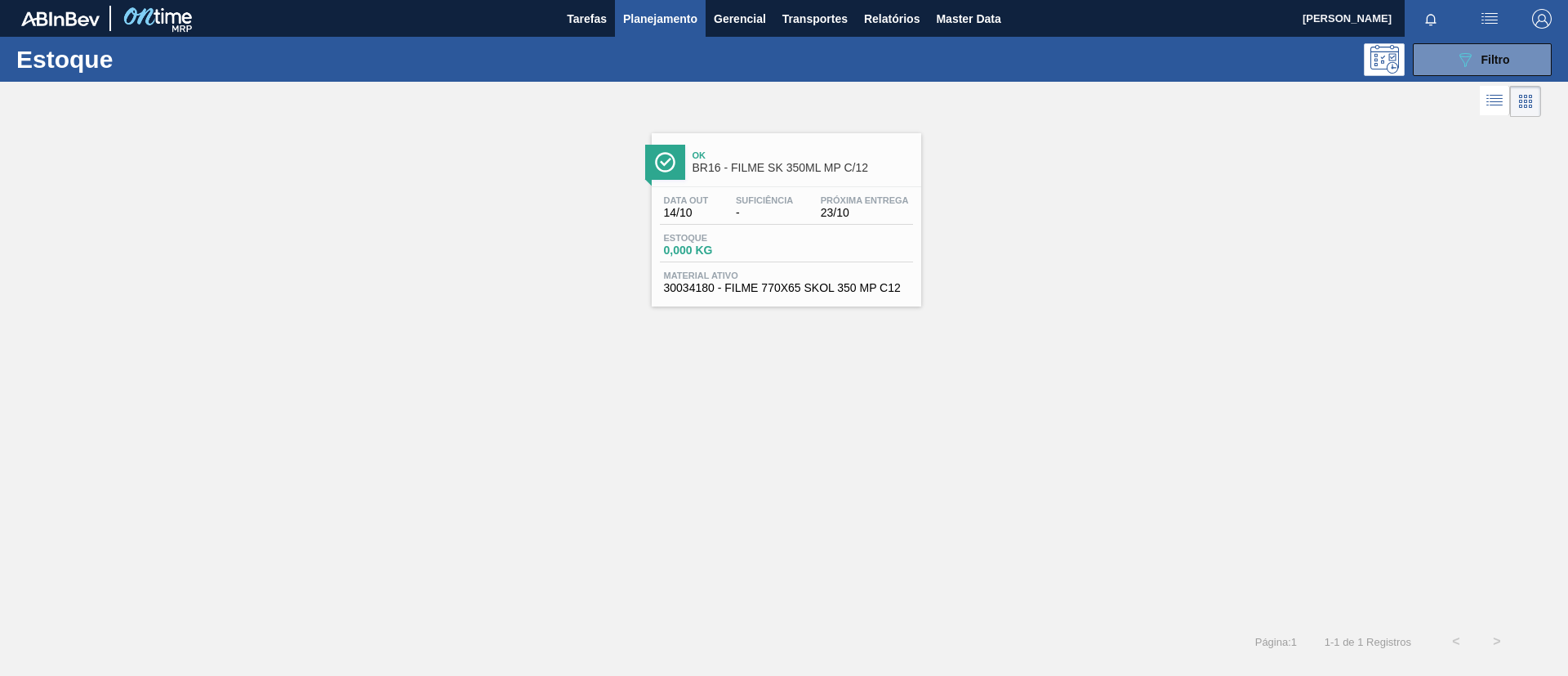
click at [778, 219] on div "Data out 14/10 Suficiência - Próxima Entrega 23/10" at bounding box center [787, 210] width 253 height 29
click at [1514, 70] on button "089F7B8B-B2A5-4AFE-B5C0-19BA573D28AC Filtro" at bounding box center [1482, 60] width 139 height 33
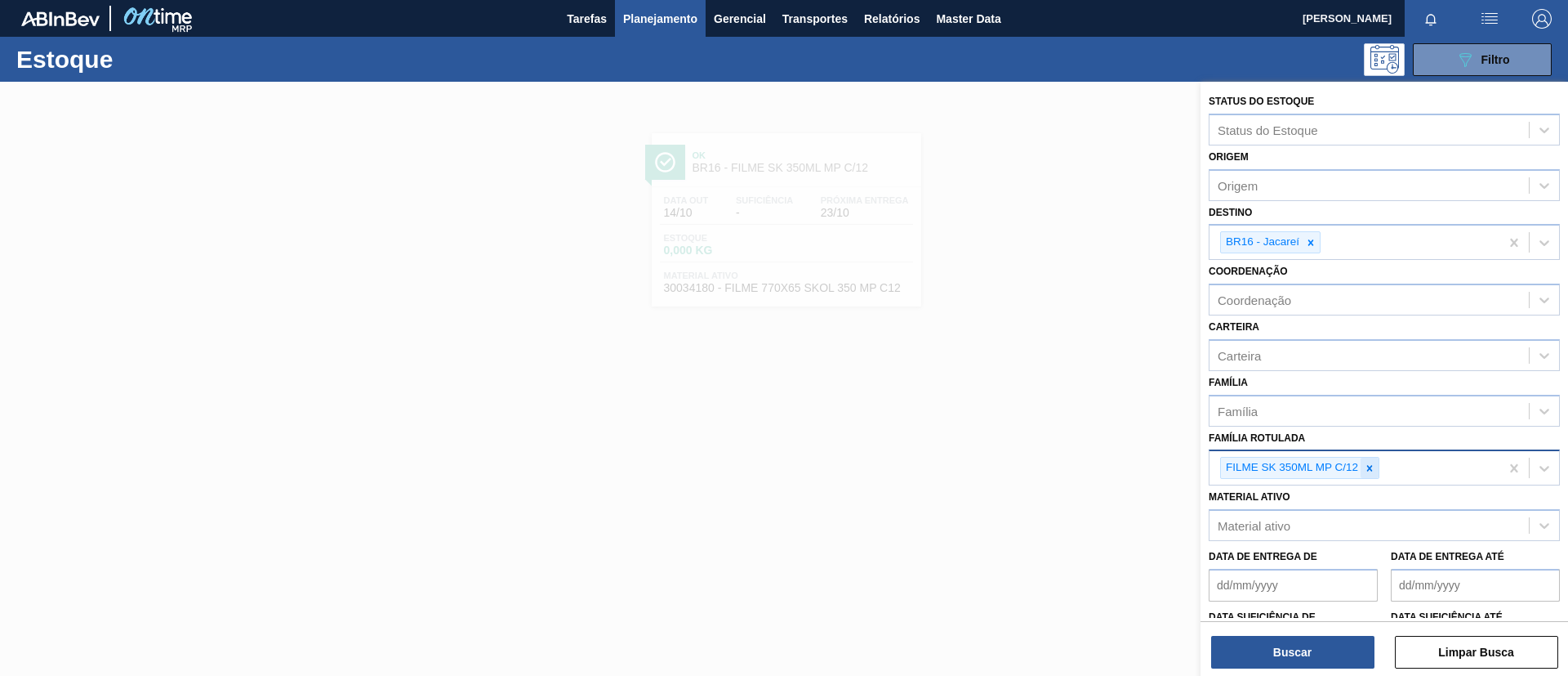
click at [1367, 461] on div at bounding box center [1369, 468] width 18 height 21
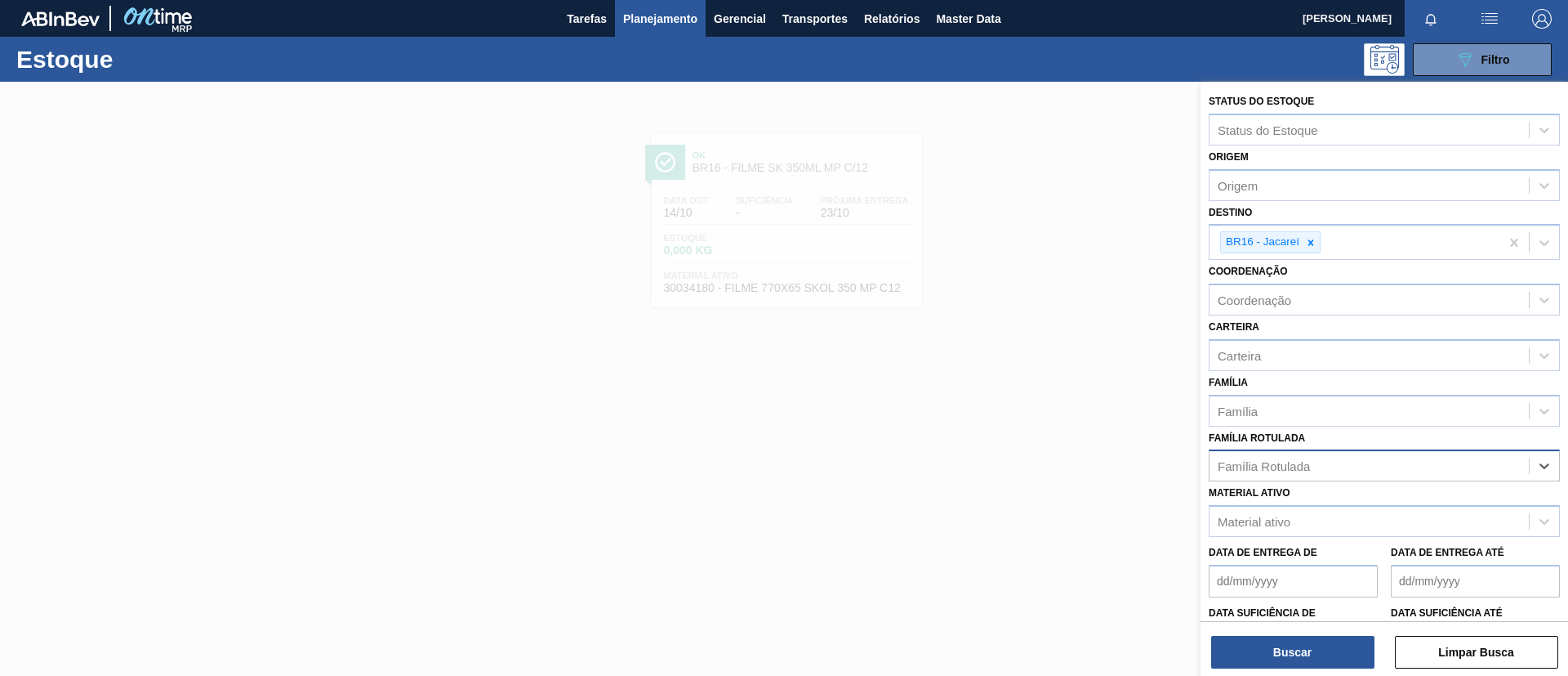
paste Rotulada "FILME BC 269ML MP C/15"
type Rotulada "FILME BC 269ML MP C/15"
click at [1365, 494] on div "FILME BC 269ML MP C/15" at bounding box center [1385, 506] width 351 height 30
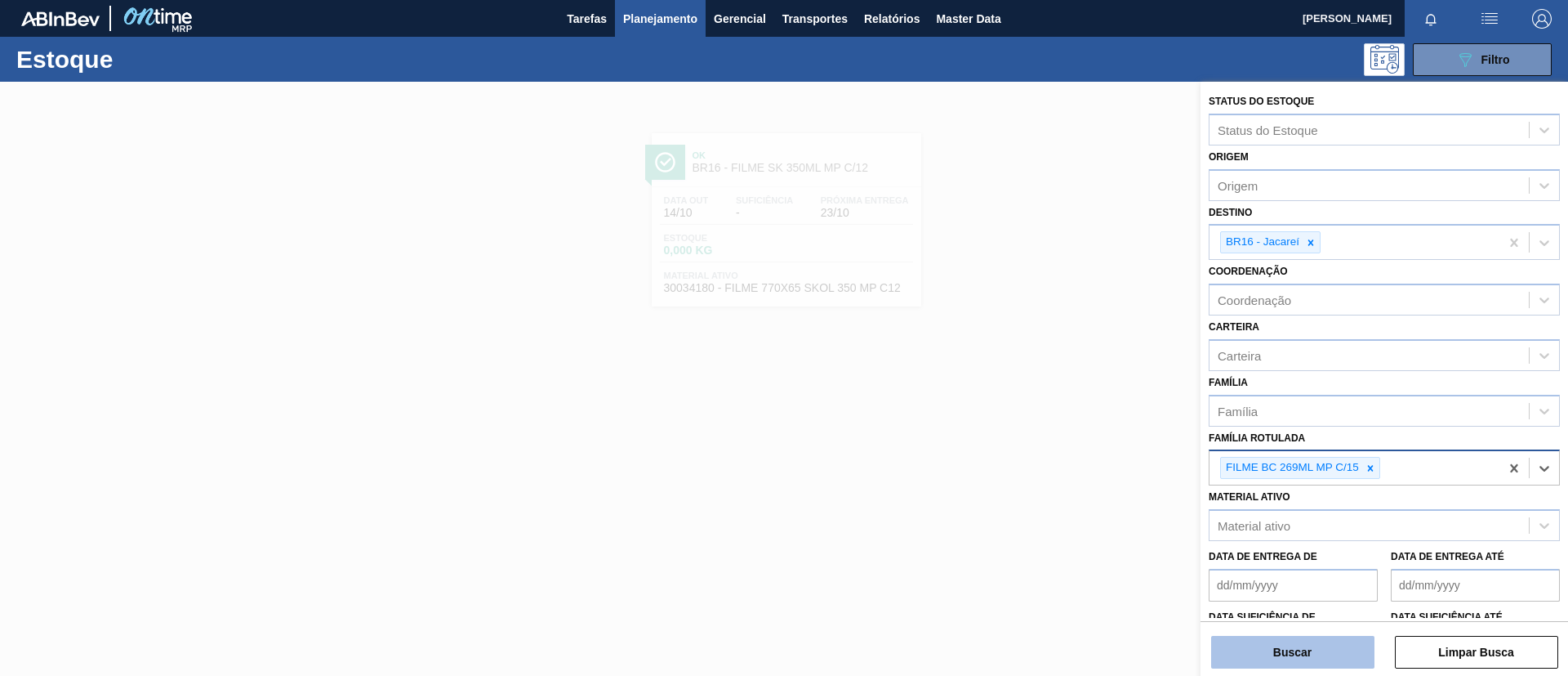
click at [1316, 640] on button "Buscar" at bounding box center [1292, 652] width 163 height 33
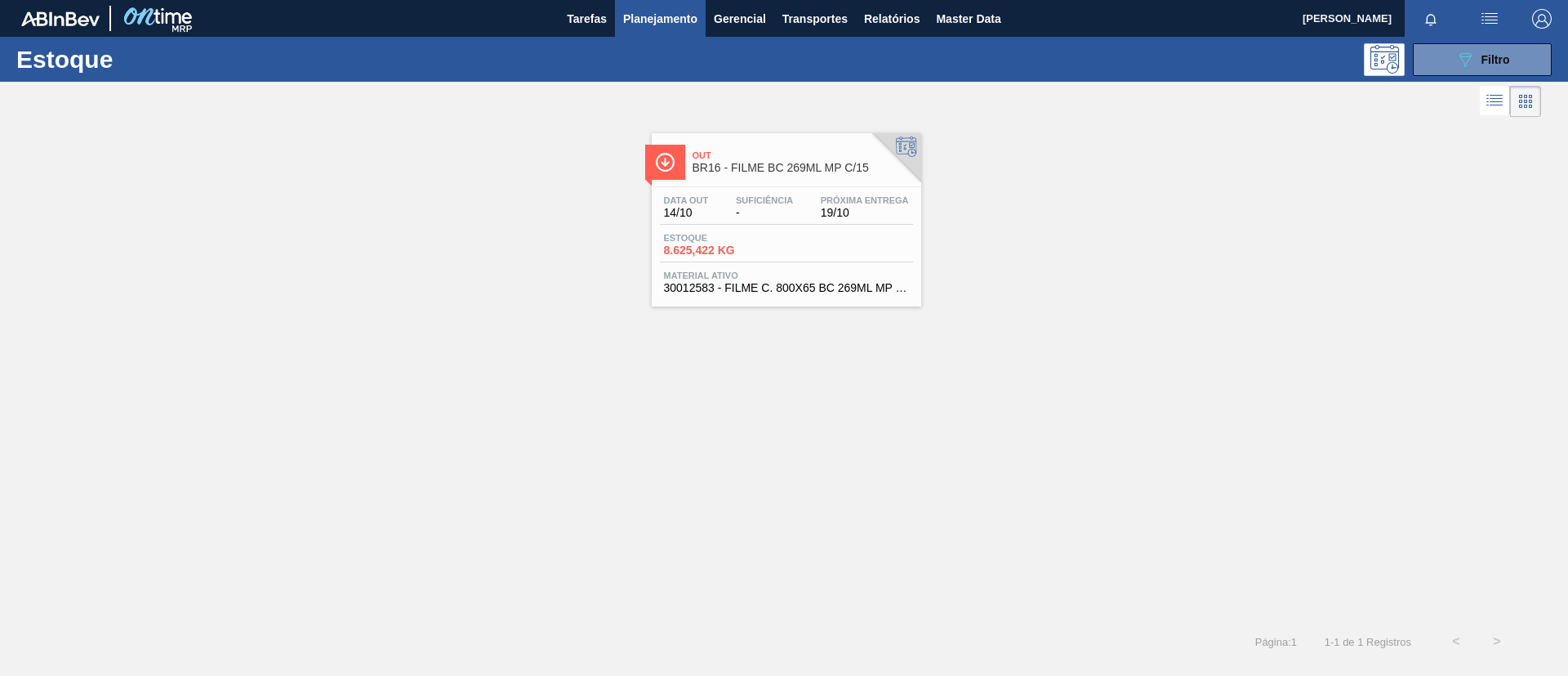
click at [836, 200] on span "Próxima Entrega" at bounding box center [865, 200] width 88 height 10
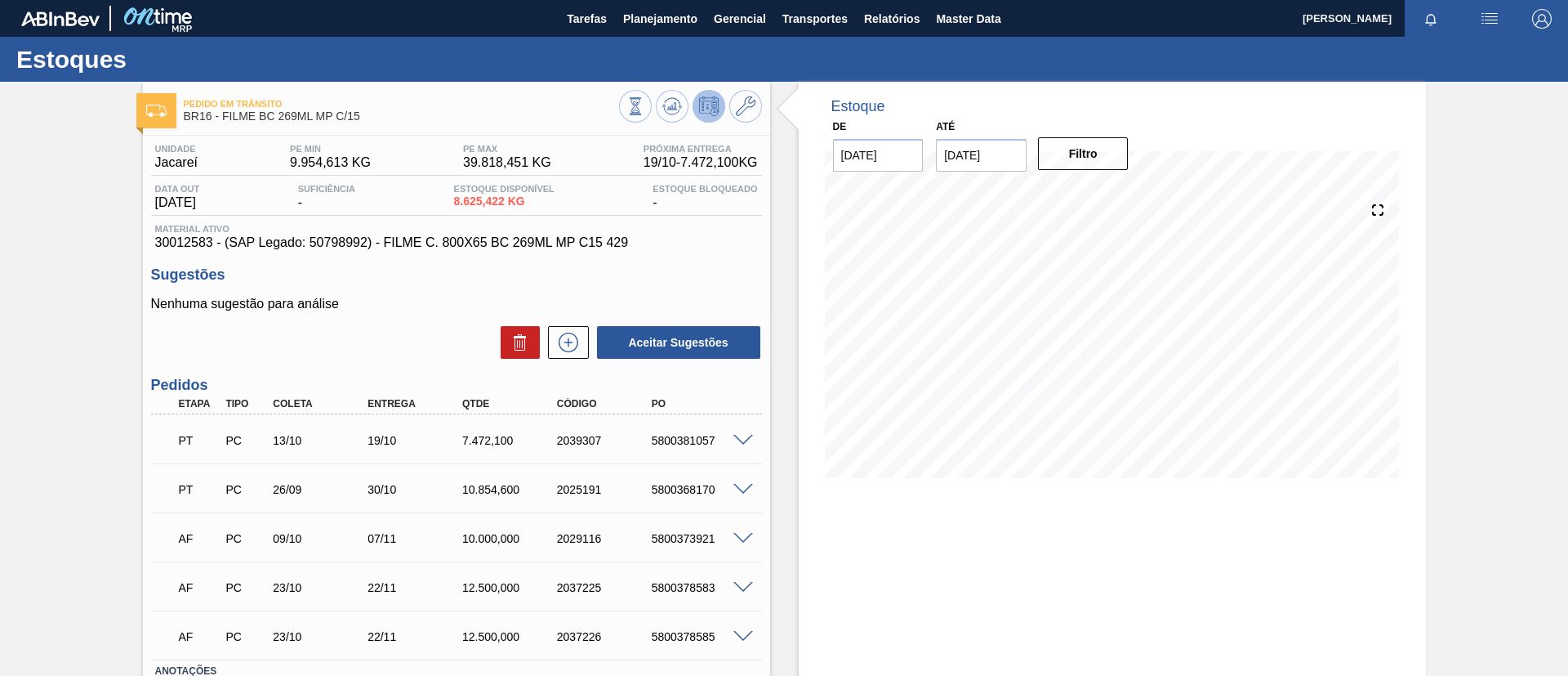
click at [558, 438] on div "2039307" at bounding box center [606, 440] width 106 height 13
drag, startPoint x: 447, startPoint y: 440, endPoint x: 505, endPoint y: 438, distance: 58.0
click at [505, 438] on div "PT PC 13/10 19/10 7.472,100 2039307 5800381057" at bounding box center [452, 439] width 568 height 33
drag, startPoint x: 453, startPoint y: 202, endPoint x: 502, endPoint y: 201, distance: 49.0
click at [502, 201] on div "Data out 14/10/2025 Suficiência - Estoque Disponível 8.625,422 KG Estoque Bloqu…" at bounding box center [456, 200] width 611 height 32
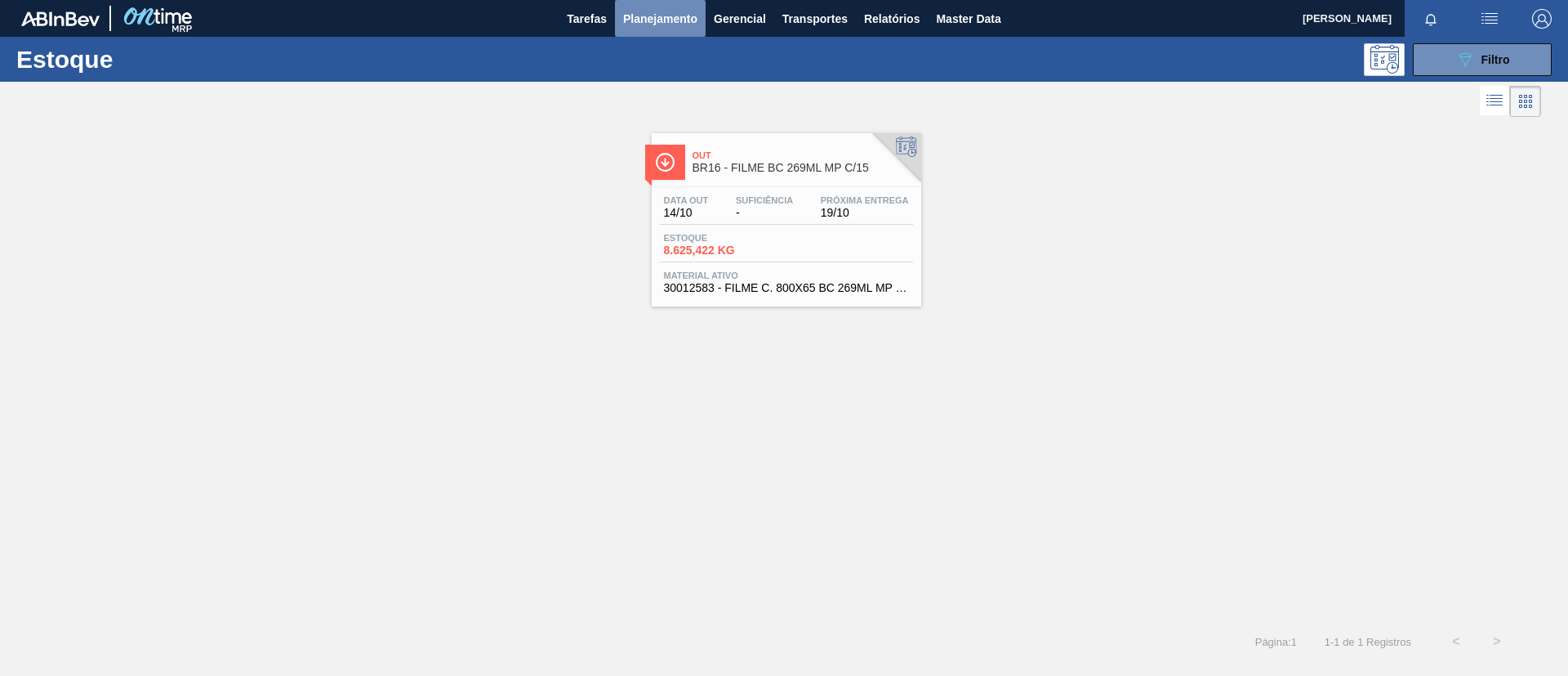
click at [685, 19] on span "Planejamento" at bounding box center [660, 18] width 74 height 20
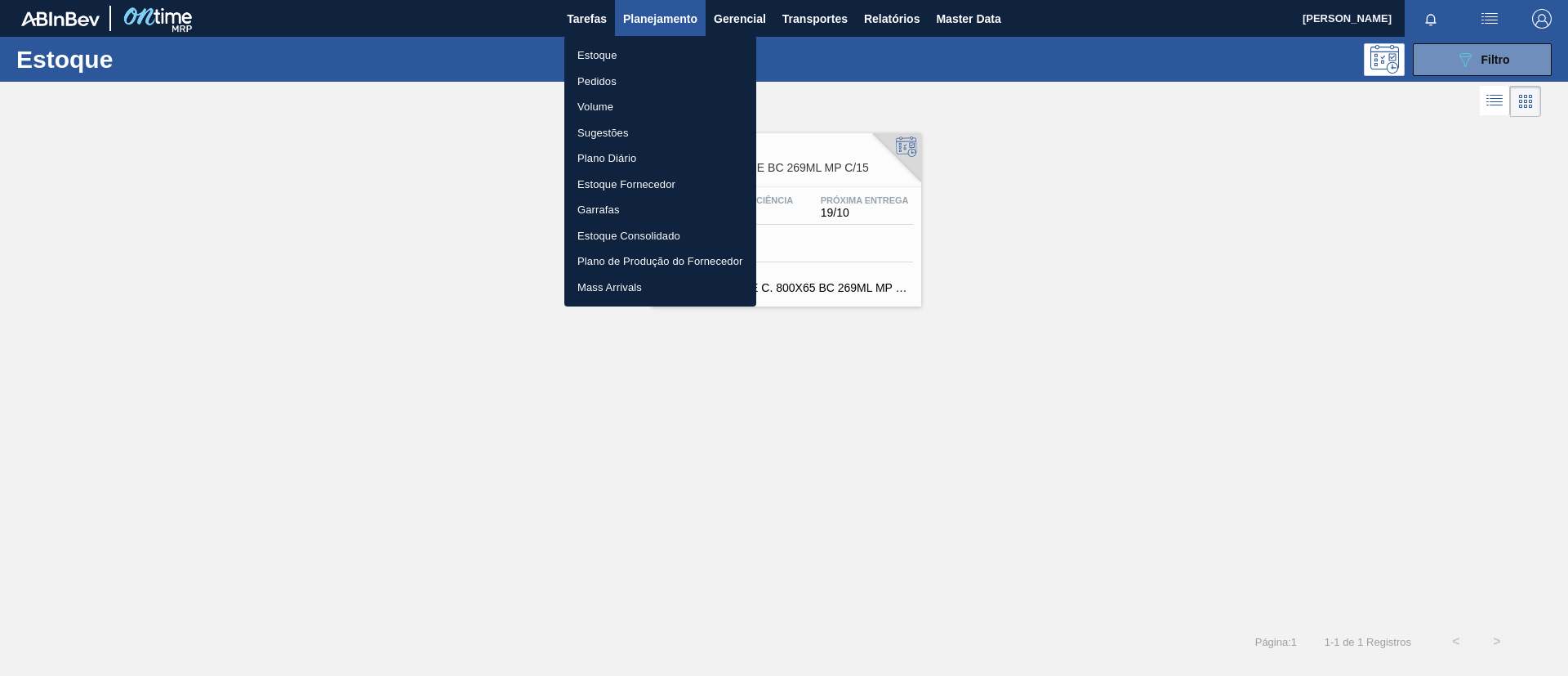
click at [616, 86] on li "Pedidos" at bounding box center [660, 81] width 192 height 26
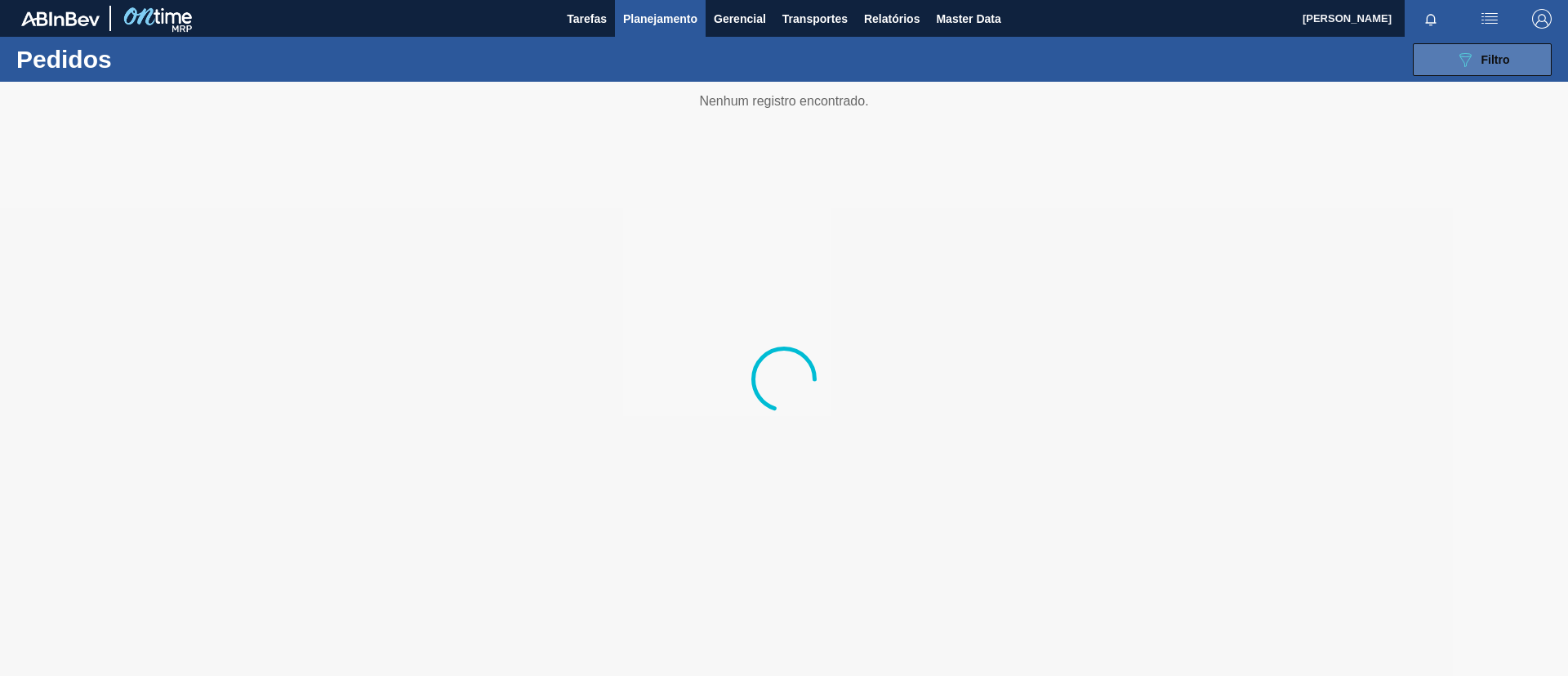
click at [1463, 68] on button "089F7B8B-B2A5-4AFE-B5C0-19BA573D28AC Filtro" at bounding box center [1482, 60] width 139 height 33
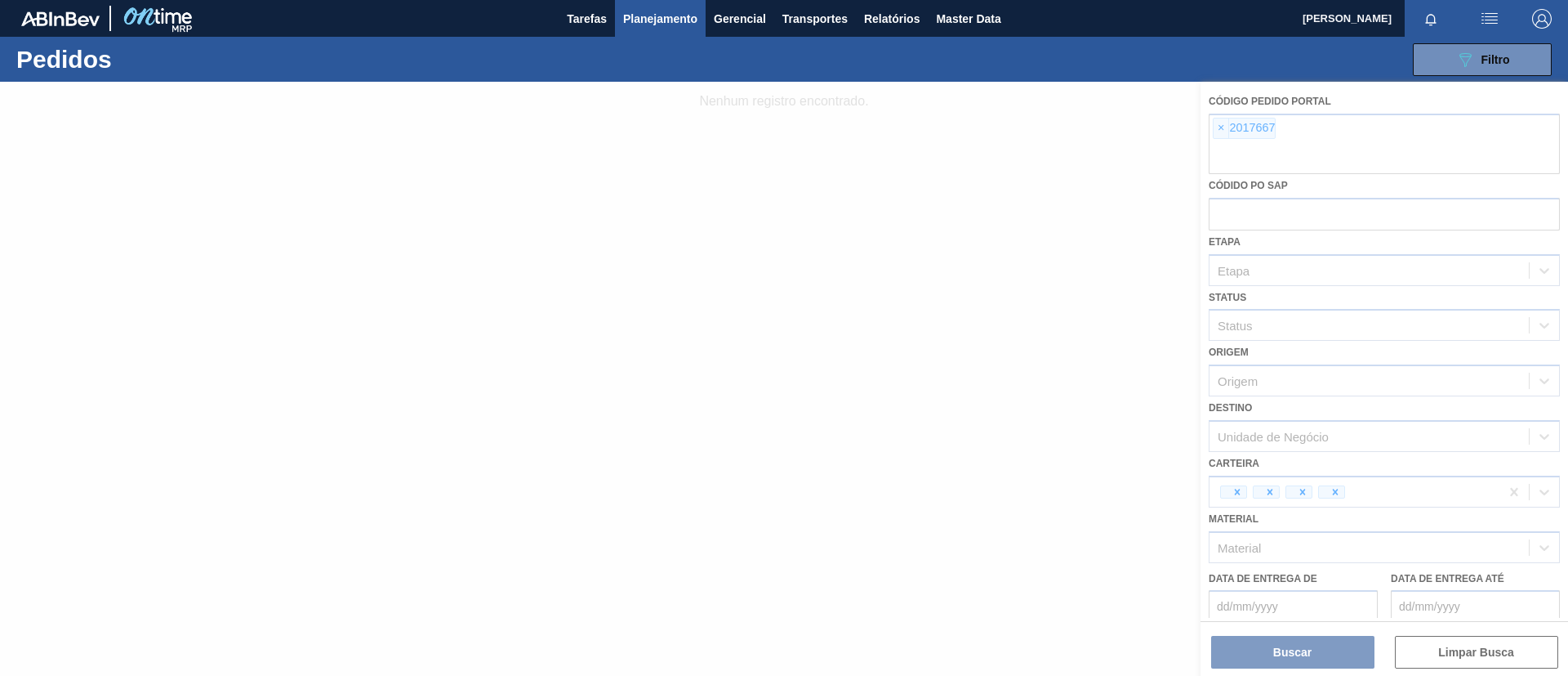
click at [1212, 122] on div at bounding box center [784, 379] width 1568 height 594
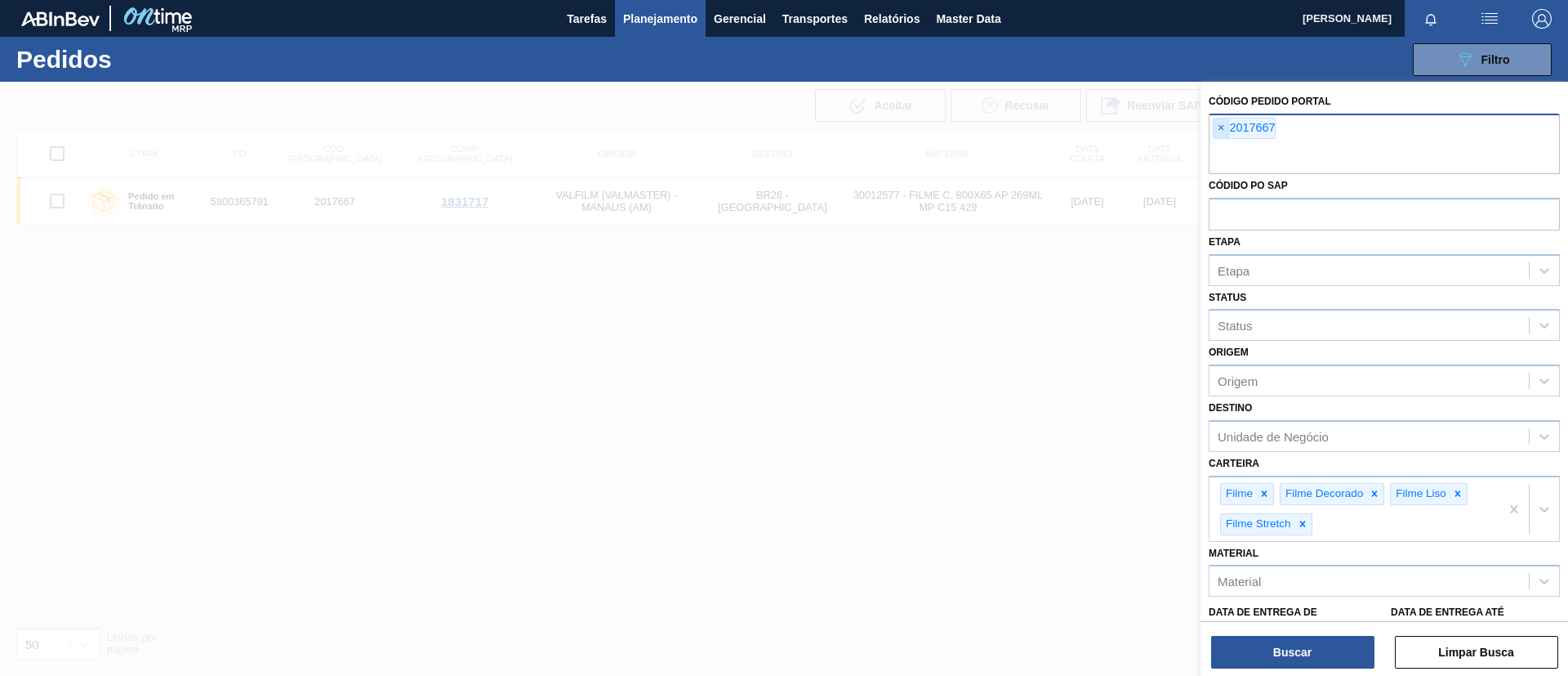
click at [1221, 124] on span "×" at bounding box center [1221, 128] width 16 height 20
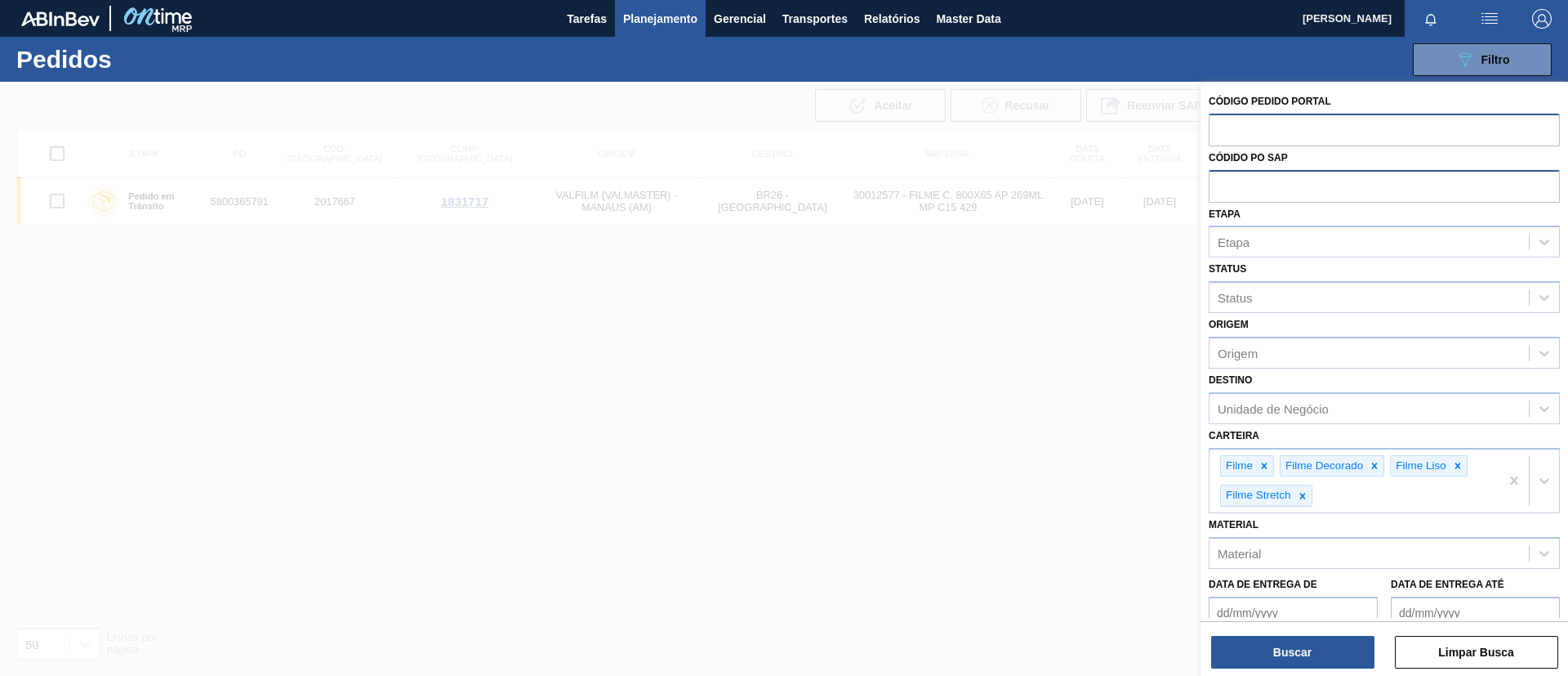
paste input "2007346"
type input "2007346"
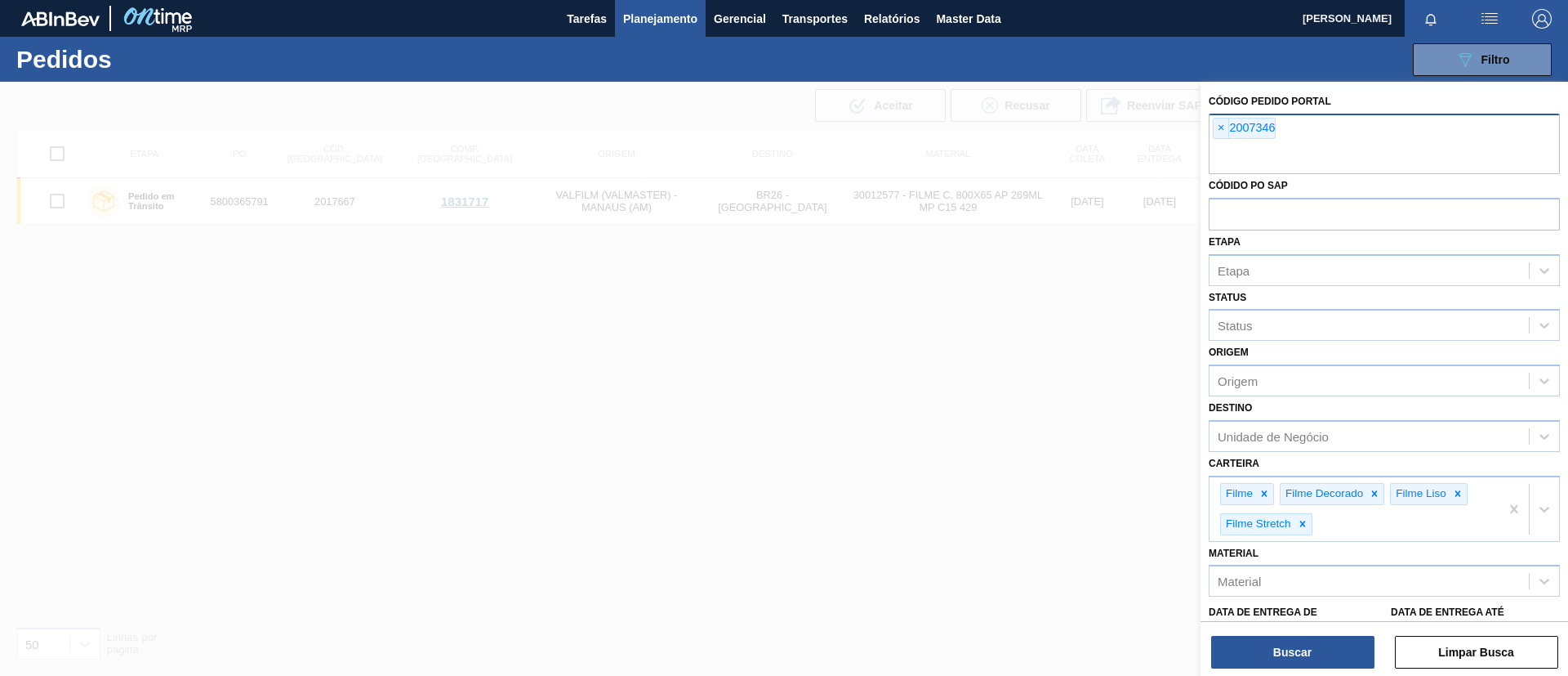
click at [1295, 630] on div "Buscar Limpar Busca" at bounding box center [1384, 643] width 367 height 46
click at [1297, 635] on button "Buscar" at bounding box center [1292, 652] width 163 height 33
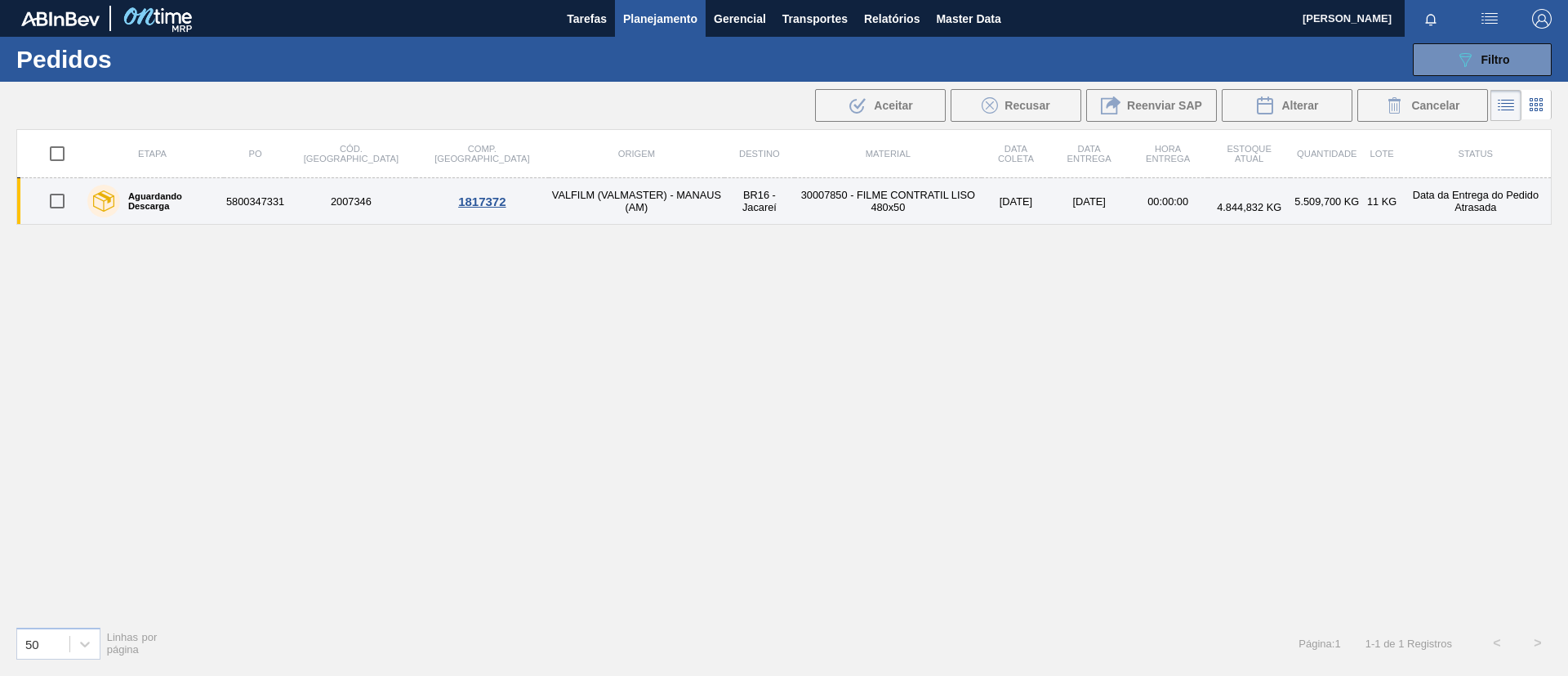
click at [164, 189] on div "Aguardando Descarga" at bounding box center [152, 201] width 138 height 41
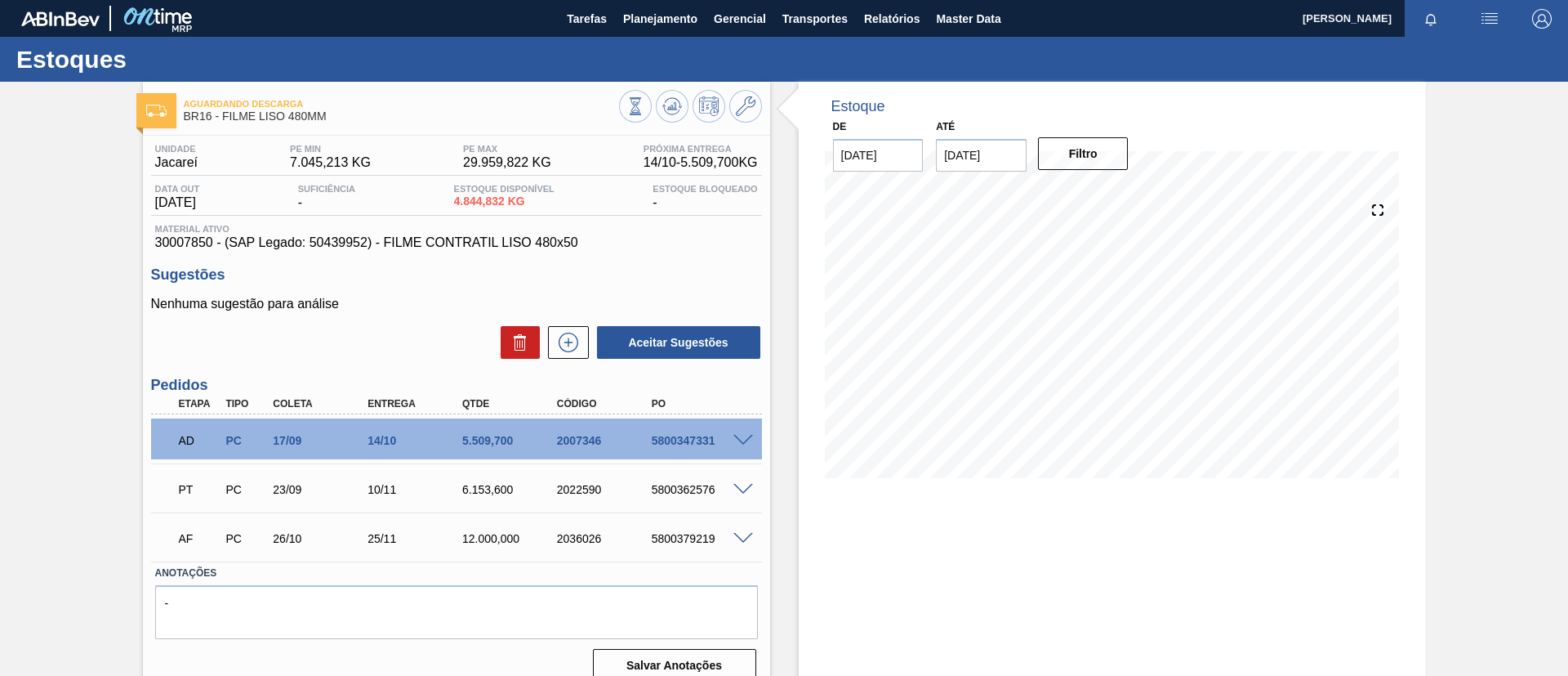
click at [743, 443] on span at bounding box center [743, 441] width 20 height 12
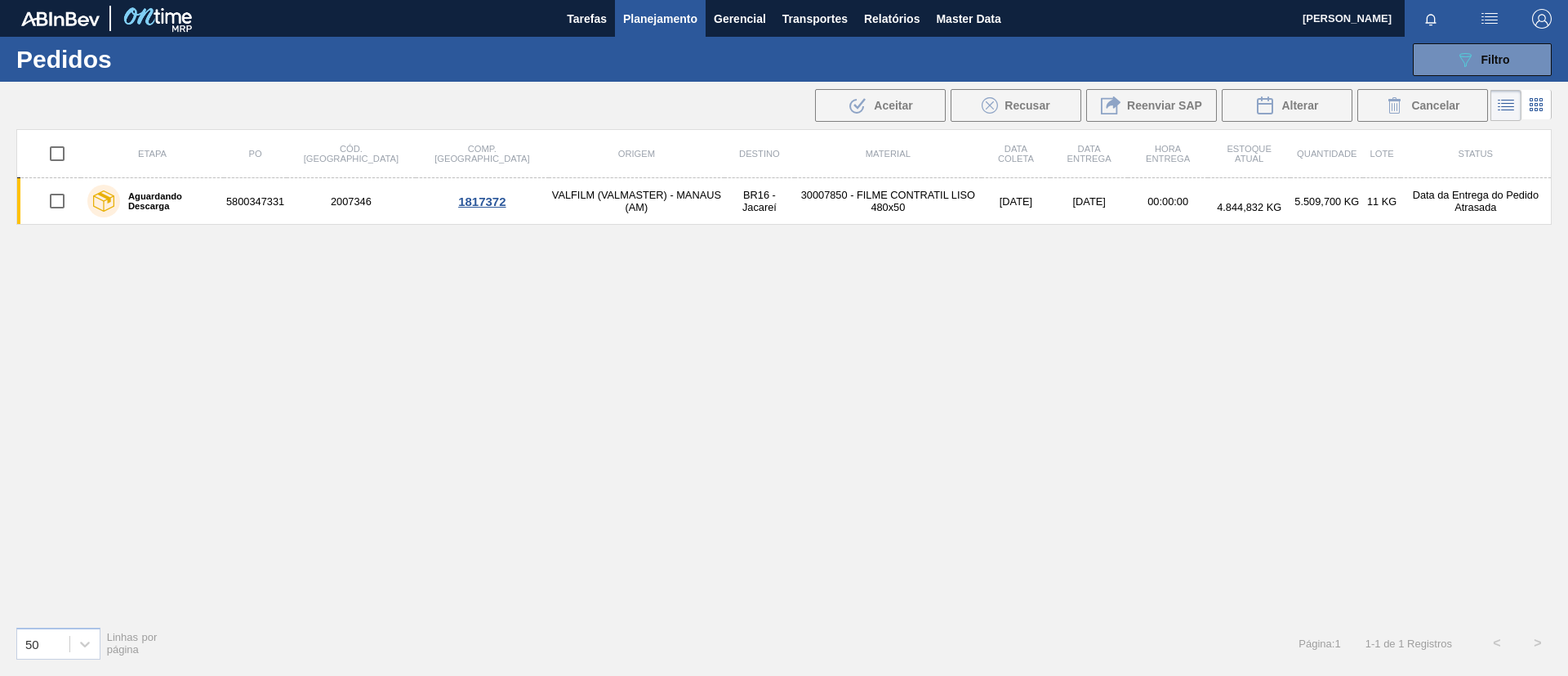
click at [648, 16] on span "Planejamento" at bounding box center [660, 18] width 74 height 20
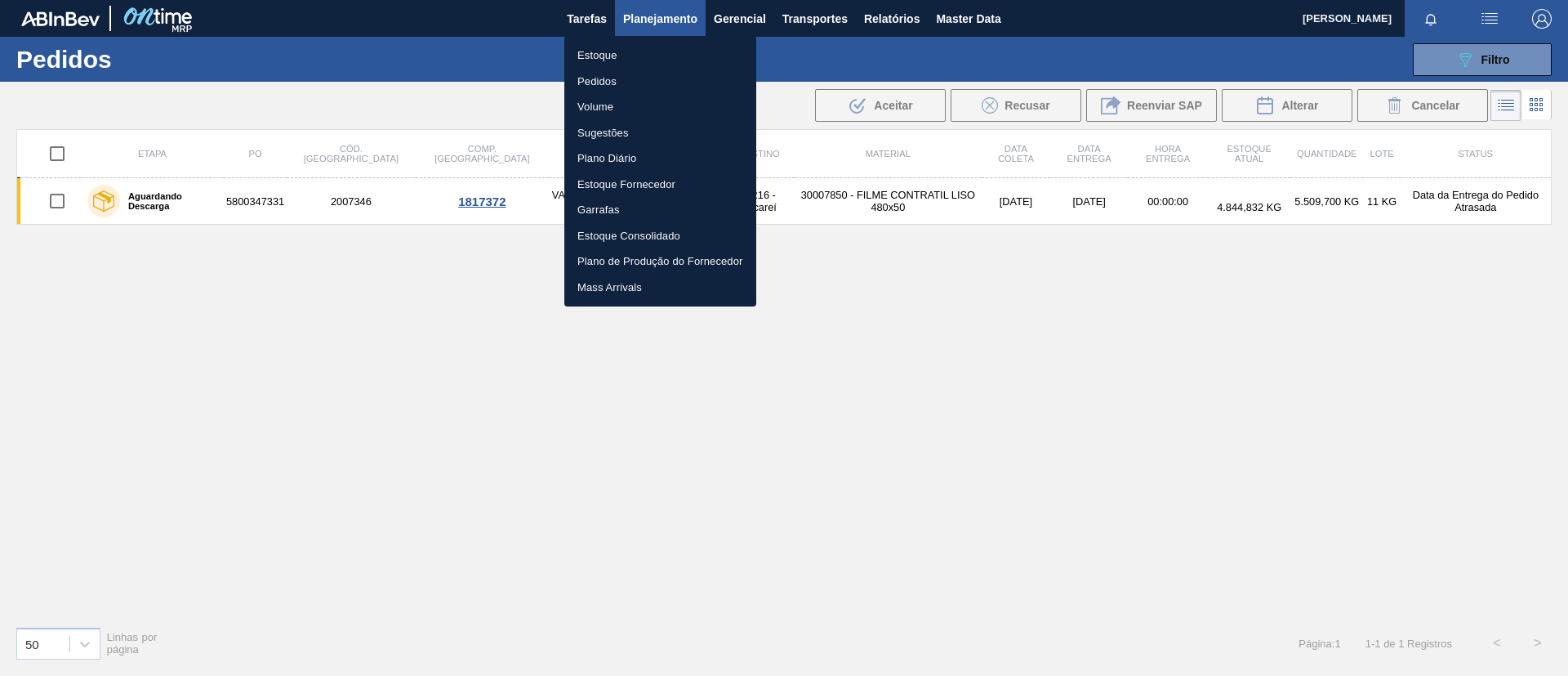
click at [641, 43] on li "Estoque" at bounding box center [660, 55] width 192 height 26
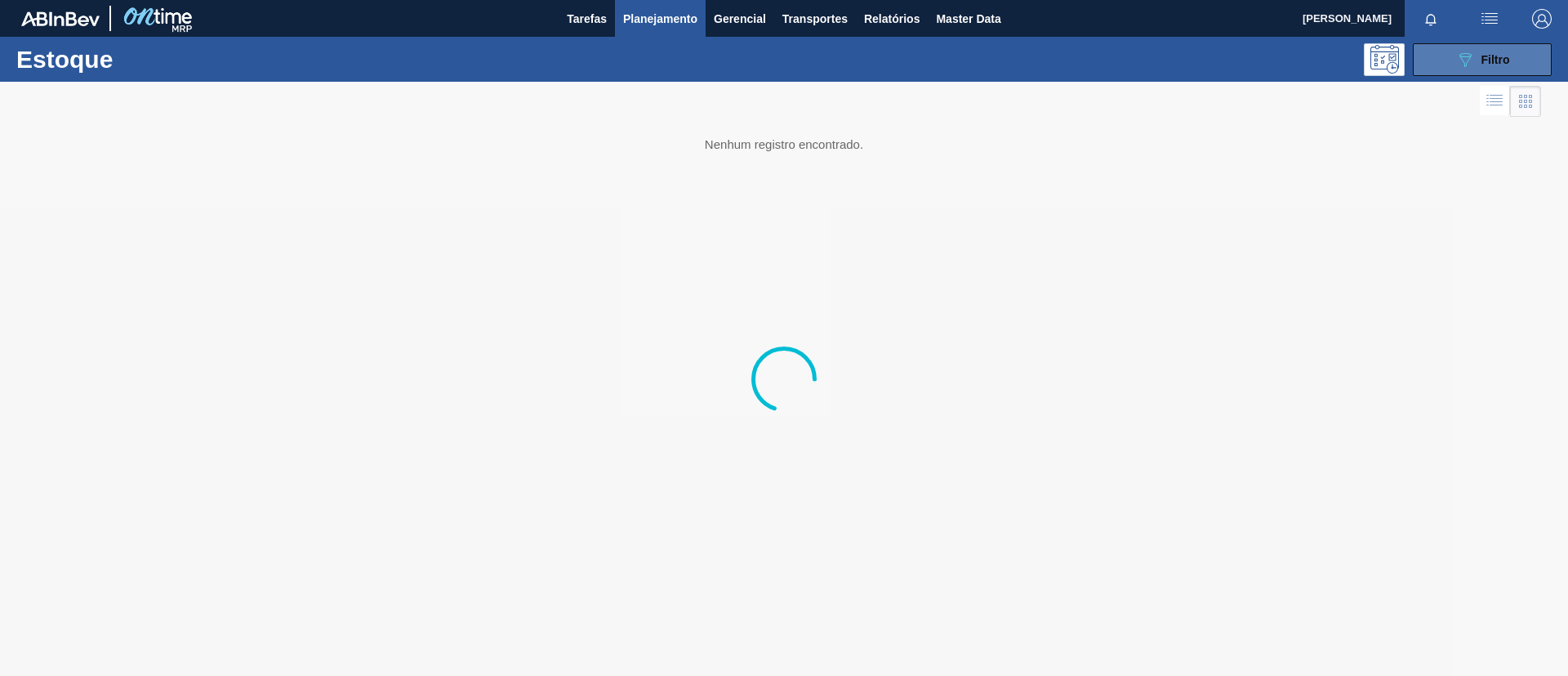
click at [1452, 48] on button "089F7B8B-B2A5-4AFE-B5C0-19BA573D28AC Filtro" at bounding box center [1482, 60] width 139 height 33
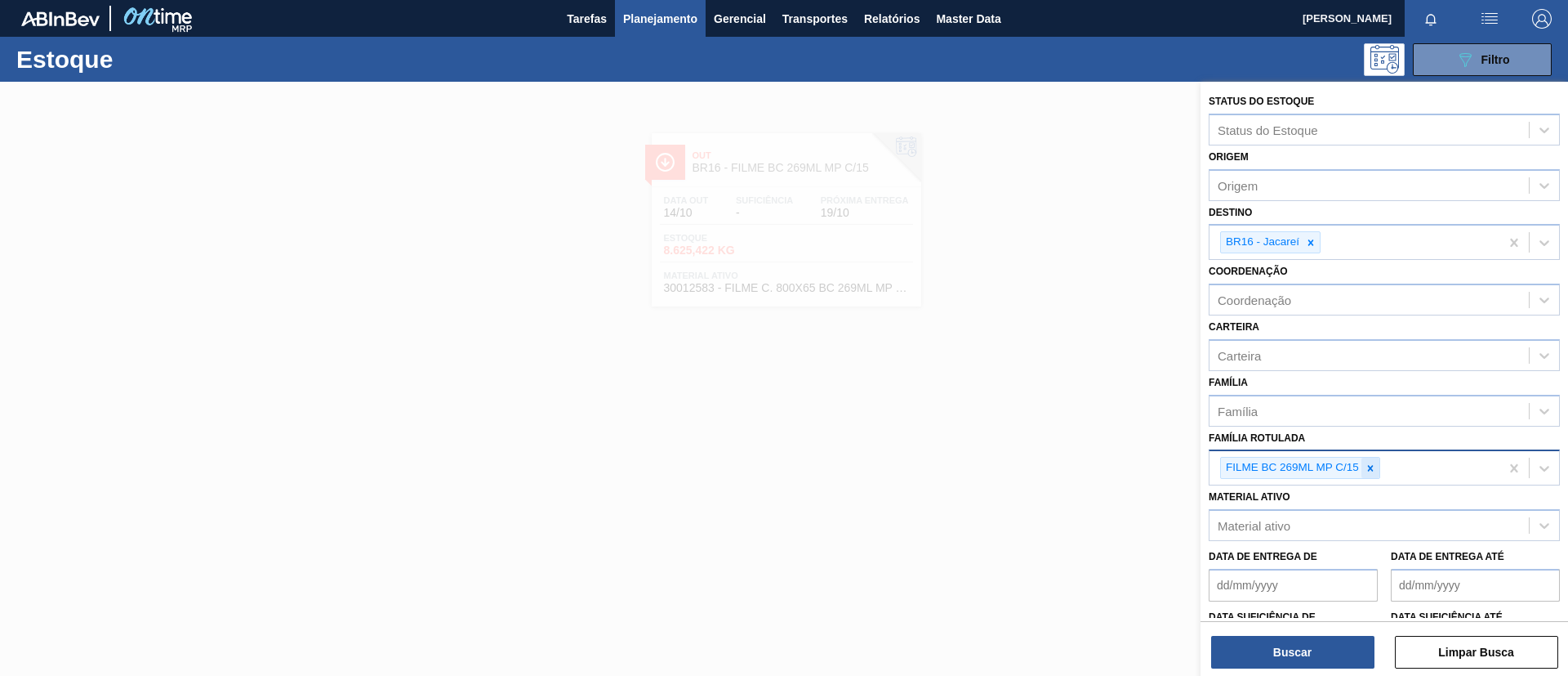
click at [1371, 471] on icon at bounding box center [1370, 468] width 11 height 11
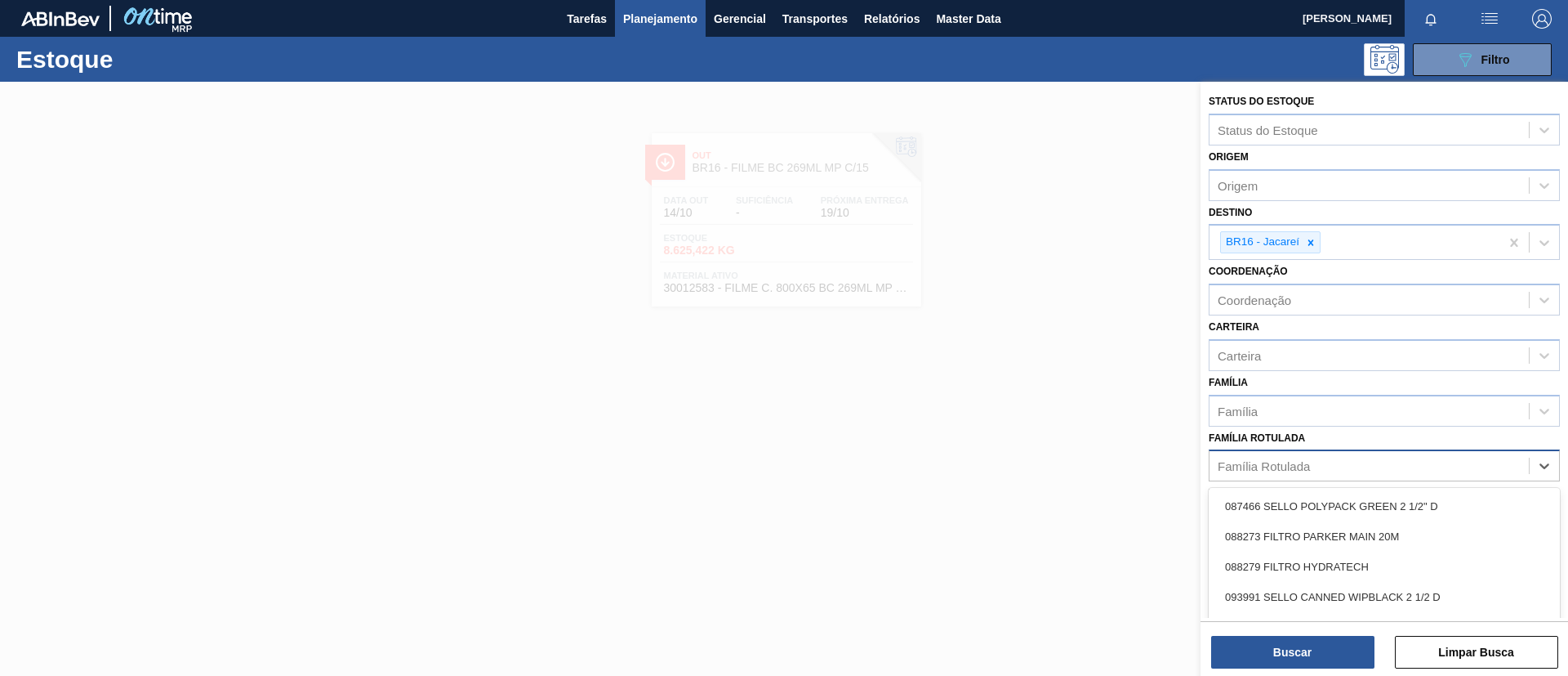
click at [1302, 476] on div "Família Rotulada" at bounding box center [1369, 465] width 319 height 23
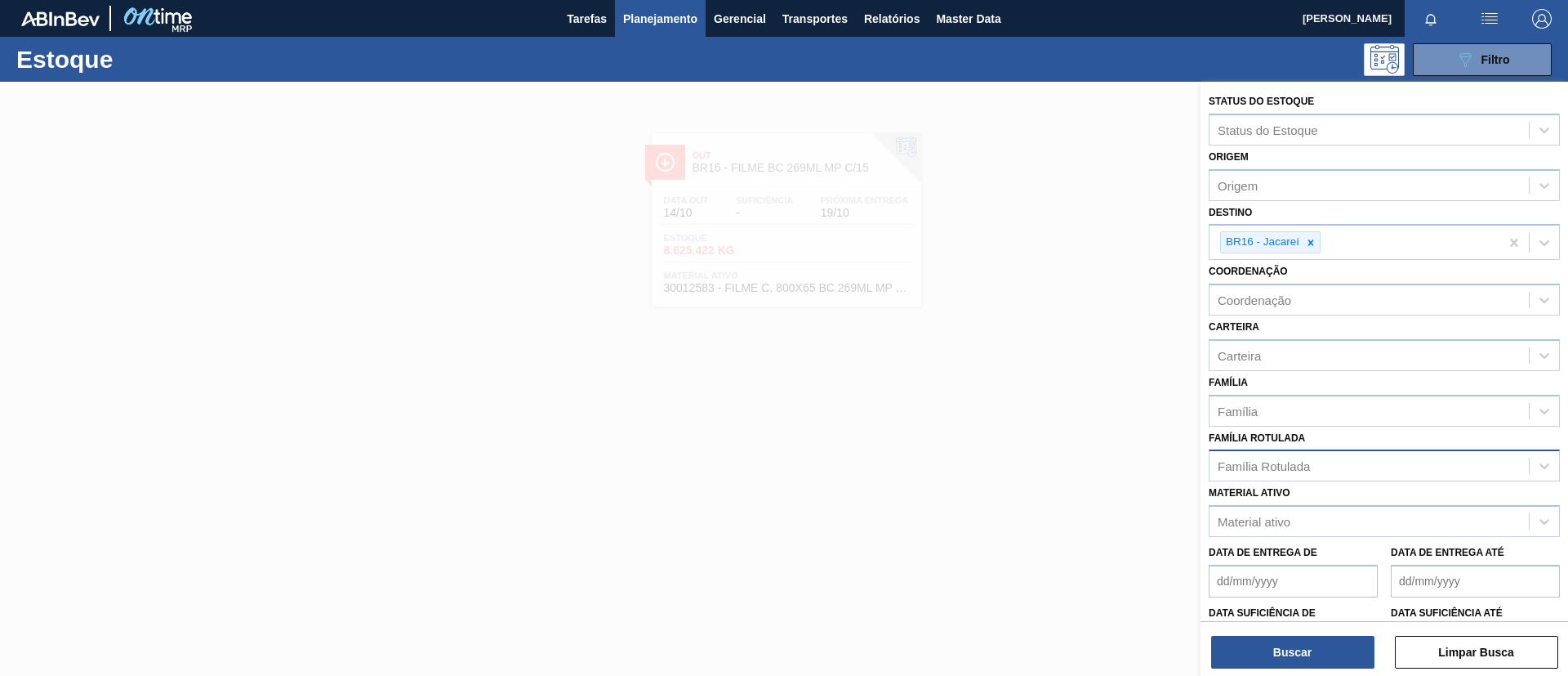
click at [1279, 473] on div "Família Rotulada" at bounding box center [1369, 465] width 319 height 23
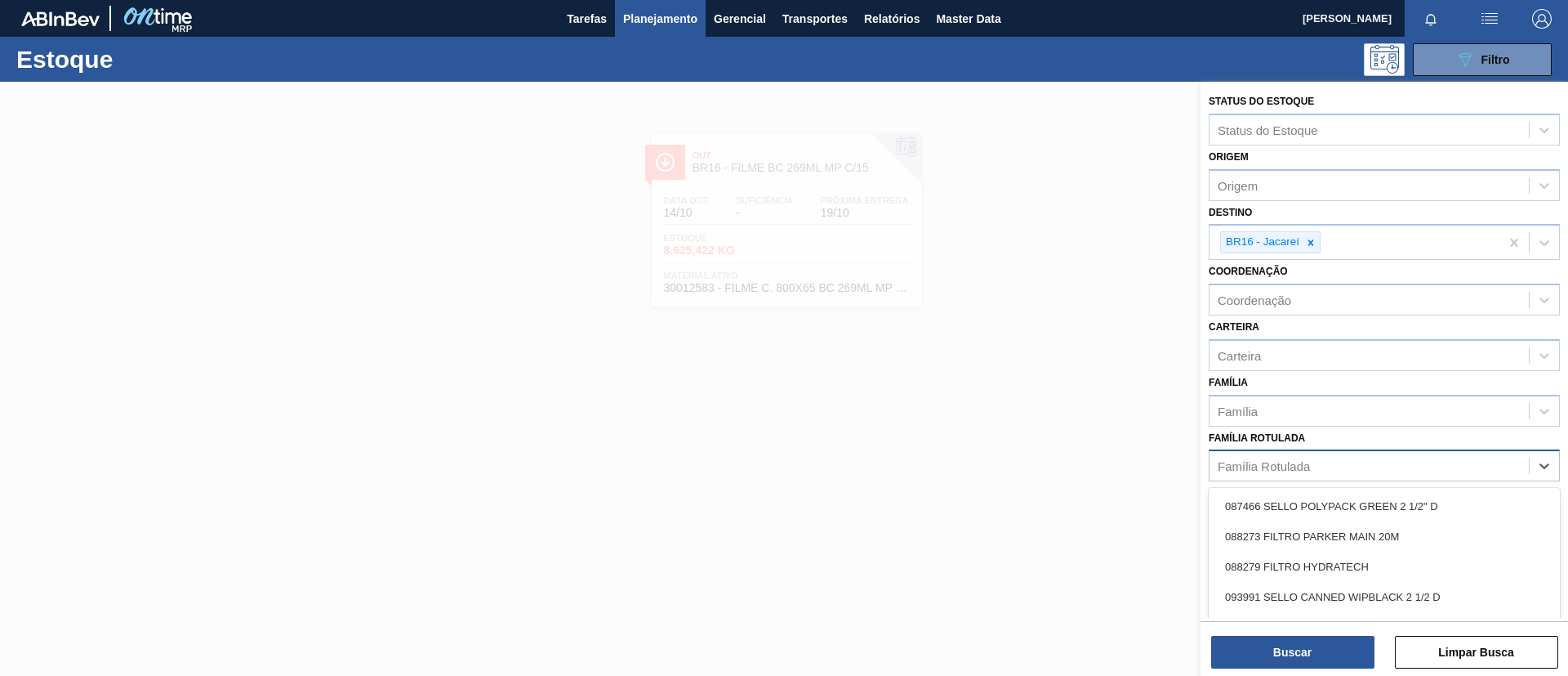
paste Rotulada "FILME BC ZERO 350ML"
type Rotulada "FILME BC ZERO 350ML"
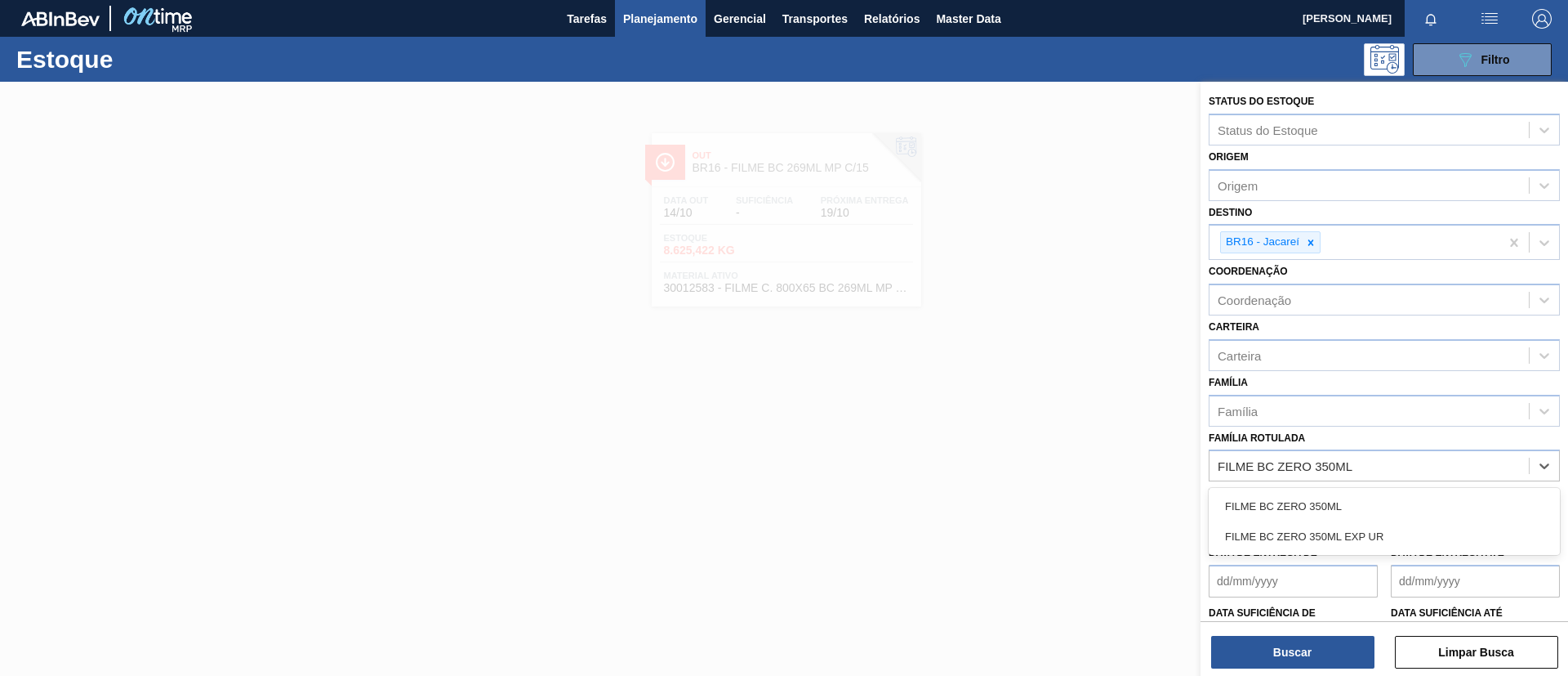
click at [1273, 491] on div "FILME BC ZERO 350ML" at bounding box center [1385, 506] width 351 height 30
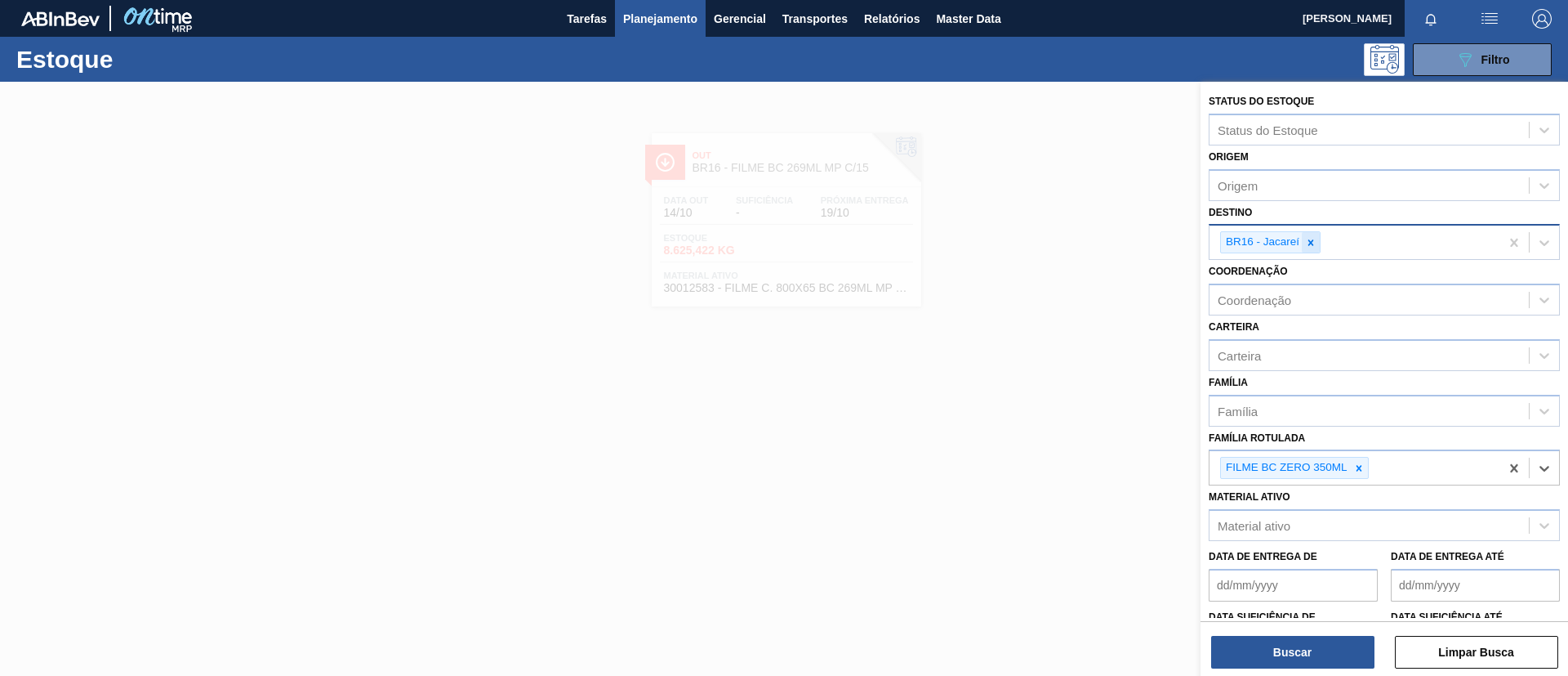
click at [1314, 242] on icon at bounding box center [1310, 242] width 11 height 11
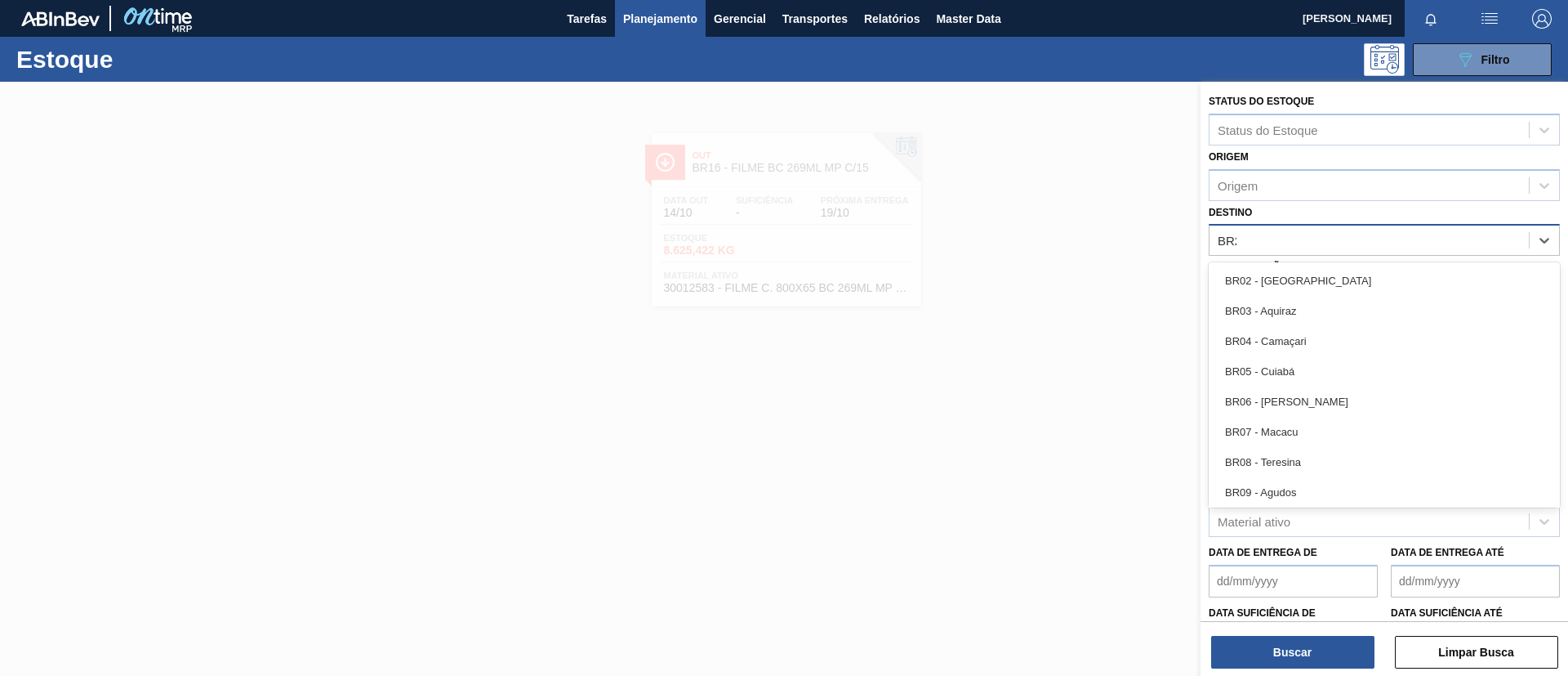
type input "BR23"
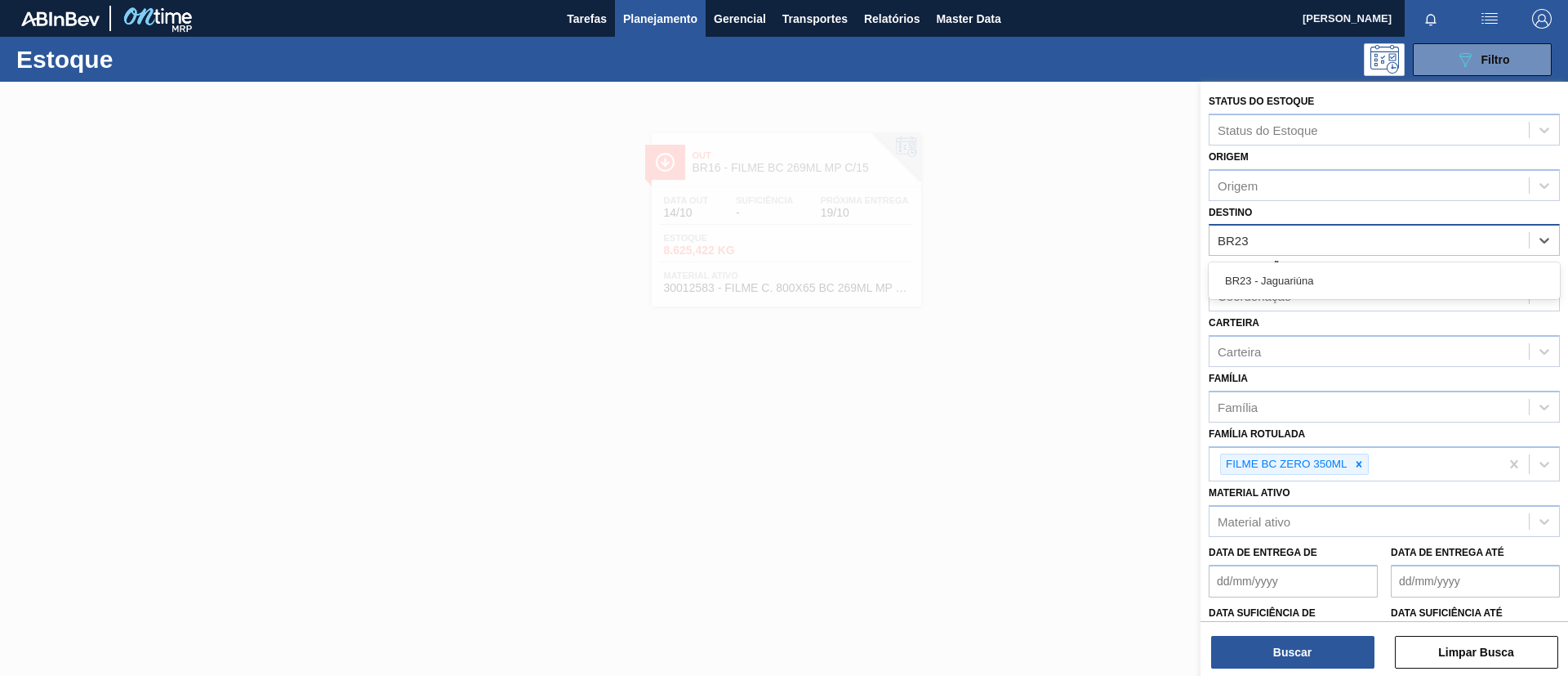
click at [1303, 263] on div "BR23 - Jaguariúna" at bounding box center [1385, 280] width 351 height 37
click at [1316, 272] on div "BR23 - Jaguariúna" at bounding box center [1385, 280] width 351 height 30
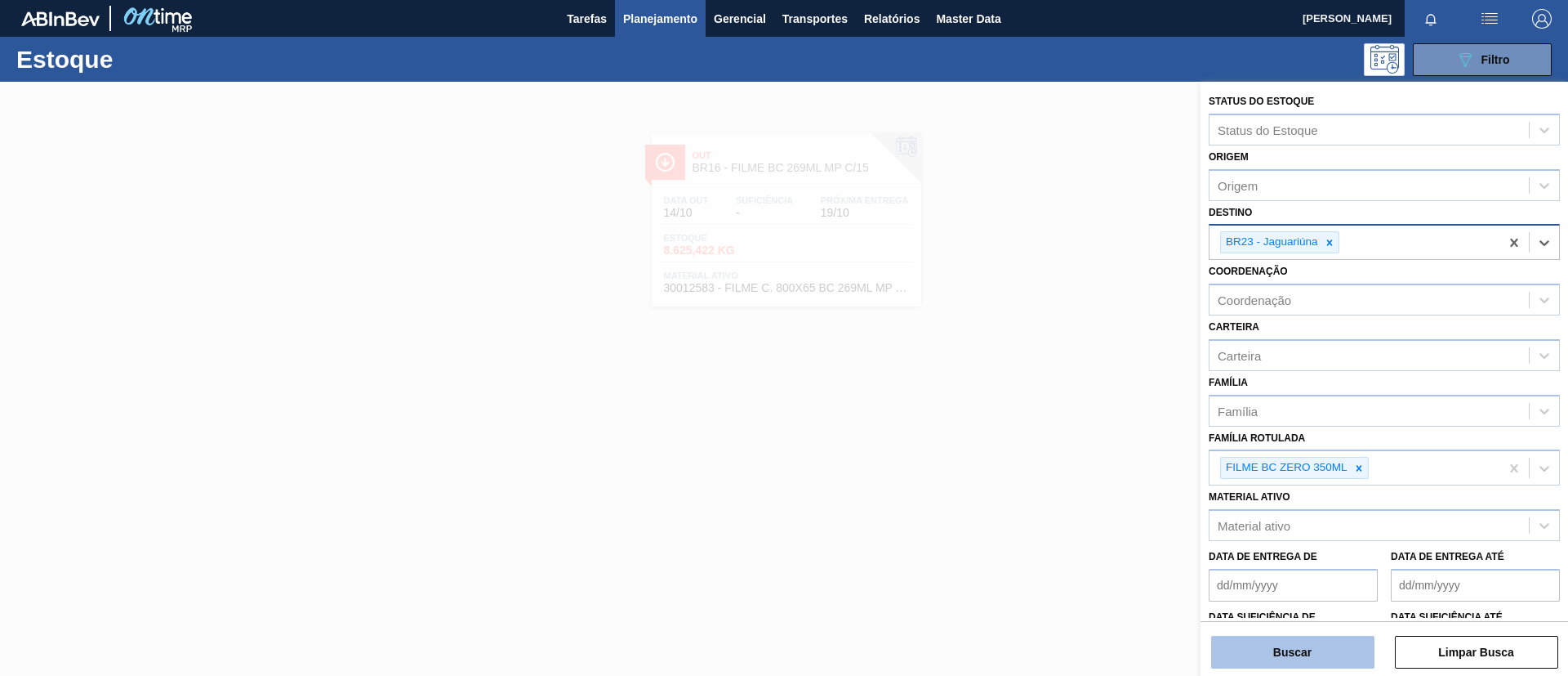
click at [1259, 641] on button "Buscar" at bounding box center [1292, 652] width 163 height 33
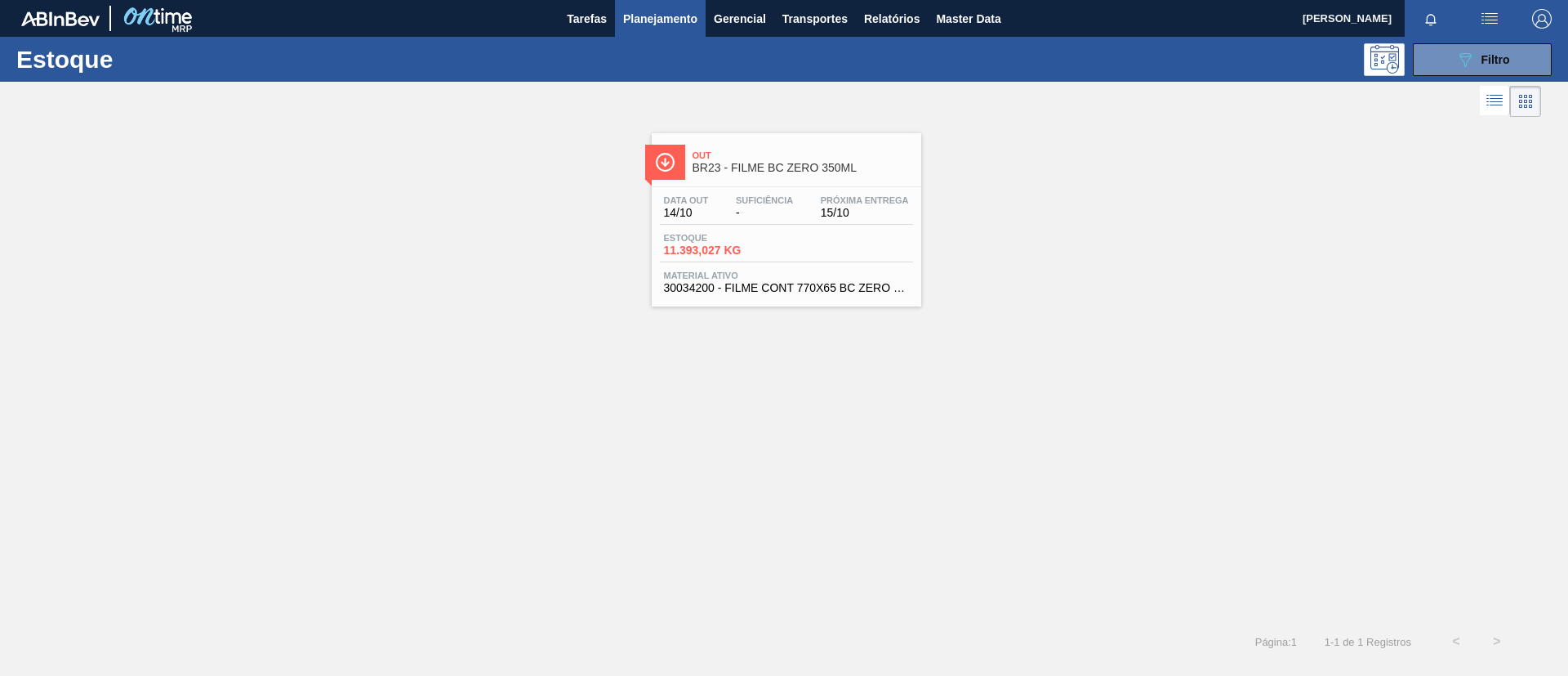
click at [764, 198] on span "Suficiência" at bounding box center [764, 200] width 57 height 10
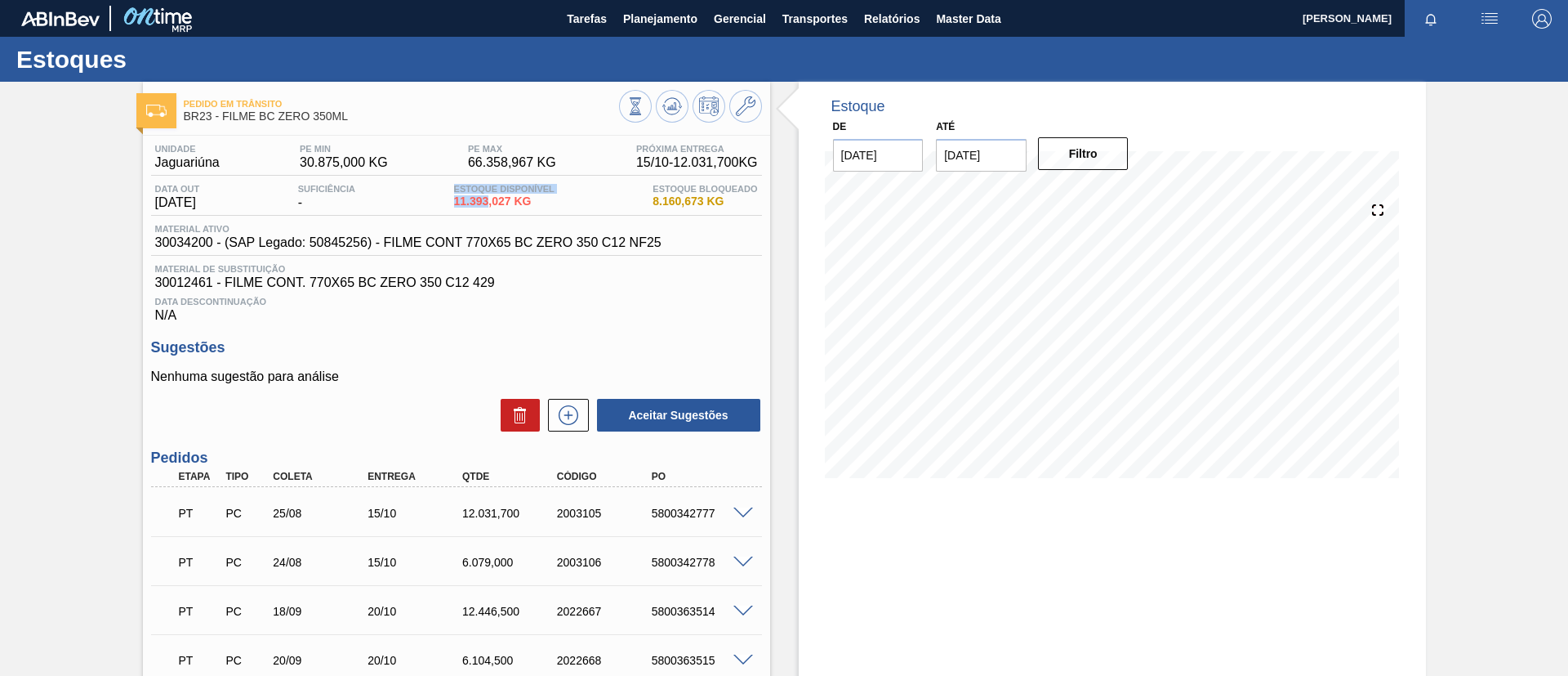
drag, startPoint x: 462, startPoint y: 193, endPoint x: 483, endPoint y: 198, distance: 21.6
click at [491, 199] on div "Estoque Disponível 11.393,027 KG" at bounding box center [505, 197] width 109 height 26
click at [467, 197] on span "11.393,027 KG" at bounding box center [504, 201] width 100 height 12
drag, startPoint x: 450, startPoint y: 201, endPoint x: 492, endPoint y: 201, distance: 42.0
click at [492, 201] on div "Data out 14/10/2025 Suficiência - Estoque Disponível 11.393,027 KG Estoque Bloq…" at bounding box center [456, 200] width 611 height 32
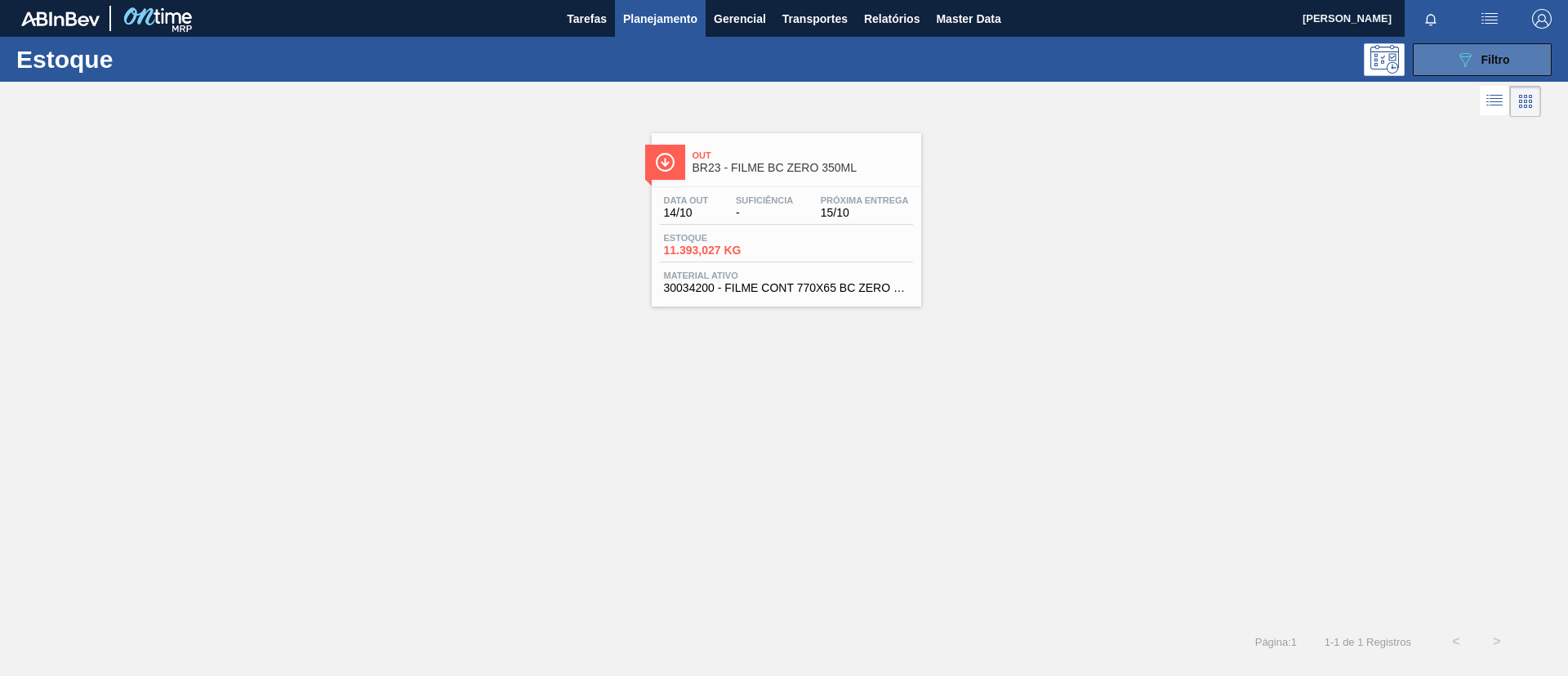
click at [1474, 48] on button "089F7B8B-B2A5-4AFE-B5C0-19BA573D28AC Filtro" at bounding box center [1482, 60] width 139 height 33
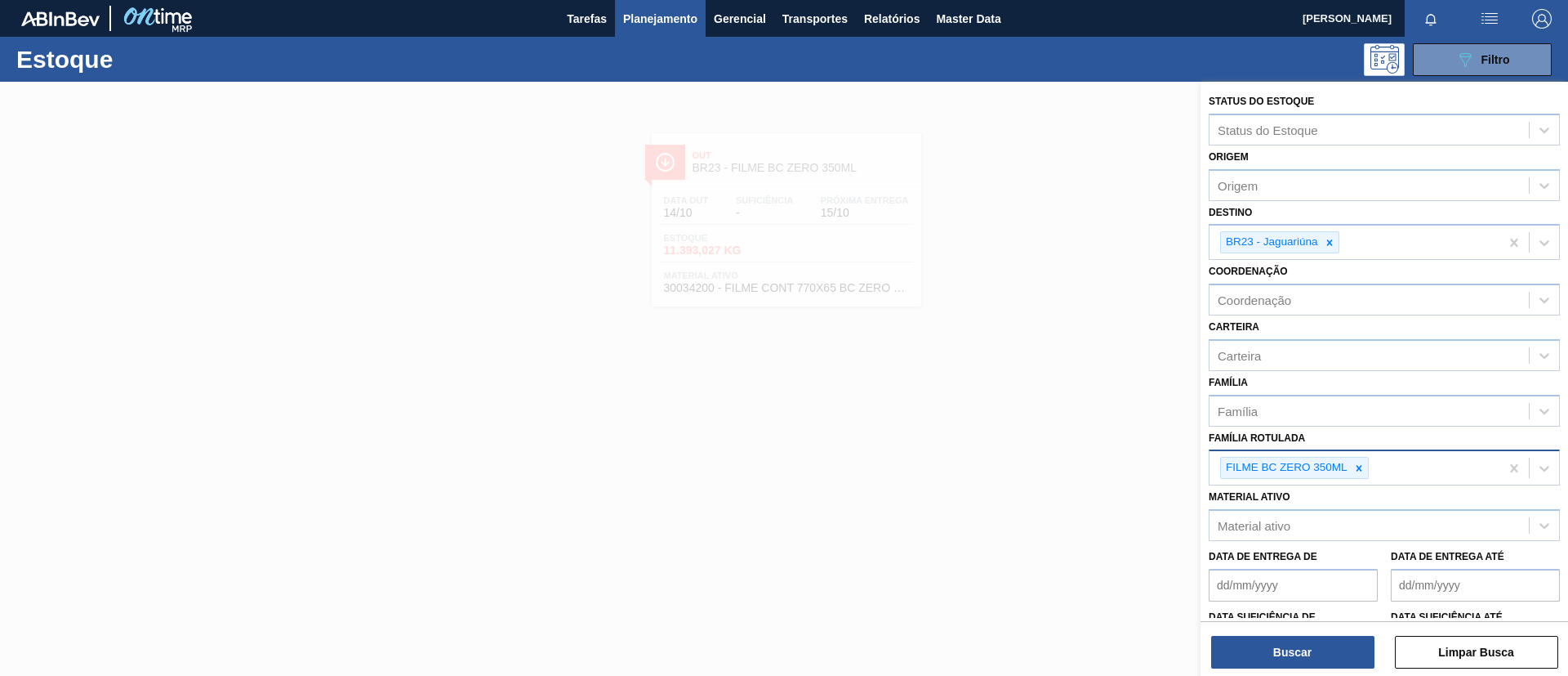
click at [1357, 480] on div "FILME BC ZERO 350ML" at bounding box center [1354, 468] width 290 height 34
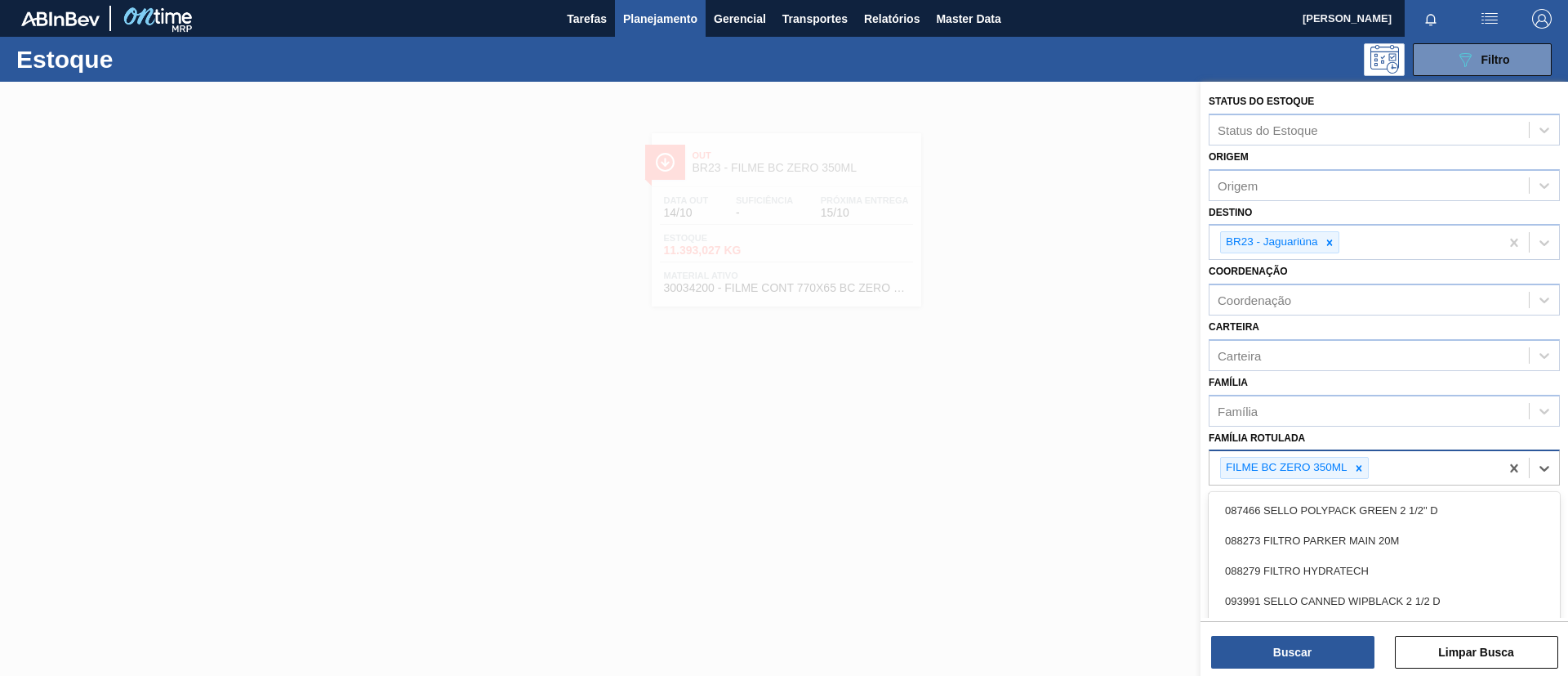
click at [1358, 478] on div "FILME BC ZERO 350ML" at bounding box center [1295, 468] width 149 height 22
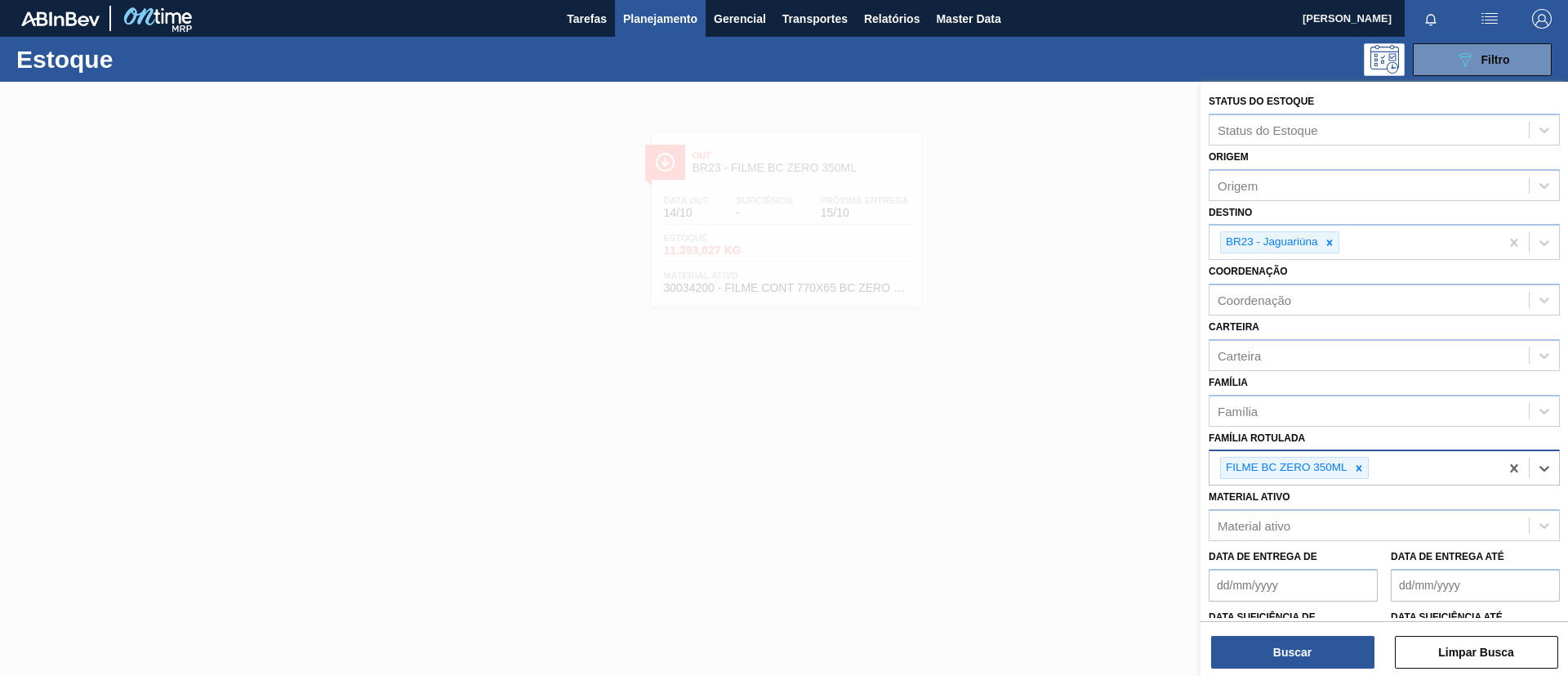
paste Rotulada "FILME STRETCH 27MICRA"
type Rotulada "FILME STRETCH 27MICRA"
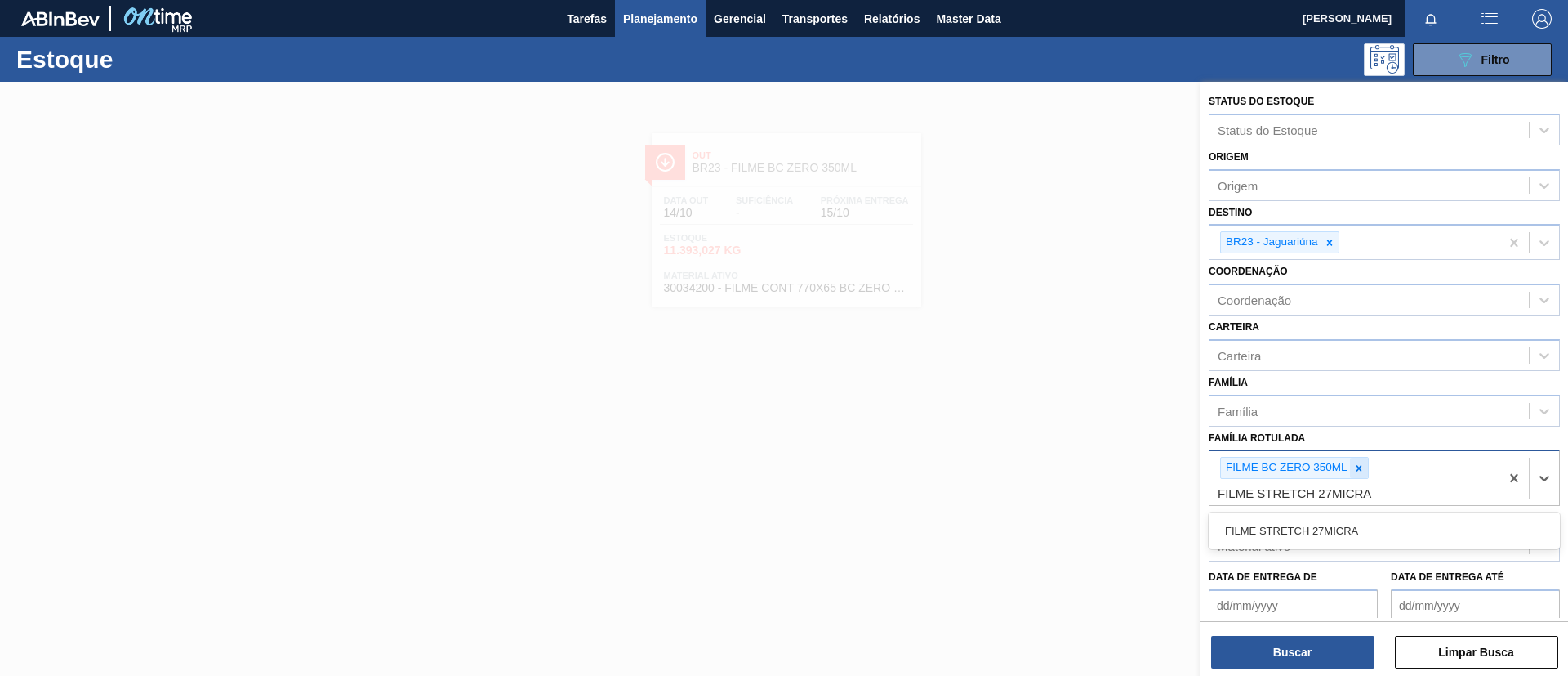
drag, startPoint x: 1351, startPoint y: 530, endPoint x: 1365, endPoint y: 468, distance: 63.6
click at [1351, 527] on div "FILME STRETCH 27MICRA" at bounding box center [1385, 530] width 351 height 30
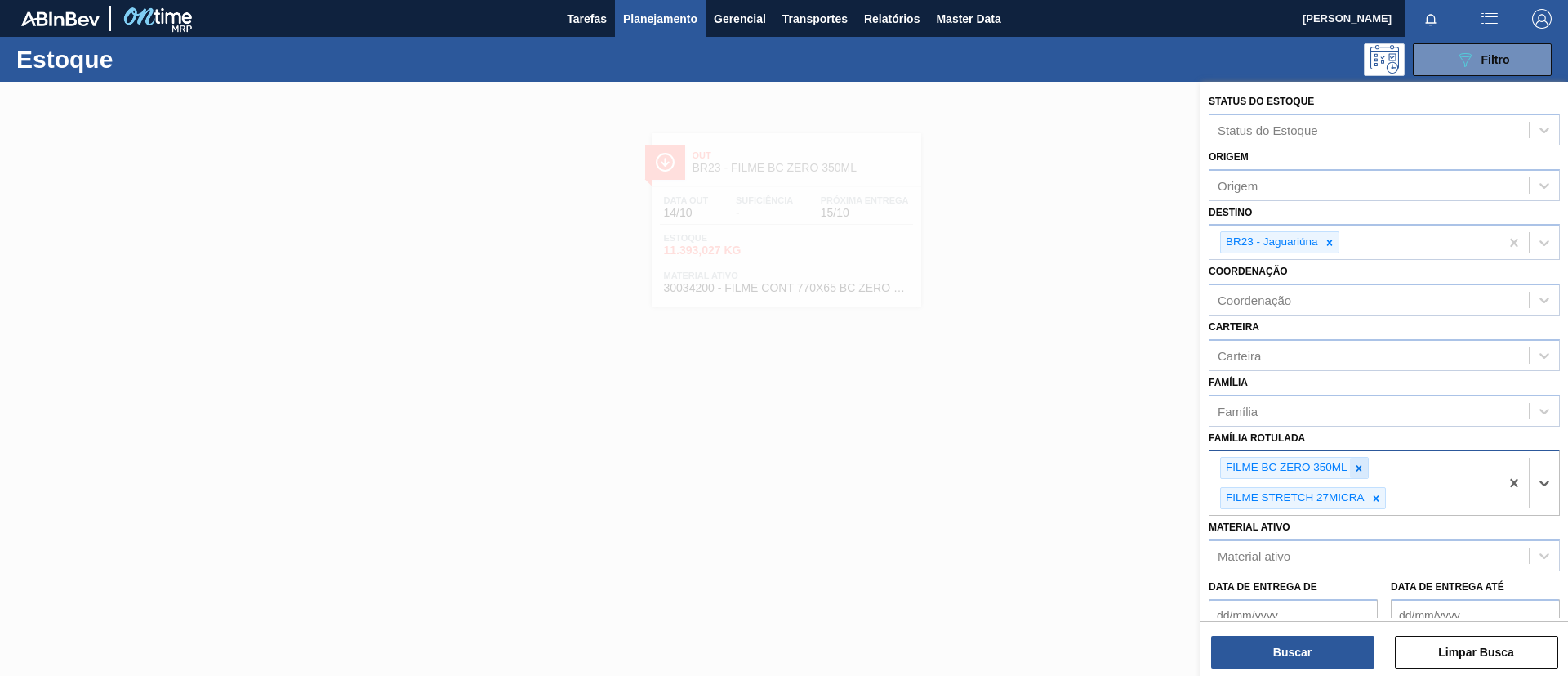
click at [1367, 458] on div at bounding box center [1359, 468] width 18 height 21
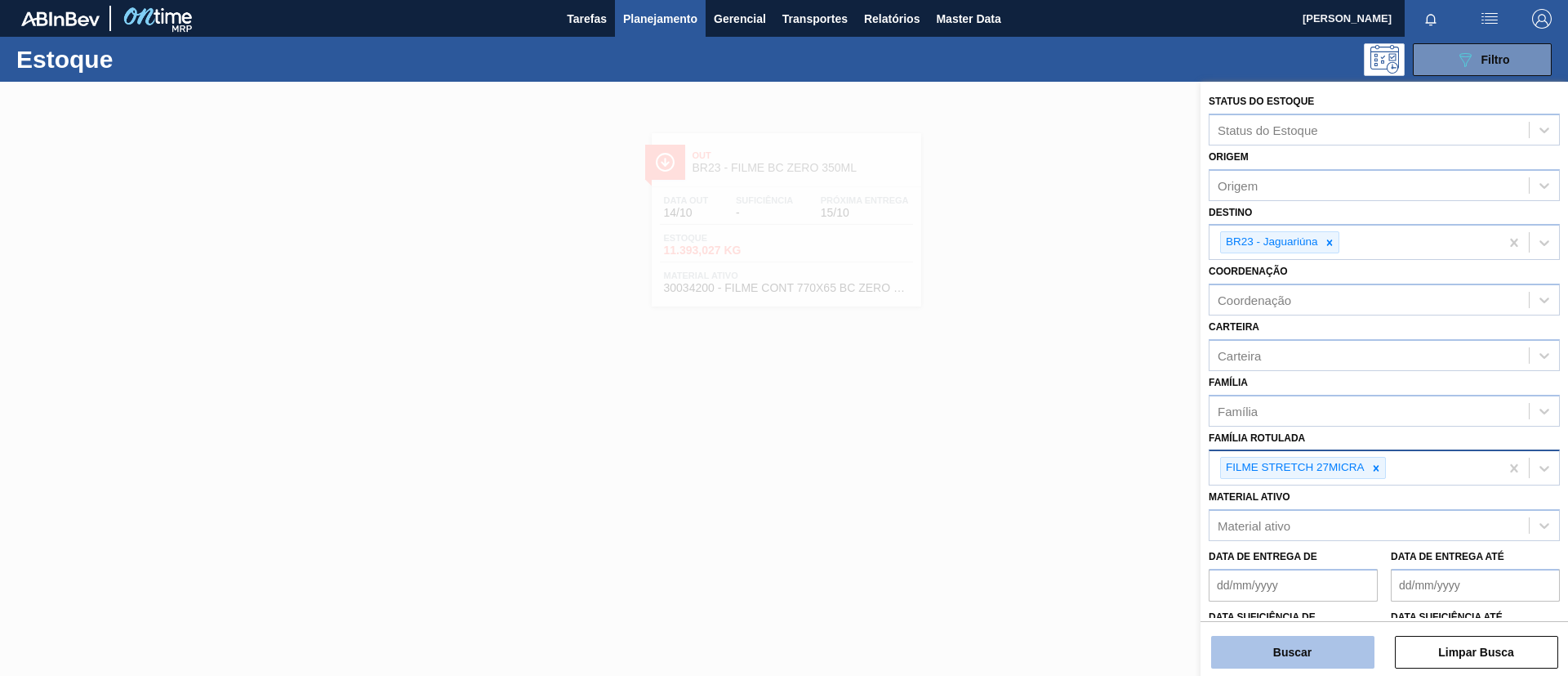
click at [1310, 646] on button "Buscar" at bounding box center [1292, 652] width 163 height 33
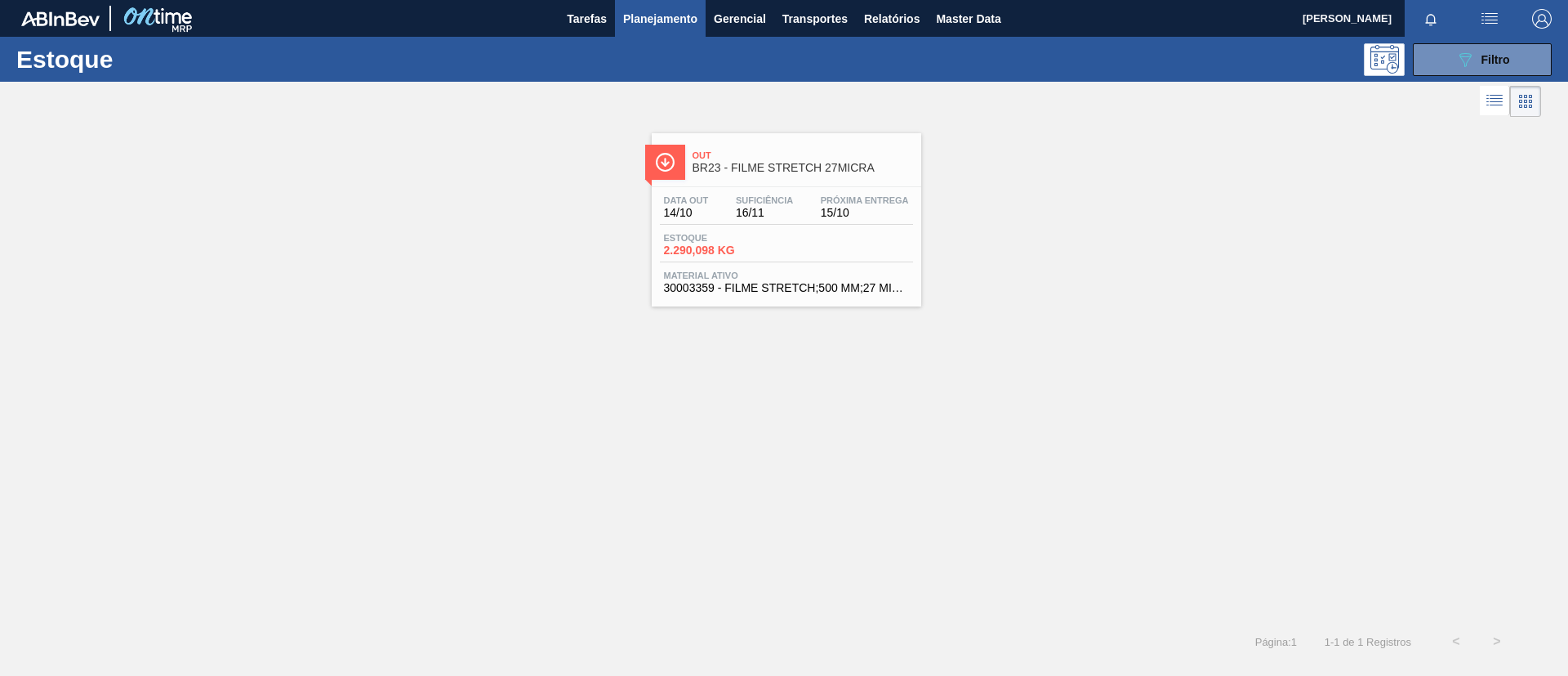
click at [733, 184] on div "Out BR23 - FILME STRETCH 27MICRA Data out 14/10 Suficiência 16/11 Próxima Entre…" at bounding box center [787, 220] width 270 height 173
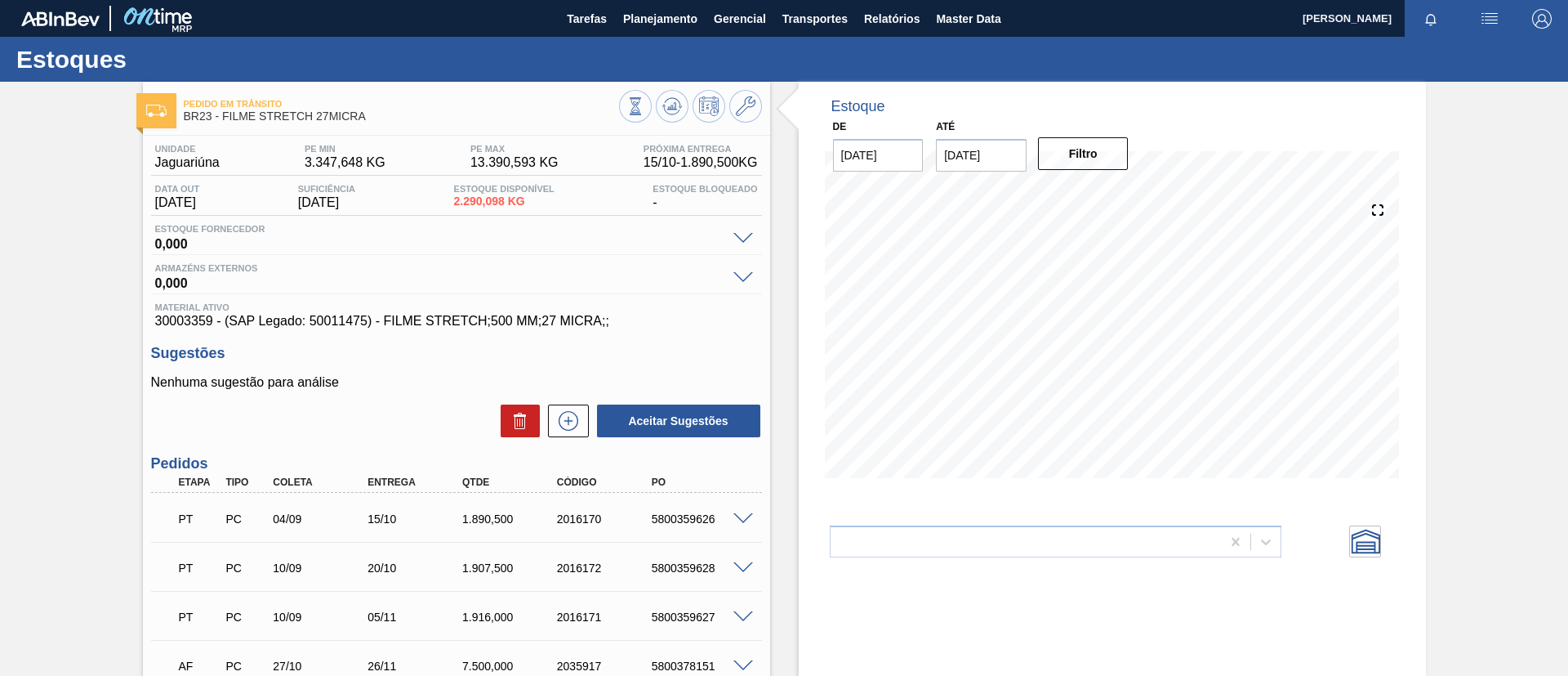
click at [556, 517] on div "PT PC 04/09 15/10 1.890,500 2016170 5800359626" at bounding box center [452, 517] width 568 height 33
drag, startPoint x: 457, startPoint y: 518, endPoint x: 501, endPoint y: 516, distance: 44.0
click at [501, 516] on div "1.890,500" at bounding box center [511, 519] width 106 height 13
drag, startPoint x: 442, startPoint y: 522, endPoint x: 502, endPoint y: 525, distance: 60.1
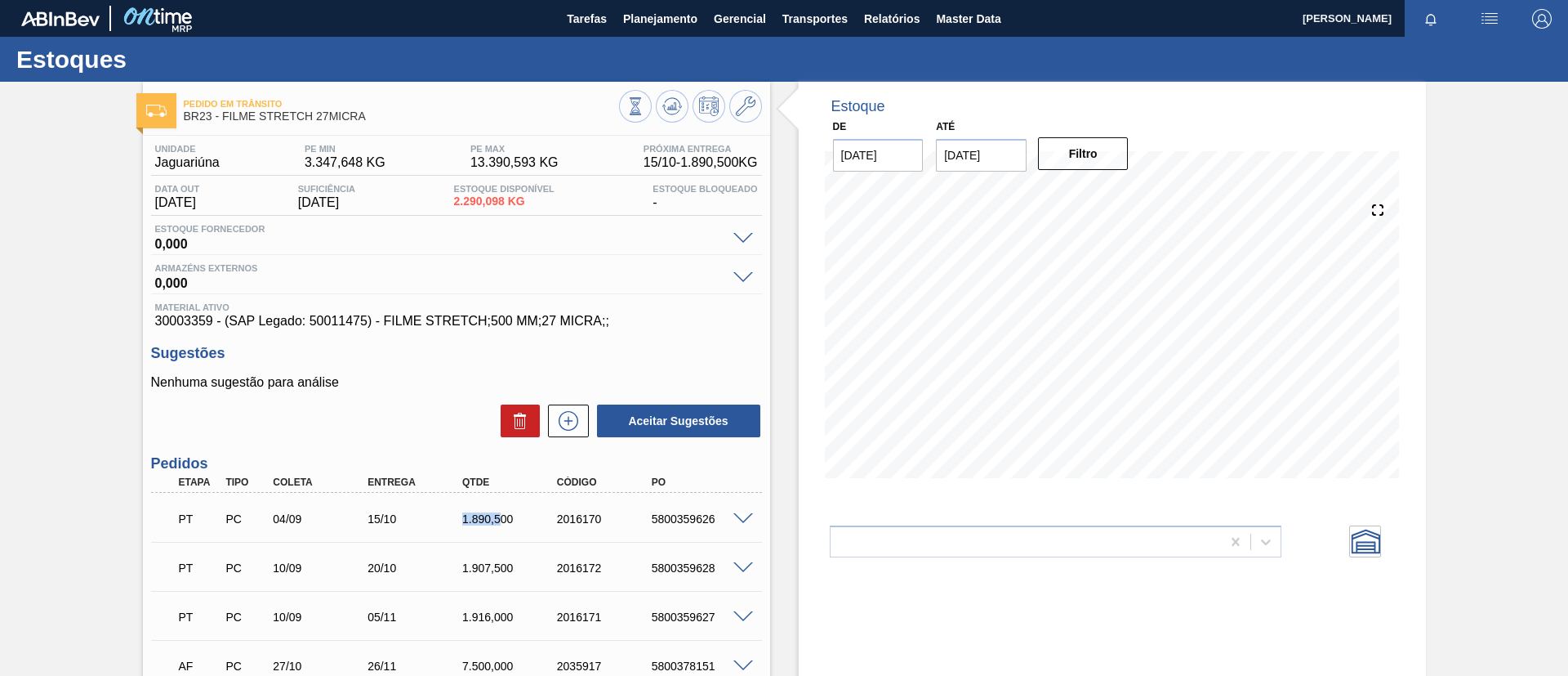
click at [502, 525] on div "PT PC 04/09 15/10 1.890,500 2016170 5800359626" at bounding box center [452, 517] width 568 height 33
drag, startPoint x: 440, startPoint y: 202, endPoint x: 489, endPoint y: 207, distance: 49.3
click at [489, 207] on div "Data out 14/10/2025 Suficiência 16/11/2025 Estoque Disponível 2.290,098 KG Esto…" at bounding box center [456, 200] width 611 height 32
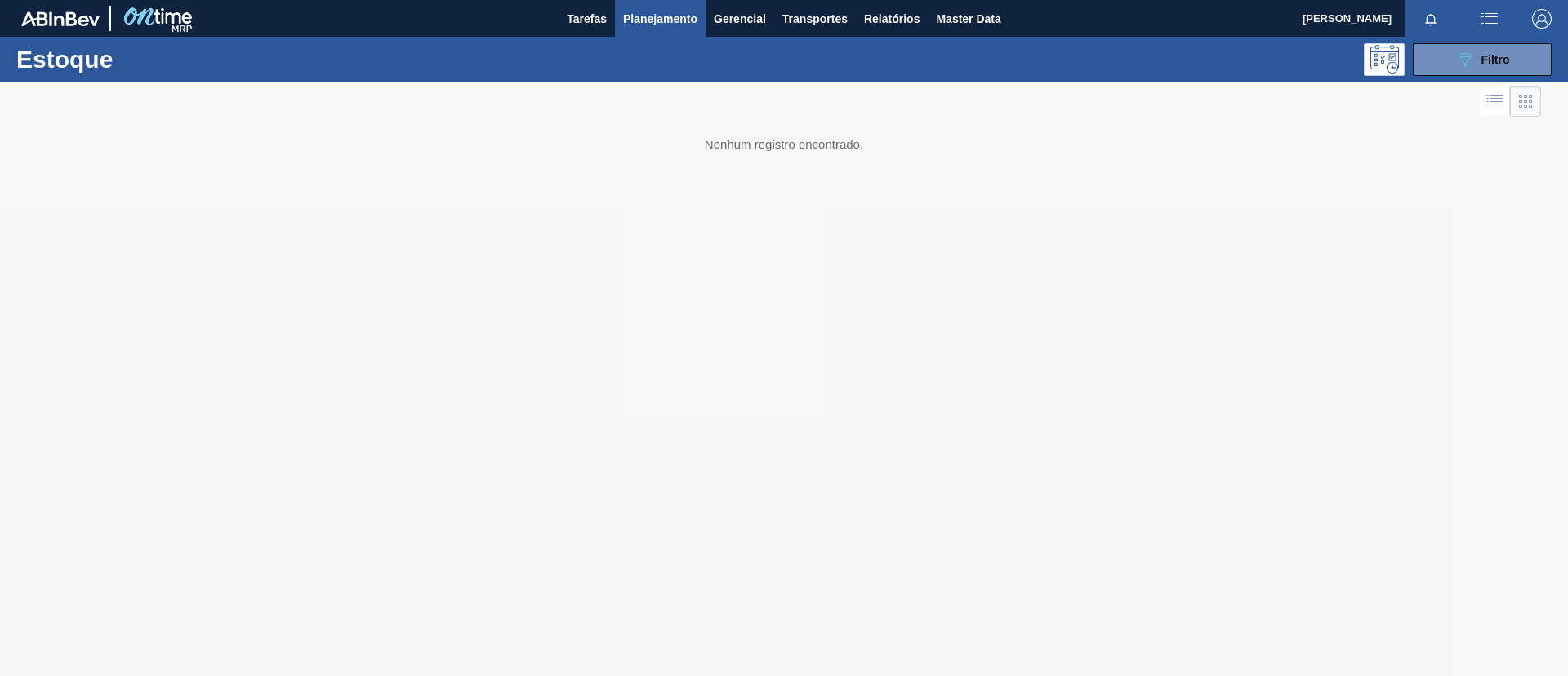
click at [1485, 74] on button "089F7B8B-B2A5-4AFE-B5C0-19BA573D28AC Filtro" at bounding box center [1482, 60] width 139 height 33
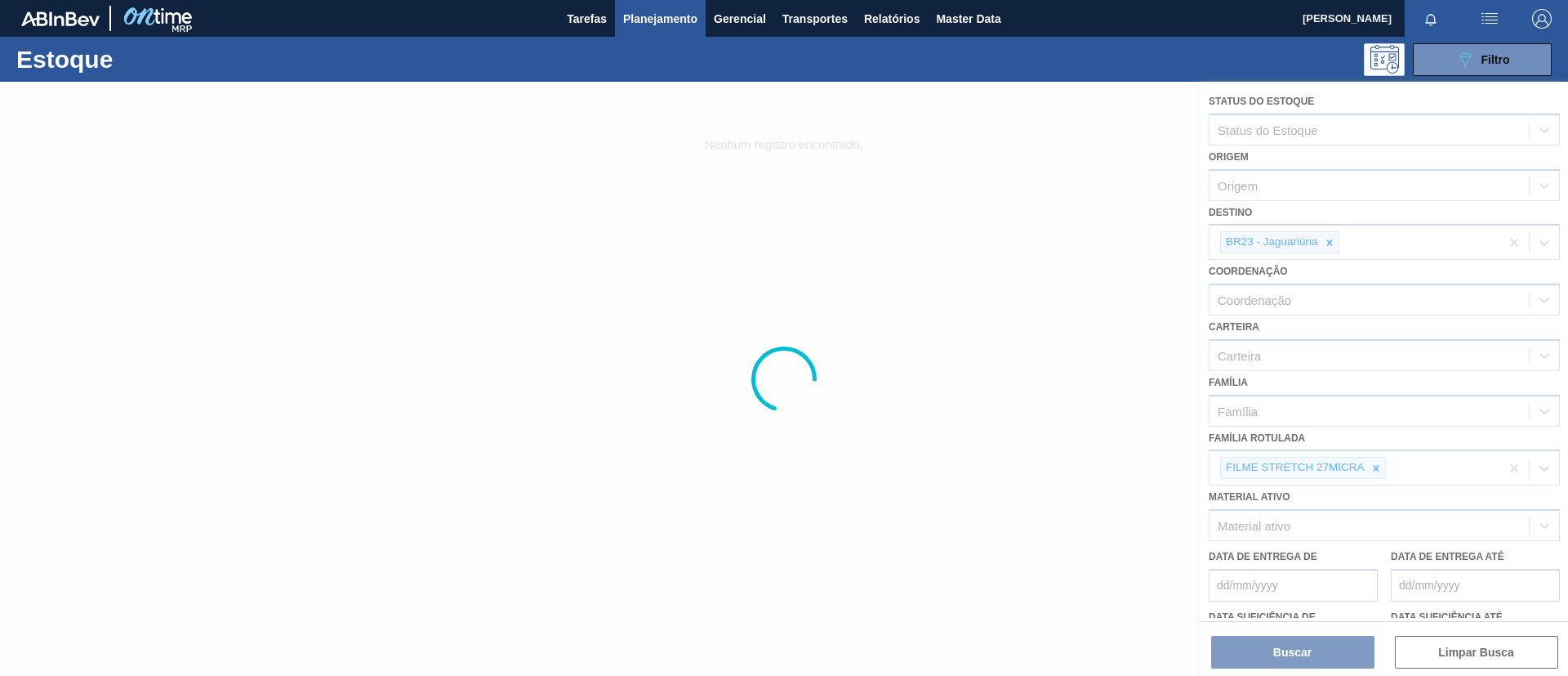
click at [1354, 468] on div at bounding box center [784, 379] width 1568 height 594
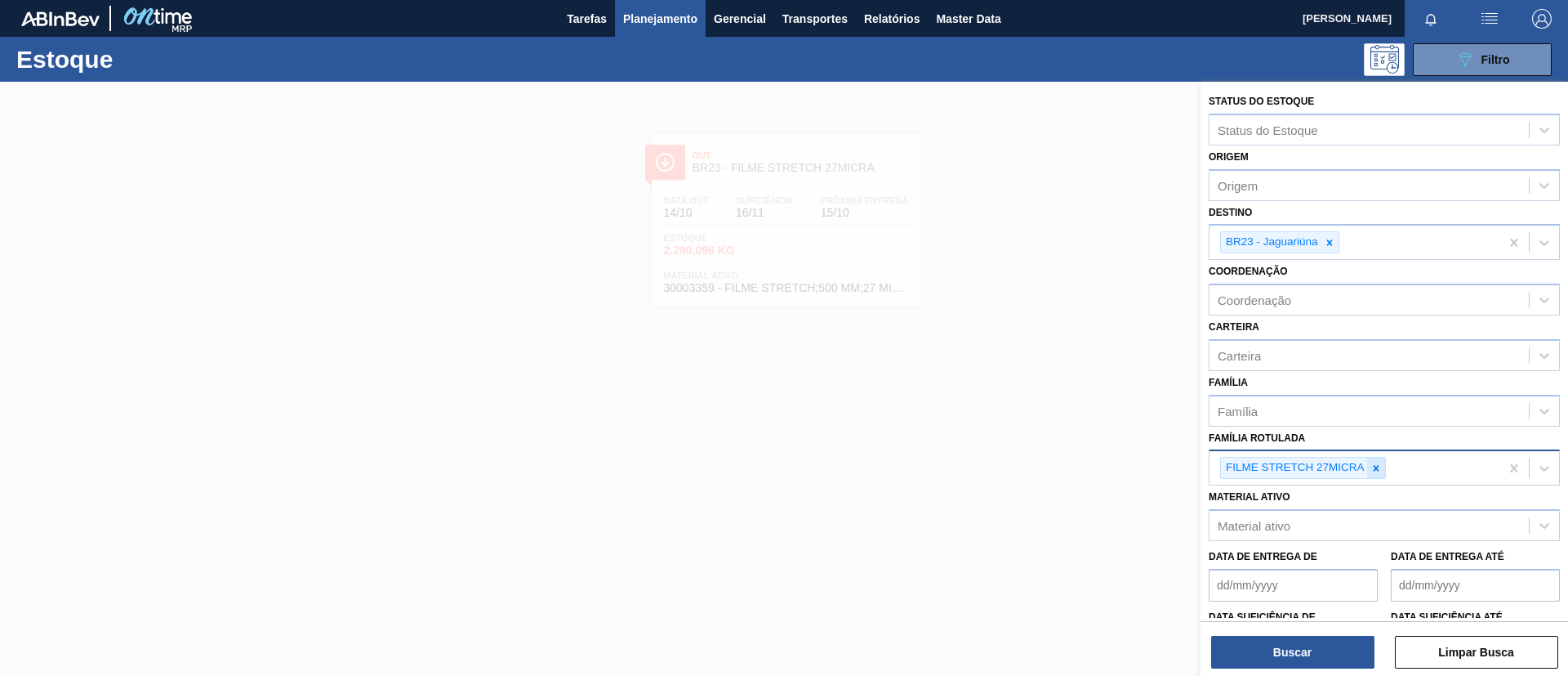
click at [1374, 470] on icon at bounding box center [1376, 468] width 11 height 11
paste Rotulada "FILME GCA 350ML PS"
type Rotulada "FILME GCA 350ML PS"
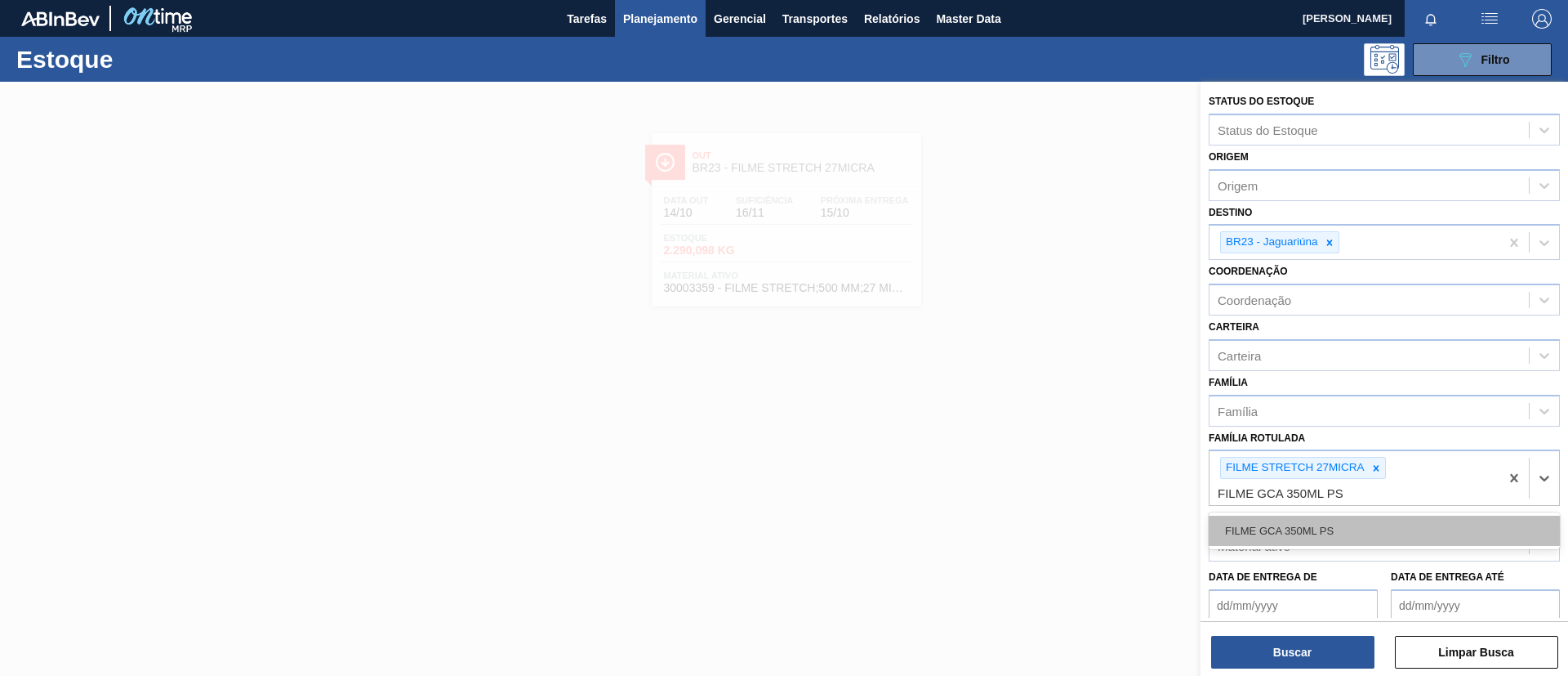
click at [1335, 520] on div "FILME GCA 350ML PS" at bounding box center [1385, 530] width 351 height 30
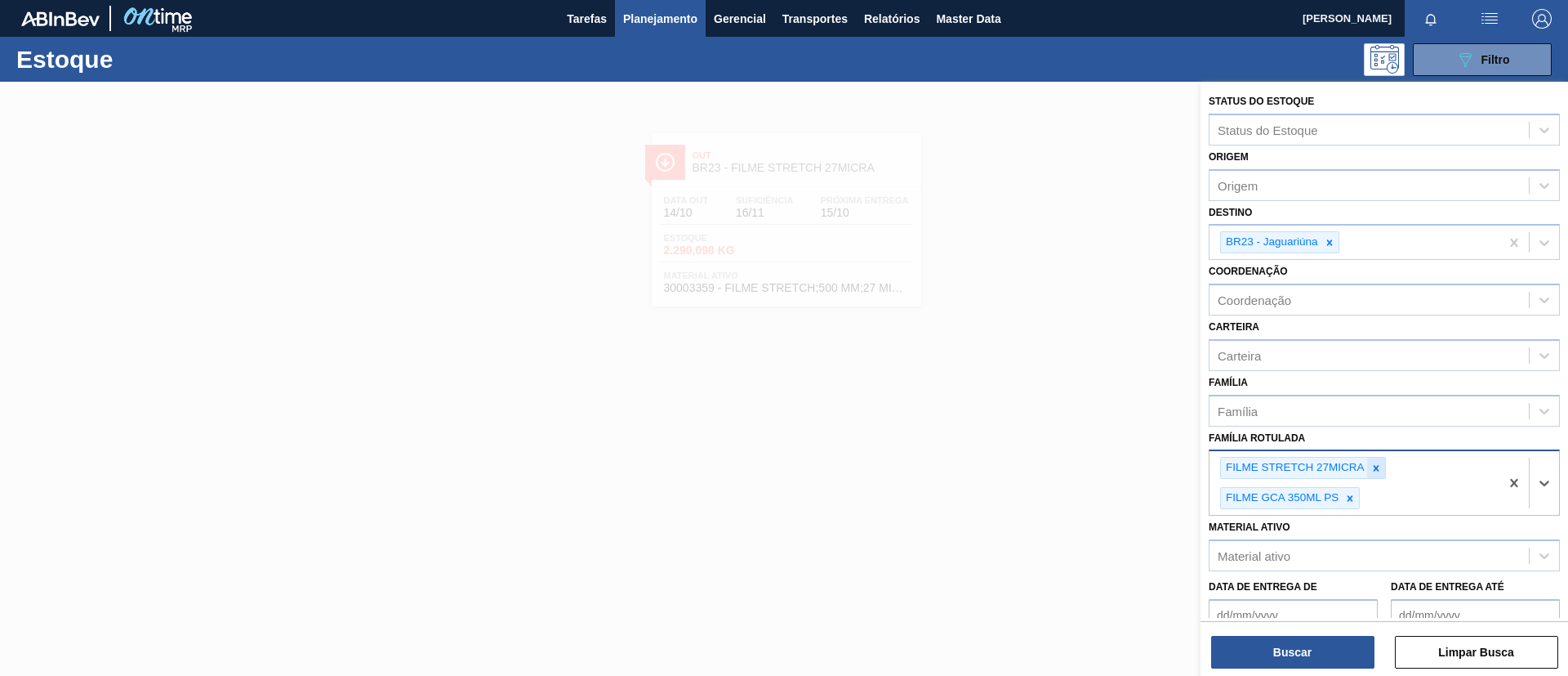
click at [1374, 467] on icon at bounding box center [1376, 468] width 11 height 11
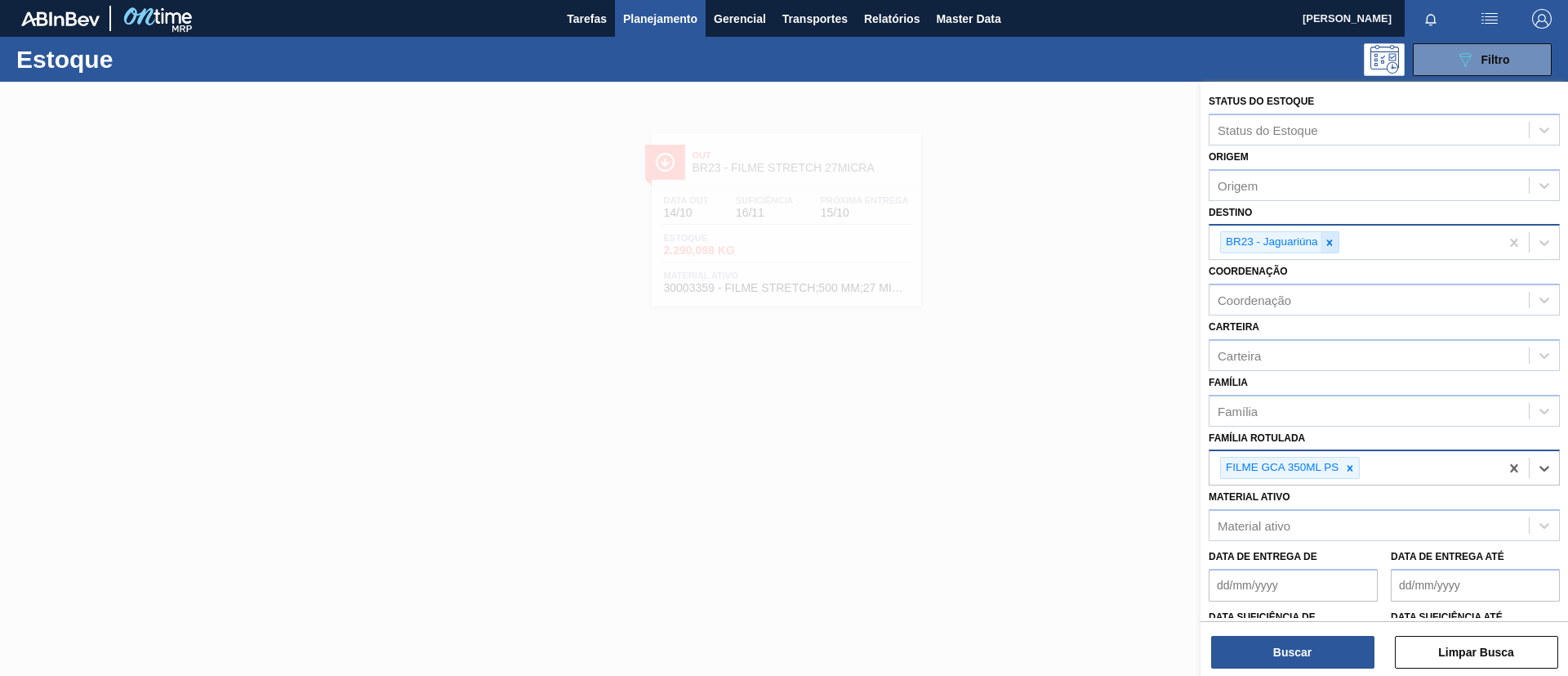
click at [1321, 239] on div at bounding box center [1329, 242] width 18 height 21
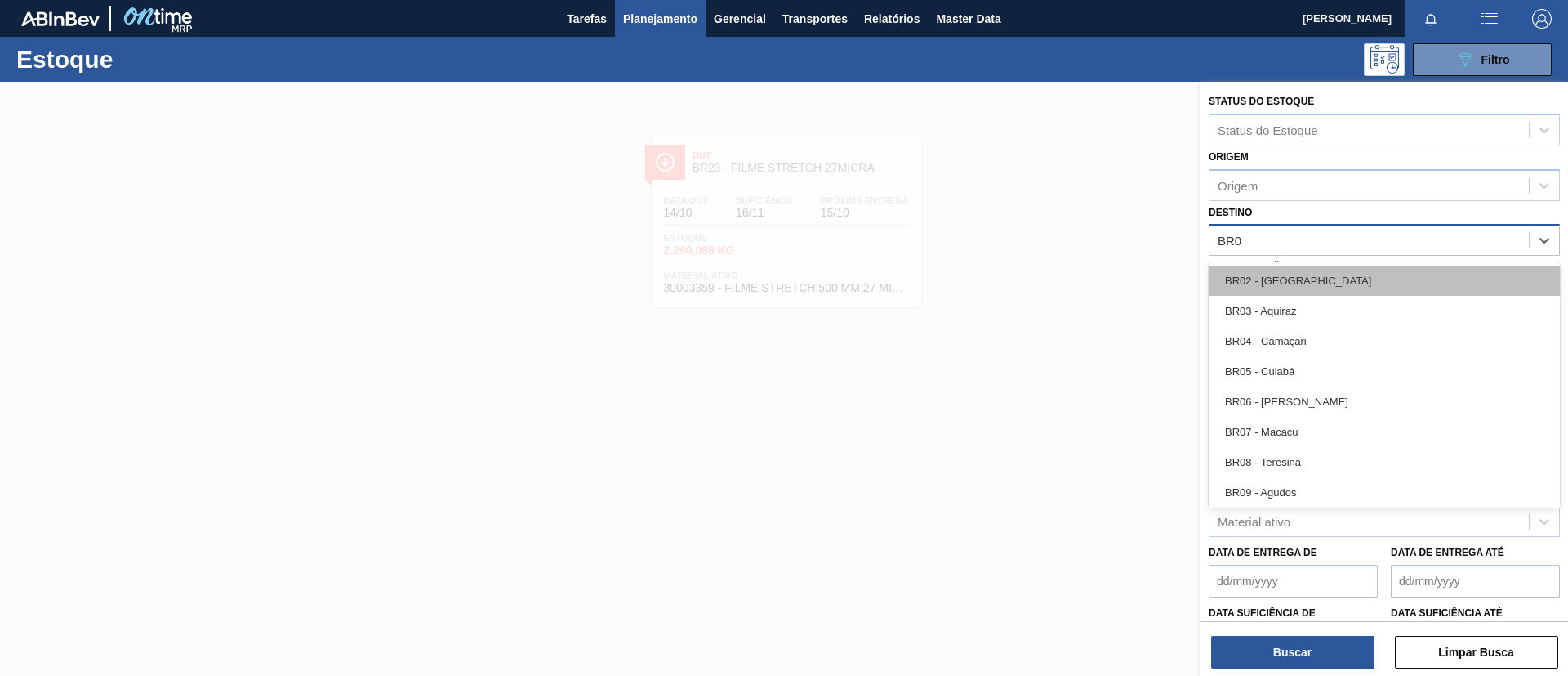
type input "BR07"
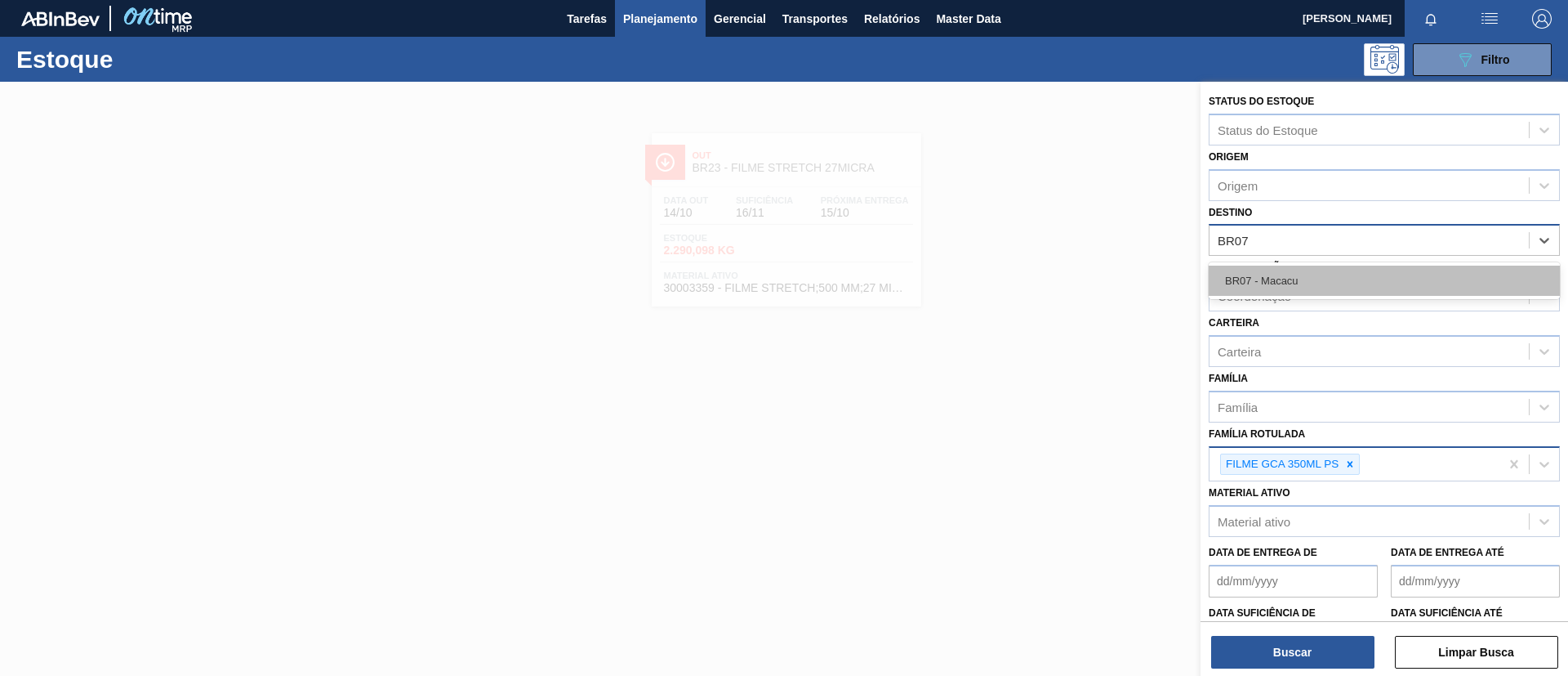
click at [1348, 271] on div "BR07 - Macacu" at bounding box center [1385, 280] width 351 height 30
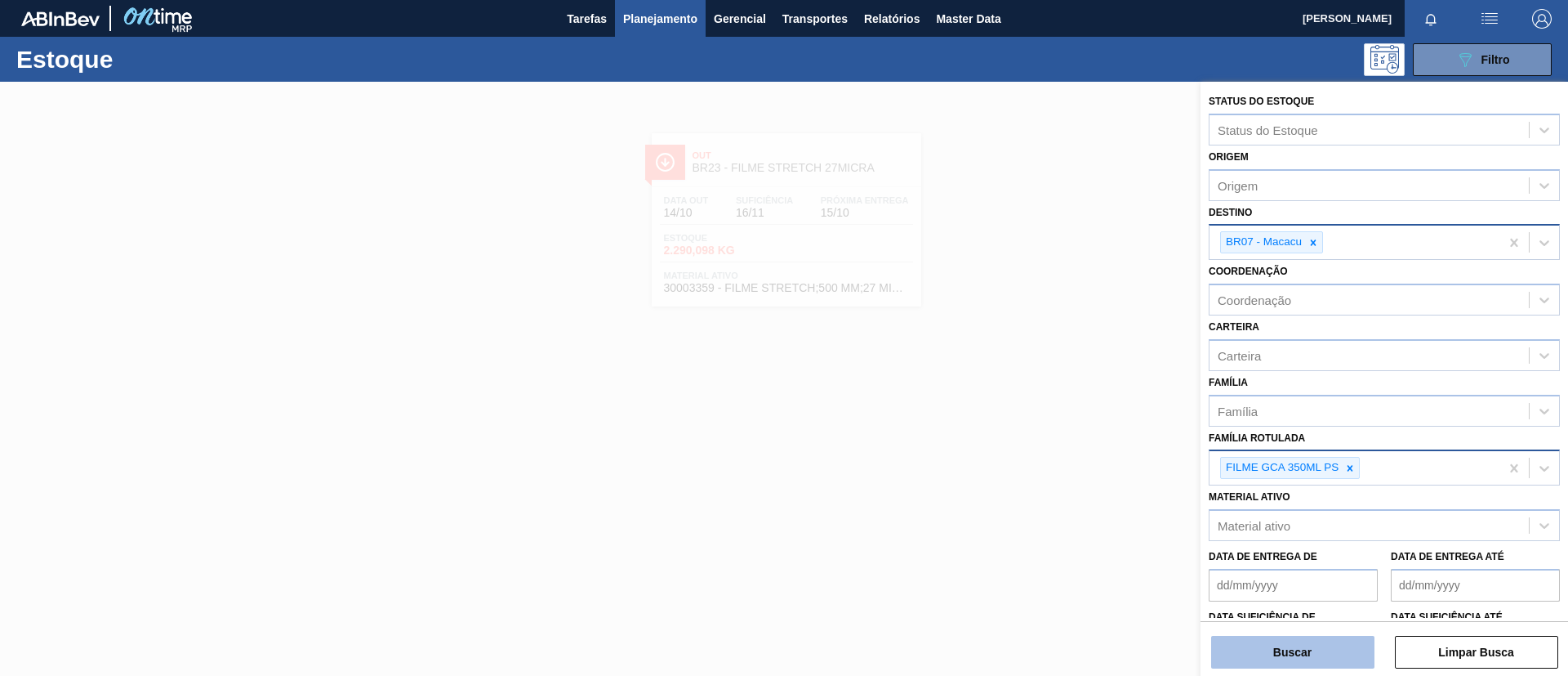
click at [1311, 653] on button "Buscar" at bounding box center [1292, 652] width 163 height 33
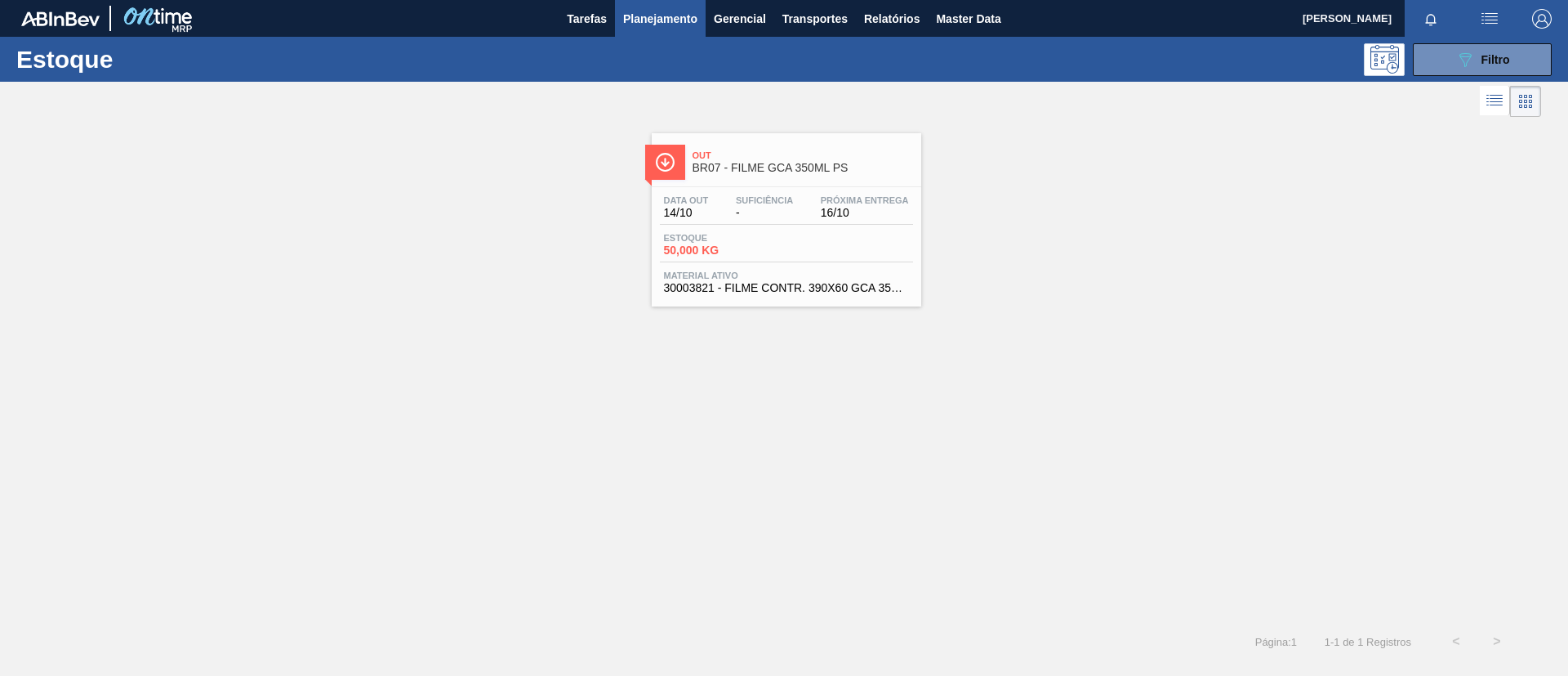
click at [839, 222] on div "Data out 14/10 Suficiência - Próxima Entrega 16/10" at bounding box center [787, 210] width 253 height 29
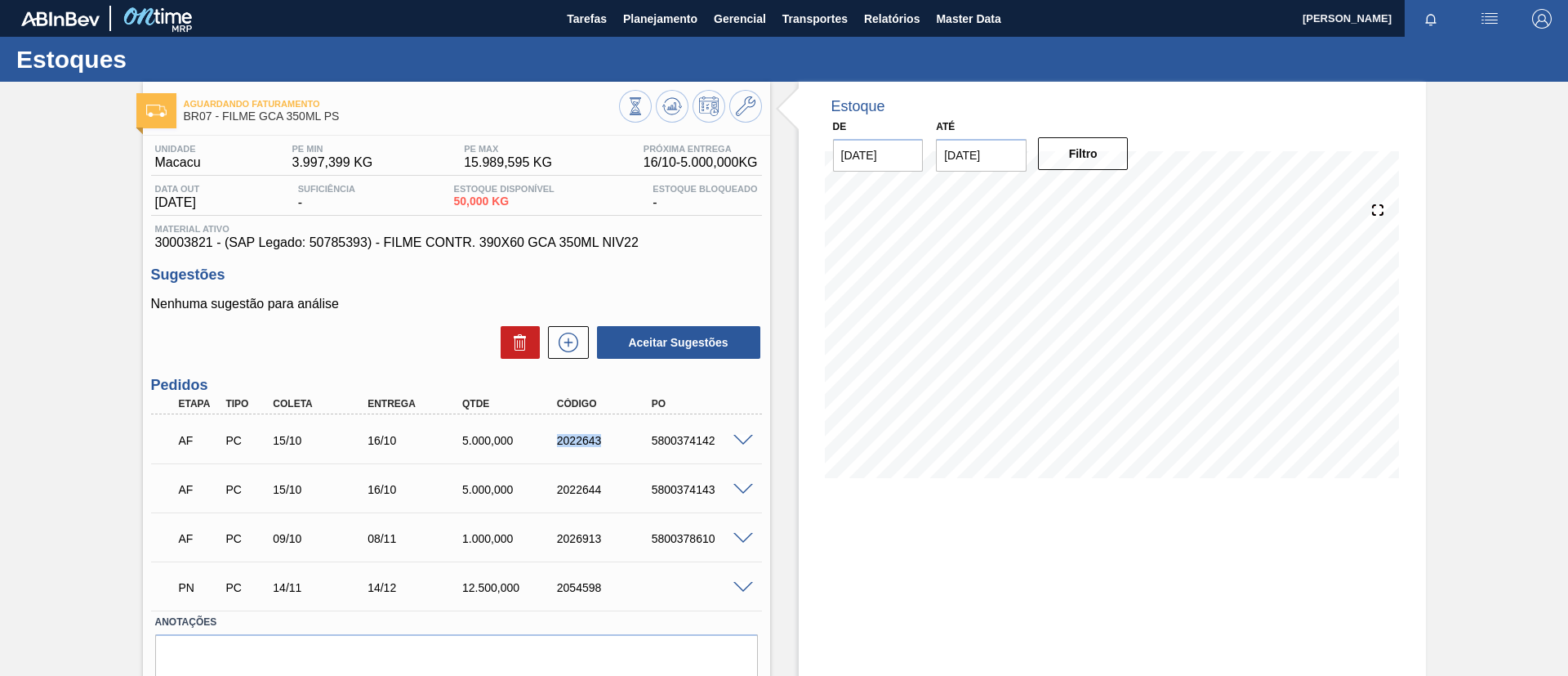
drag, startPoint x: 540, startPoint y: 449, endPoint x: 641, endPoint y: 450, distance: 101.0
click at [641, 450] on div "AF PC 15/10 16/10 5.000,000 2022643 5800374142" at bounding box center [452, 439] width 568 height 33
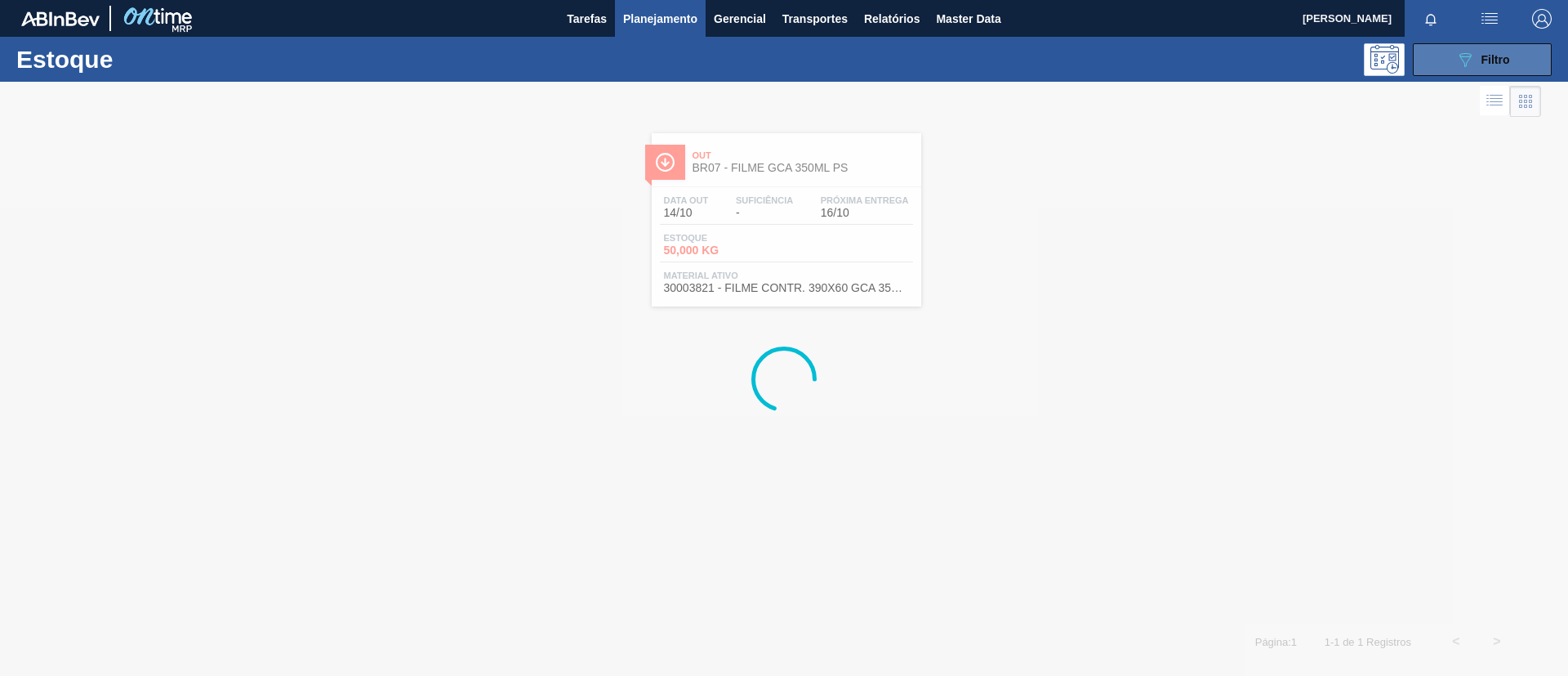
click at [1511, 64] on button "089F7B8B-B2A5-4AFE-B5C0-19BA573D28AC Filtro" at bounding box center [1482, 60] width 139 height 33
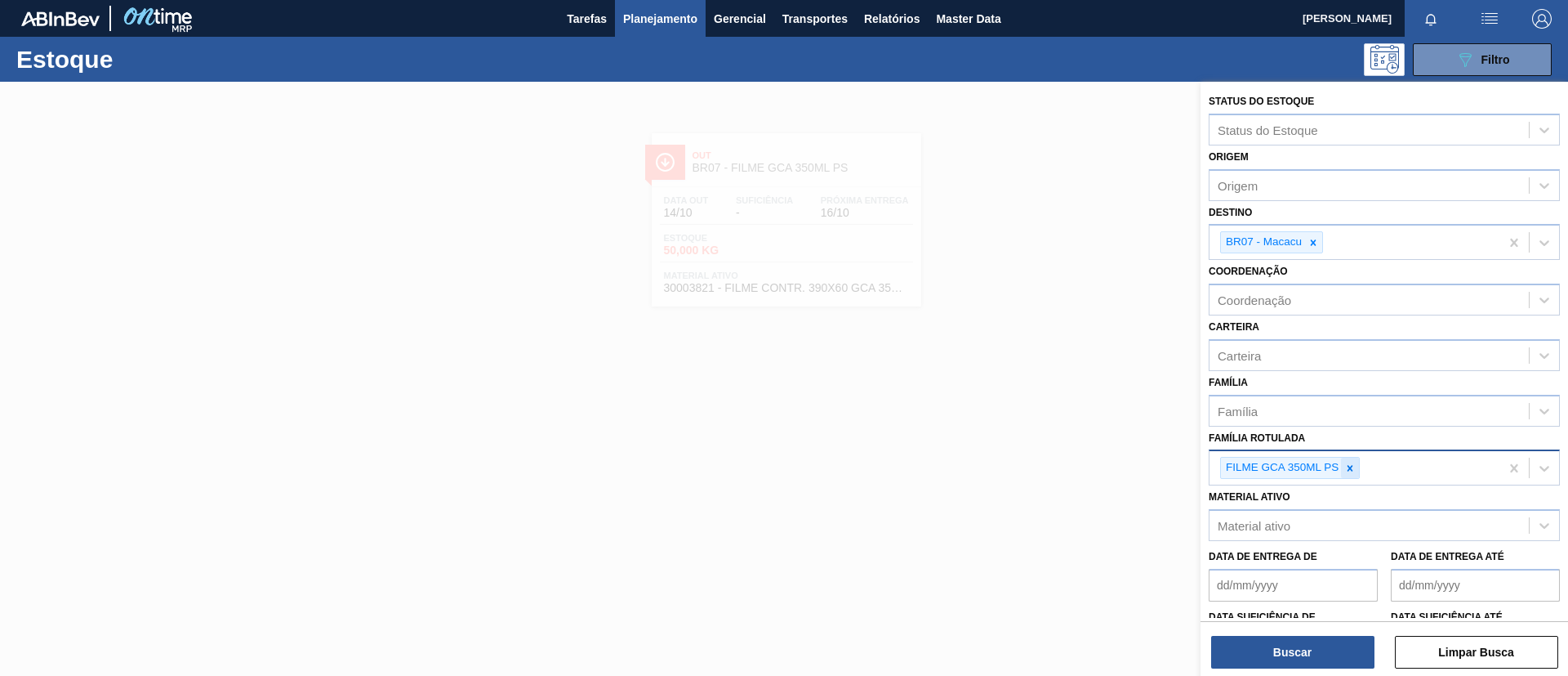
click at [1349, 469] on icon at bounding box center [1350, 468] width 6 height 6
paste Rotulada "FILME PC BLACK 350ML PS"
type Rotulada "FILME PC BLACK 350ML PS"
click at [1317, 501] on div "No options" at bounding box center [1385, 505] width 351 height 28
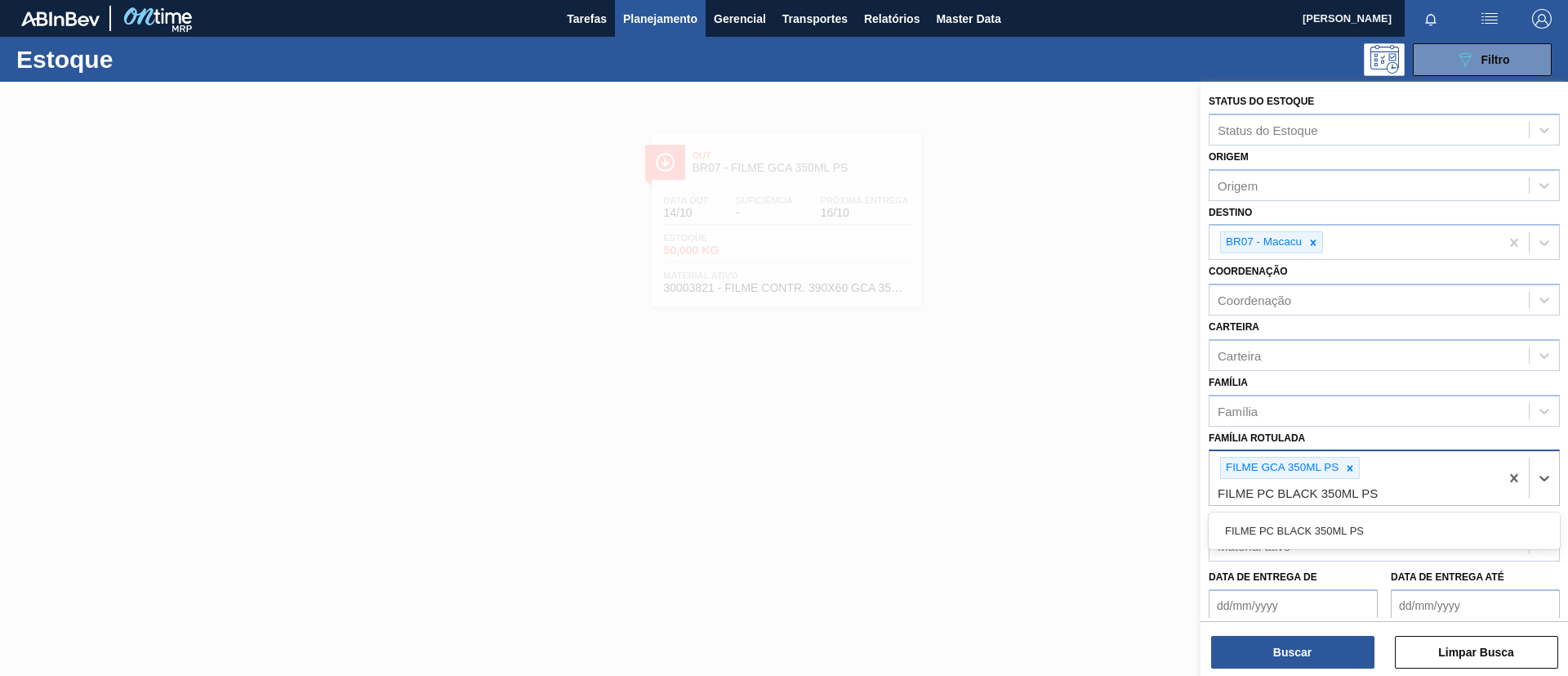
click at [1357, 526] on div "FILME PC BLACK 350ML PS" at bounding box center [1385, 530] width 351 height 30
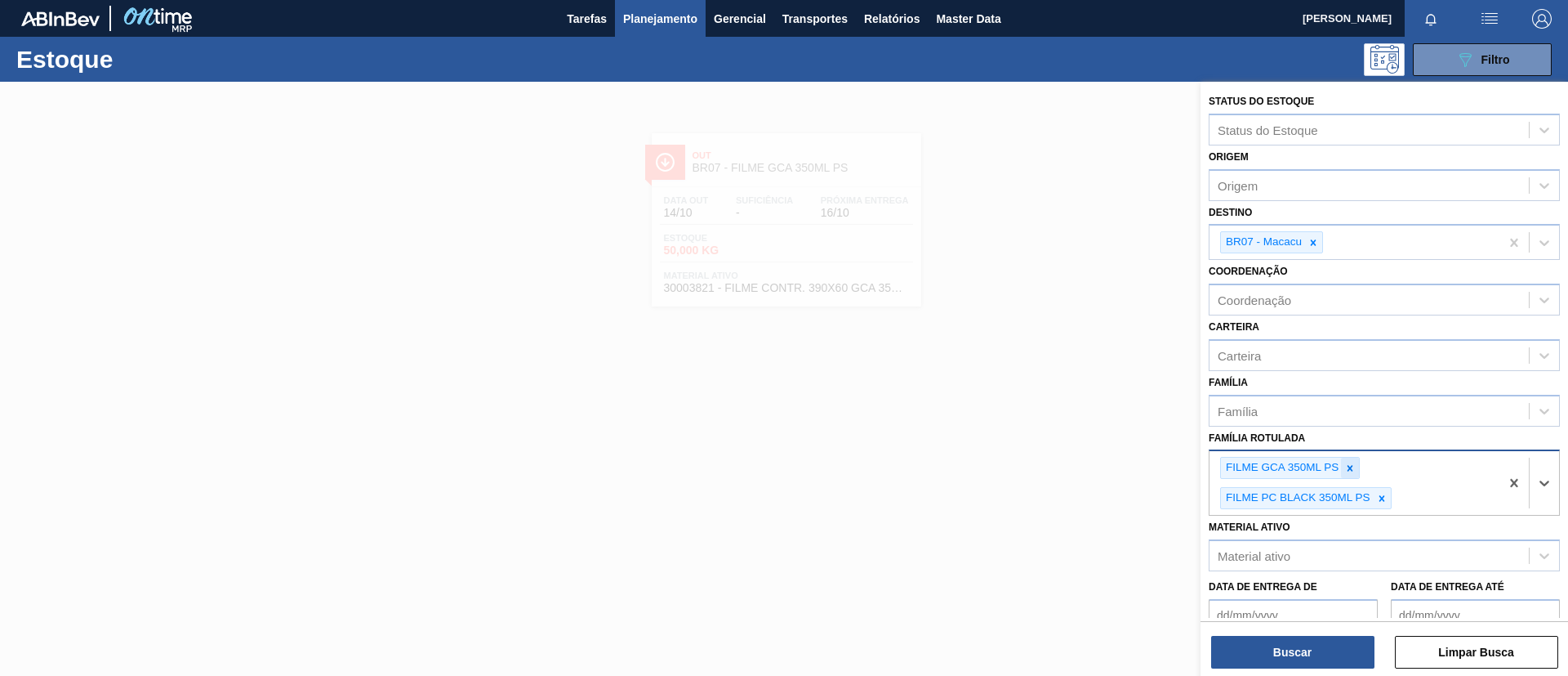
click at [1354, 470] on icon at bounding box center [1349, 468] width 11 height 11
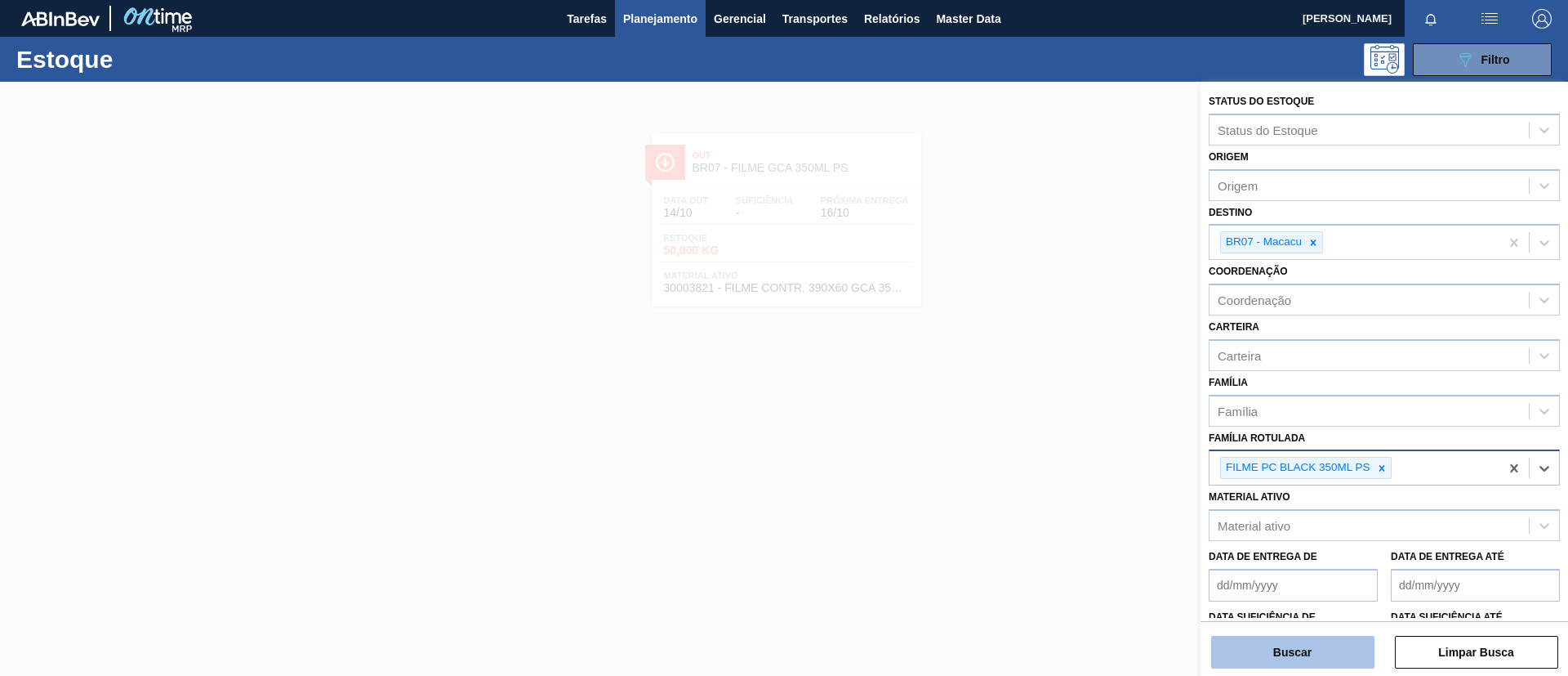
click at [1284, 657] on button "Buscar" at bounding box center [1292, 652] width 163 height 33
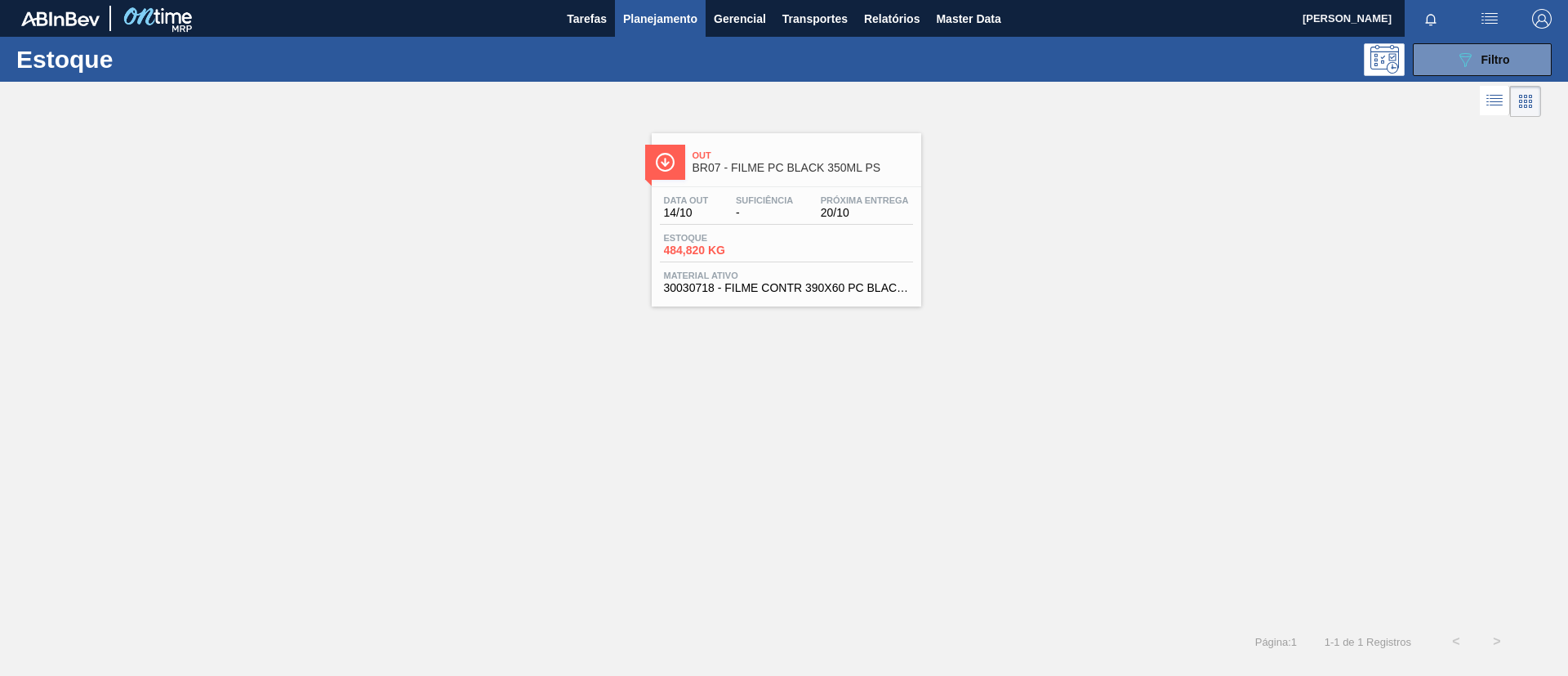
click at [795, 215] on div "Suficiência -" at bounding box center [765, 207] width 66 height 23
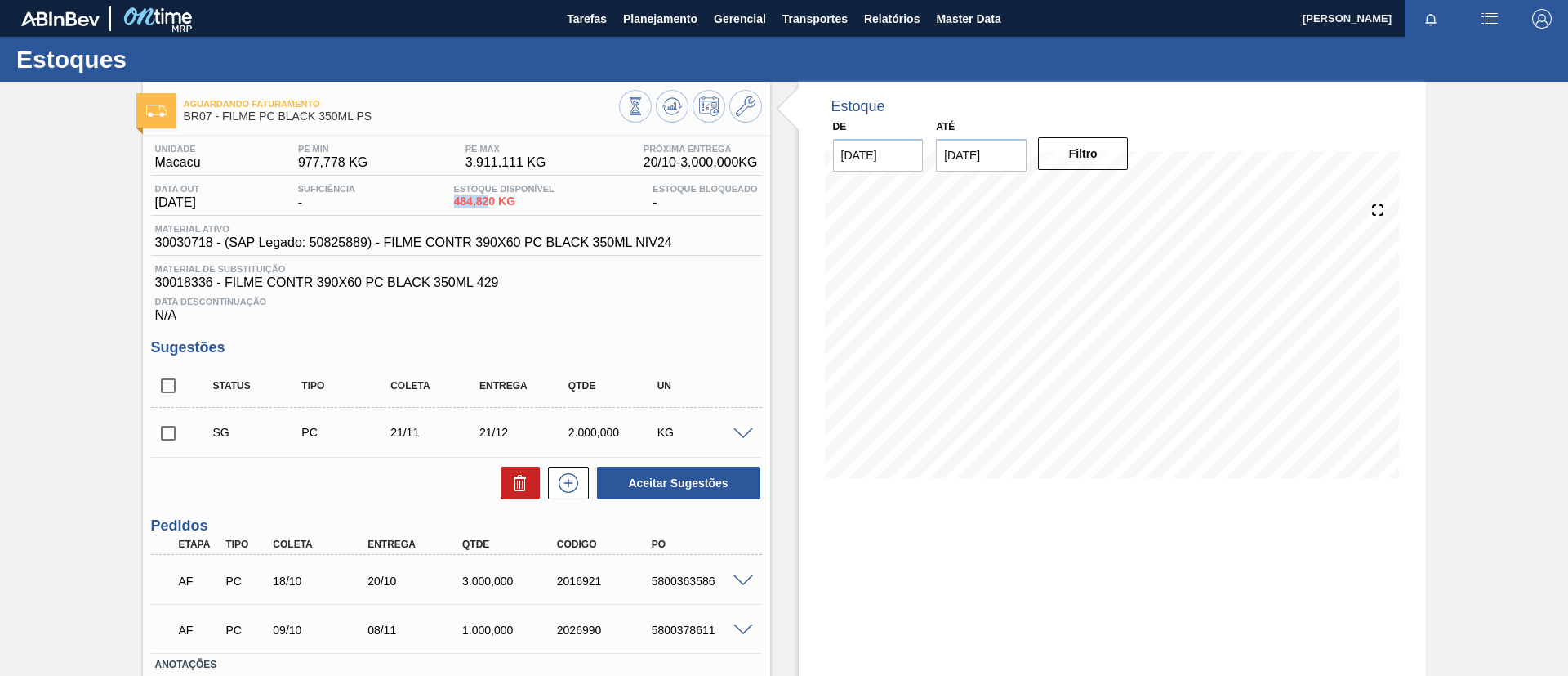
drag, startPoint x: 456, startPoint y: 207, endPoint x: 493, endPoint y: 207, distance: 37.0
click at [493, 207] on div "Data out 14/10/2025 Suficiência - Estoque Disponível 484,820 KG Estoque Bloquea…" at bounding box center [456, 200] width 611 height 32
click at [356, 552] on div "Unidade Macacu PE MIN 977,778 KG PE MAX 3.911,111 KG Próxima Entrega 20/10 - 3.…" at bounding box center [456, 457] width 628 height 643
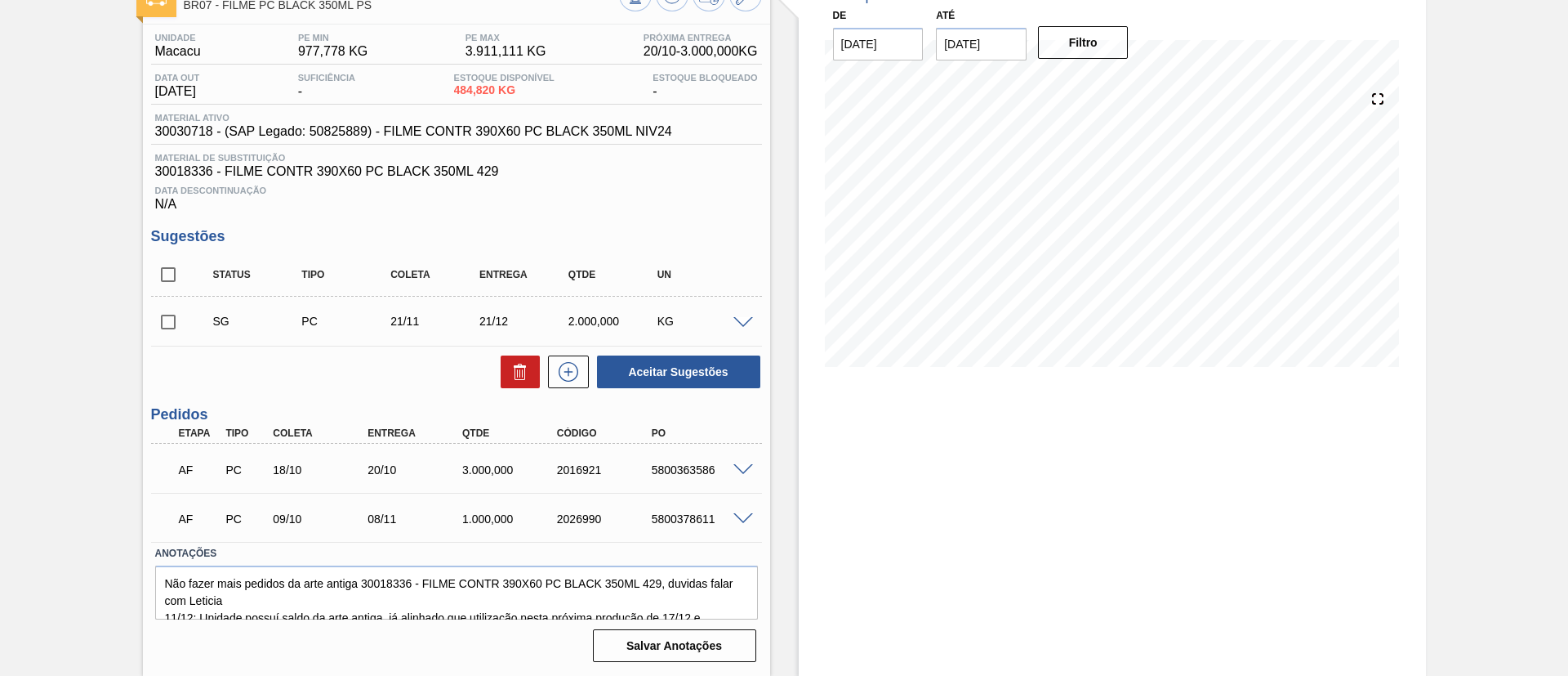
drag, startPoint x: 457, startPoint y: 516, endPoint x: 561, endPoint y: 473, distance: 112.5
click at [459, 514] on div "1.000,000" at bounding box center [511, 519] width 106 height 13
click at [565, 471] on div "2016921" at bounding box center [606, 469] width 106 height 13
drag, startPoint x: 552, startPoint y: 471, endPoint x: 632, endPoint y: 472, distance: 80.0
click at [632, 472] on div "2016921" at bounding box center [606, 469] width 106 height 13
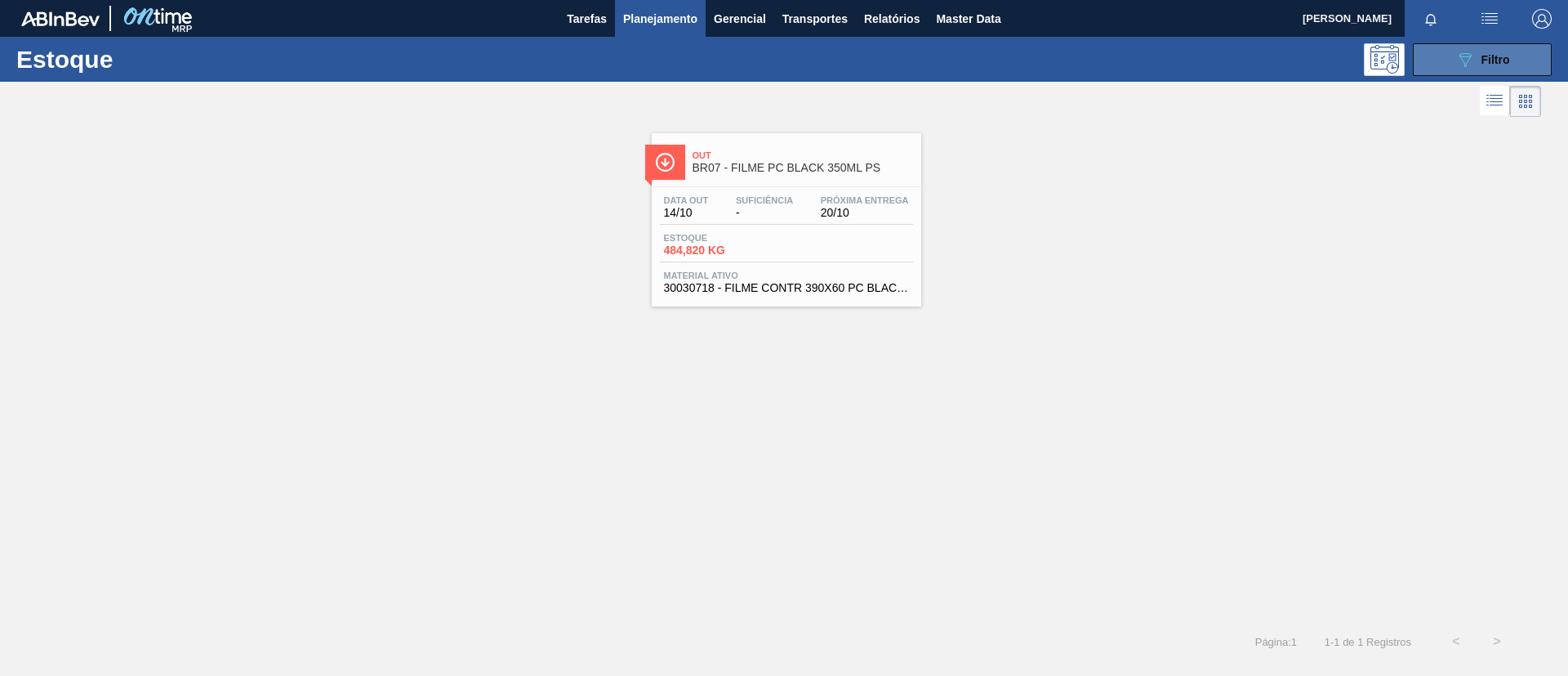
click at [1472, 52] on icon "089F7B8B-B2A5-4AFE-B5C0-19BA573D28AC" at bounding box center [1465, 60] width 20 height 20
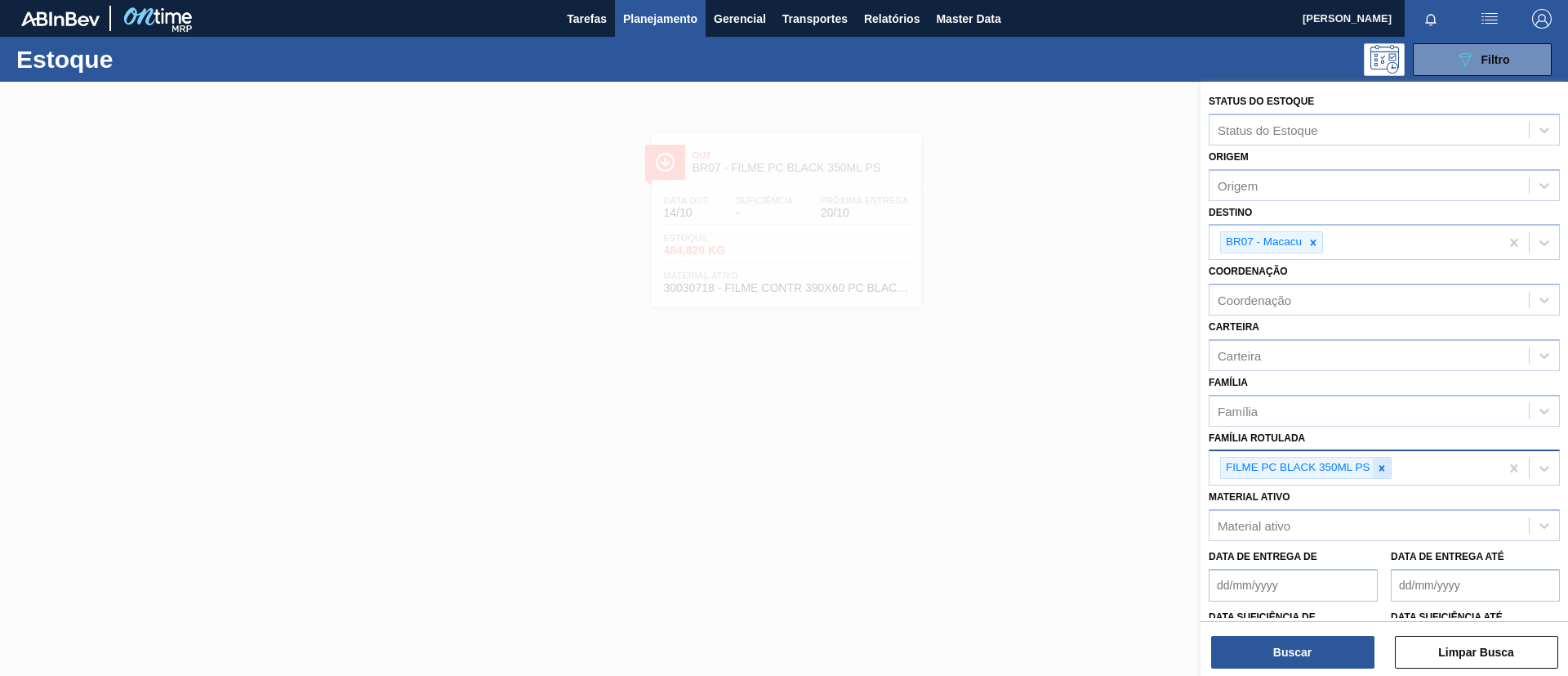
click at [1388, 457] on div at bounding box center [1382, 468] width 18 height 21
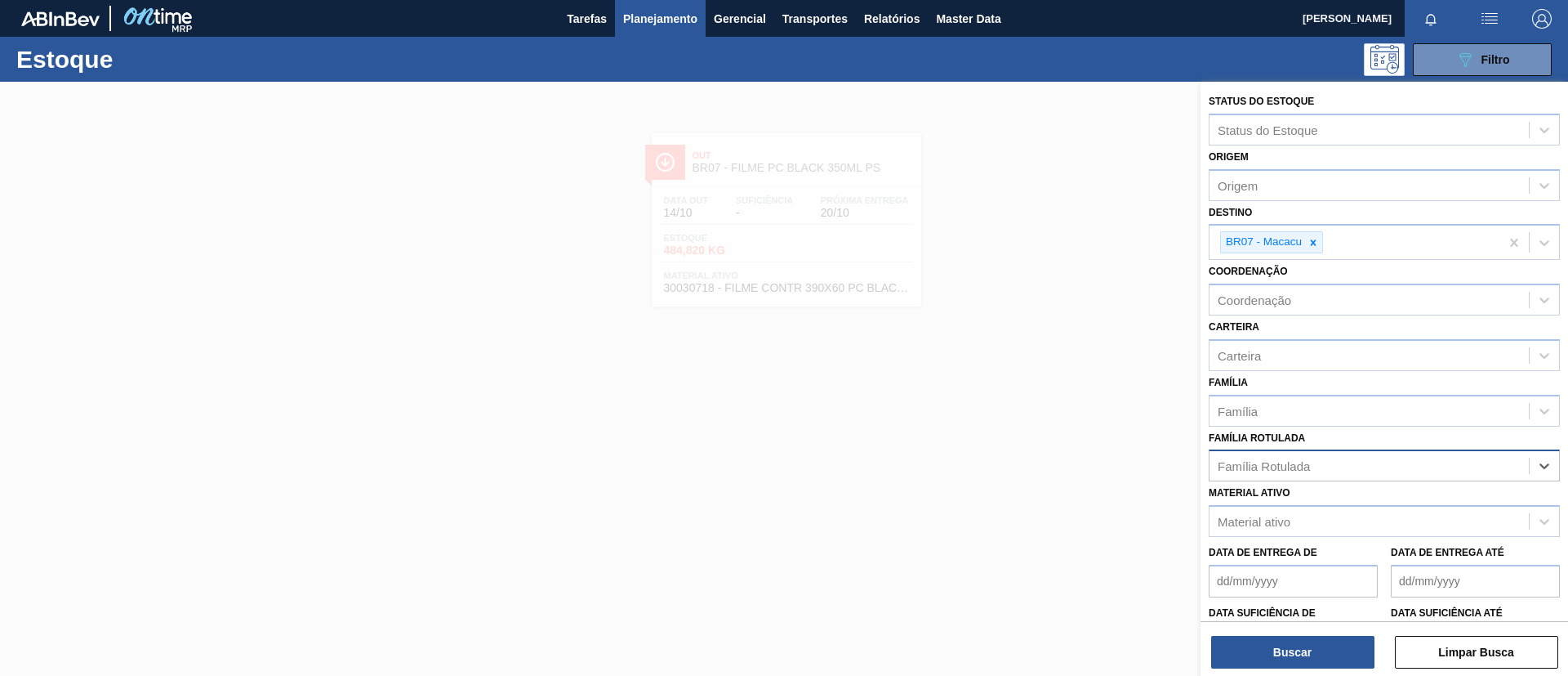
paste Rotulada "FILME BUD 350ML"
type Rotulada "FILME BUD 350ML"
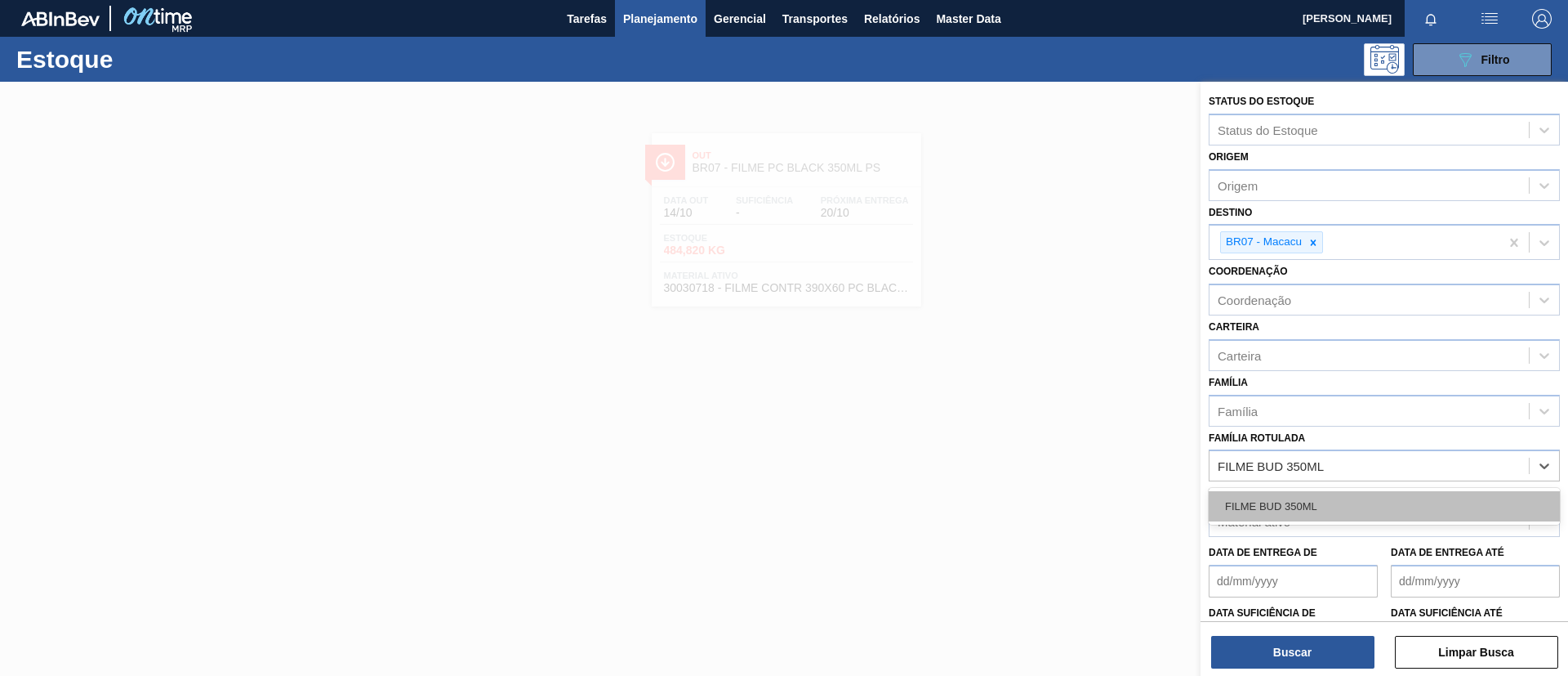
click at [1344, 498] on div "FILME BUD 350ML" at bounding box center [1385, 506] width 351 height 30
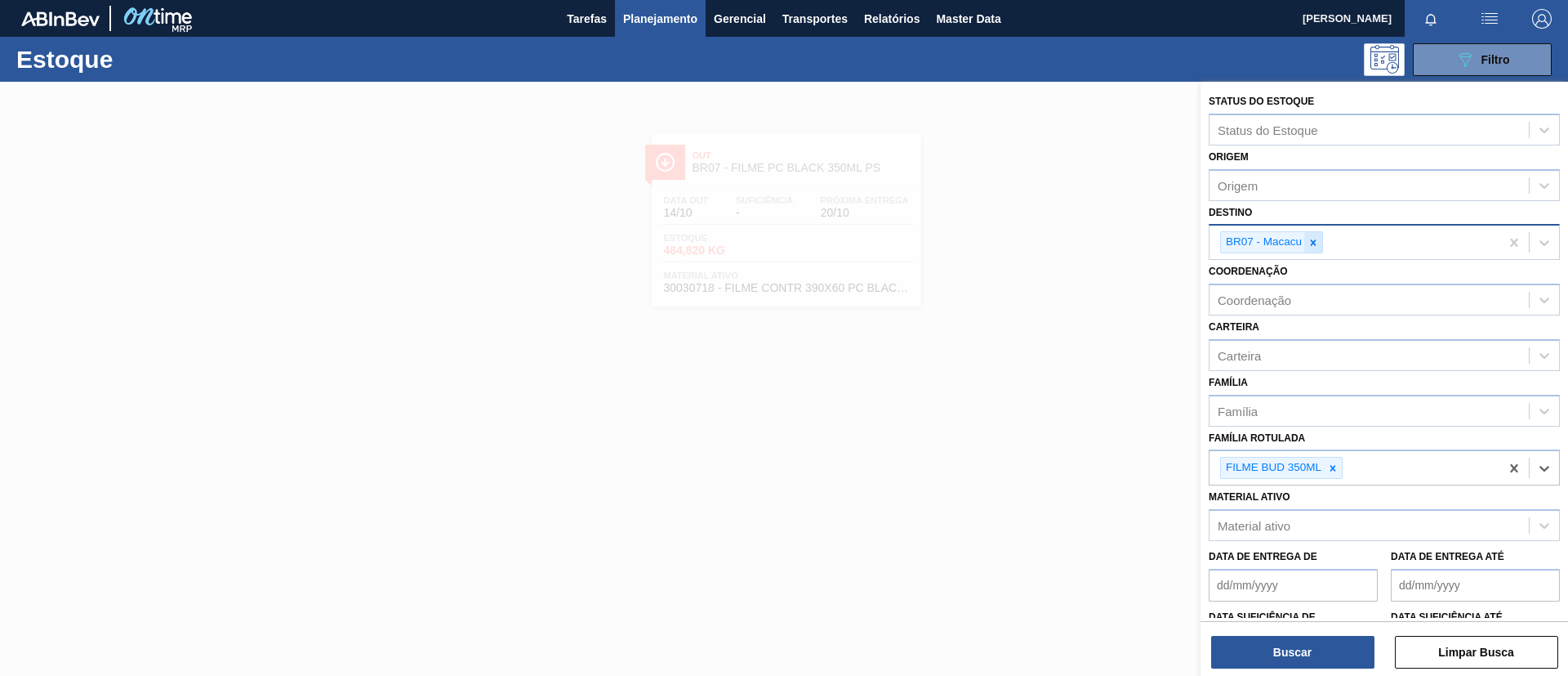
click at [1316, 246] on icon at bounding box center [1313, 242] width 11 height 11
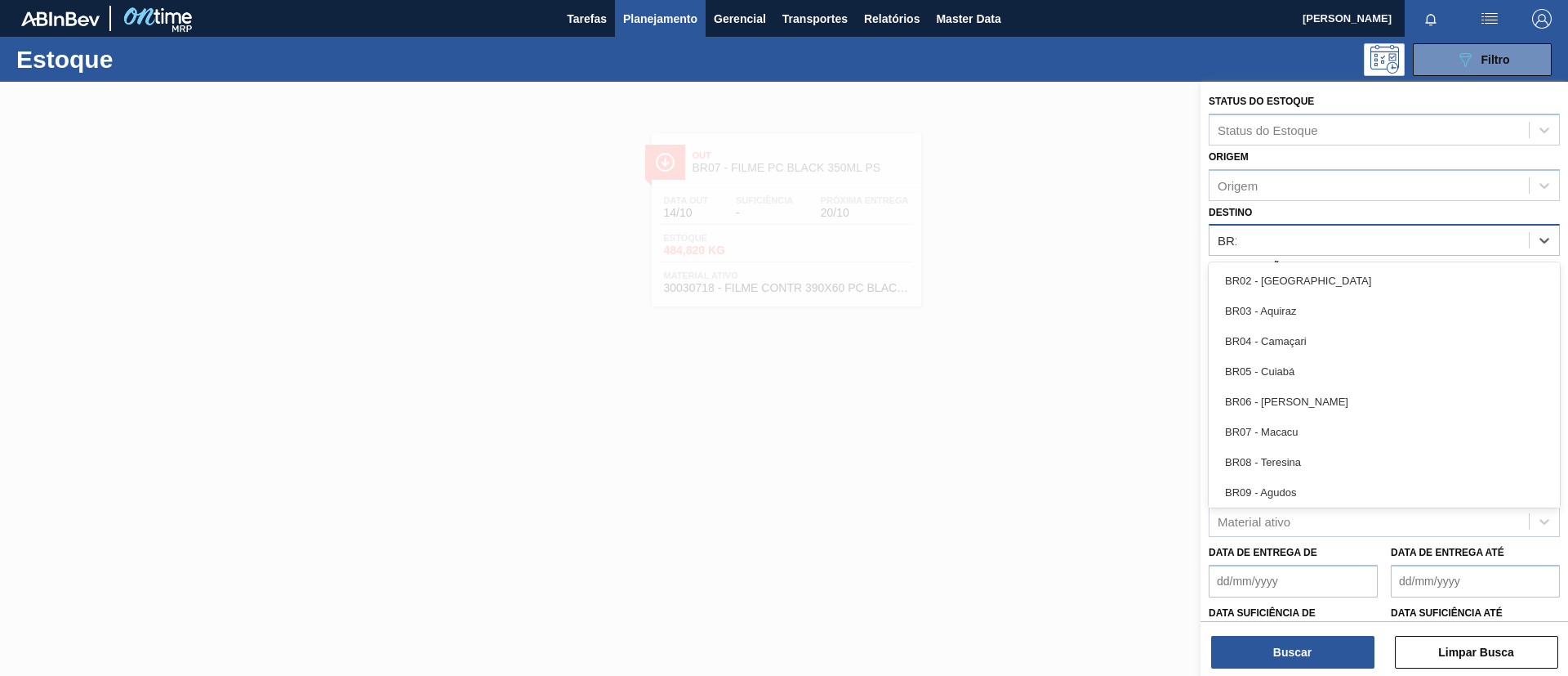
type input "BR13"
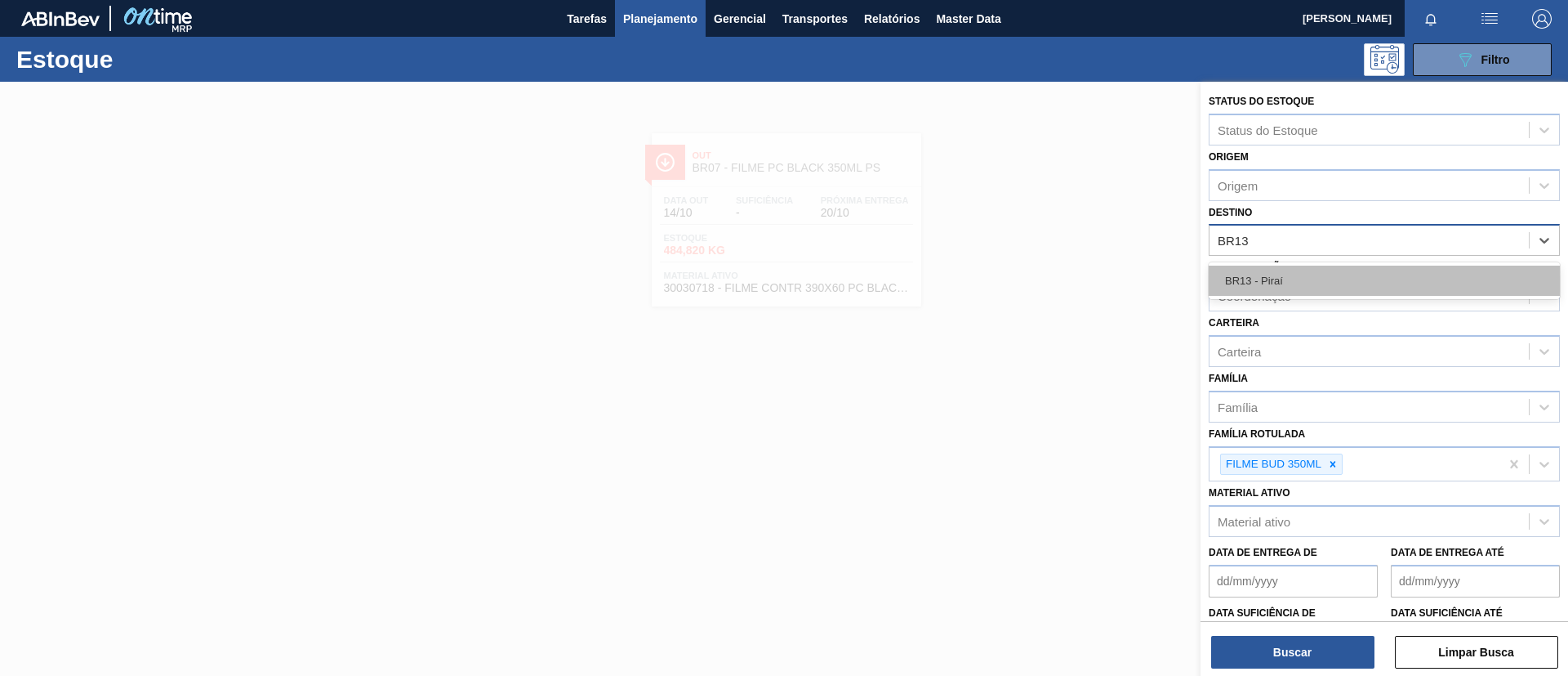
click at [1319, 275] on div "BR13 - Piraí" at bounding box center [1385, 280] width 351 height 30
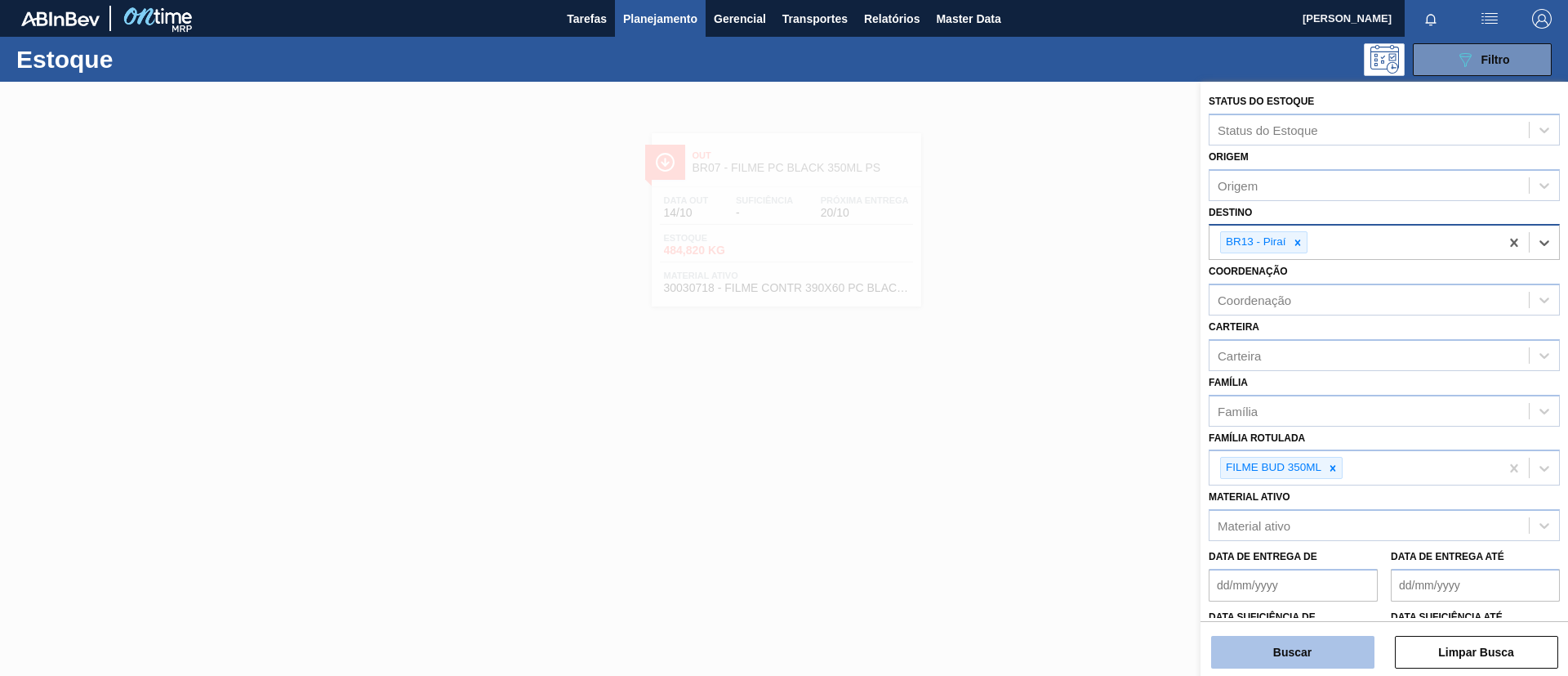
click at [1286, 662] on button "Buscar" at bounding box center [1292, 652] width 163 height 33
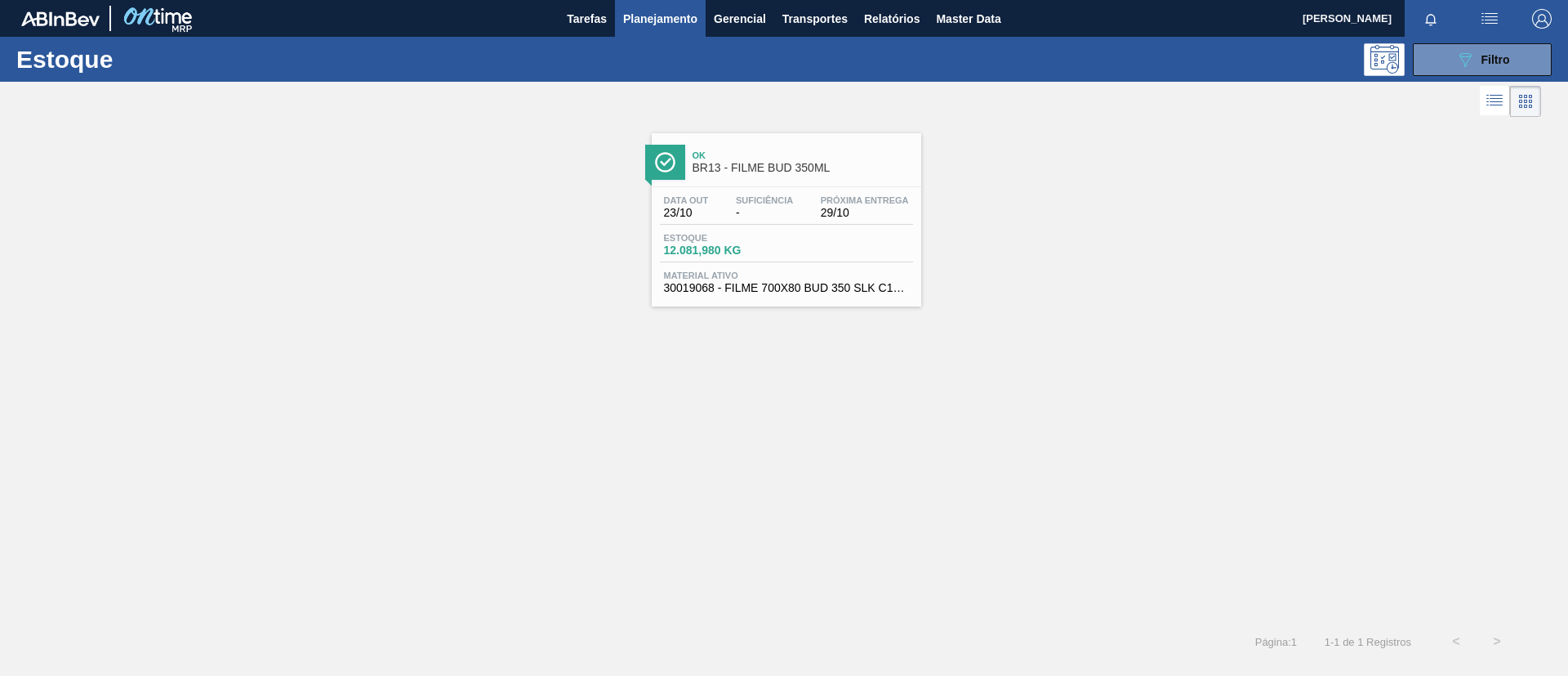
click at [736, 140] on div "Ok BR13 - FILME BUD 350ML" at bounding box center [787, 156] width 270 height 45
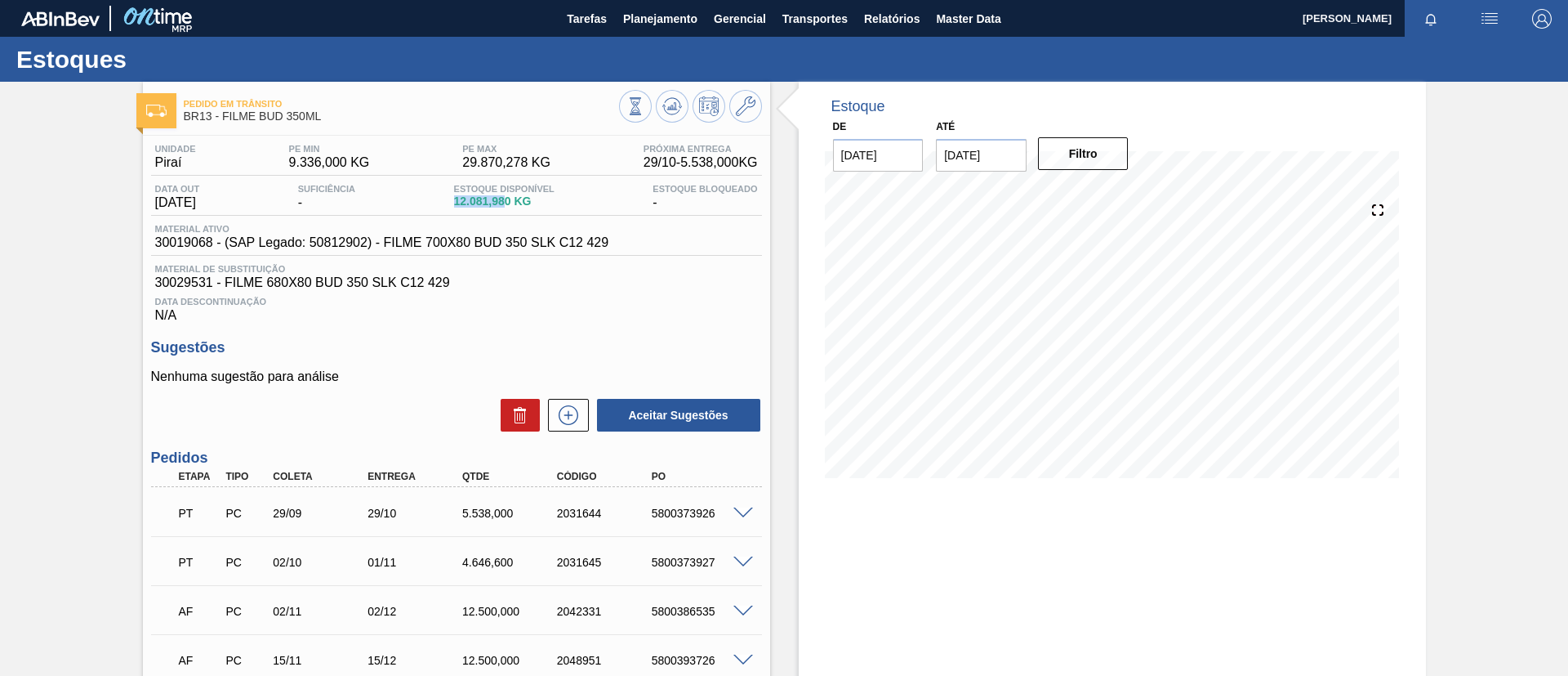
drag, startPoint x: 456, startPoint y: 202, endPoint x: 511, endPoint y: 205, distance: 55.1
click at [511, 205] on div "Estoque Disponível 12.081,980 KG" at bounding box center [505, 197] width 109 height 26
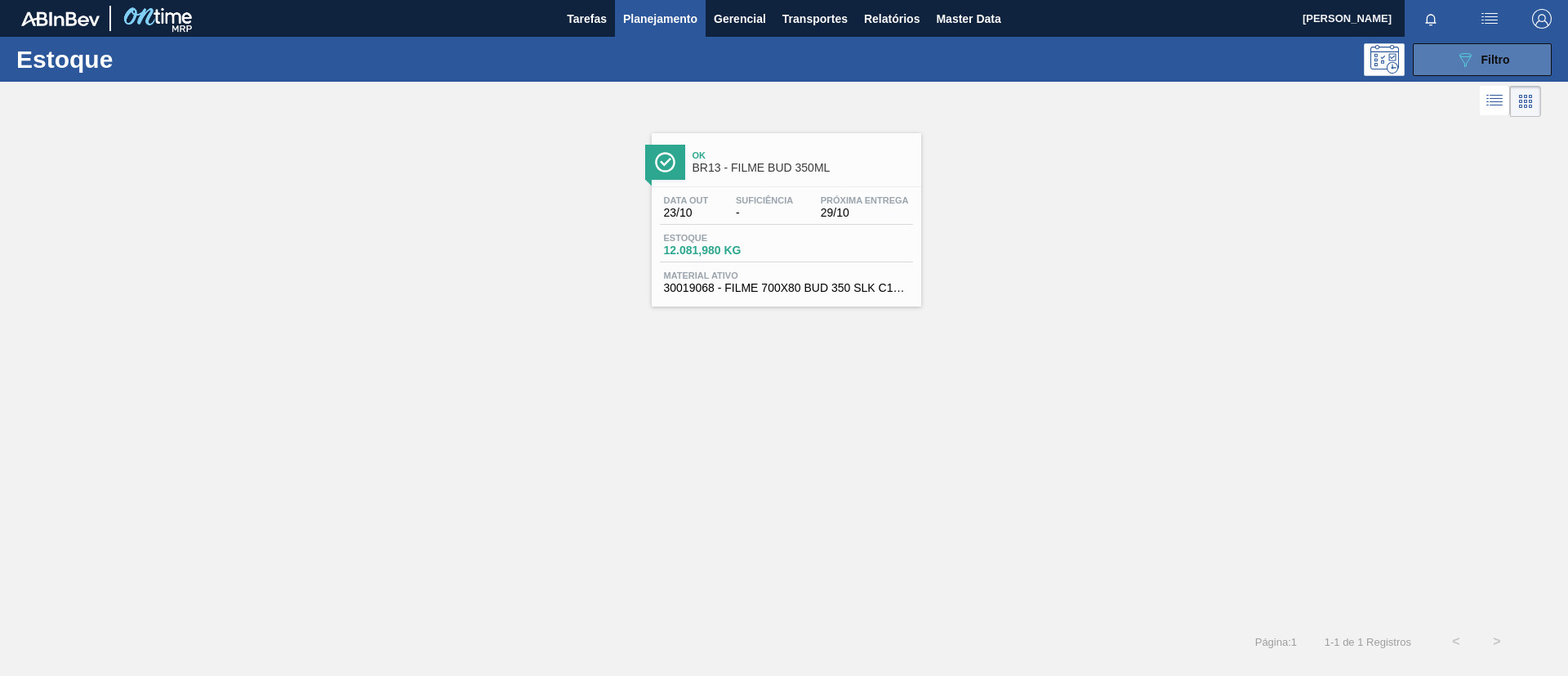
click at [1470, 56] on icon at bounding box center [1466, 60] width 12 height 14
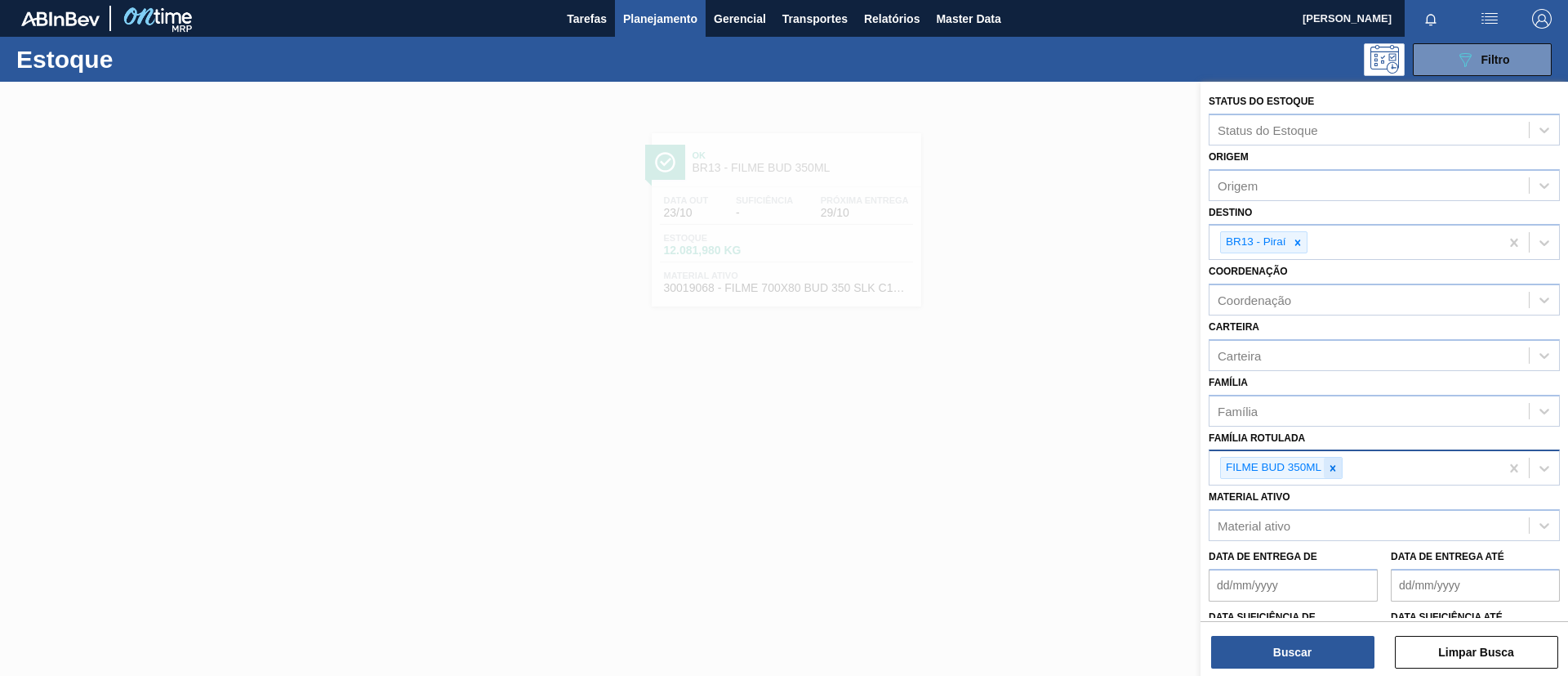
click at [1331, 465] on icon at bounding box center [1333, 468] width 6 height 6
paste Rotulada "FILME LISO 420MM"
type Rotulada "FILME LISO 420MM"
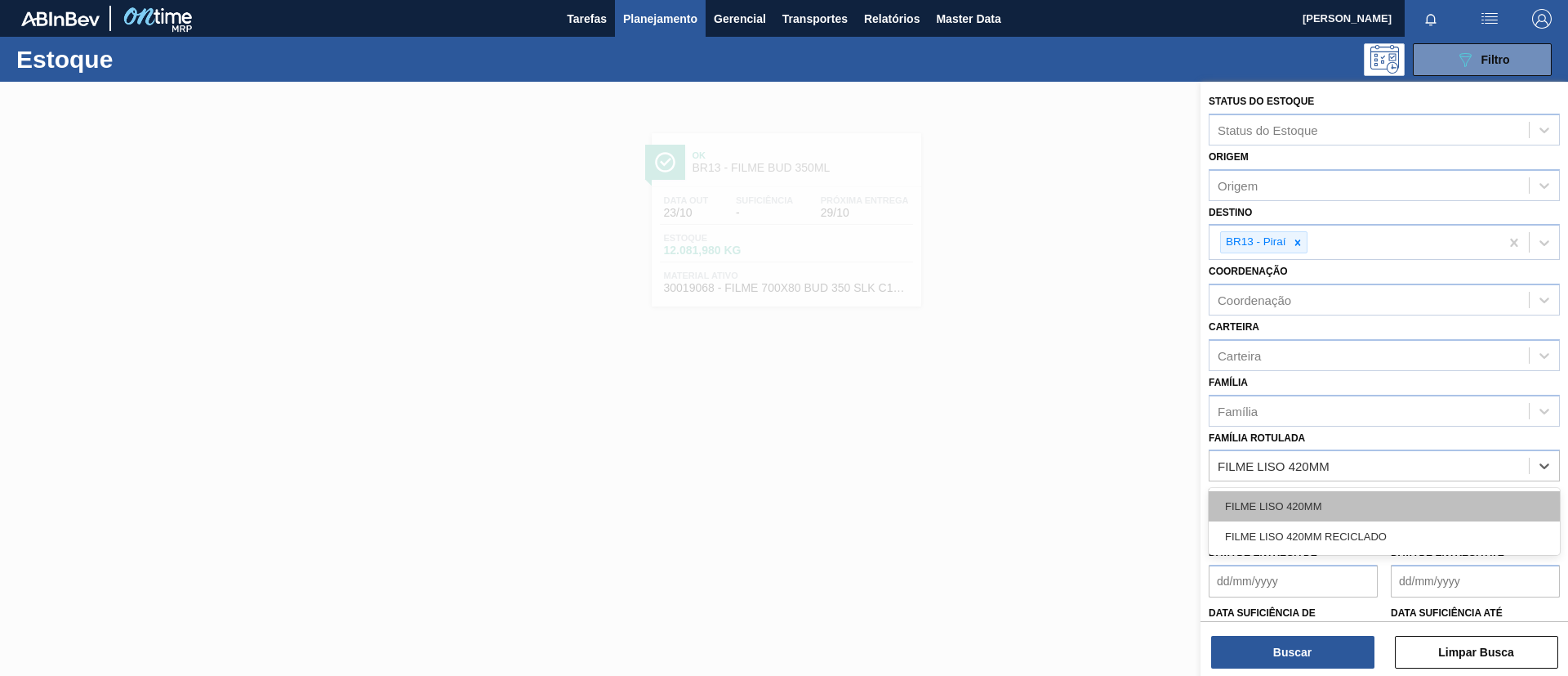
click at [1341, 501] on div "FILME LISO 420MM" at bounding box center [1385, 506] width 351 height 30
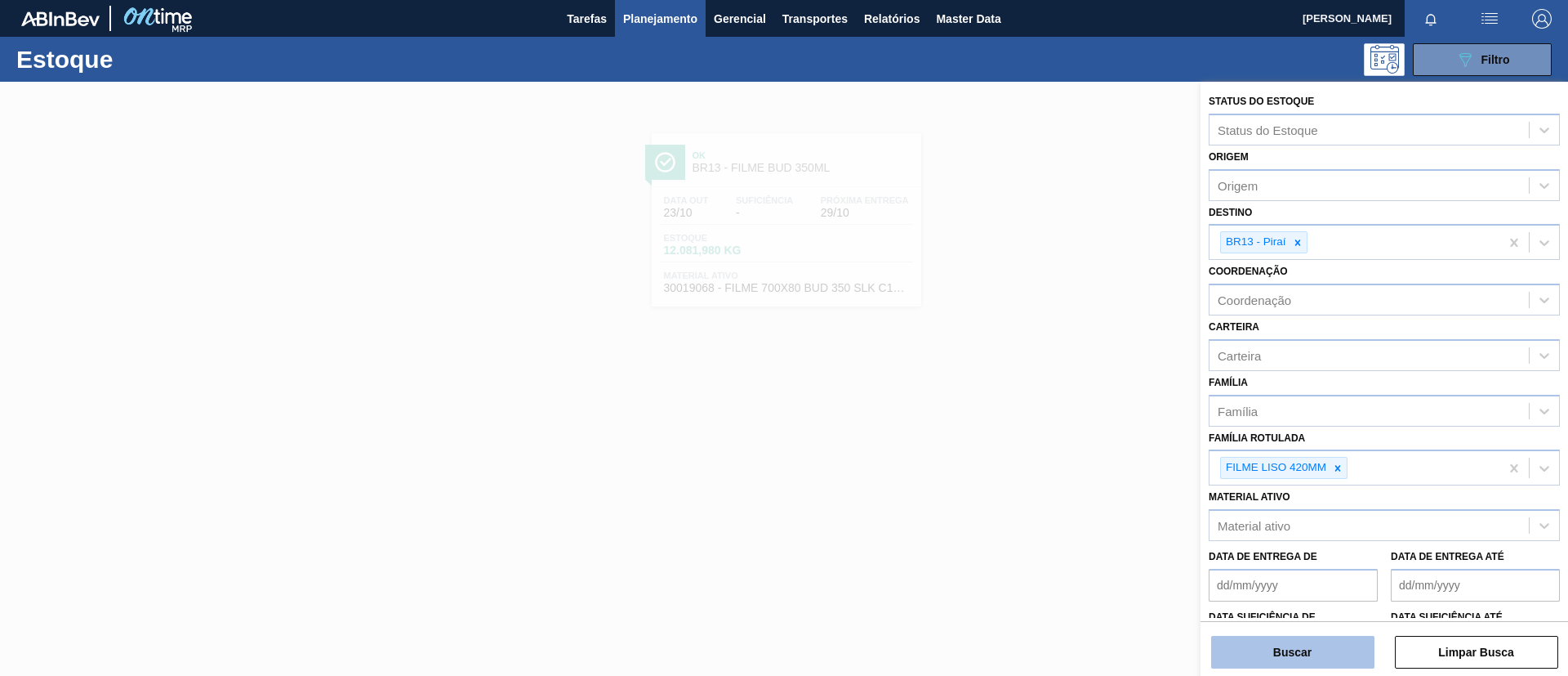
click at [1302, 651] on button "Buscar" at bounding box center [1292, 652] width 163 height 33
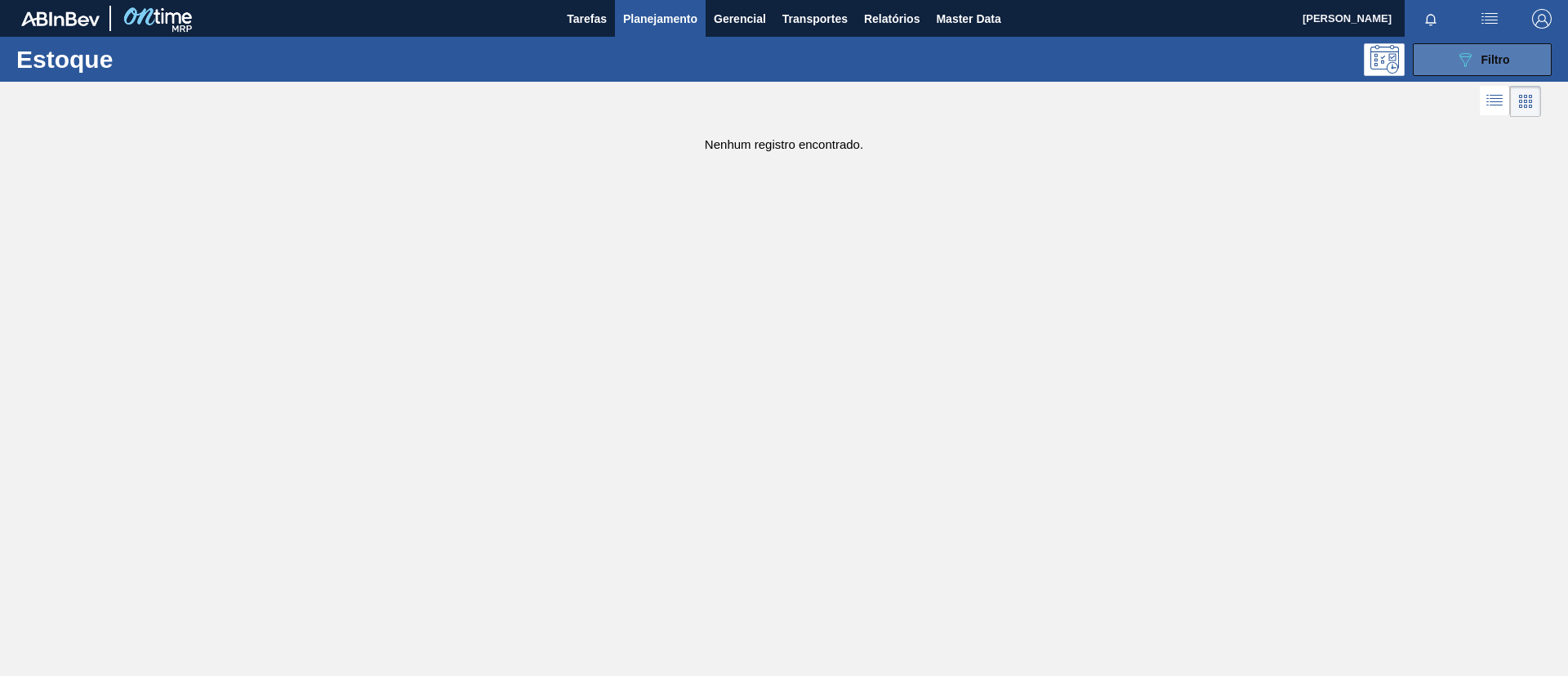
click at [1459, 51] on icon "089F7B8B-B2A5-4AFE-B5C0-19BA573D28AC" at bounding box center [1465, 60] width 20 height 20
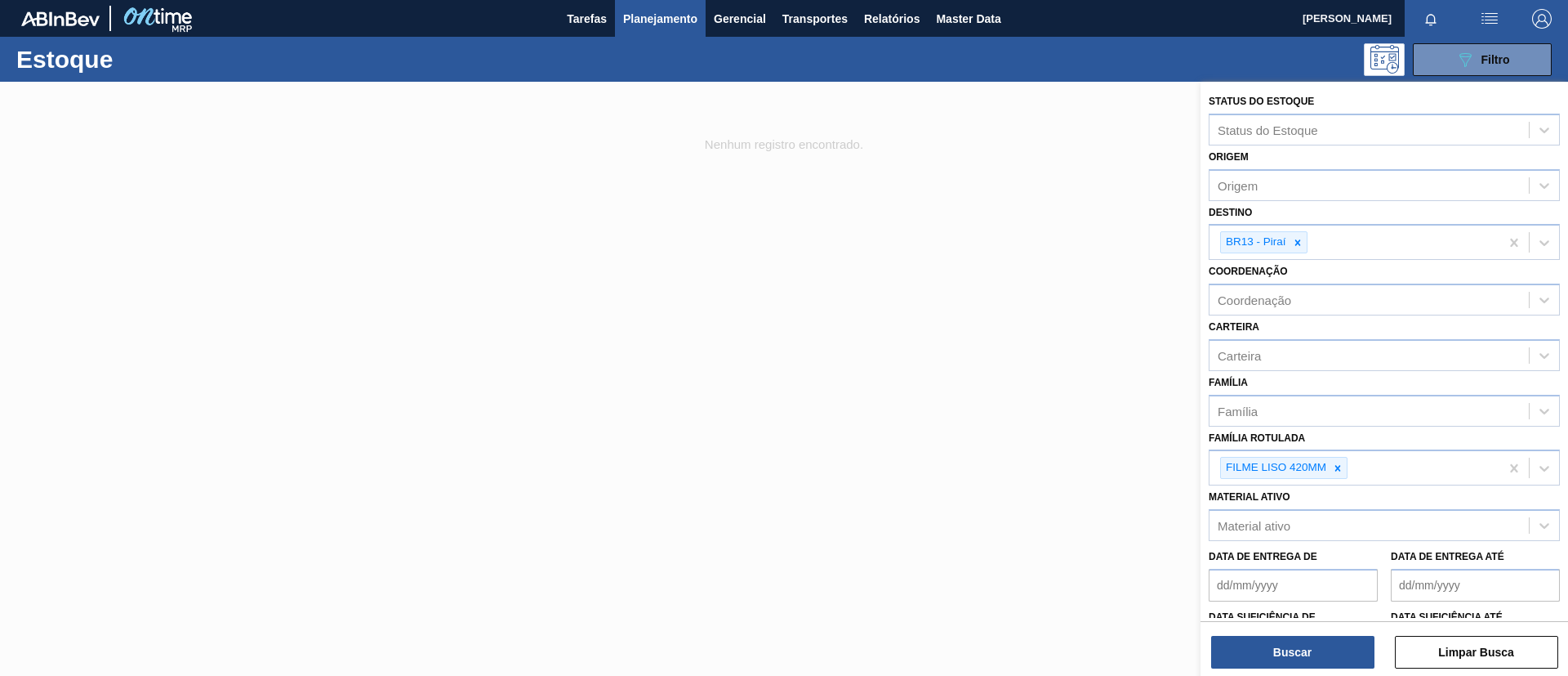
drag, startPoint x: 1344, startPoint y: 467, endPoint x: 1343, endPoint y: 440, distance: 27.0
click at [1342, 467] on icon at bounding box center [1337, 468] width 11 height 11
click at [1343, 429] on div "Família Rotulada option FILME LISO 420MM, deselected. Select is focused ,type t…" at bounding box center [1385, 454] width 351 height 55
click at [1345, 424] on div "Família" at bounding box center [1385, 410] width 351 height 32
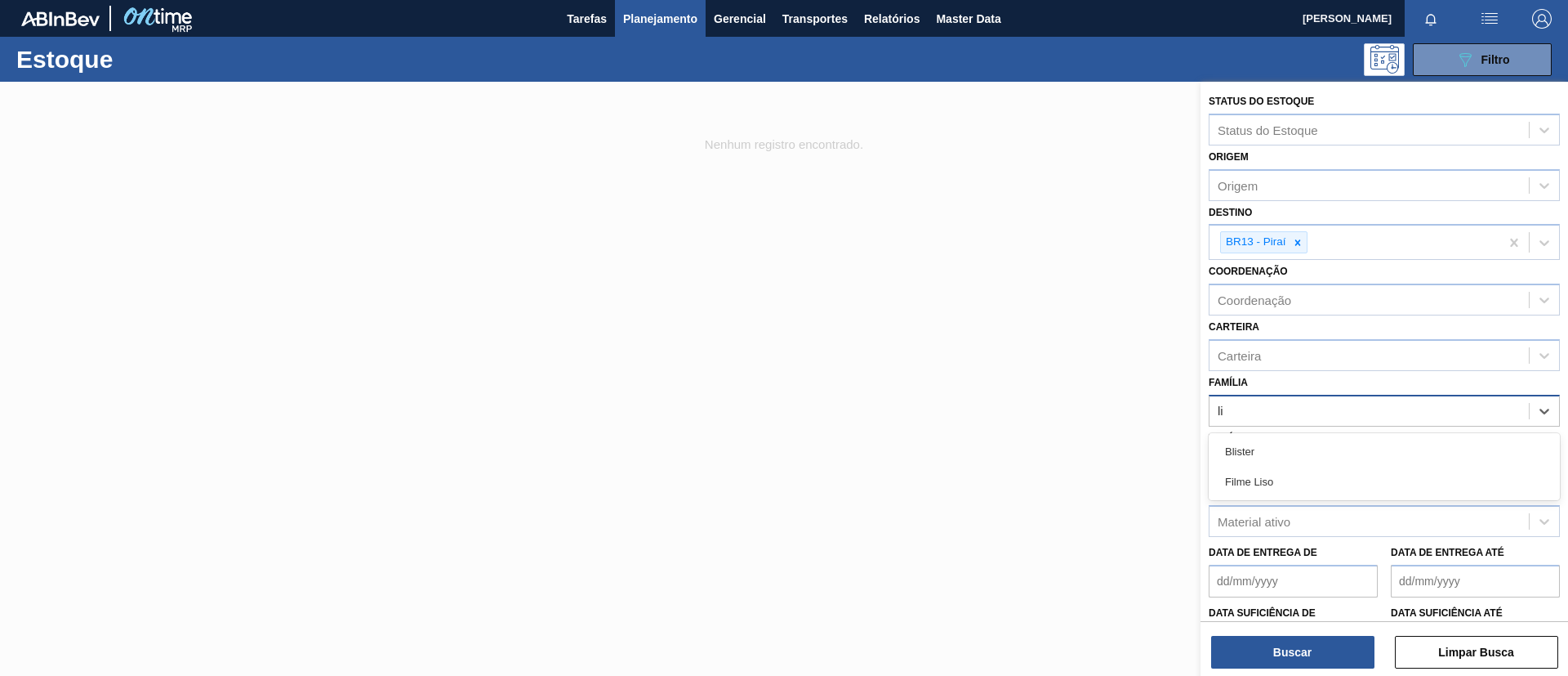
type input "lis"
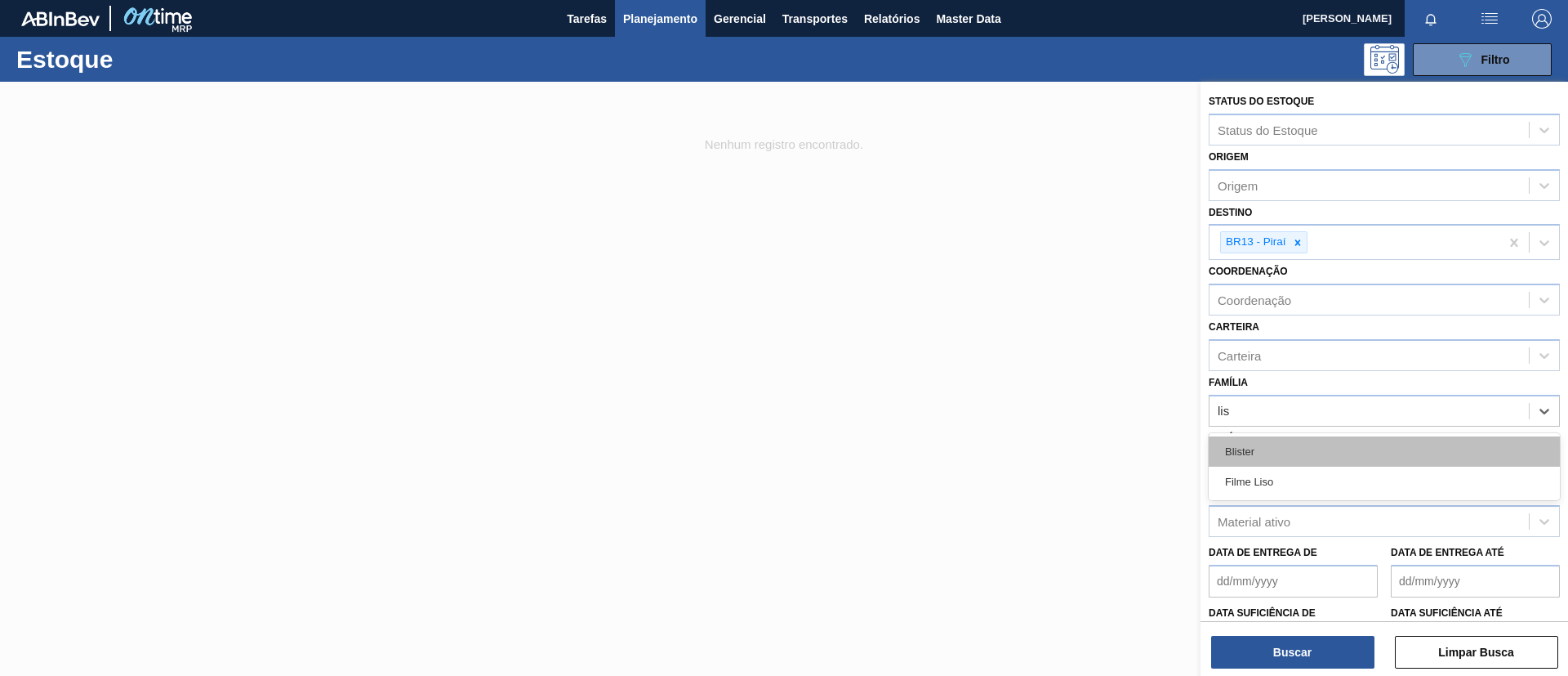
click at [1327, 458] on div "Blister" at bounding box center [1385, 451] width 351 height 30
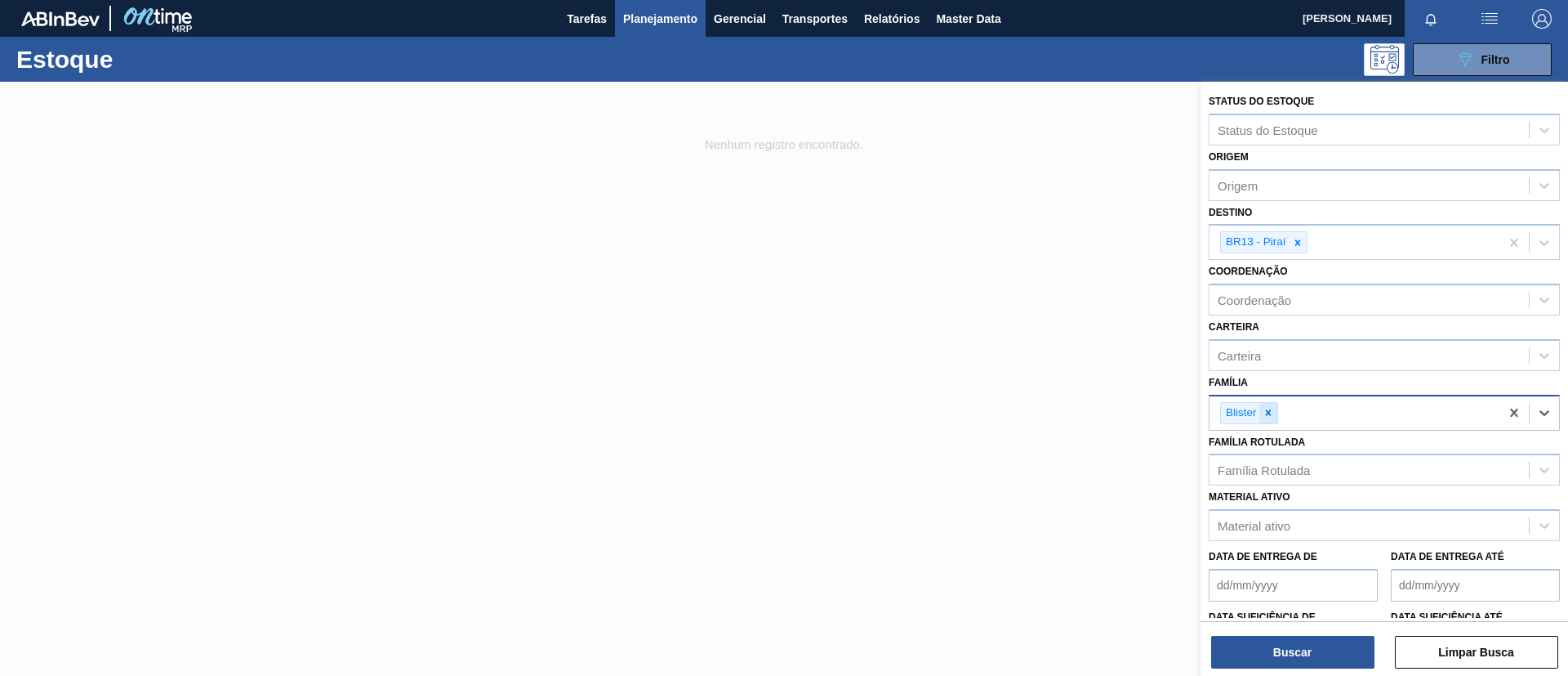
click at [1271, 414] on icon at bounding box center [1268, 412] width 11 height 11
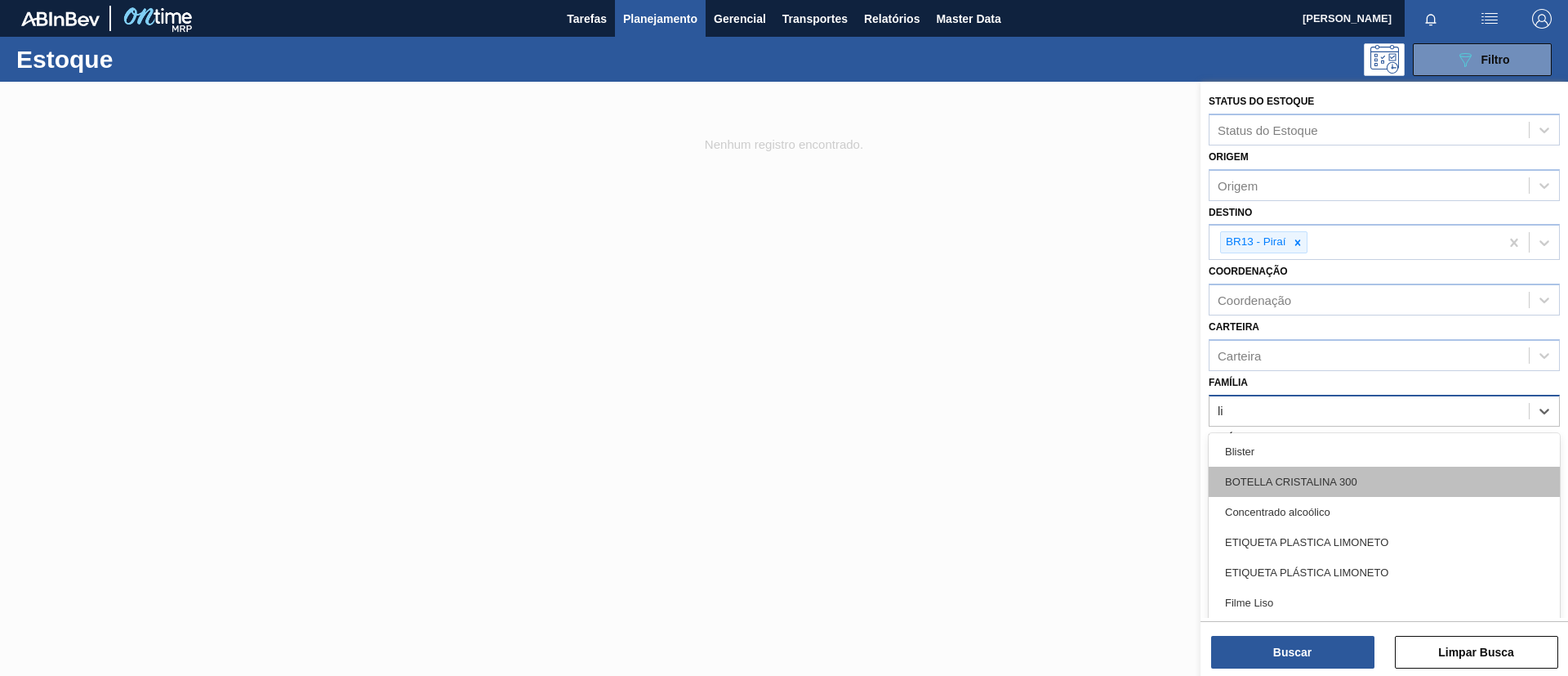
type input "lis"
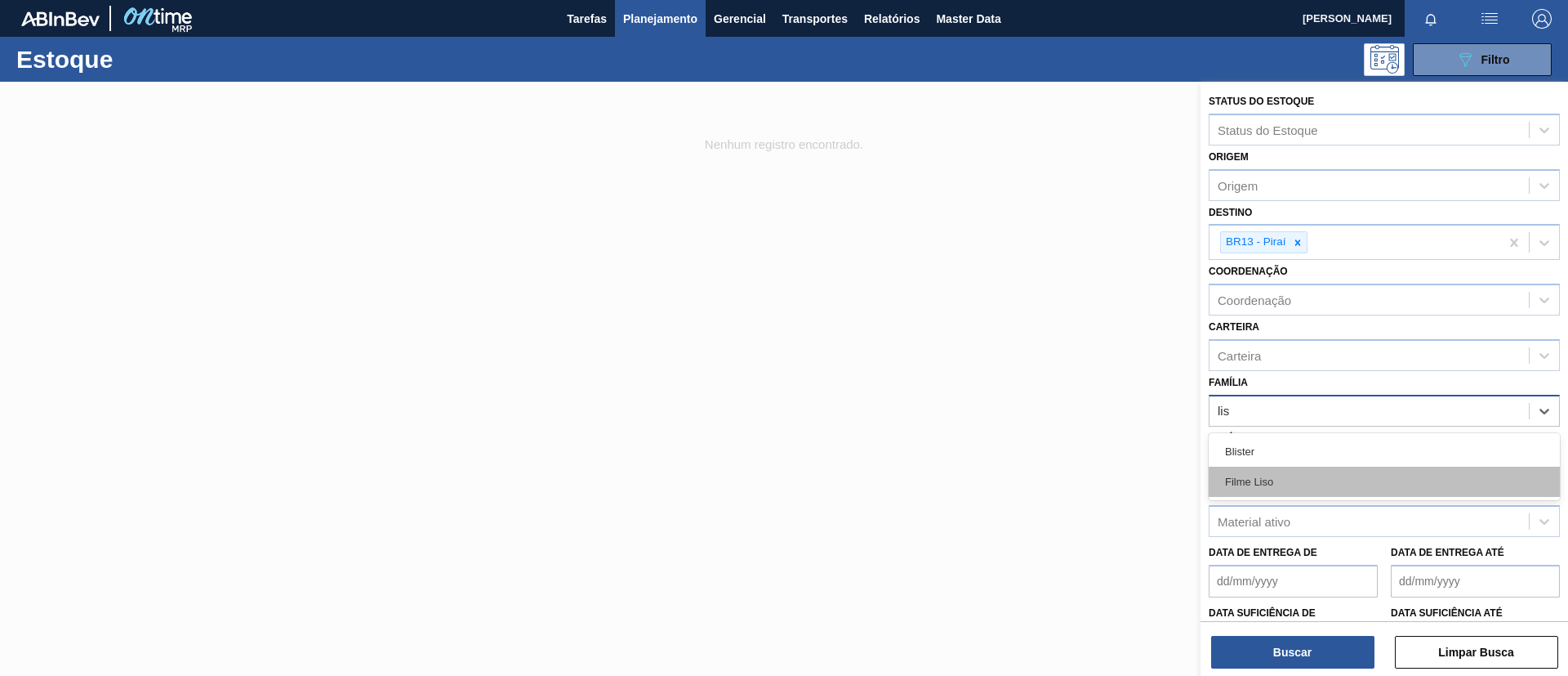
click at [1276, 481] on div "Filme Liso" at bounding box center [1385, 481] width 351 height 30
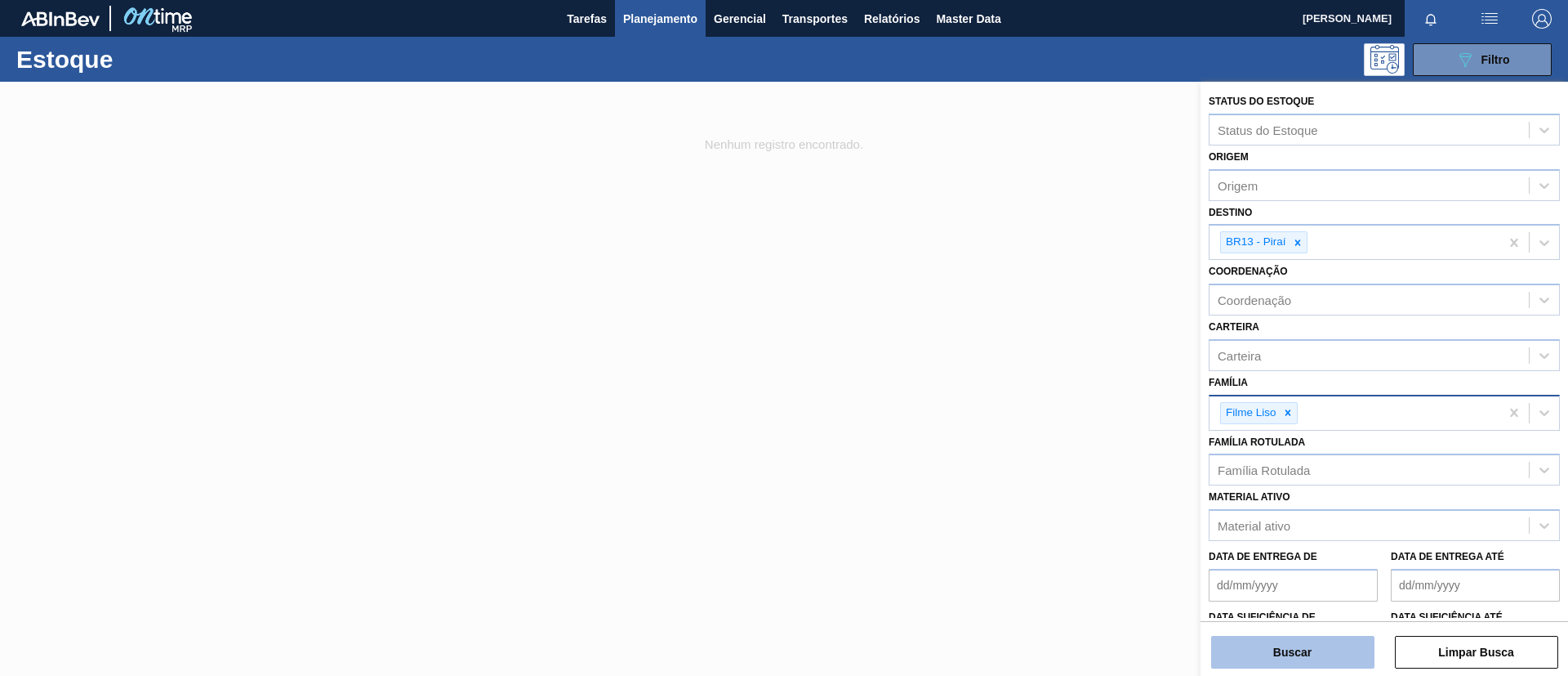
click at [1280, 641] on button "Buscar" at bounding box center [1292, 652] width 163 height 33
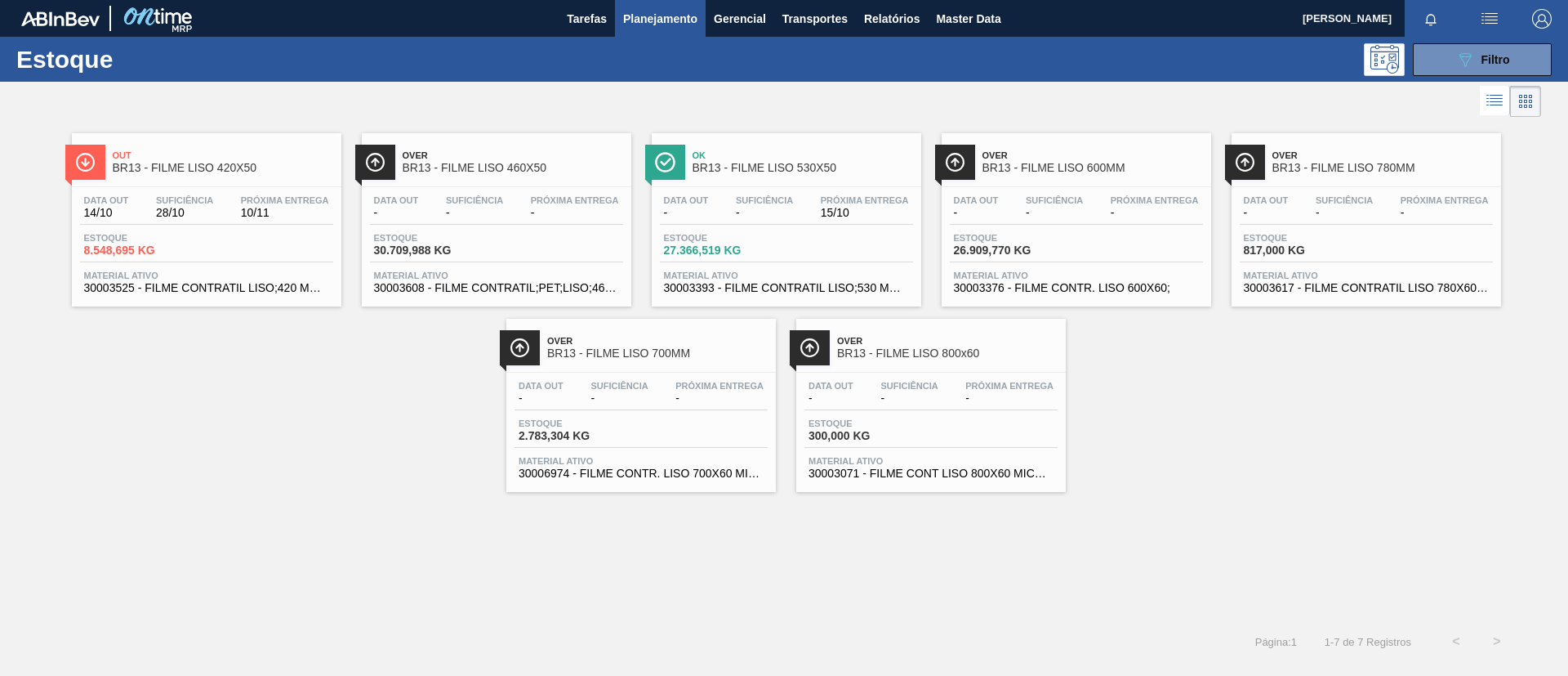
click at [196, 174] on div "Out BR13 - FILME LISO 420X50" at bounding box center [222, 162] width 220 height 37
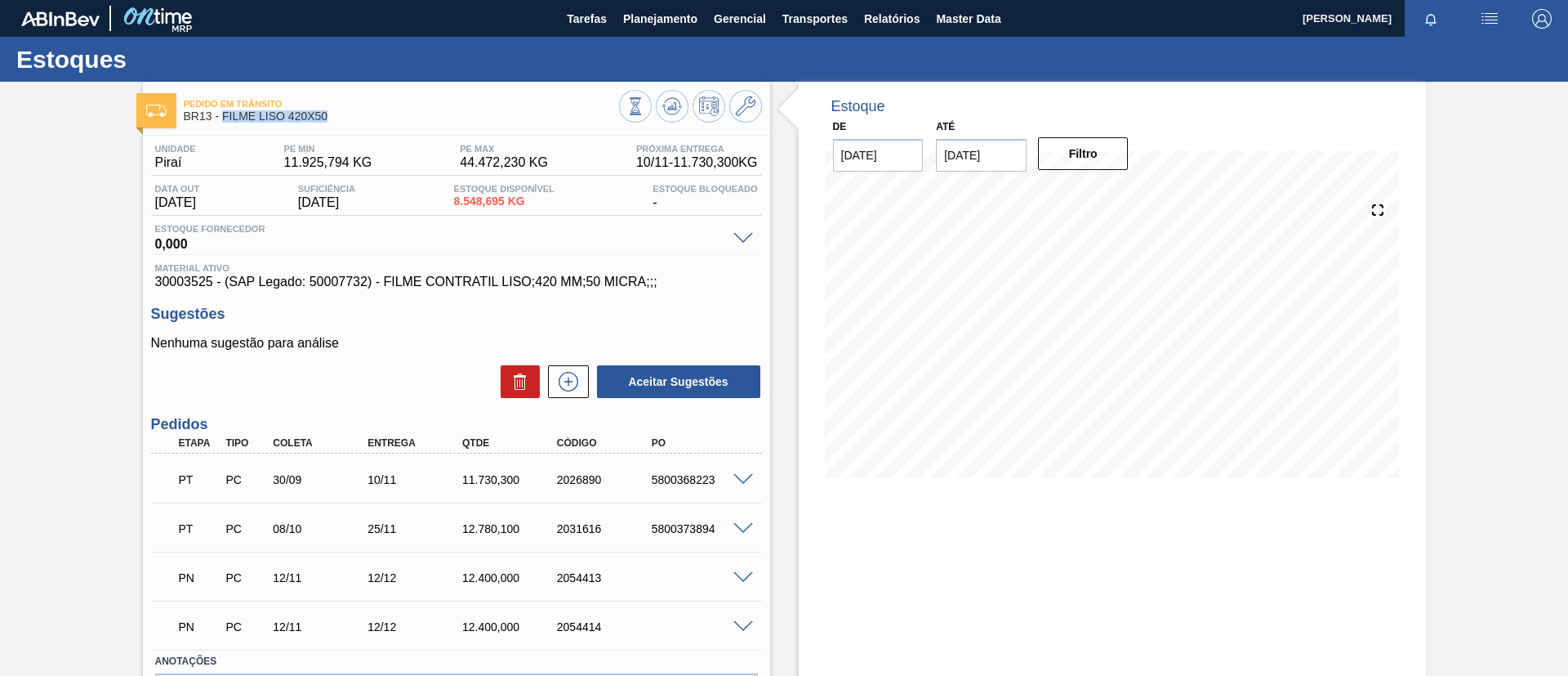
drag, startPoint x: 334, startPoint y: 113, endPoint x: 223, endPoint y: 116, distance: 111.0
click at [223, 116] on span "BR13 - FILME LISO 420X50" at bounding box center [402, 117] width 436 height 12
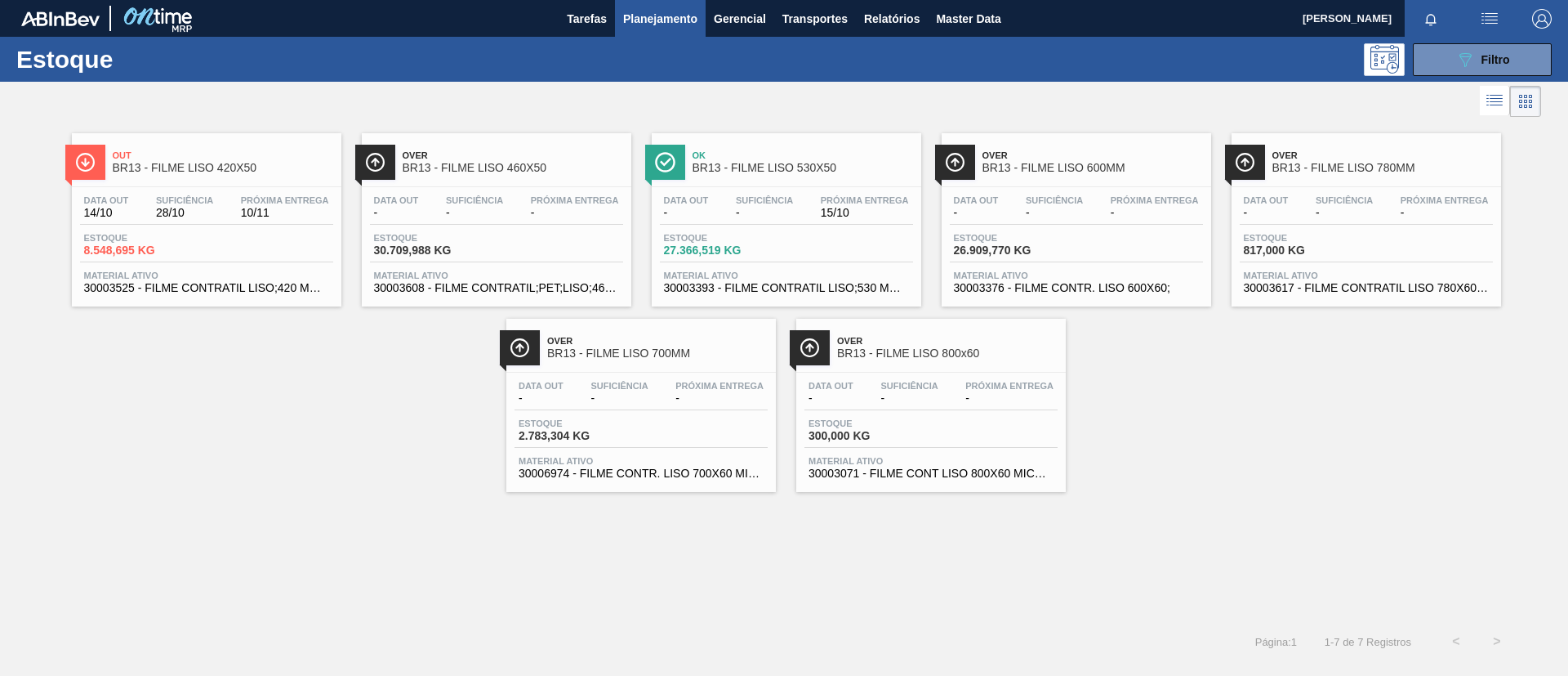
click at [233, 151] on span "Out" at bounding box center [222, 155] width 220 height 10
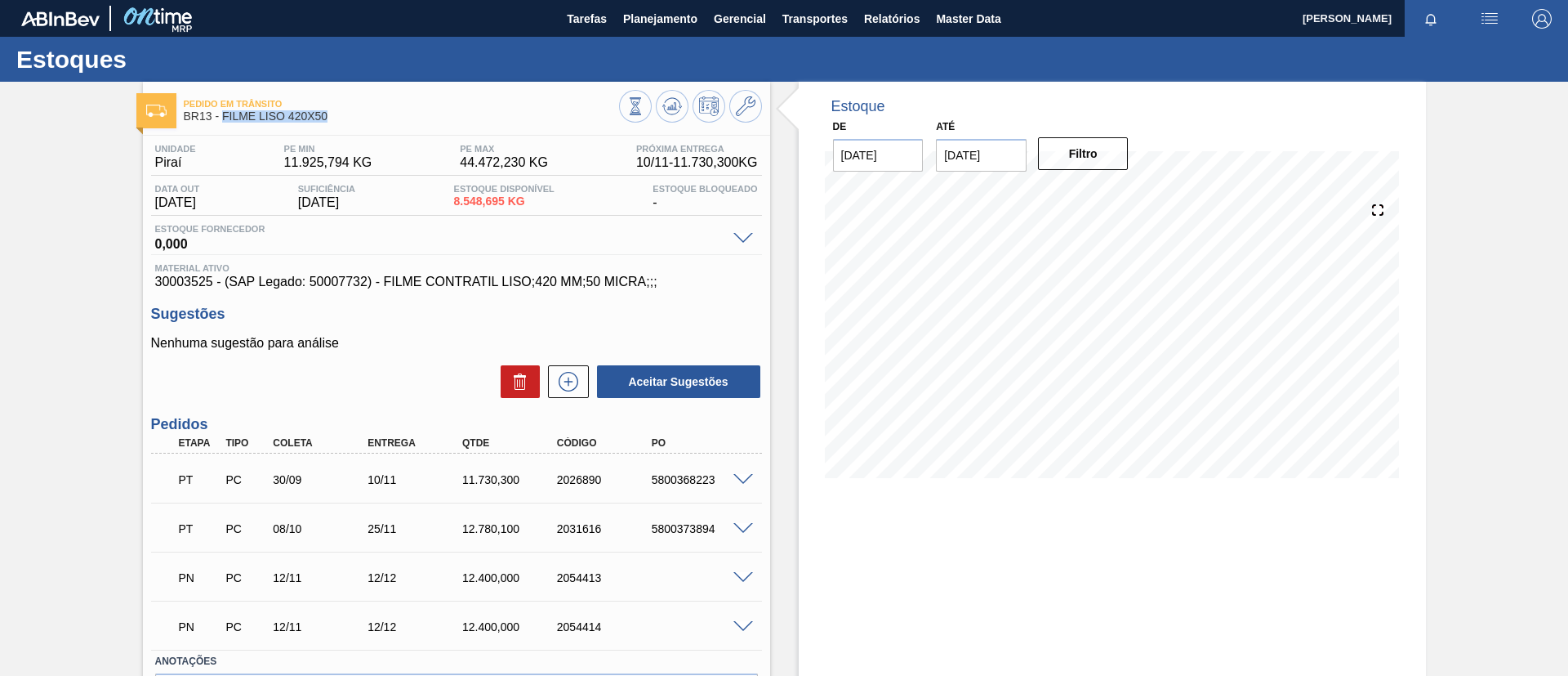
drag, startPoint x: 329, startPoint y: 124, endPoint x: 225, endPoint y: 121, distance: 104.0
click at [225, 121] on div "Pedido em Trânsito BR13 - FILME LISO 420X50" at bounding box center [402, 111] width 436 height 37
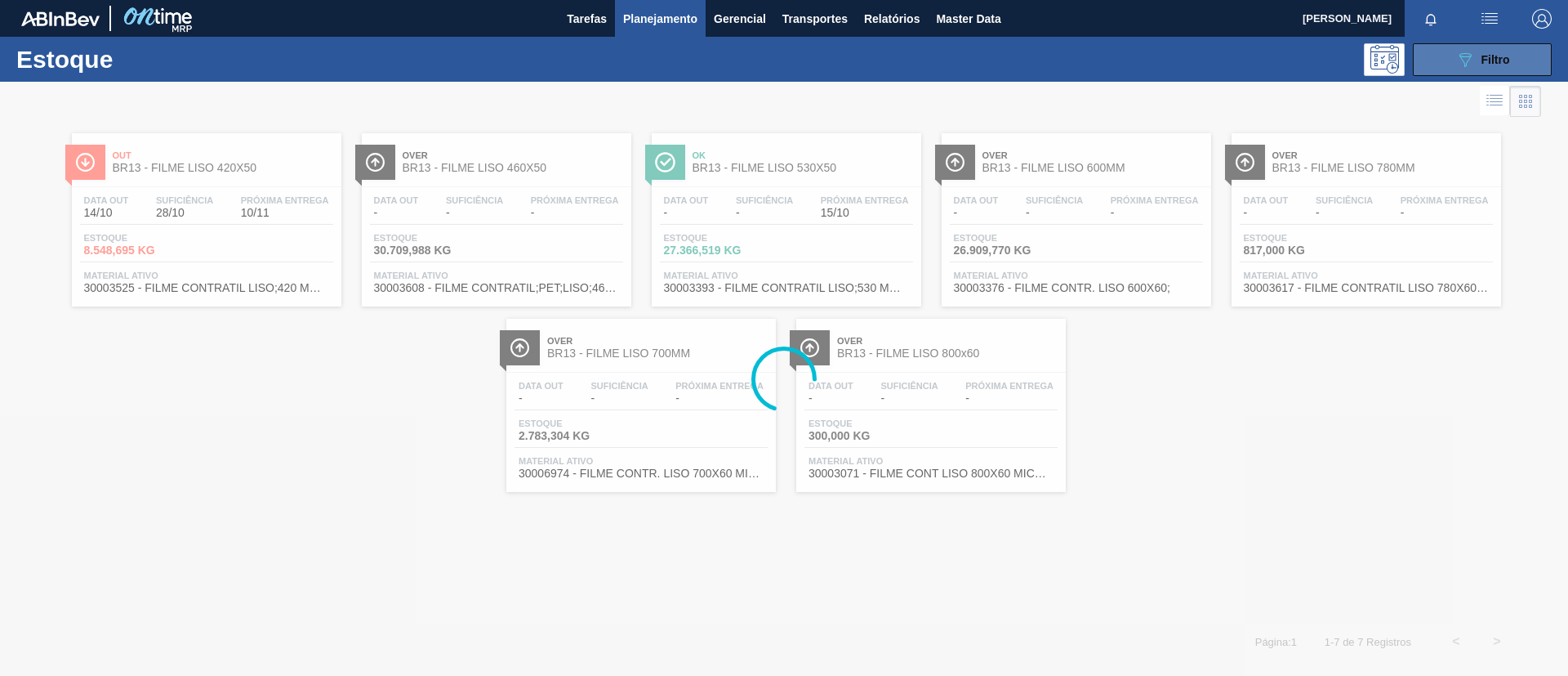
click at [1457, 64] on icon "089F7B8B-B2A5-4AFE-B5C0-19BA573D28AC" at bounding box center [1465, 60] width 20 height 20
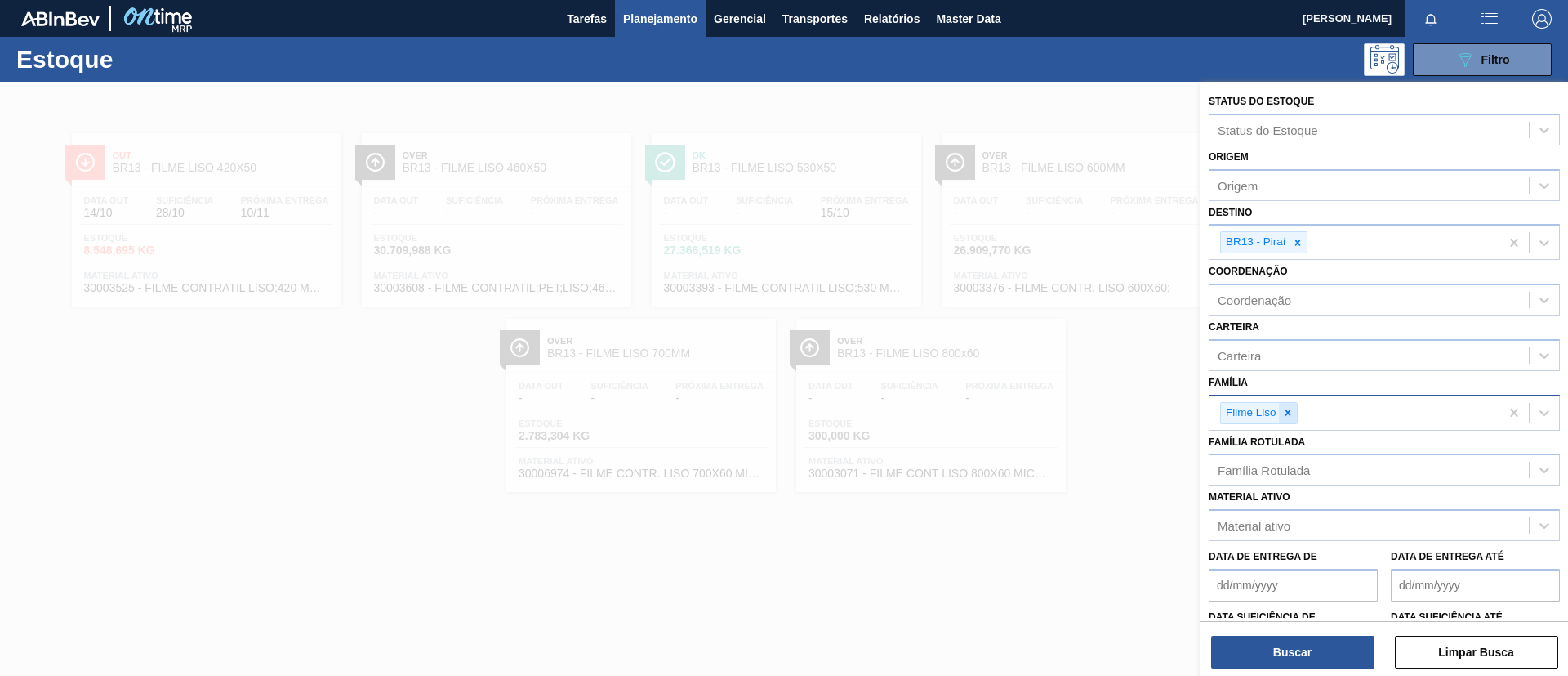
click at [1293, 414] on icon at bounding box center [1288, 412] width 11 height 11
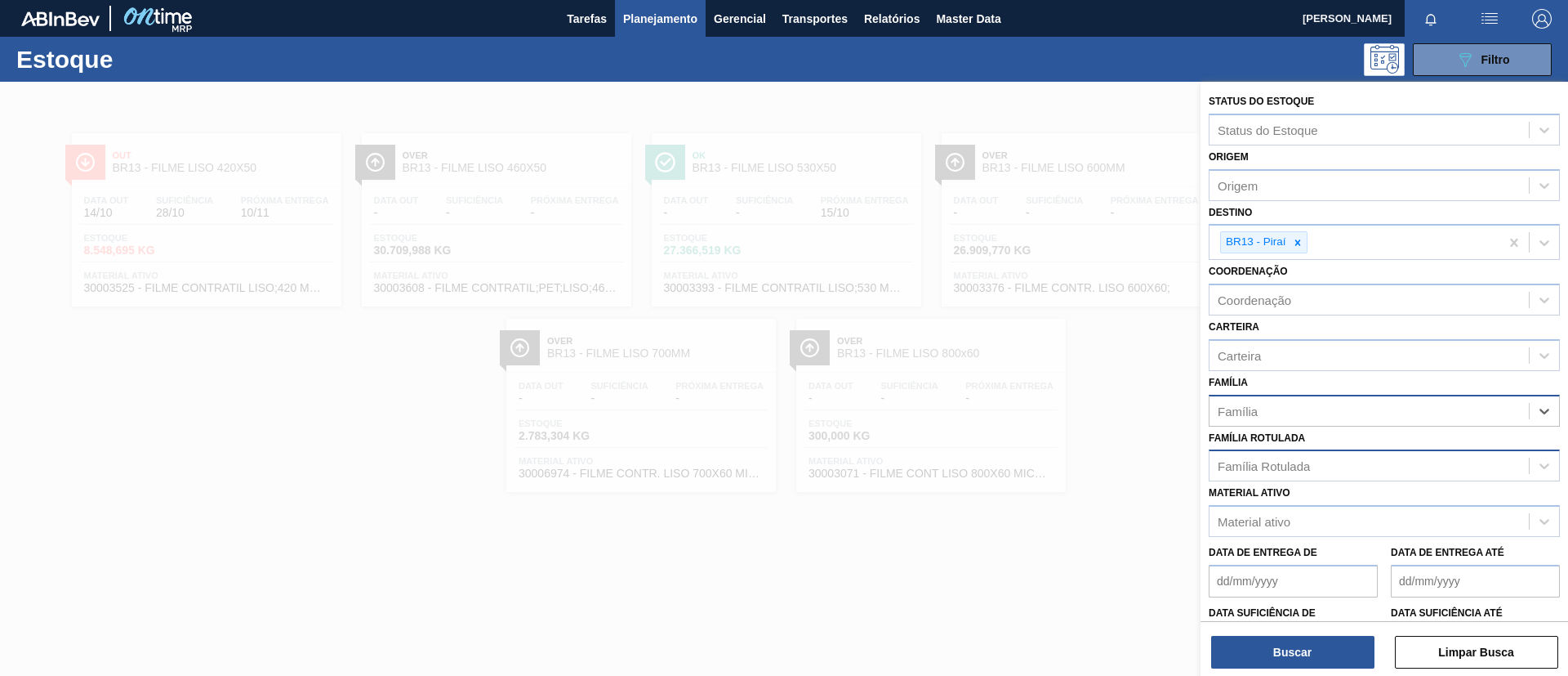
click at [1299, 457] on div "Família Rotulada" at bounding box center [1369, 465] width 319 height 23
paste Rotulada "FILME LISO 420X50"
type Rotulada "FILME LISO 420X50"
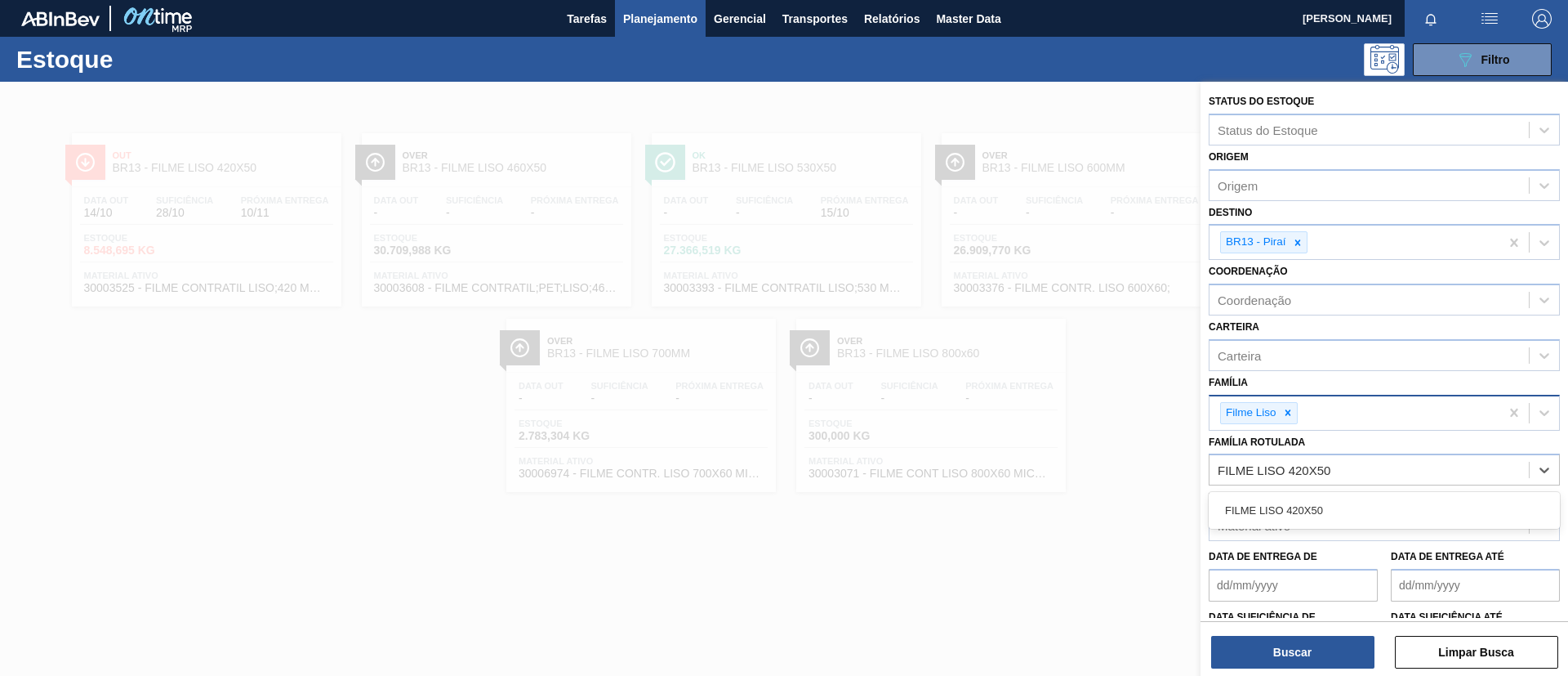
click at [1316, 511] on div "FILME LISO 420X50" at bounding box center [1385, 510] width 351 height 30
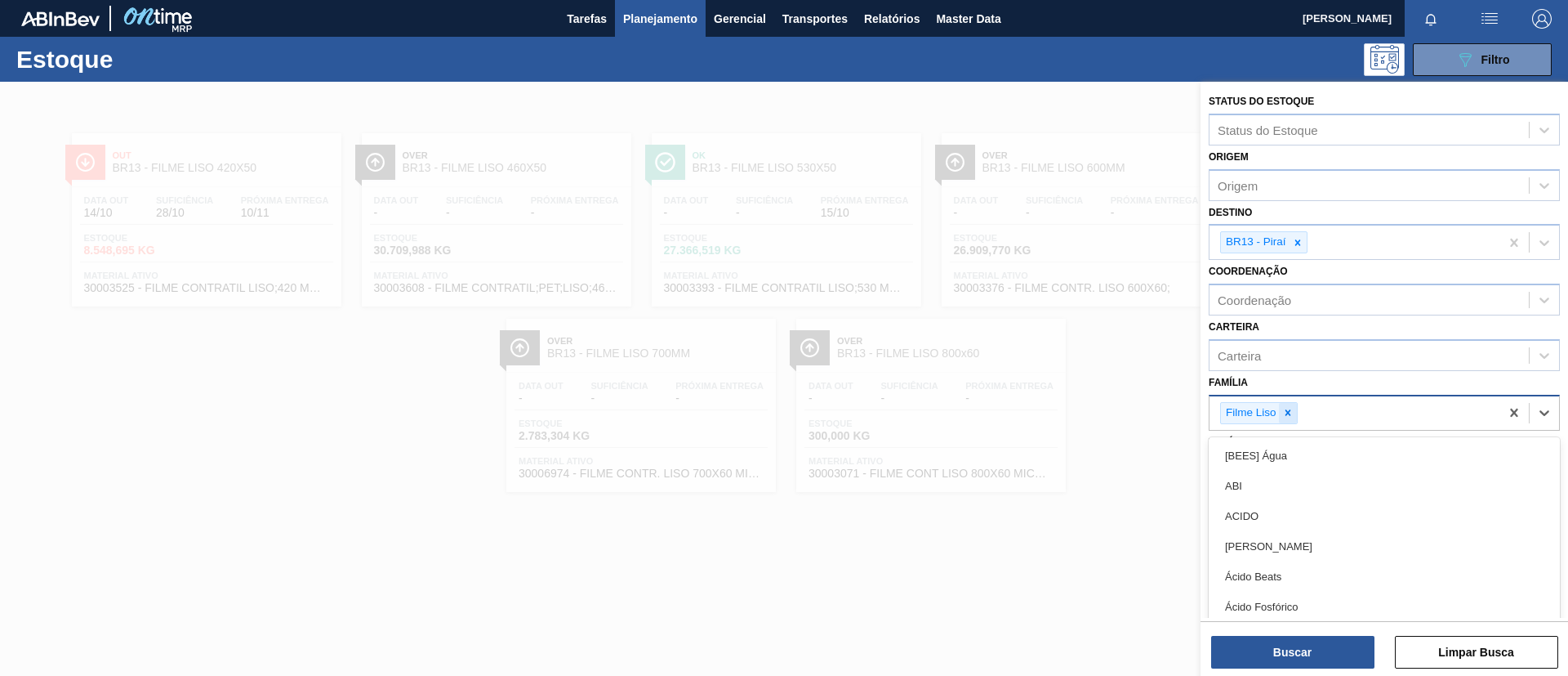
click at [1290, 423] on div "Filme Liso" at bounding box center [1259, 413] width 78 height 22
click at [1283, 416] on icon at bounding box center [1288, 412] width 11 height 11
click at [1301, 241] on icon at bounding box center [1297, 242] width 11 height 11
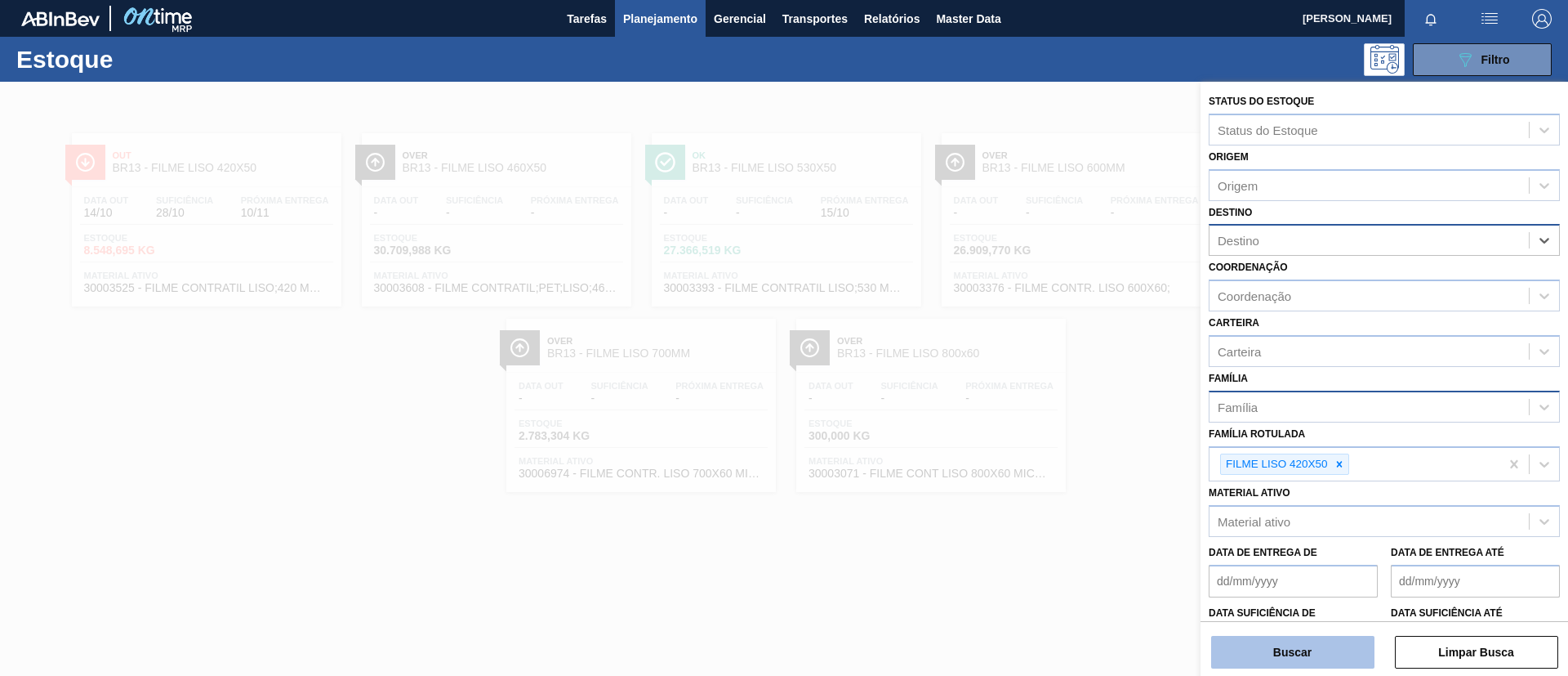
click at [1289, 647] on button "Buscar" at bounding box center [1292, 652] width 163 height 33
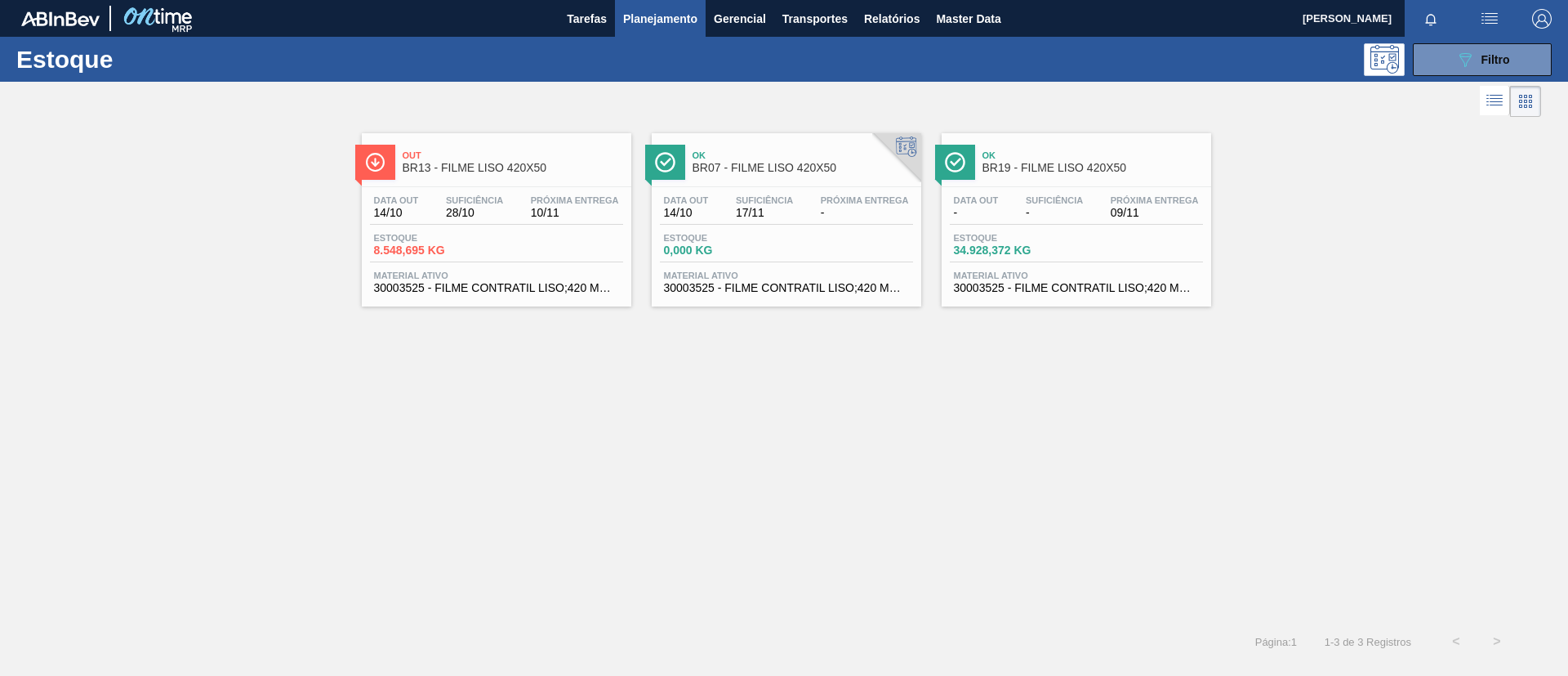
click at [1067, 172] on span "BR19 - FILME LISO 420X50" at bounding box center [1093, 168] width 220 height 12
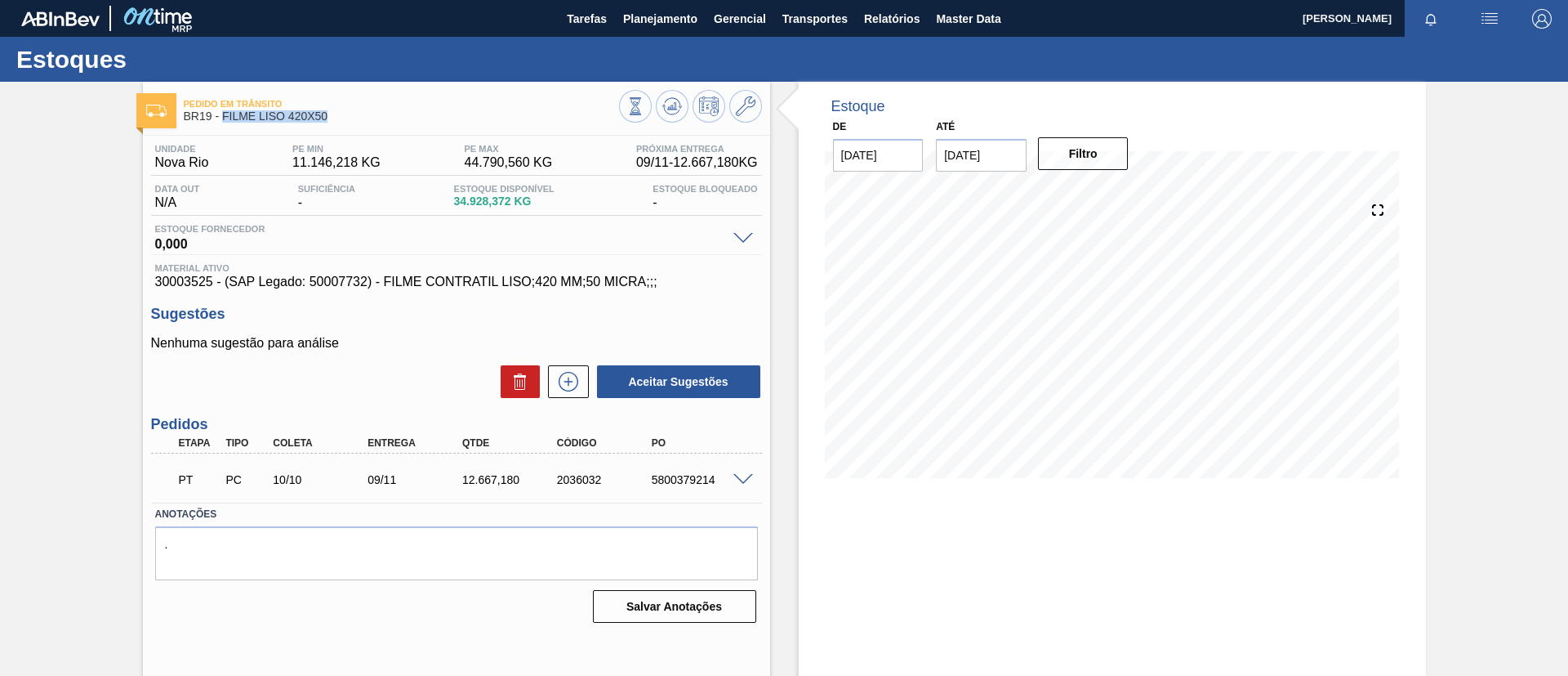
drag, startPoint x: 330, startPoint y: 120, endPoint x: 222, endPoint y: 118, distance: 108.0
click at [222, 118] on span "BR19 - FILME LISO 420X50" at bounding box center [402, 117] width 436 height 12
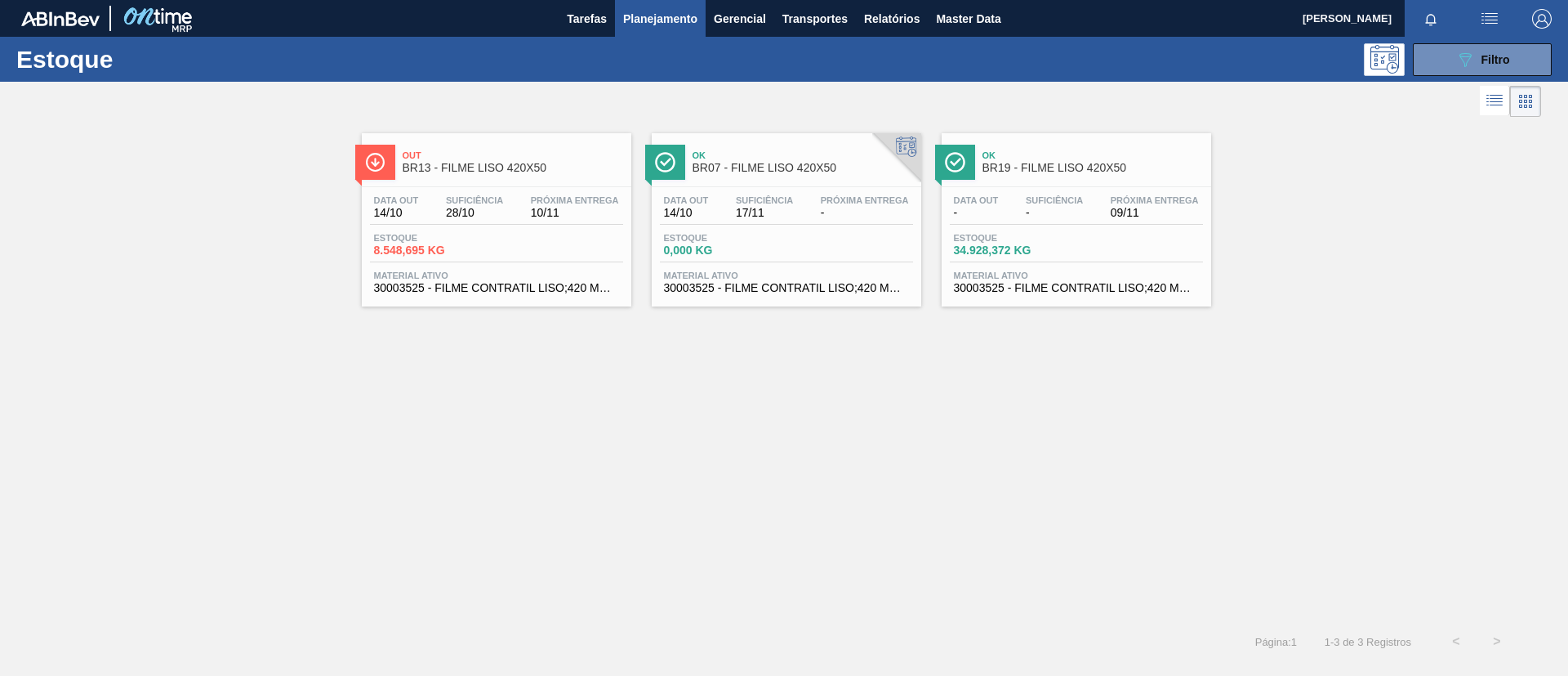
click at [526, 173] on span "BR13 - FILME LISO 420X50" at bounding box center [513, 168] width 220 height 12
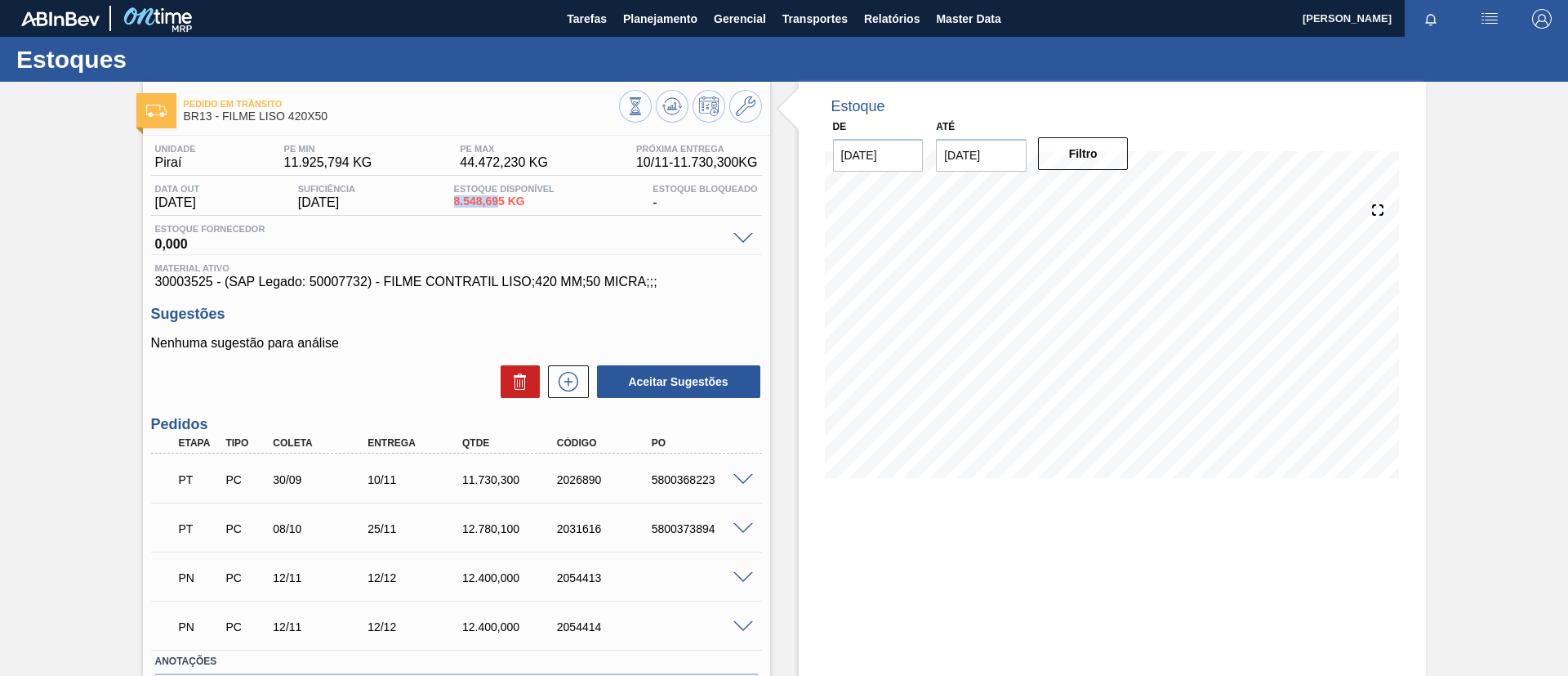
drag, startPoint x: 456, startPoint y: 210, endPoint x: 505, endPoint y: 204, distance: 49.4
click at [505, 204] on div "Data out 14/10/2025 Suficiência 28/10/2025 Estoque Disponível 8.548,695 KG Esto…" at bounding box center [456, 200] width 611 height 32
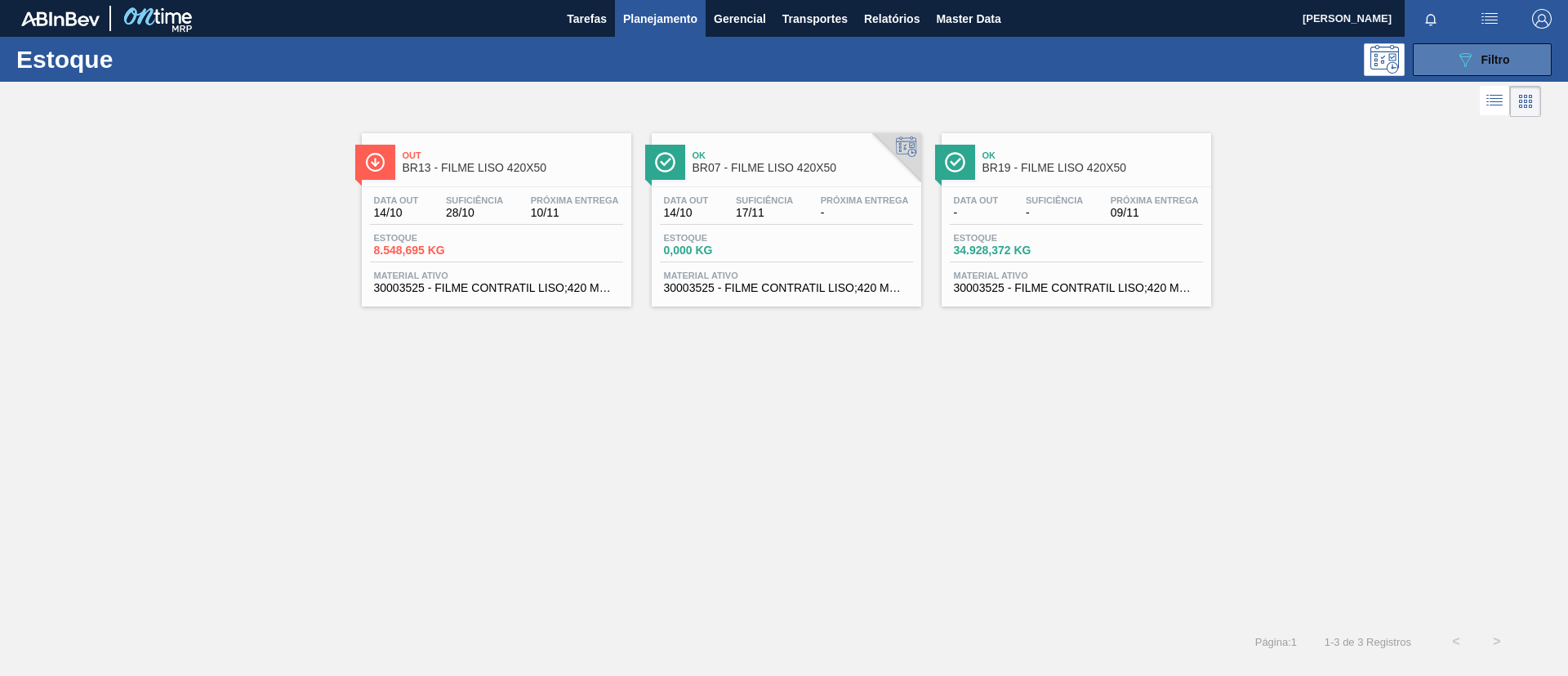
click at [1433, 58] on button "089F7B8B-B2A5-4AFE-B5C0-19BA573D28AC Filtro" at bounding box center [1482, 60] width 139 height 33
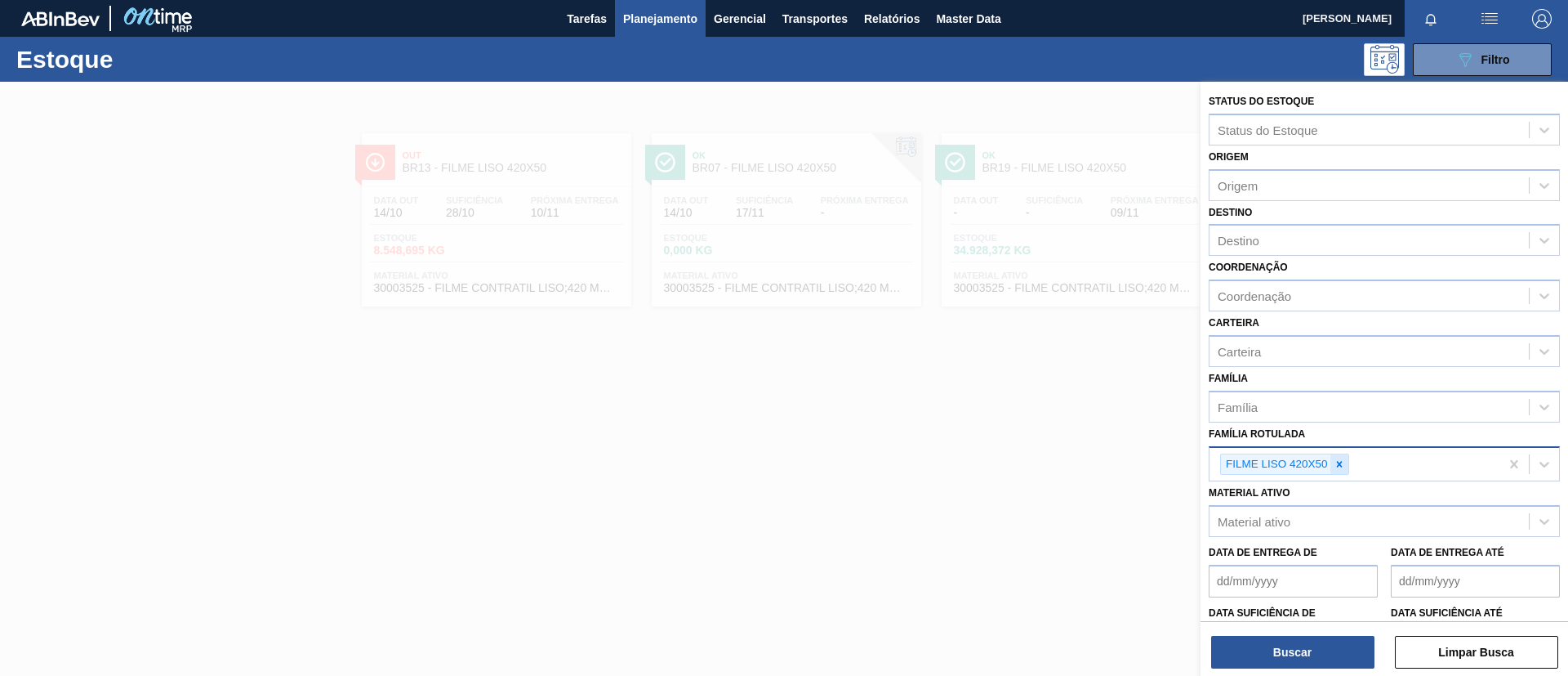
click at [1342, 461] on icon at bounding box center [1339, 463] width 6 height 6
paste Rotulada "FILME BC 269ML MP C/15"
type Rotulada "FILME BC 269ML MP C/15"
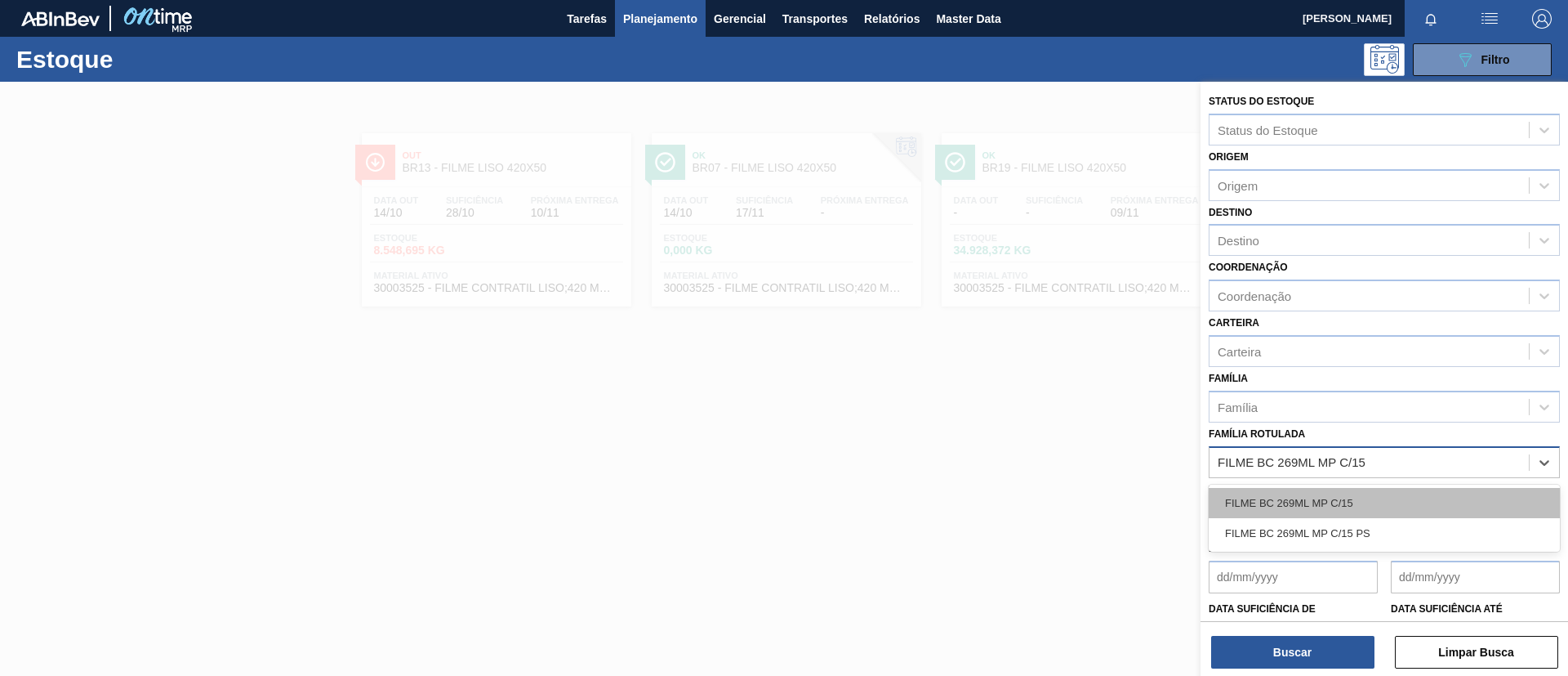
click at [1324, 495] on div "FILME BC 269ML MP C/15" at bounding box center [1385, 502] width 351 height 30
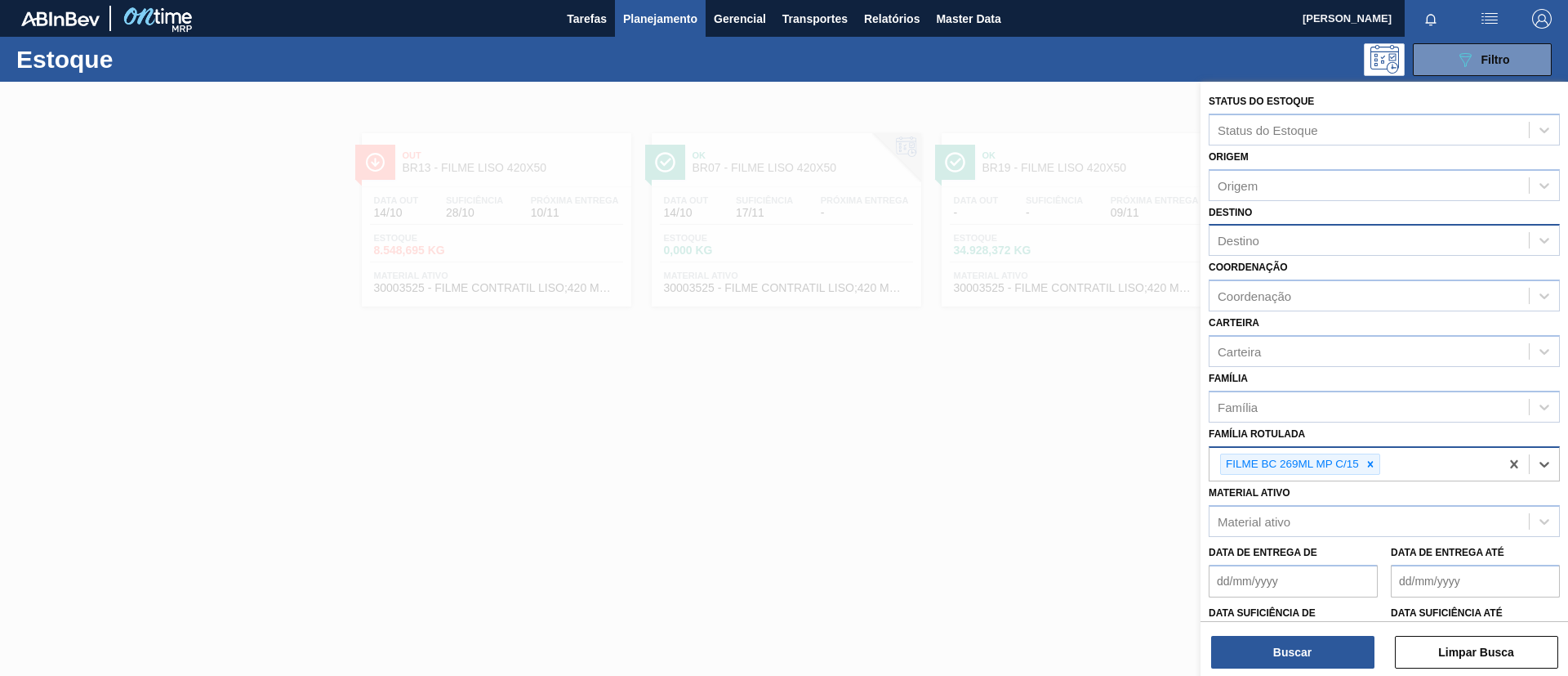
click at [1316, 255] on div "Destino" at bounding box center [1385, 239] width 351 height 32
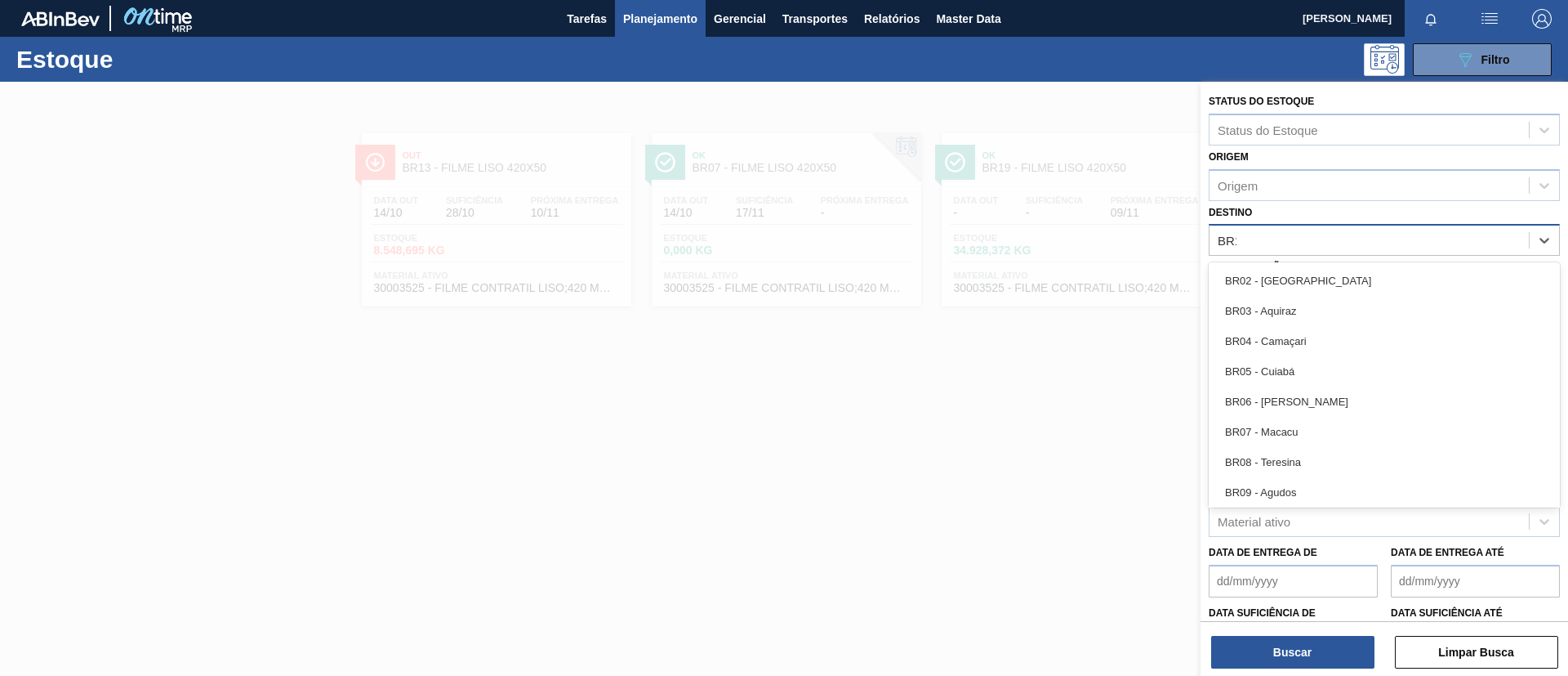
type input "BR13"
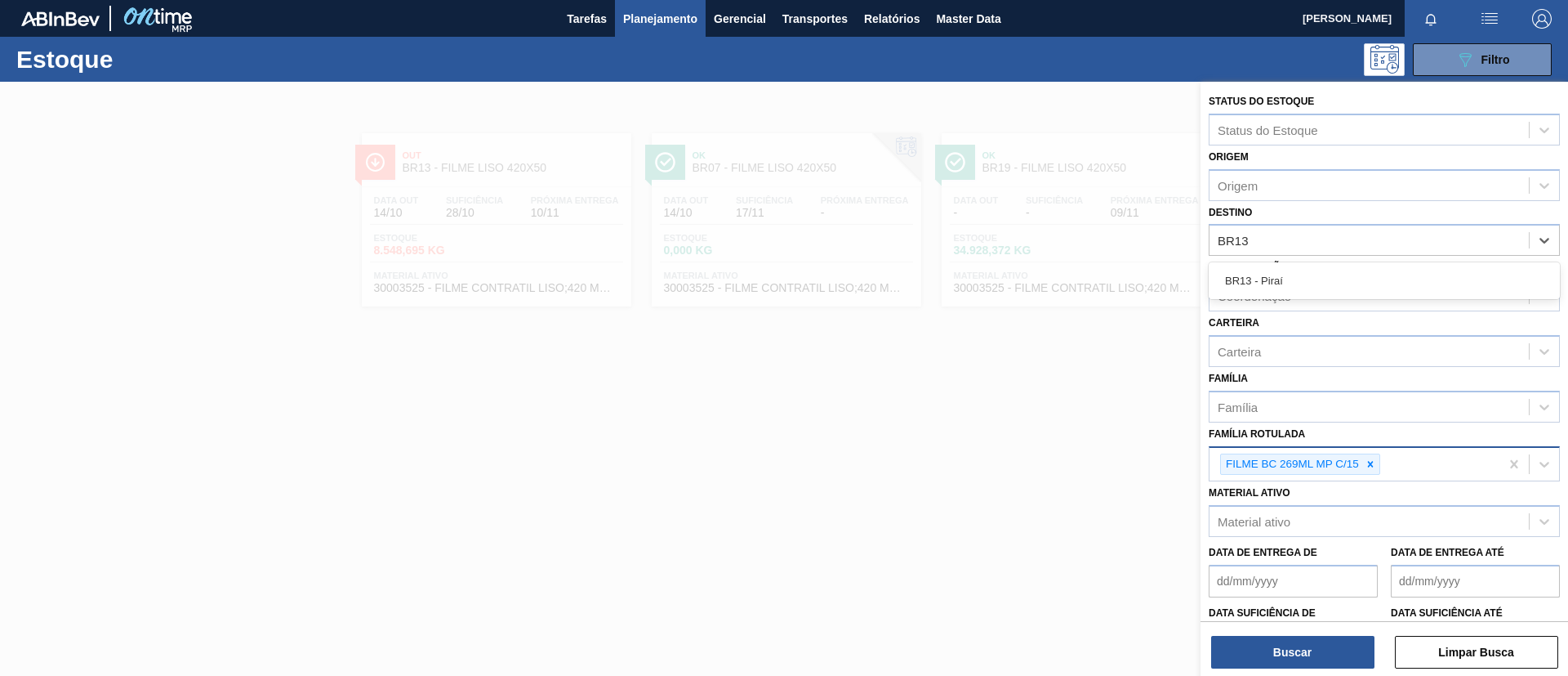
drag, startPoint x: 1329, startPoint y: 280, endPoint x: 1329, endPoint y: 293, distance: 13.0
click at [1329, 281] on div "BR13 - Piraí" at bounding box center [1385, 280] width 351 height 30
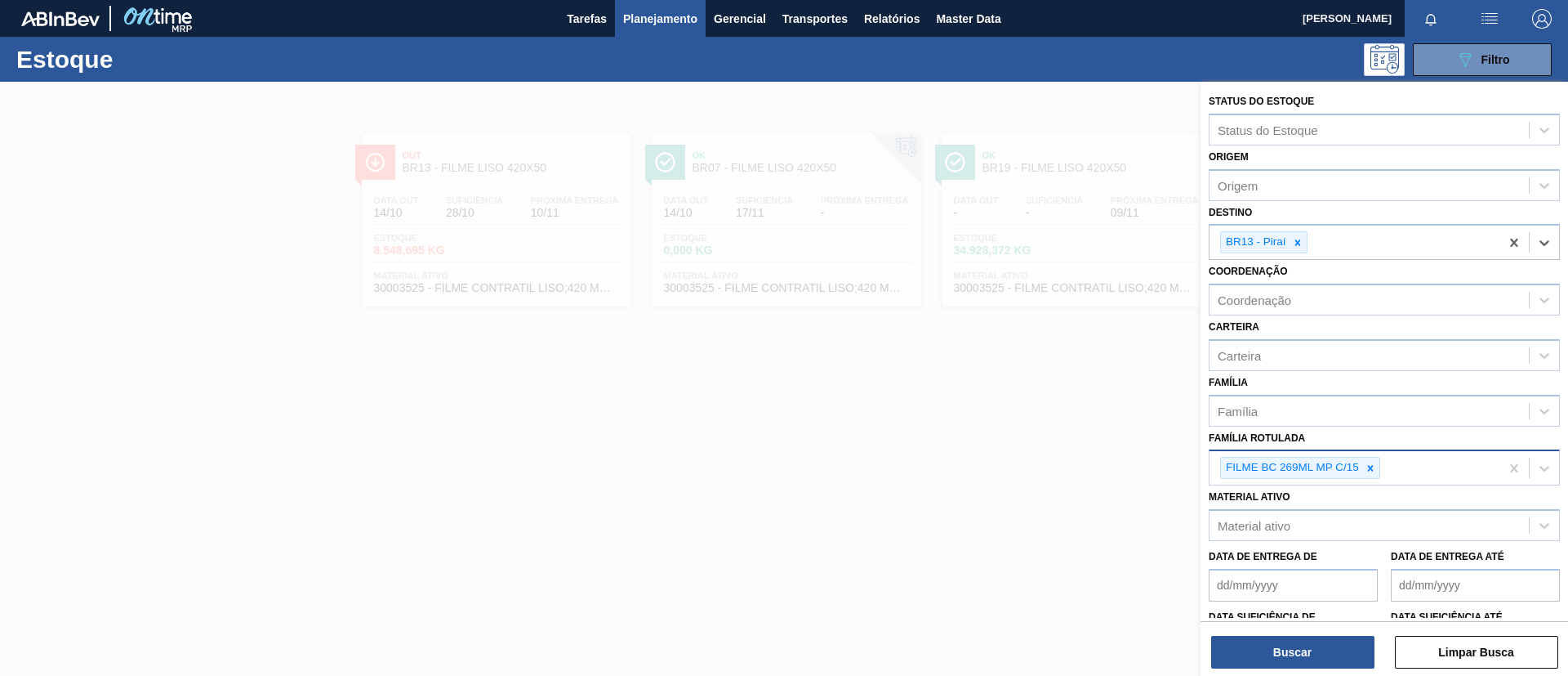
click at [1281, 670] on div "Status do Estoque Status do Estoque Origem Origem Destino option BR13 - Piraí, …" at bounding box center [1384, 380] width 367 height 597
click at [1284, 658] on button "Buscar" at bounding box center [1292, 652] width 163 height 33
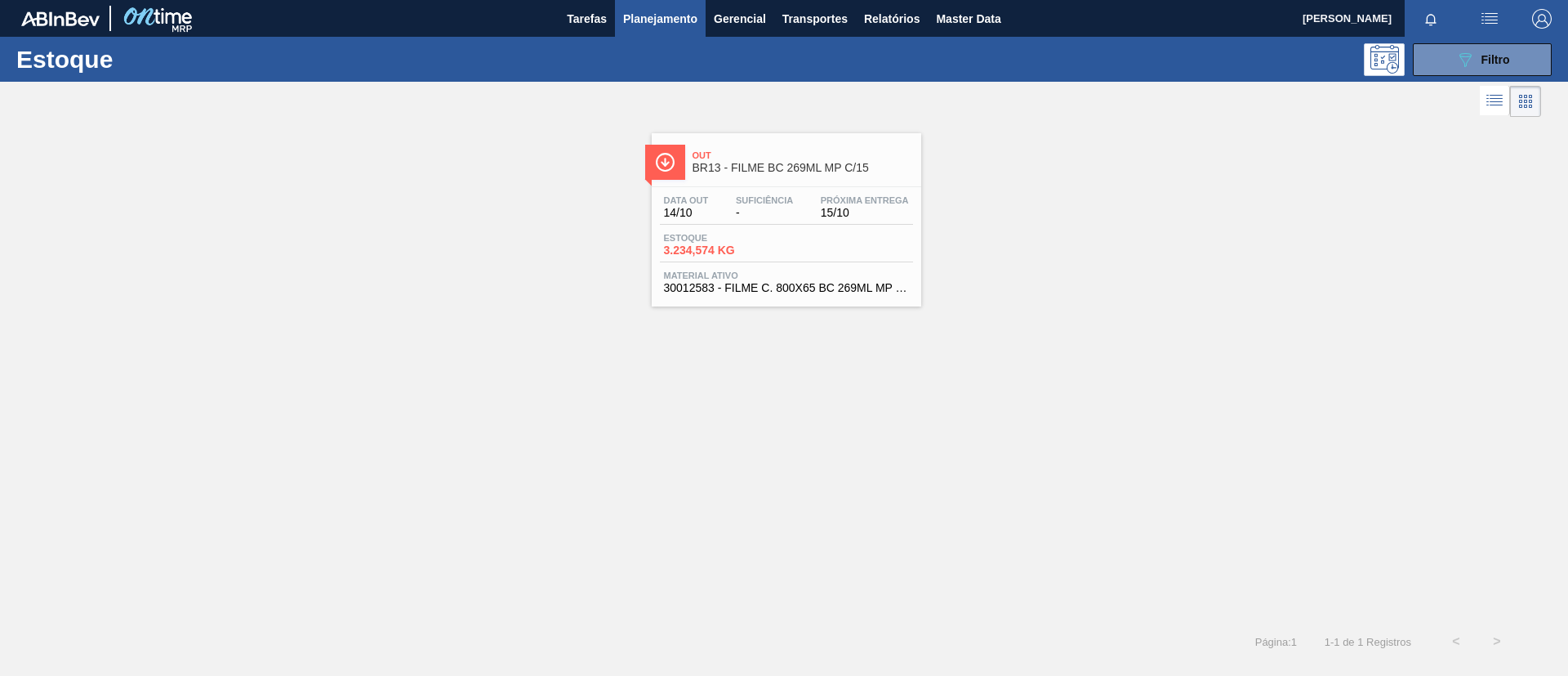
click at [815, 125] on link "Out BR13 - FILME BC 269ML MP C/15 Data out 14/10 Suficiência - Próxima Entrega …" at bounding box center [784, 214] width 290 height 186
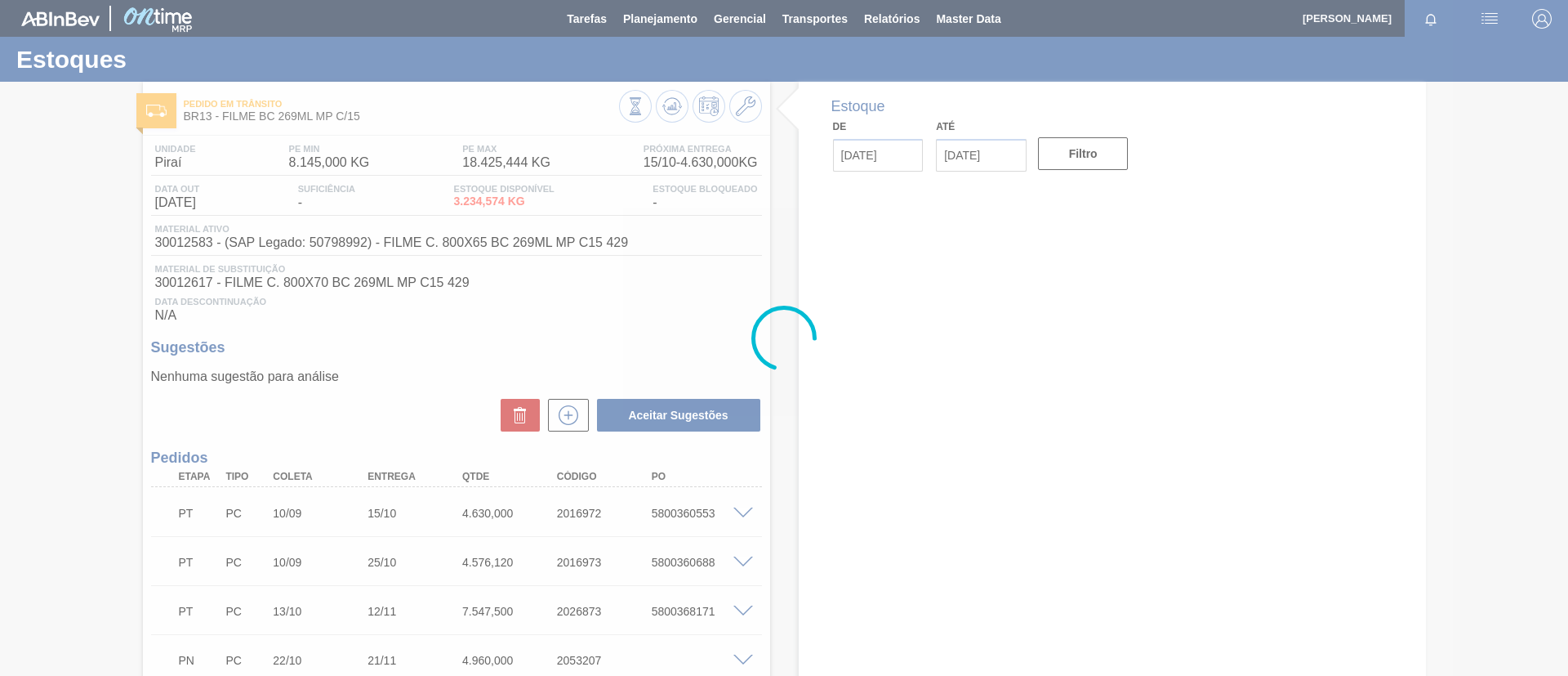
click at [197, 444] on div at bounding box center [784, 338] width 1568 height 676
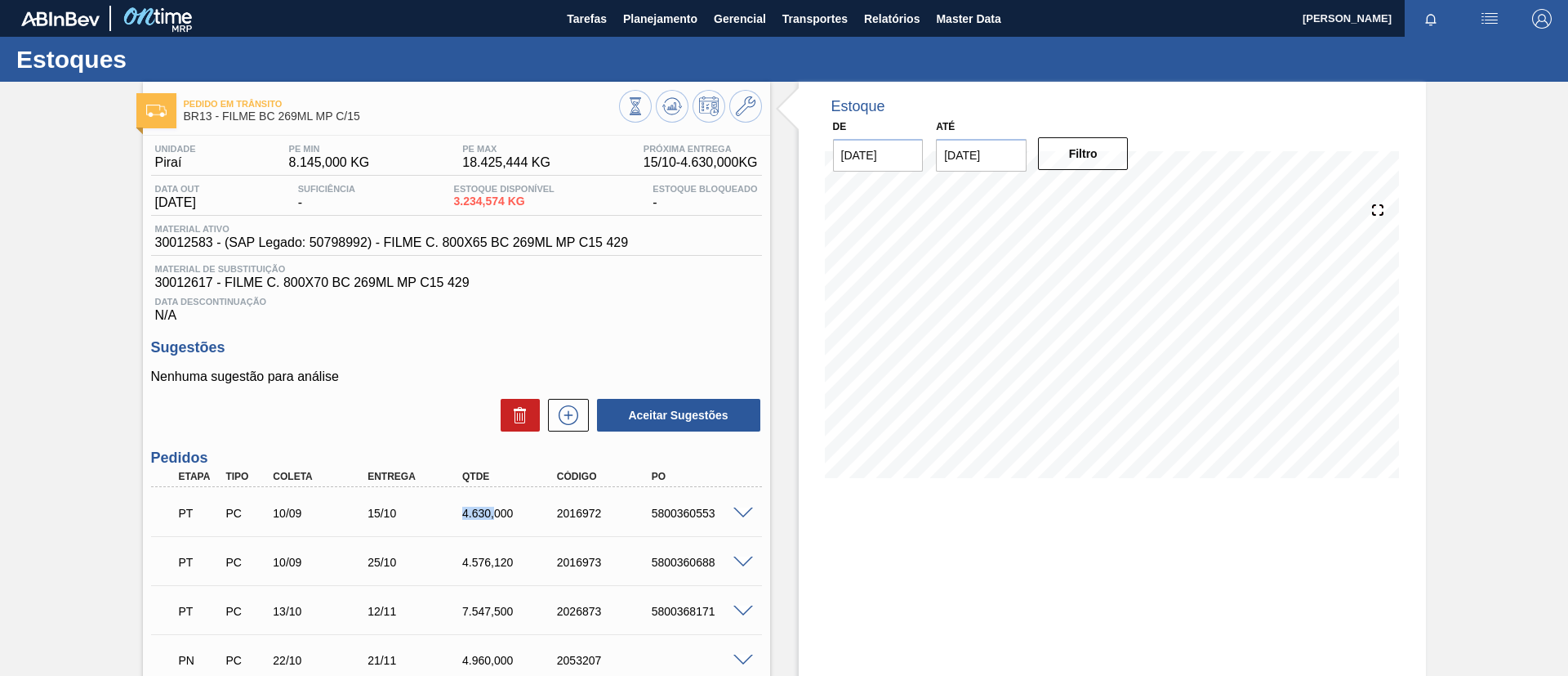
drag, startPoint x: 448, startPoint y: 516, endPoint x: 496, endPoint y: 523, distance: 48.5
click at [496, 523] on div "PT PC 10/09 15/10 4.630,000 2016972 5800360553" at bounding box center [452, 512] width 568 height 33
click at [485, 520] on div "PT PC 10/09 15/10 4.630,000 2016972 5800360553" at bounding box center [452, 512] width 568 height 33
click at [463, 514] on div "4.630,000" at bounding box center [511, 513] width 106 height 13
drag, startPoint x: 456, startPoint y: 512, endPoint x: 488, endPoint y: 517, distance: 32.4
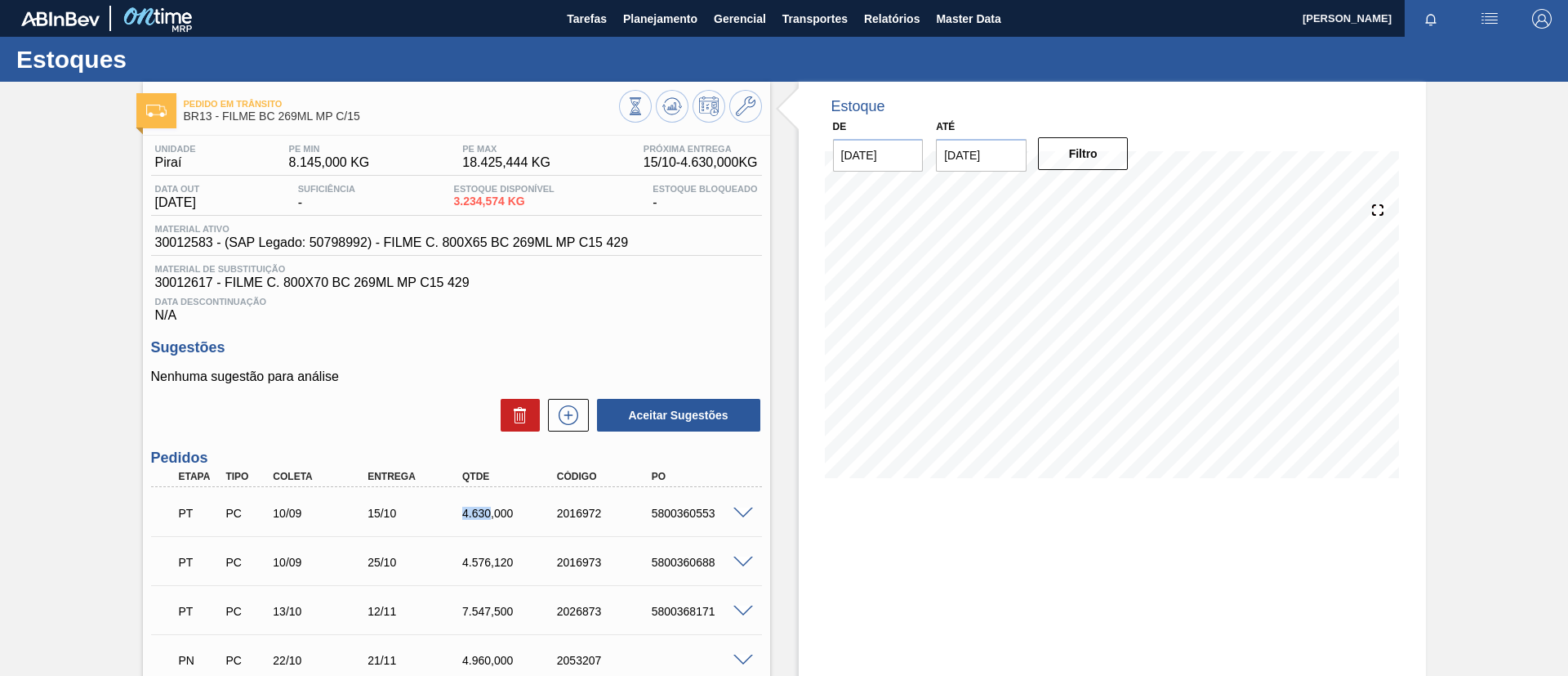
click at [488, 517] on div "4.630,000" at bounding box center [500, 513] width 95 height 13
drag, startPoint x: 454, startPoint y: 205, endPoint x: 503, endPoint y: 206, distance: 49.0
click at [503, 206] on div "Data out 14/10/2025 Suficiência - Estoque Disponível 3.234,574 KG Estoque Bloqu…" at bounding box center [456, 200] width 611 height 32
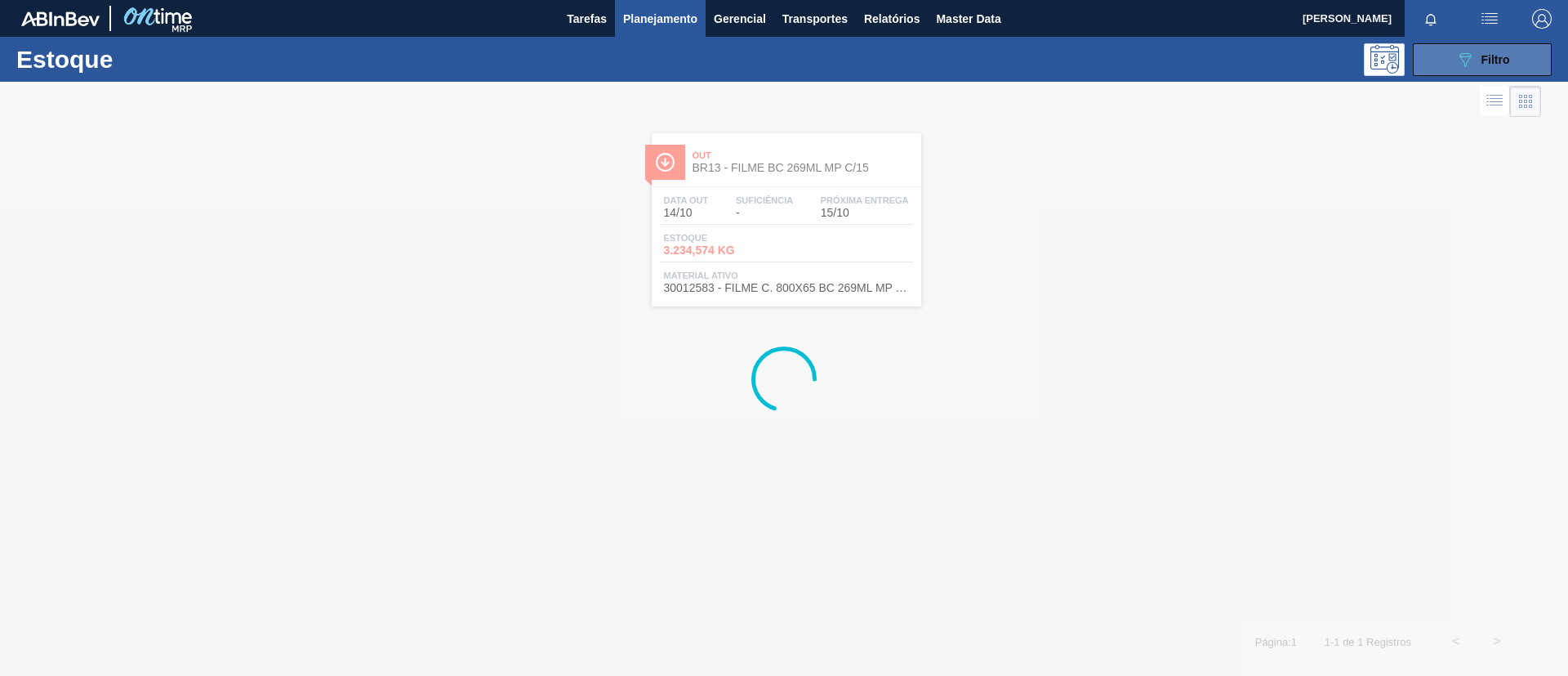
click at [1467, 70] on button "089F7B8B-B2A5-4AFE-B5C0-19BA573D28AC Filtro" at bounding box center [1482, 60] width 139 height 33
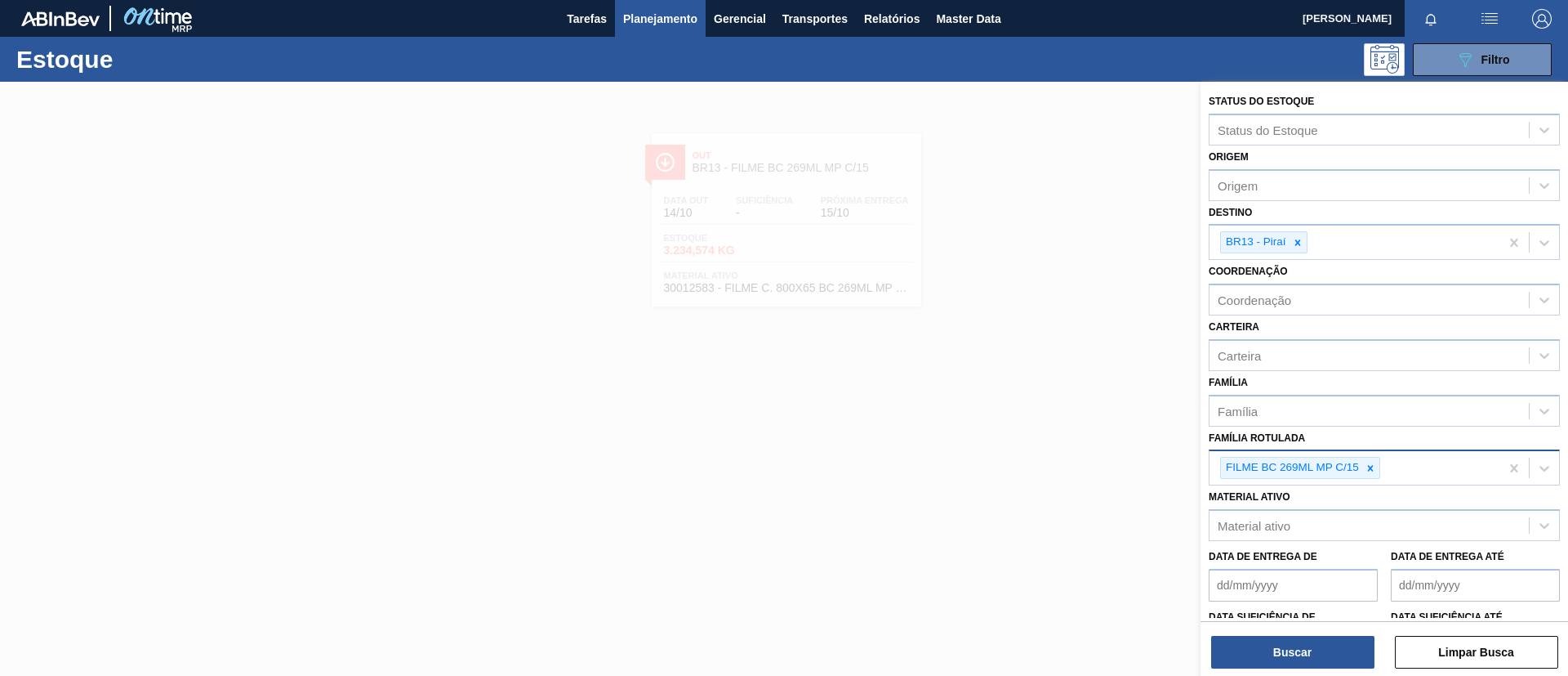
click at [1372, 463] on icon at bounding box center [1370, 468] width 11 height 11
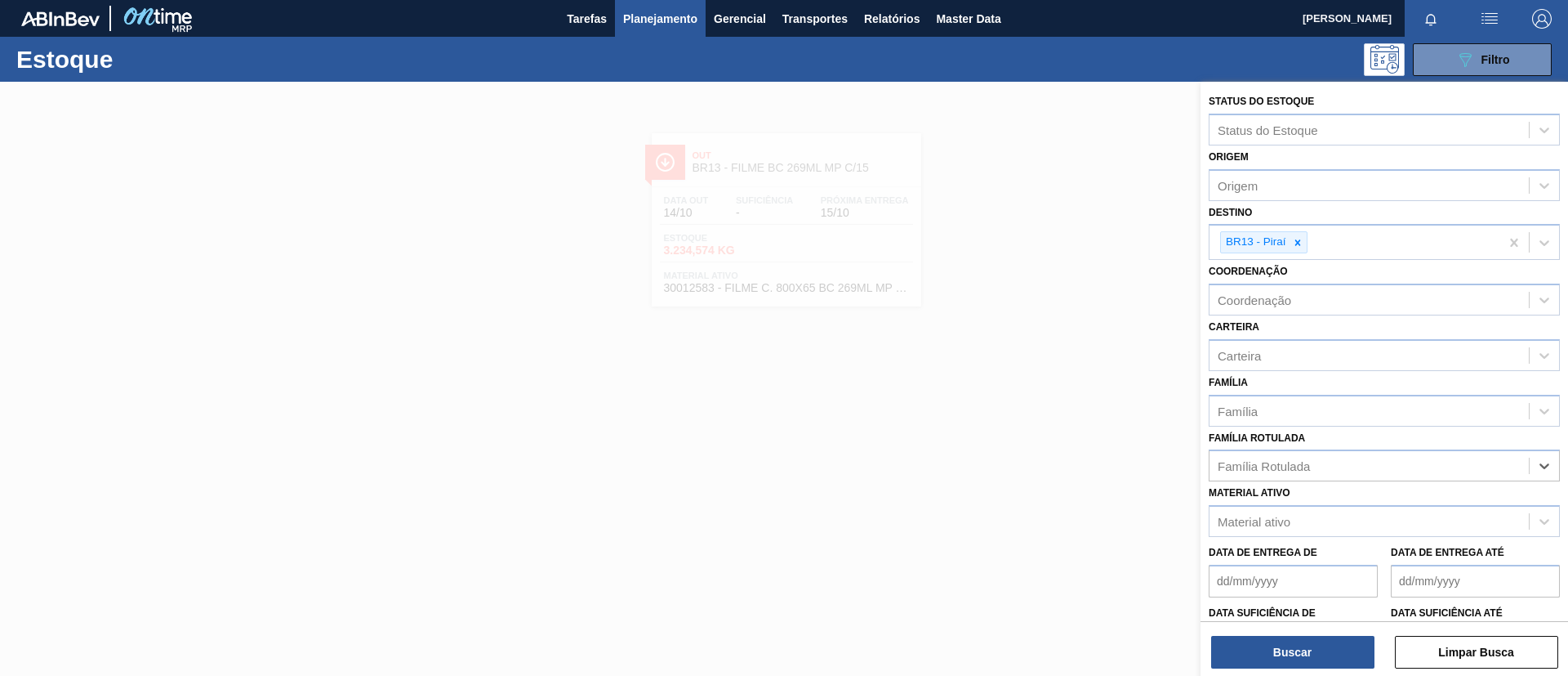
paste Rotulada "FILME STRETCH 23MICRA"
type Rotulada "FILME STRETCH 23MICRA"
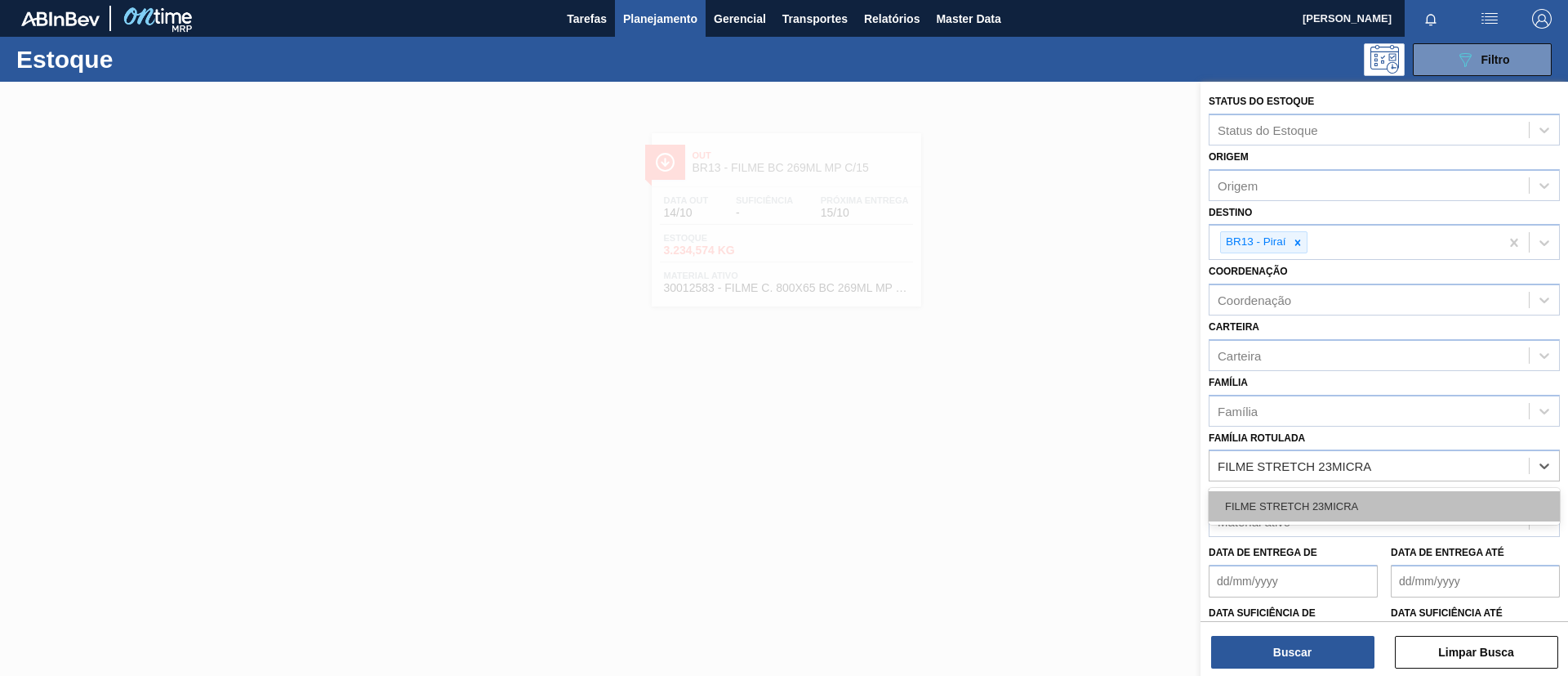
click at [1349, 519] on div "FILME STRETCH 23MICRA" at bounding box center [1385, 506] width 351 height 30
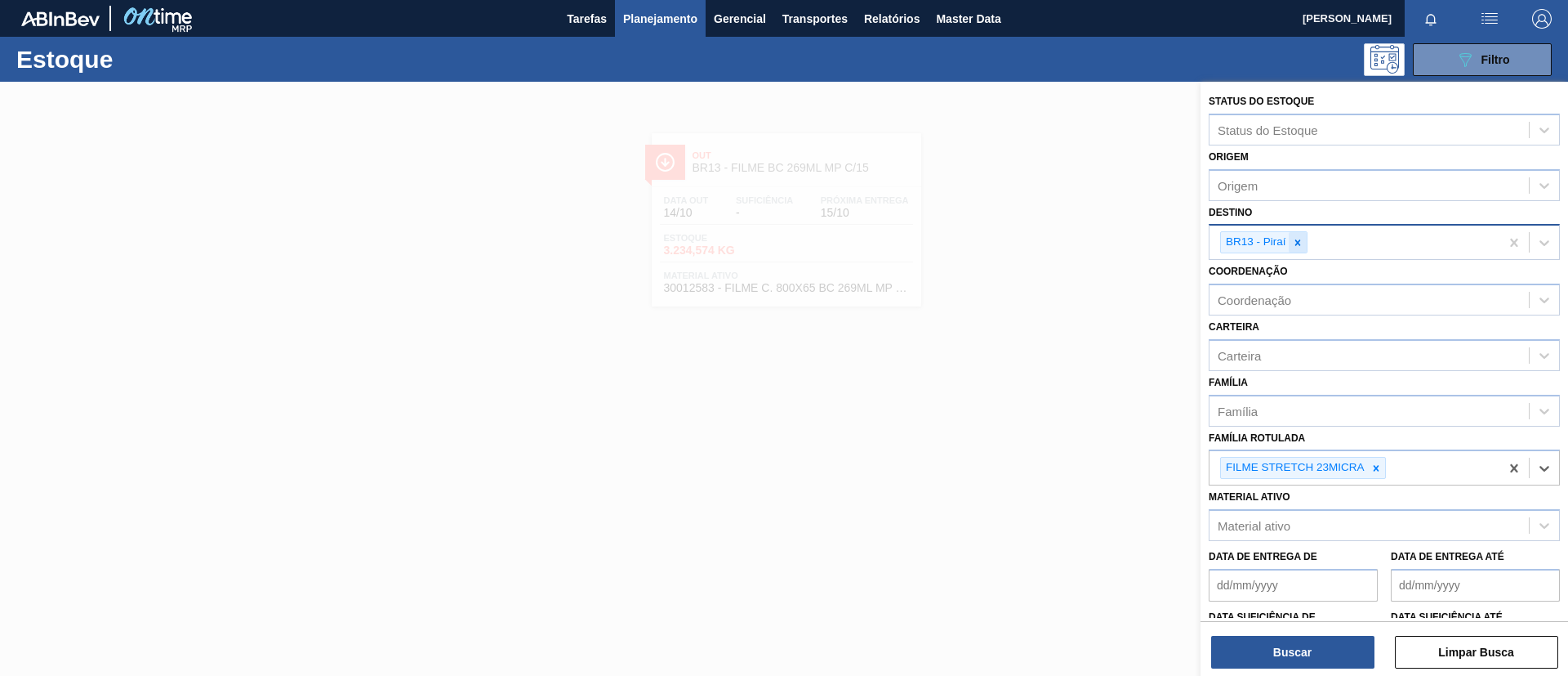
click at [1296, 249] on div at bounding box center [1297, 242] width 18 height 21
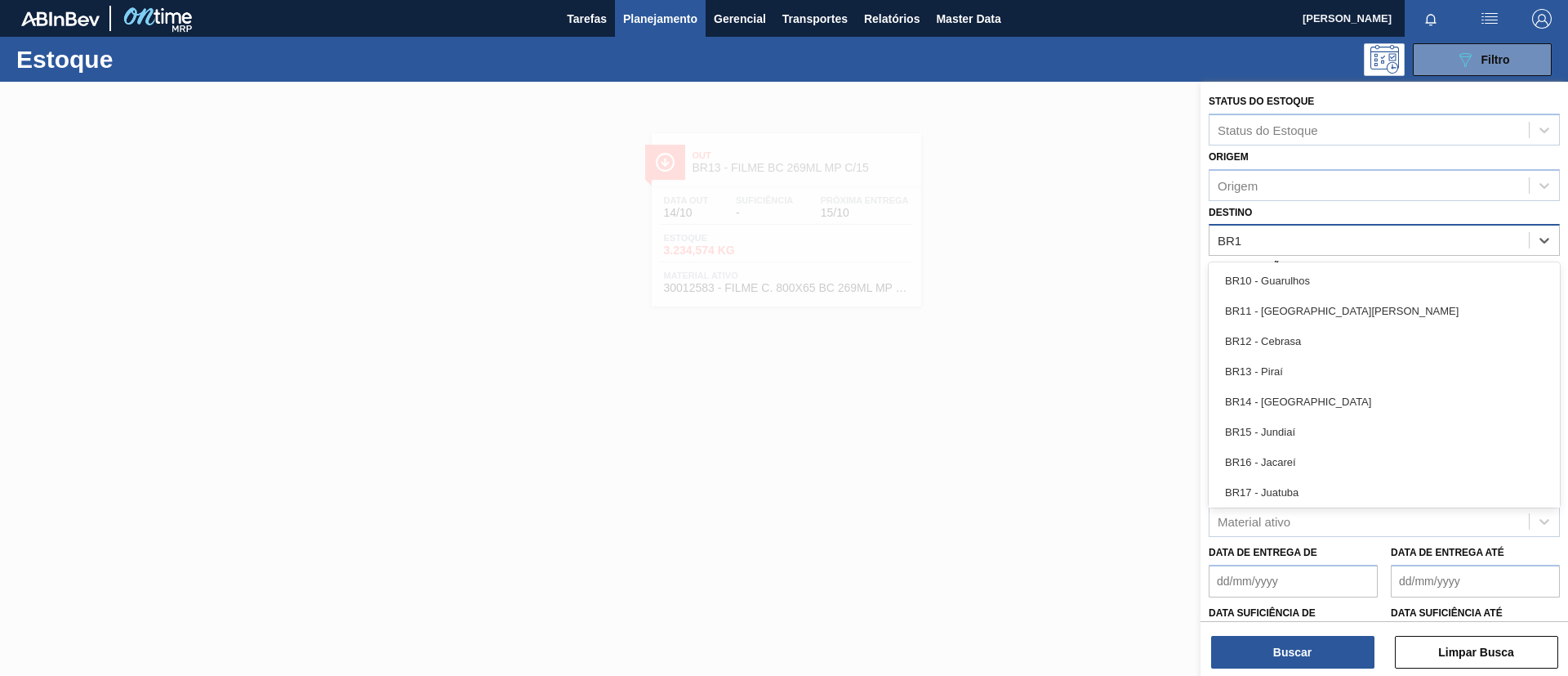
type input "BR19"
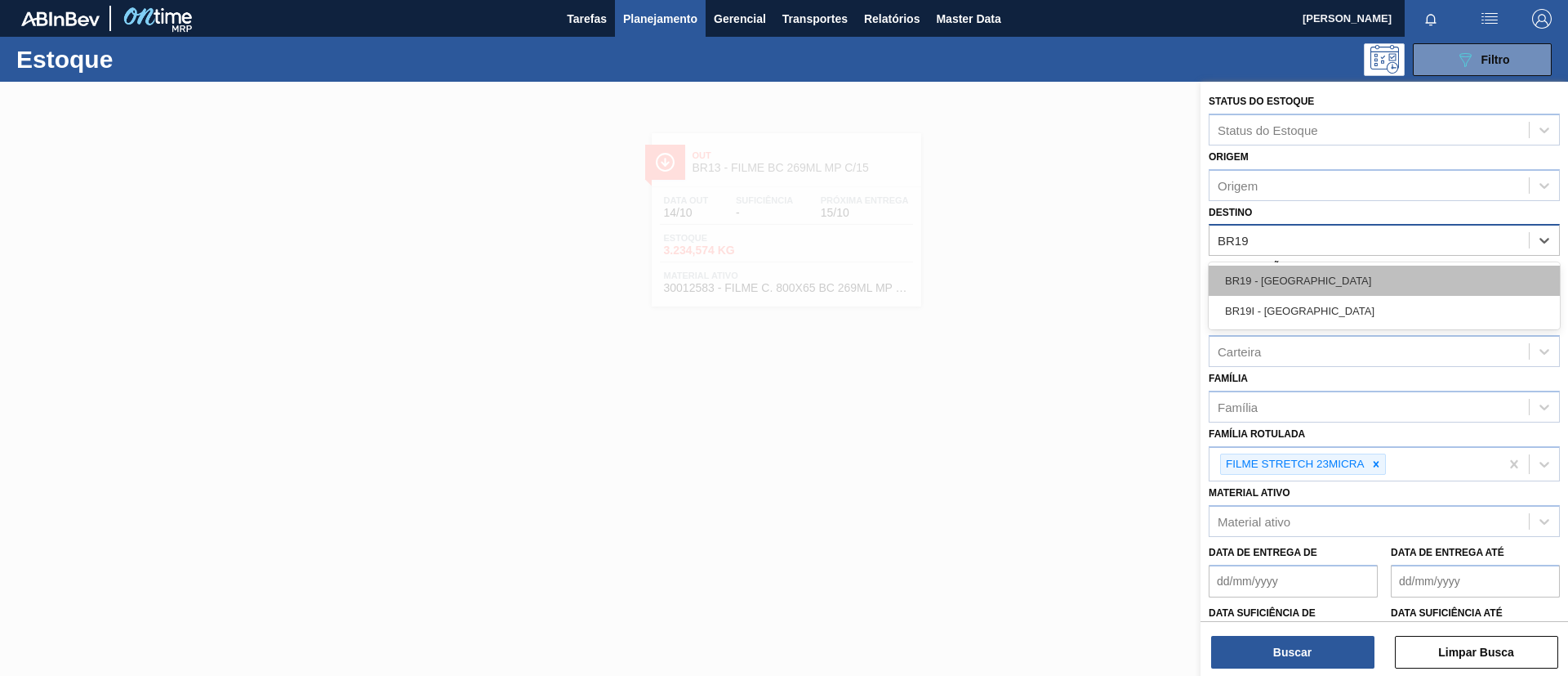
click at [1308, 275] on div "BR19 - Nova Rio" at bounding box center [1385, 280] width 351 height 30
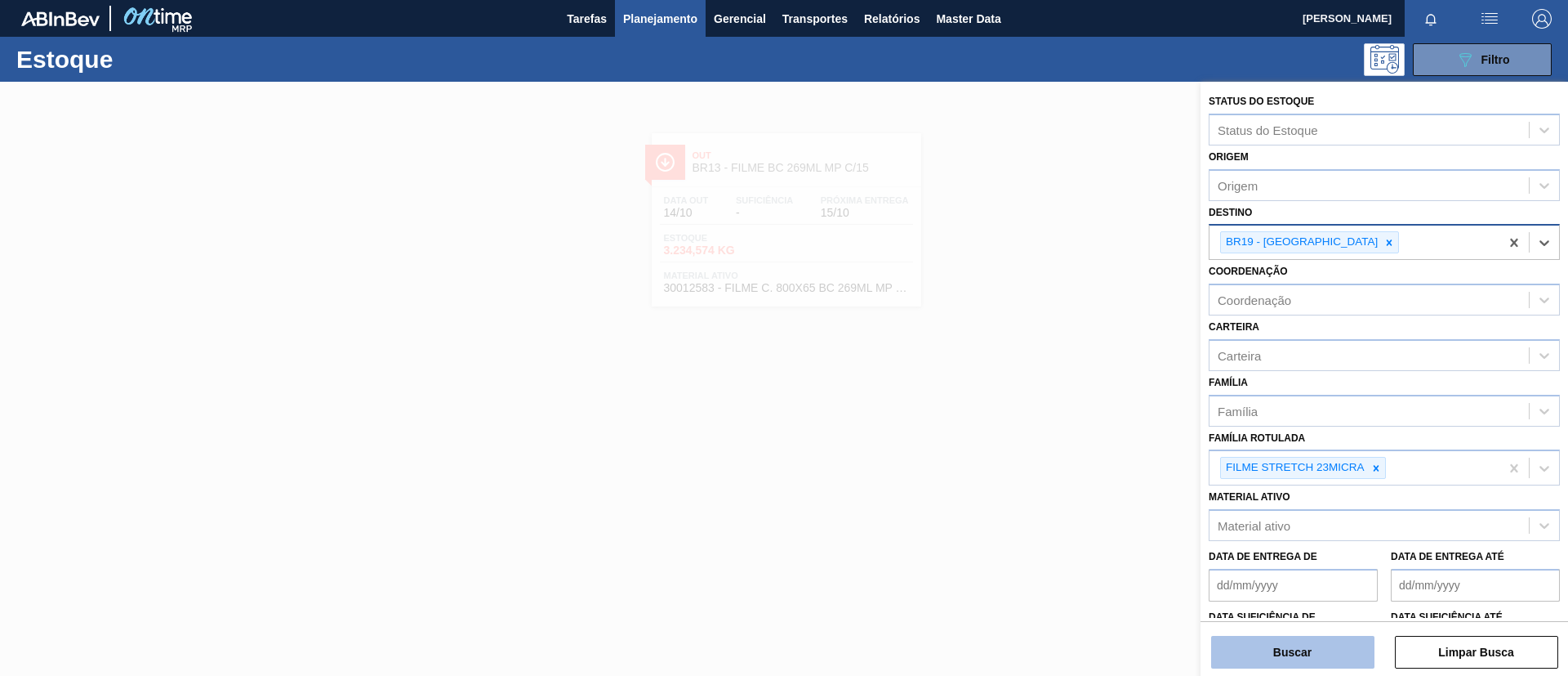
click at [1297, 641] on button "Buscar" at bounding box center [1292, 652] width 163 height 33
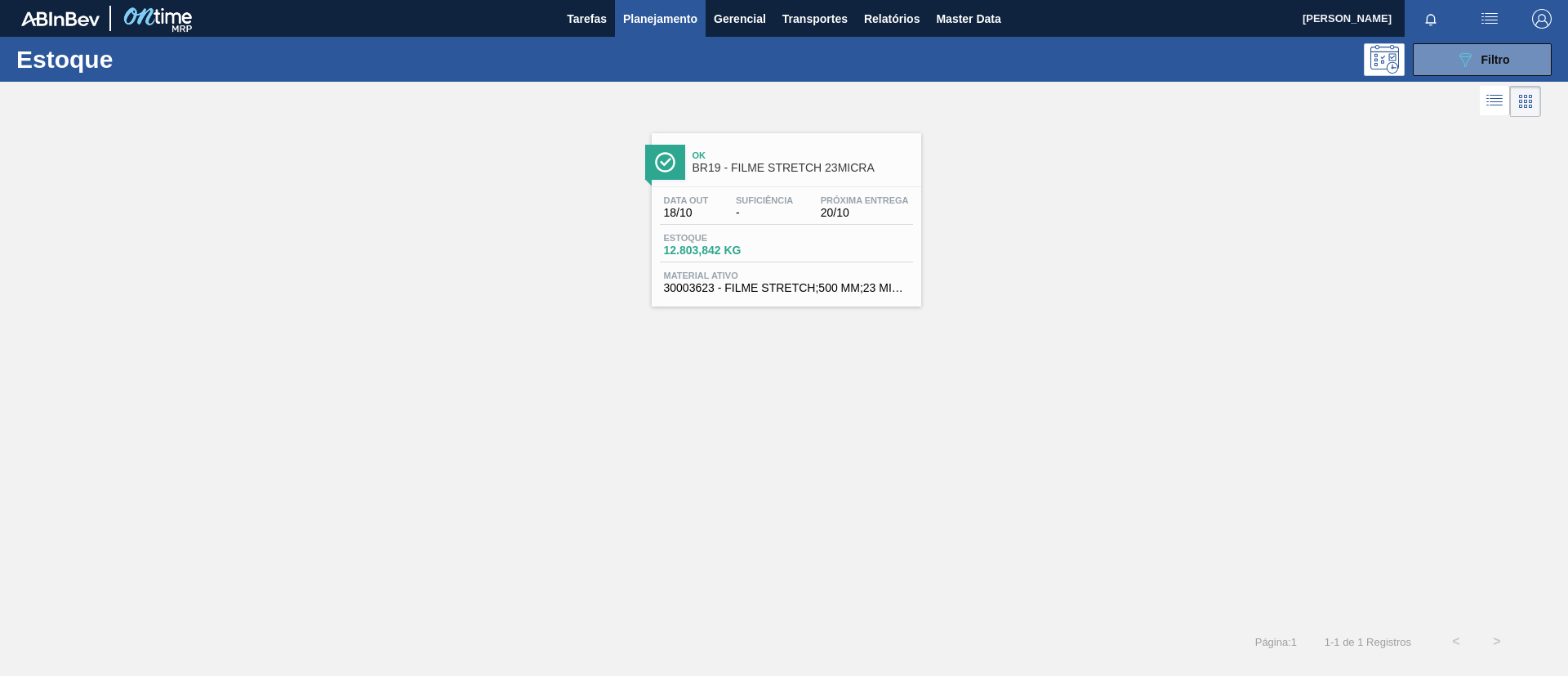
click at [819, 279] on span "Material ativo" at bounding box center [787, 275] width 245 height 10
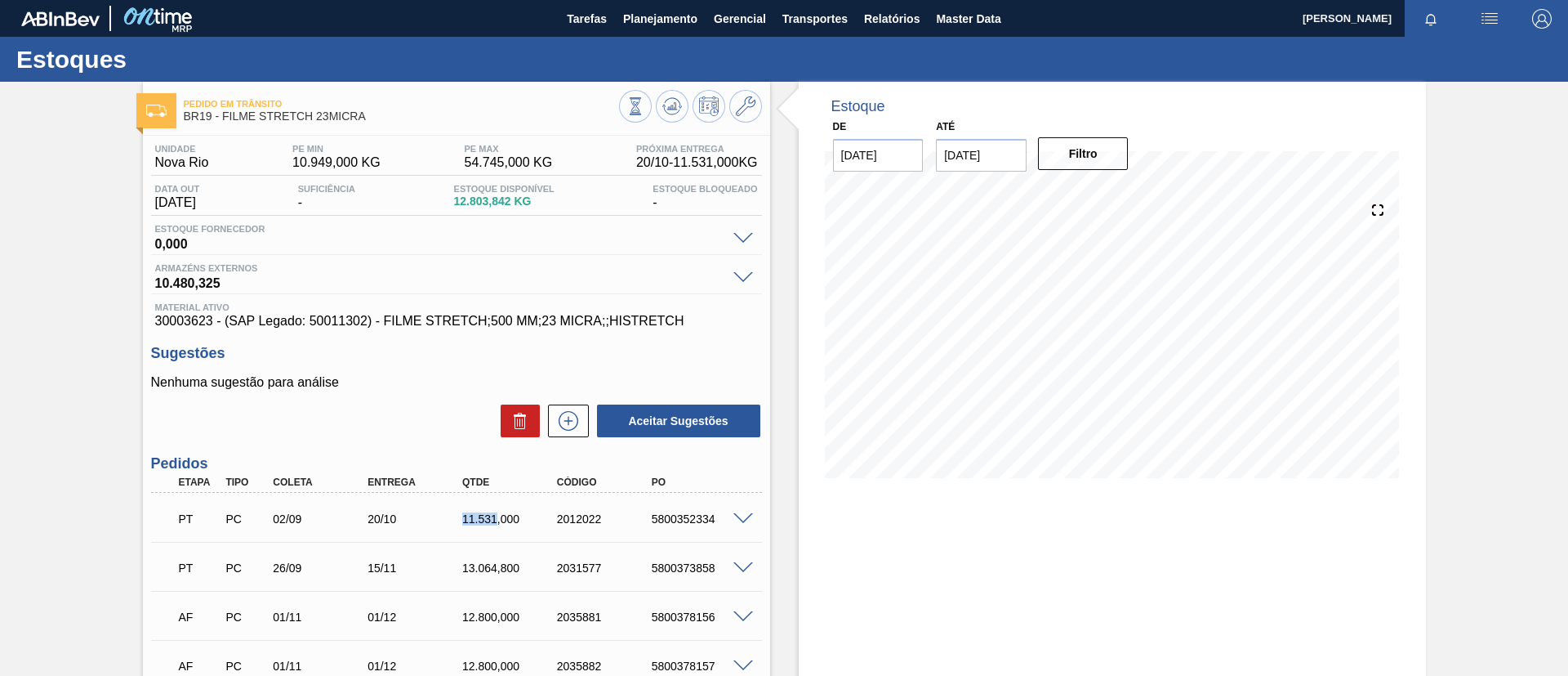
drag, startPoint x: 428, startPoint y: 519, endPoint x: 495, endPoint y: 521, distance: 67.0
click at [495, 521] on div "PT PC 02/09 20/10 11.531,000 2012022 5800352334" at bounding box center [452, 517] width 568 height 33
click at [473, 526] on div "PT PC 02/09 20/10 11.531,000 2012022 5800352334" at bounding box center [452, 517] width 568 height 33
drag, startPoint x: 459, startPoint y: 201, endPoint x: 494, endPoint y: 201, distance: 35.0
click at [494, 201] on span "12.803,842 KG" at bounding box center [504, 201] width 100 height 12
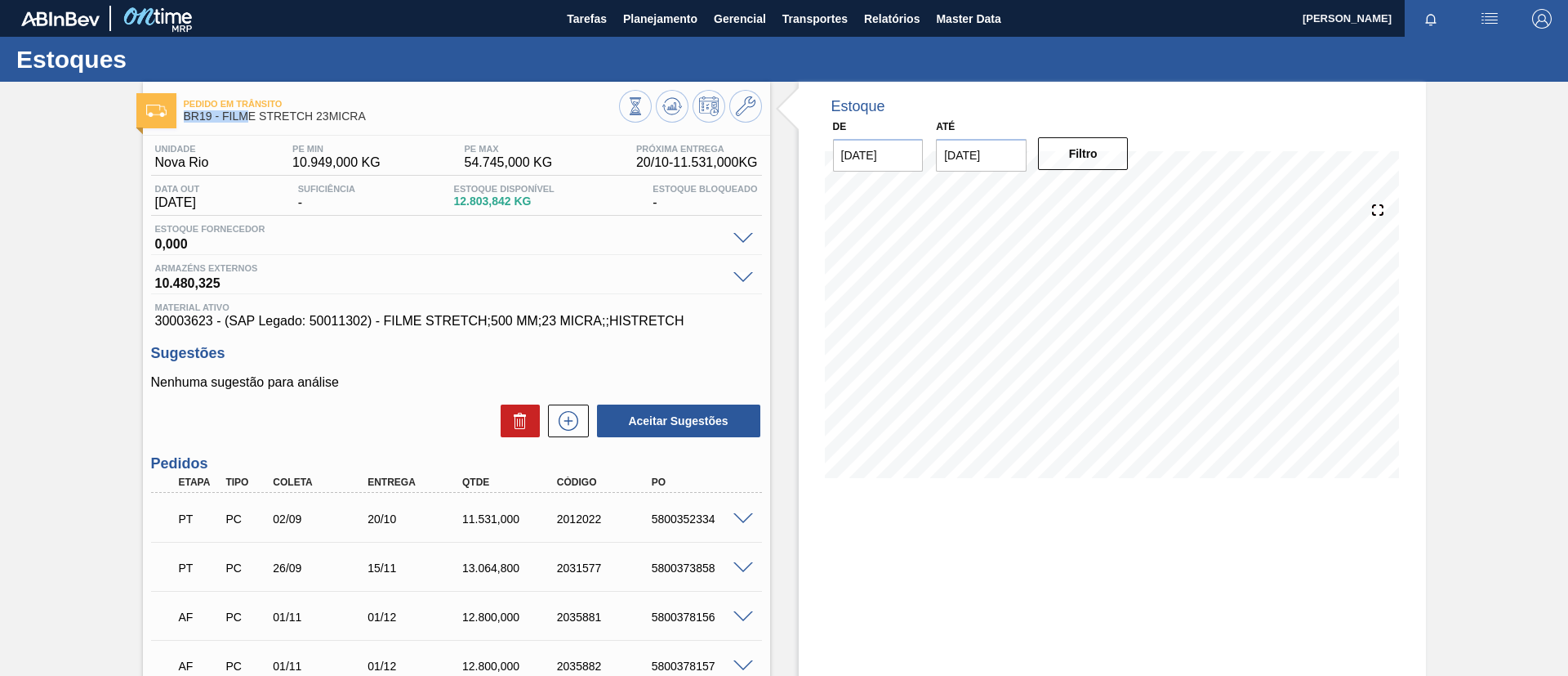
drag, startPoint x: 372, startPoint y: 110, endPoint x: 245, endPoint y: 123, distance: 127.7
click at [245, 123] on div "Pedido em Trânsito BR19 - FILME STRETCH 23MICRA" at bounding box center [402, 111] width 436 height 37
click at [247, 123] on div "Pedido em Trânsito BR19 - FILME STRETCH 23MICRA" at bounding box center [402, 111] width 436 height 37
drag, startPoint x: 369, startPoint y: 118, endPoint x: 220, endPoint y: 128, distance: 149.3
click at [220, 128] on div "Pedido em Trânsito BR19 - FILME STRETCH 23MICRA" at bounding box center [402, 111] width 436 height 37
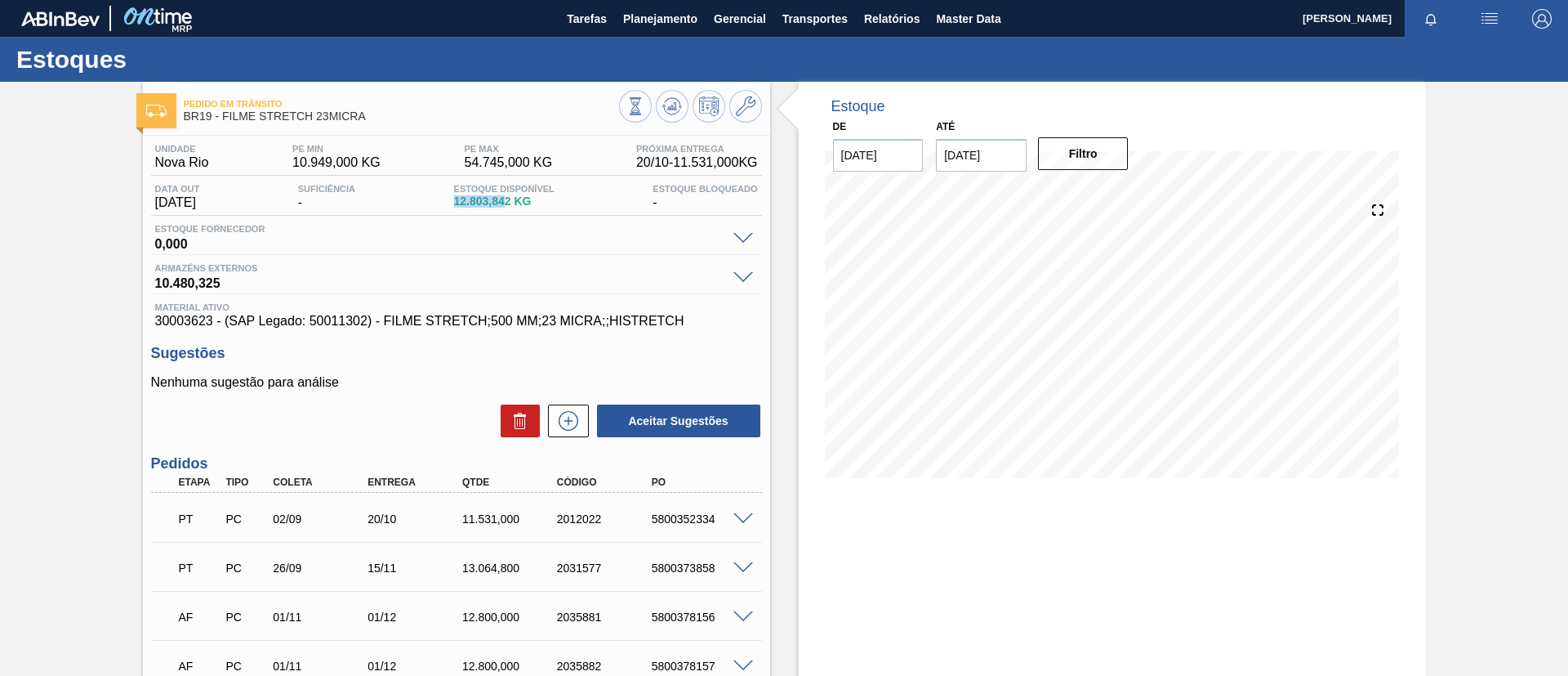
drag, startPoint x: 438, startPoint y: 202, endPoint x: 509, endPoint y: 211, distance: 71.6
click at [509, 211] on div "Data out 18/10/2025 Suficiência - Estoque Disponível 12.803,842 KG Estoque Bloq…" at bounding box center [456, 200] width 611 height 32
drag, startPoint x: 162, startPoint y: 329, endPoint x: 212, endPoint y: 320, distance: 50.8
click at [212, 320] on div "Unidade Nova Rio PE MIN 10.949,000 KG PE MAX 54.745,000 KG Próxima Entrega 20/1…" at bounding box center [456, 475] width 628 height 679
drag, startPoint x: 0, startPoint y: 230, endPoint x: 40, endPoint y: 230, distance: 40.0
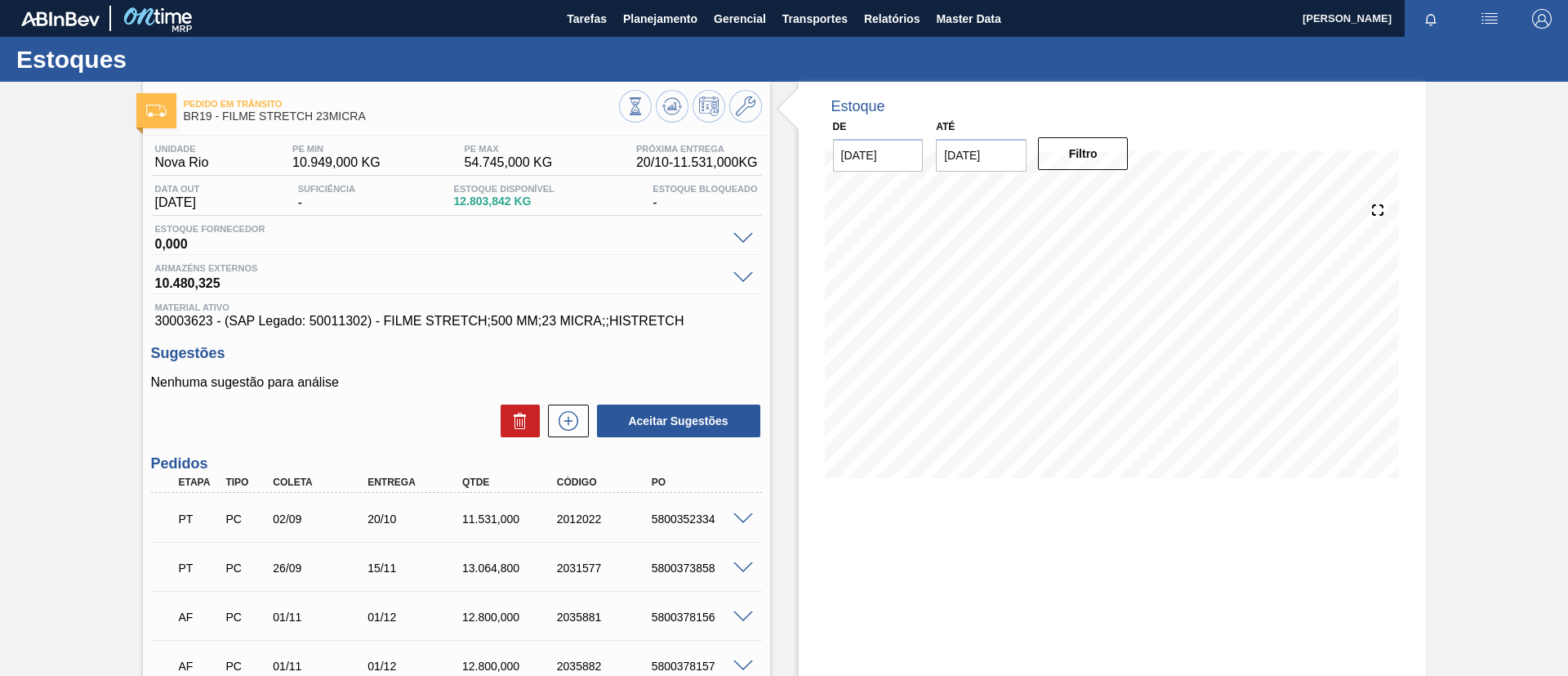
click at [0, 231] on div "Pedido em Trânsito BR19 - FILME STRETCH 23MICRA Unidade Nova Rio PE MIN 10.949,…" at bounding box center [784, 452] width 1568 height 741
click at [880, 7] on button "Relatórios" at bounding box center [891, 18] width 72 height 37
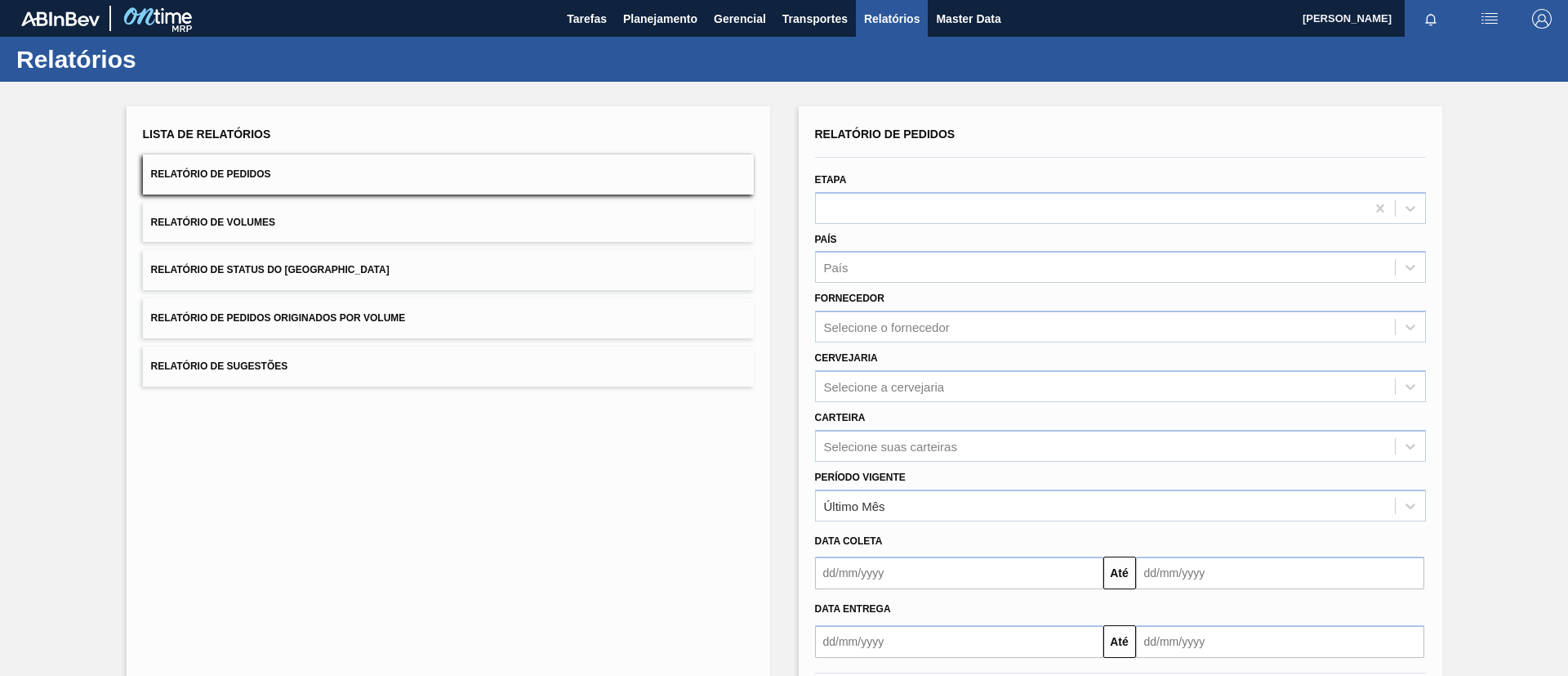
click at [961, 37] on div "Relatórios" at bounding box center [784, 60] width 1568 height 45
click at [959, 33] on button "Master Data" at bounding box center [969, 18] width 81 height 37
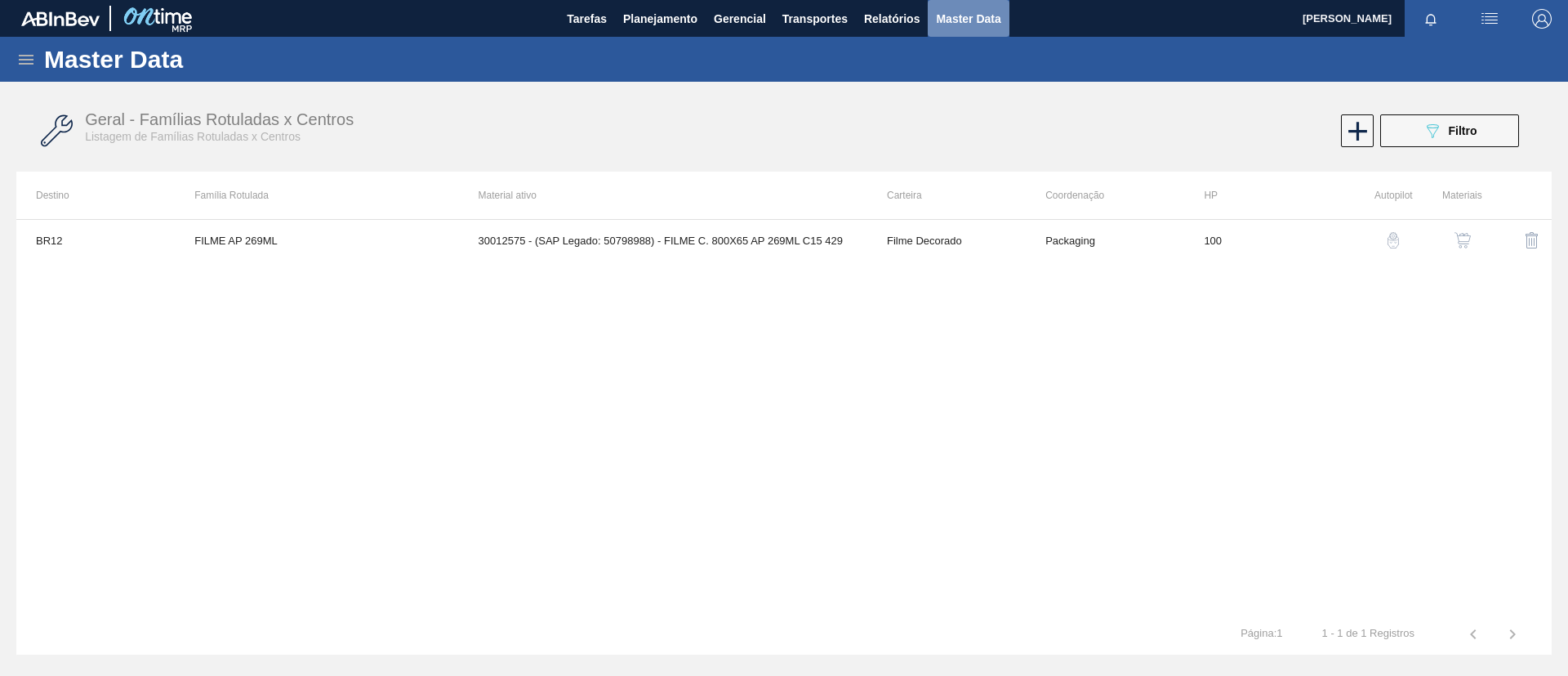
click at [939, 16] on span "Master Data" at bounding box center [968, 18] width 65 height 20
click at [911, 13] on span "Relatórios" at bounding box center [892, 18] width 55 height 20
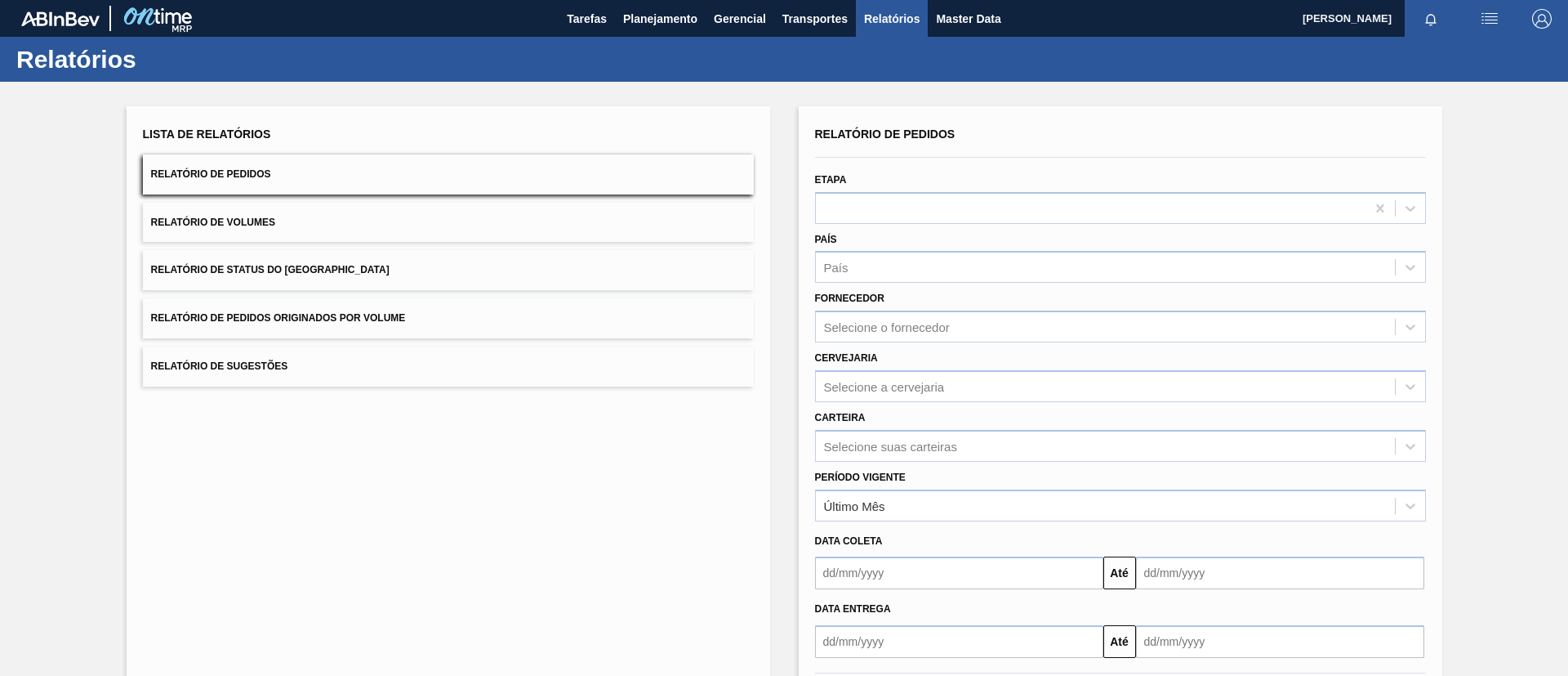
click at [324, 260] on button "Relatório de Status do Estoque" at bounding box center [448, 270] width 611 height 40
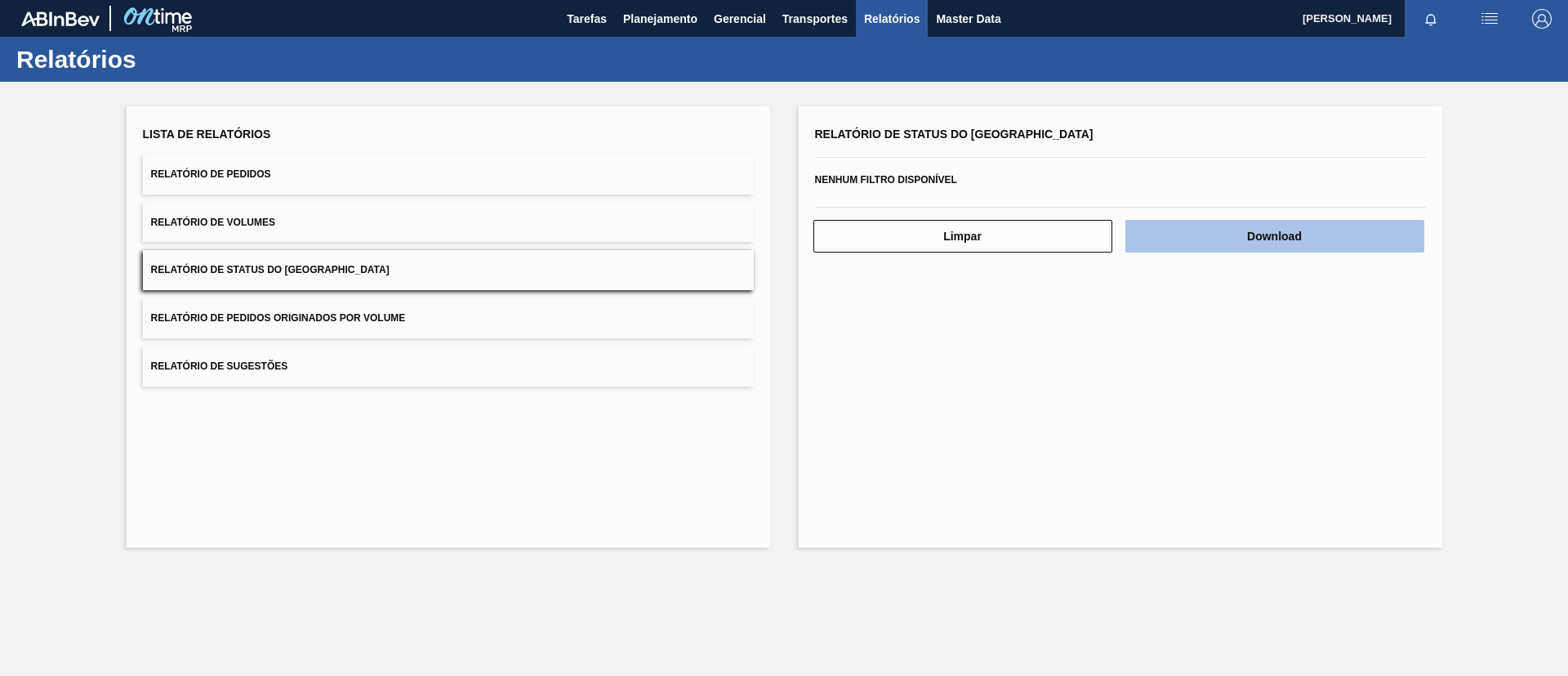
click at [1266, 238] on button "Download" at bounding box center [1275, 236] width 299 height 33
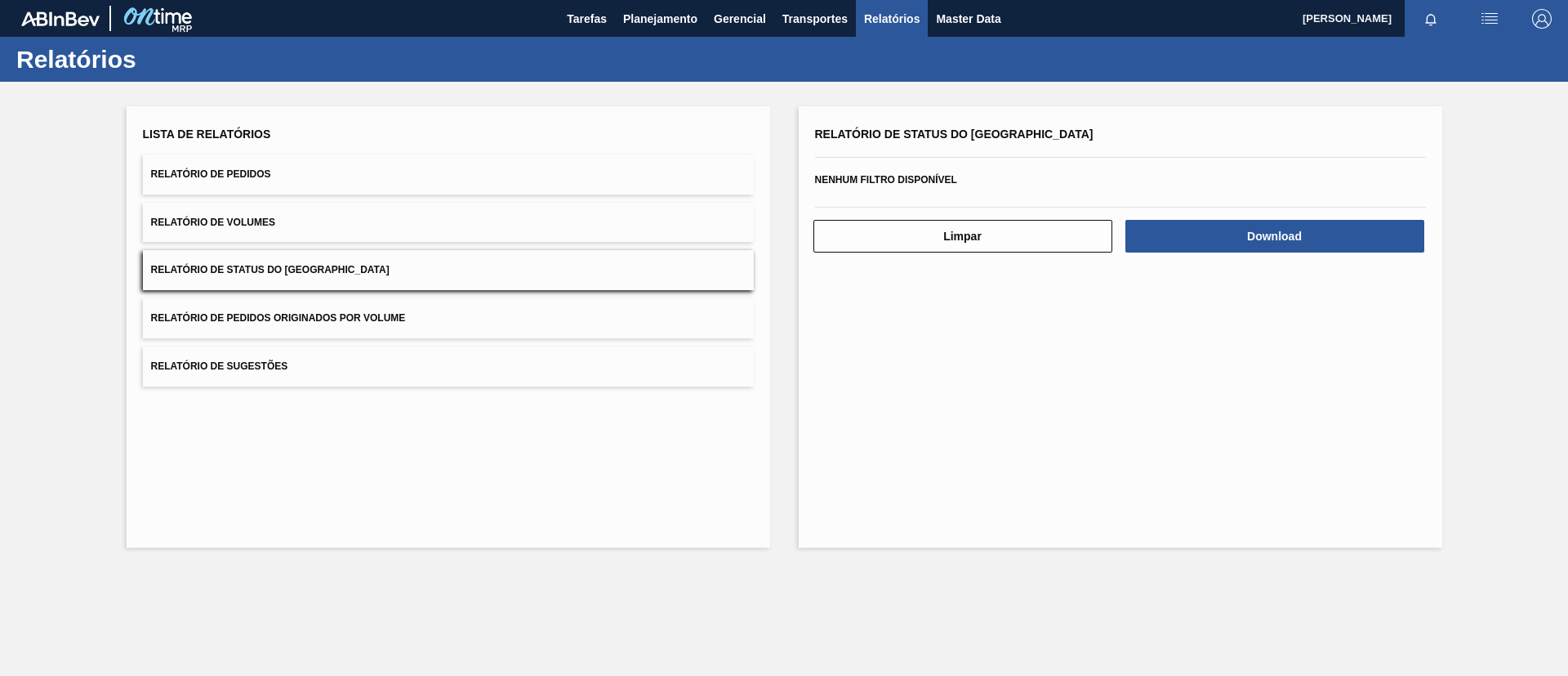
click at [396, 144] on div "Lista de Relatórios" at bounding box center [448, 134] width 611 height 23
drag, startPoint x: 405, startPoint y: 174, endPoint x: 421, endPoint y: 177, distance: 16.3
click at [406, 174] on button "Relatório de Pedidos" at bounding box center [448, 175] width 611 height 40
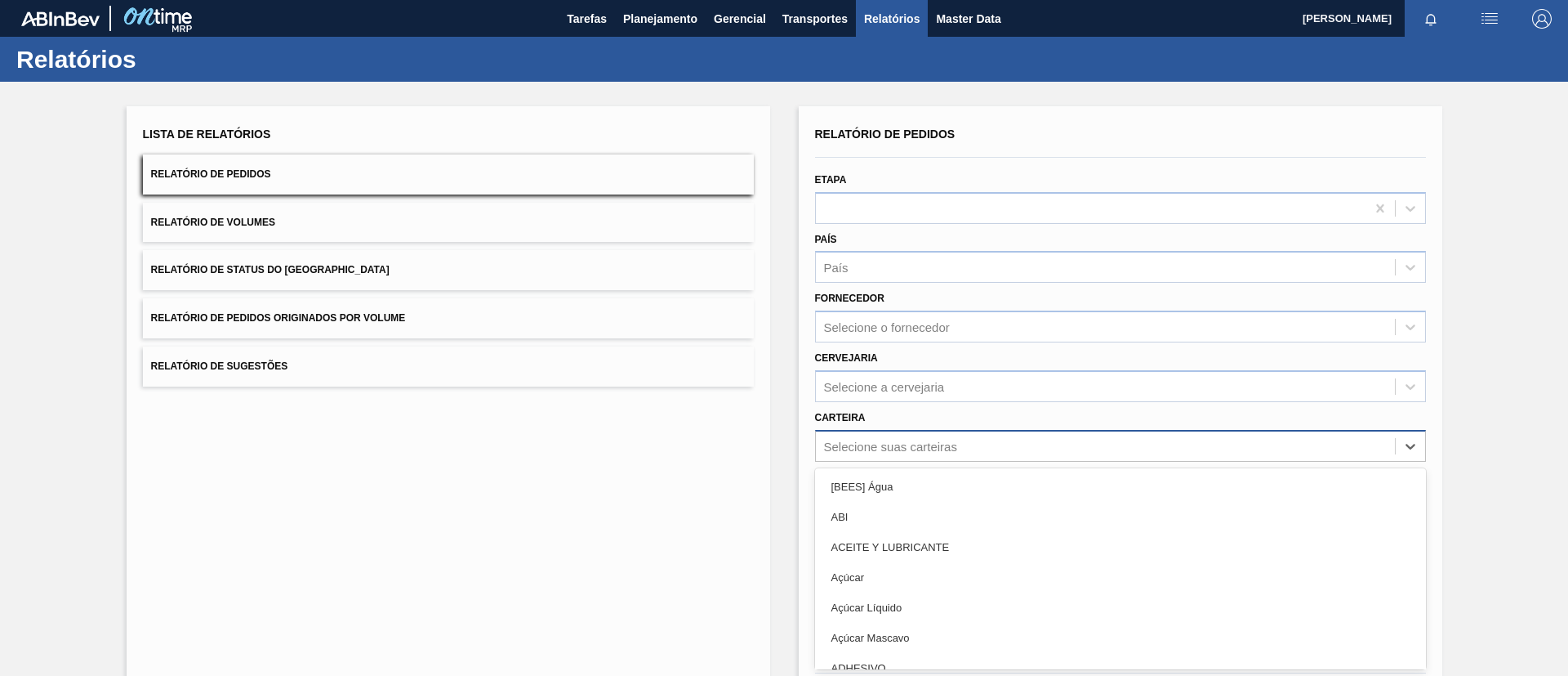
click at [912, 450] on div "option [BEES] Água focused, 1 of 101. 101 results available. Use Up and Down to…" at bounding box center [1120, 445] width 611 height 32
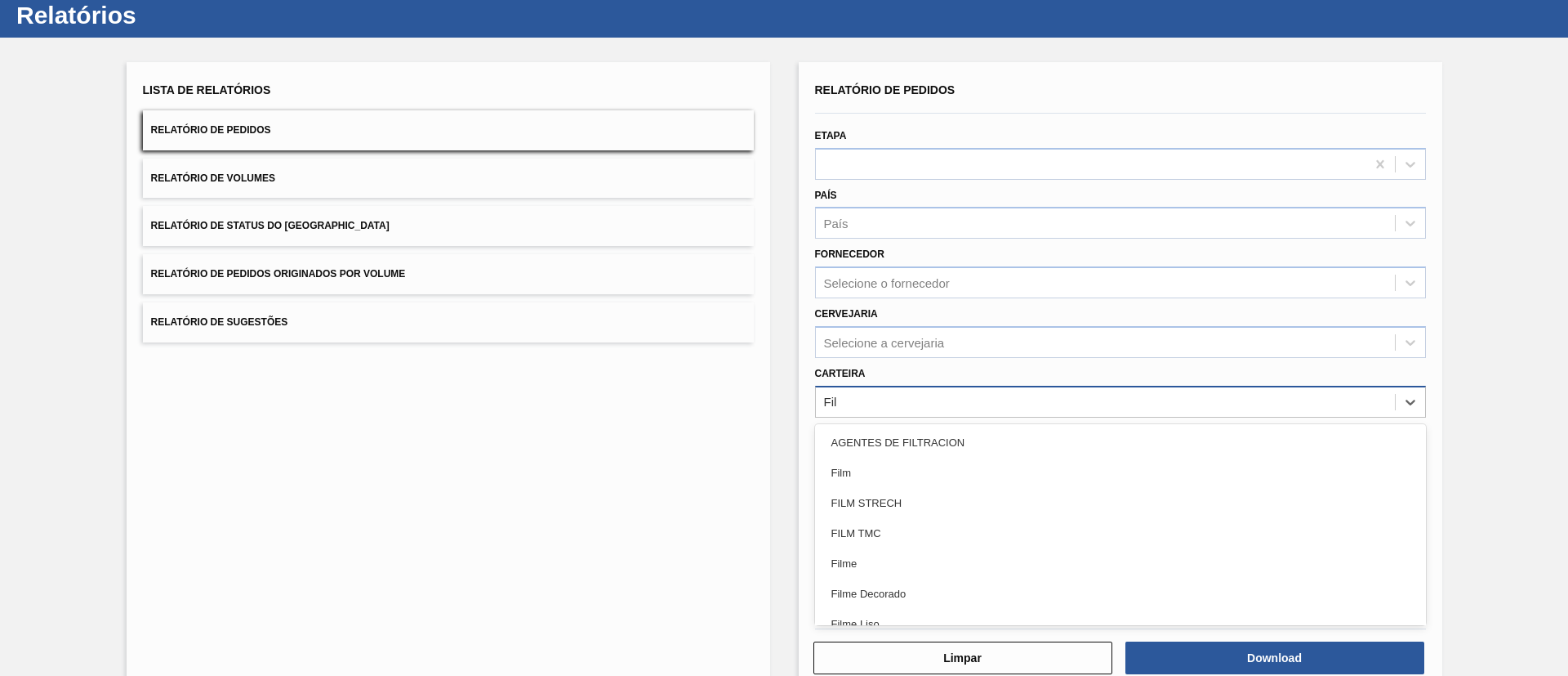
type input "Filme"
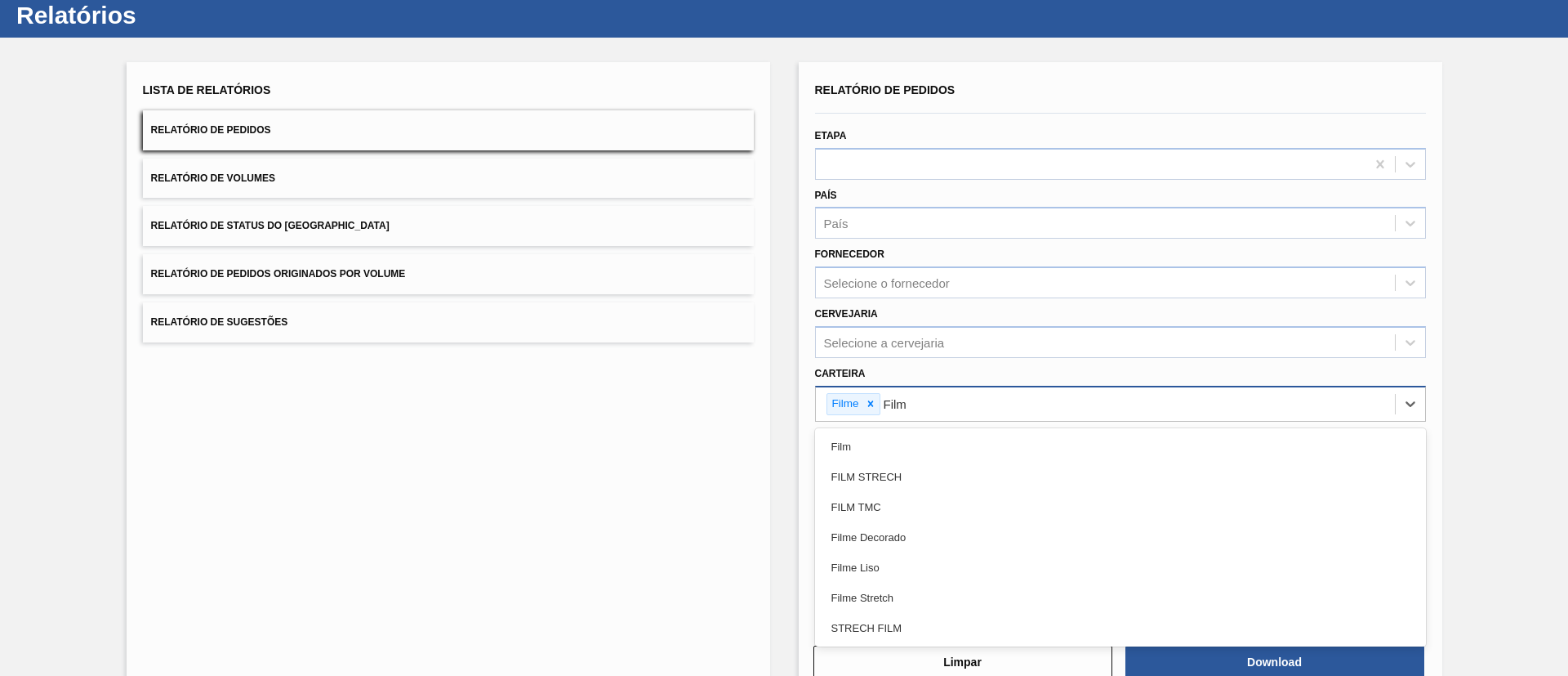
type input "Filme"
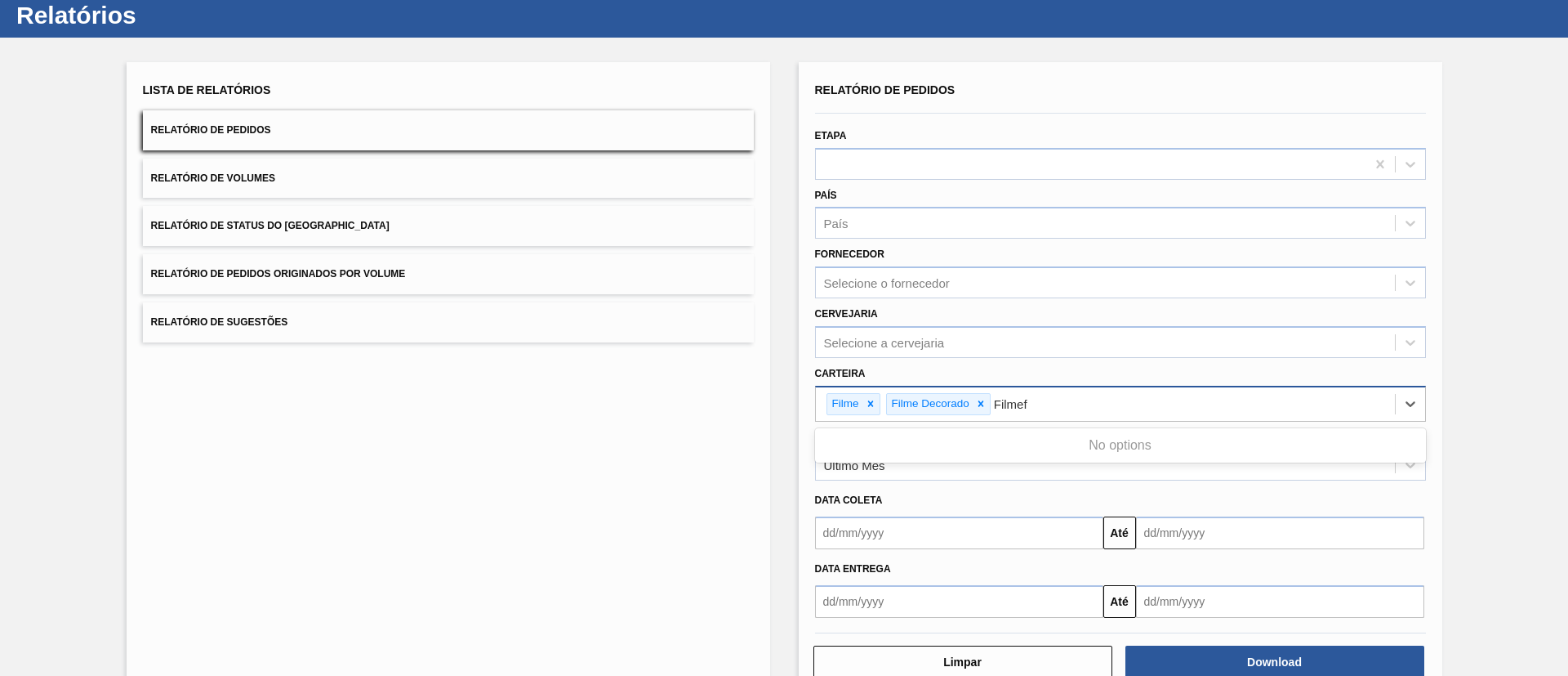
type input "Filme"
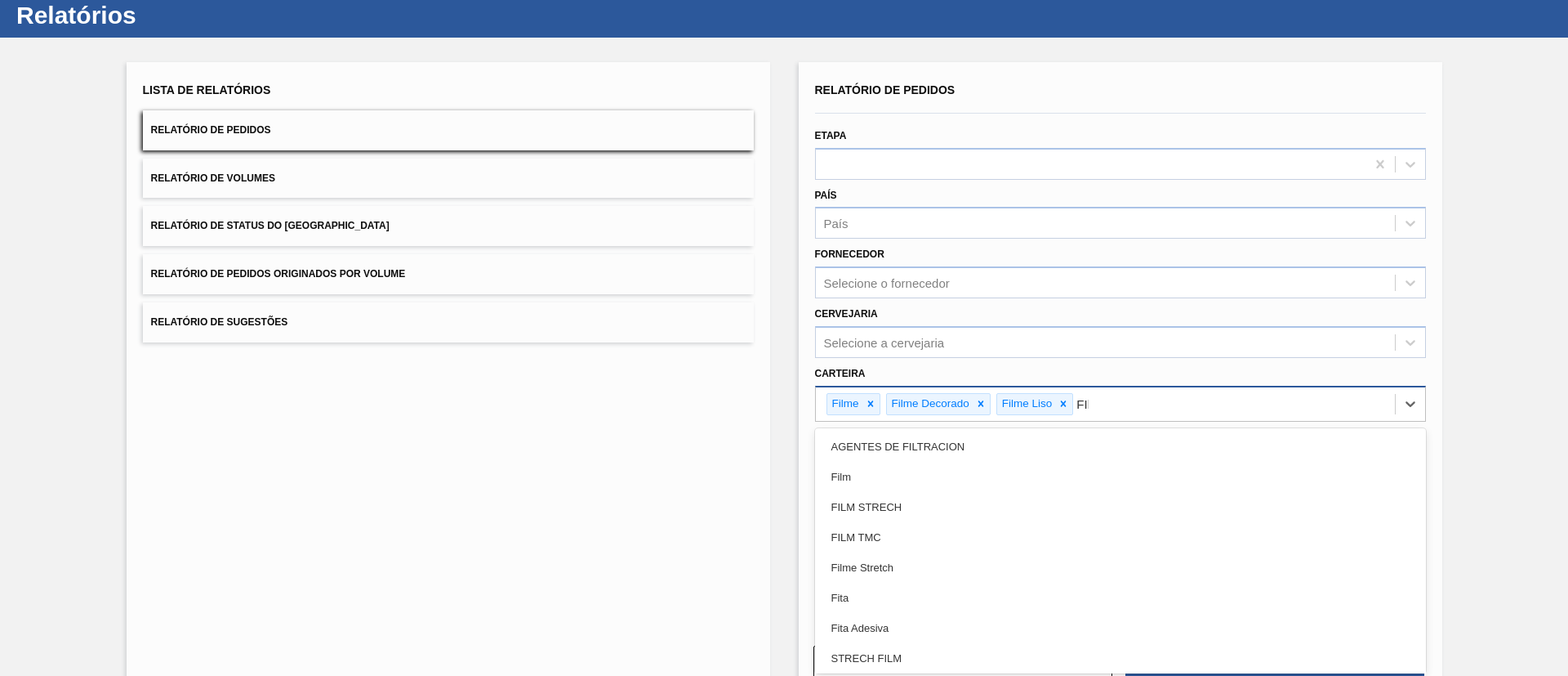
type input "FIlme"
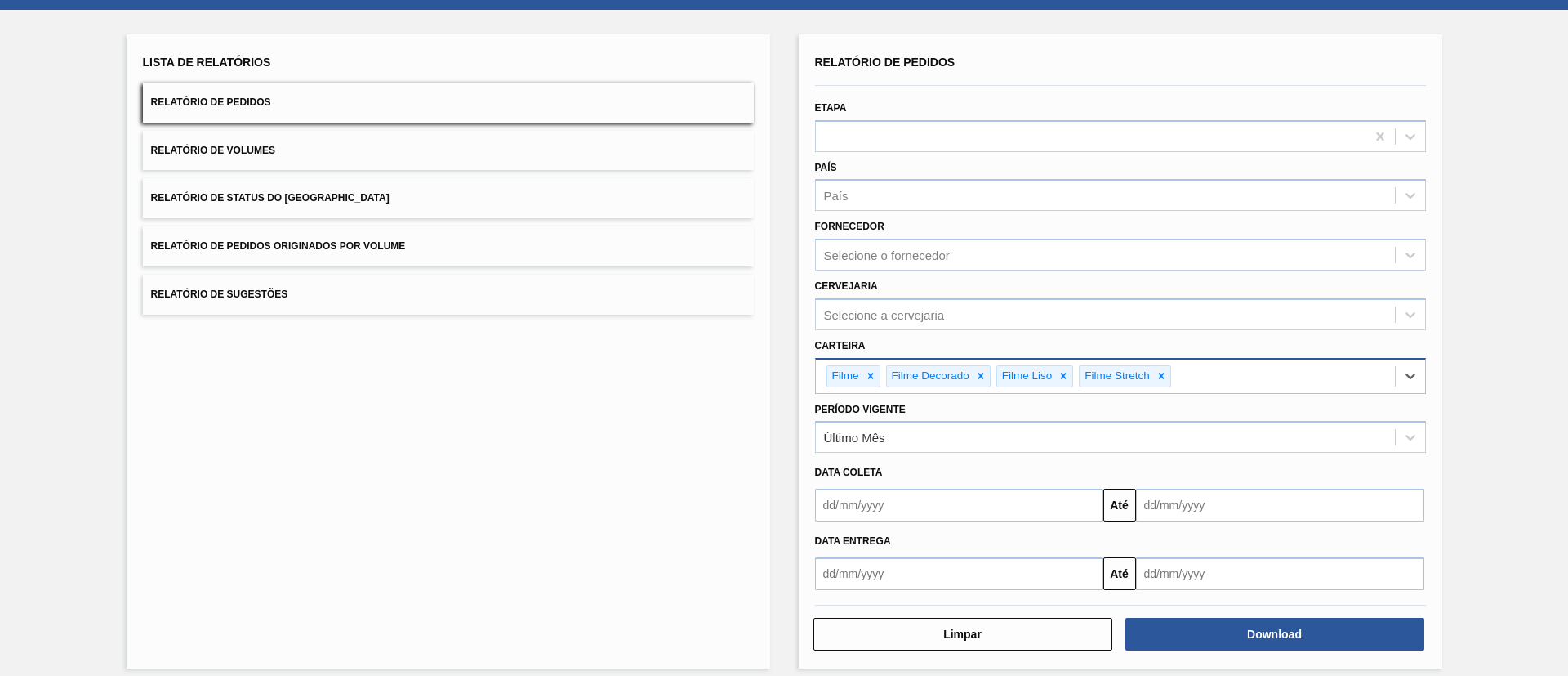
scroll to position [85, 0]
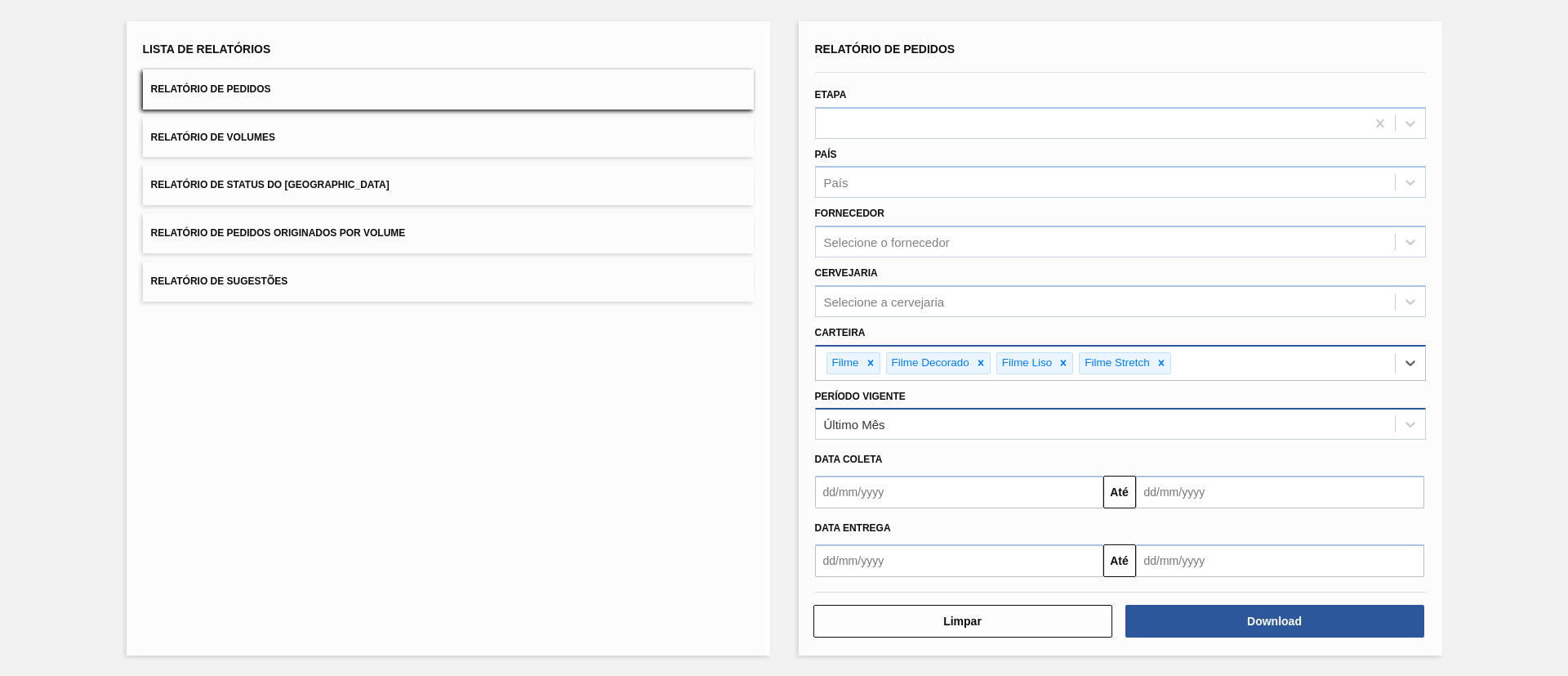
click at [1017, 433] on div "Último Mês" at bounding box center [1106, 424] width 579 height 23
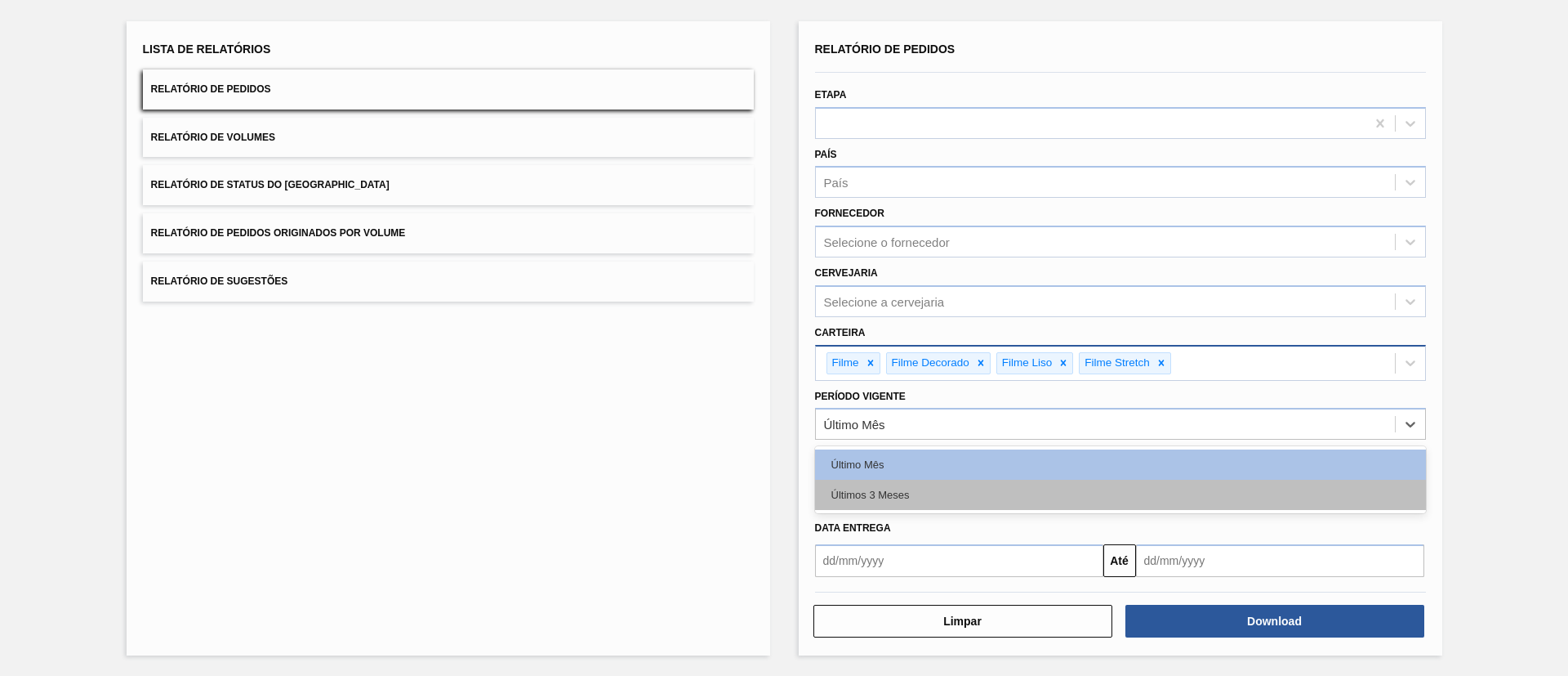
click at [1021, 489] on div "Últimos 3 Meses" at bounding box center [1120, 494] width 611 height 30
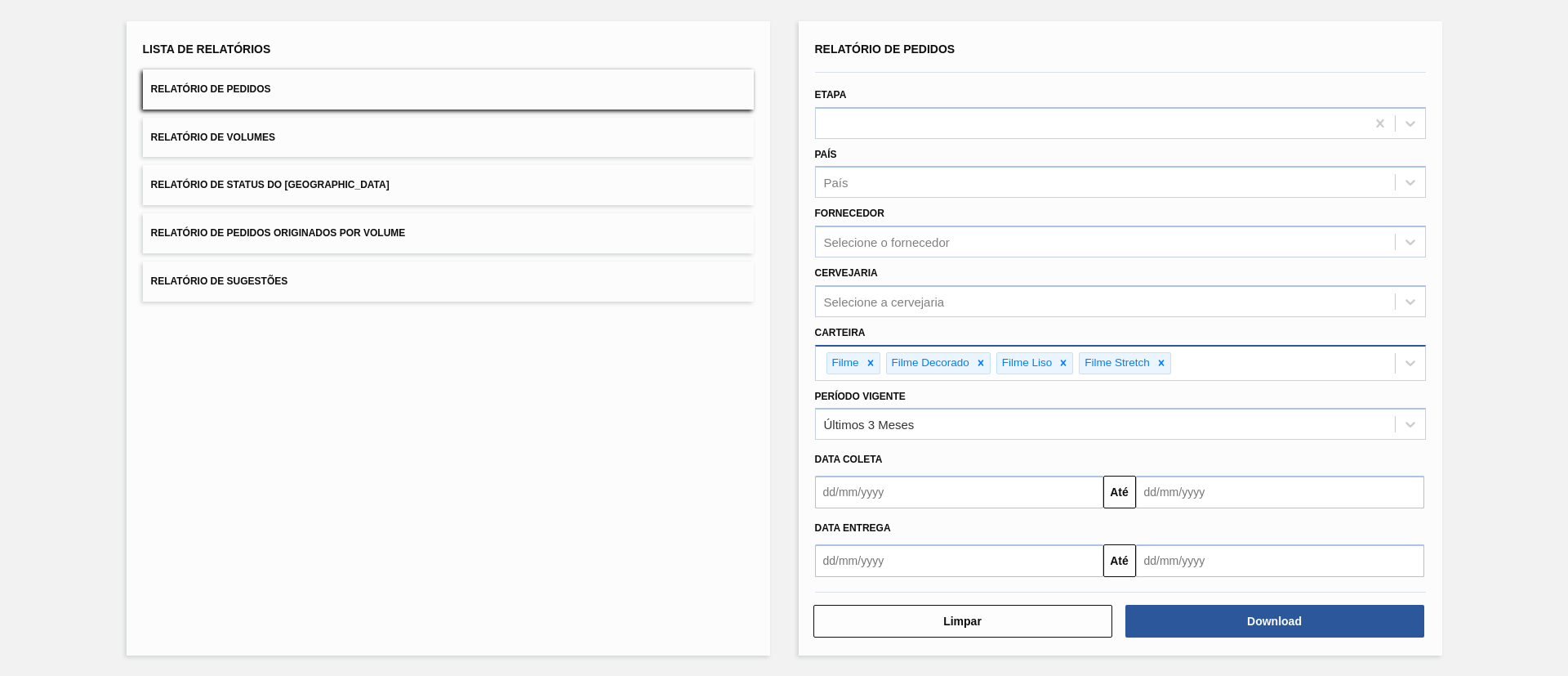
click at [1226, 637] on div "Download" at bounding box center [1277, 621] width 312 height 36
click at [1224, 630] on button "Download" at bounding box center [1275, 621] width 299 height 33
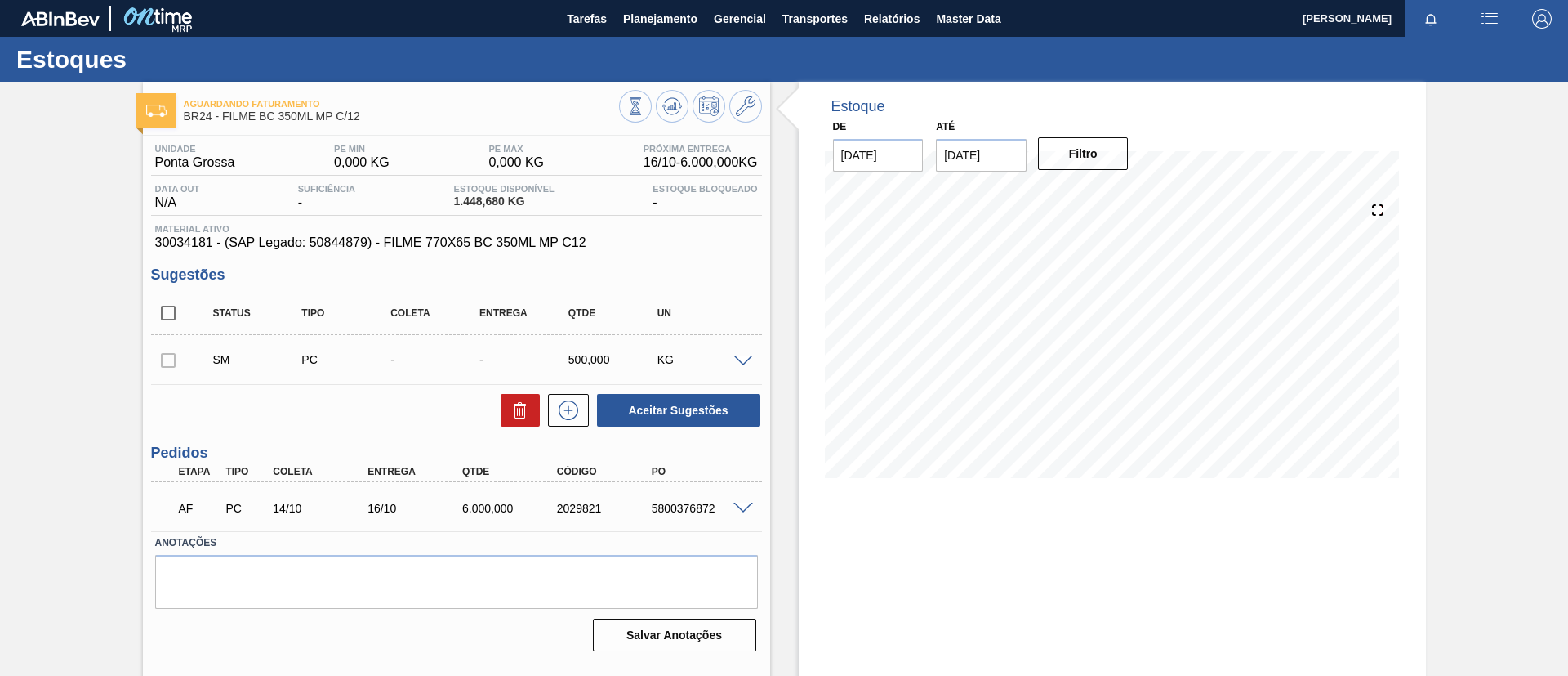
click at [0, 184] on div "Aguardando Faturamento BR24 - FILME BC 350ML MP C/12 Unidade Ponta Grossa PE MI…" at bounding box center [784, 392] width 1568 height 621
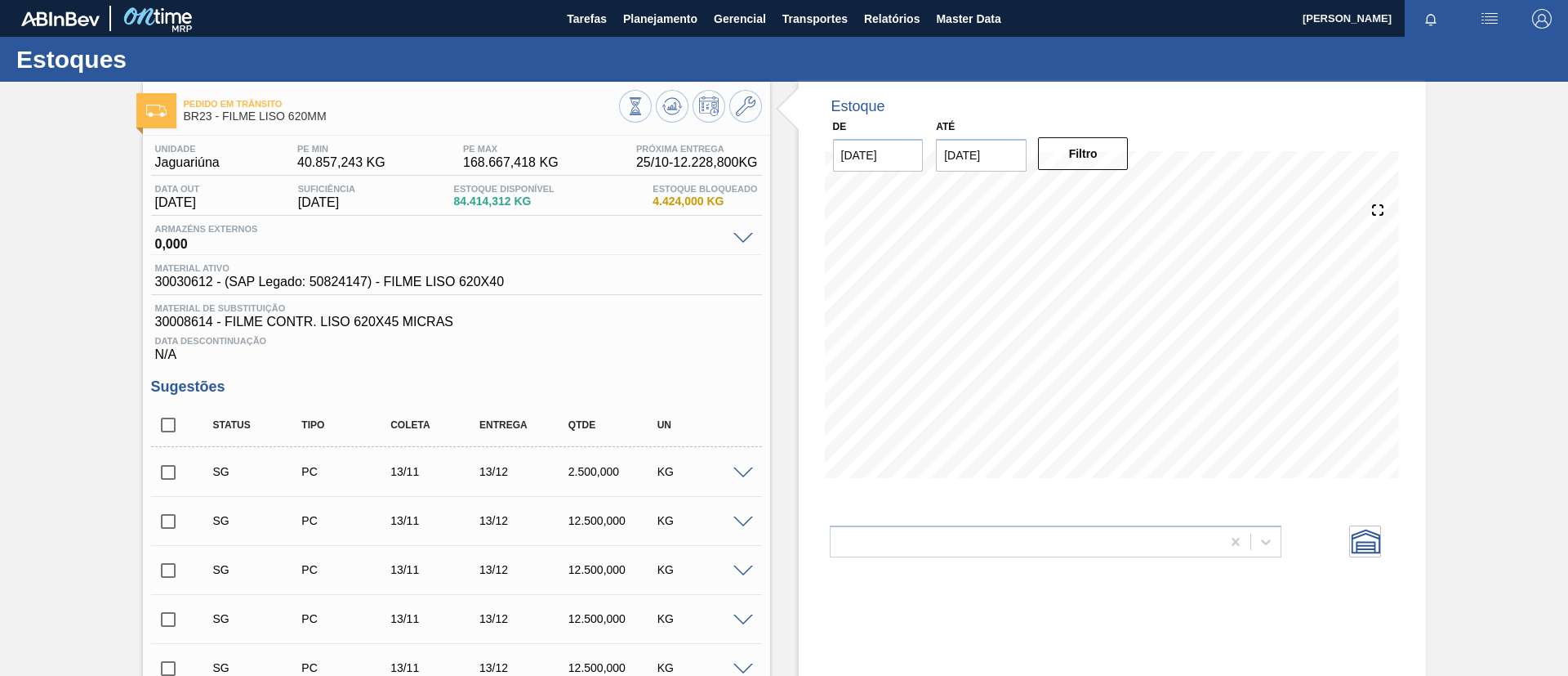
click at [638, 37] on div "Estoques" at bounding box center [784, 60] width 1568 height 45
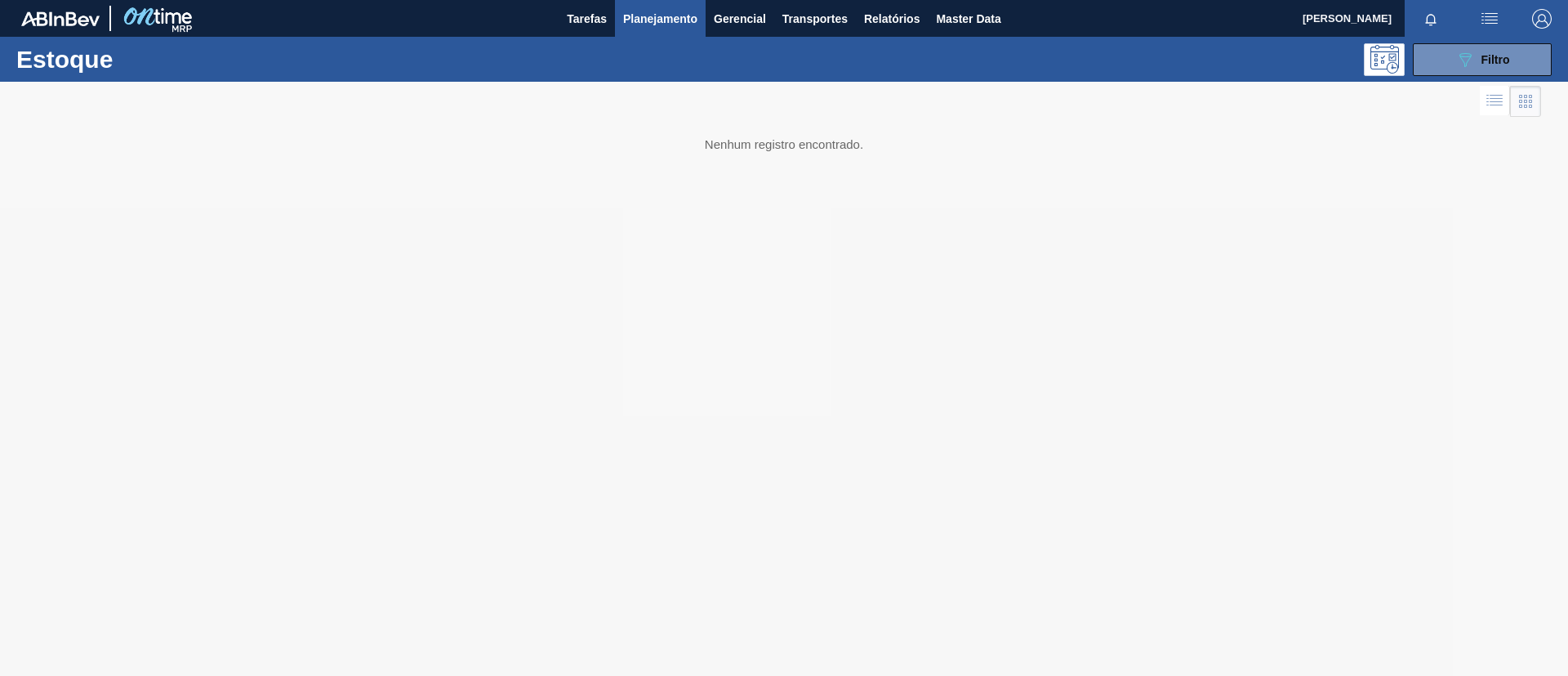
click at [1467, 77] on div "Estoque 089F7B8B-B2A5-4AFE-B5C0-19BA573D28AC Filtro" at bounding box center [784, 60] width 1568 height 45
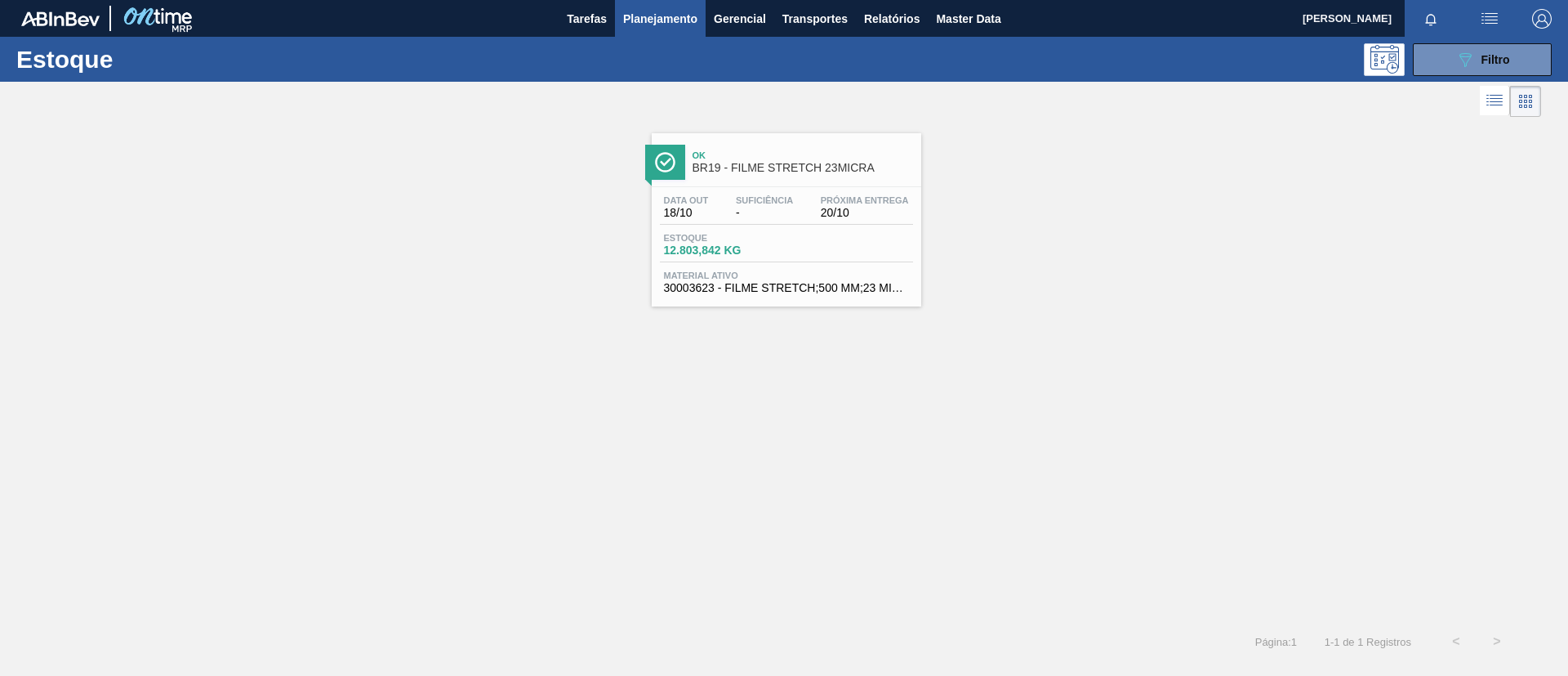
click at [1480, 88] on div at bounding box center [770, 101] width 1541 height 39
click at [1481, 66] on div "089F7B8B-B2A5-4AFE-B5C0-19BA573D28AC Filtro" at bounding box center [1482, 60] width 54 height 20
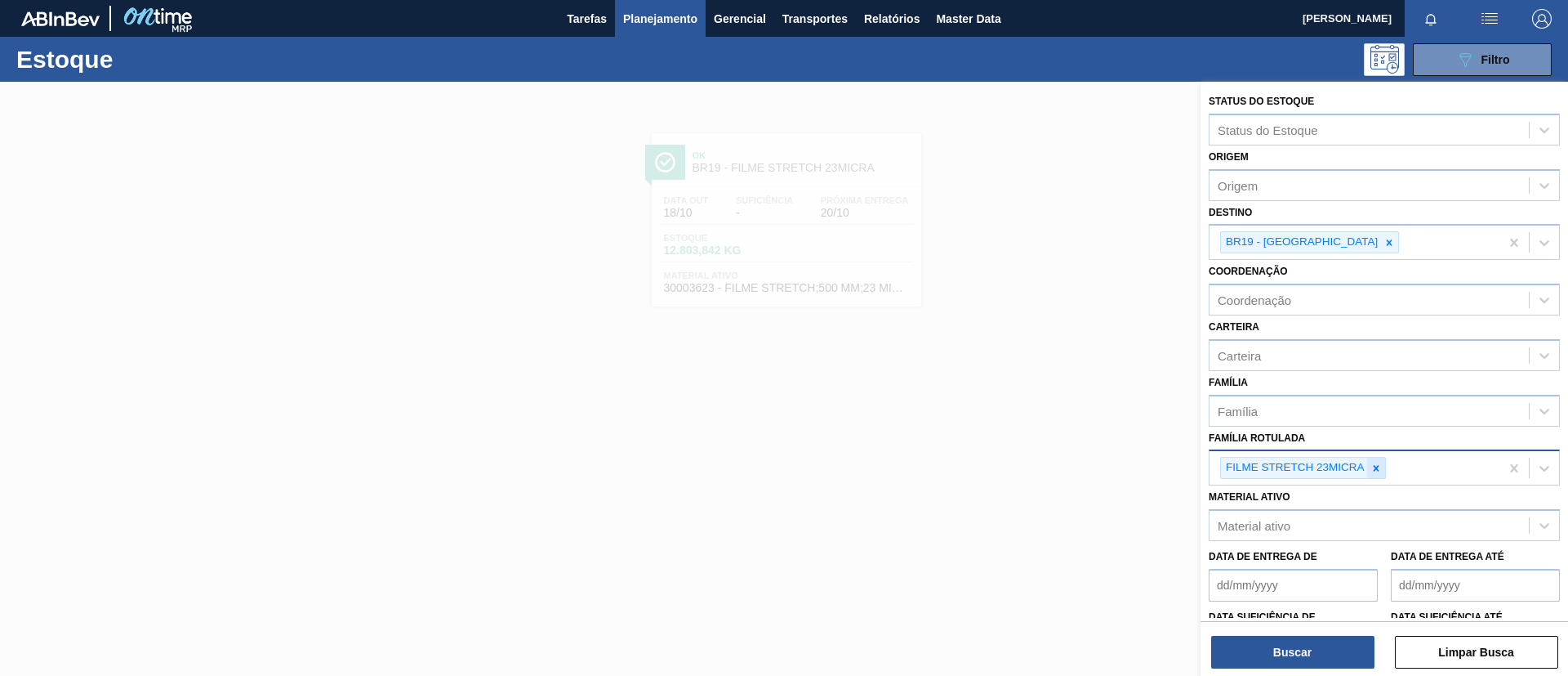
click at [1380, 466] on icon at bounding box center [1376, 468] width 11 height 11
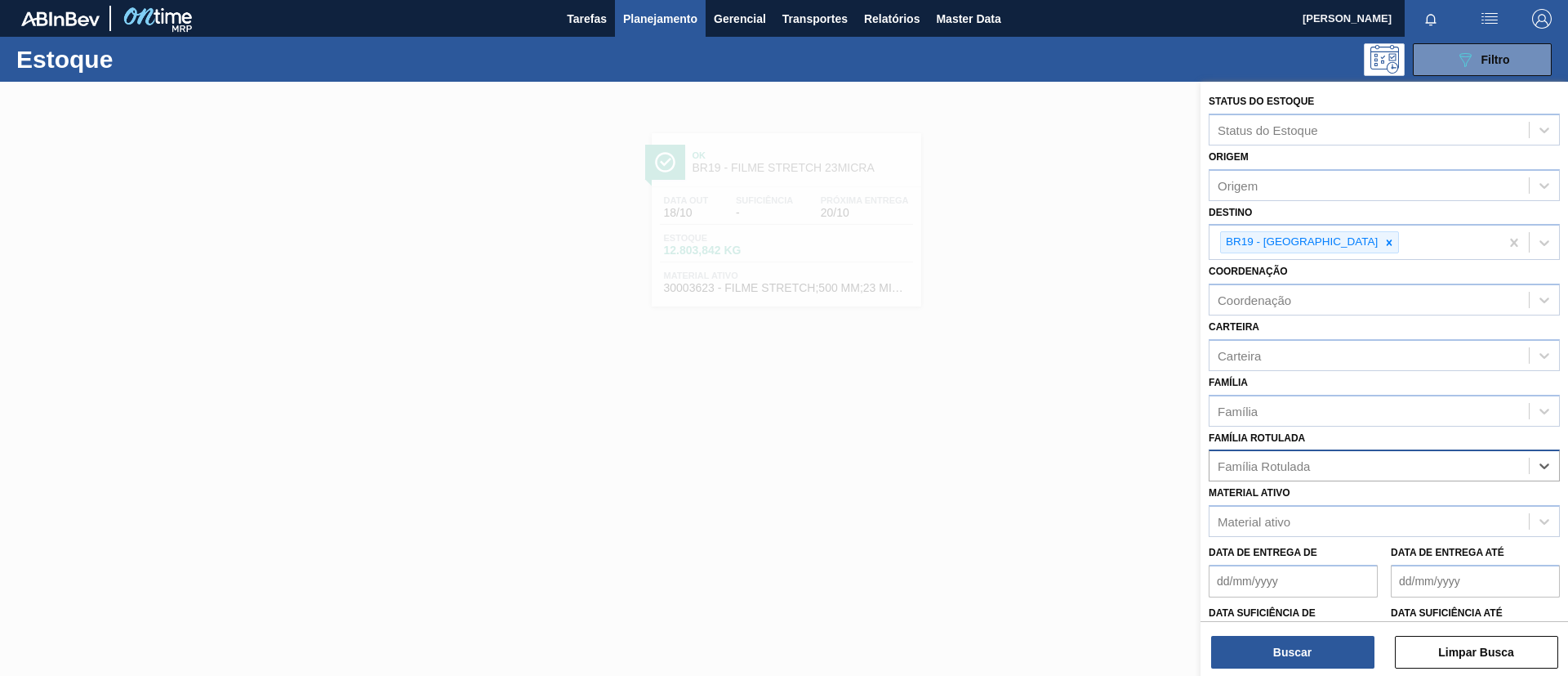
paste Rotulada "30003623"
type Rotulada "30003623"
click at [1309, 466] on div "30003623" at bounding box center [1369, 465] width 319 height 23
click at [1306, 482] on div "Material ativo Material ativo" at bounding box center [1385, 509] width 351 height 55
click at [1310, 475] on div "Família Rotulada" at bounding box center [1369, 465] width 319 height 23
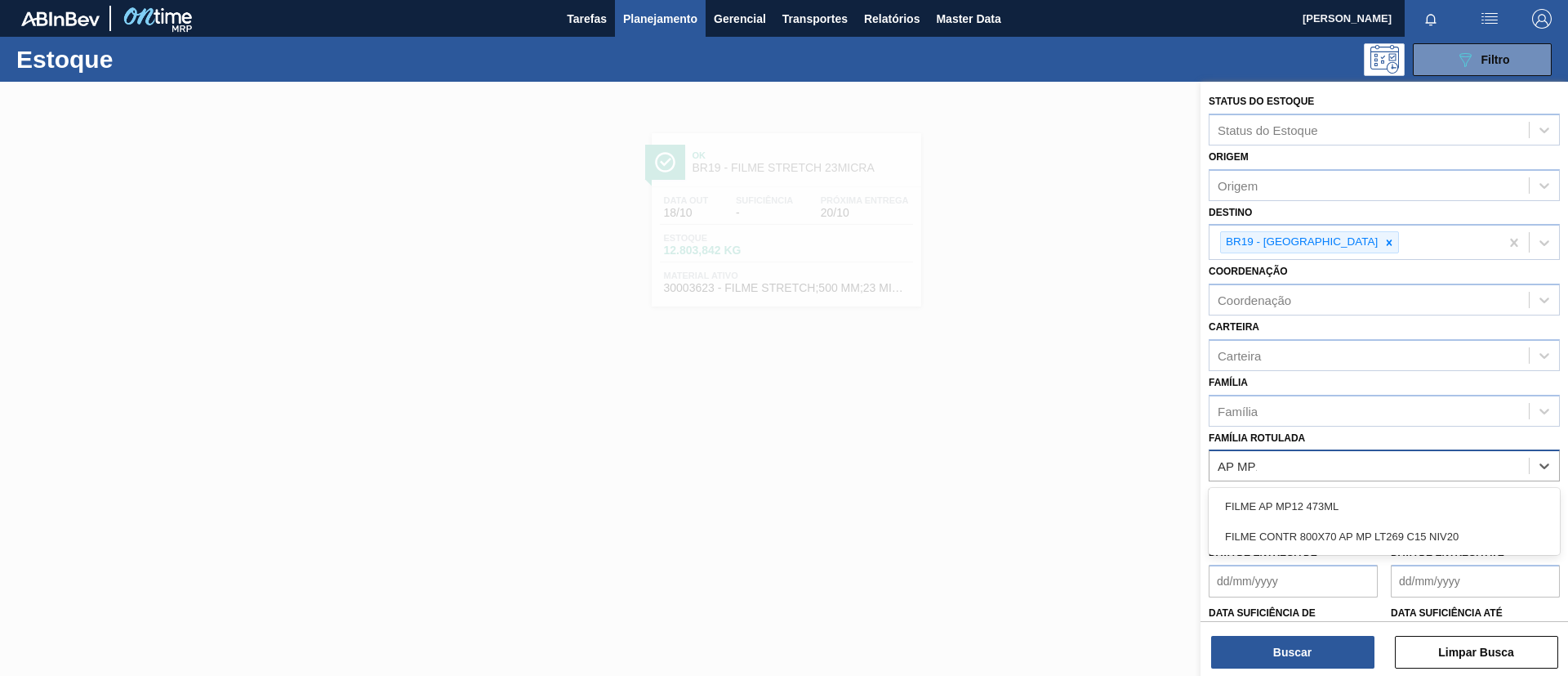
type Rotulada "AP MP12"
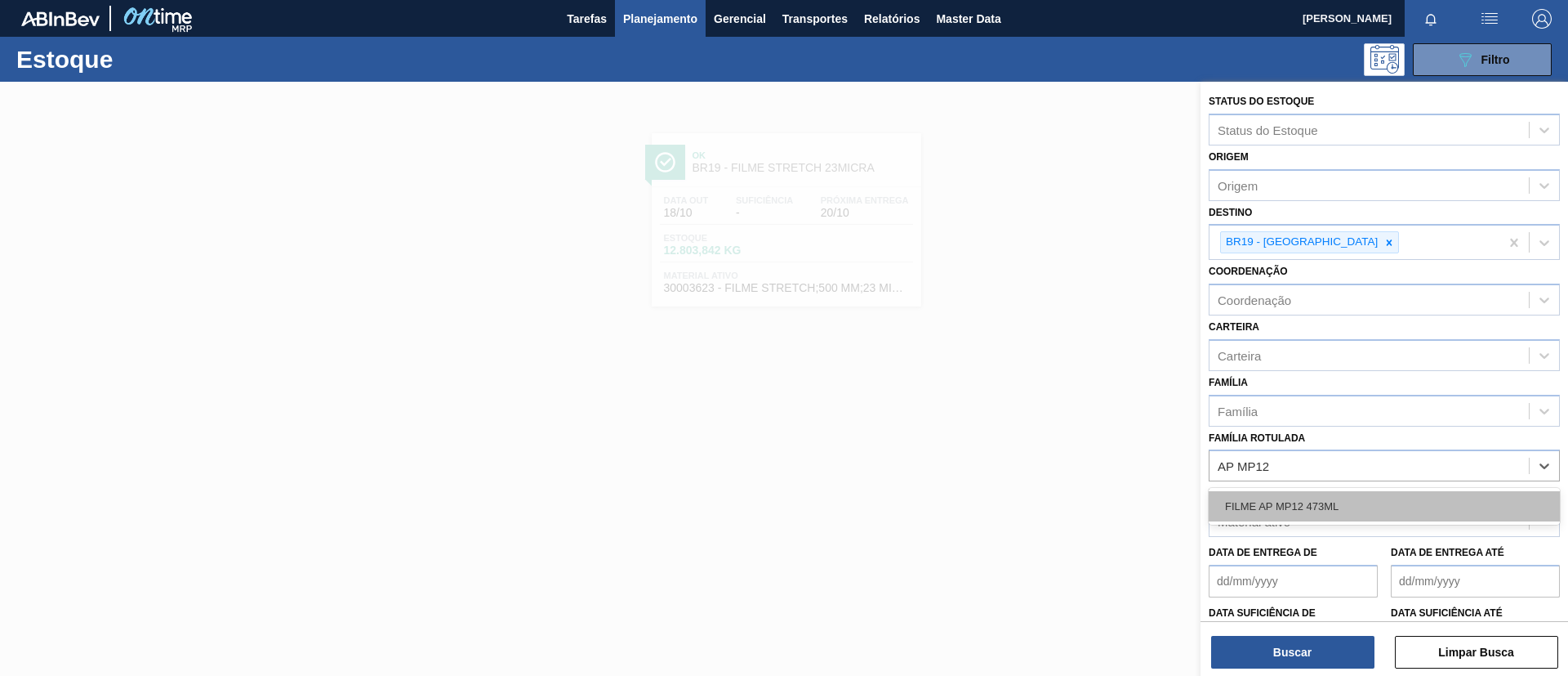
click at [1331, 500] on div "FILME AP MP12 473ML" at bounding box center [1385, 506] width 351 height 30
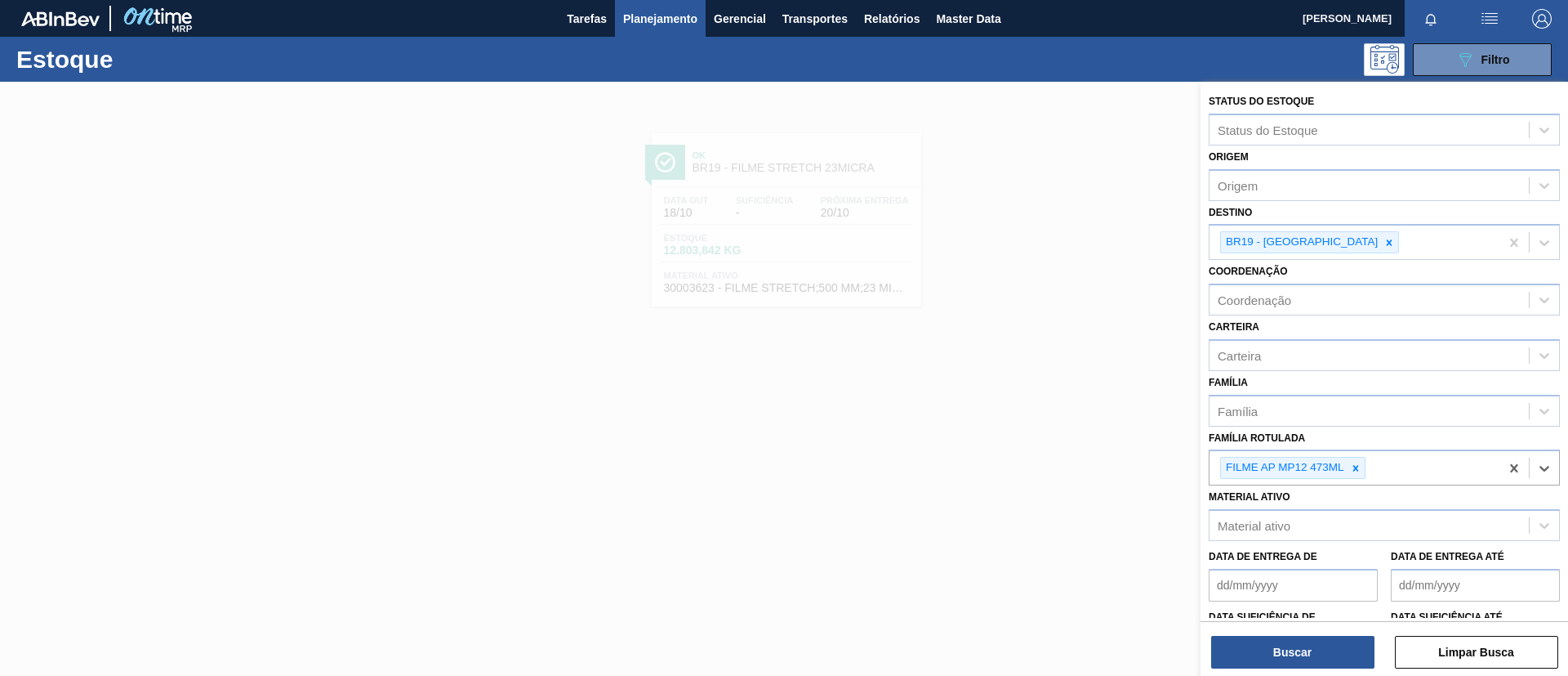
click at [1315, 632] on div "Buscar Limpar Busca" at bounding box center [1384, 643] width 367 height 46
click at [1323, 641] on button "Buscar" at bounding box center [1292, 652] width 163 height 33
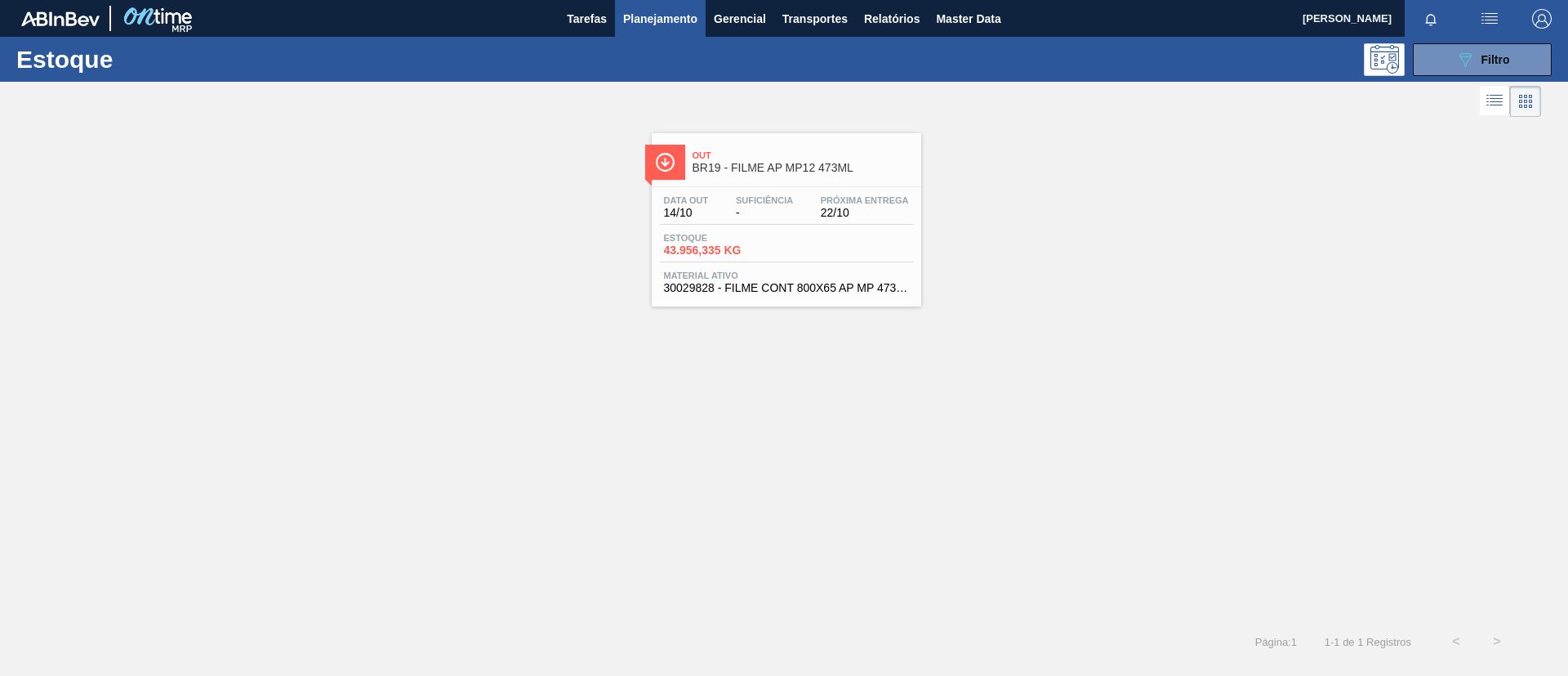
click at [774, 172] on span "BR19 - FILME AP MP12 473ML" at bounding box center [802, 168] width 220 height 12
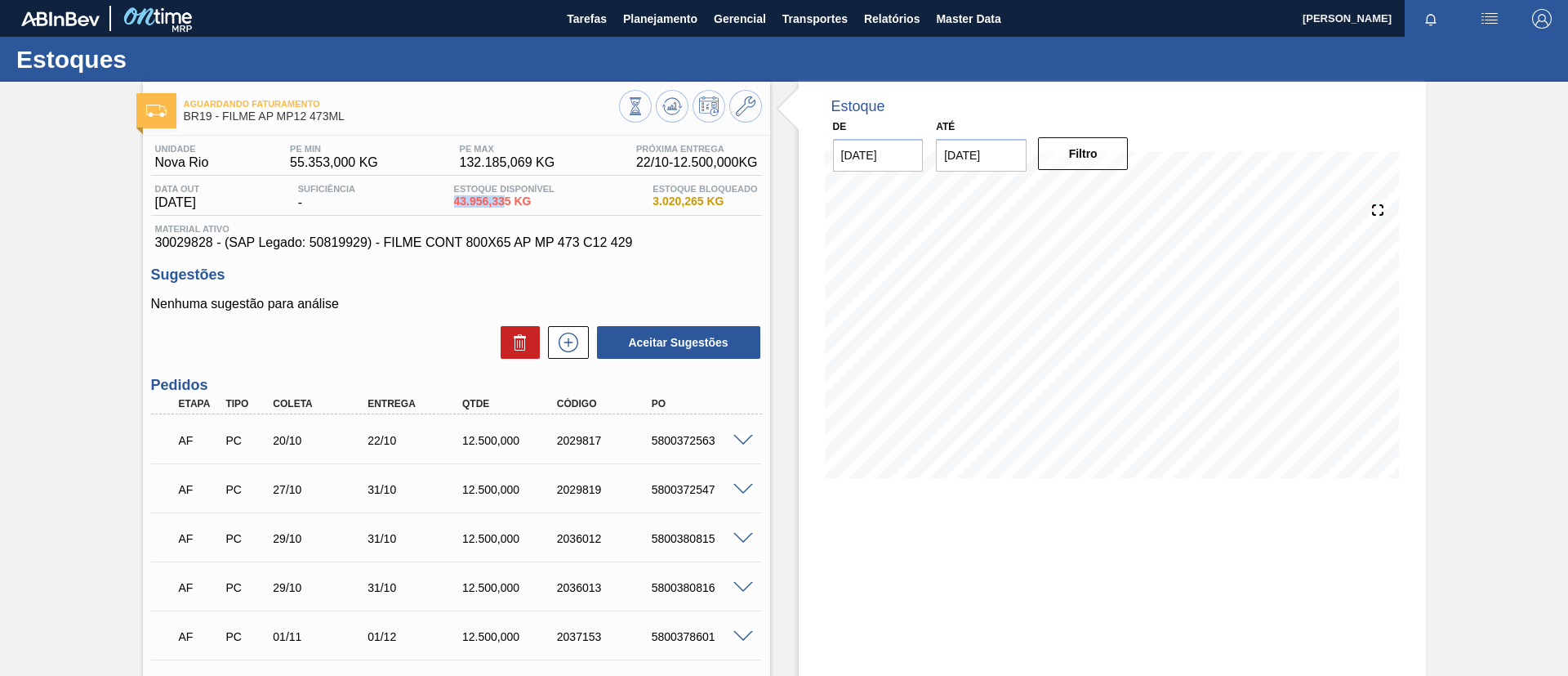
drag, startPoint x: 462, startPoint y: 204, endPoint x: 508, endPoint y: 203, distance: 46.0
click at [508, 203] on span "43.956,335 KG" at bounding box center [504, 201] width 100 height 12
copy span "43.956,33"
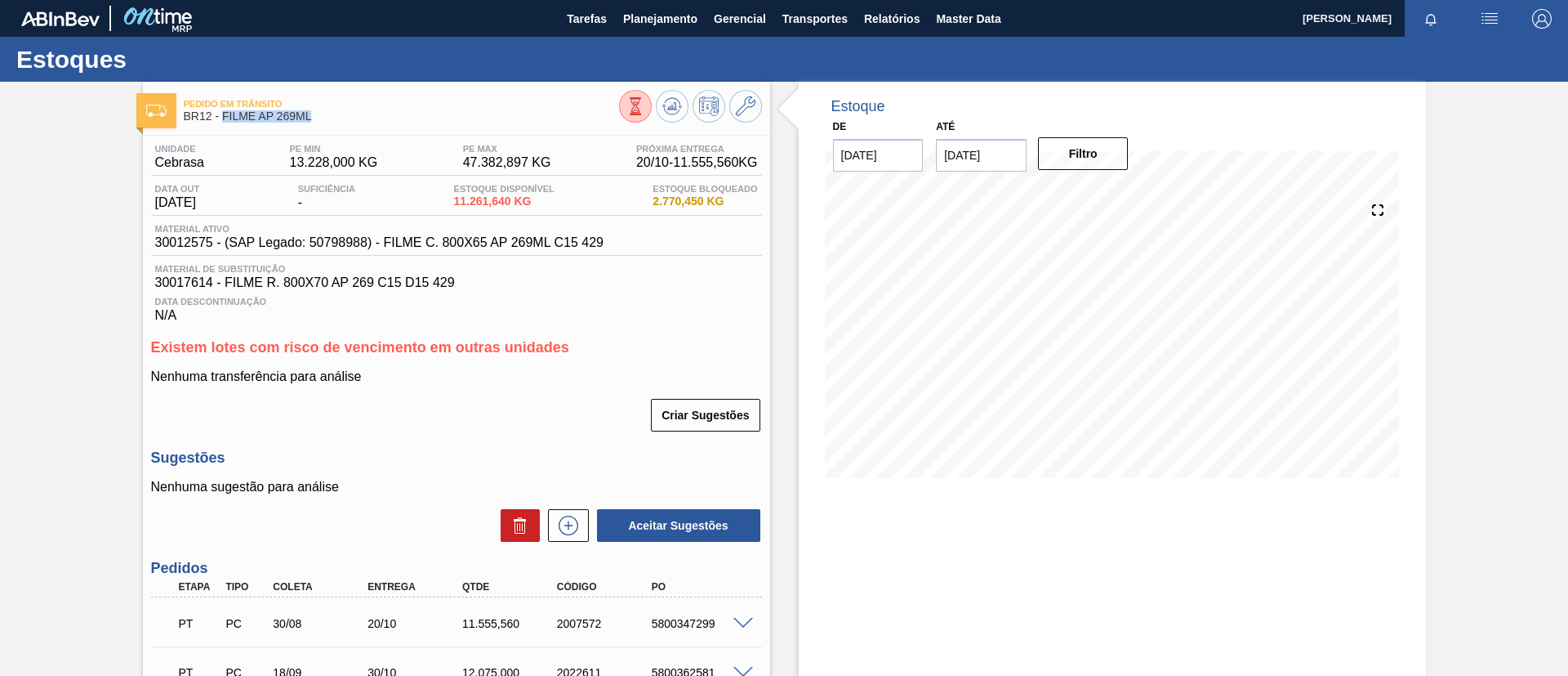
scroll to position [252, 0]
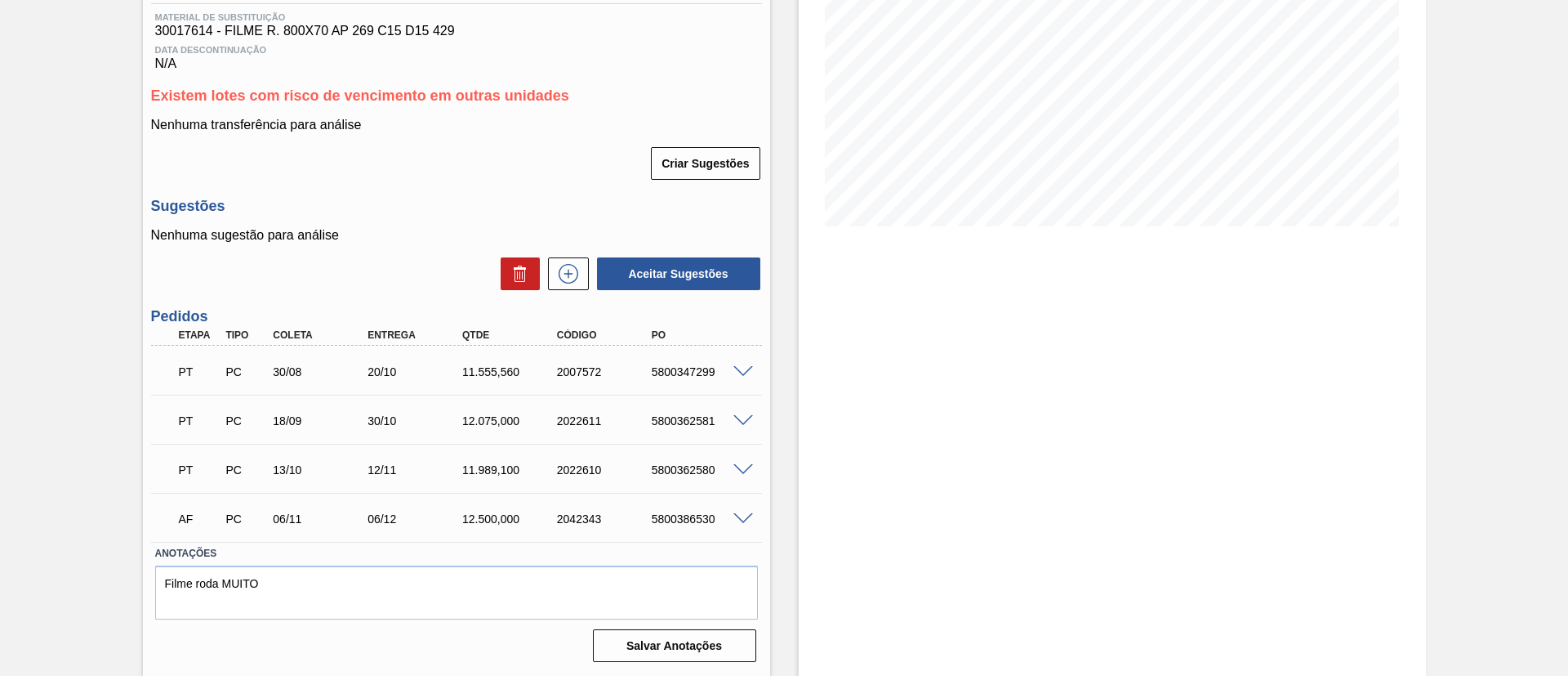
click at [3, 349] on div "Pedido em Trânsito BR12 - FILME AP 269ML Unidade Cebrasa PE MIN 13.228,000 KG P…" at bounding box center [784, 252] width 1568 height 845
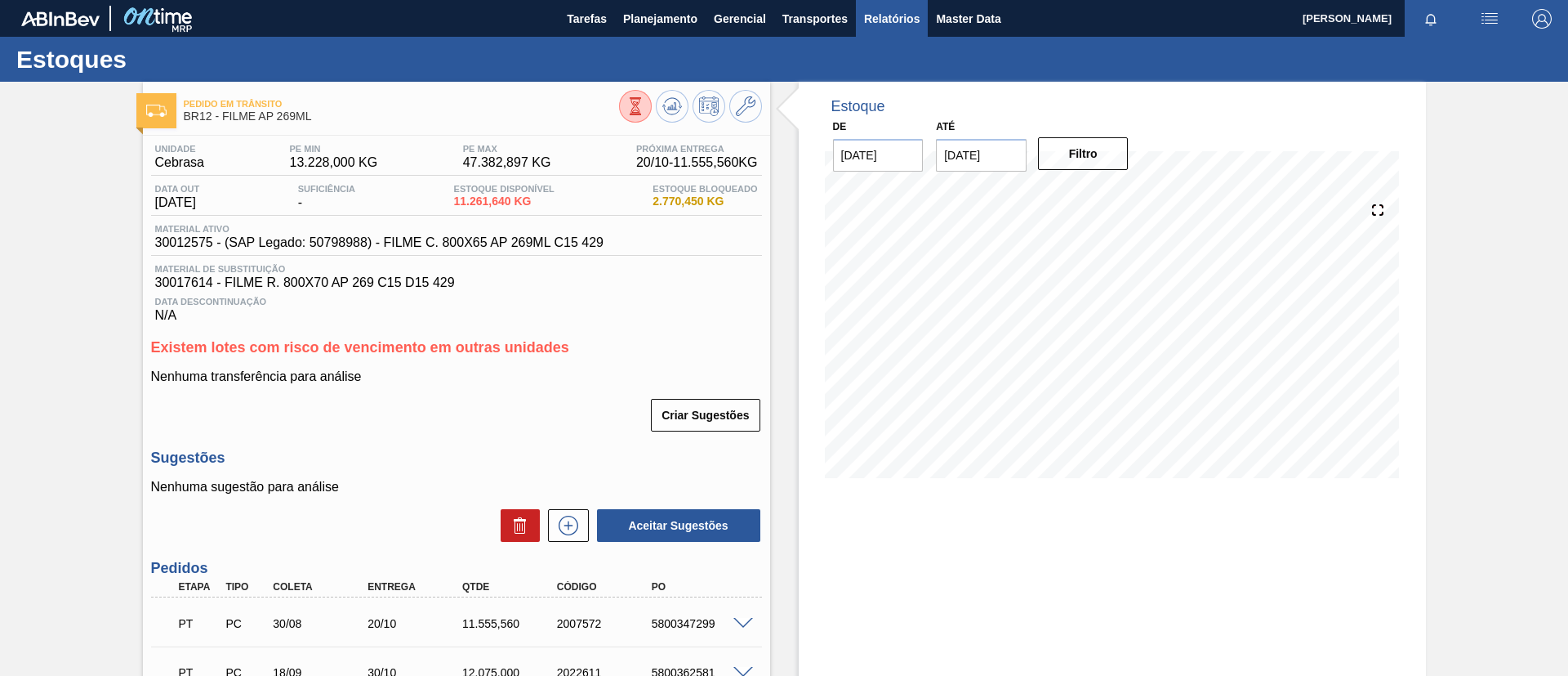
click at [885, 19] on span "Relatórios" at bounding box center [892, 18] width 55 height 20
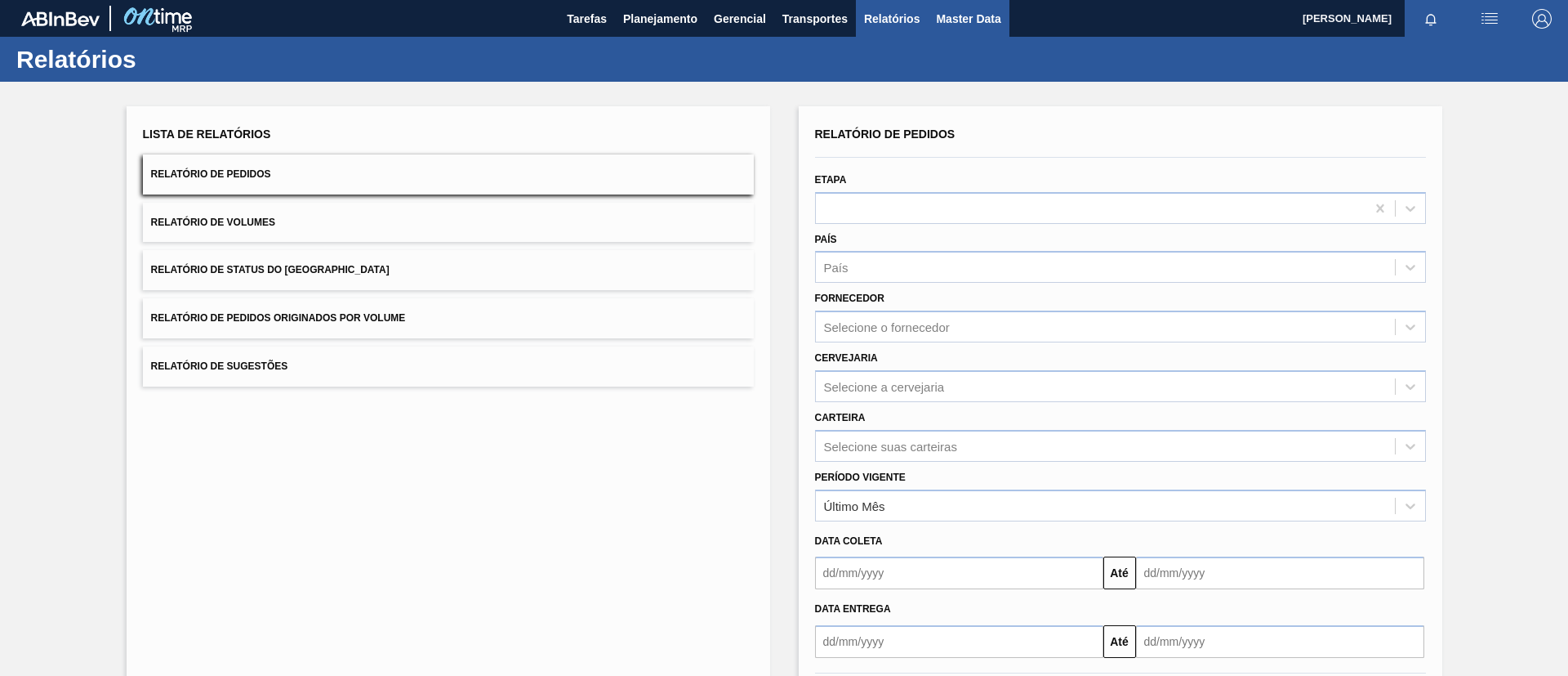
click at [966, 31] on button "Master Data" at bounding box center [969, 18] width 81 height 37
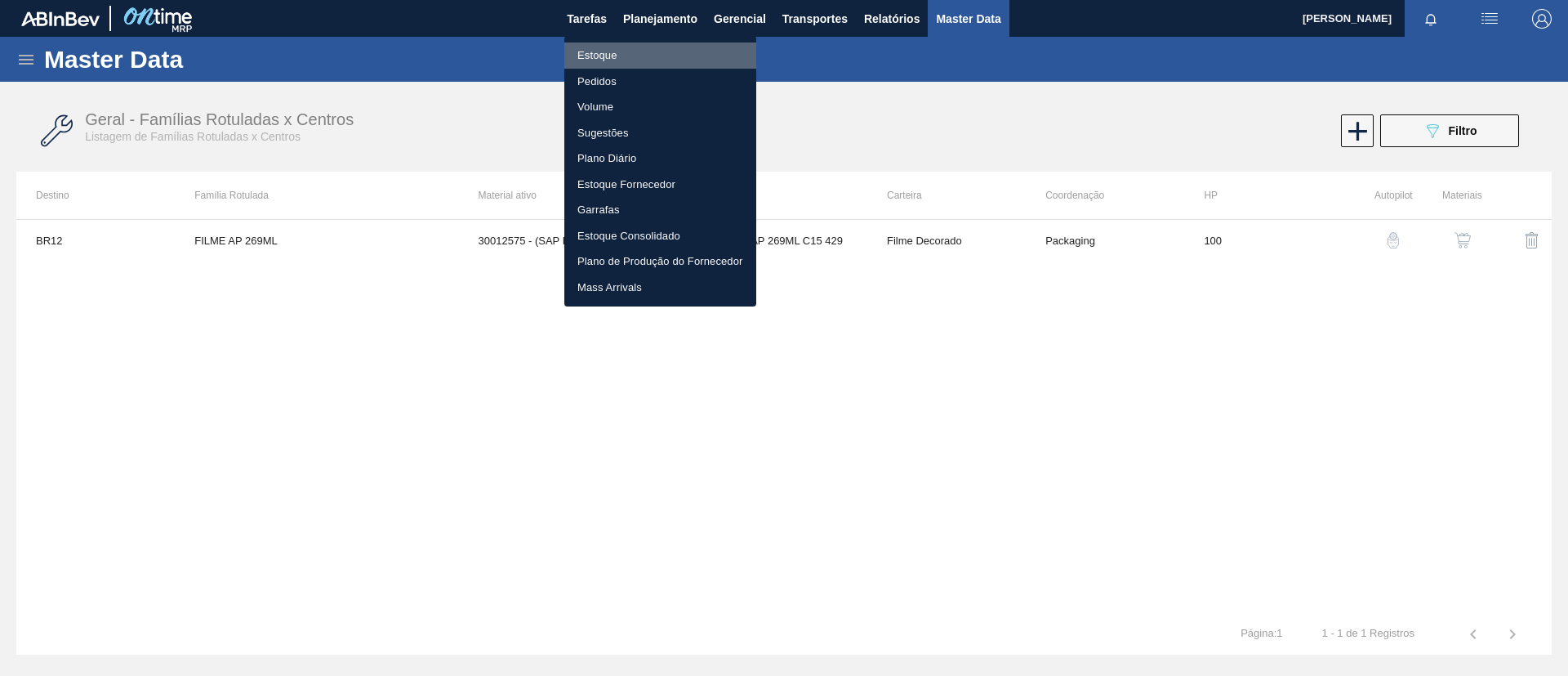
click at [666, 54] on li "Estoque" at bounding box center [660, 55] width 192 height 26
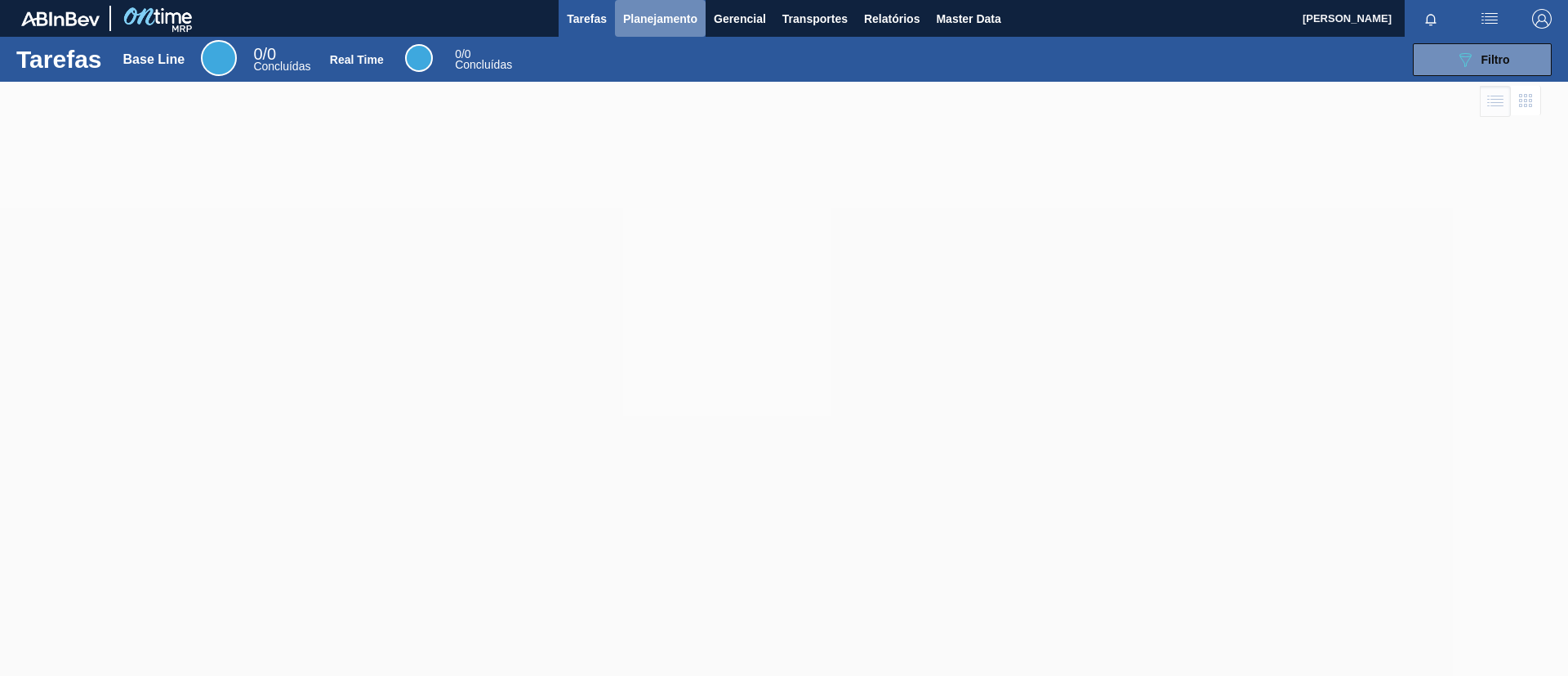
click at [616, 17] on button "Planejamento" at bounding box center [660, 18] width 91 height 37
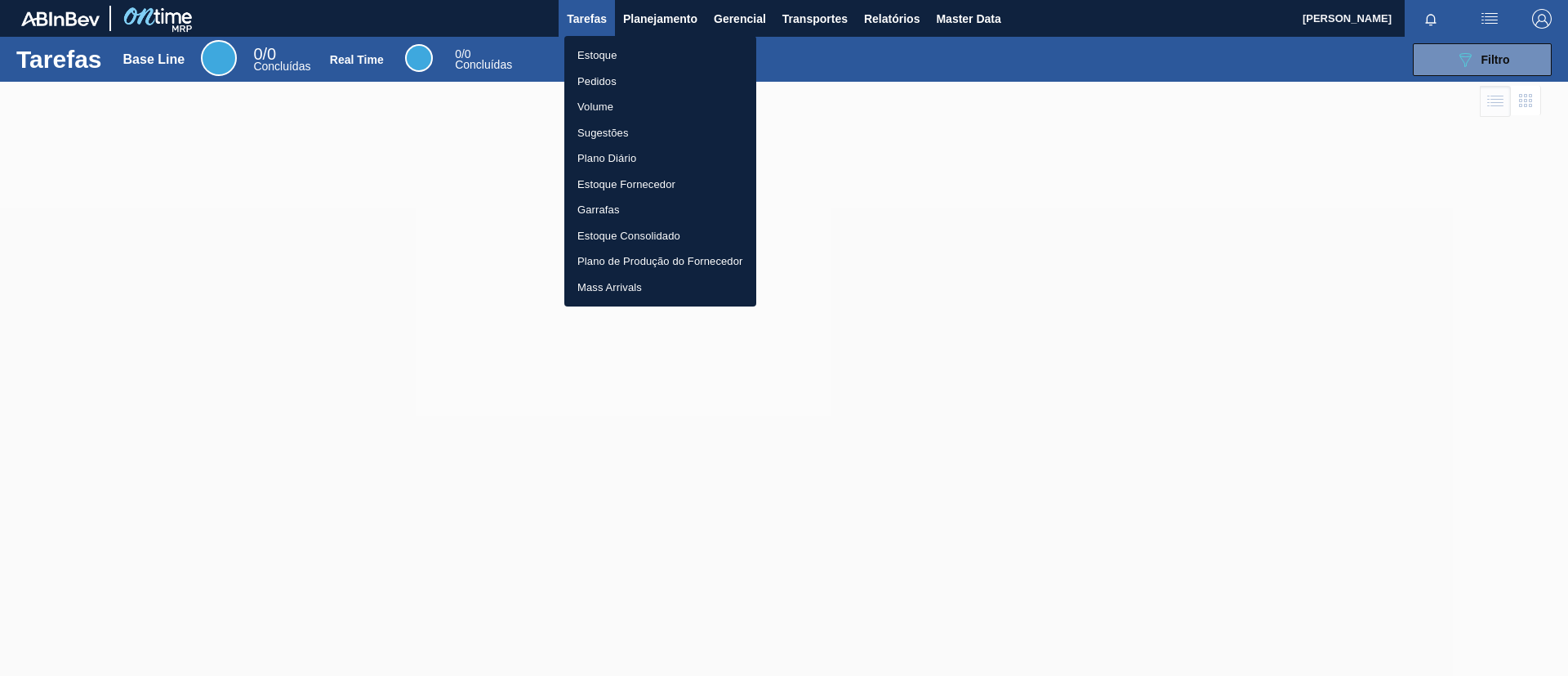
click at [617, 54] on li "Estoque" at bounding box center [660, 55] width 192 height 26
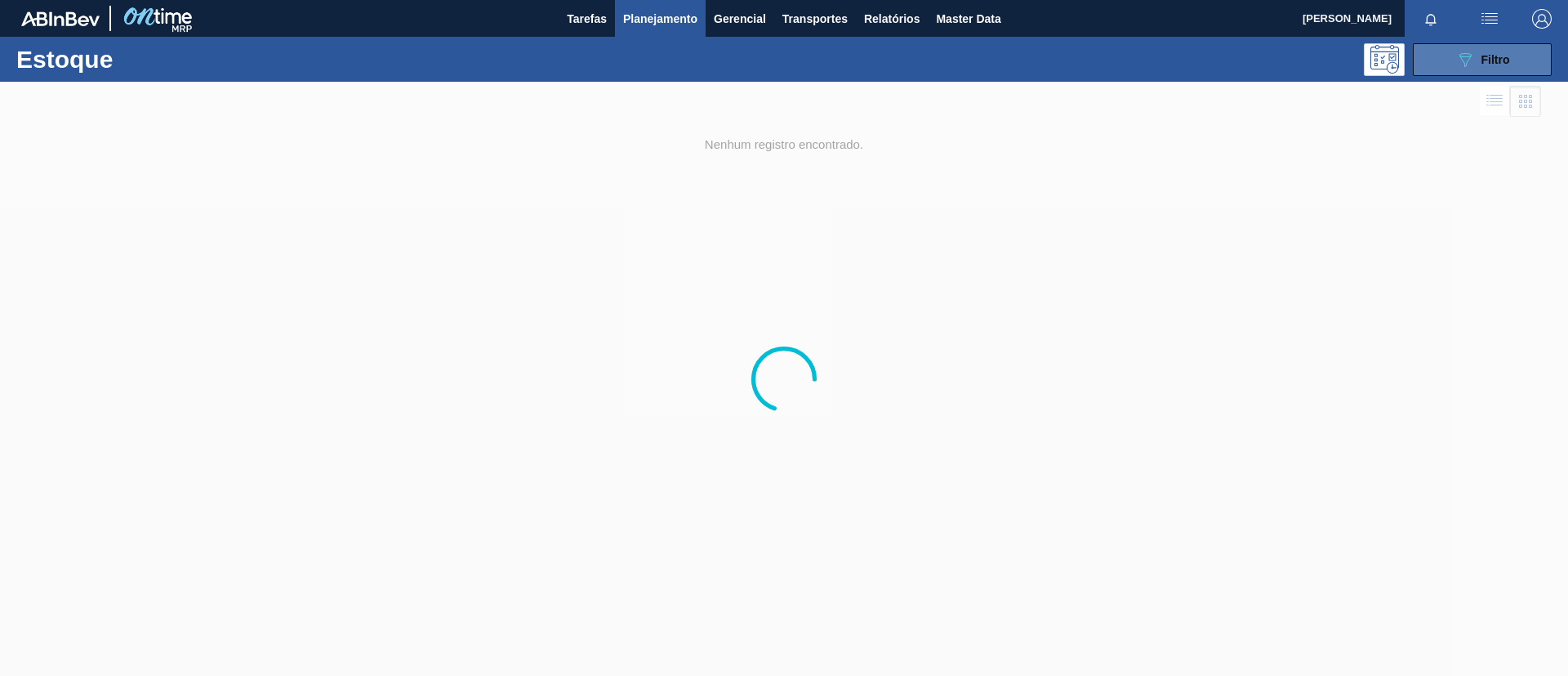
click at [1501, 54] on span "Filtro" at bounding box center [1495, 59] width 29 height 13
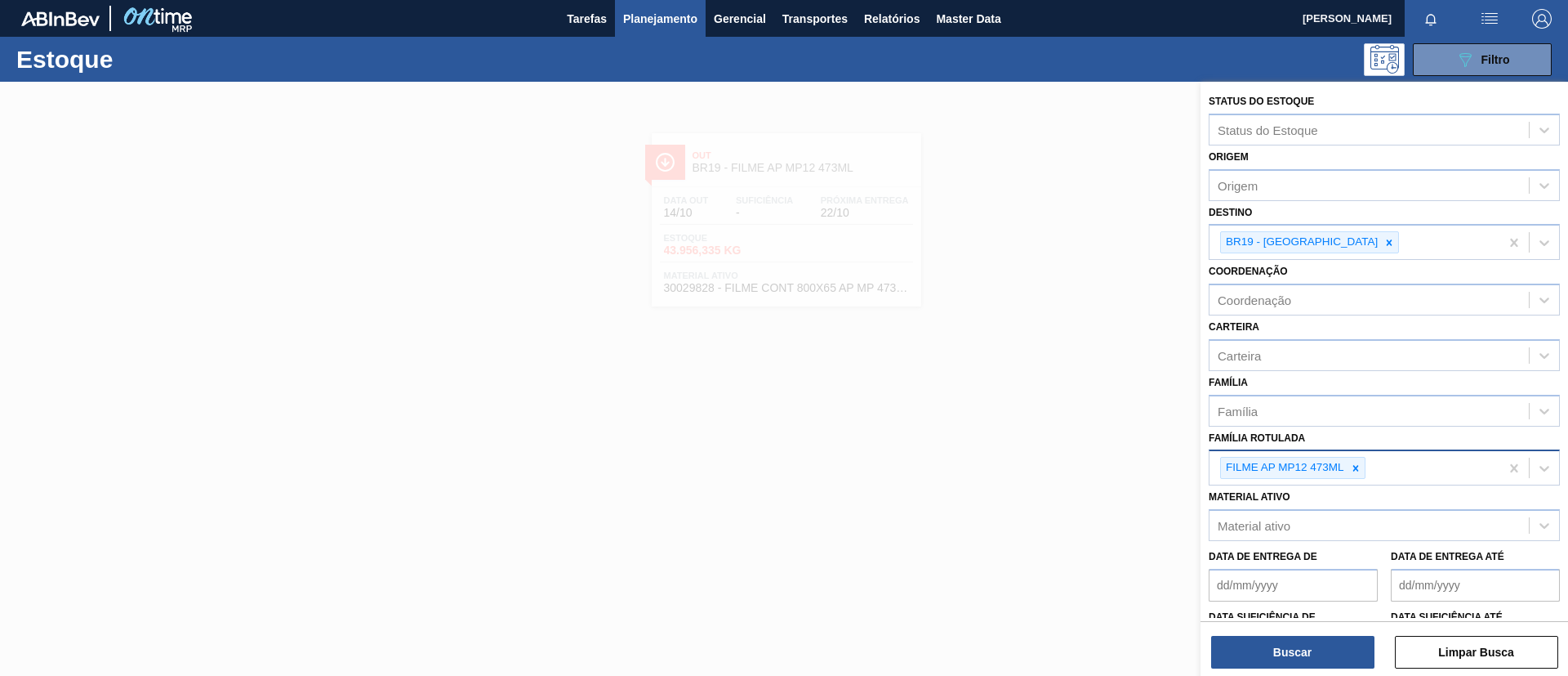
click at [1364, 481] on div "FILME AP MP12 473ML" at bounding box center [1354, 468] width 290 height 34
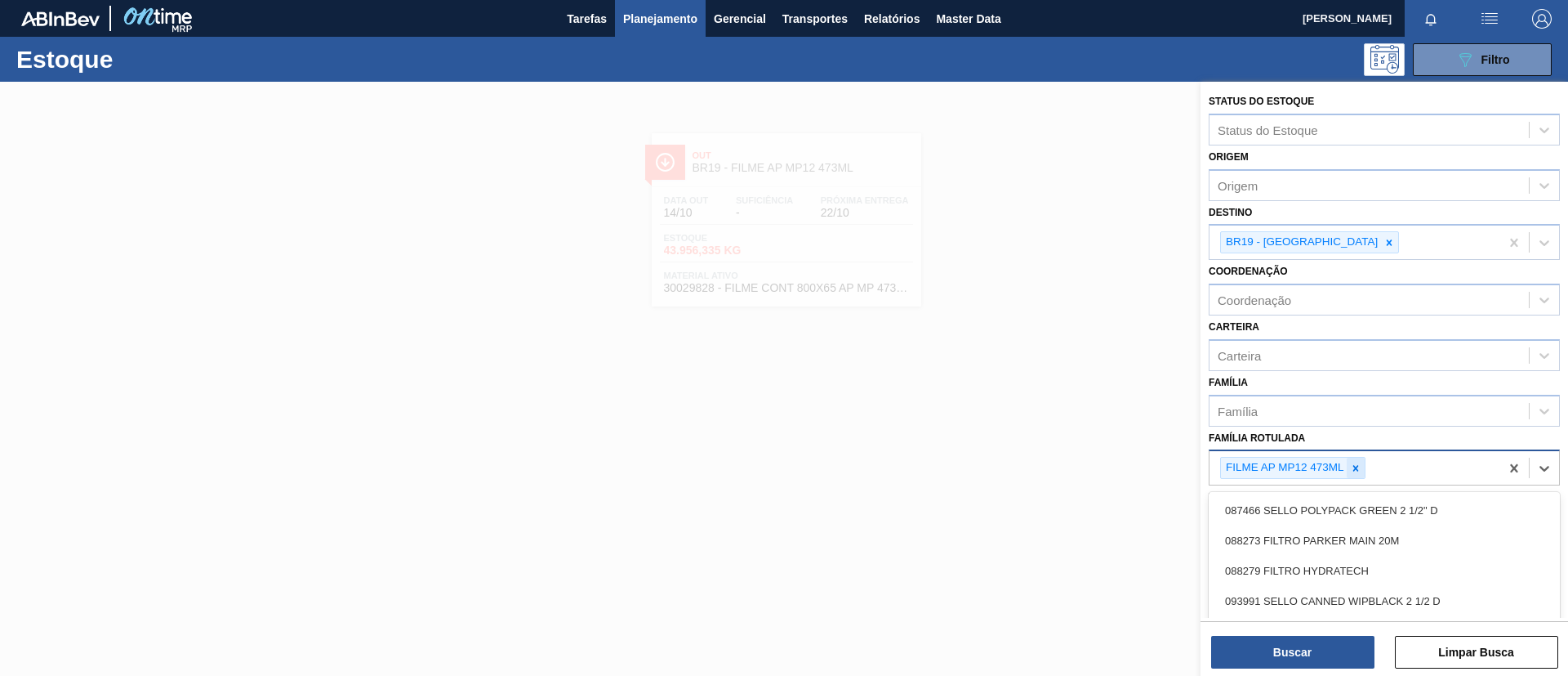
click at [1361, 475] on div at bounding box center [1355, 468] width 18 height 21
paste Rotulada "FILME BC PM SLEEK 350ML"
type Rotulada "FILME BC PM SLEEK 350ML"
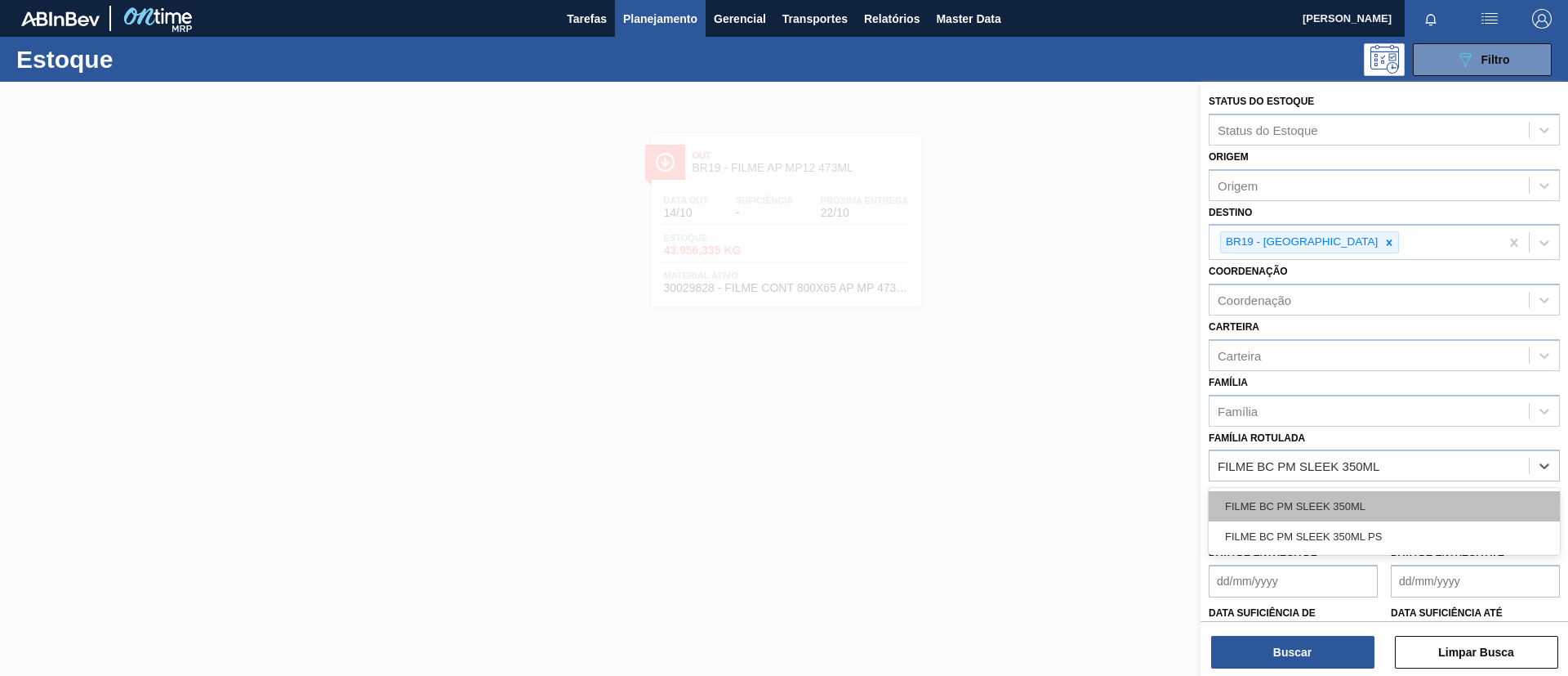
click at [1338, 503] on div "FILME BC PM SLEEK 350ML" at bounding box center [1385, 506] width 351 height 30
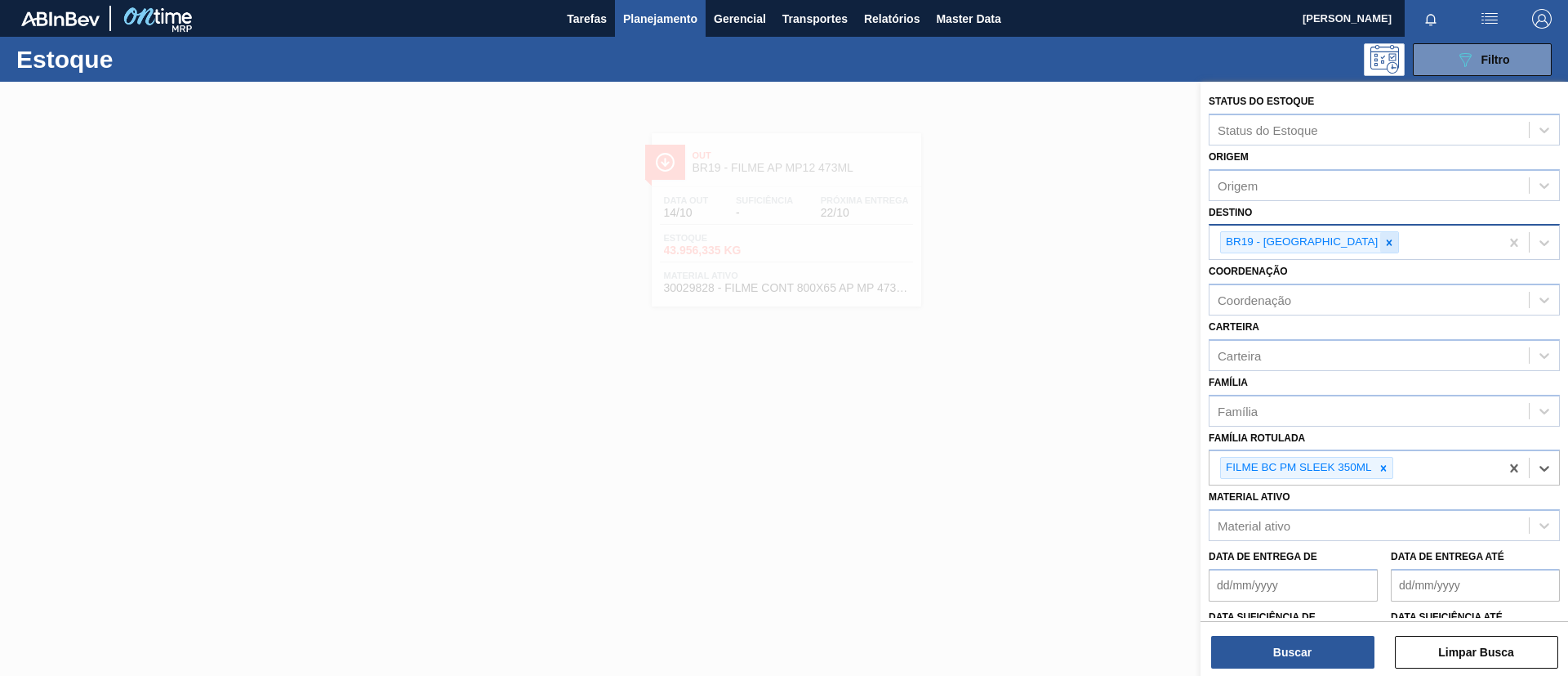
click at [1380, 251] on div at bounding box center [1389, 242] width 18 height 21
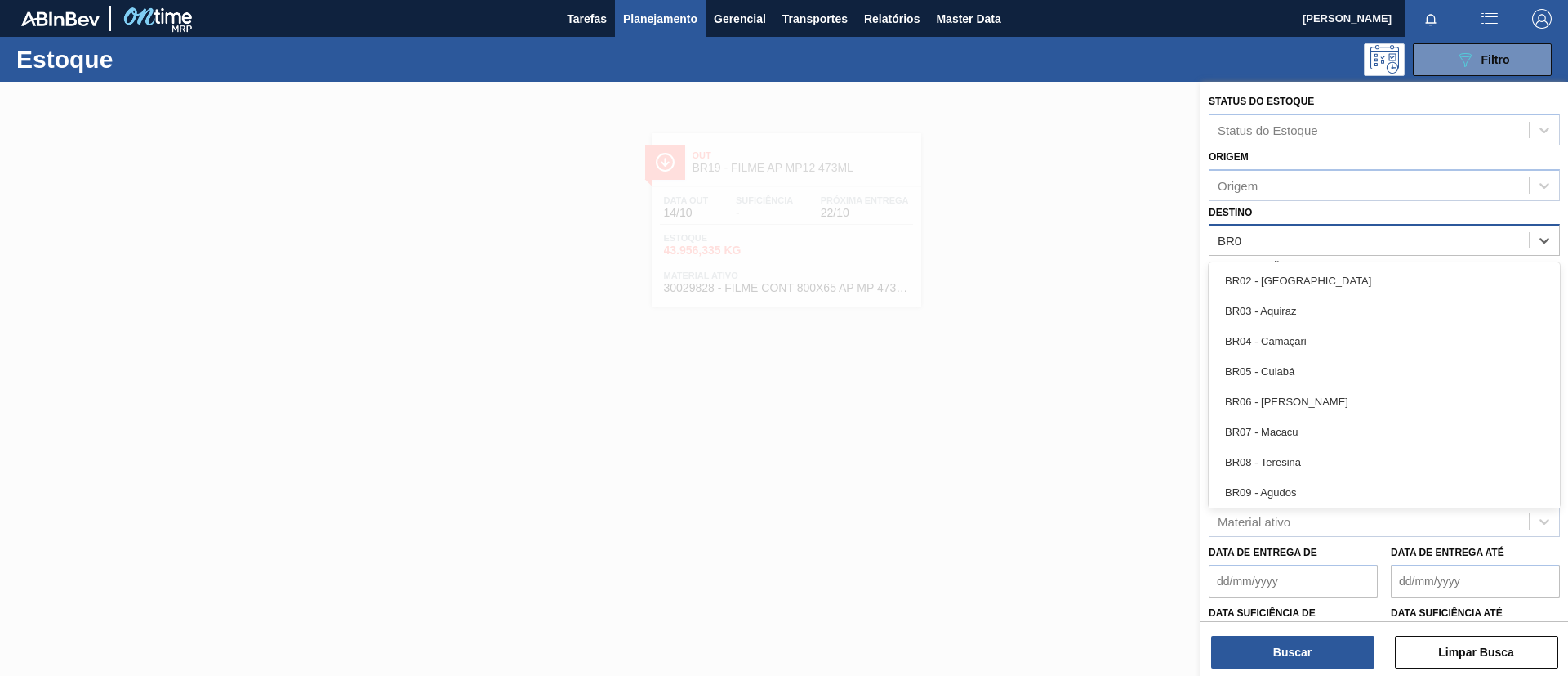
type input "BR02"
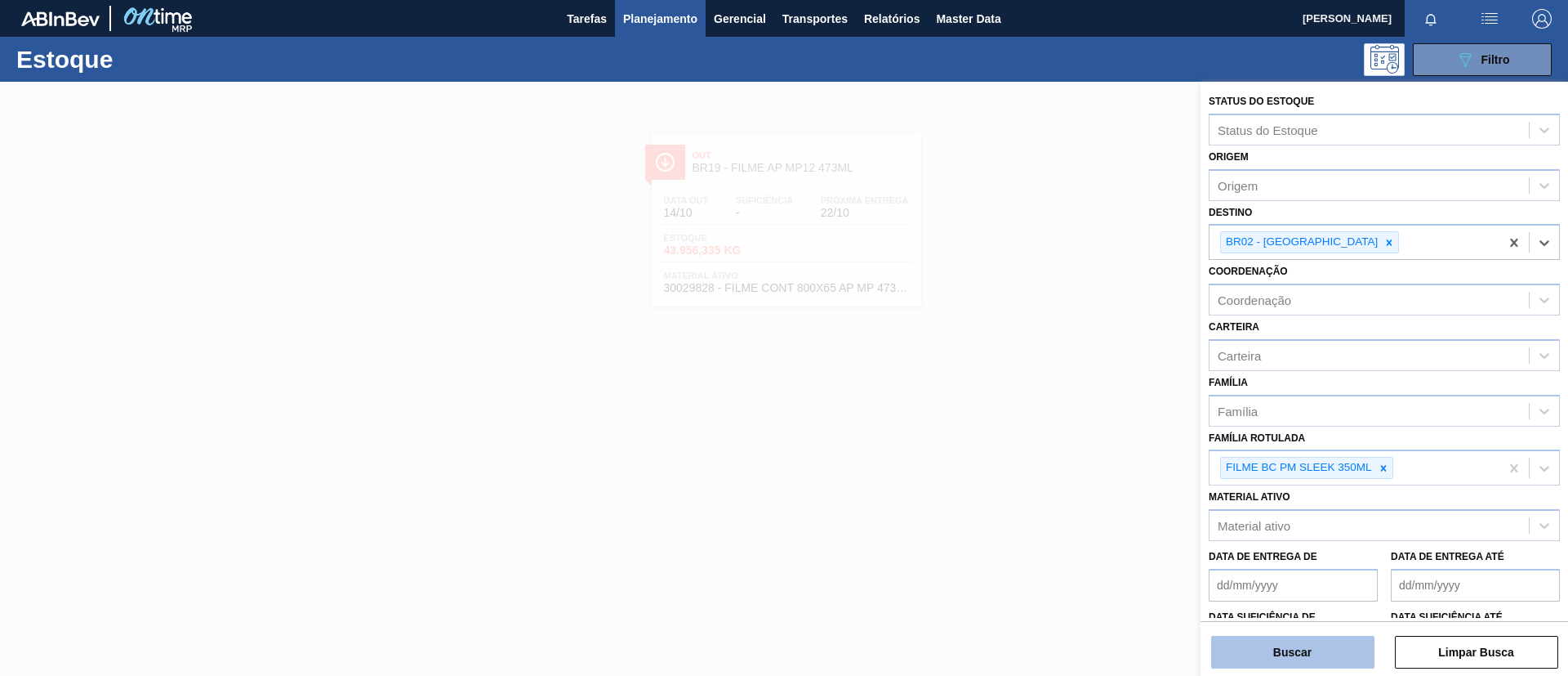
click at [1284, 646] on button "Buscar" at bounding box center [1292, 652] width 163 height 33
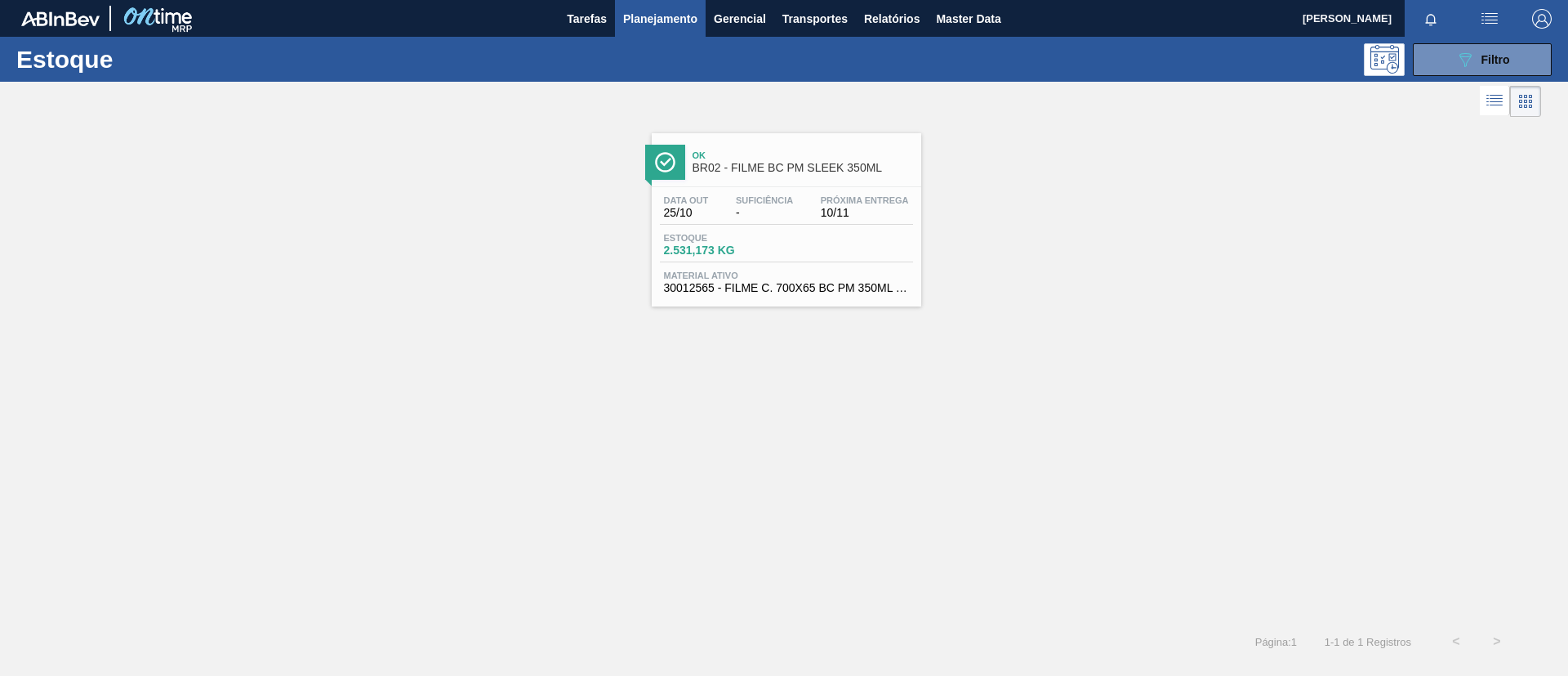
click at [814, 173] on span "BR02 - FILME BC PM SLEEK 350ML" at bounding box center [802, 168] width 220 height 12
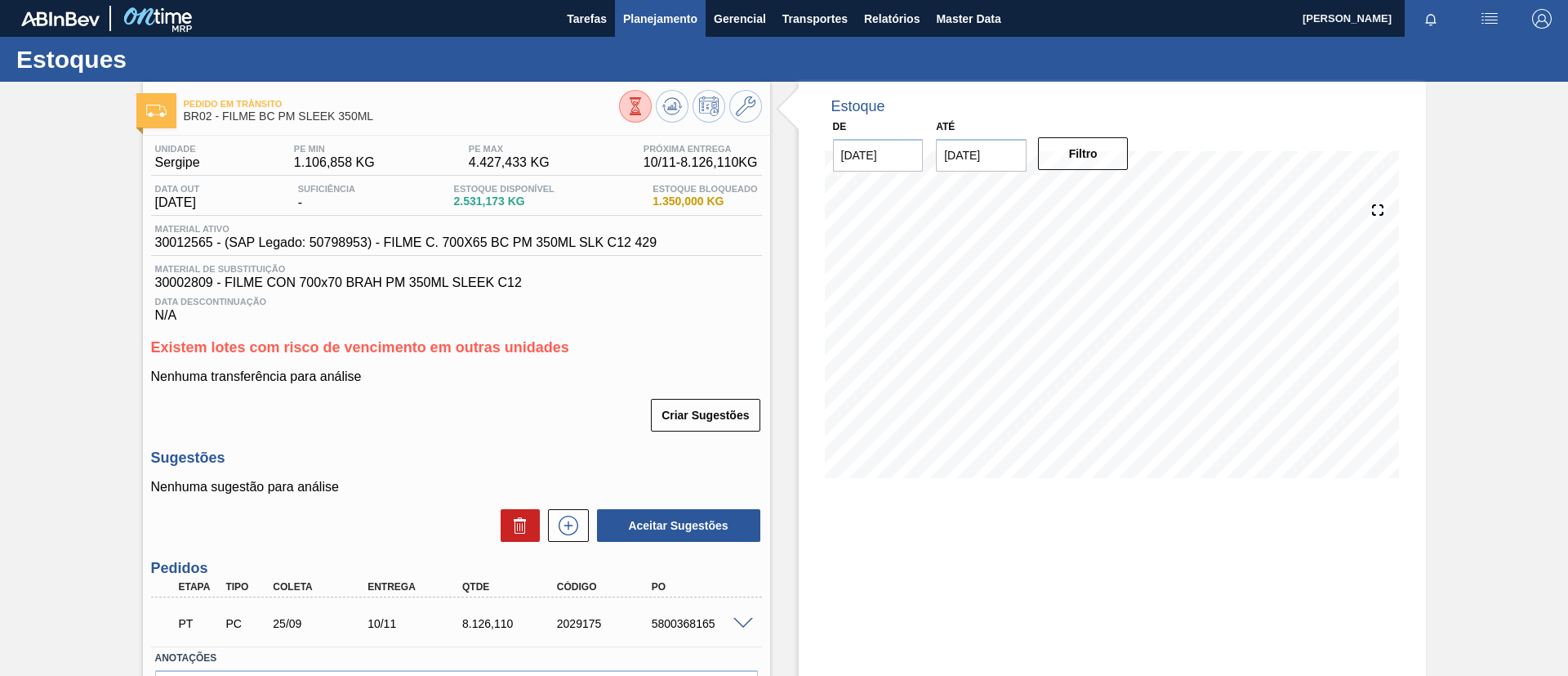
click at [681, 29] on button "Planejamento" at bounding box center [660, 18] width 91 height 37
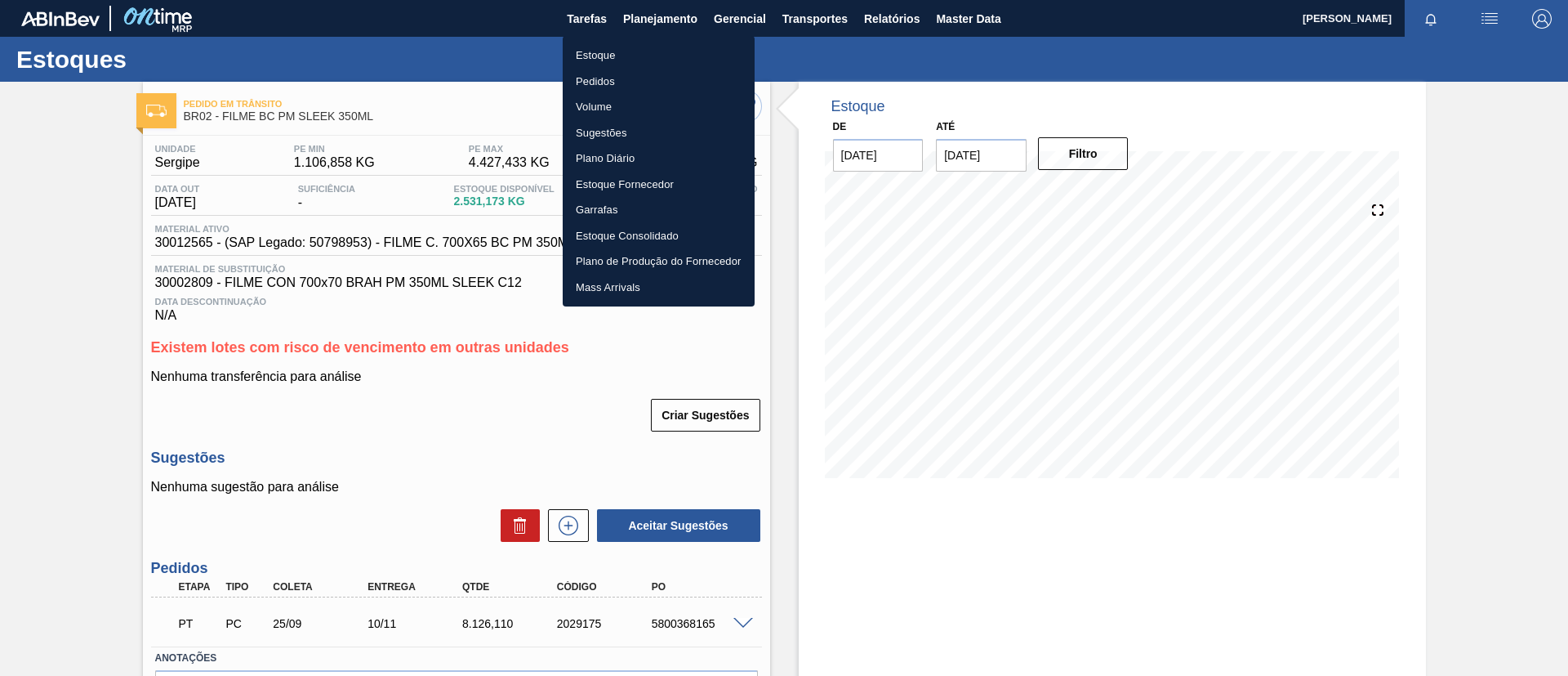
click at [663, 45] on li "Estoque" at bounding box center [659, 55] width 192 height 26
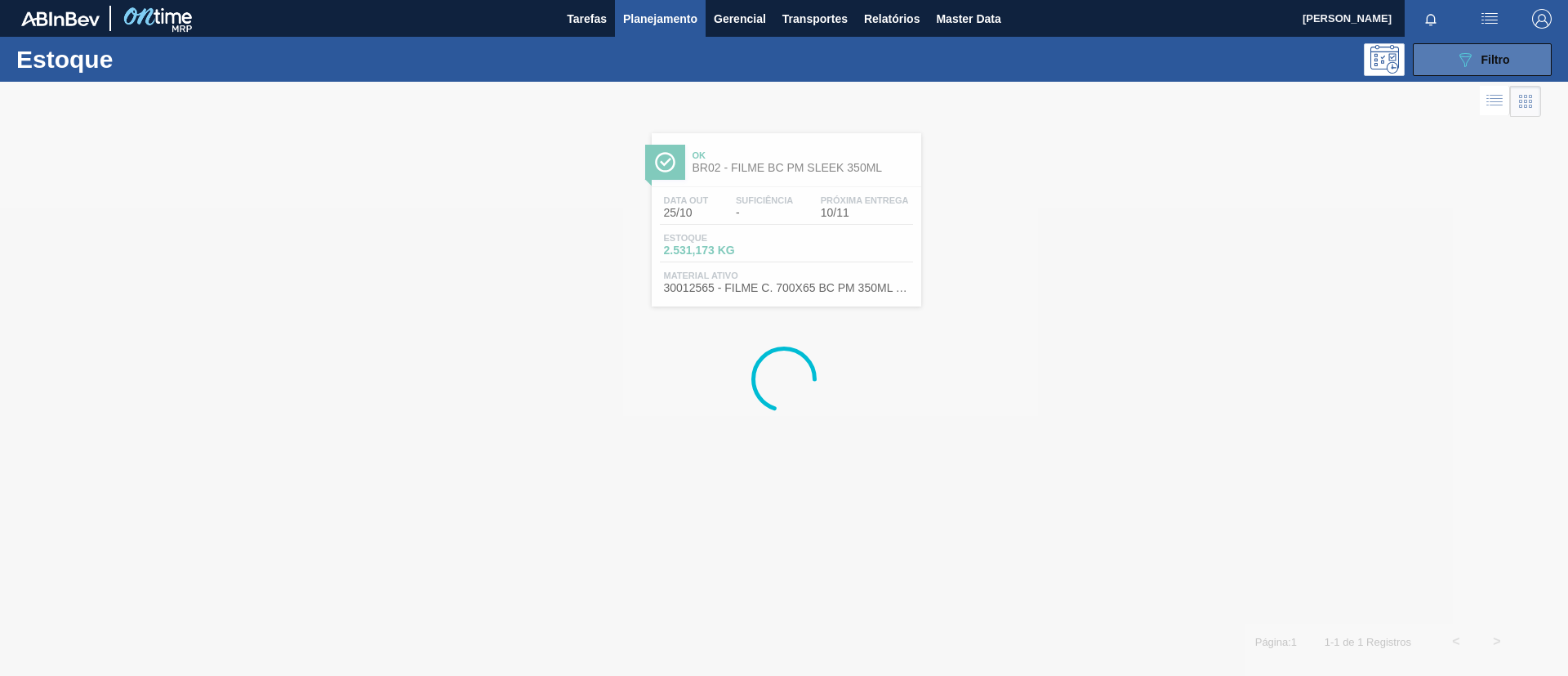
click at [1505, 64] on span "Filtro" at bounding box center [1495, 59] width 29 height 13
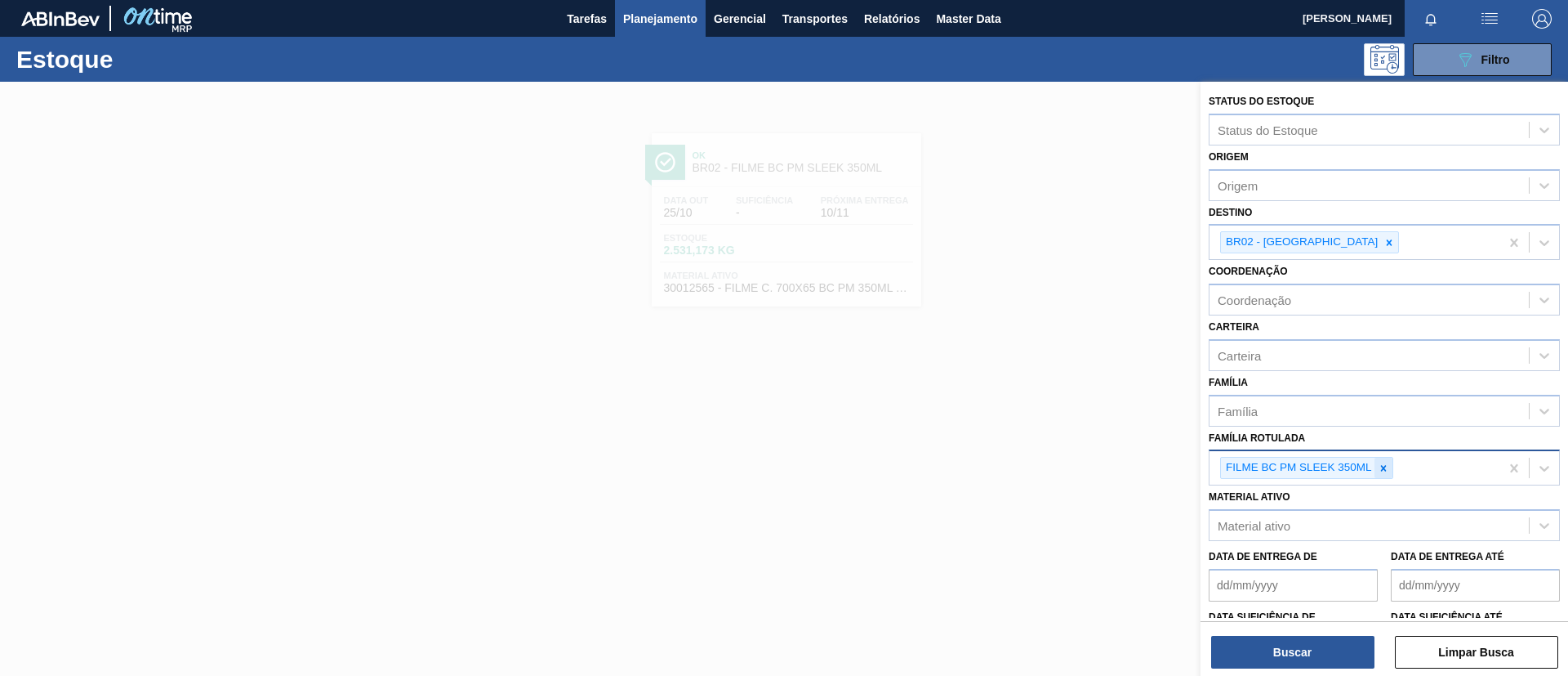
click at [1389, 465] on div at bounding box center [1383, 468] width 18 height 21
paste Rotulada "FILME AP 350ML"
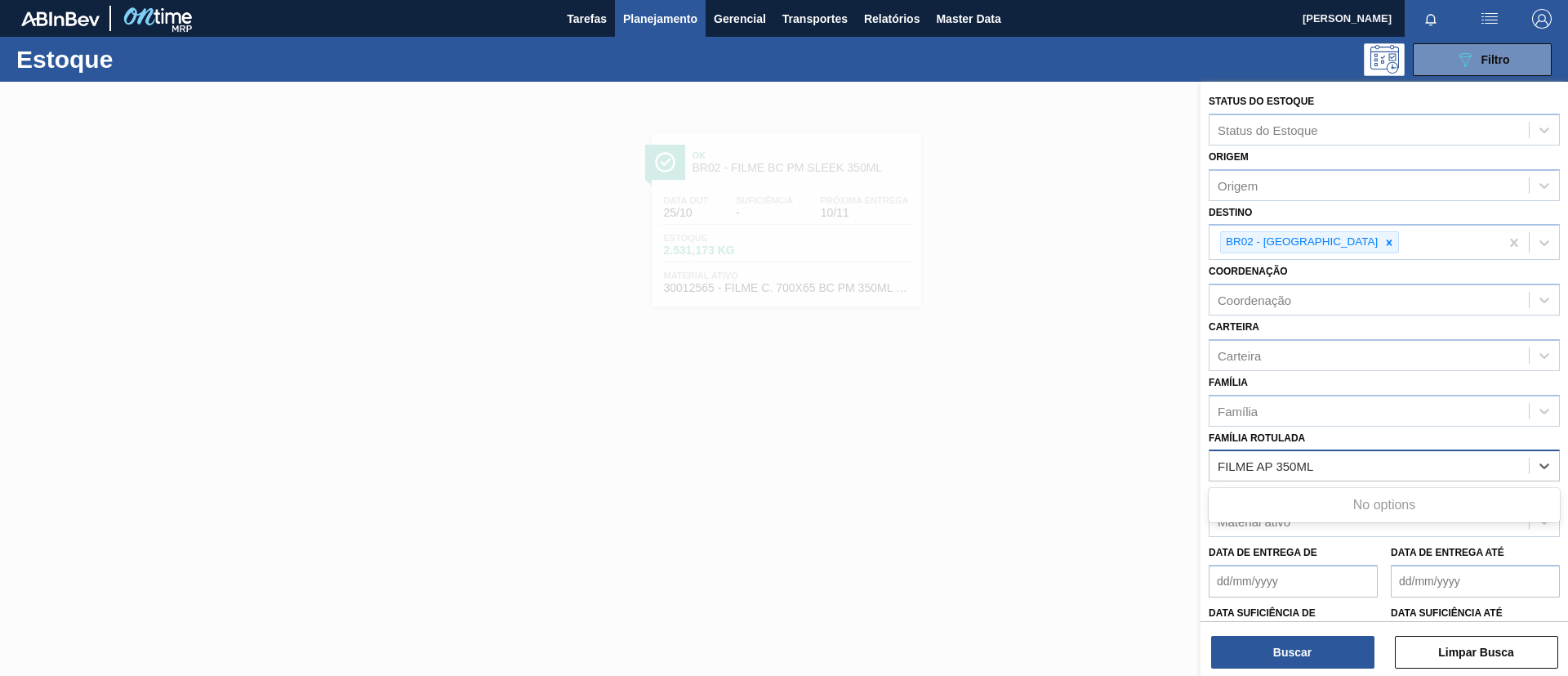
type Rotulada "FILME AP 350ML"
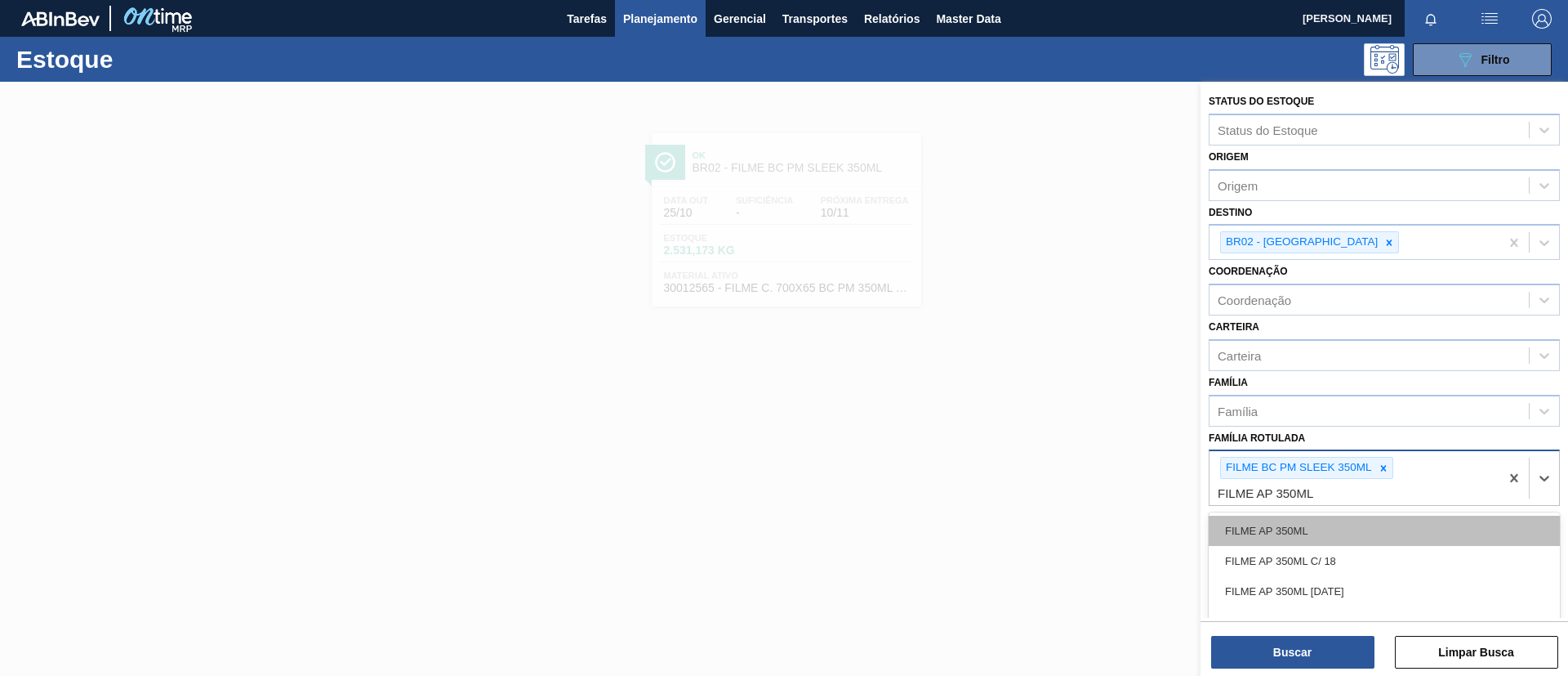
click at [1329, 516] on div "FILME AP 350ML" at bounding box center [1385, 530] width 351 height 30
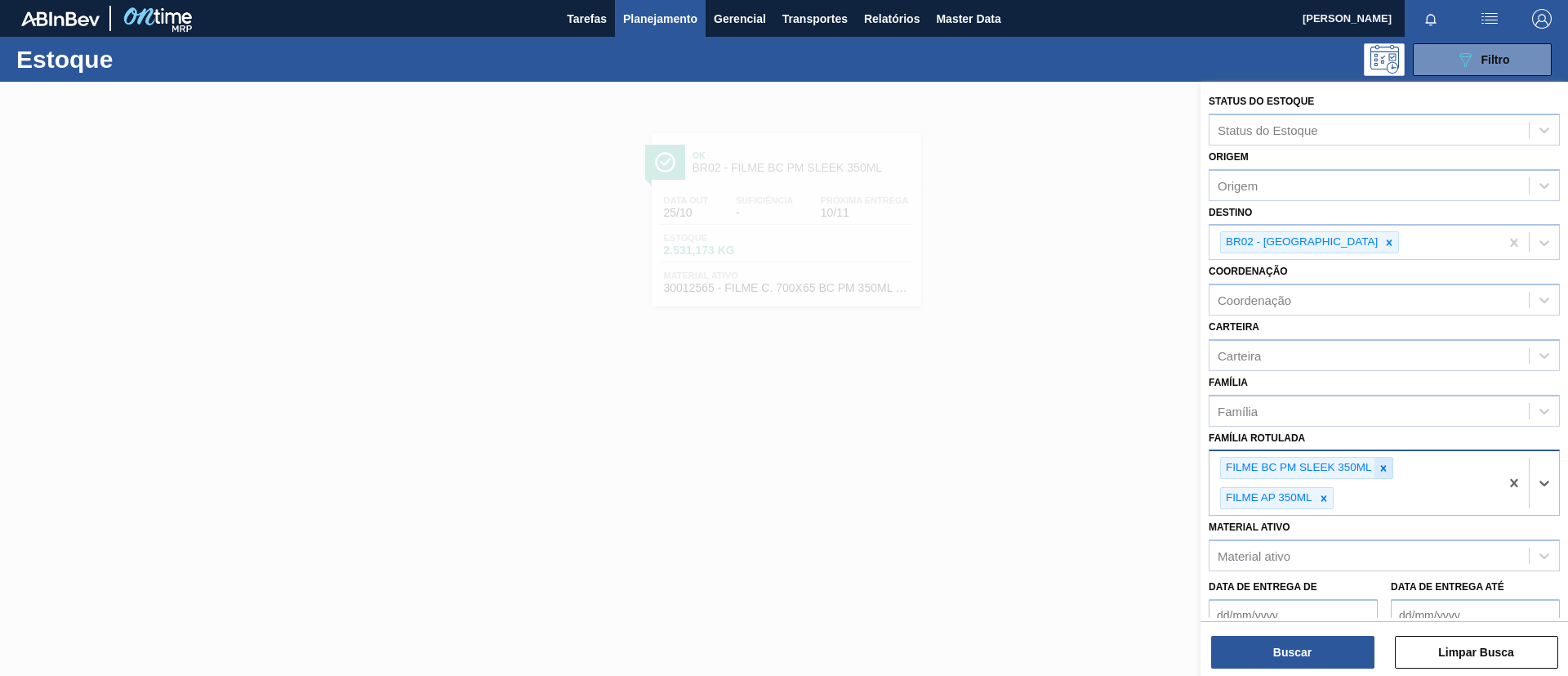
click at [1384, 470] on icon at bounding box center [1383, 468] width 11 height 11
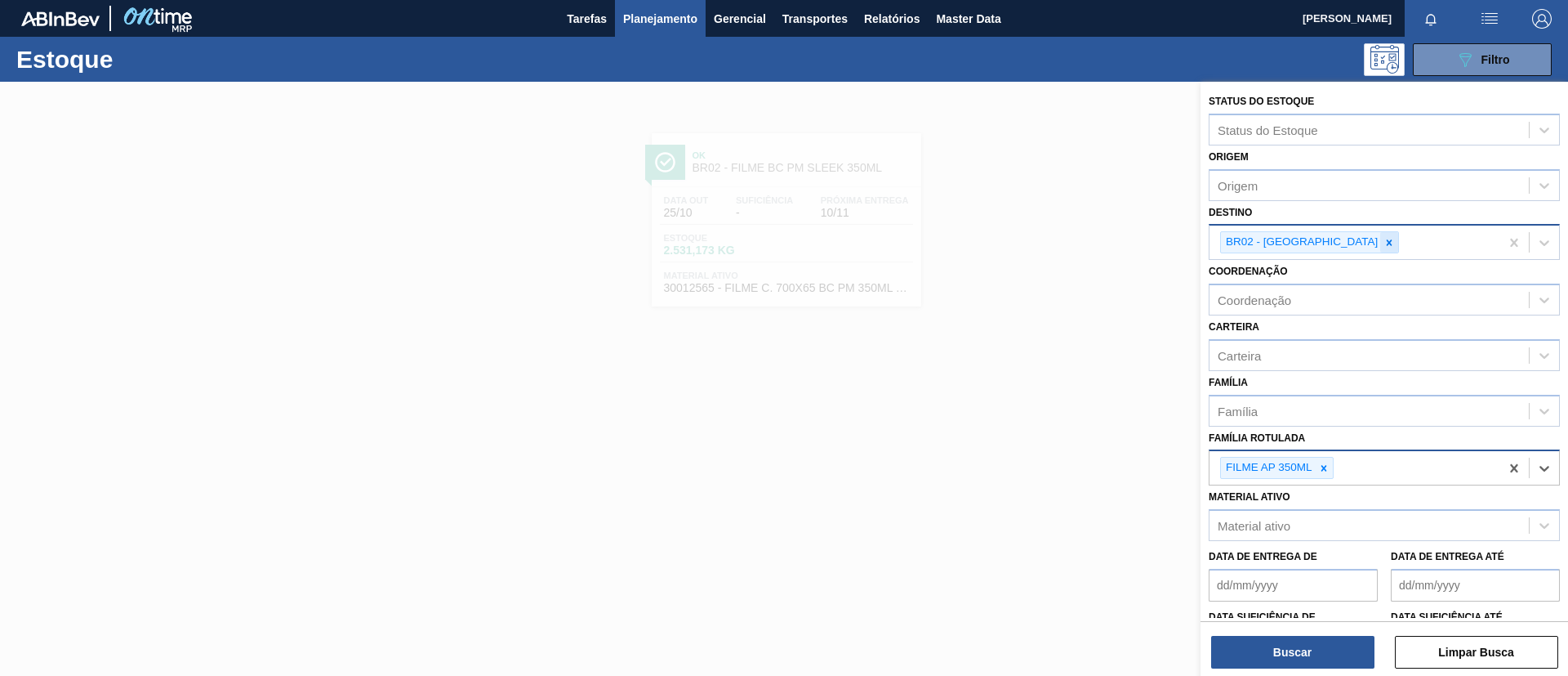
click at [1384, 244] on icon at bounding box center [1389, 242] width 11 height 11
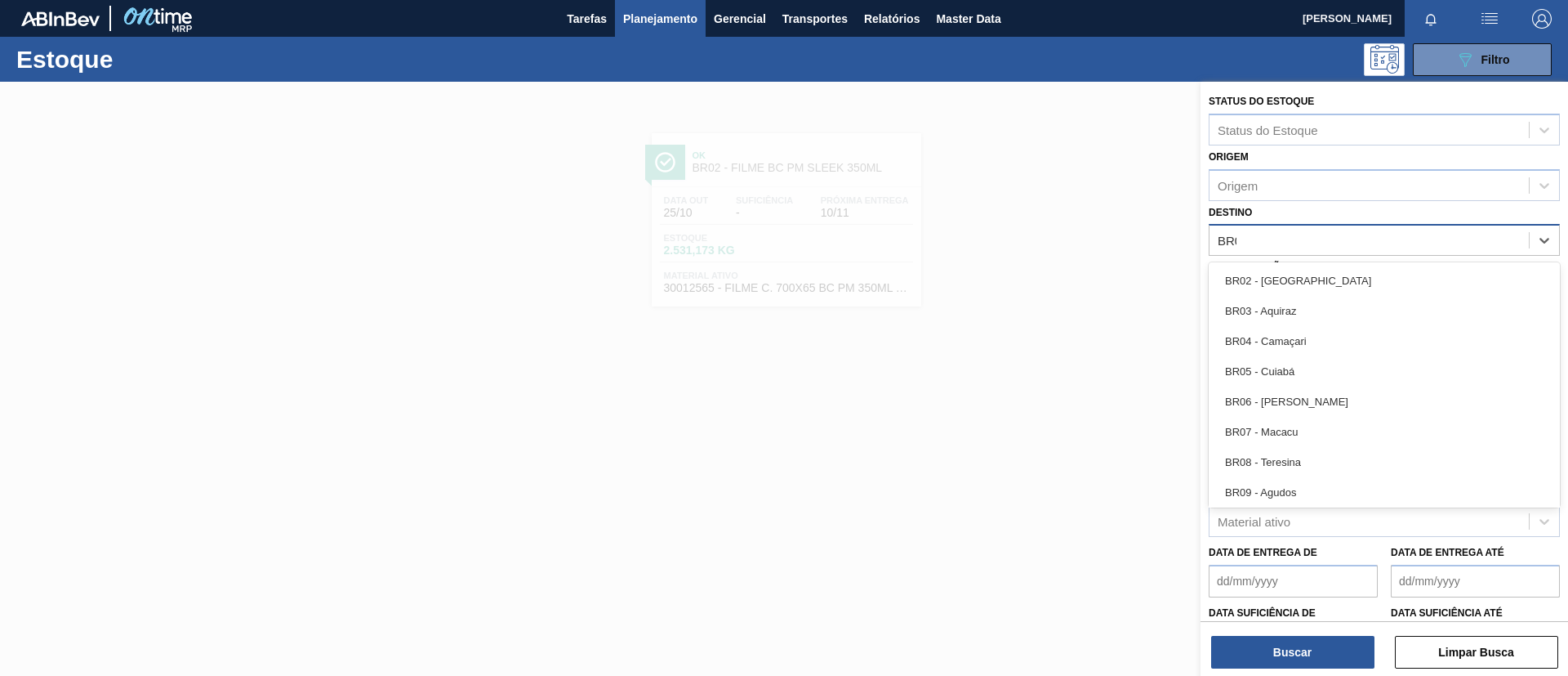
type input "BR04"
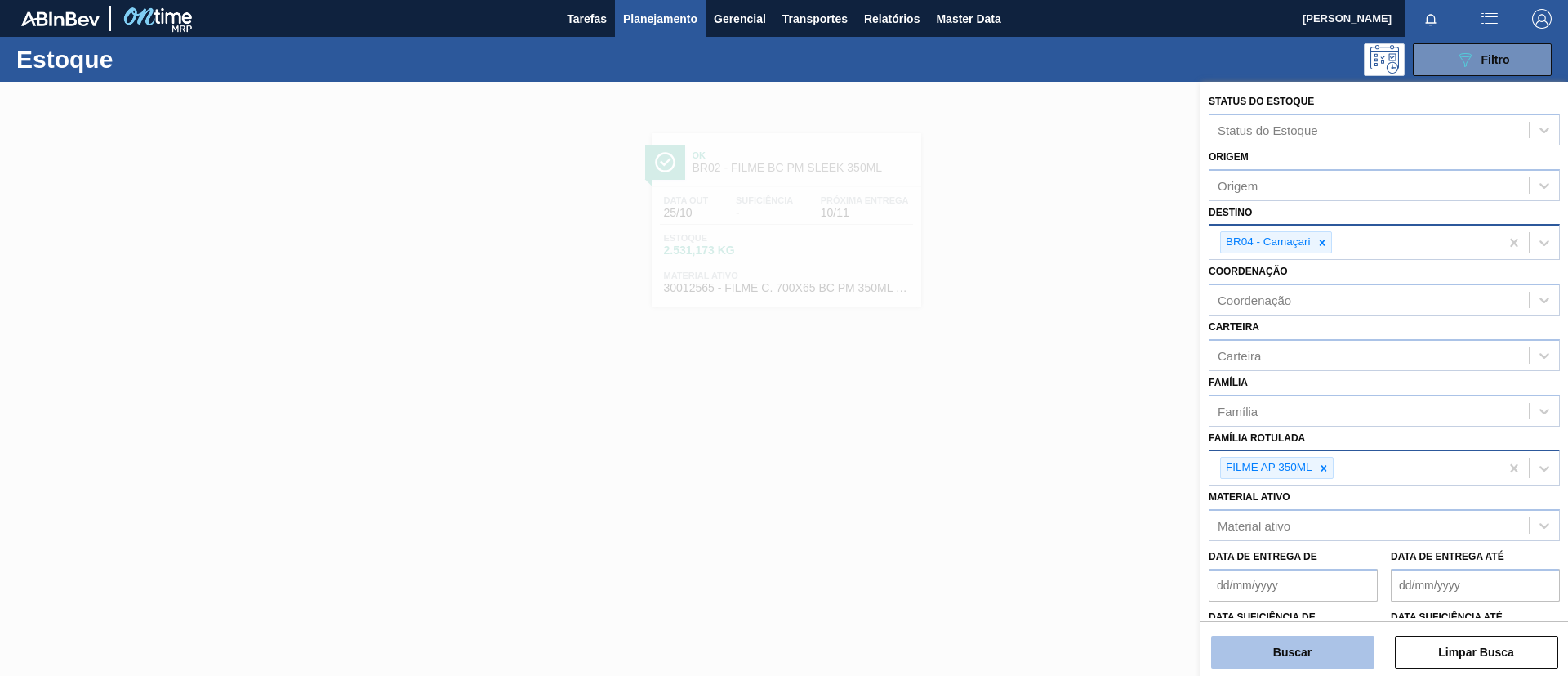
click at [1272, 656] on button "Buscar" at bounding box center [1292, 652] width 163 height 33
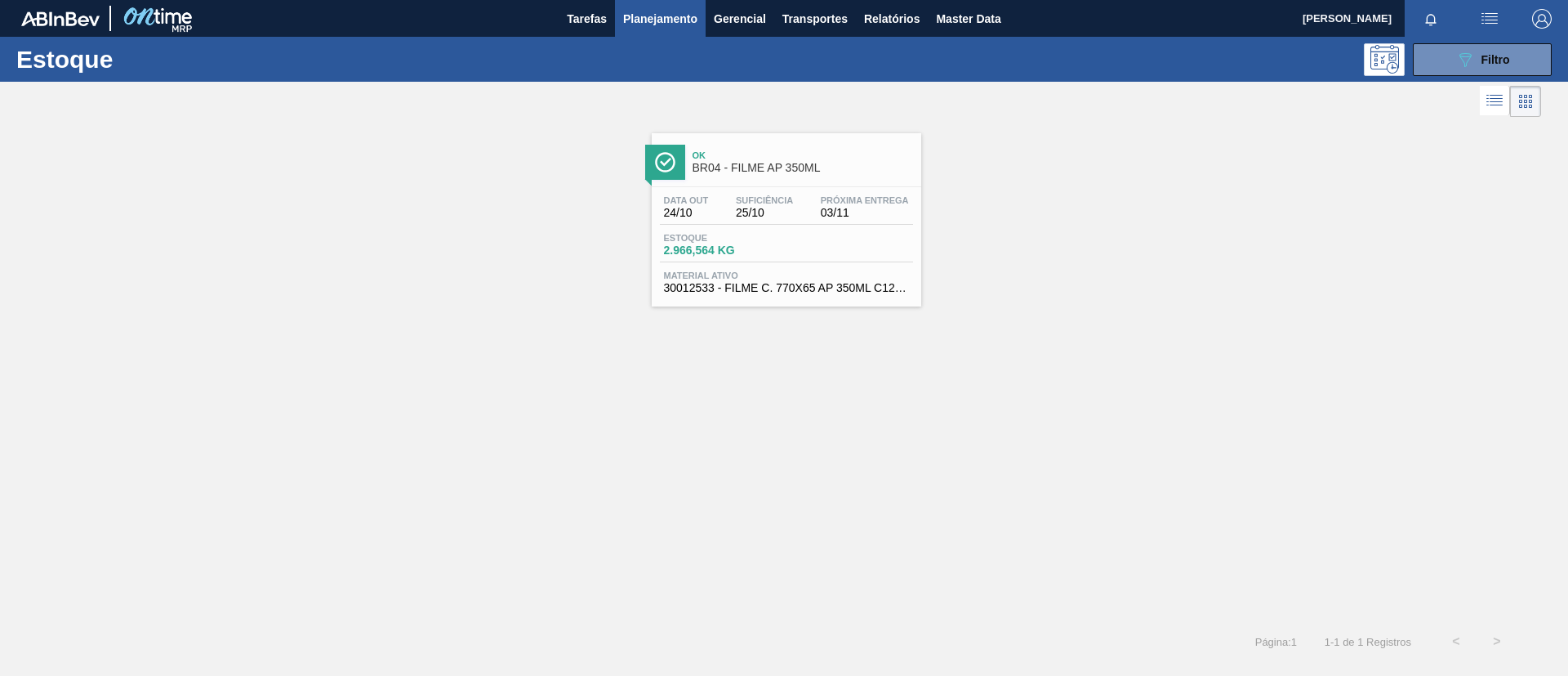
click at [733, 148] on div "Ok BR04 - FILME AP 350ML" at bounding box center [802, 162] width 220 height 37
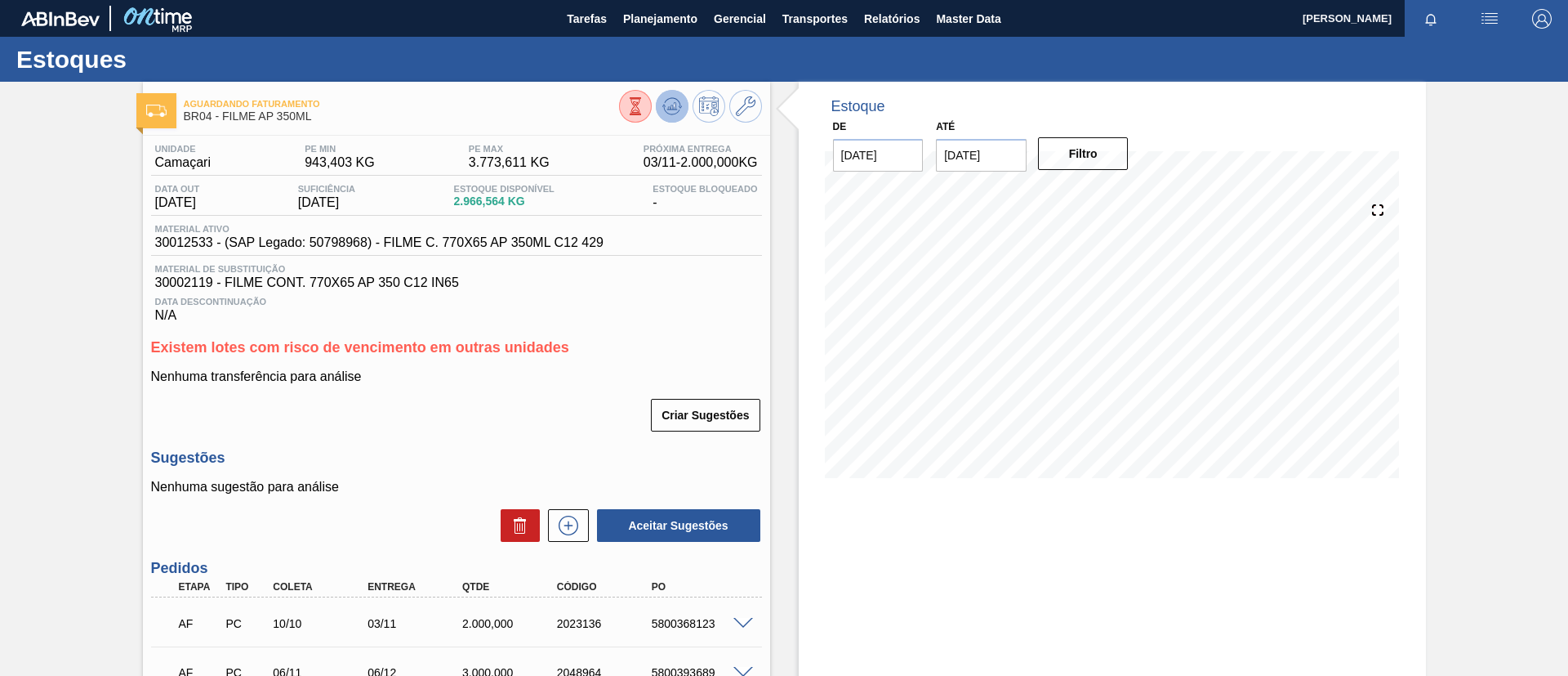
click at [675, 97] on icon at bounding box center [672, 106] width 20 height 20
